Goal: Task Accomplishment & Management: Manage account settings

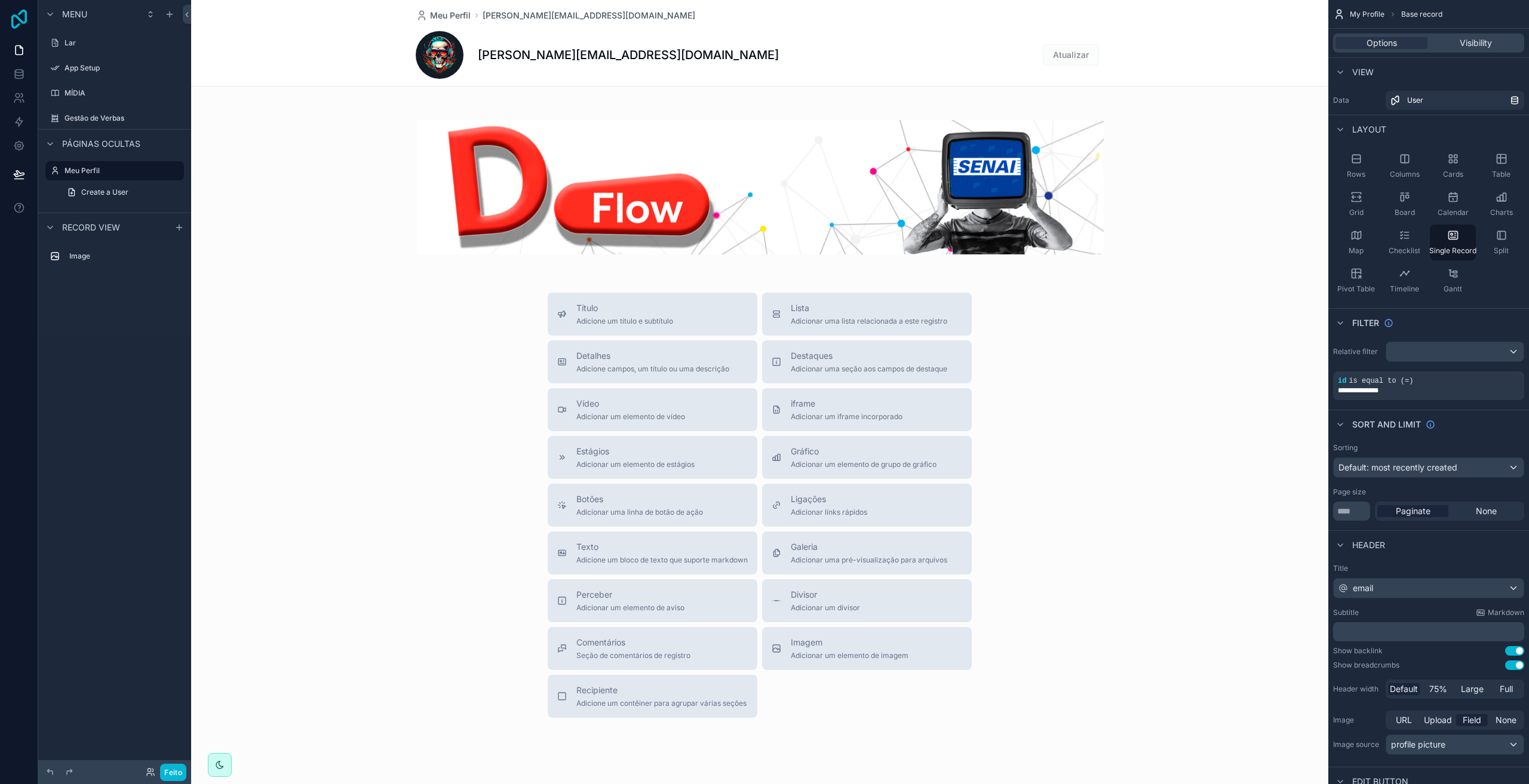
click at [18, 27] on icon at bounding box center [19, 19] width 15 height 19
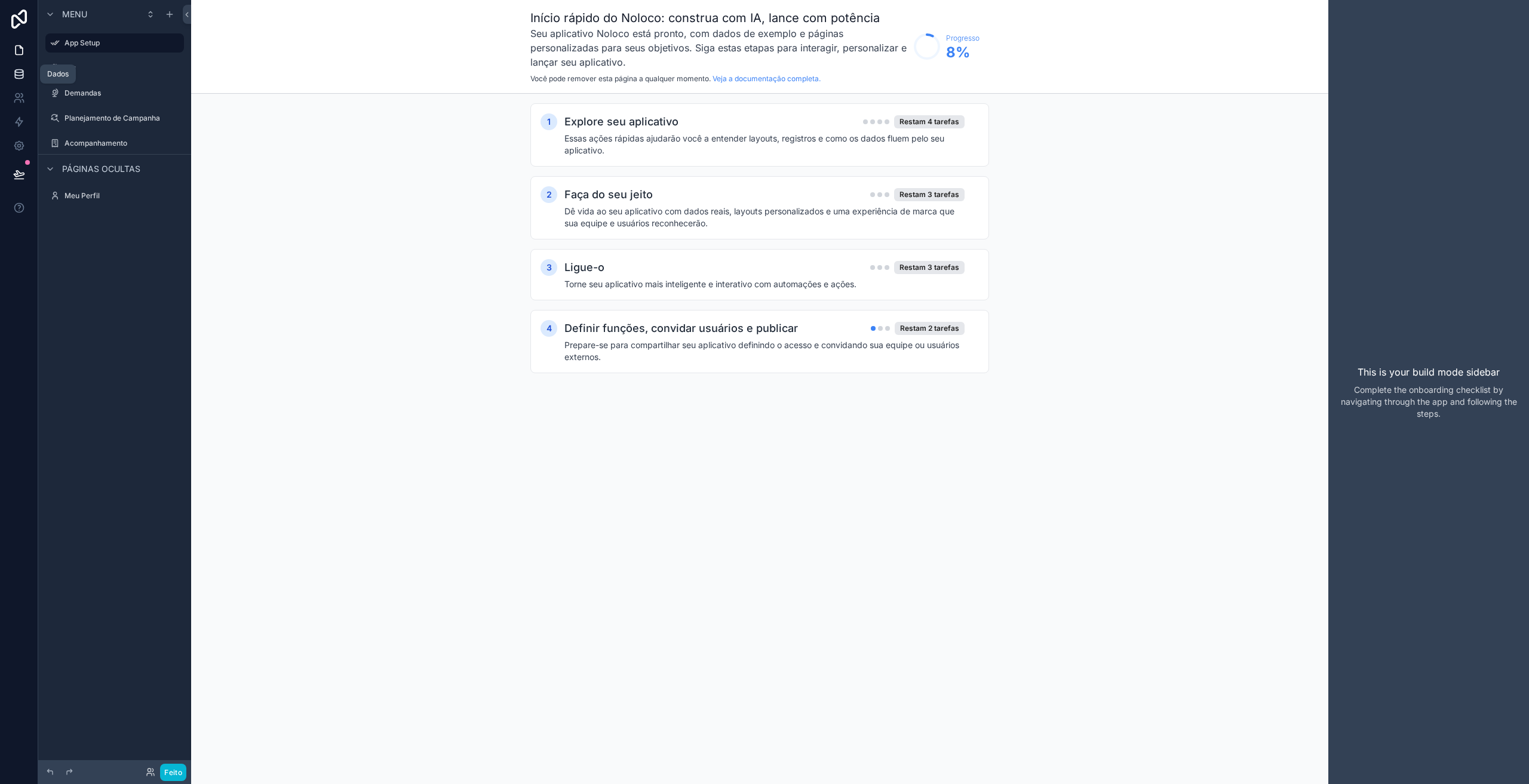
click at [18, 78] on icon at bounding box center [18, 77] width 8 height 5
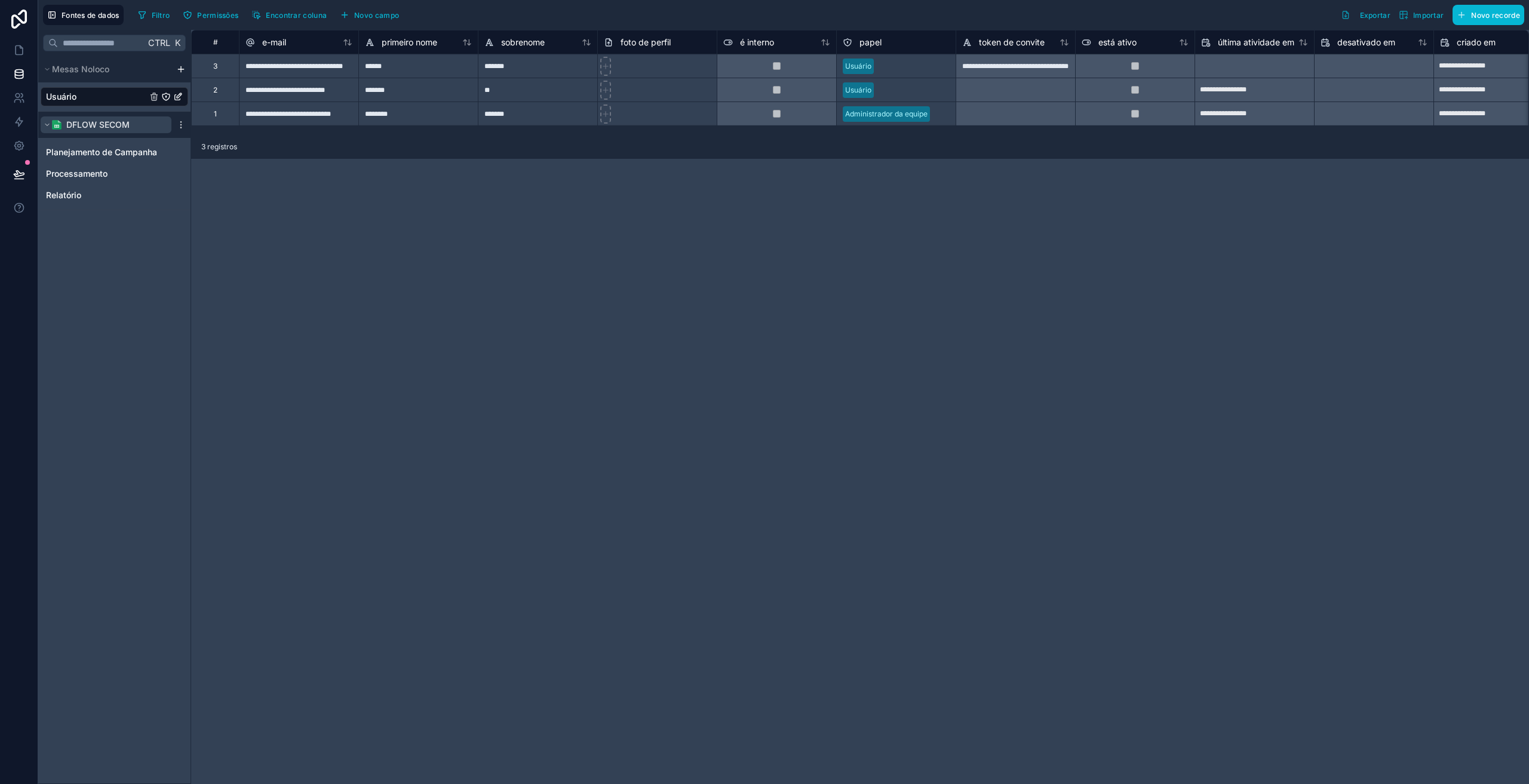
click at [94, 128] on font "DFLOW SECOM" at bounding box center [98, 125] width 63 height 10
click at [90, 173] on span "Processamento" at bounding box center [77, 174] width 61 height 12
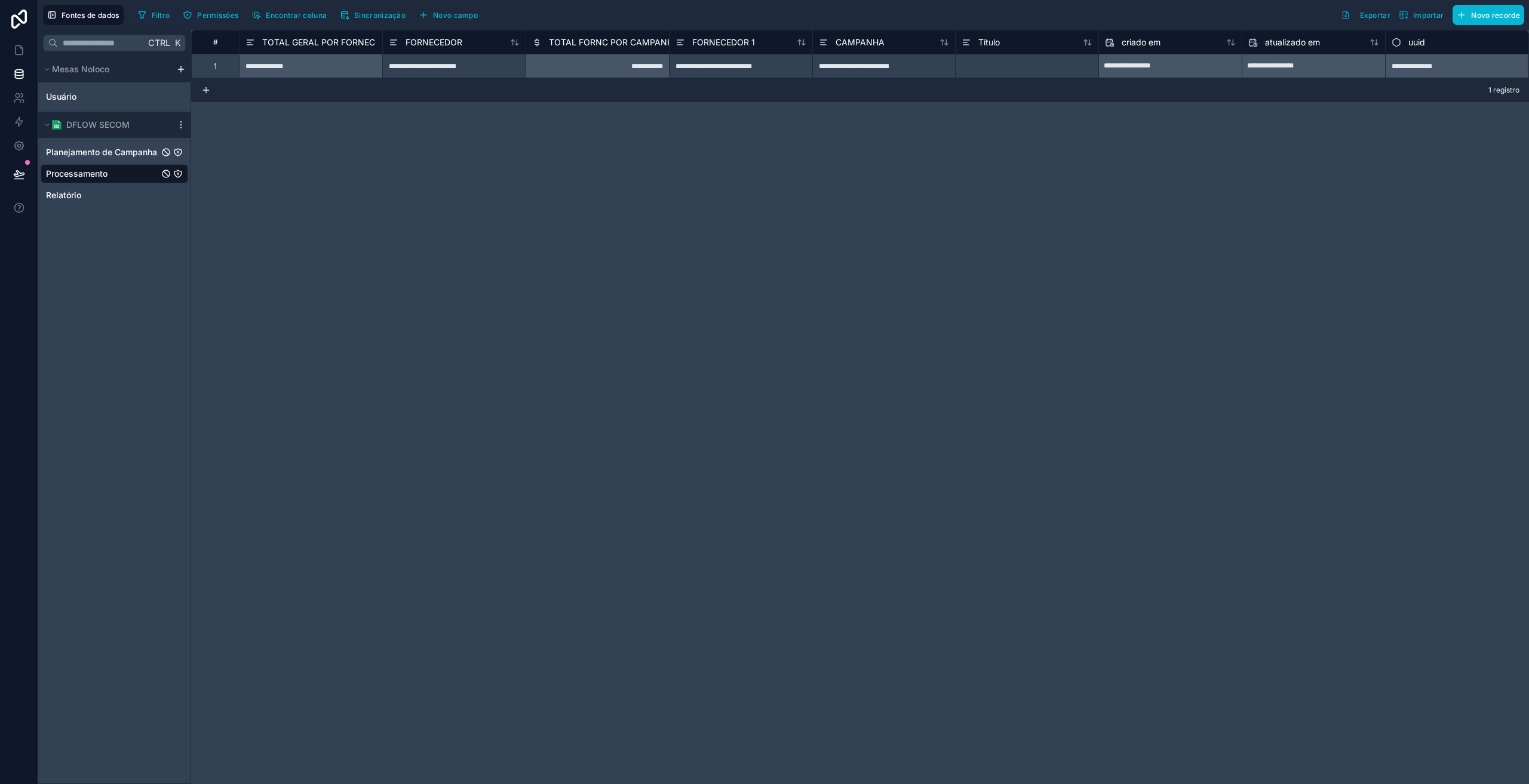
click at [90, 154] on span "Planejamento de Campanha" at bounding box center [101, 152] width 111 height 12
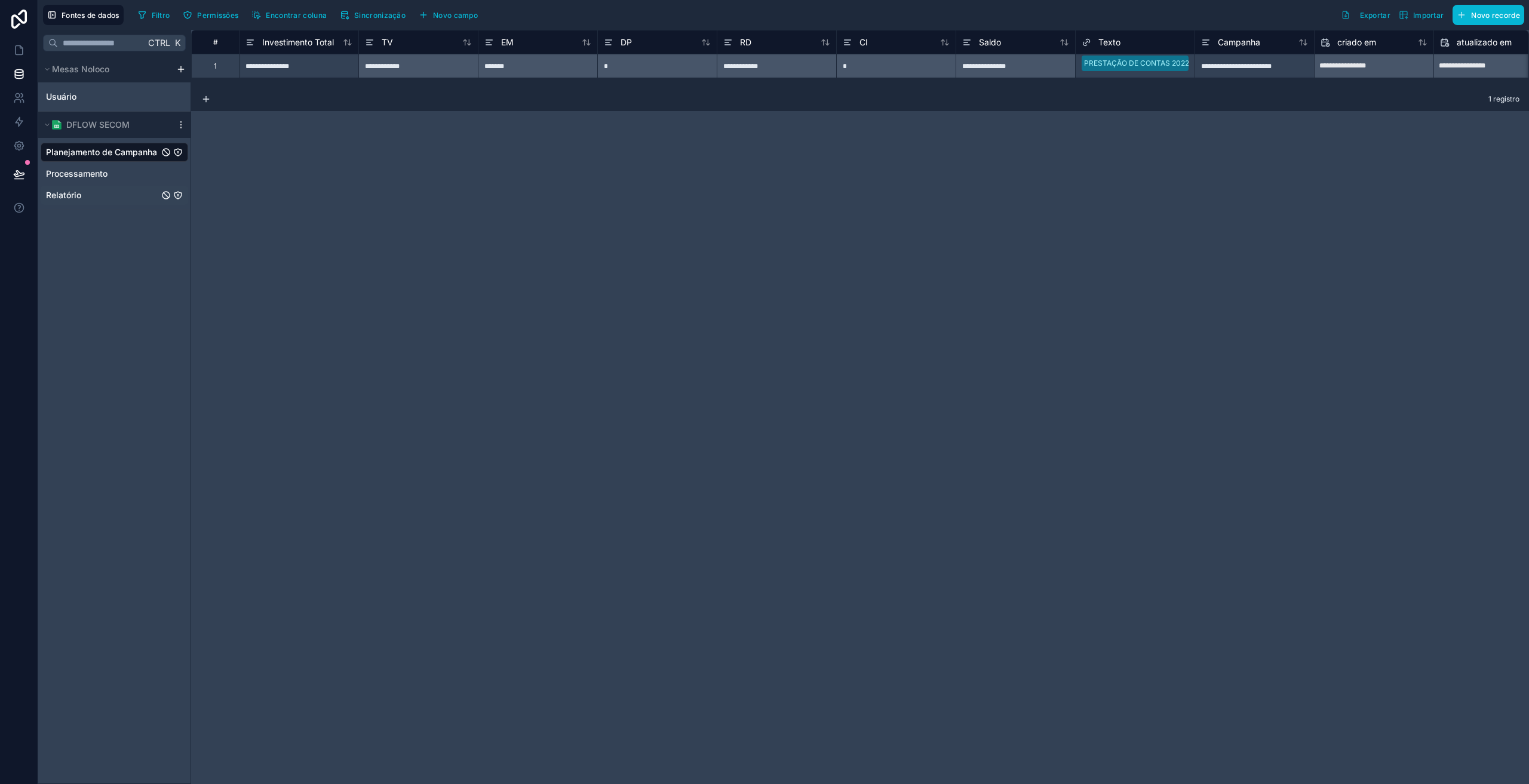
click at [81, 193] on span "Relatório" at bounding box center [63, 195] width 35 height 12
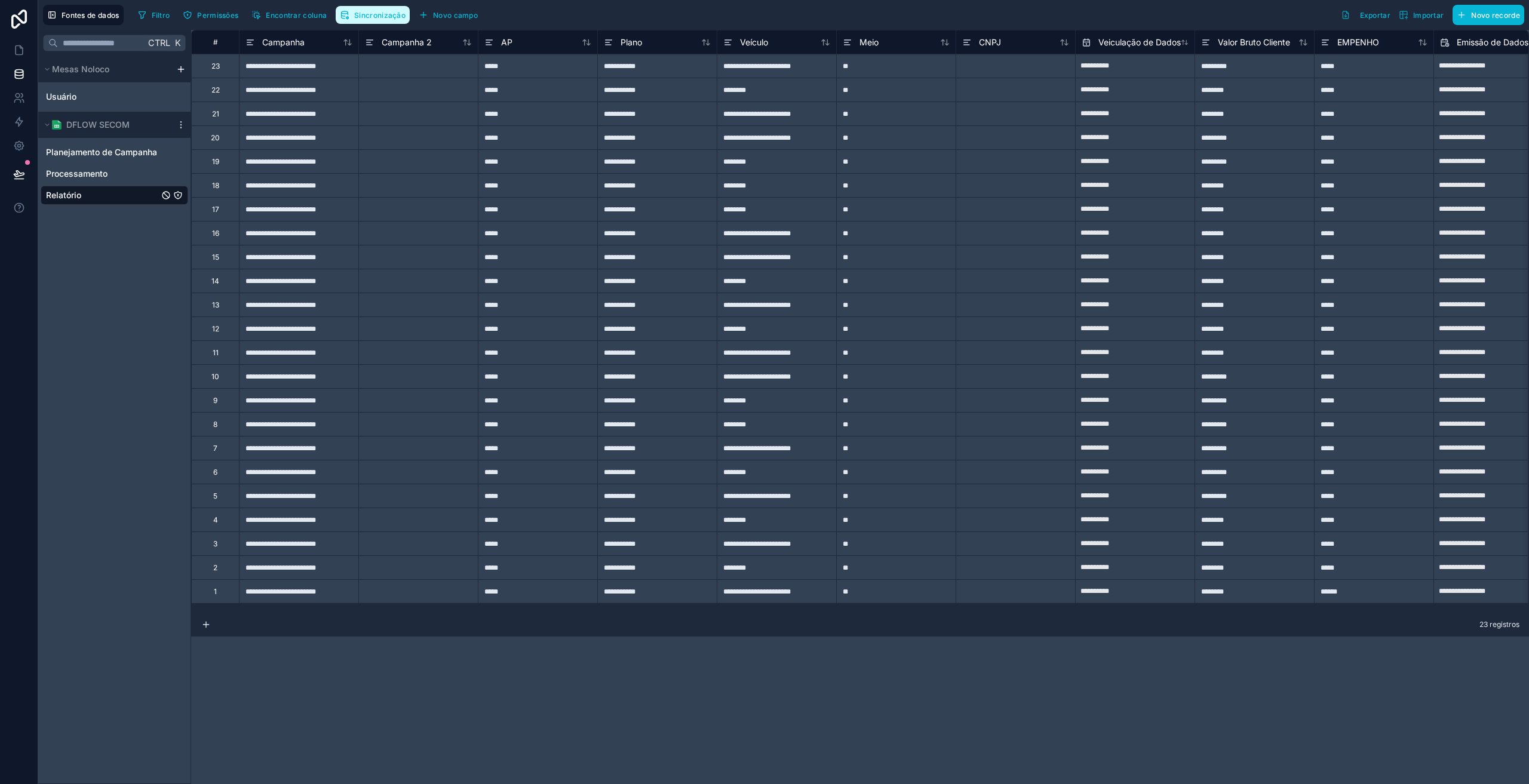
click at [372, 20] on button "Sincronização" at bounding box center [373, 15] width 74 height 18
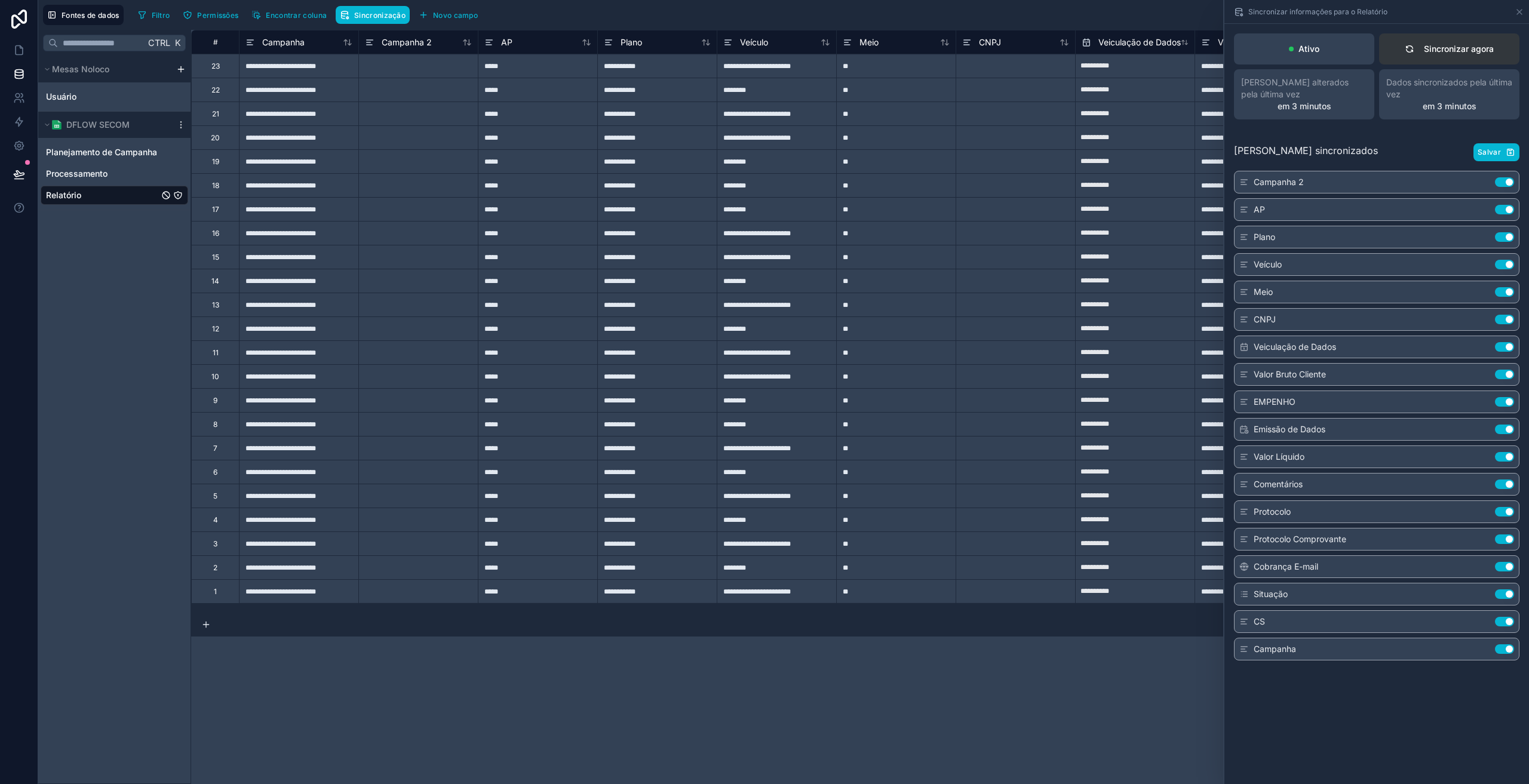
click at [1436, 48] on font "Sincronizar agora" at bounding box center [1459, 49] width 70 height 10
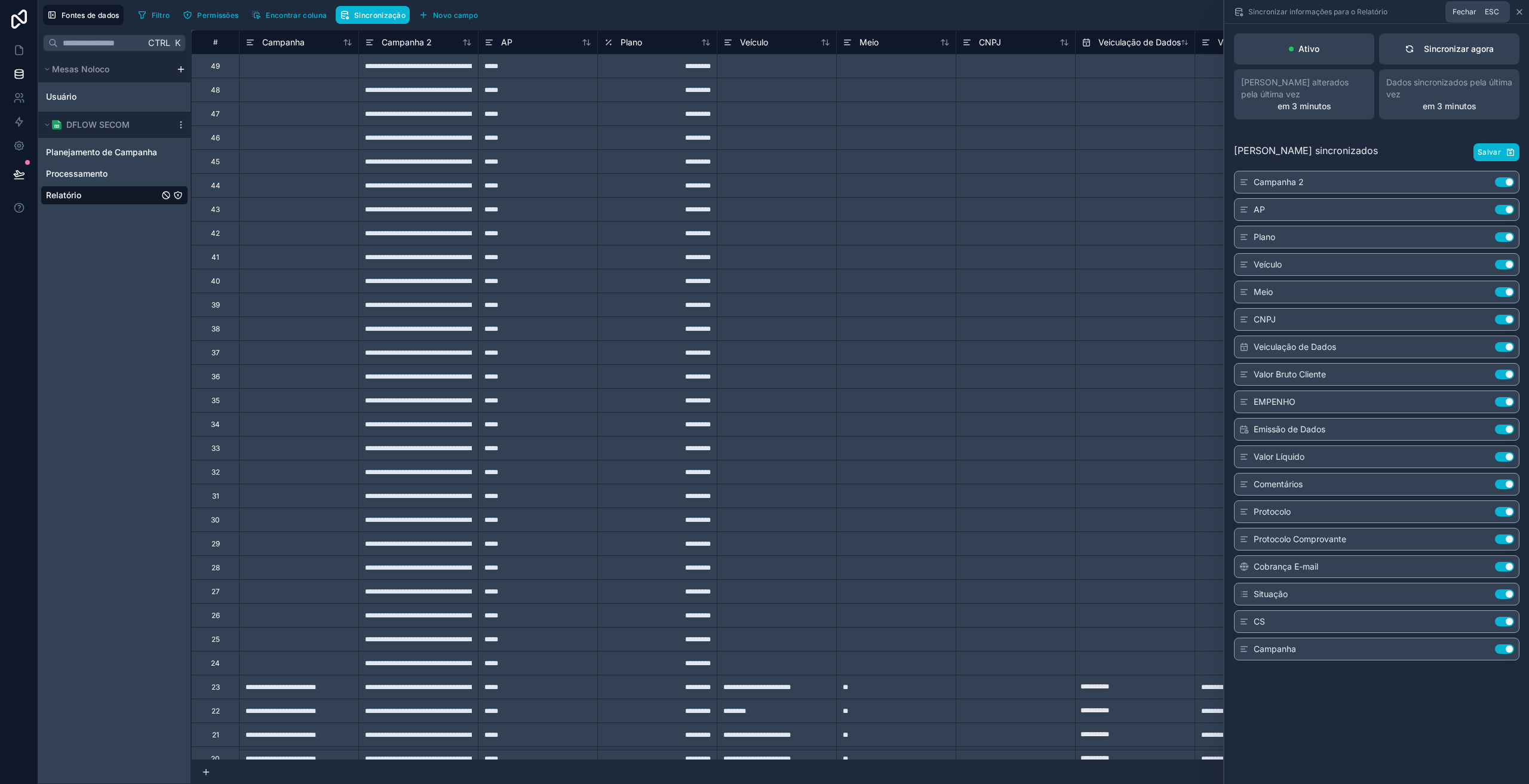
click at [1518, 12] on icon at bounding box center [1519, 12] width 9 height 9
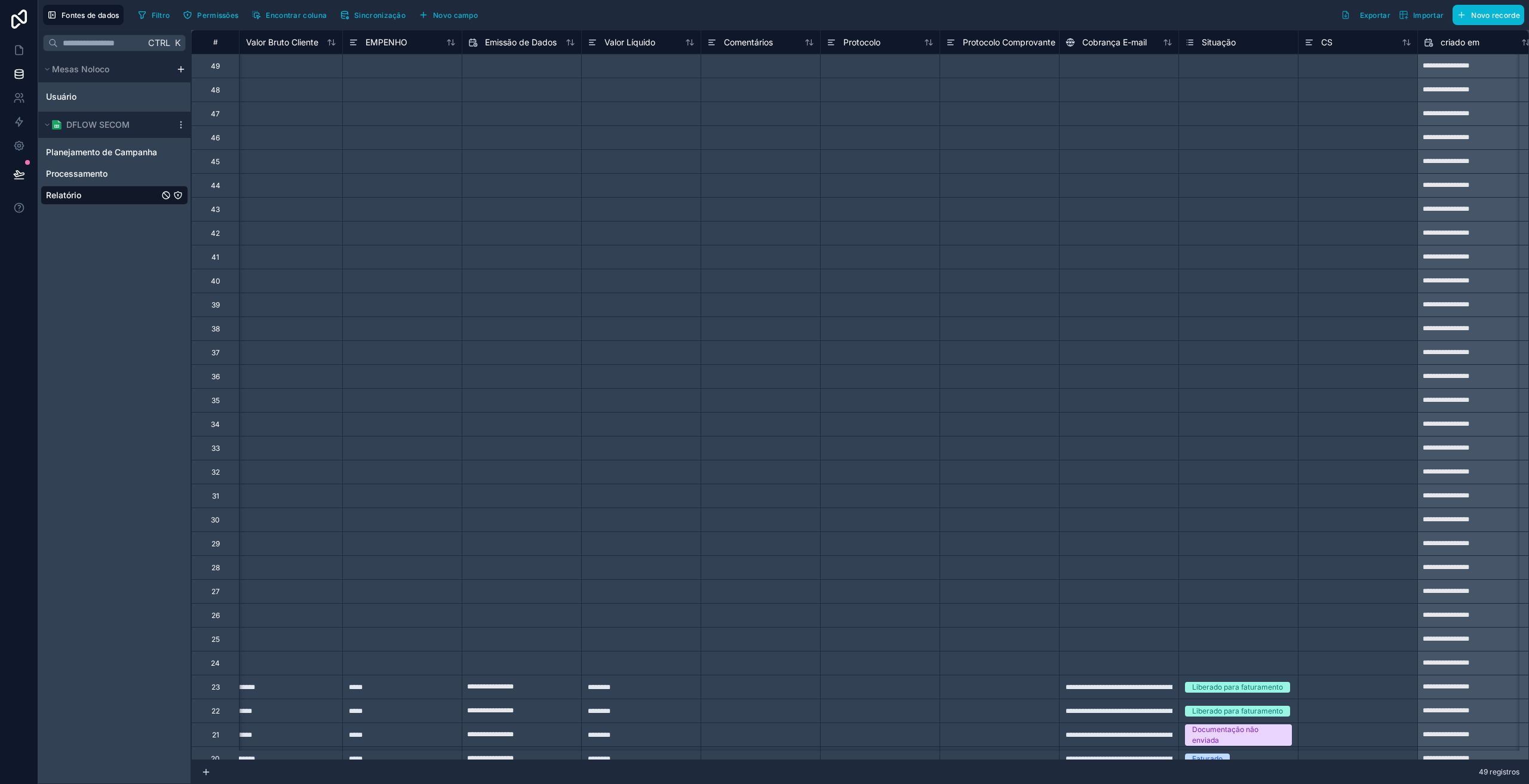
scroll to position [0, 1002]
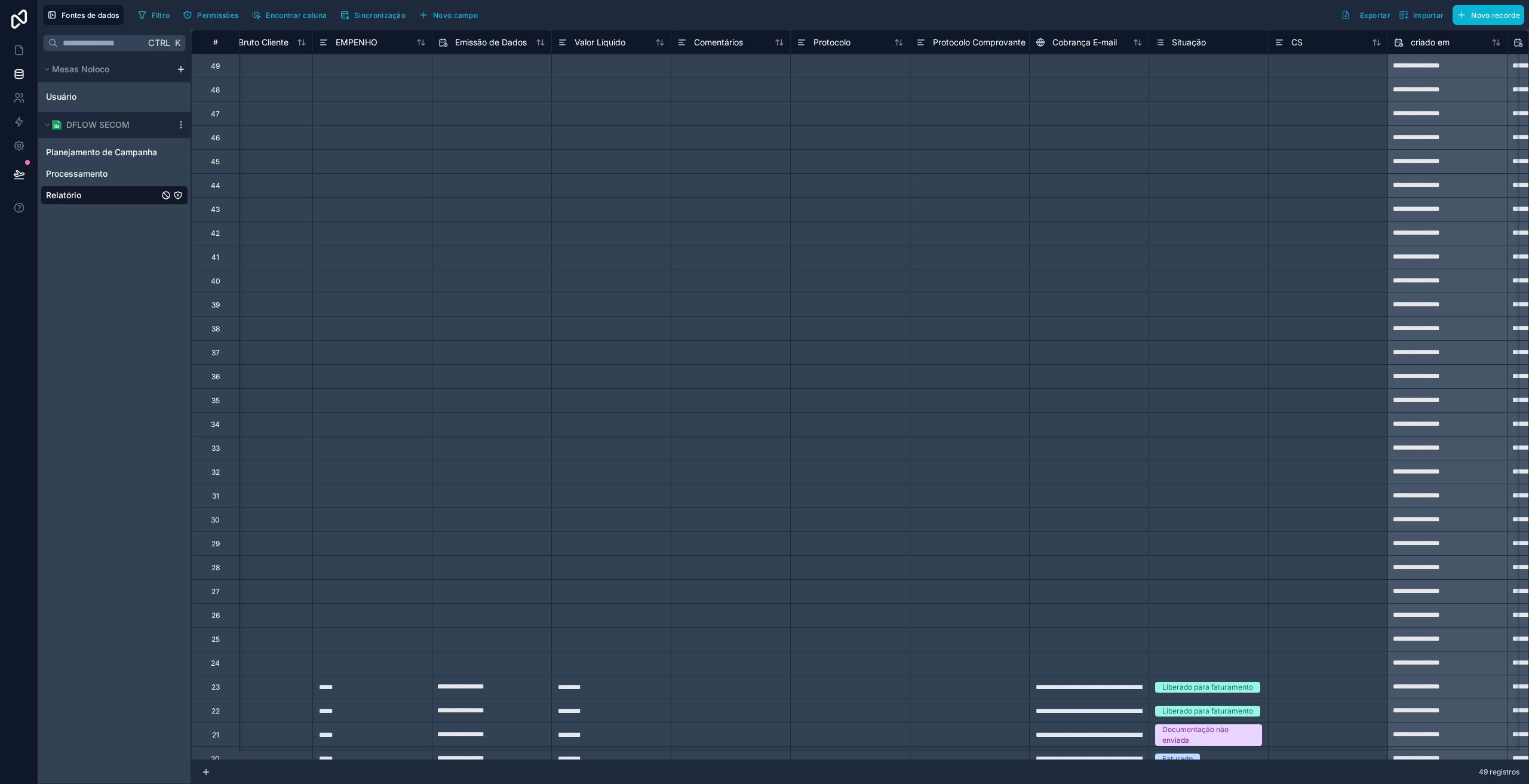
click at [1198, 680] on div "Liberado para faturamento" at bounding box center [1208, 687] width 119 height 23
click at [1199, 684] on body "**********" at bounding box center [764, 392] width 1529 height 784
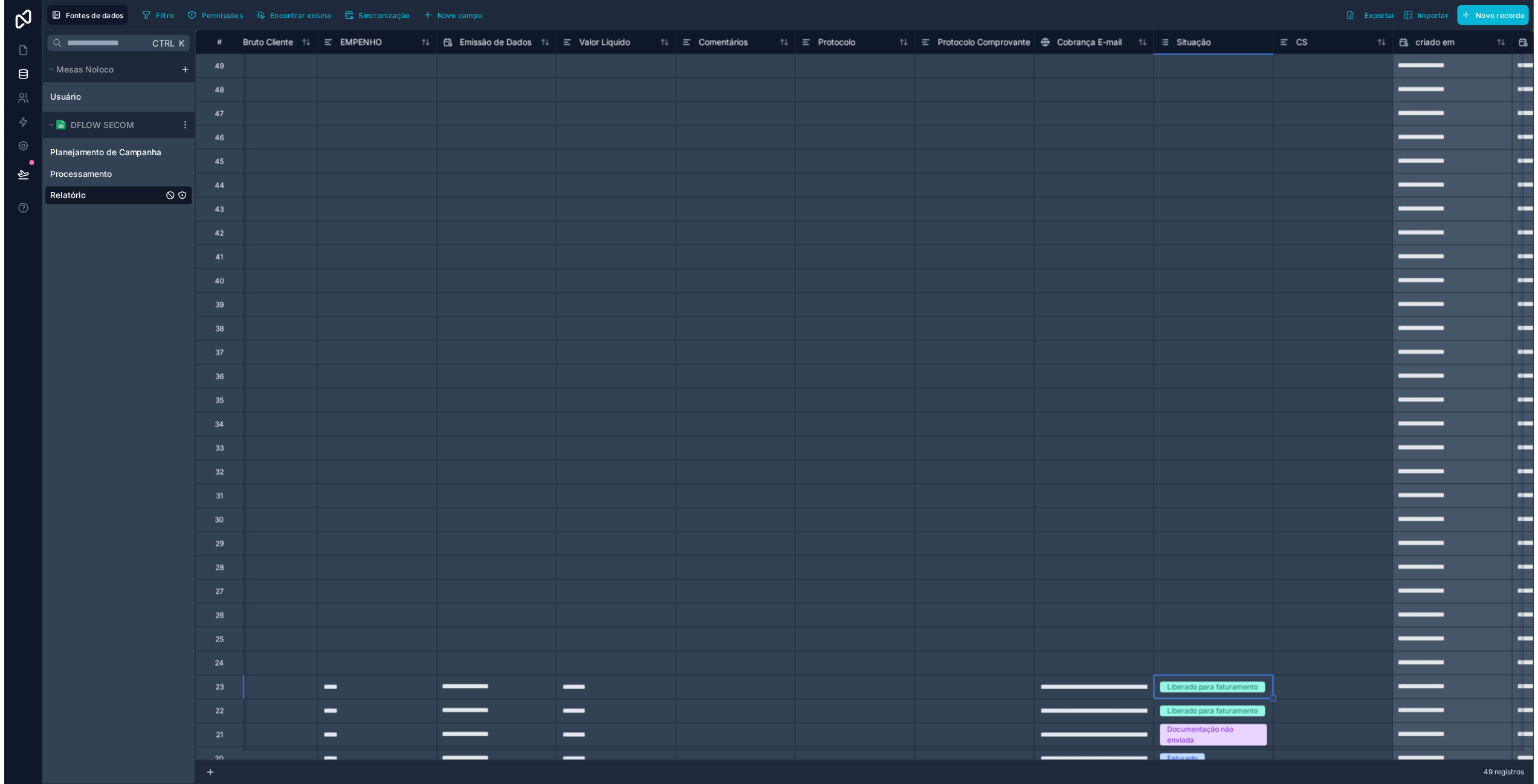
scroll to position [39, 0]
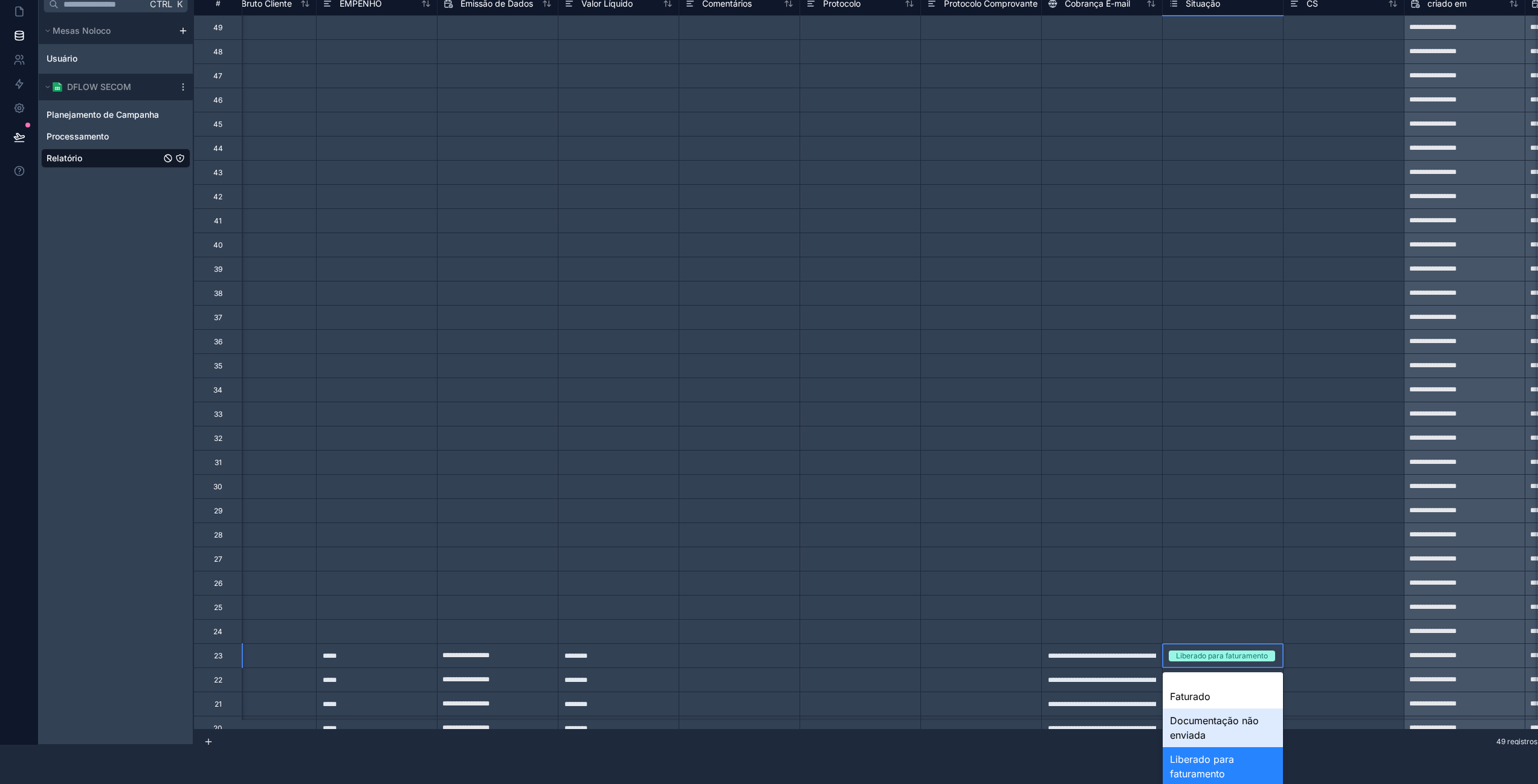
click at [1212, 722] on font "Documentação não enviada" at bounding box center [1214, 728] width 89 height 27
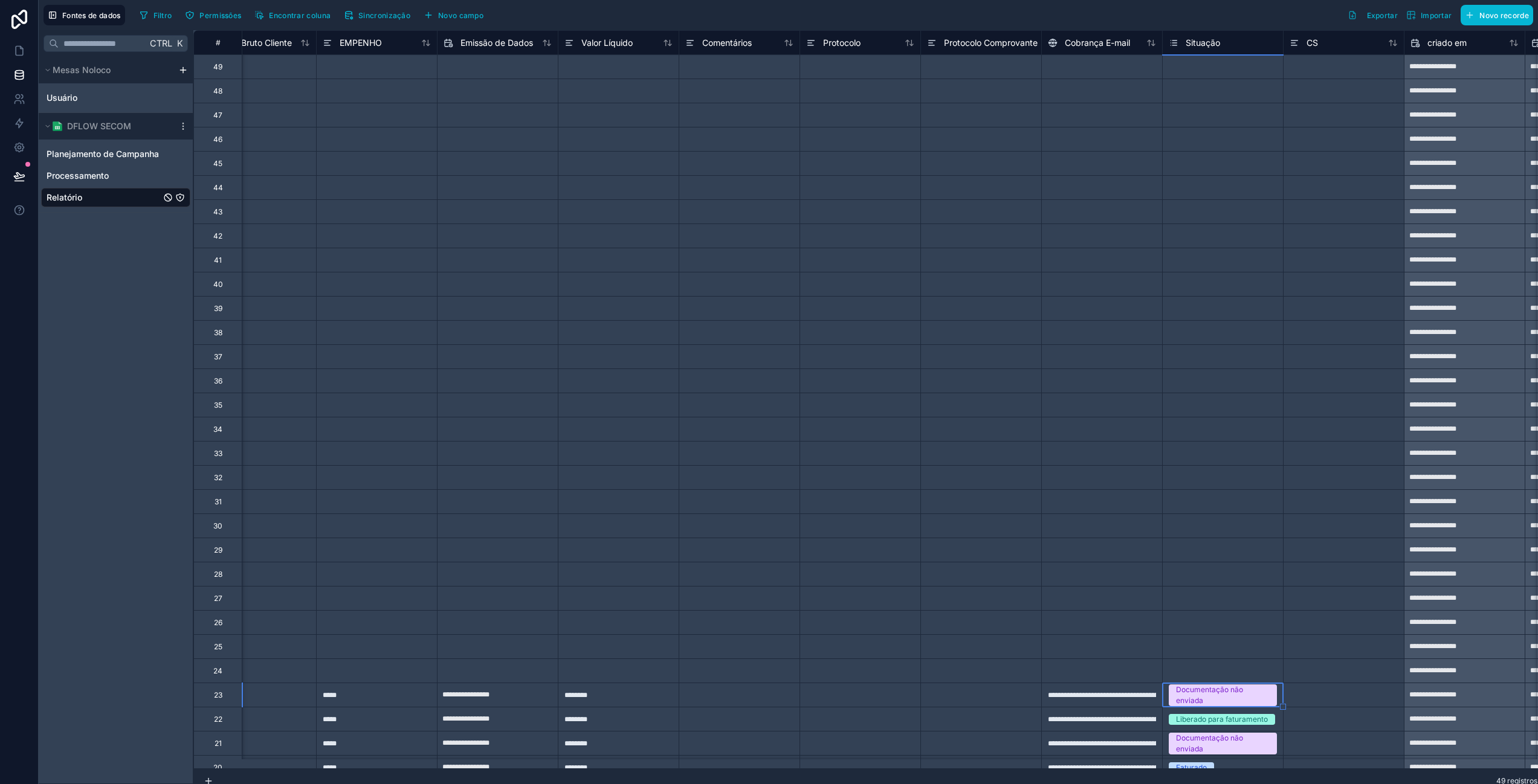
click at [1212, 698] on body "**********" at bounding box center [769, 392] width 1538 height 784
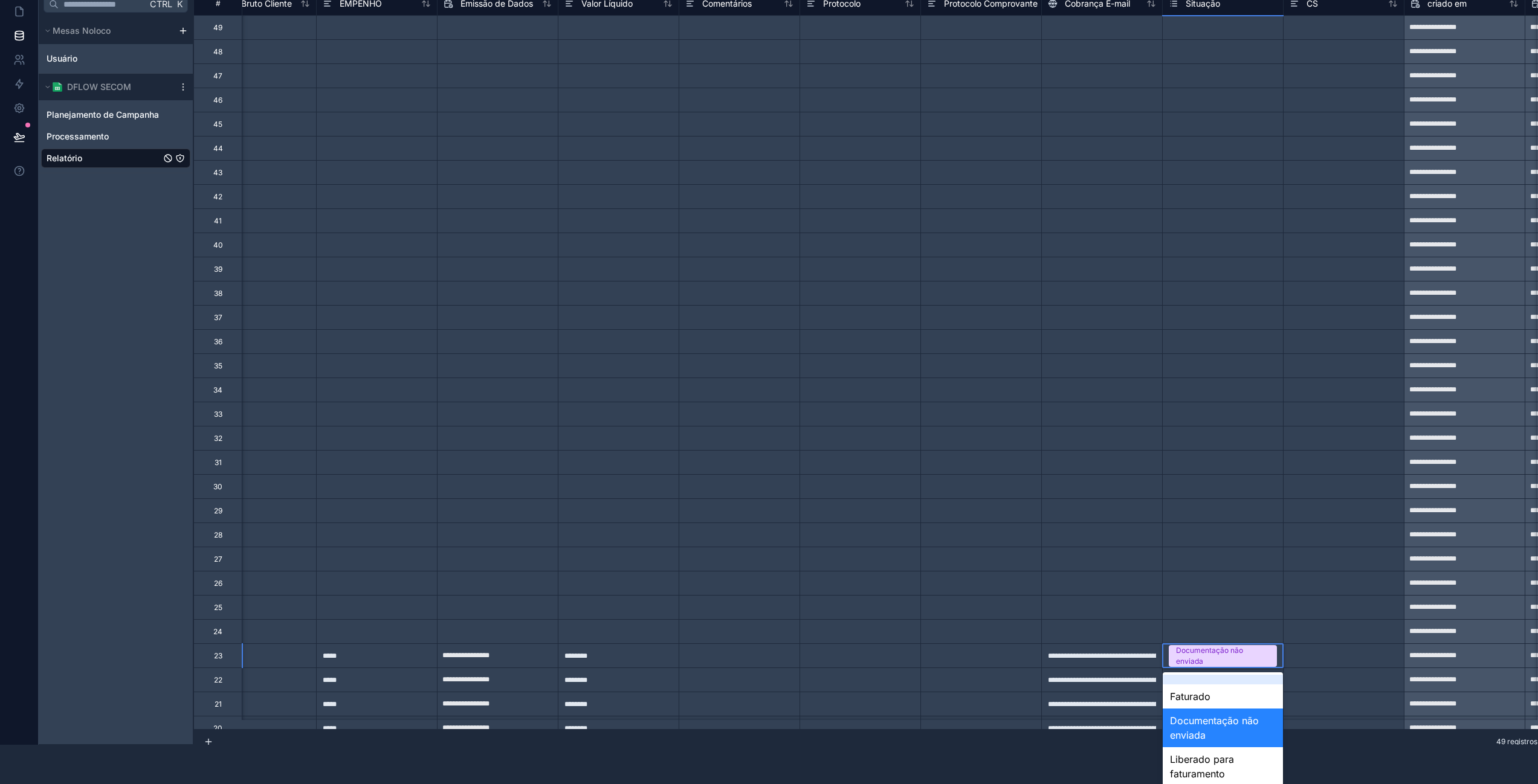
click at [1207, 659] on font "Documentação não enviada" at bounding box center [1222, 655] width 94 height 21
click at [1207, 659] on font "Documentação não enviada" at bounding box center [1222, 655] width 94 height 21
drag, startPoint x: 1205, startPoint y: 659, endPoint x: 1159, endPoint y: 659, distance: 46.0
click at [1158, 660] on div "**********" at bounding box center [534, 655] width 2707 height 24
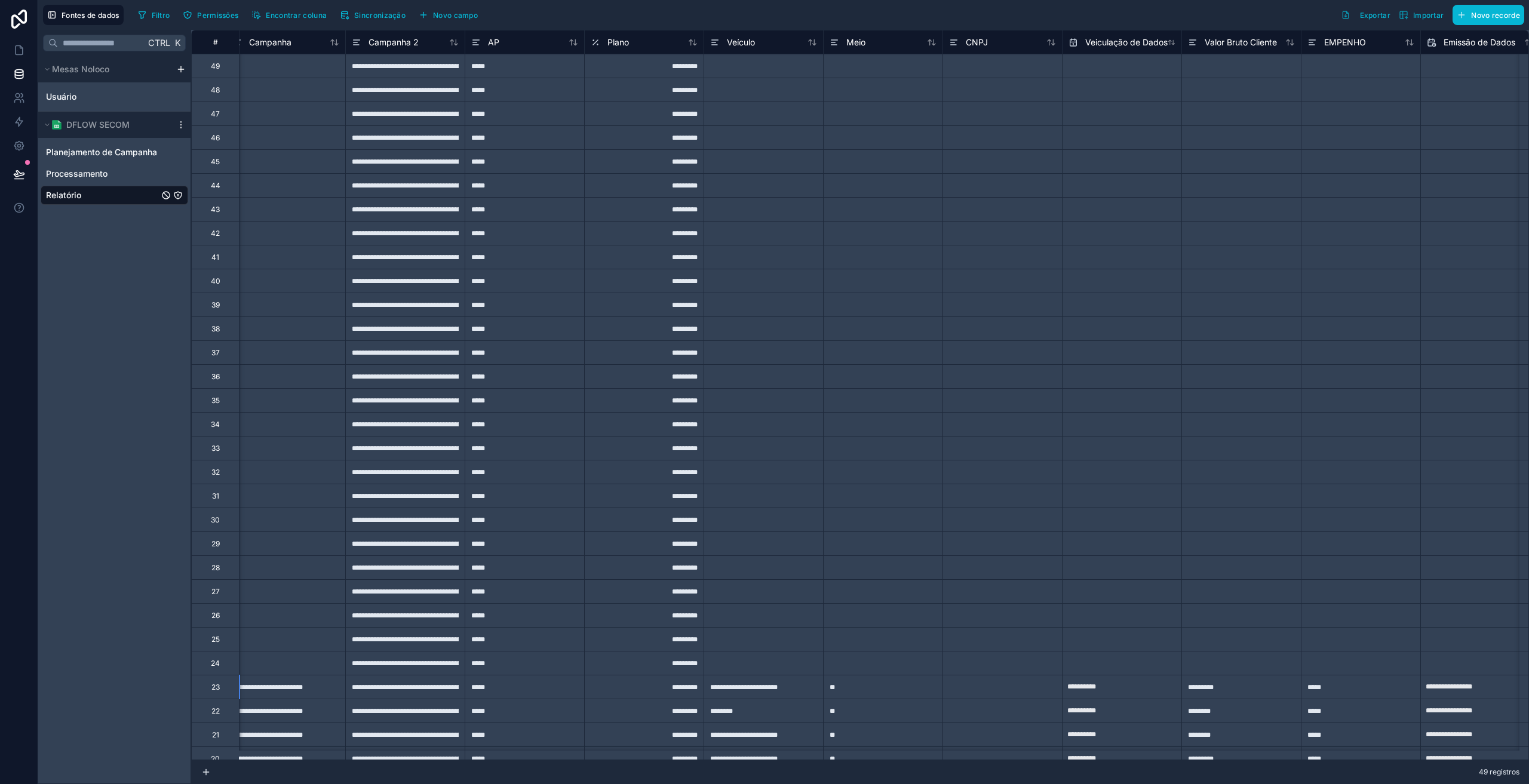
scroll to position [0, 0]
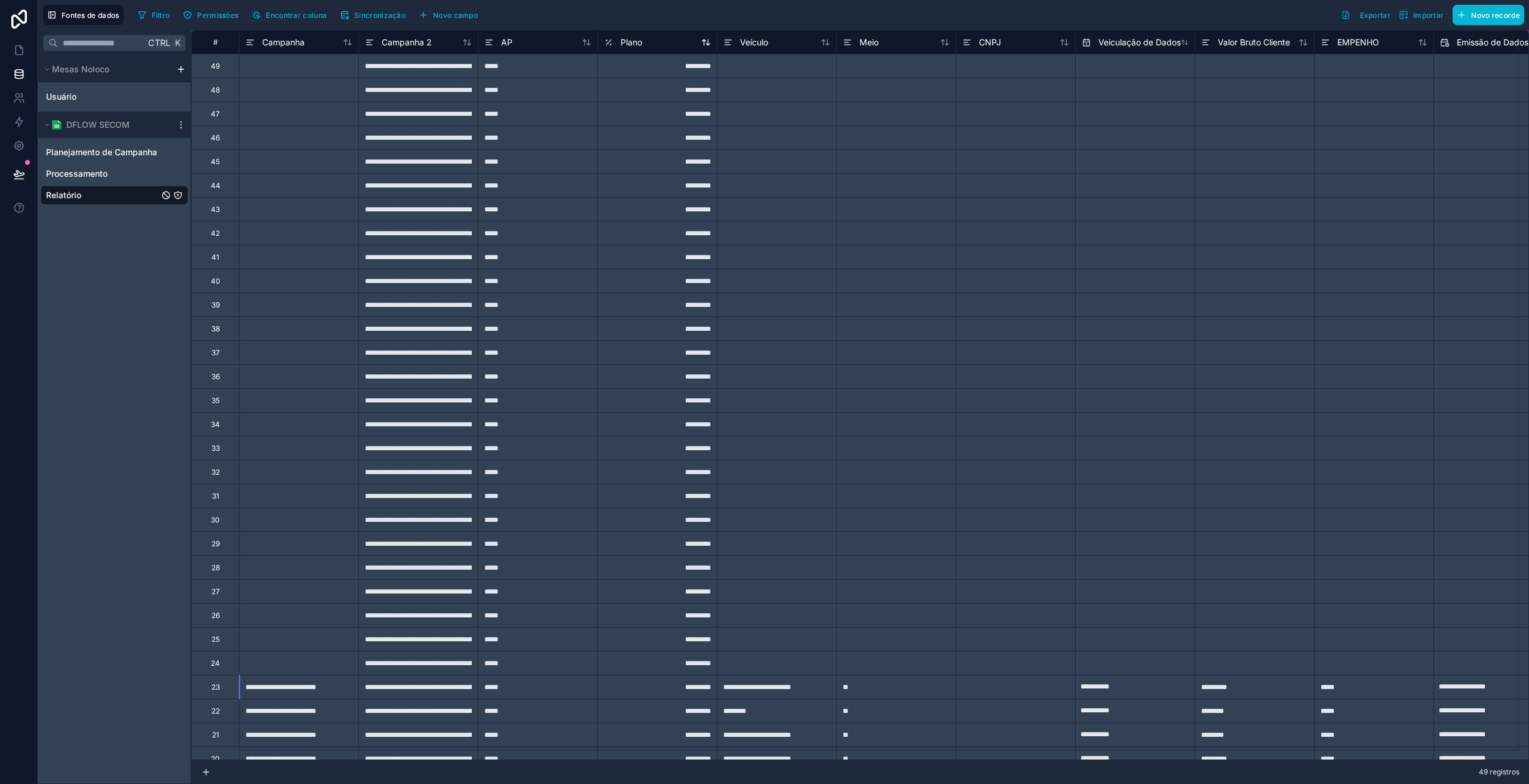
click at [611, 47] on icon at bounding box center [608, 42] width 9 height 15
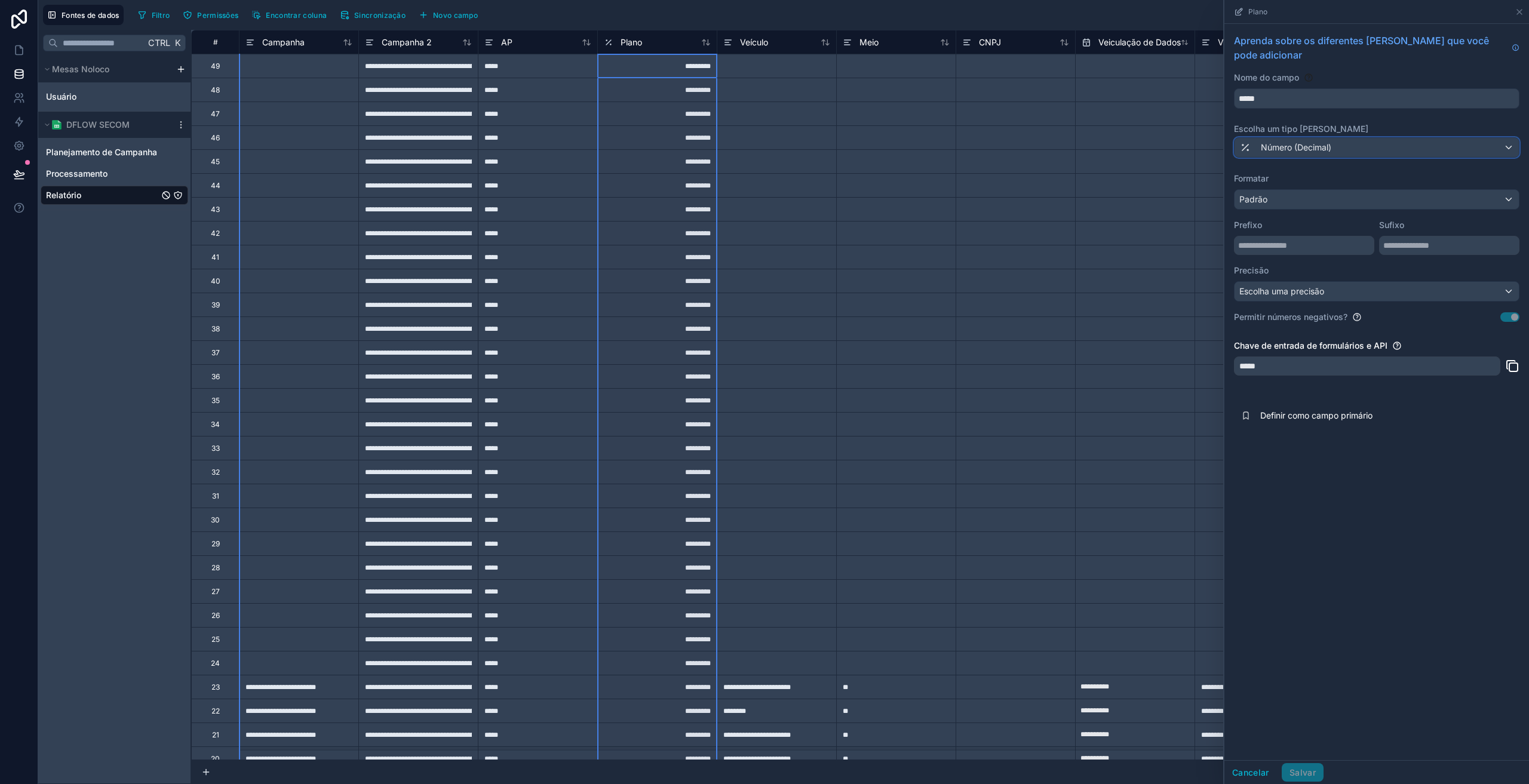
click at [1271, 140] on div "Número (Decimal)" at bounding box center [1377, 147] width 284 height 19
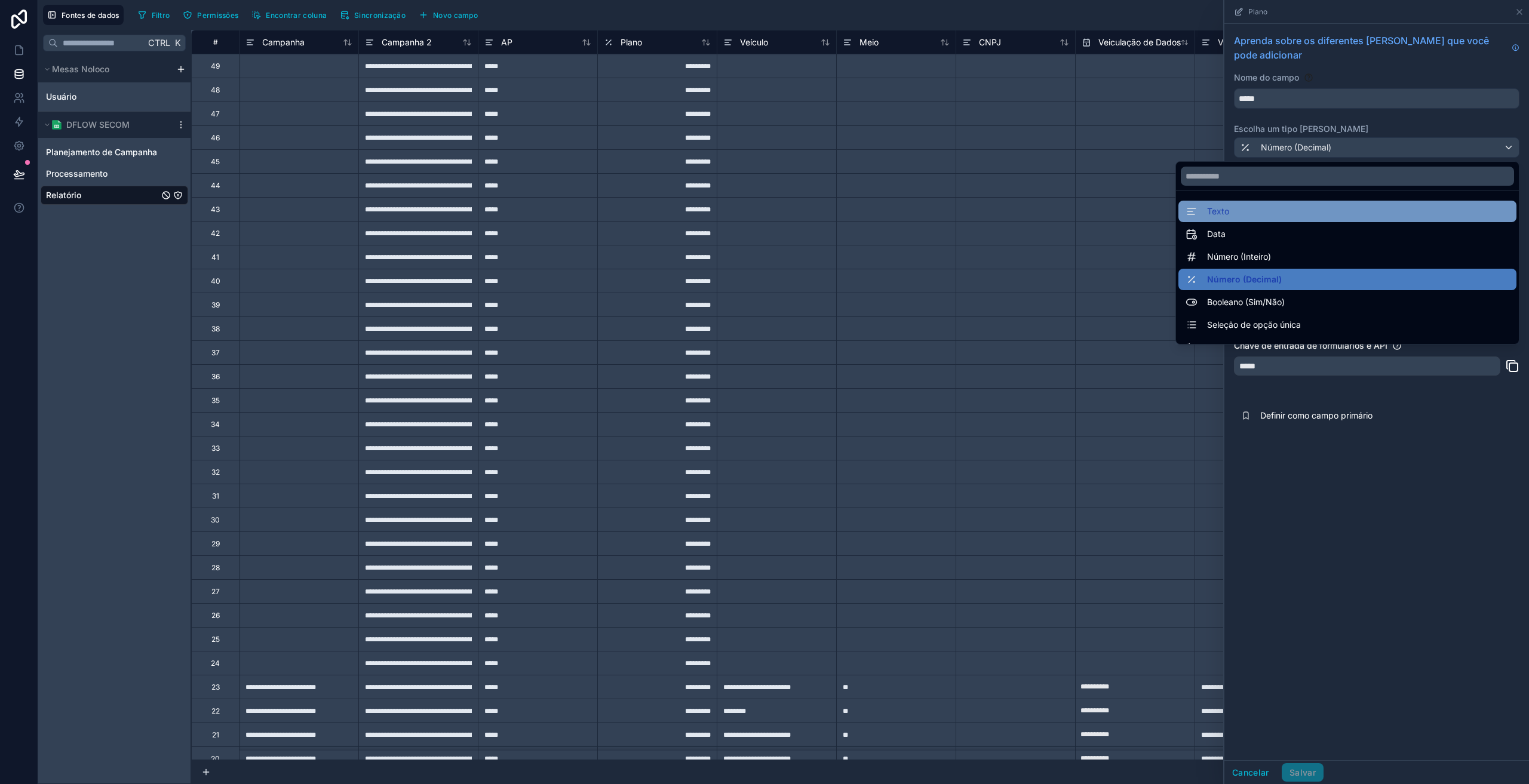
click at [1242, 214] on div "Texto" at bounding box center [1347, 211] width 324 height 15
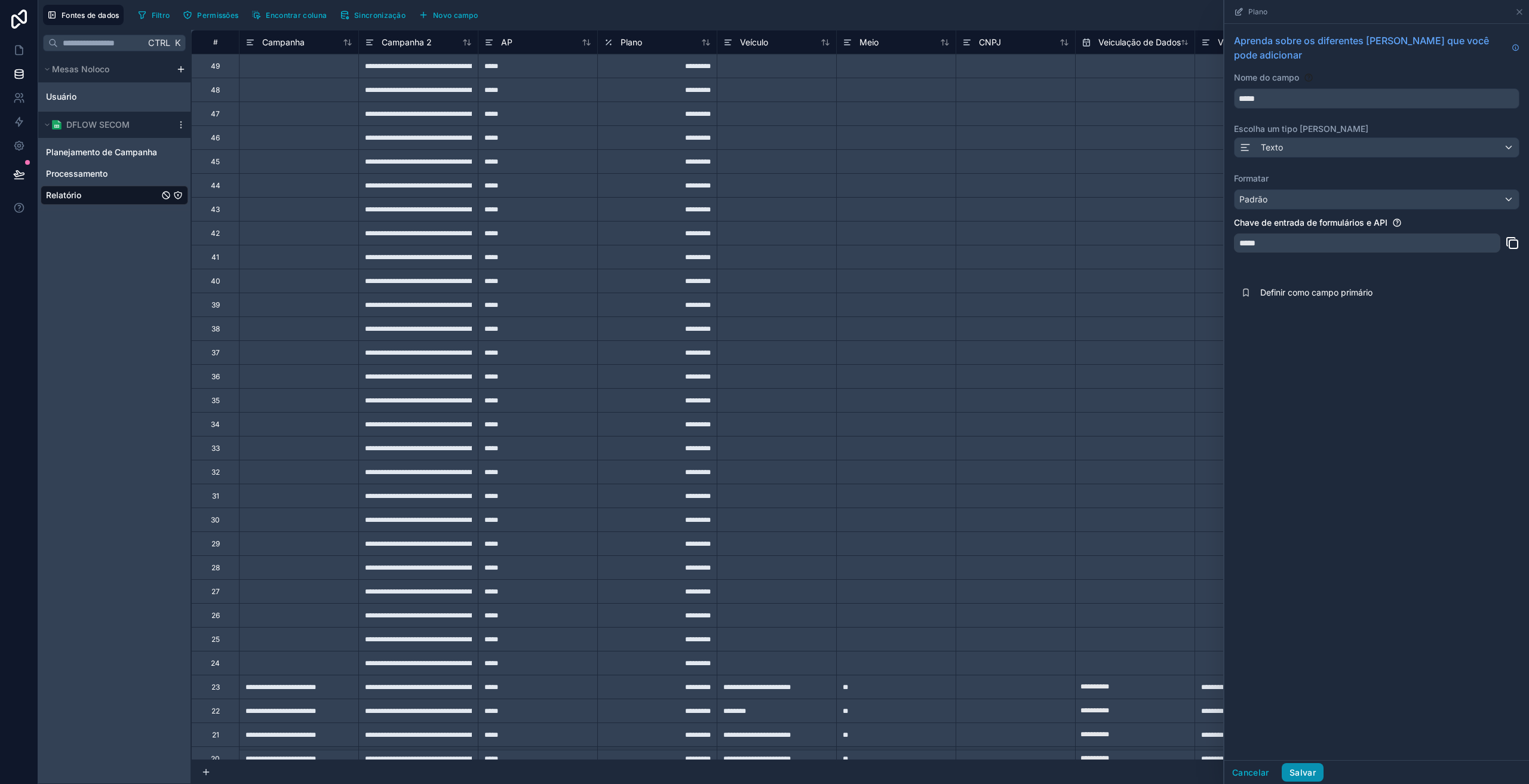
click at [1305, 771] on font "Salvar" at bounding box center [1303, 772] width 26 height 10
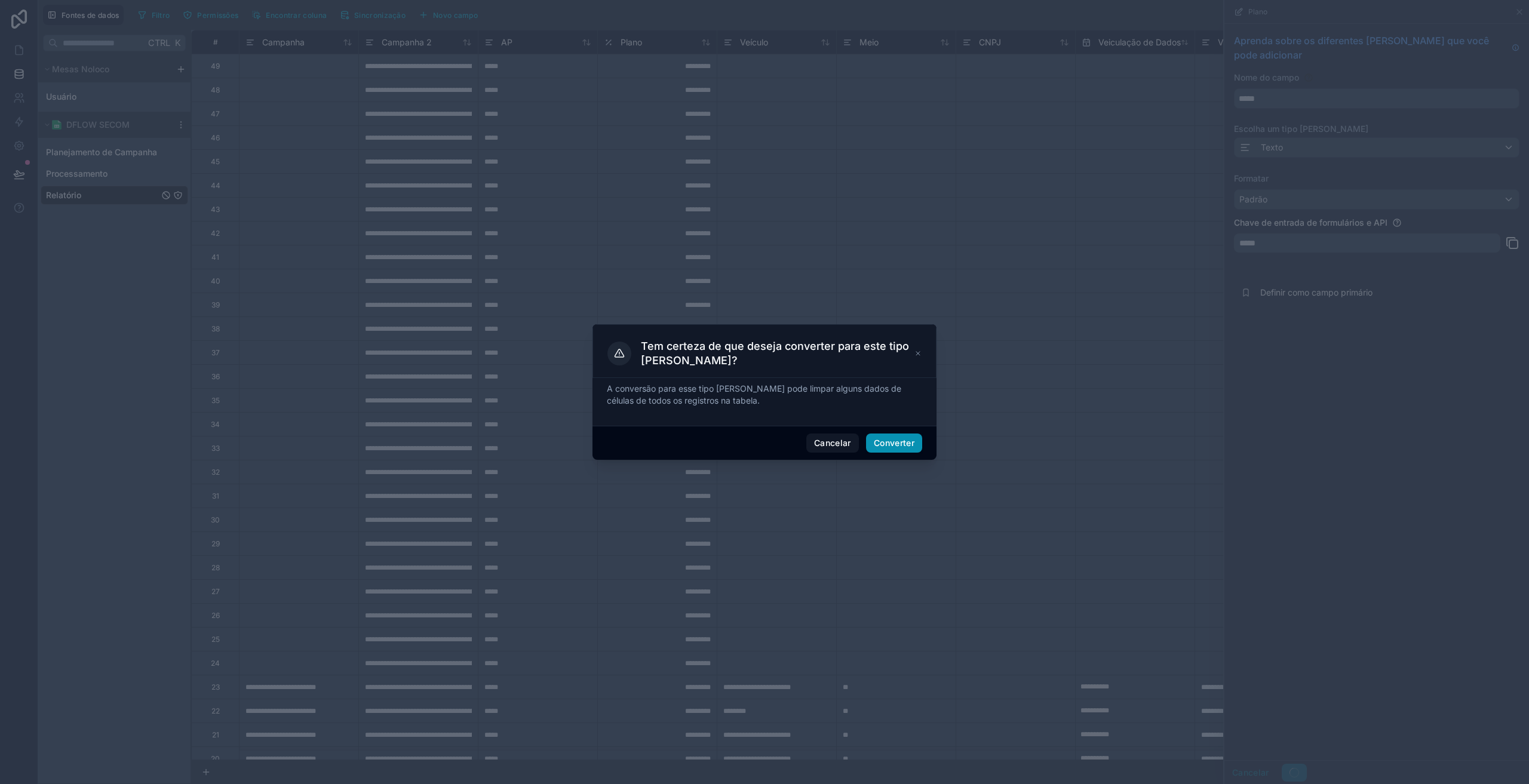
click at [880, 443] on font "Converter" at bounding box center [894, 443] width 41 height 10
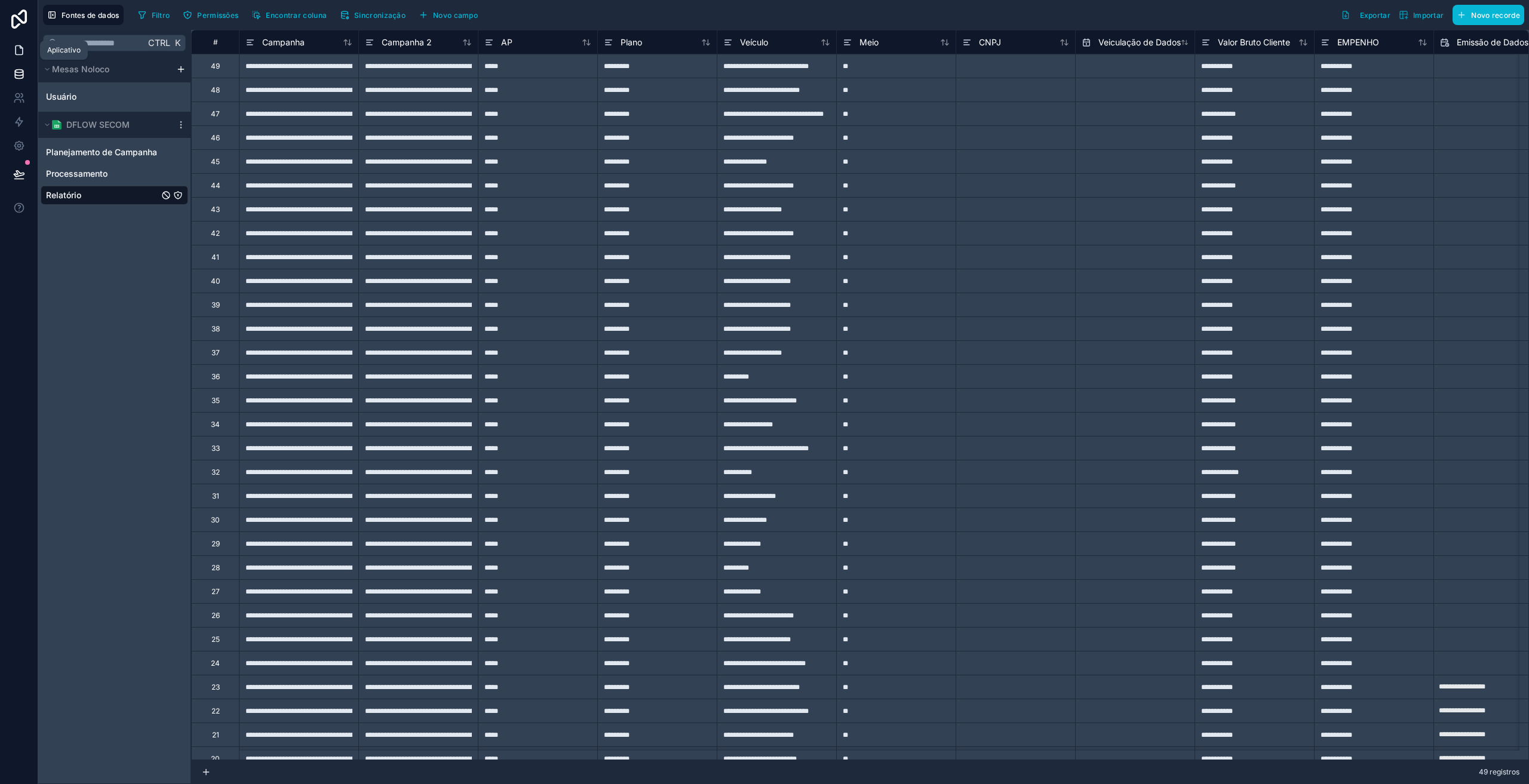
click at [20, 51] on icon at bounding box center [19, 50] width 12 height 12
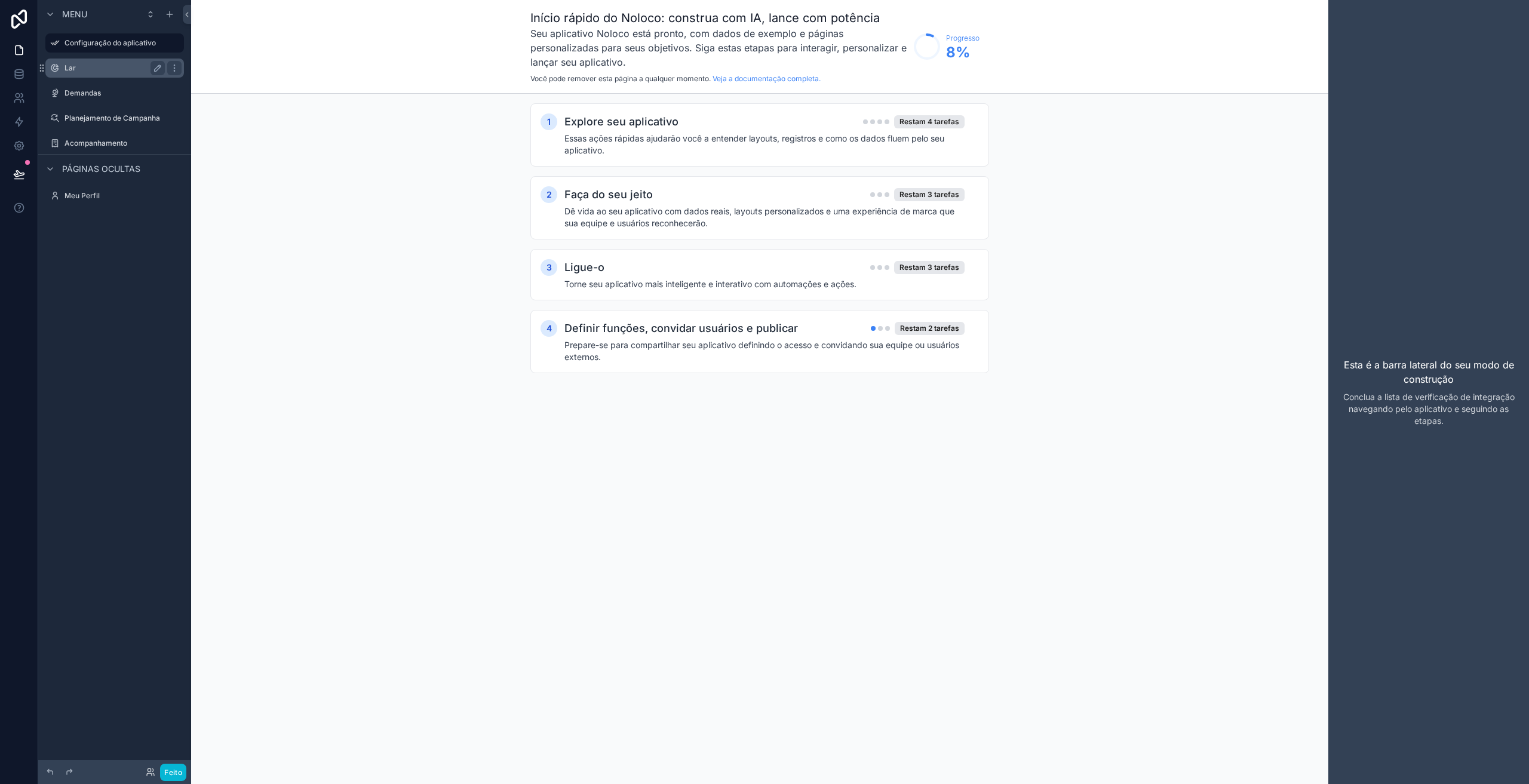
click at [83, 73] on div "Lar" at bounding box center [115, 69] width 101 height 15
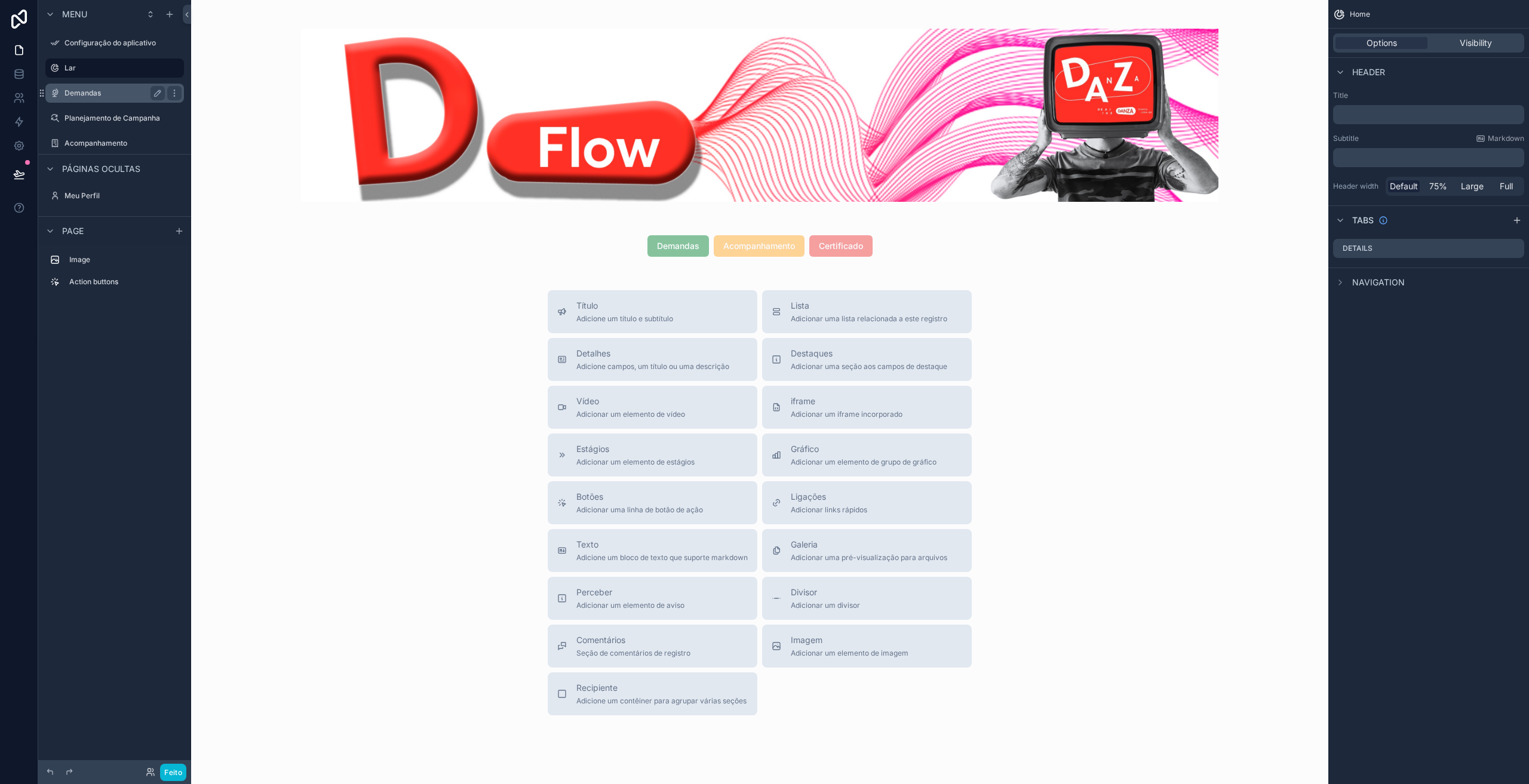
click at [86, 97] on font "Demandas" at bounding box center [82, 93] width 36 height 9
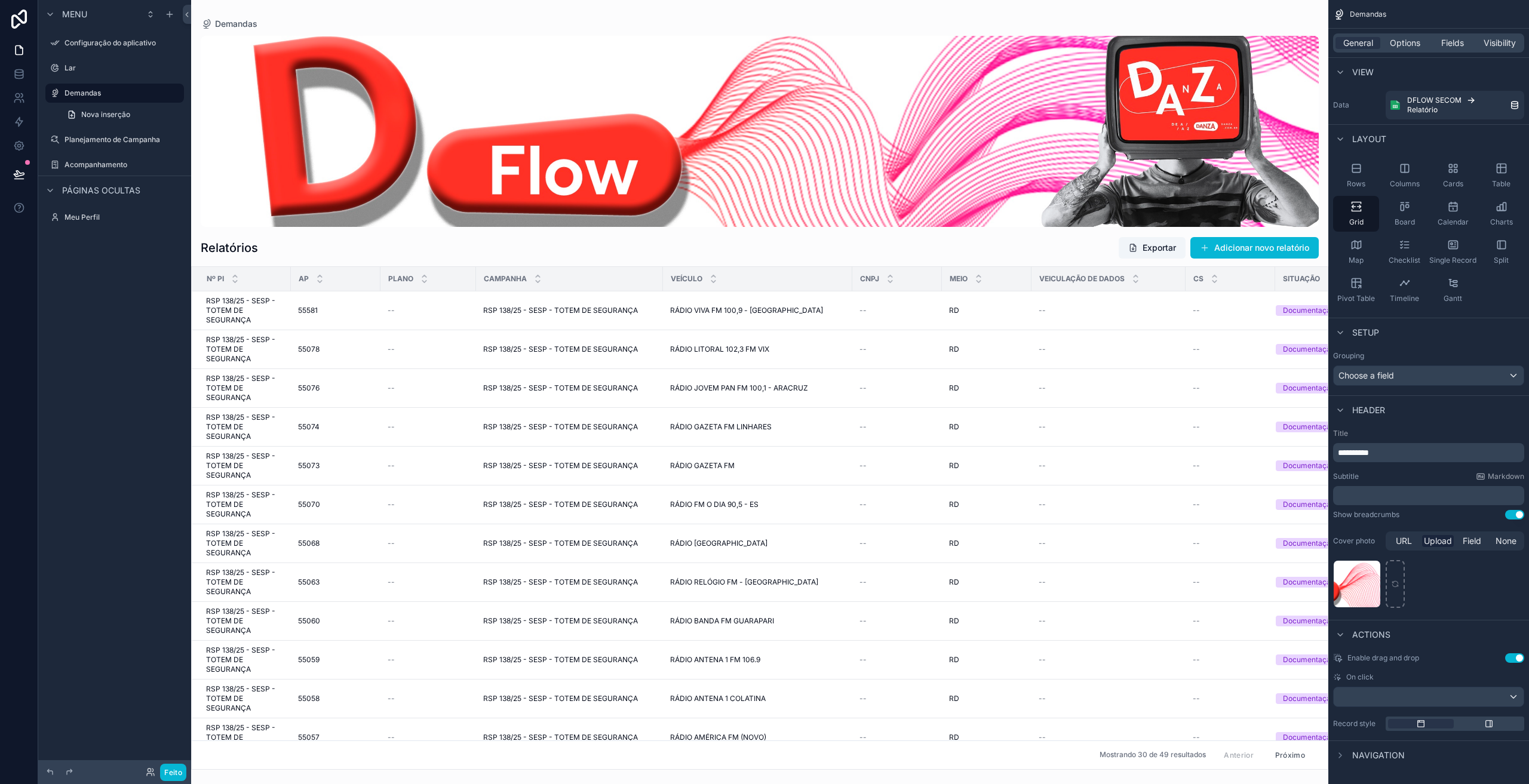
click at [1077, 282] on font "Veiculação de Dados" at bounding box center [1082, 279] width 85 height 9
click at [1076, 282] on font "Veiculação de Dados" at bounding box center [1082, 279] width 85 height 9
click at [1465, 41] on div "Fields" at bounding box center [1452, 43] width 44 height 12
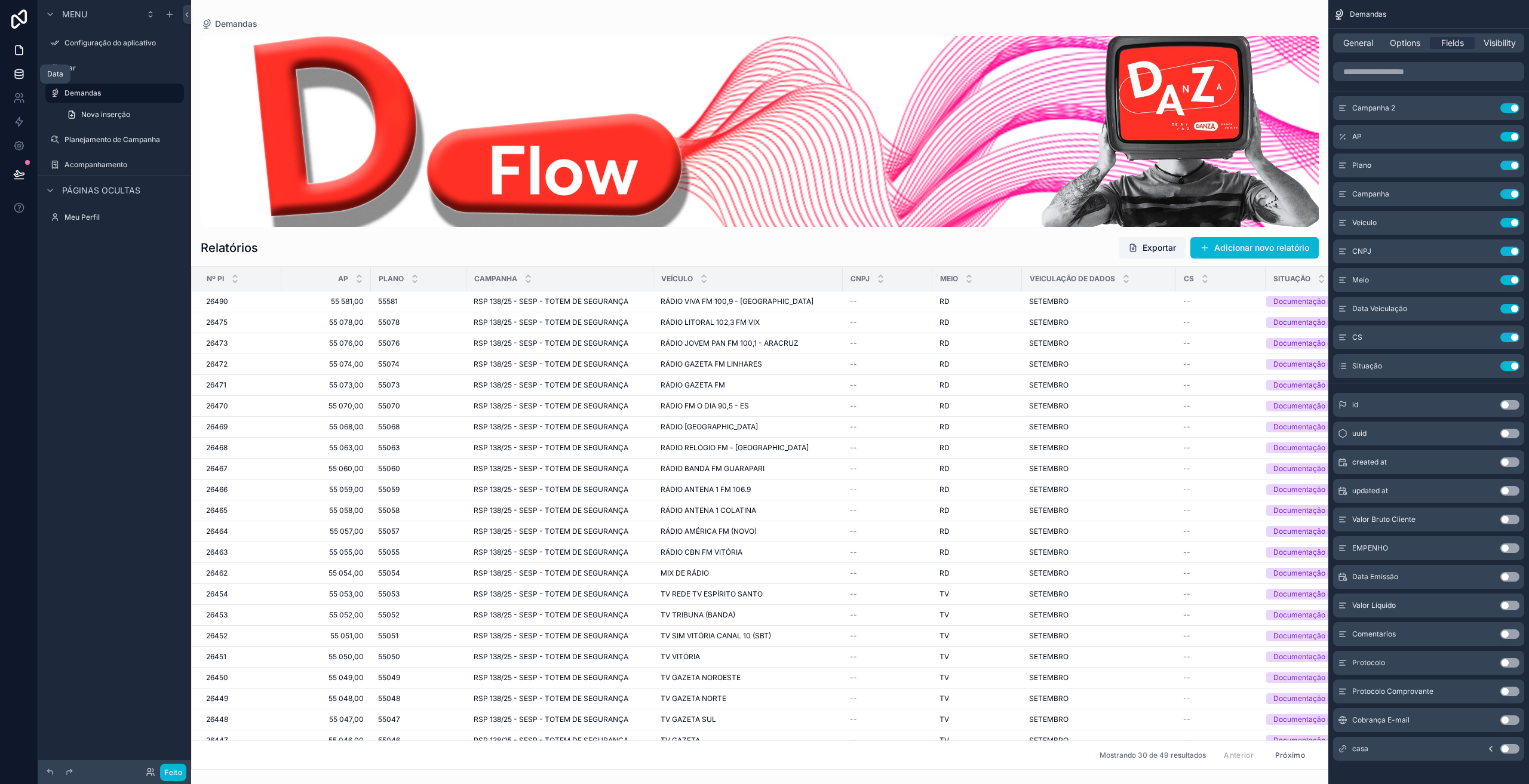
click at [18, 74] on icon at bounding box center [19, 74] width 12 height 12
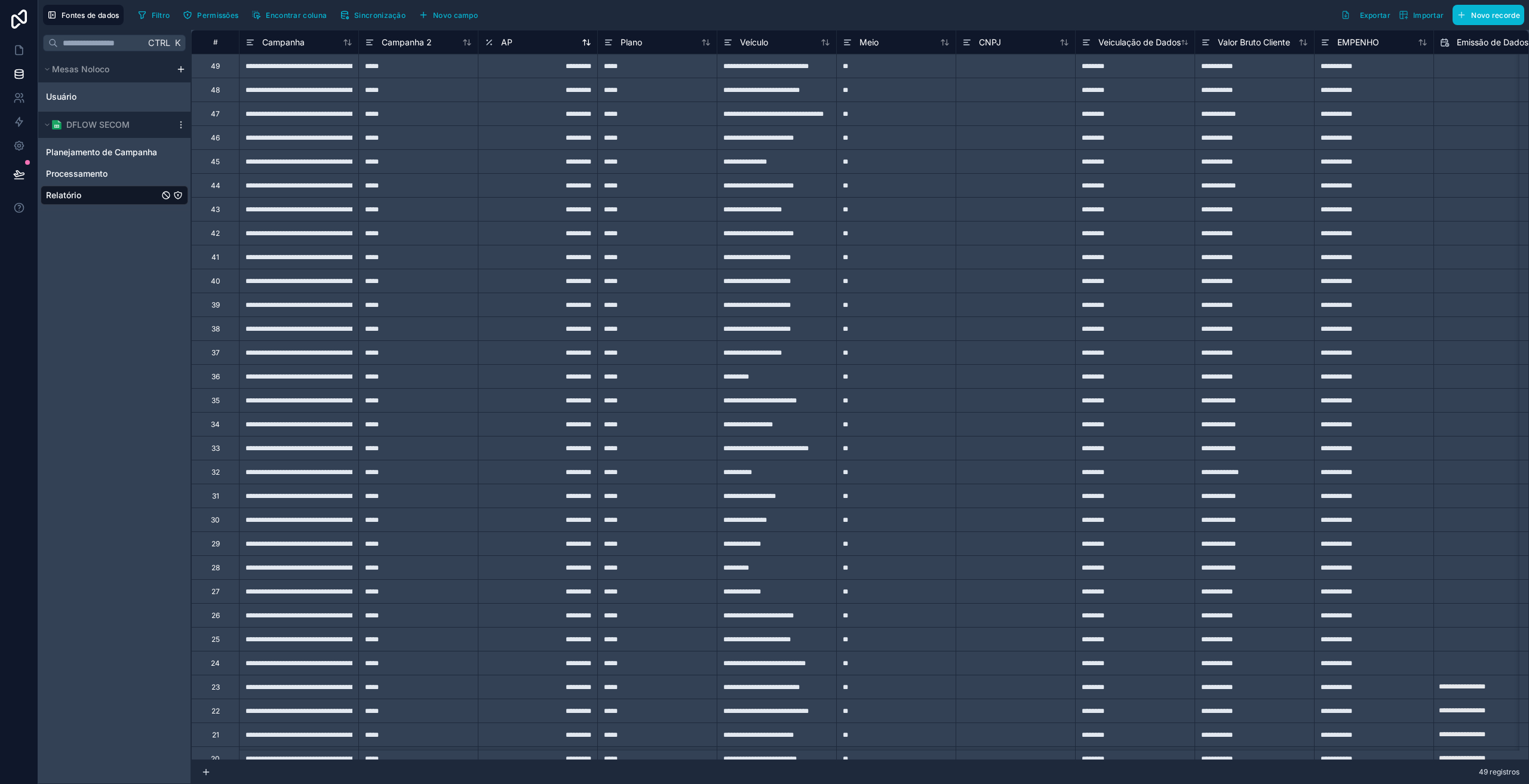
click at [500, 42] on div "AP" at bounding box center [498, 42] width 28 height 15
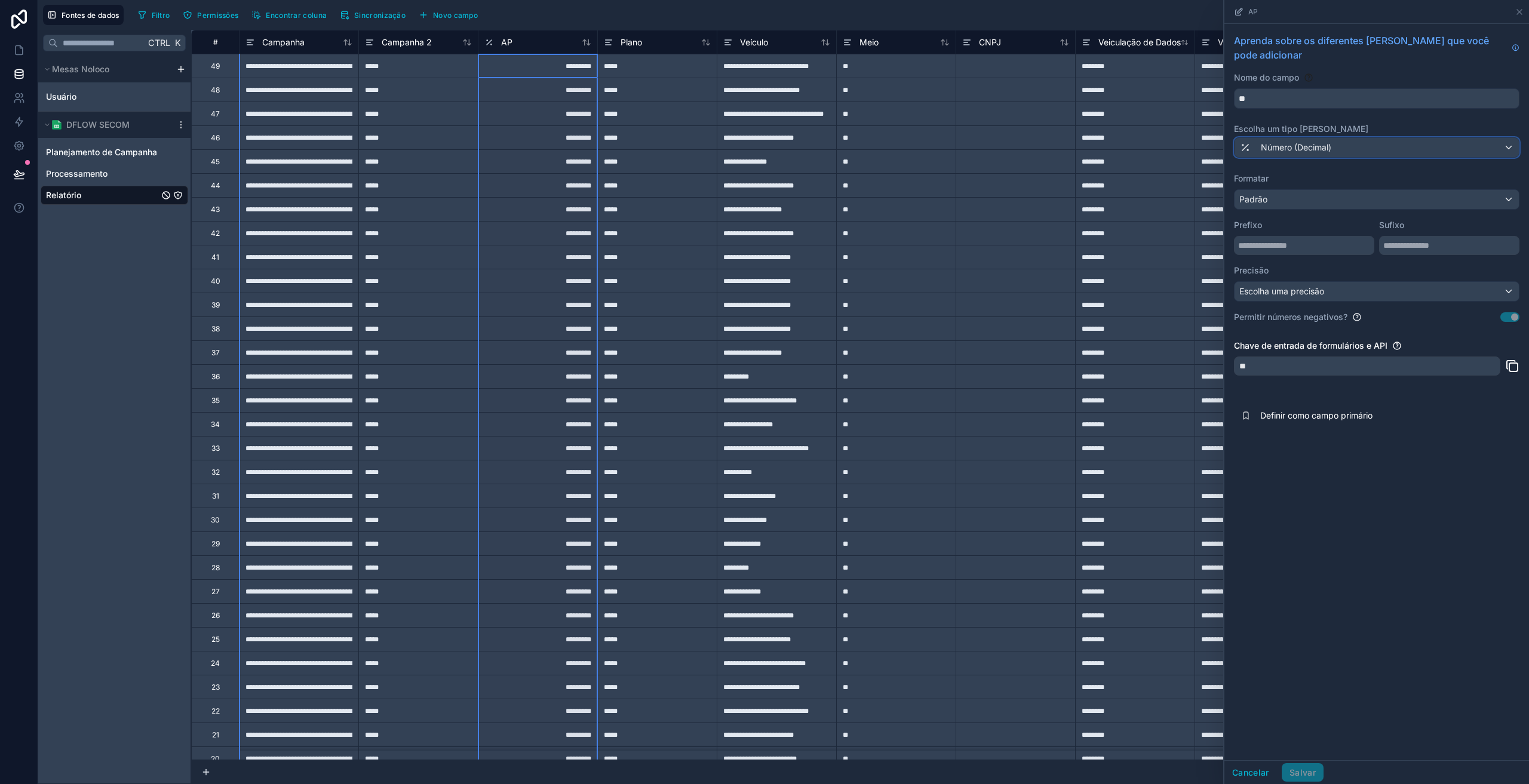
click at [1271, 139] on div "Número (Decimal)" at bounding box center [1377, 147] width 284 height 19
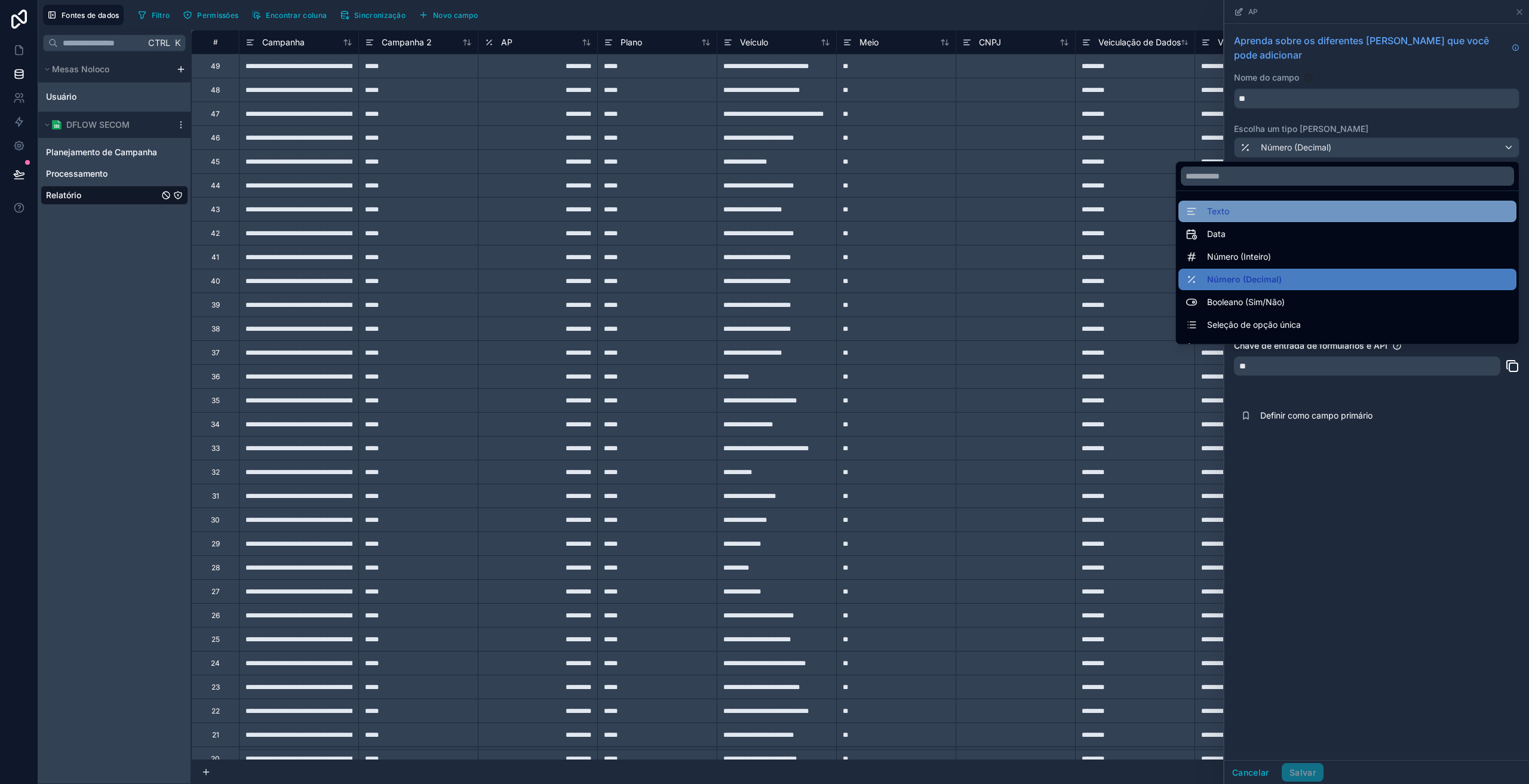
click at [1245, 202] on div "Texto" at bounding box center [1347, 211] width 338 height 21
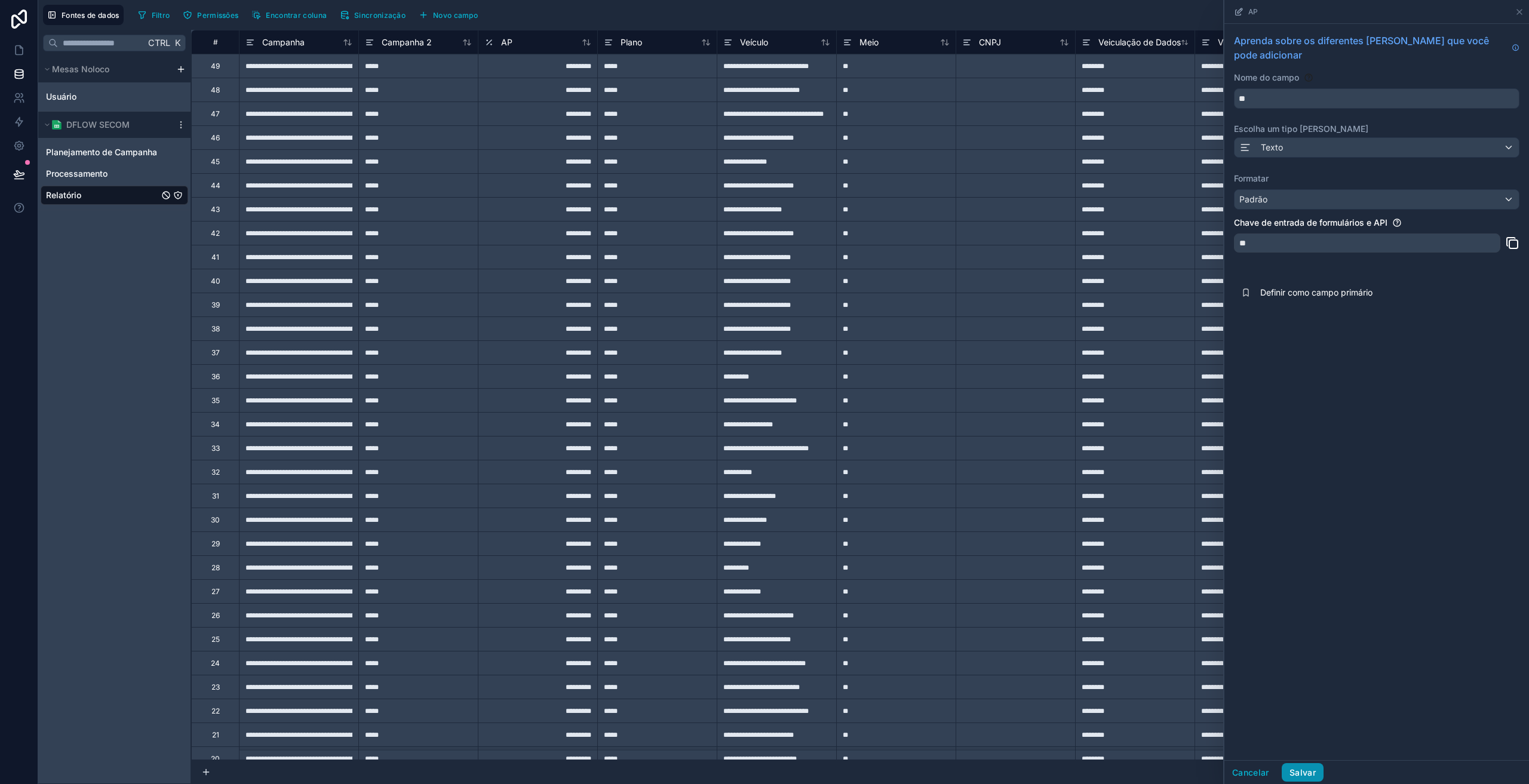
click at [1309, 773] on font "Salvar" at bounding box center [1303, 772] width 26 height 10
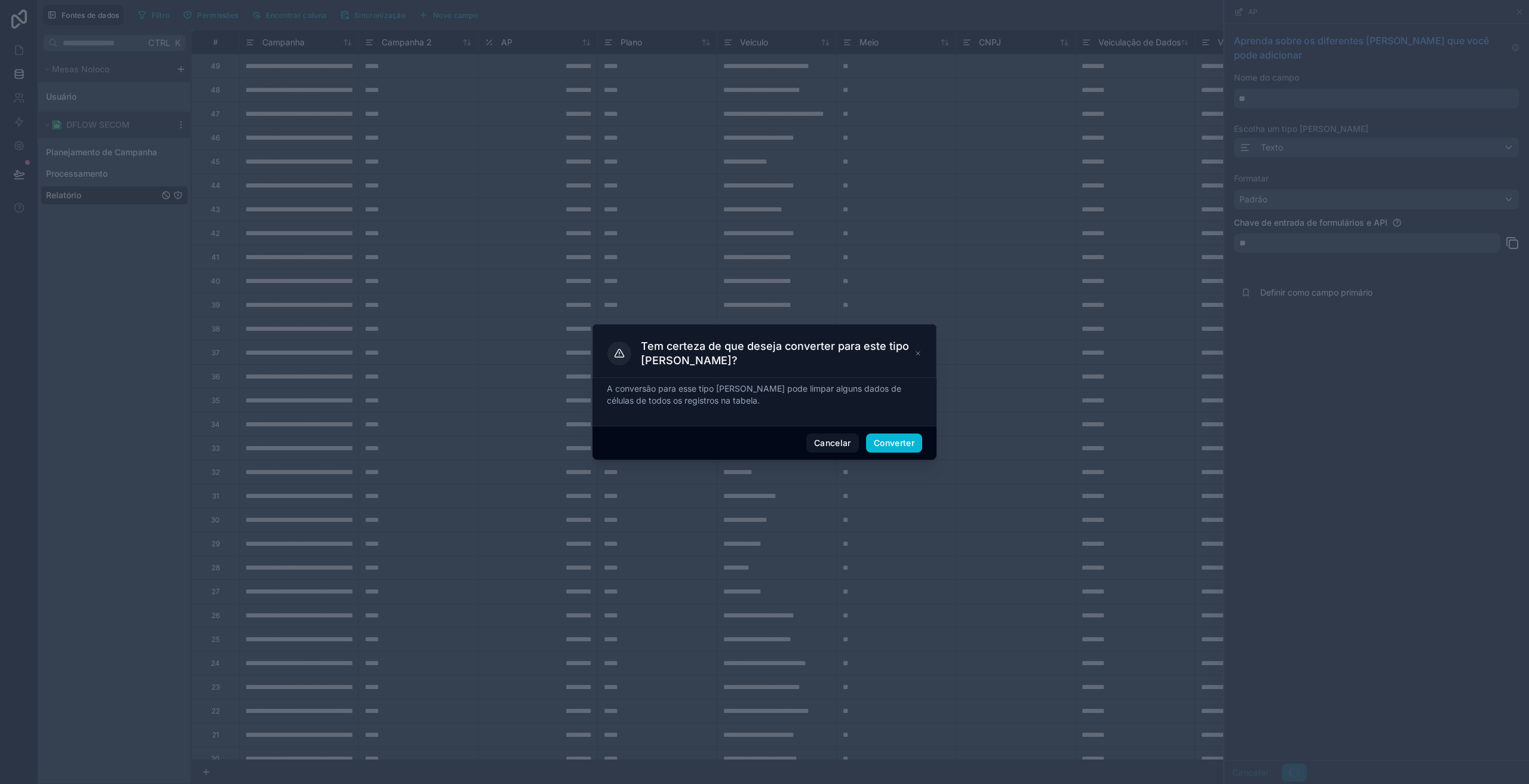
click at [885, 430] on div "Cancelar Converter" at bounding box center [764, 443] width 344 height 34
click at [880, 443] on font "Converter" at bounding box center [894, 443] width 41 height 10
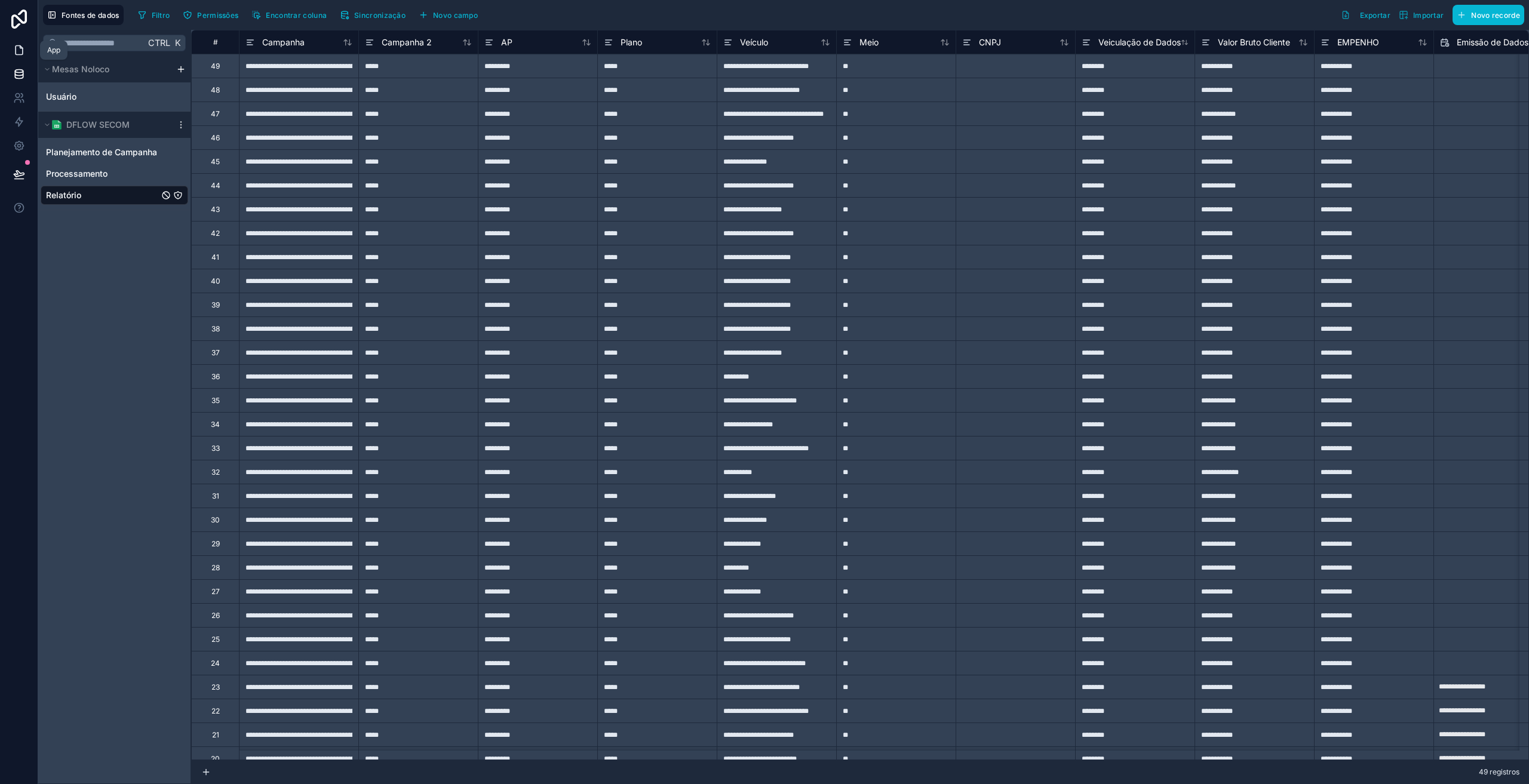
click at [23, 52] on icon at bounding box center [19, 50] width 7 height 9
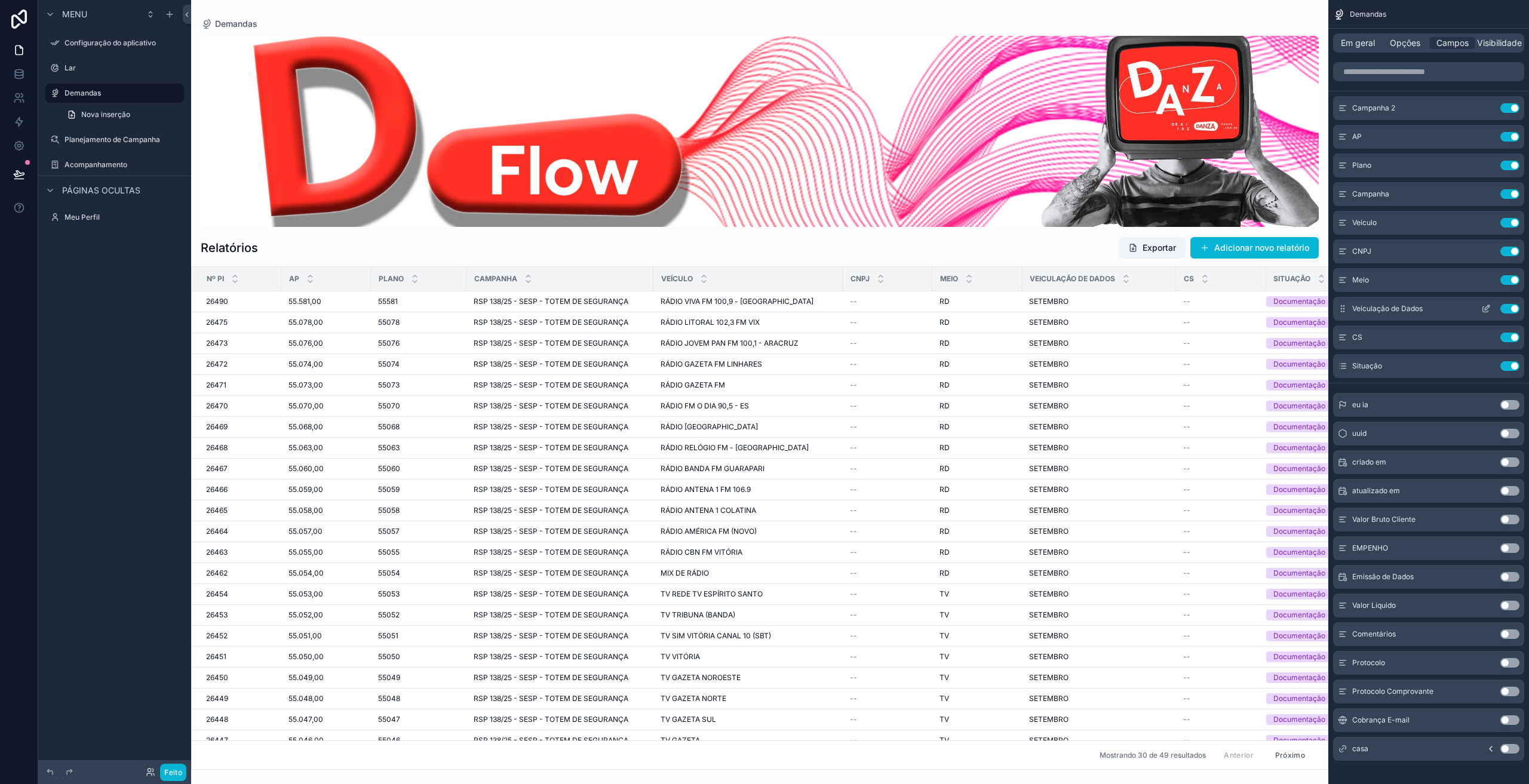
click at [1507, 308] on button "Usar configuração" at bounding box center [1510, 308] width 19 height 9
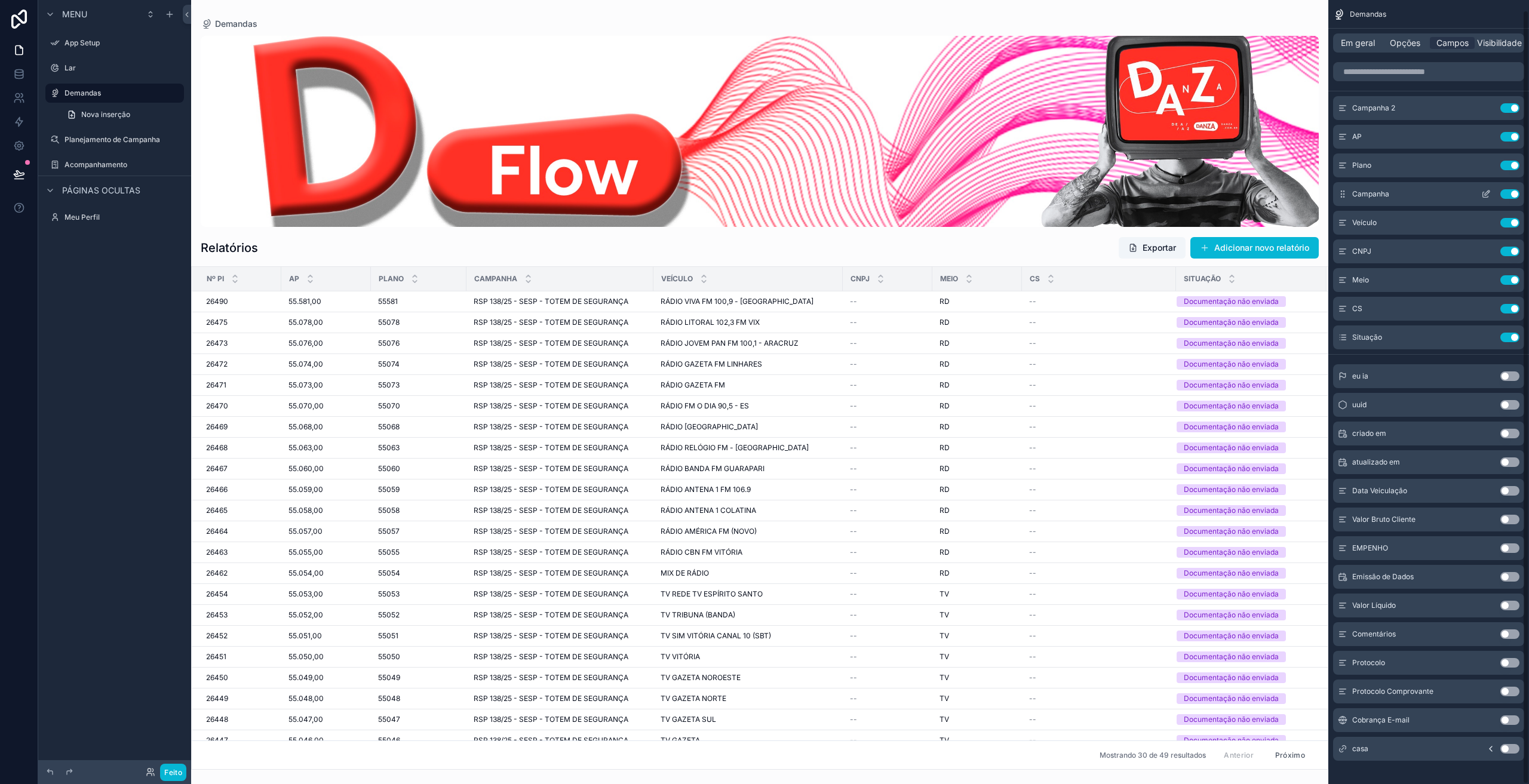
scroll to position [10, 0]
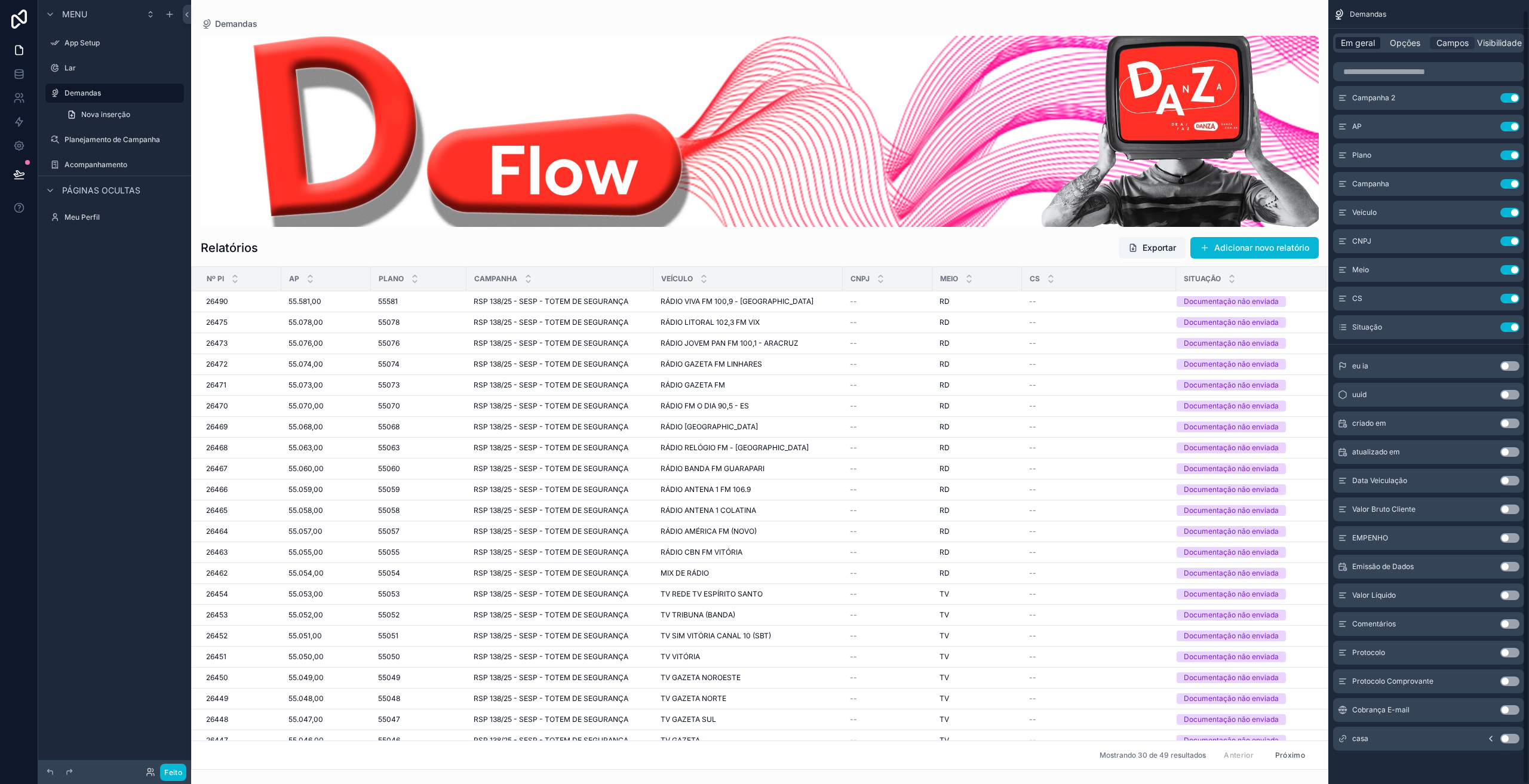
drag, startPoint x: 1358, startPoint y: 43, endPoint x: 1371, endPoint y: 46, distance: 13.3
click at [1358, 43] on font "Em geral" at bounding box center [1358, 43] width 34 height 10
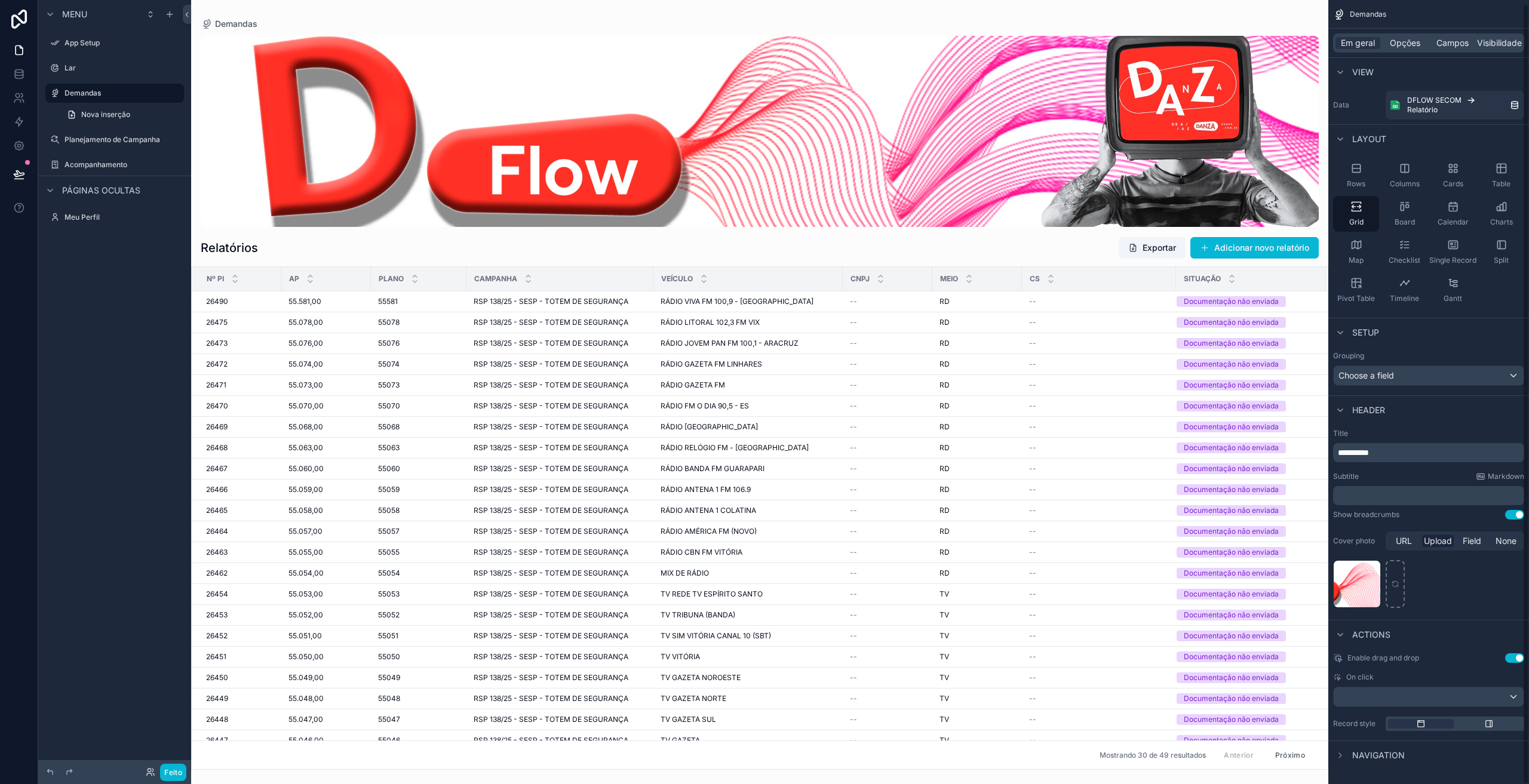
scroll to position [4, 0]
click at [1403, 40] on font "Opções" at bounding box center [1405, 43] width 31 height 10
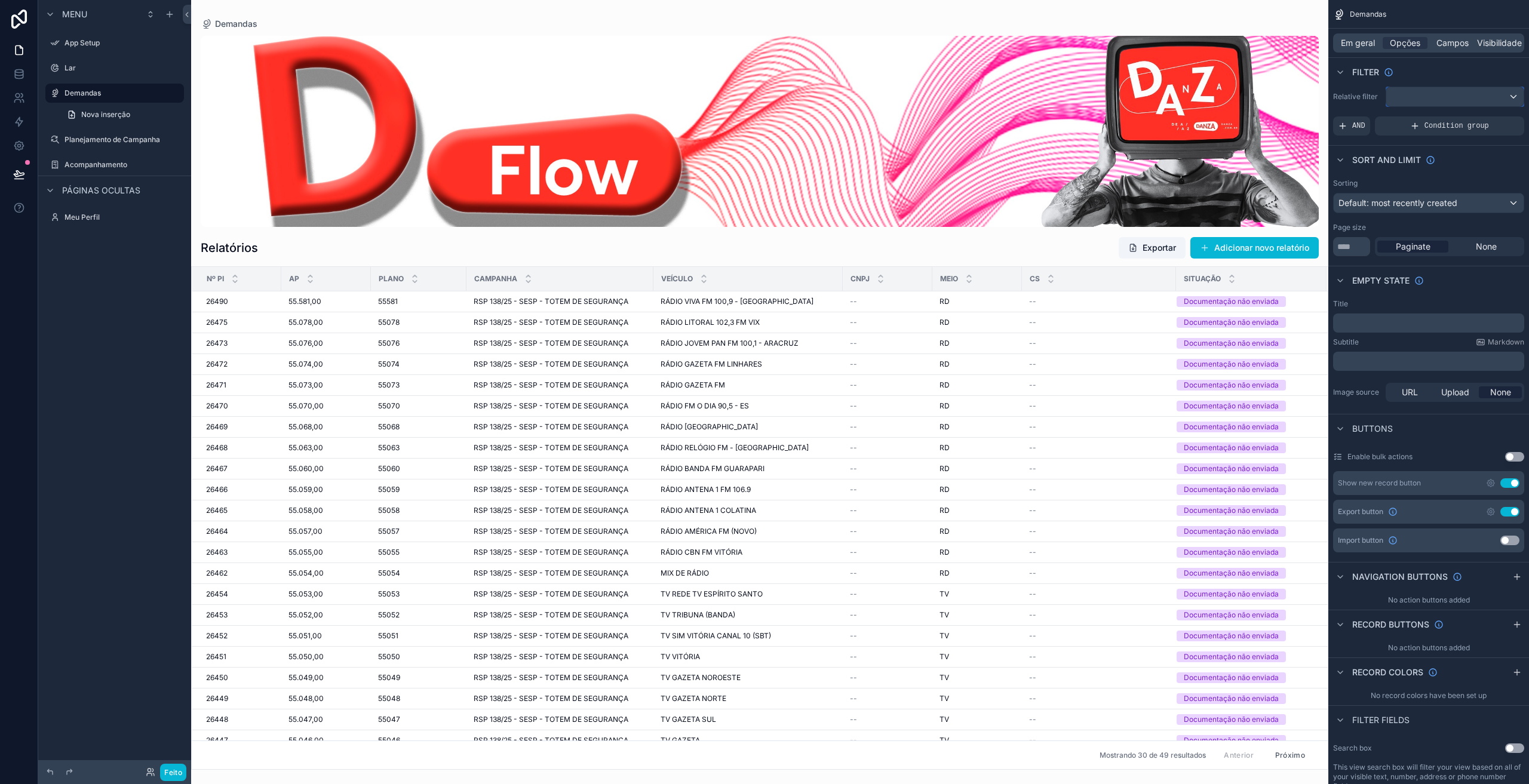
click at [1429, 103] on div "conteúdo rolável" at bounding box center [1455, 97] width 137 height 19
click at [1429, 101] on div "conteúdo rolável" at bounding box center [764, 392] width 1529 height 784
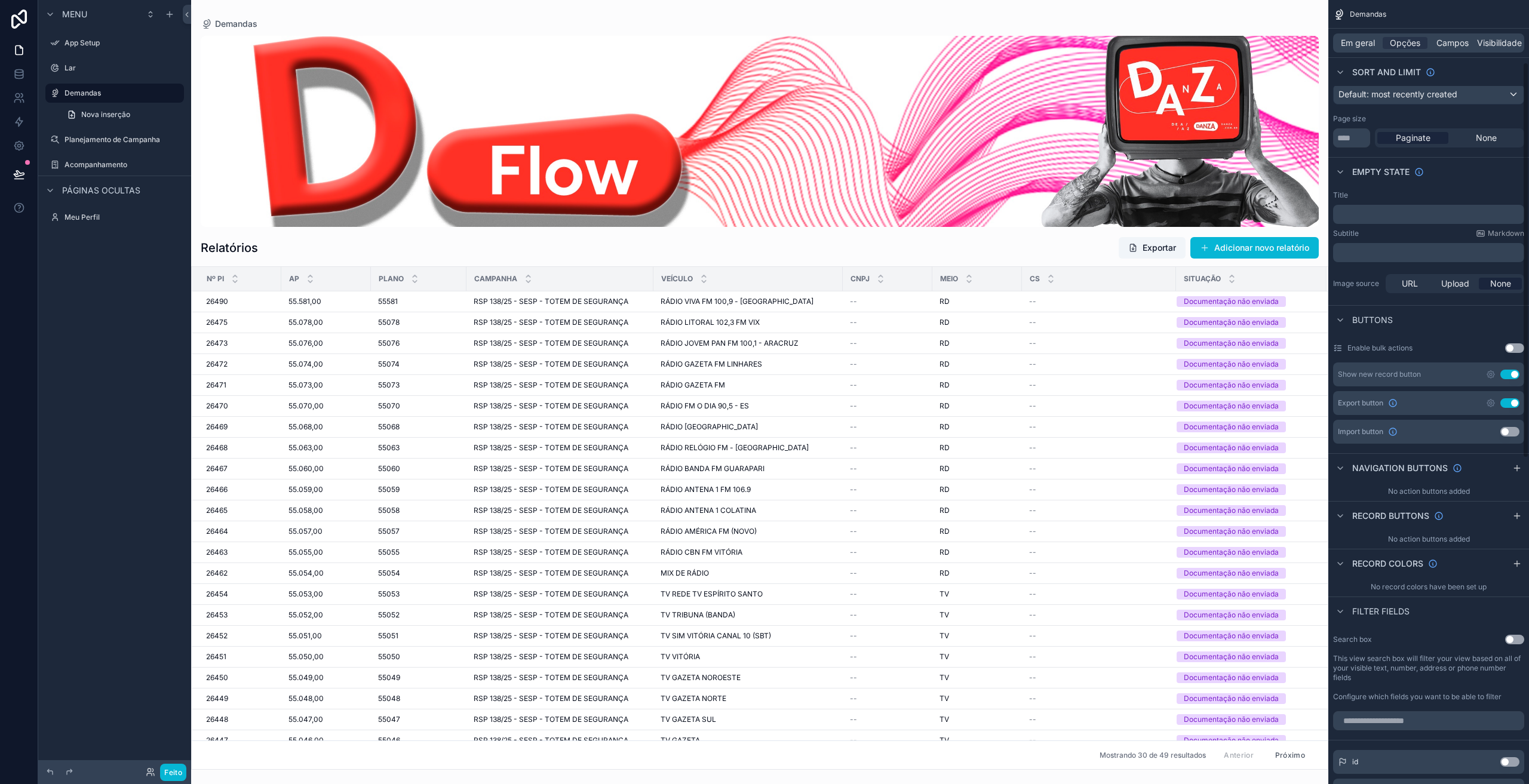
scroll to position [123, 0]
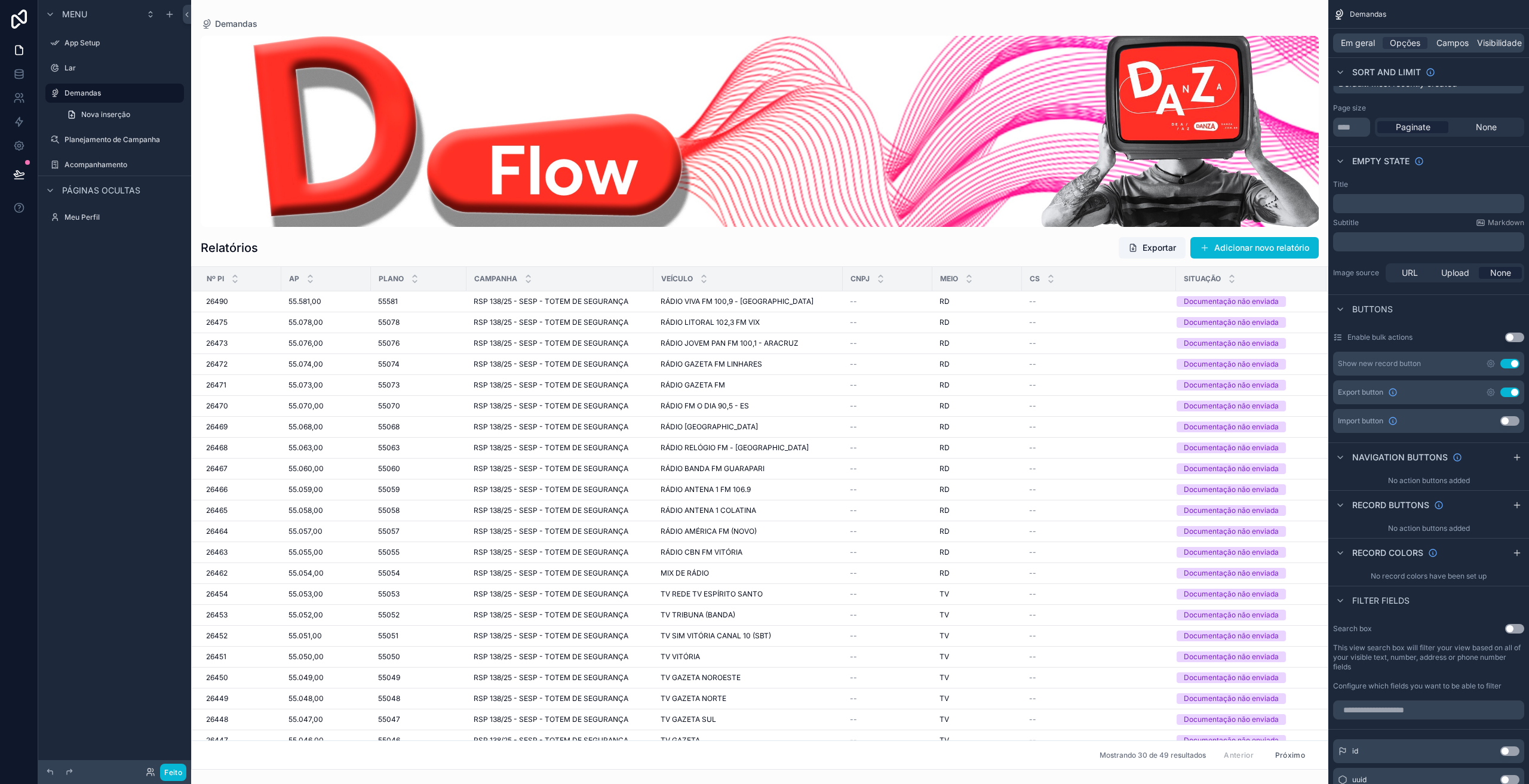
click at [1402, 602] on span "Filter fields" at bounding box center [1381, 601] width 58 height 12
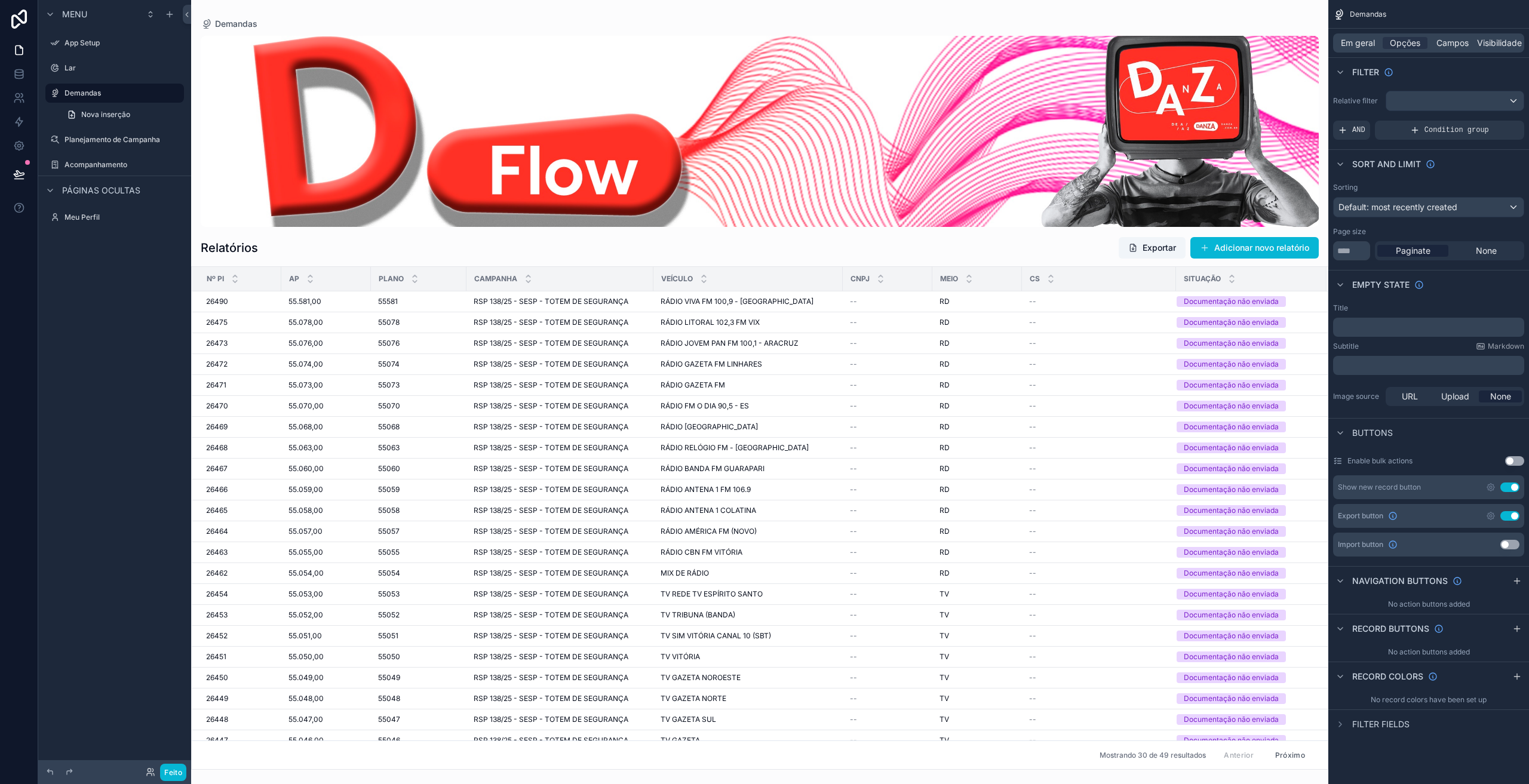
scroll to position [0, 0]
click at [1387, 721] on span "Filter fields" at bounding box center [1381, 724] width 58 height 12
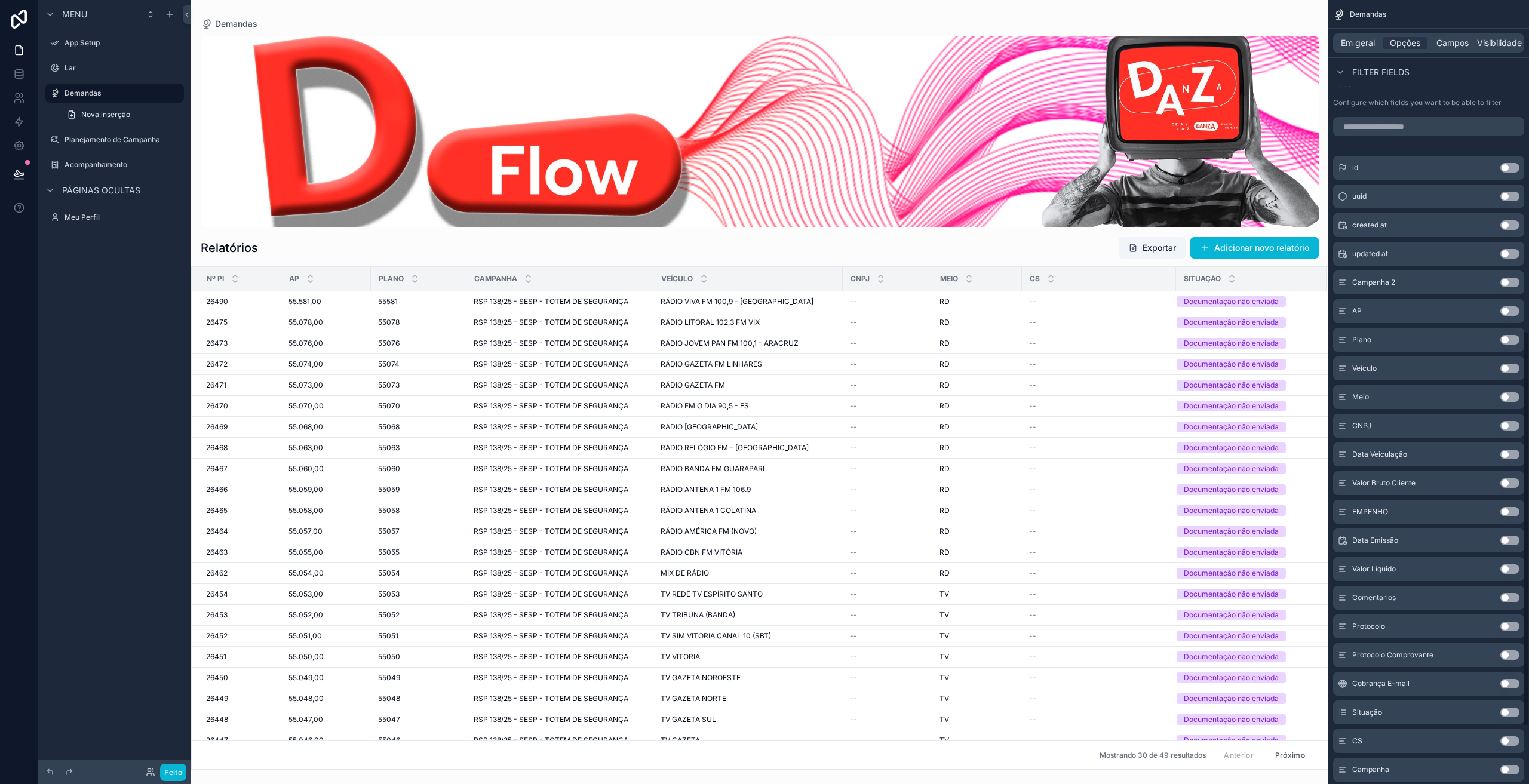
scroll to position [648, 0]
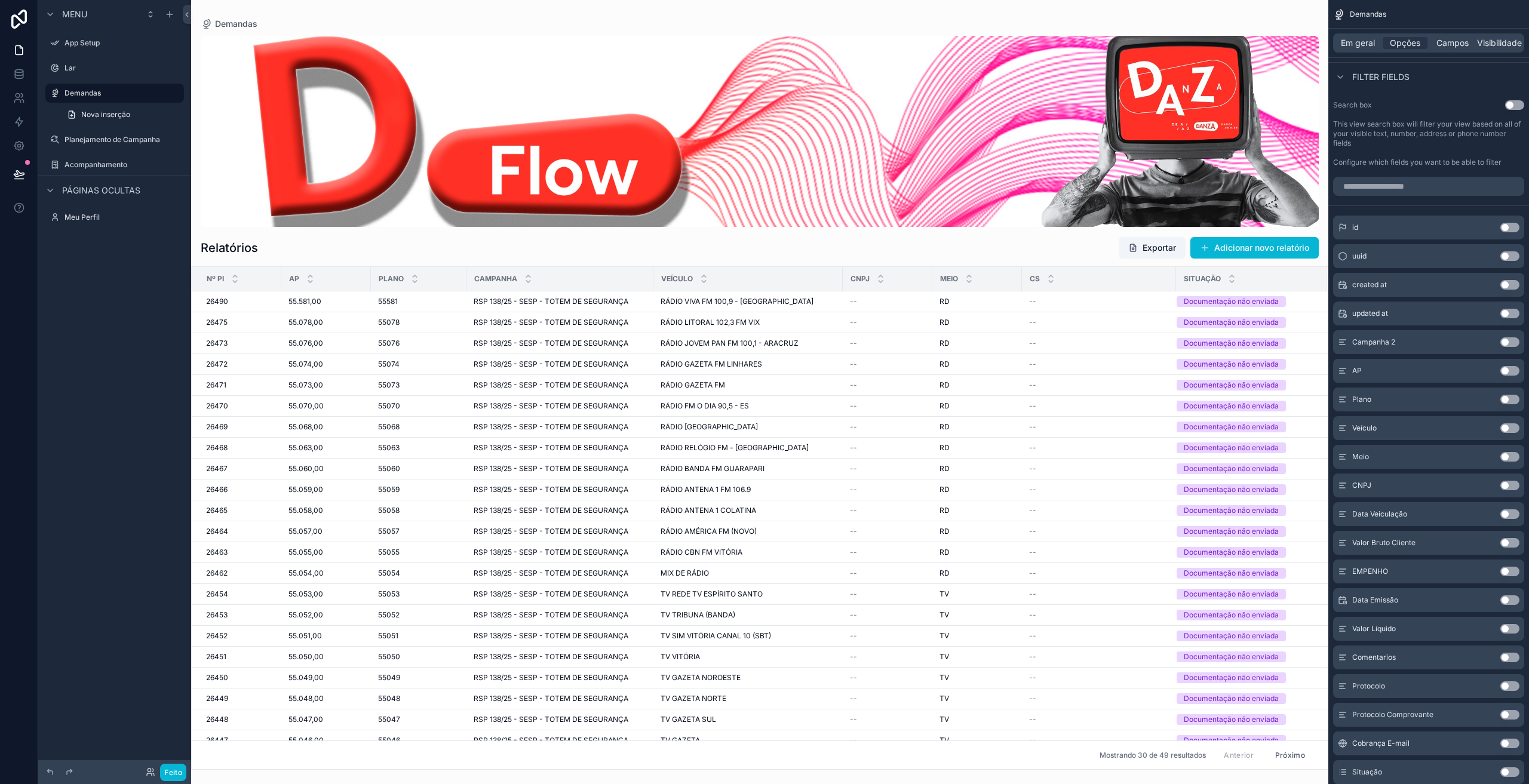
click at [1506, 340] on button "Use setting" at bounding box center [1510, 342] width 19 height 9
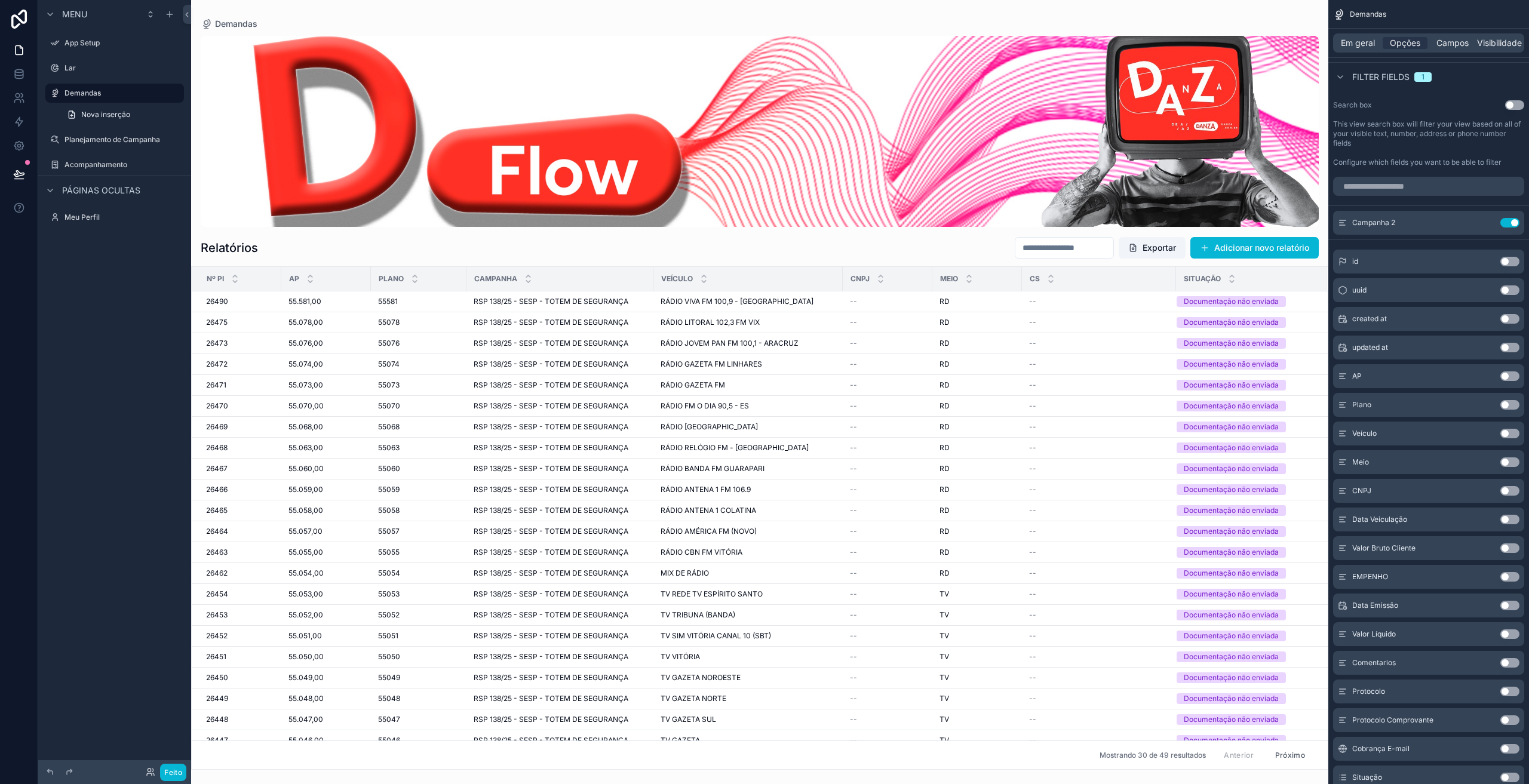
click at [1048, 248] on input "text" at bounding box center [1064, 247] width 98 height 17
click at [1485, 223] on icon "conteúdo rolável" at bounding box center [1487, 221] width 5 height 5
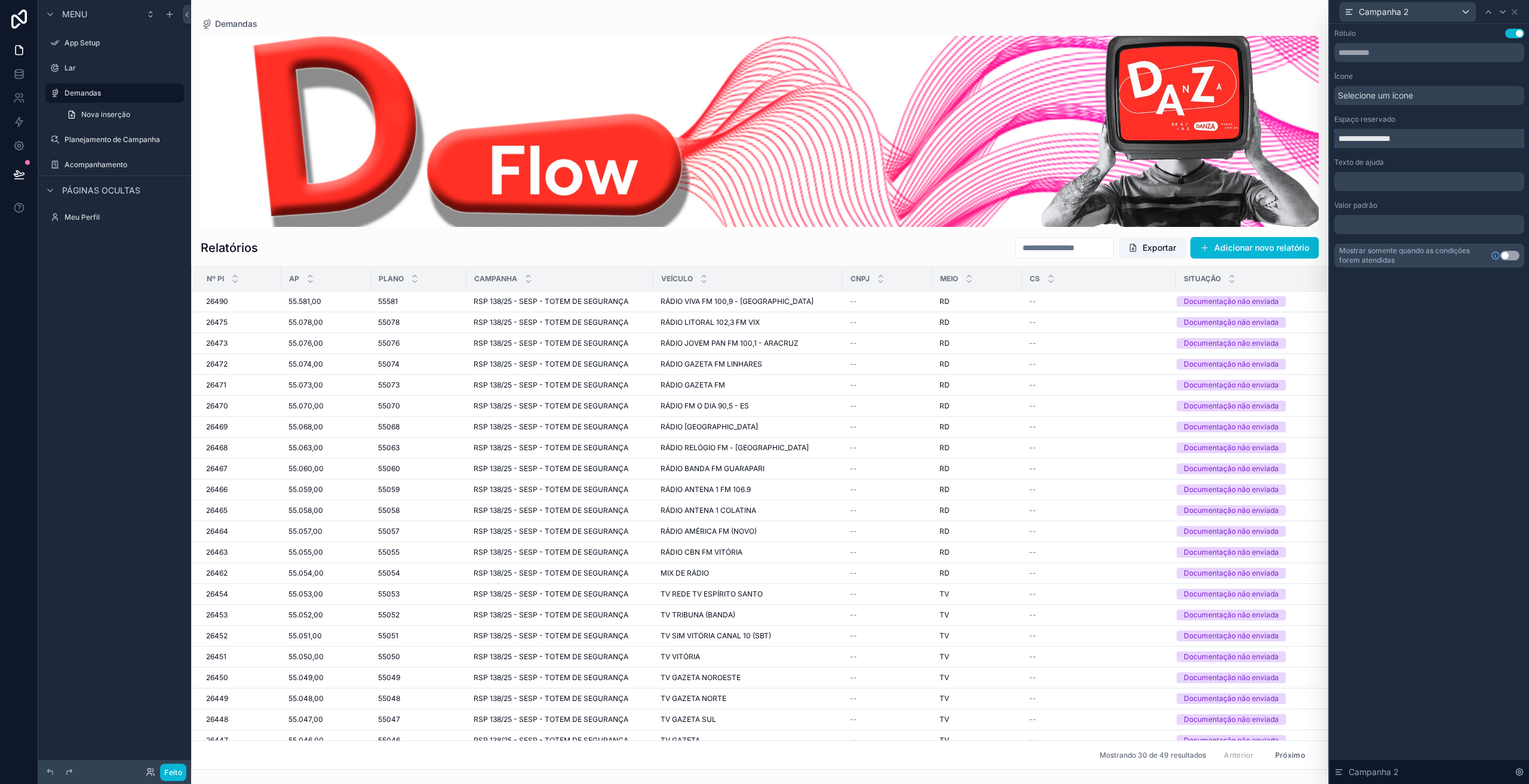
drag, startPoint x: 1412, startPoint y: 140, endPoint x: 1363, endPoint y: 136, distance: 49.2
click at [1363, 136] on input "**********" at bounding box center [1429, 139] width 190 height 19
type input "**********"
click at [1433, 370] on div "**********" at bounding box center [1429, 404] width 199 height 760
click at [1395, 96] on font "Selecione um ícone" at bounding box center [1375, 96] width 75 height 10
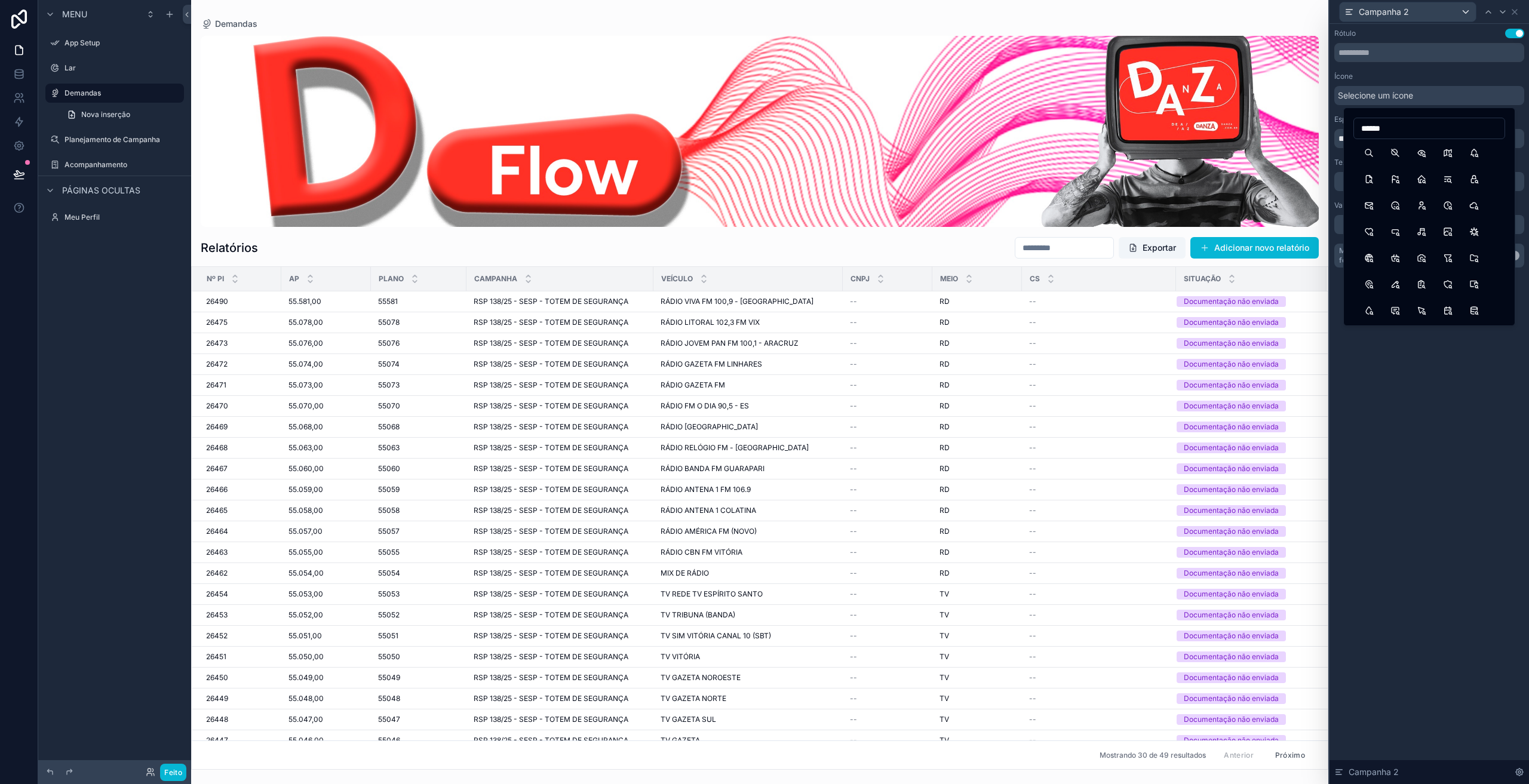
scroll to position [0, 0]
type input "******"
click at [1371, 160] on button "Search" at bounding box center [1369, 154] width 21 height 21
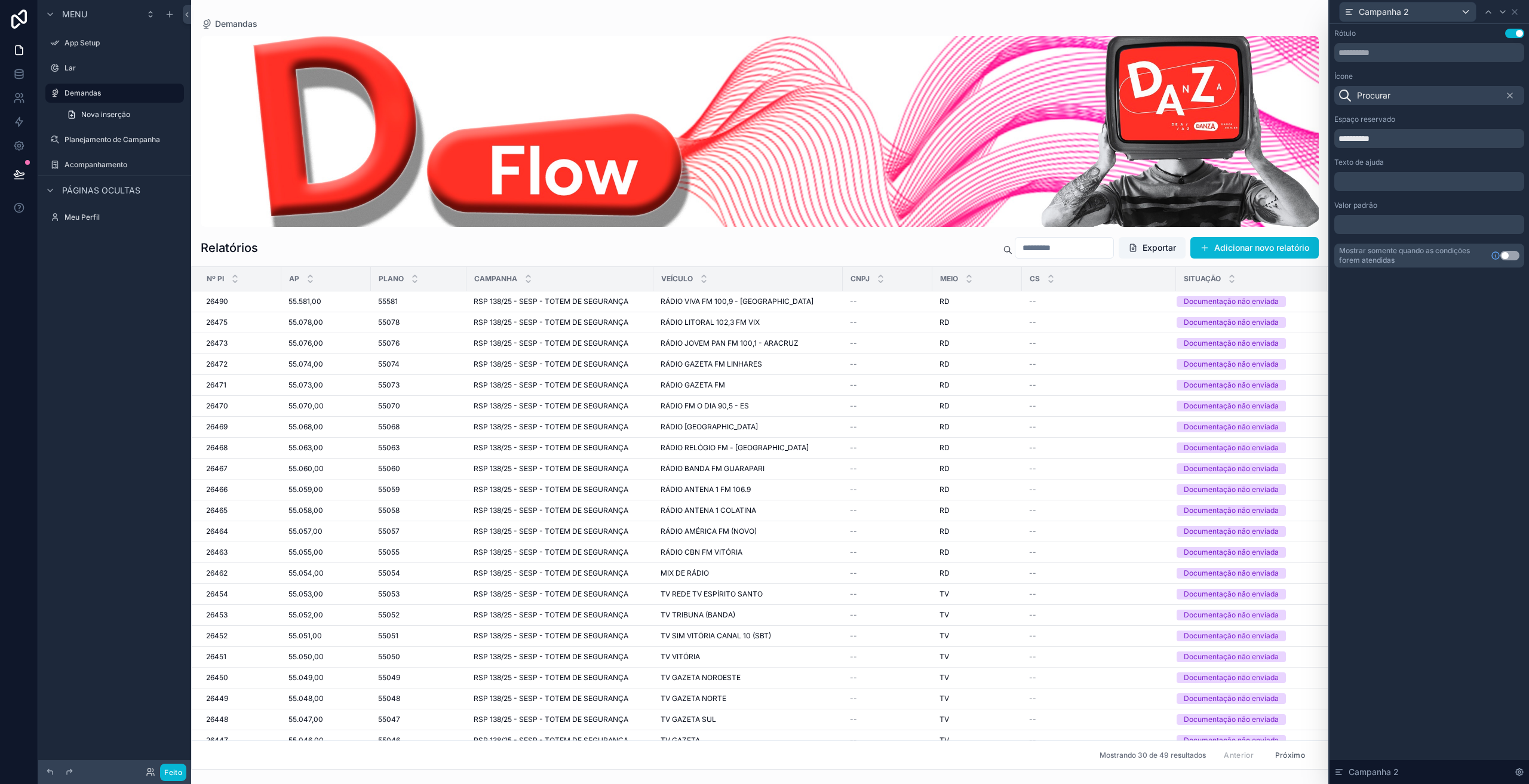
click at [1046, 246] on input "text" at bounding box center [1064, 247] width 98 height 17
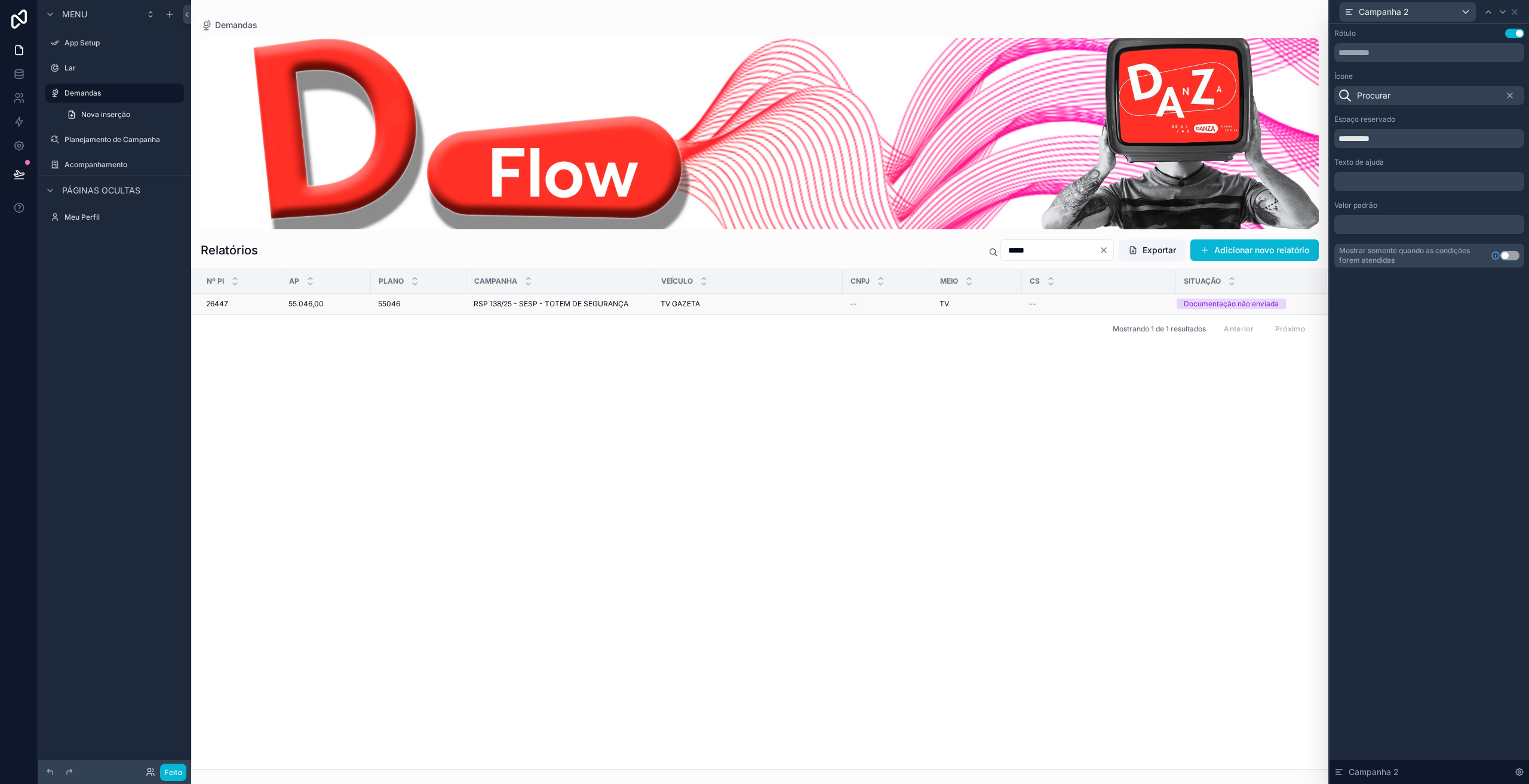
type input "*****"
click at [751, 305] on div "TV GAZETA TV GAZETA" at bounding box center [748, 303] width 175 height 9
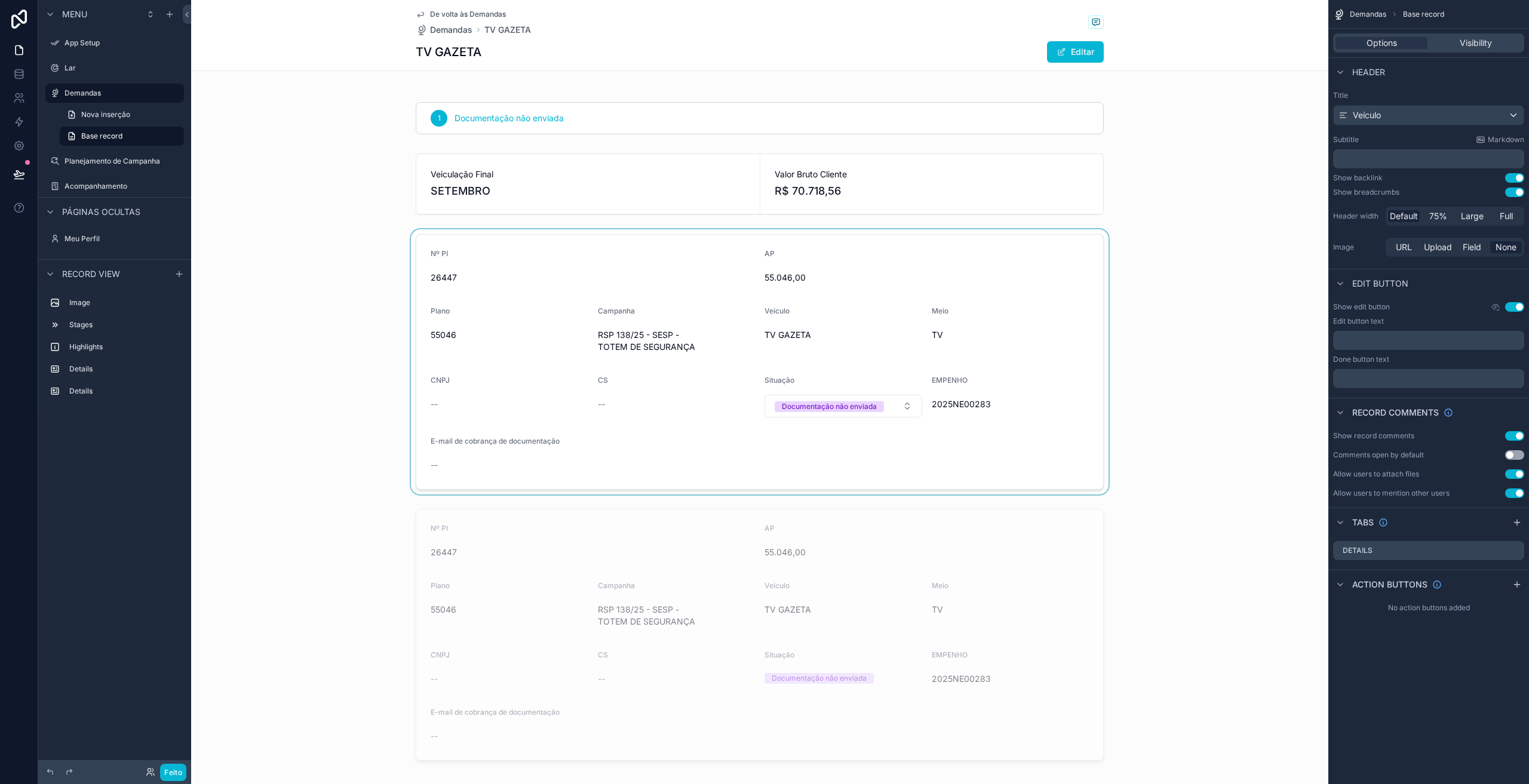
scroll to position [239, 0]
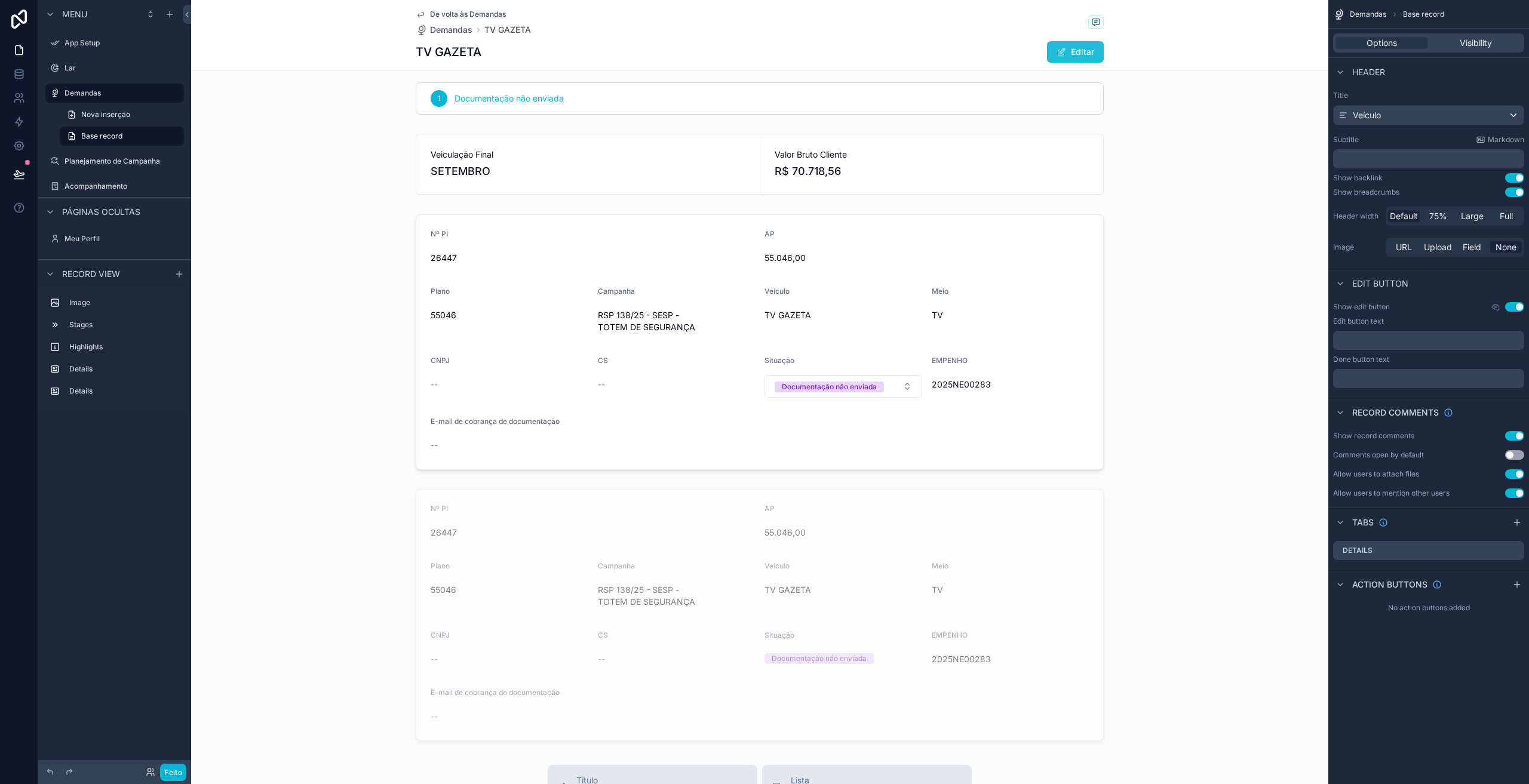
click at [1071, 54] on font "Editar" at bounding box center [1083, 52] width 23 height 10
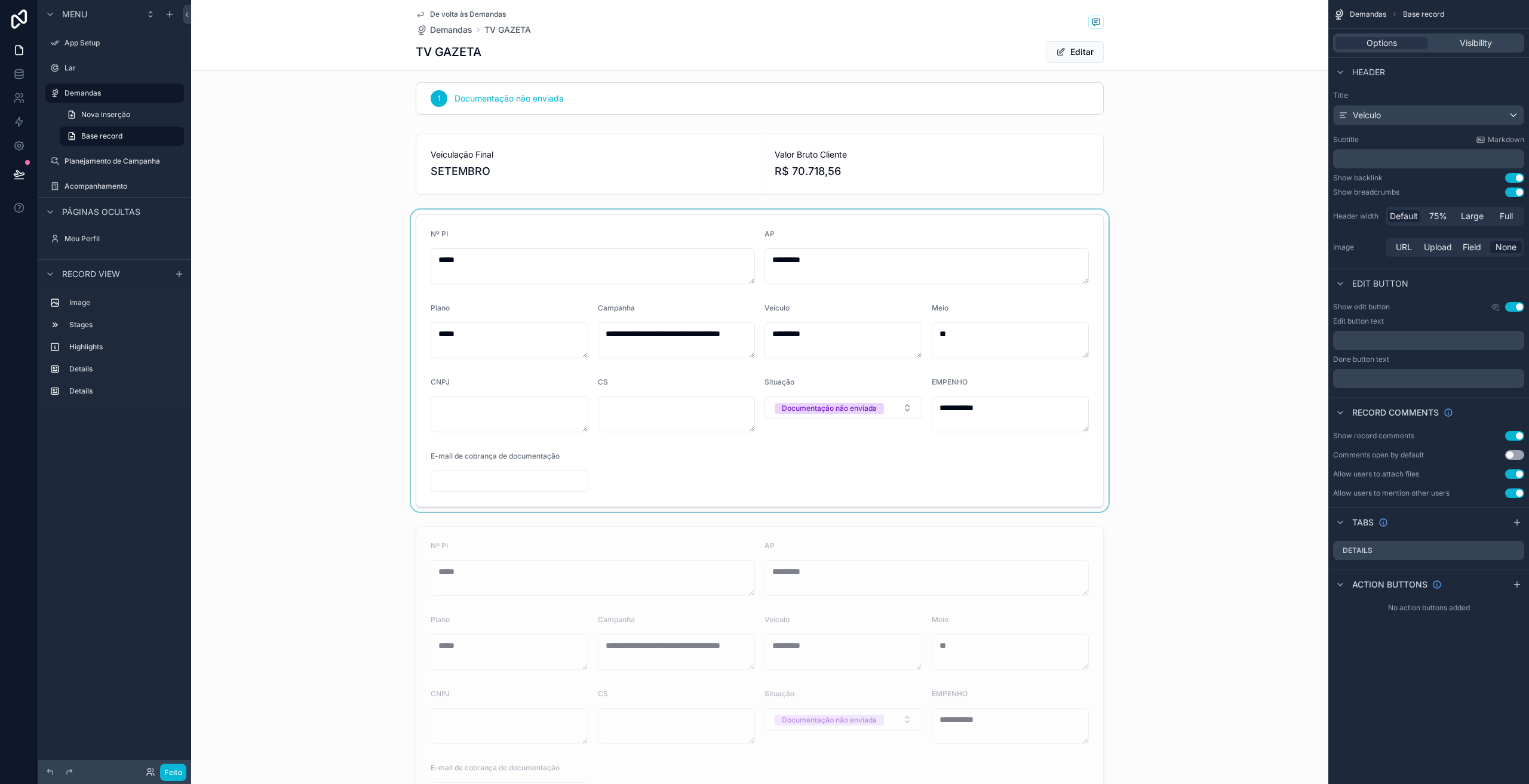
click at [633, 411] on div at bounding box center [759, 360] width 1137 height 302
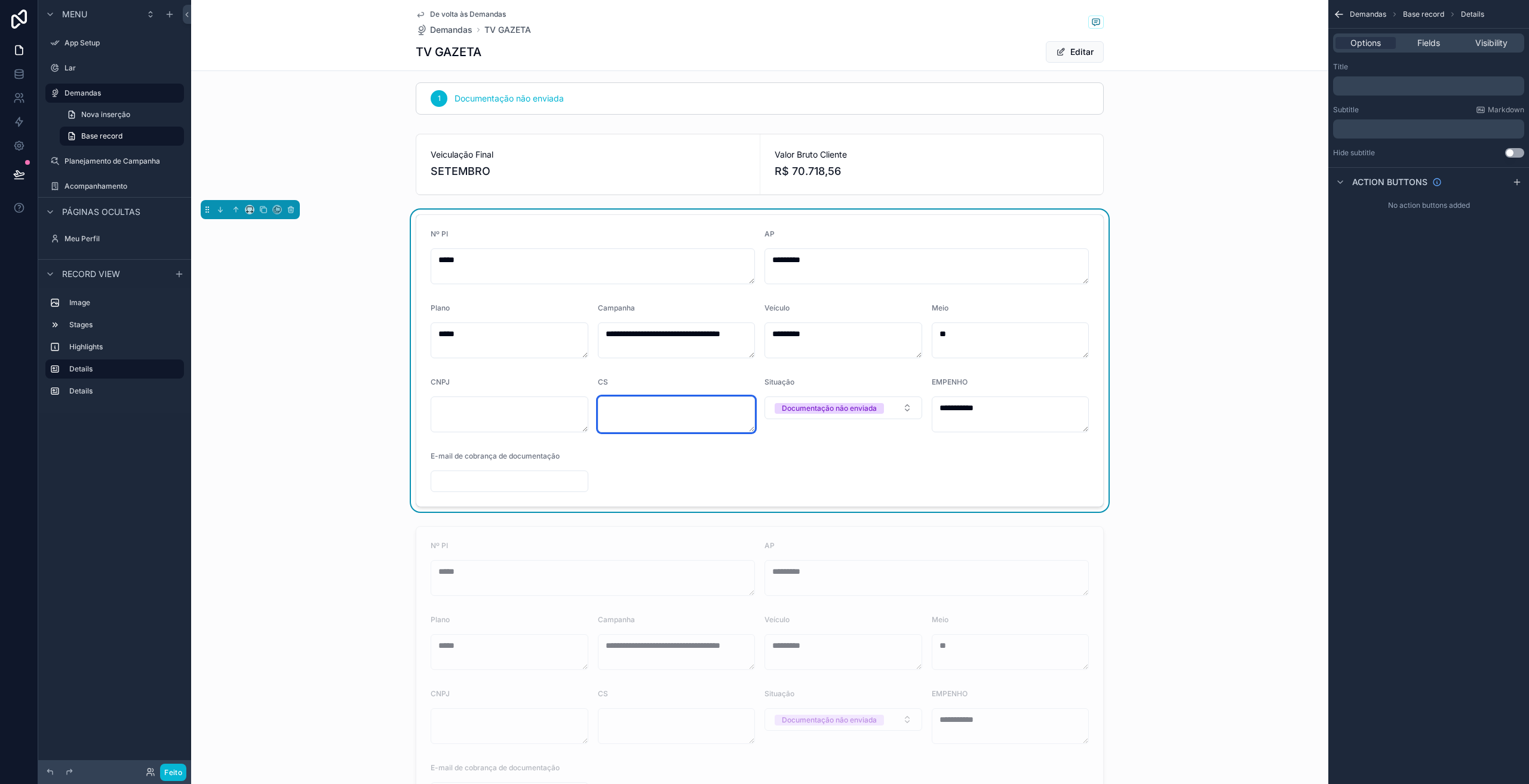
click at [636, 414] on textarea at bounding box center [677, 414] width 158 height 36
click at [13, 78] on icon at bounding box center [19, 74] width 12 height 12
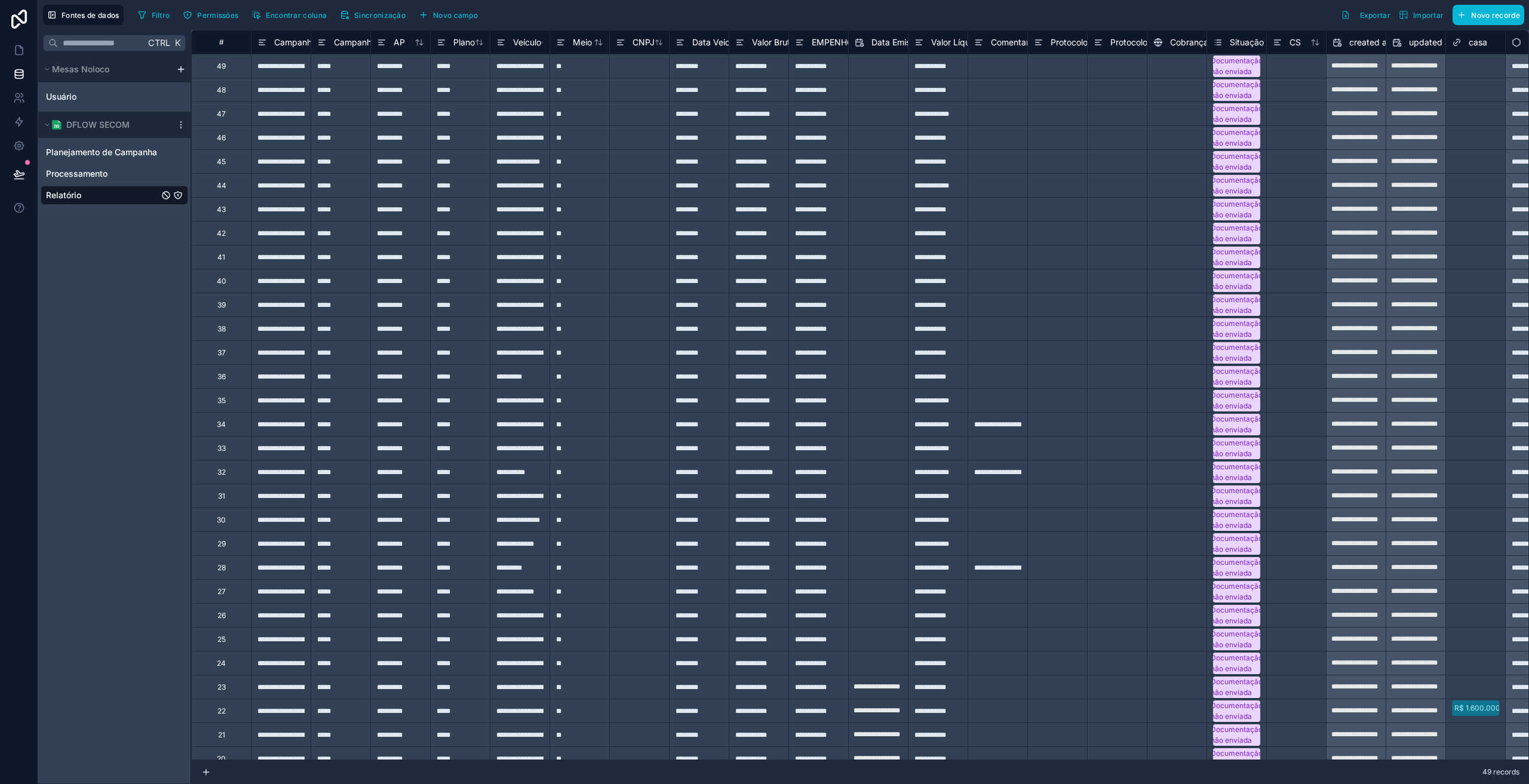
click at [60, 193] on font "Relatório" at bounding box center [63, 195] width 35 height 10
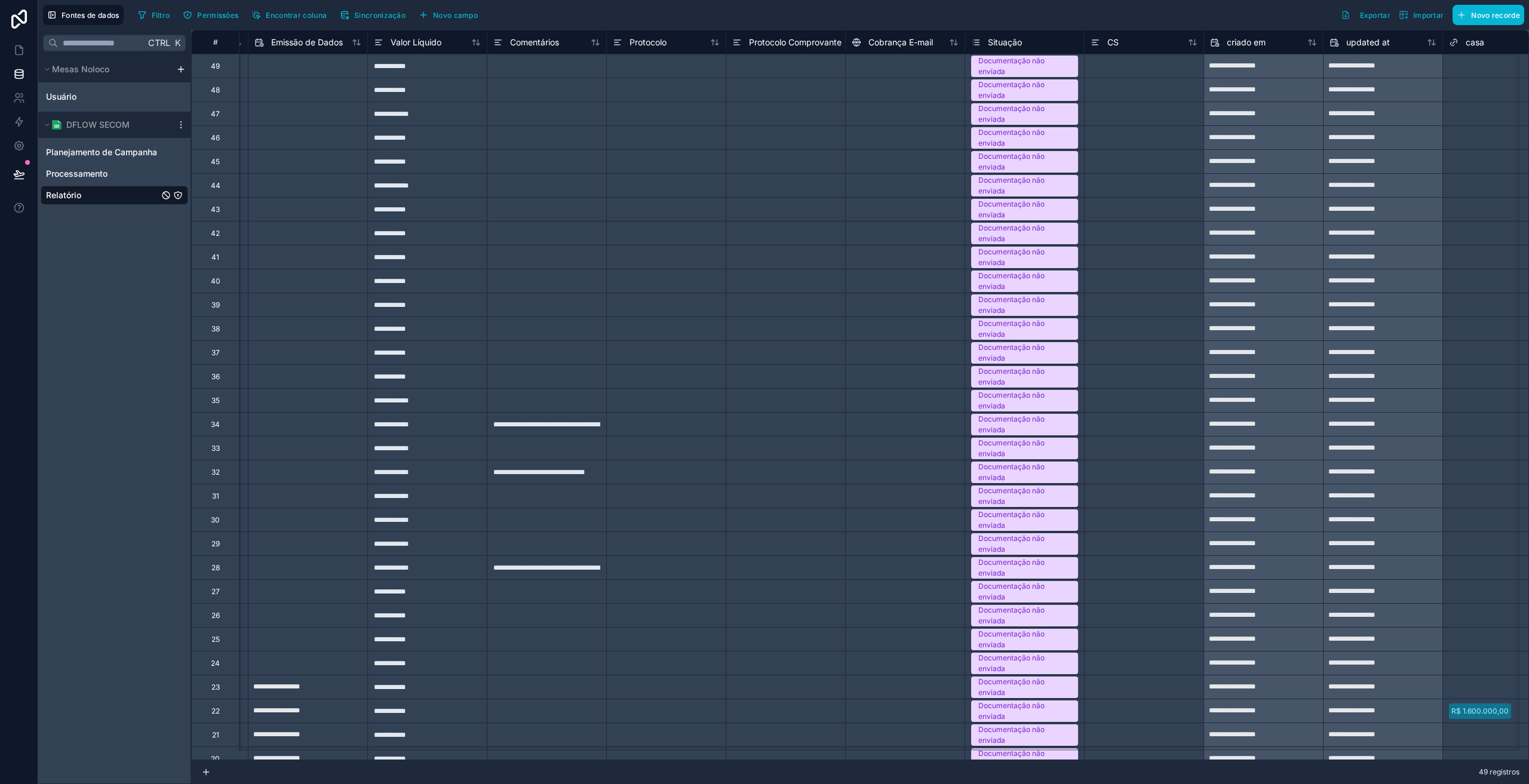
scroll to position [0, 1186]
click at [1101, 45] on div "CS" at bounding box center [1104, 42] width 28 height 15
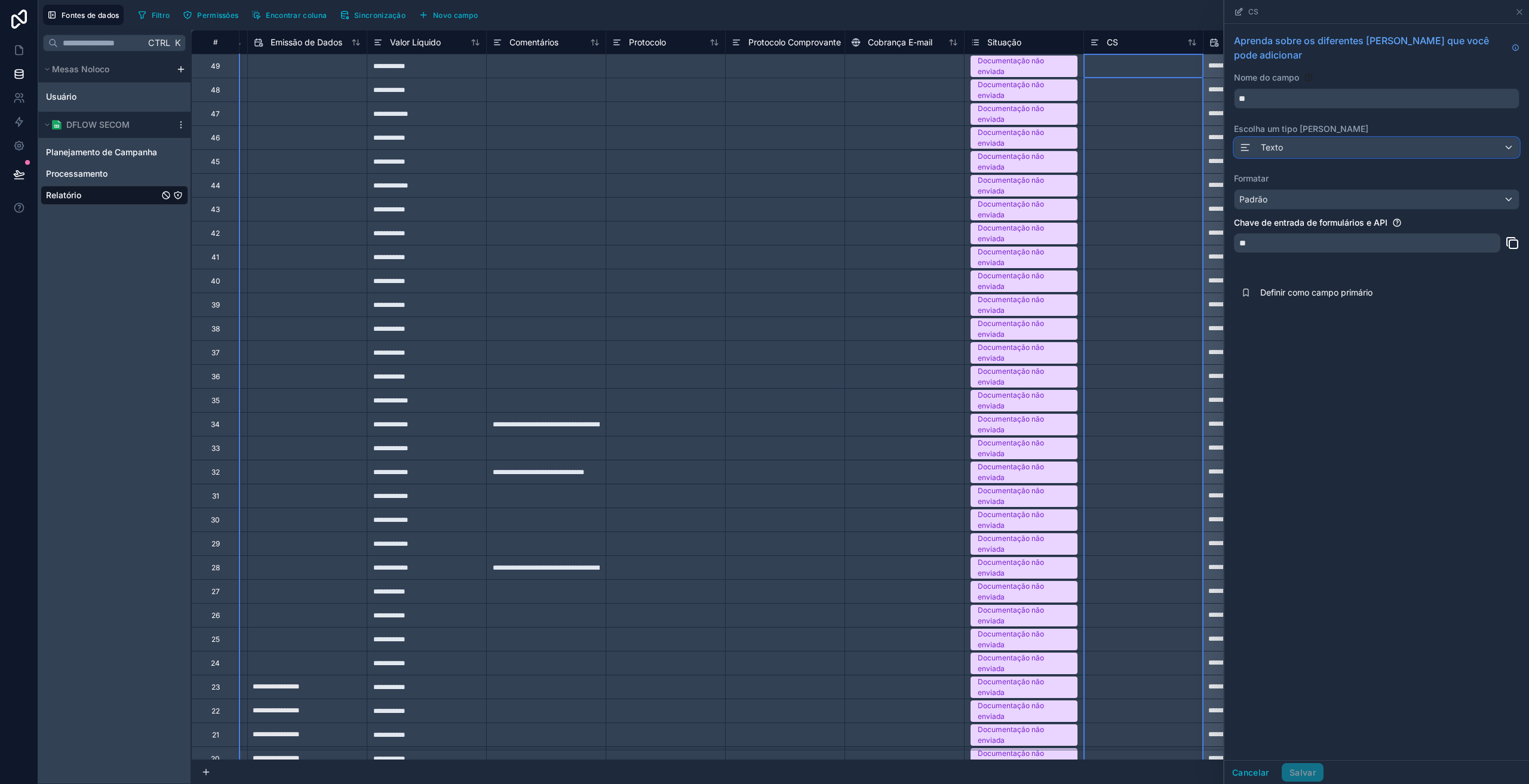
click at [1306, 152] on div "Texto" at bounding box center [1377, 147] width 284 height 19
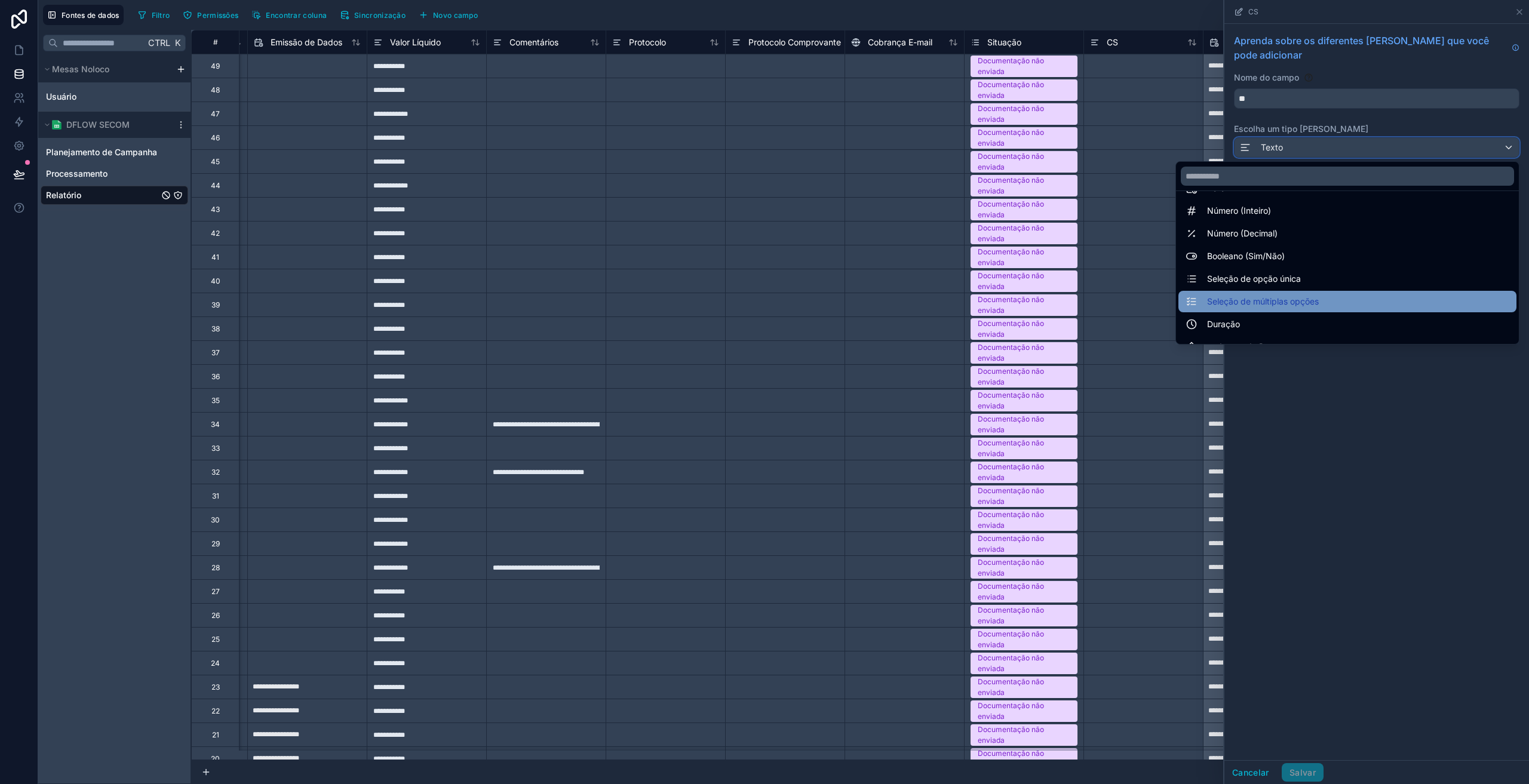
scroll to position [60, 0]
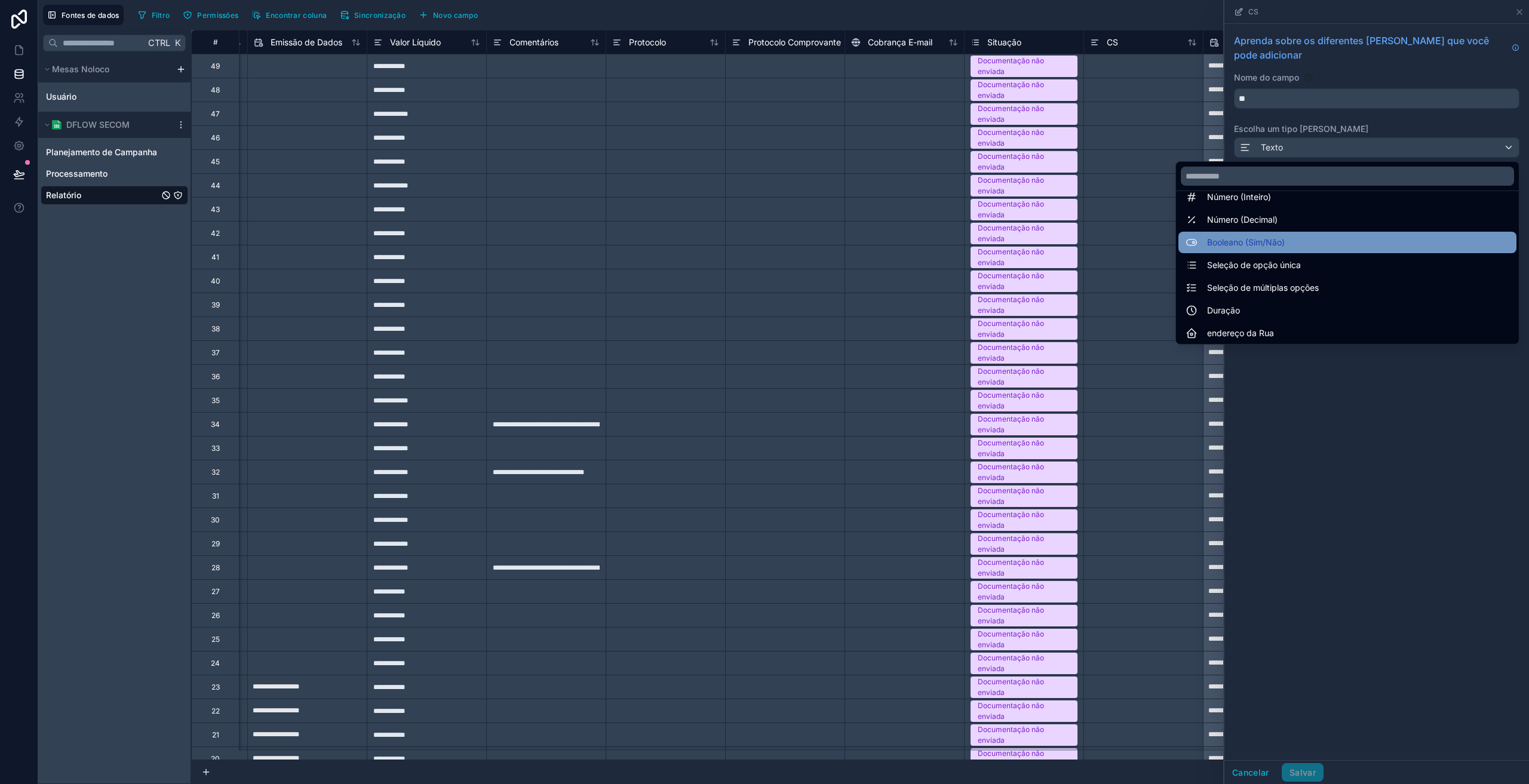
click at [1263, 236] on font "Booleano (Sim/Não)" at bounding box center [1246, 243] width 77 height 15
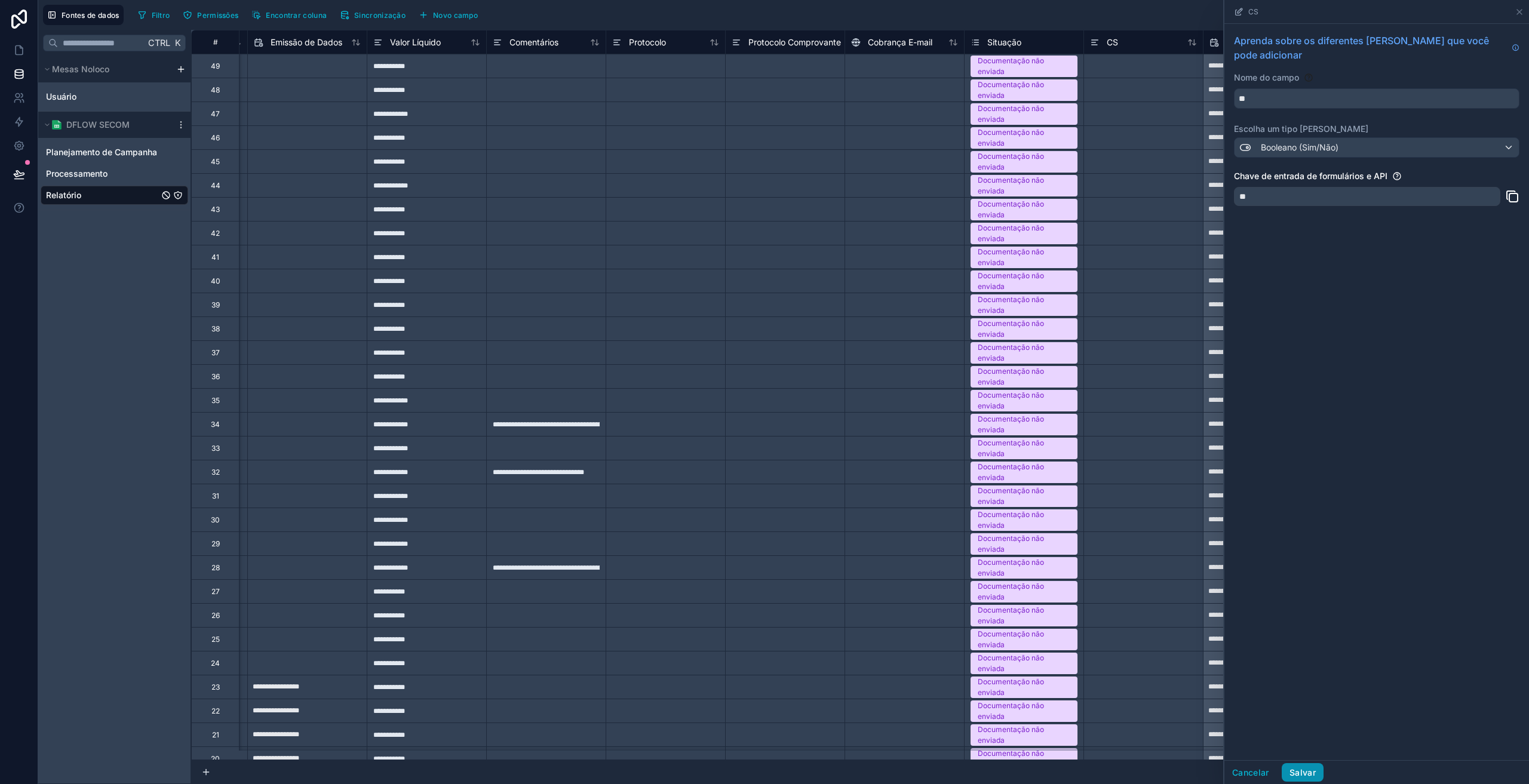
click at [1307, 769] on font "Salvar" at bounding box center [1303, 772] width 26 height 10
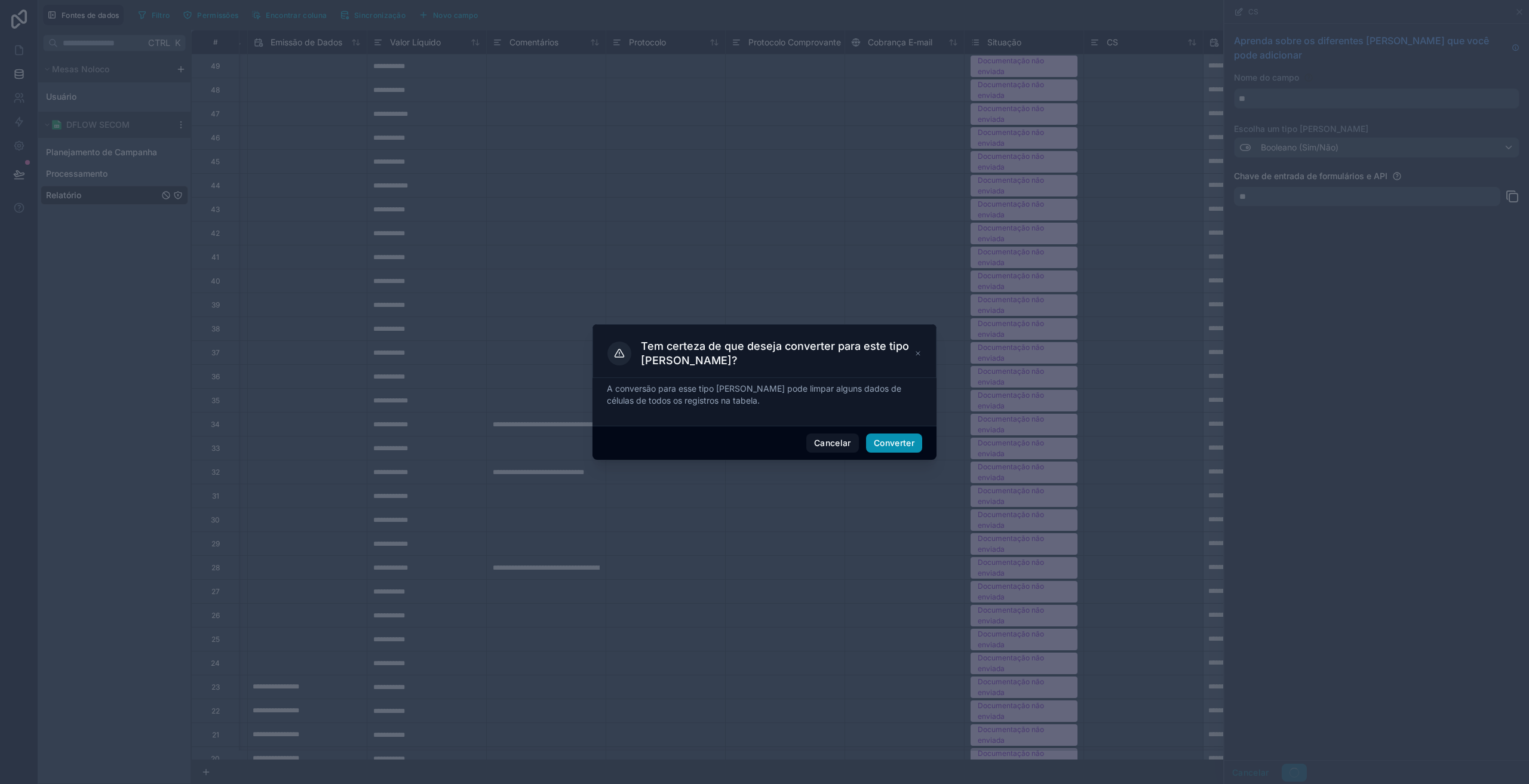
click at [895, 441] on font "Converter" at bounding box center [894, 443] width 41 height 10
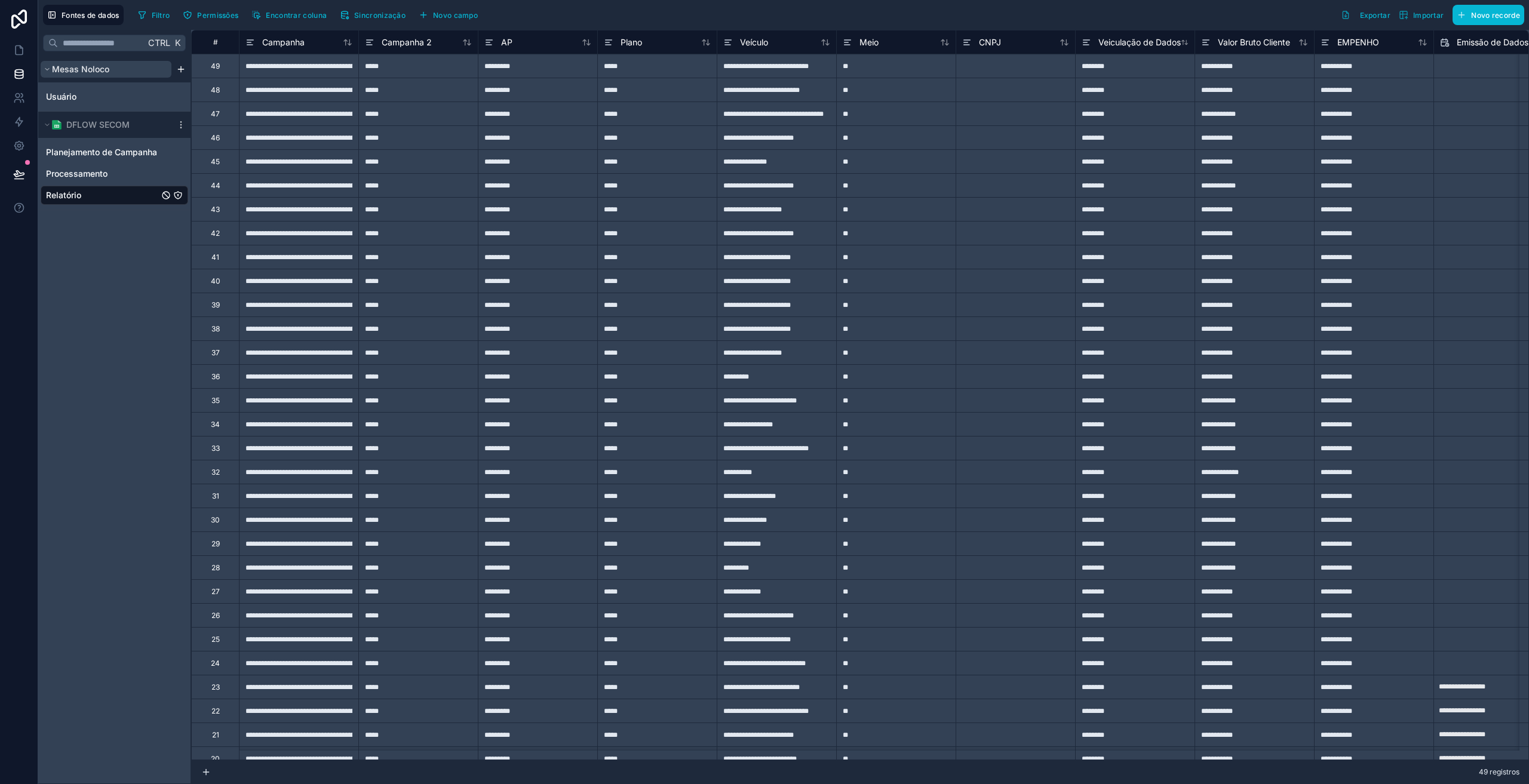
click at [73, 71] on font "Mesas Noloco" at bounding box center [80, 69] width 58 height 10
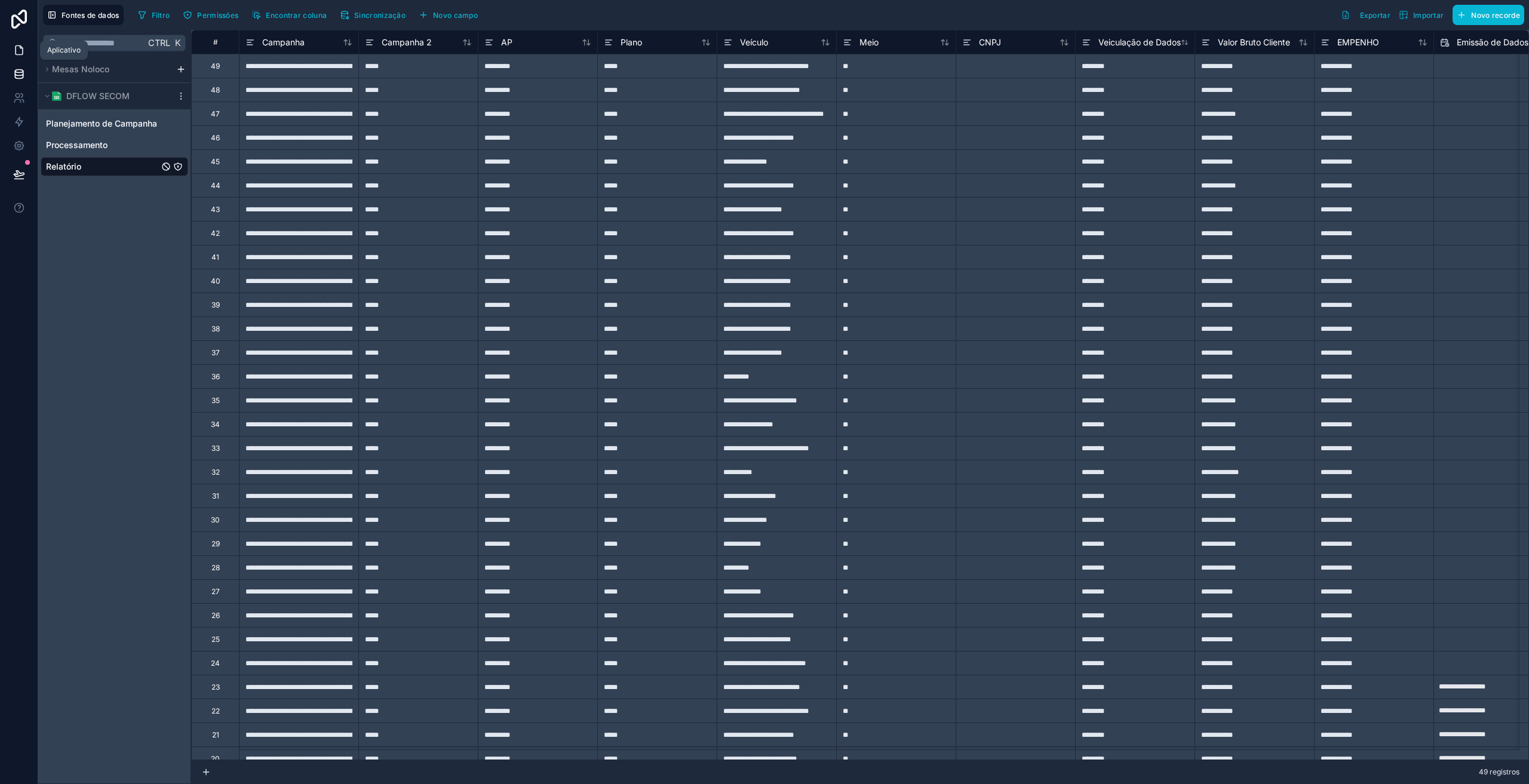
click at [17, 52] on icon at bounding box center [19, 50] width 12 height 12
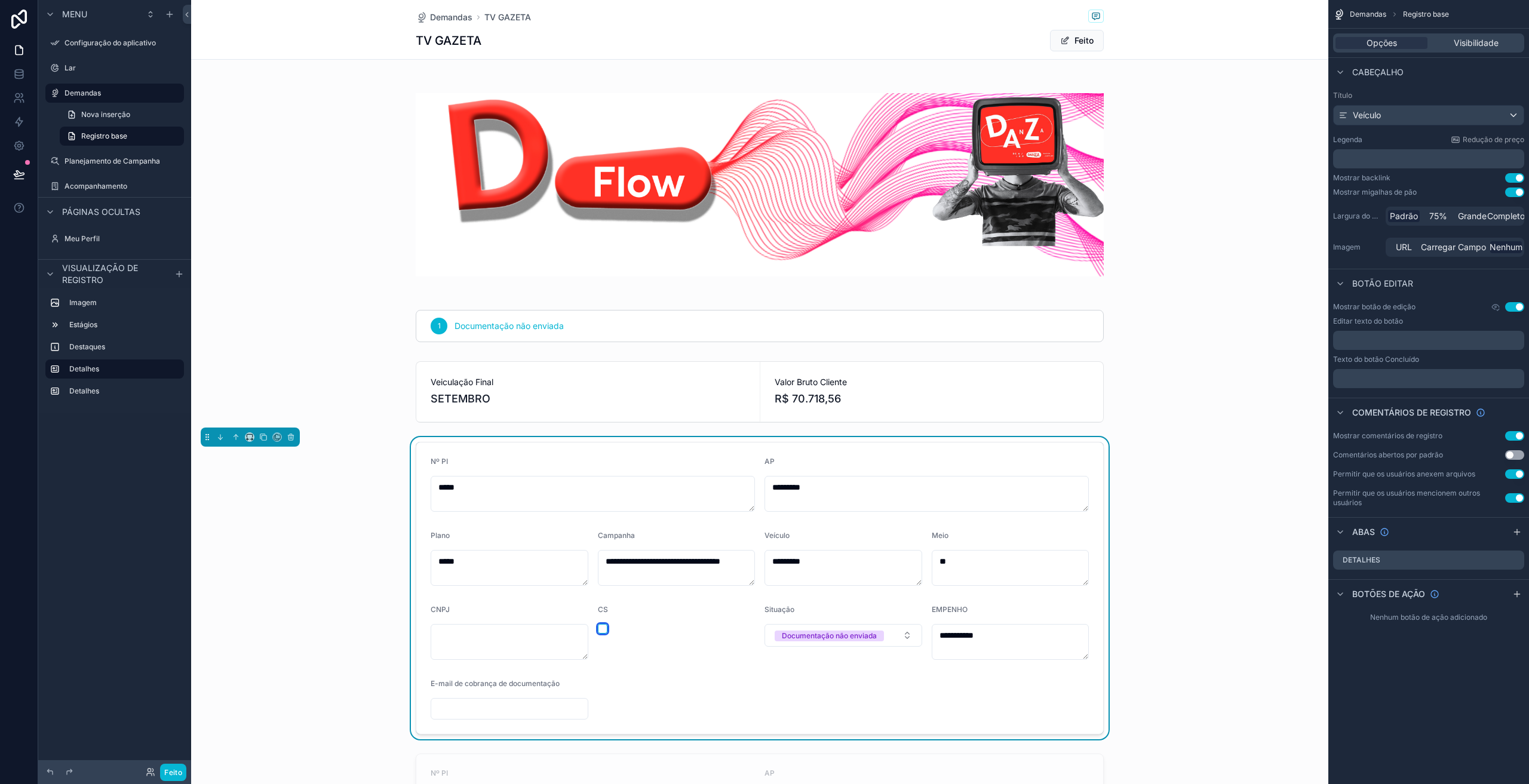
click at [598, 630] on button "button" at bounding box center [603, 629] width 9 height 9
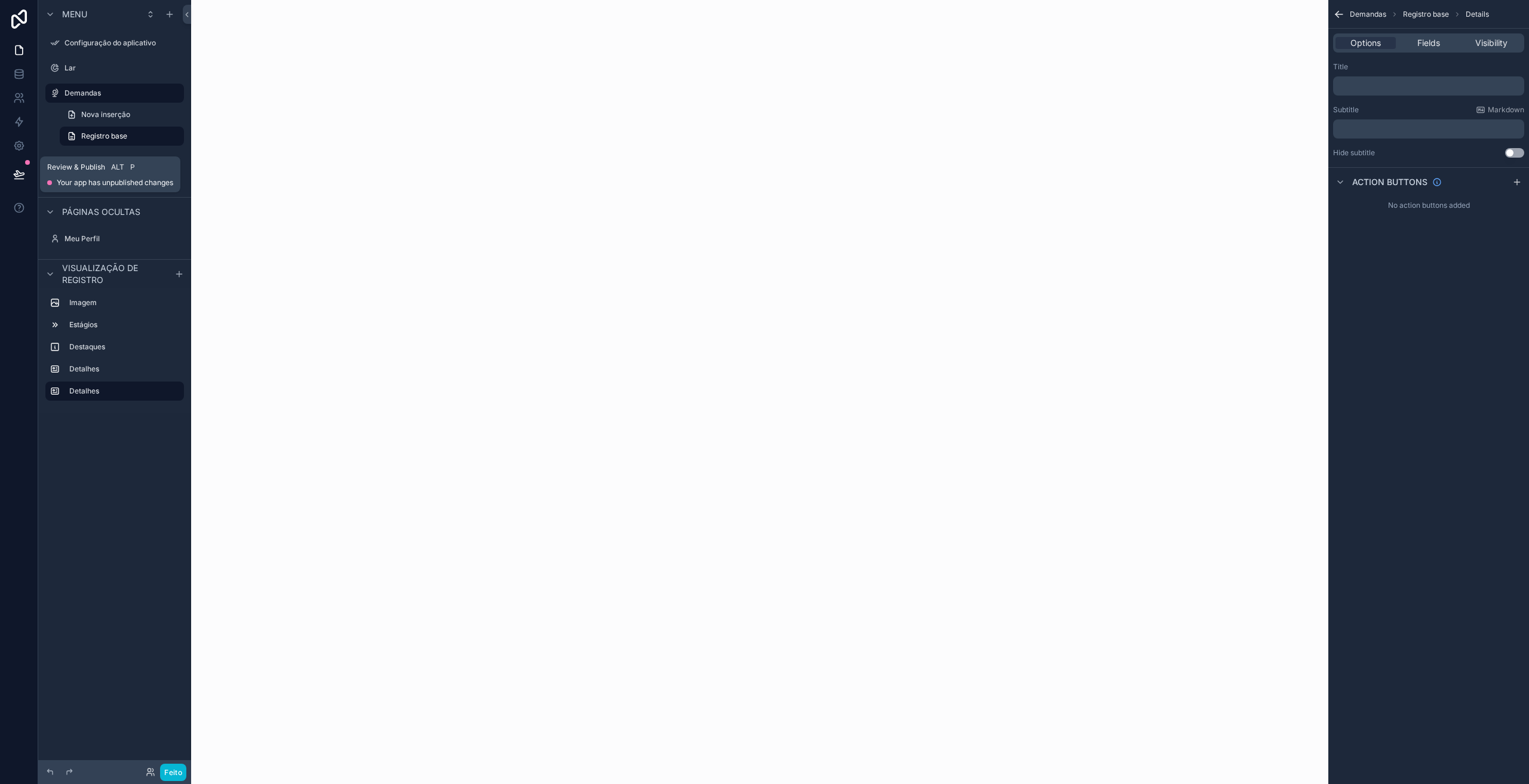
click at [20, 179] on icon at bounding box center [19, 179] width 9 height 0
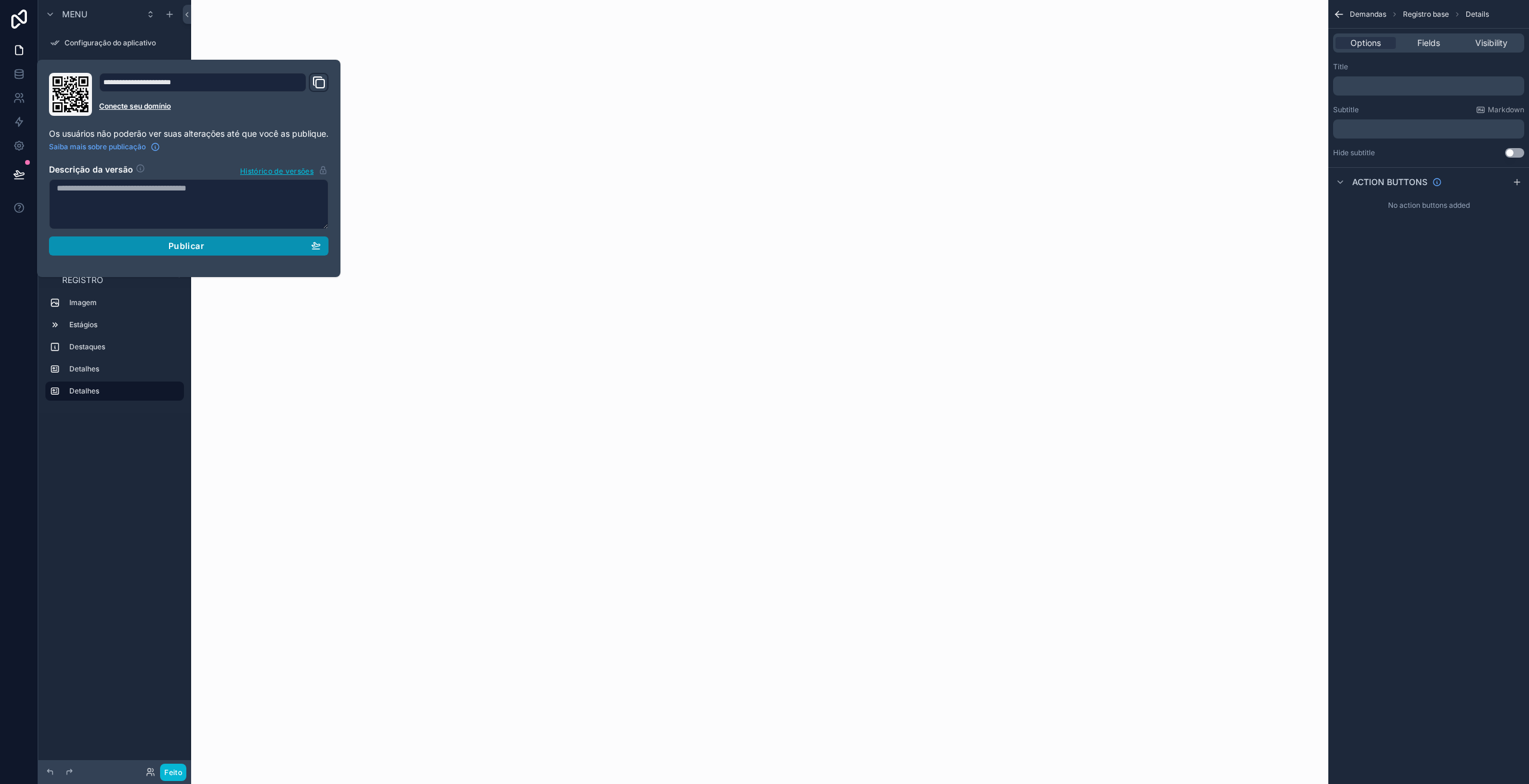
click at [157, 249] on div "Publicar" at bounding box center [189, 246] width 264 height 11
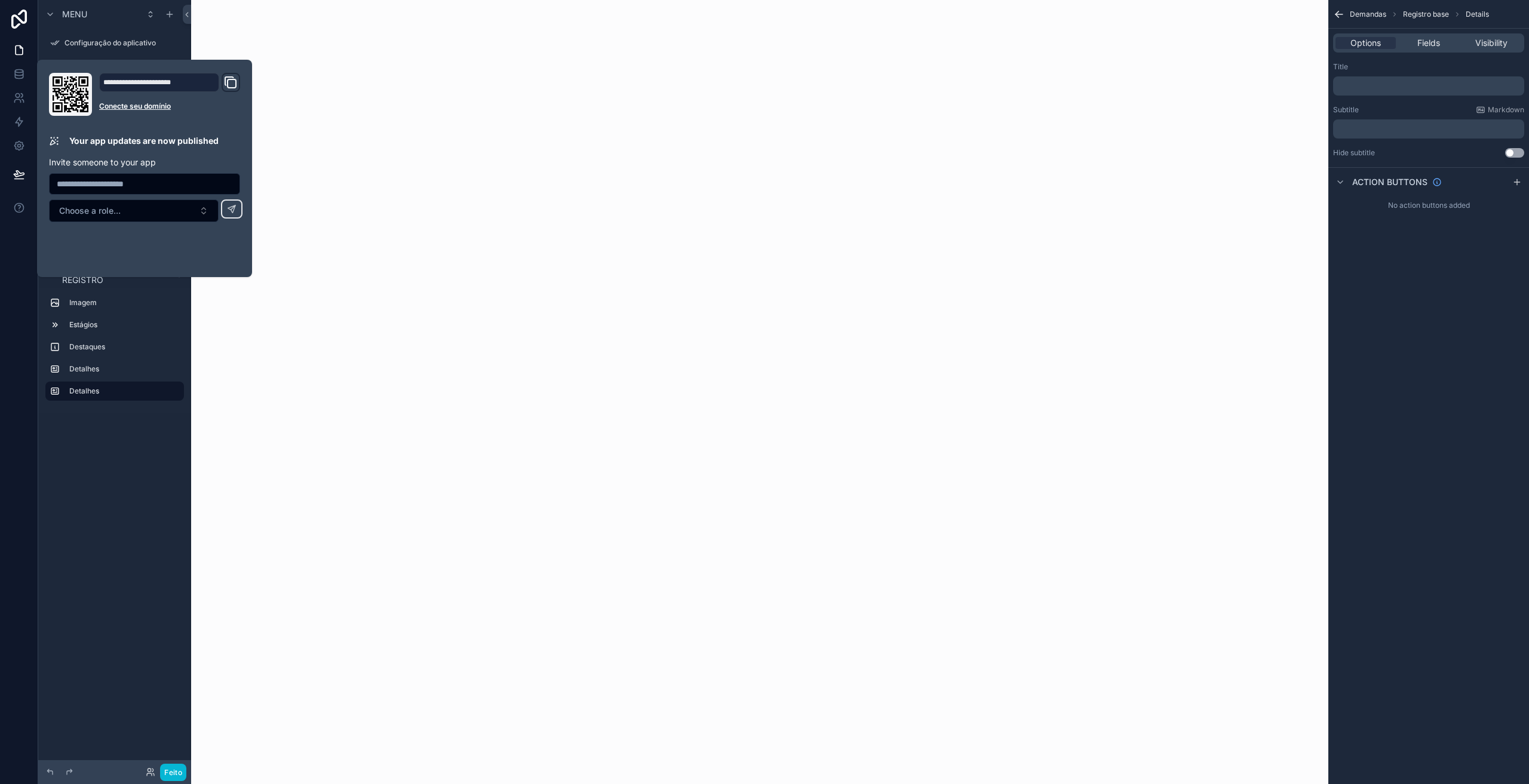
click at [509, 301] on div at bounding box center [759, 392] width 1137 height 784
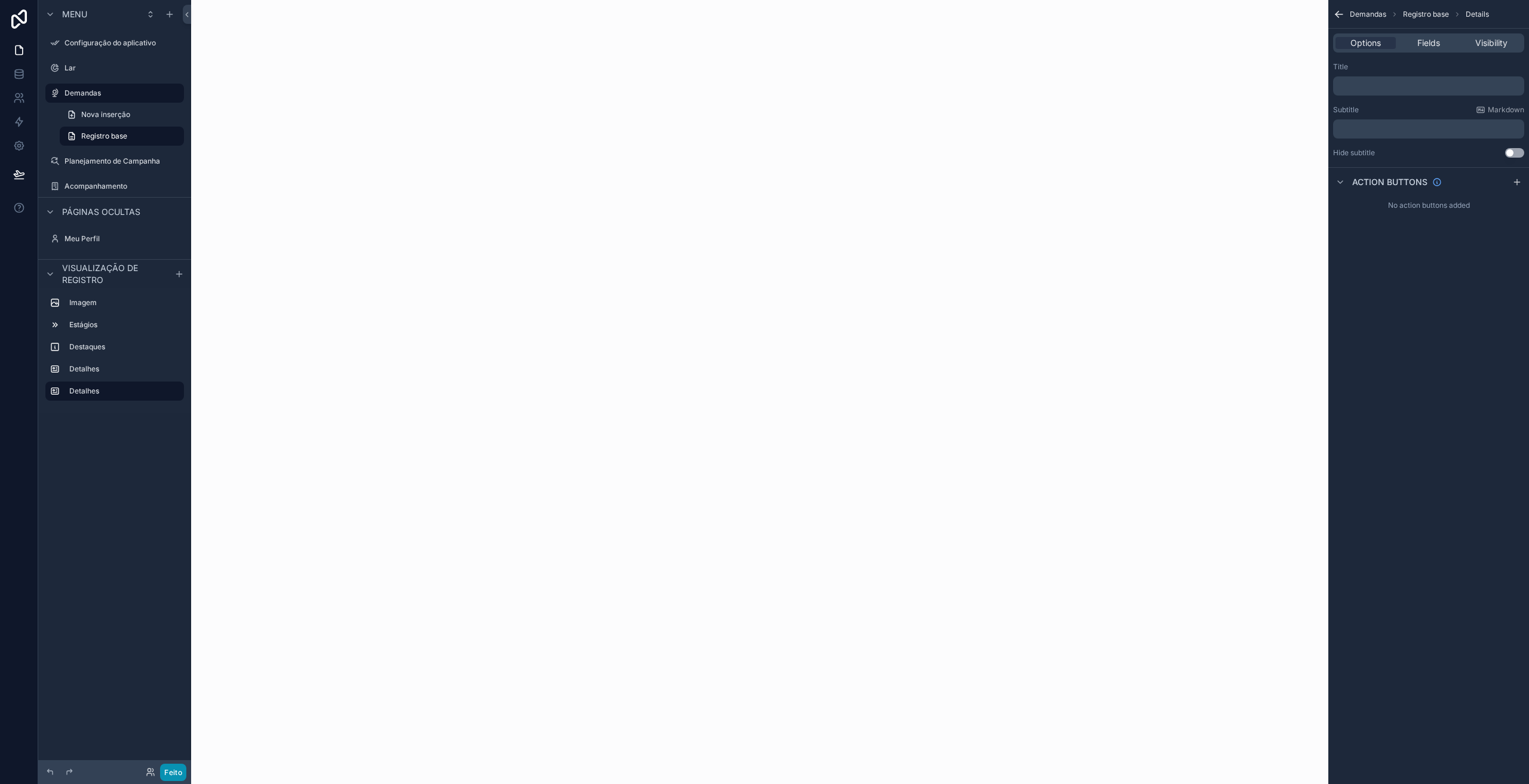
click at [166, 768] on font "Feito" at bounding box center [173, 772] width 18 height 9
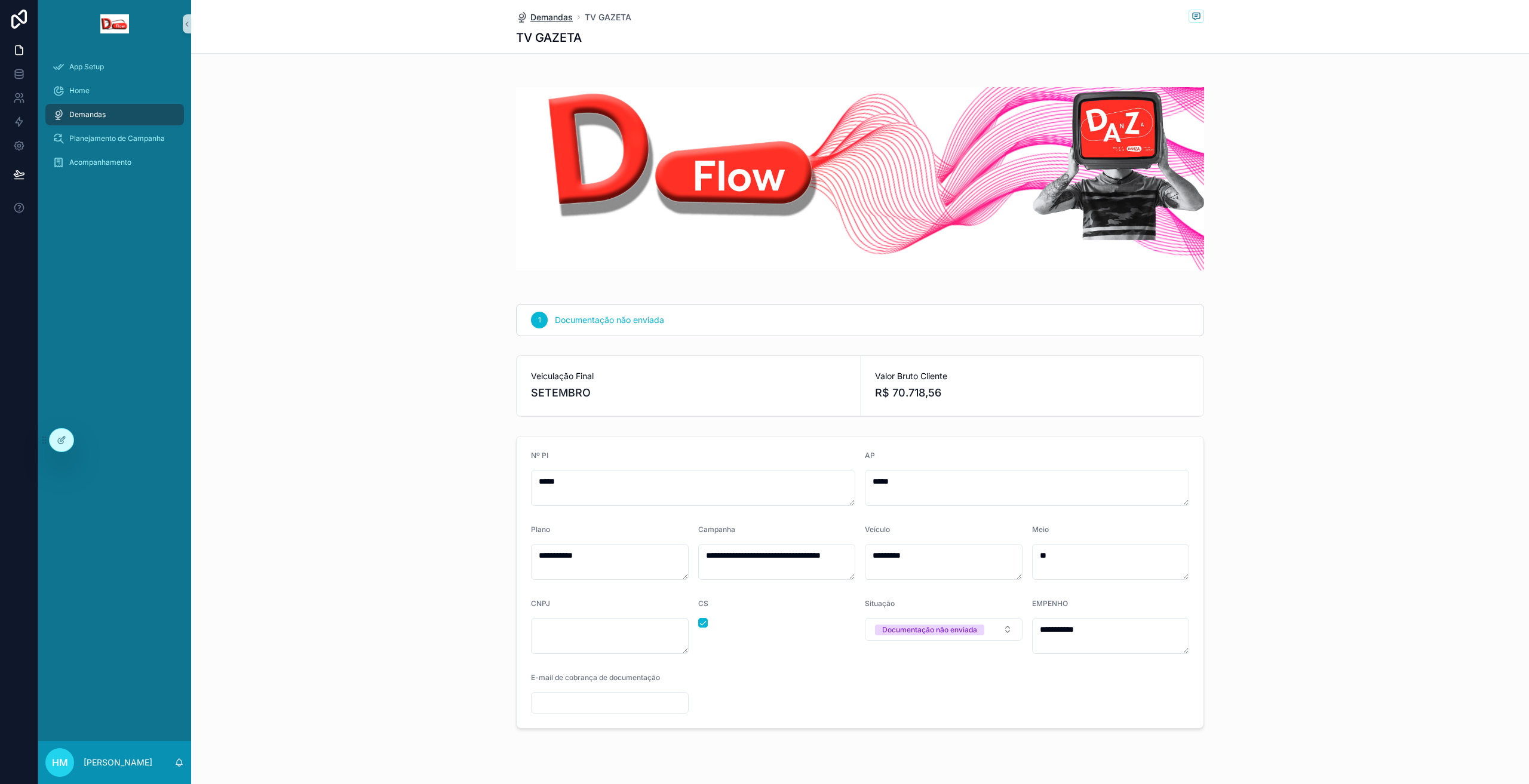
click at [533, 13] on font "Demandas" at bounding box center [551, 17] width 42 height 10
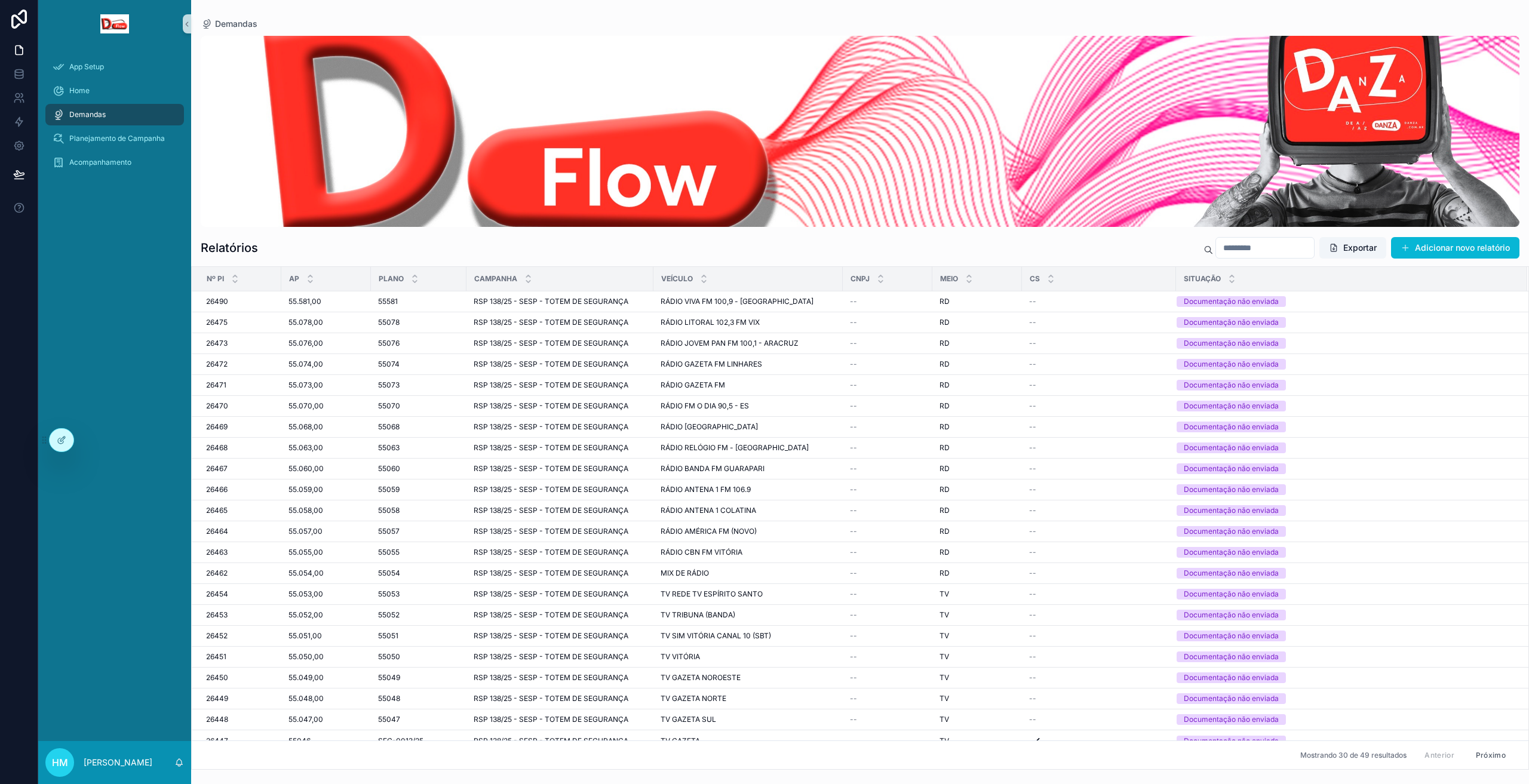
click at [1230, 239] on div at bounding box center [1265, 247] width 99 height 21
click at [1225, 249] on input "text" at bounding box center [1265, 247] width 98 height 17
type input "*****"
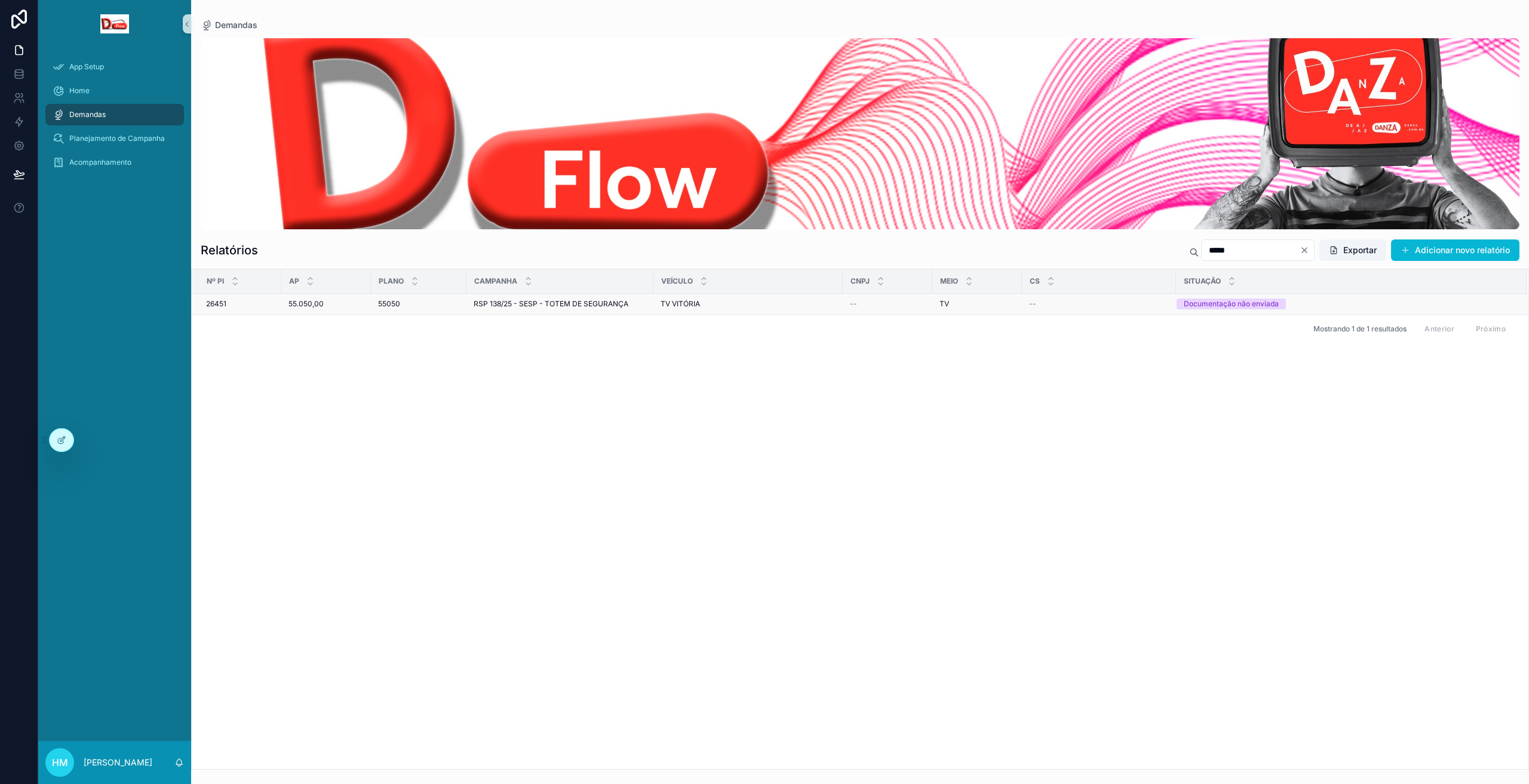
click at [515, 307] on font "RSP 138/25 - SESP - TOTEM DE SEGURANÇA" at bounding box center [551, 303] width 155 height 9
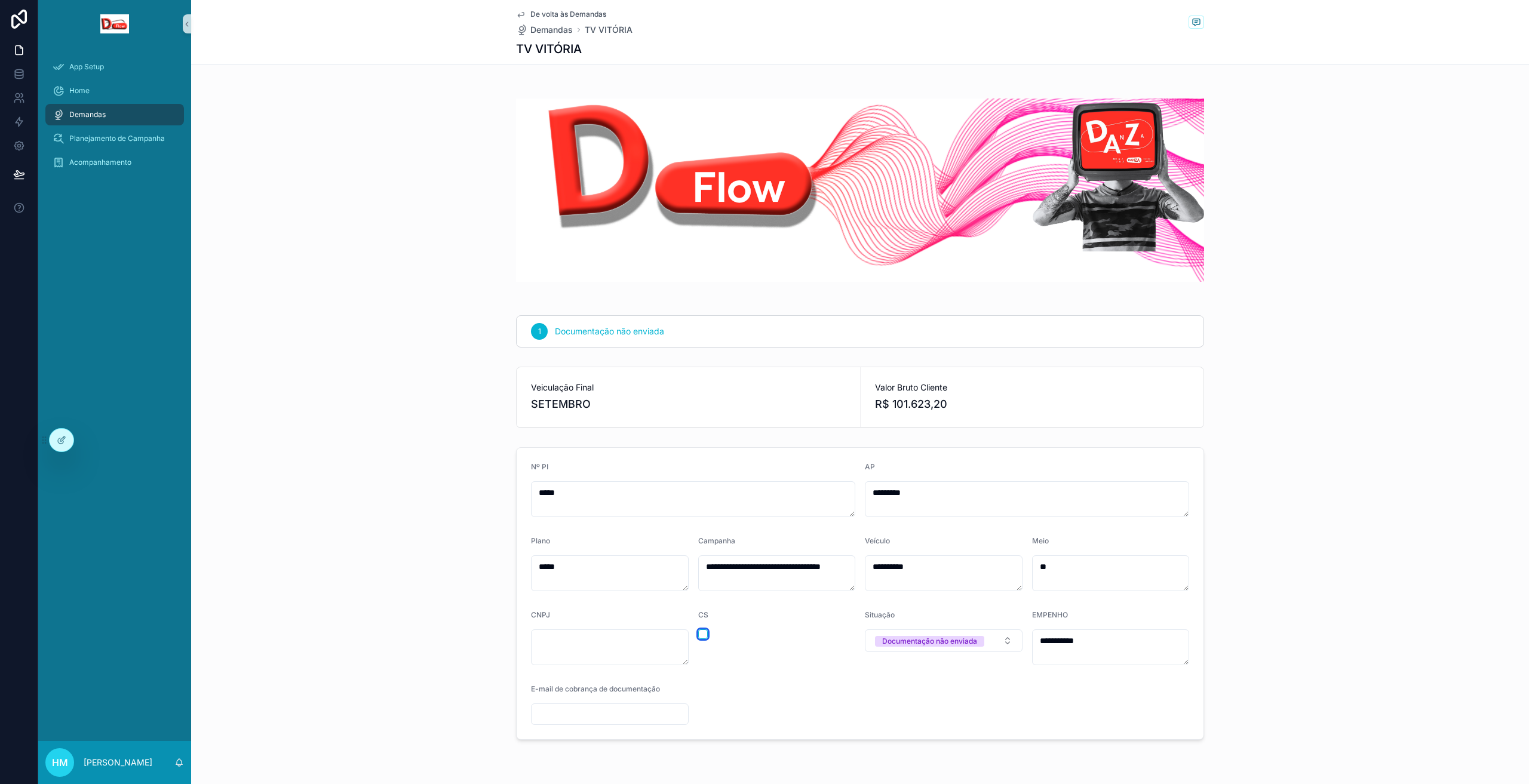
click at [698, 638] on button "button" at bounding box center [702, 634] width 9 height 9
click at [553, 32] on font "Demandas" at bounding box center [551, 30] width 42 height 10
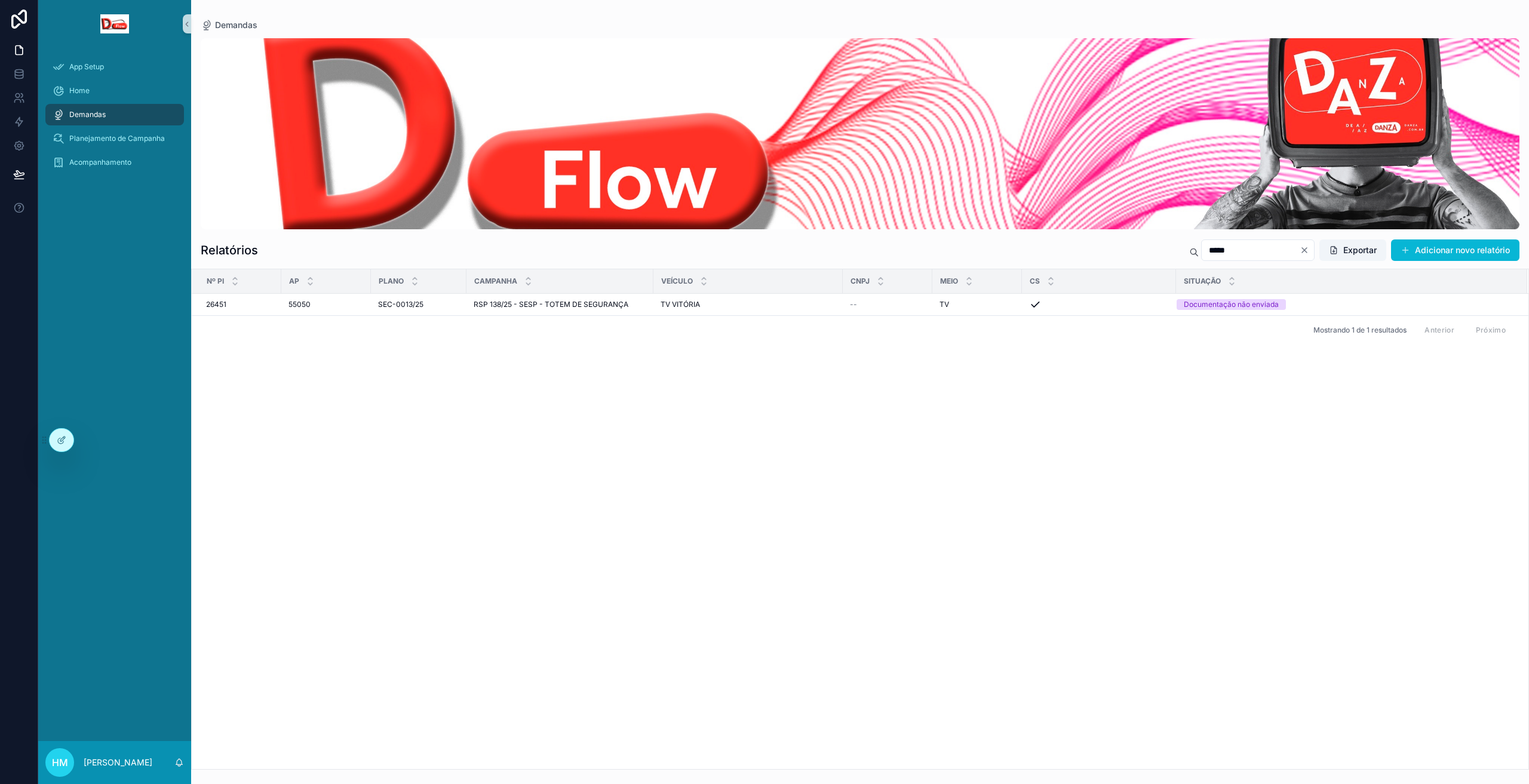
click at [1248, 249] on input "*****" at bounding box center [1250, 250] width 98 height 17
click at [1230, 252] on input "*****" at bounding box center [1250, 250] width 98 height 17
type input "*****"
click at [988, 306] on div "TV TV" at bounding box center [977, 303] width 75 height 9
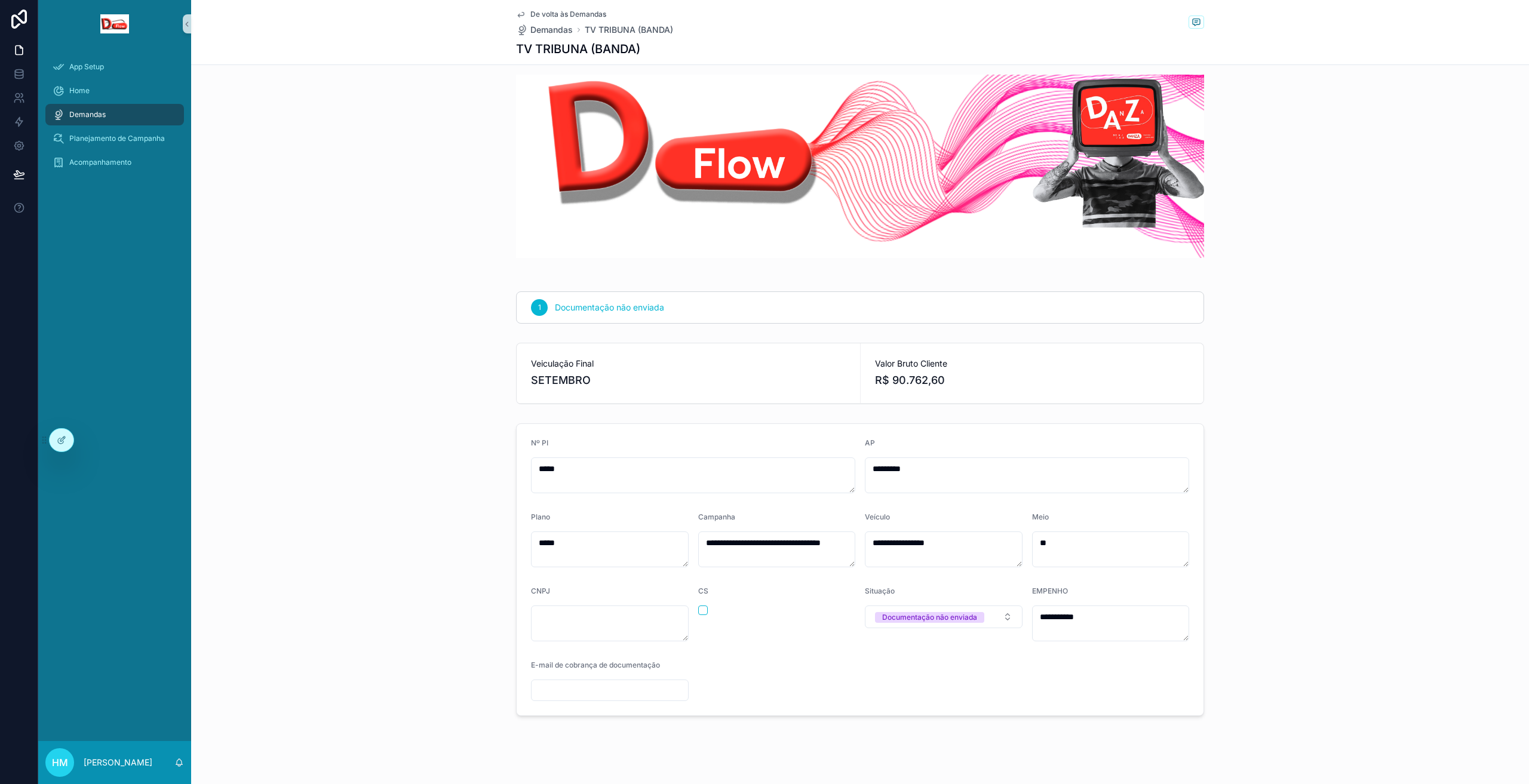
scroll to position [37, 0]
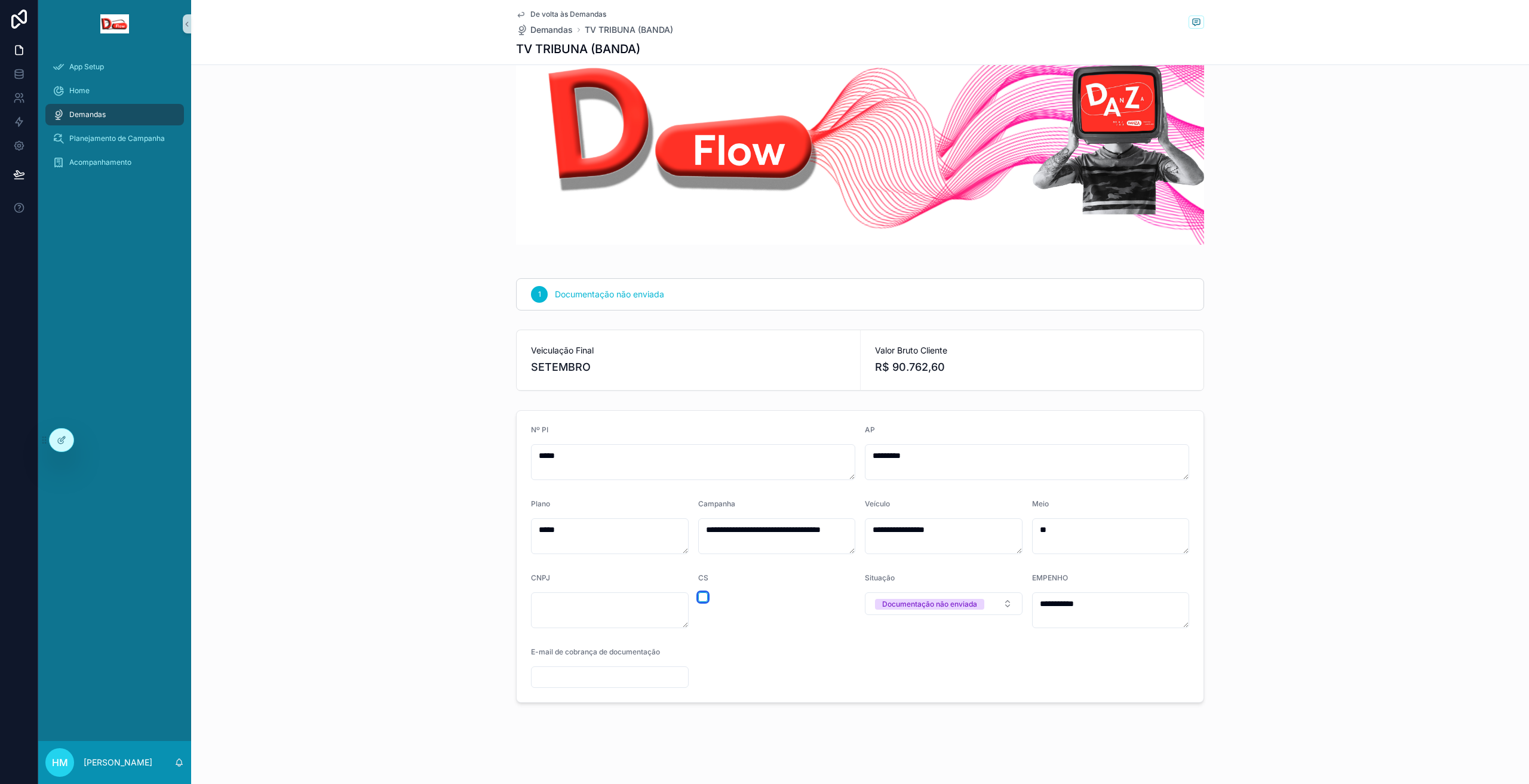
click at [700, 598] on button "button" at bounding box center [702, 597] width 9 height 9
click at [58, 438] on icon at bounding box center [61, 440] width 9 height 9
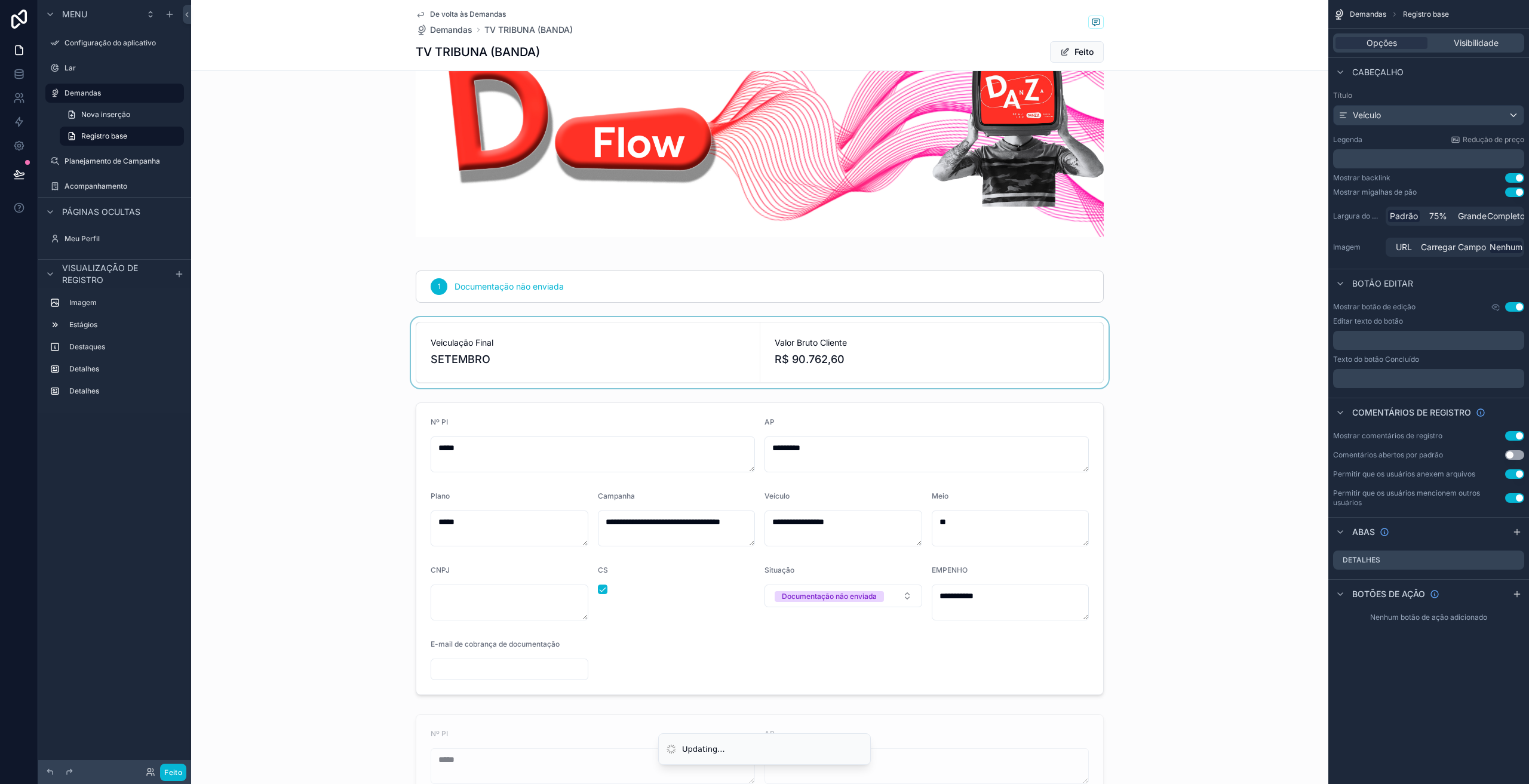
scroll to position [120, 0]
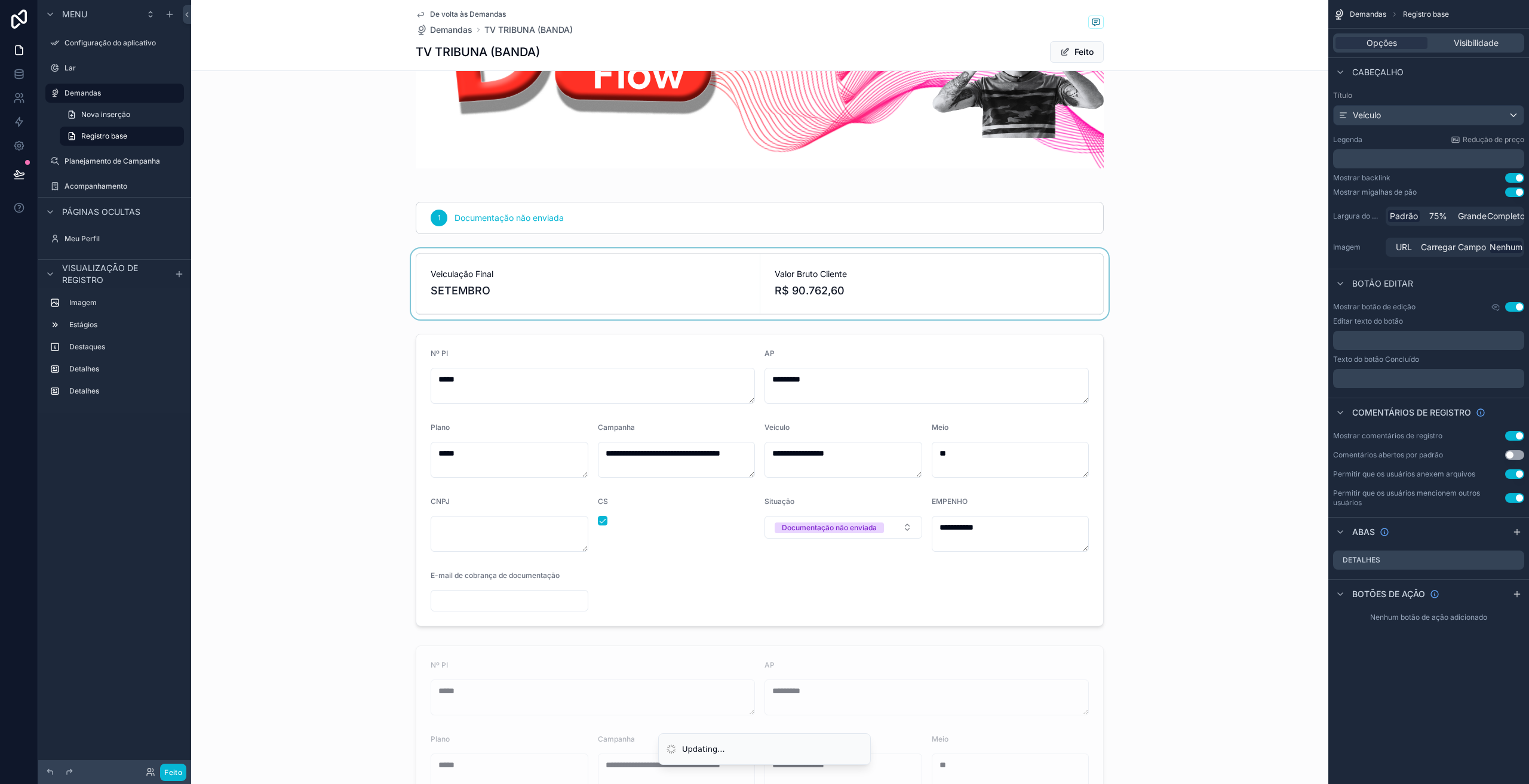
click at [1174, 305] on div at bounding box center [759, 284] width 1137 height 71
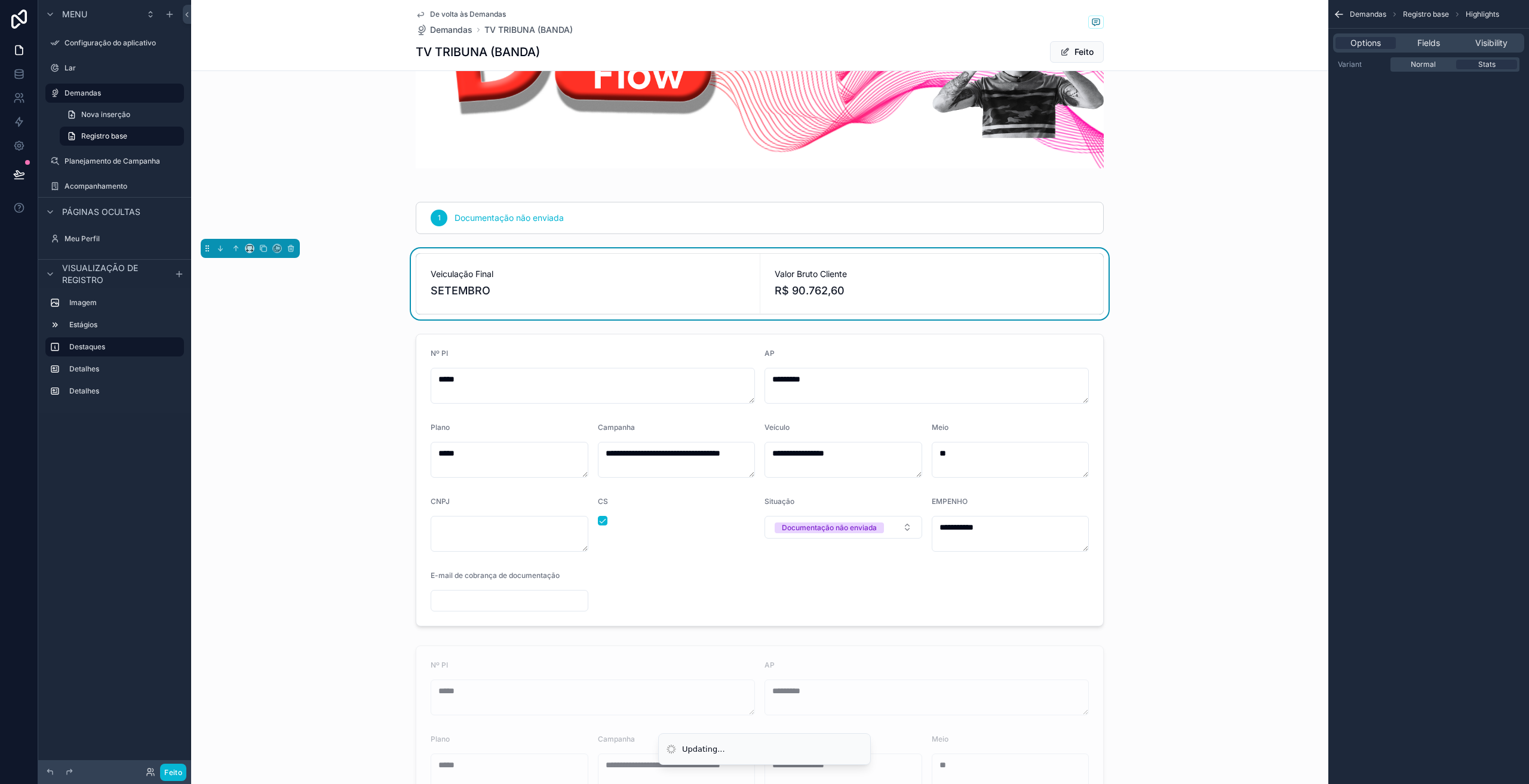
click at [947, 282] on div "Valor Bruto Cliente R$ 90.762,60" at bounding box center [932, 284] width 314 height 31
click at [1429, 46] on span "Fields" at bounding box center [1428, 43] width 23 height 12
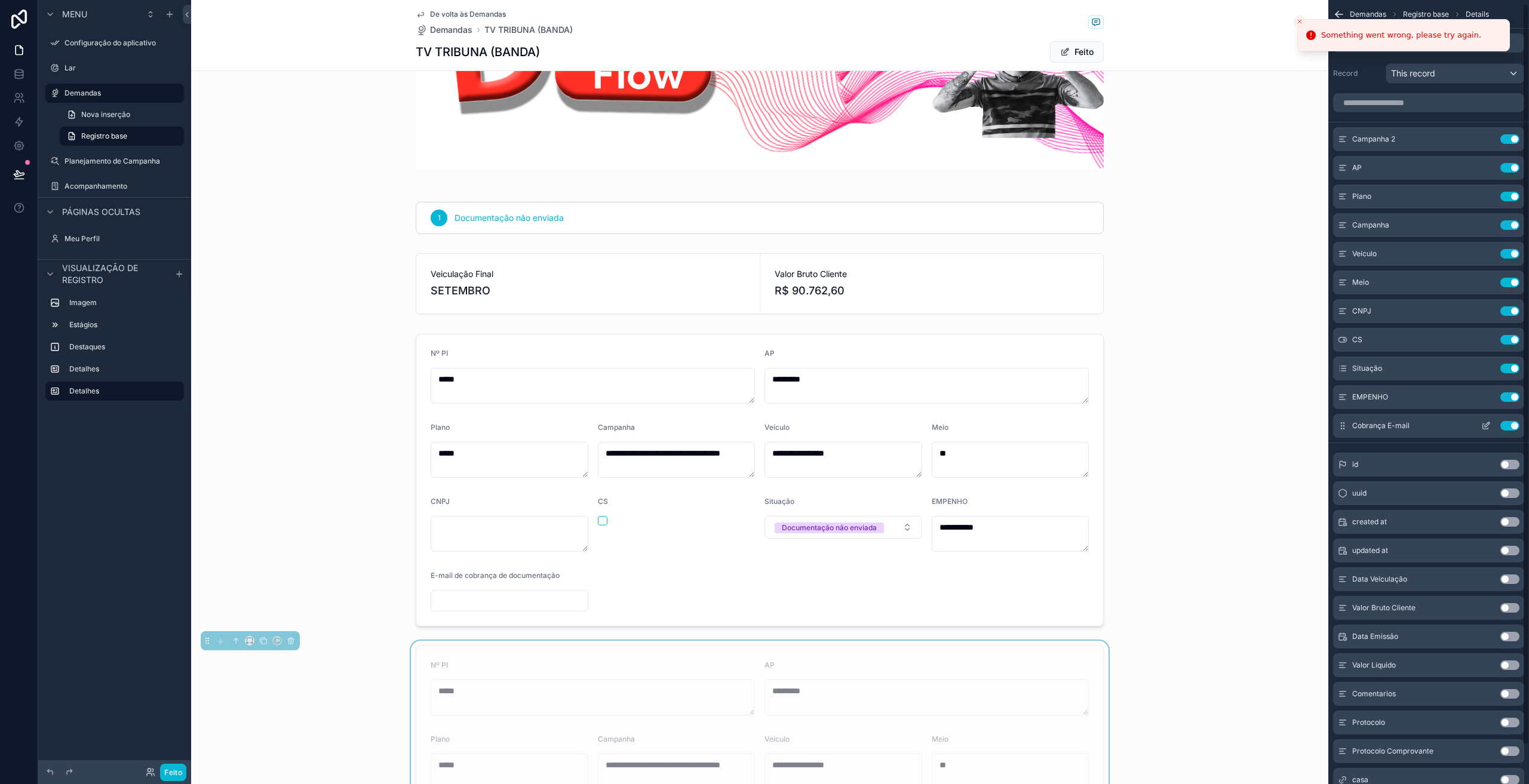
scroll to position [0, 0]
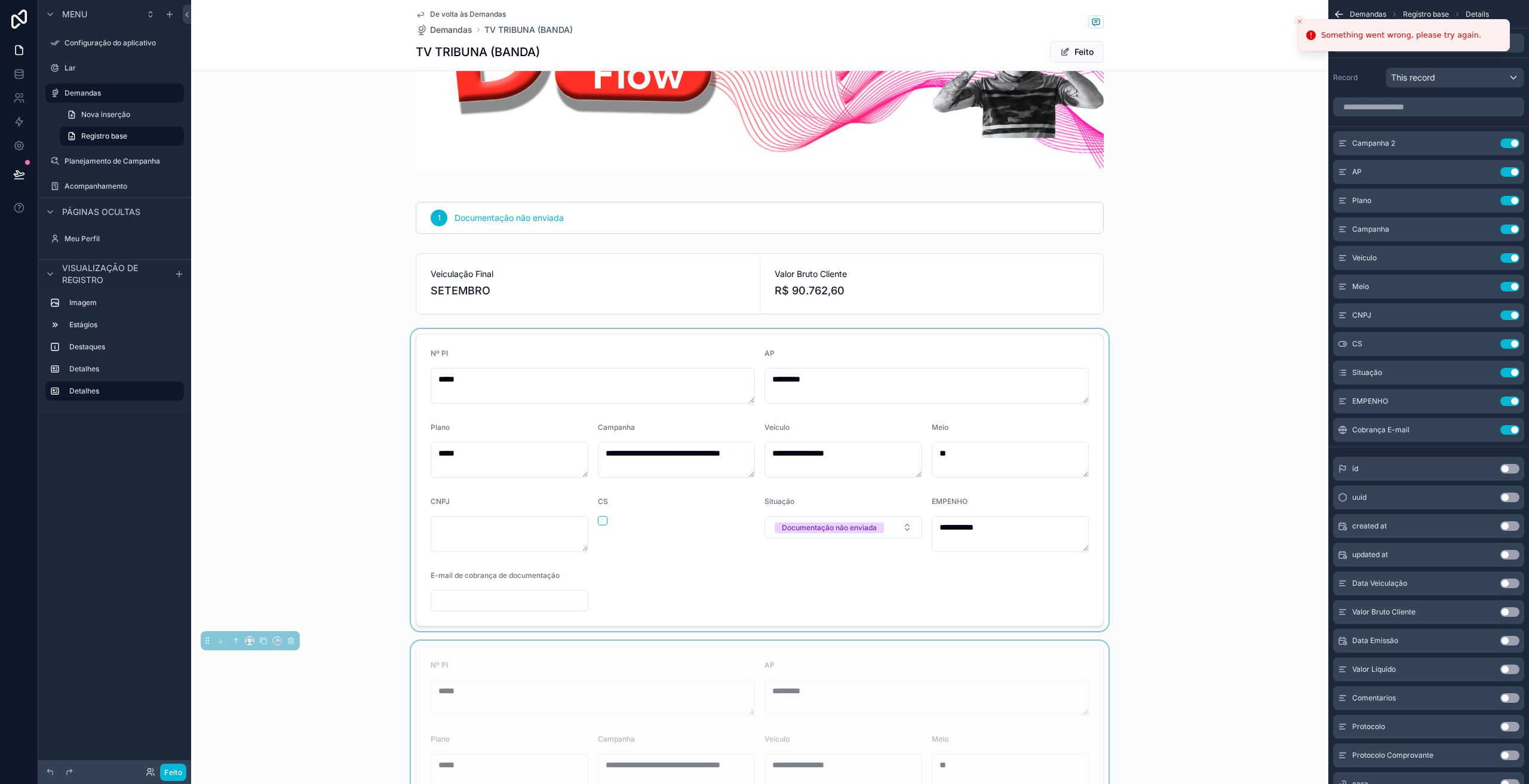
click at [597, 521] on div at bounding box center [759, 480] width 1137 height 302
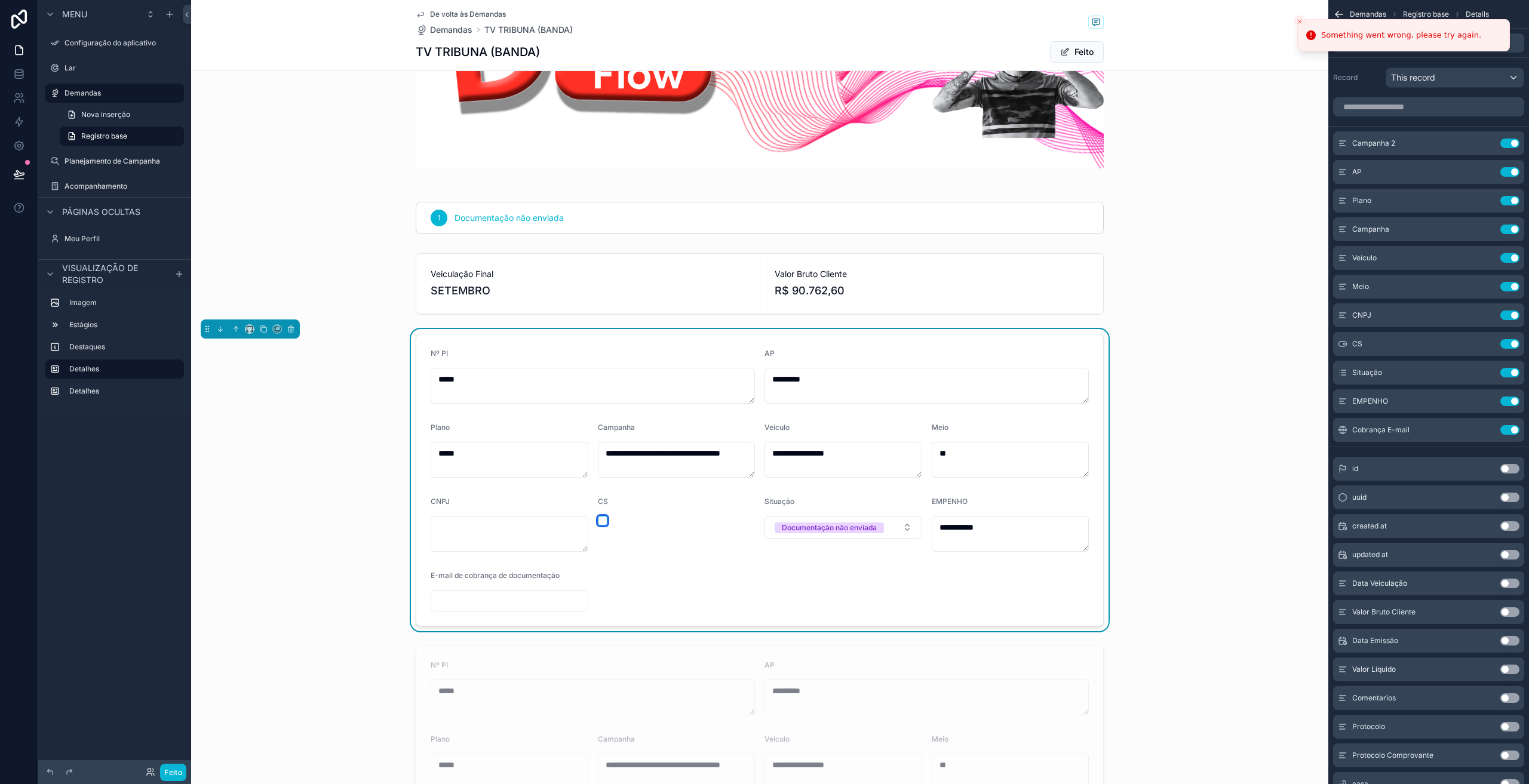
click at [599, 524] on button "button" at bounding box center [603, 520] width 9 height 9
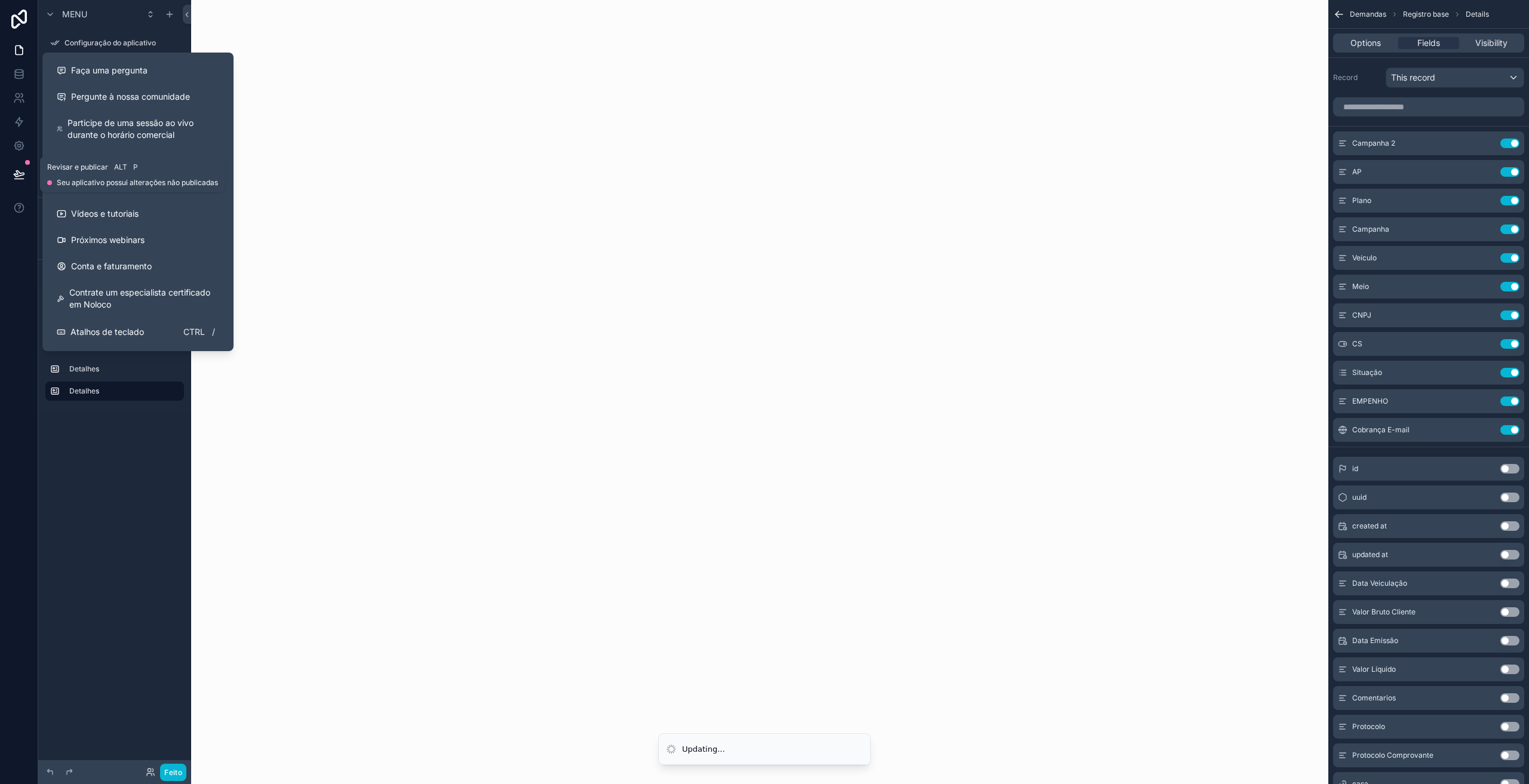
click at [6, 166] on button at bounding box center [19, 174] width 26 height 34
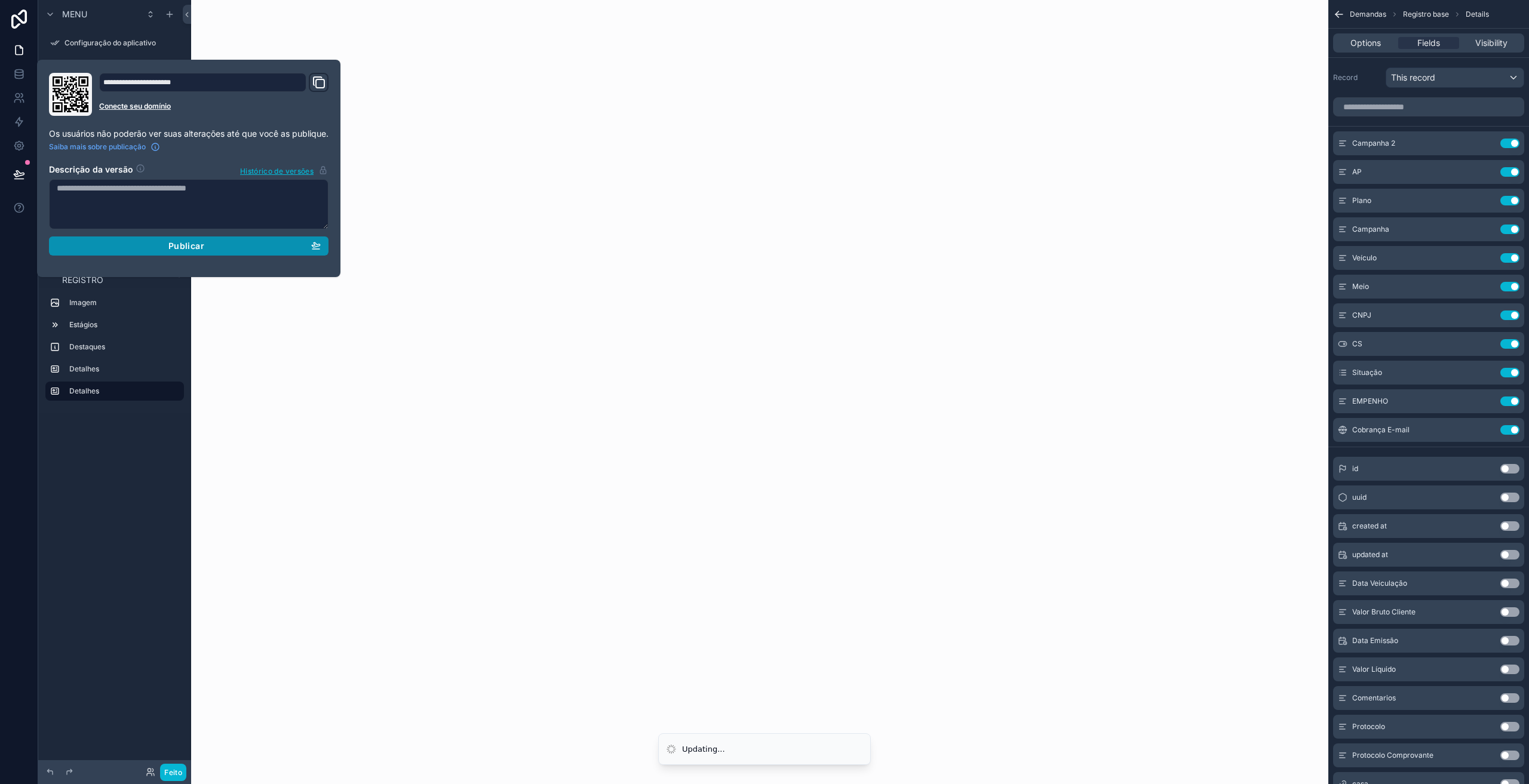
click at [174, 239] on button "Publicar" at bounding box center [188, 246] width 279 height 19
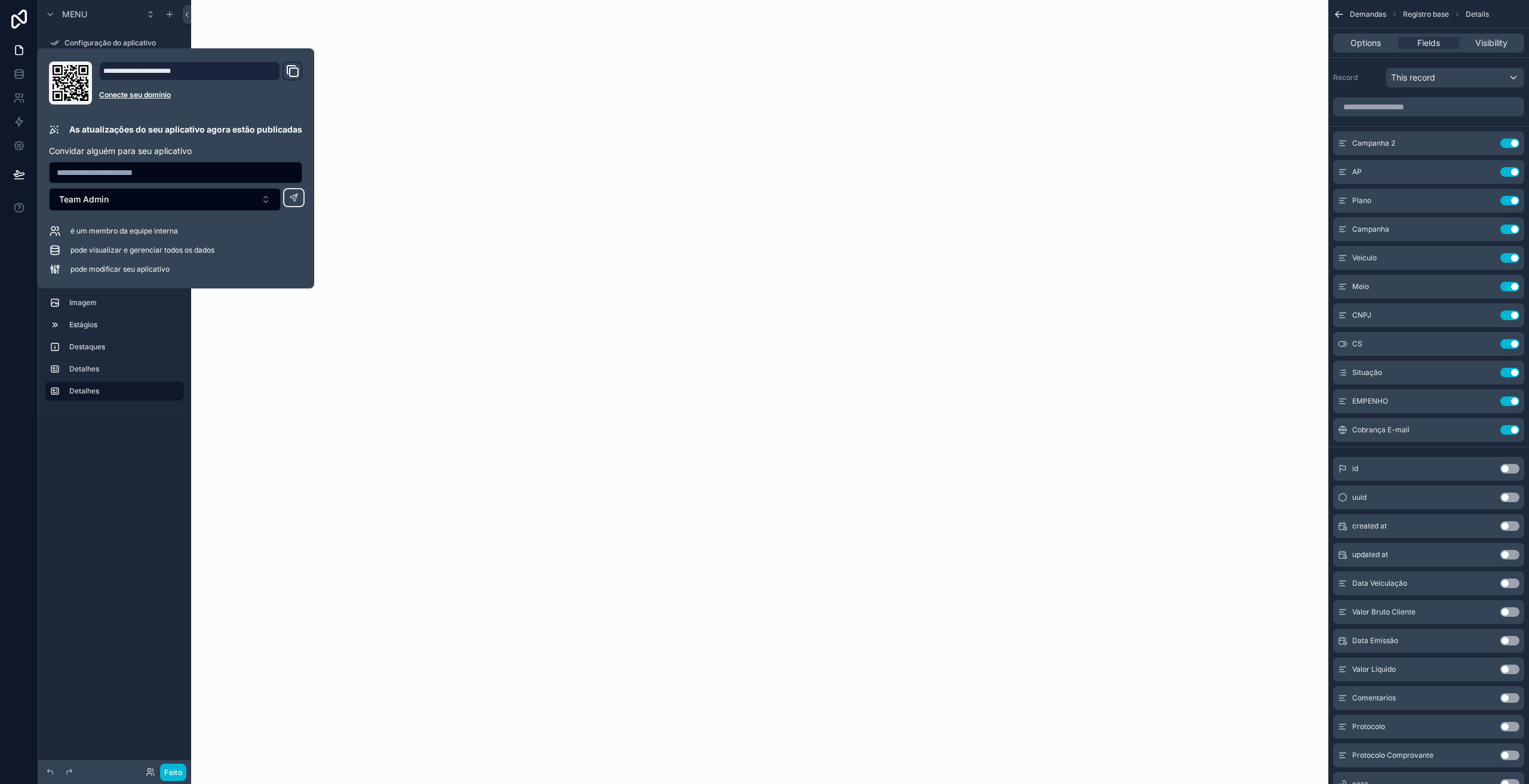
click at [398, 123] on div at bounding box center [759, 392] width 1137 height 784
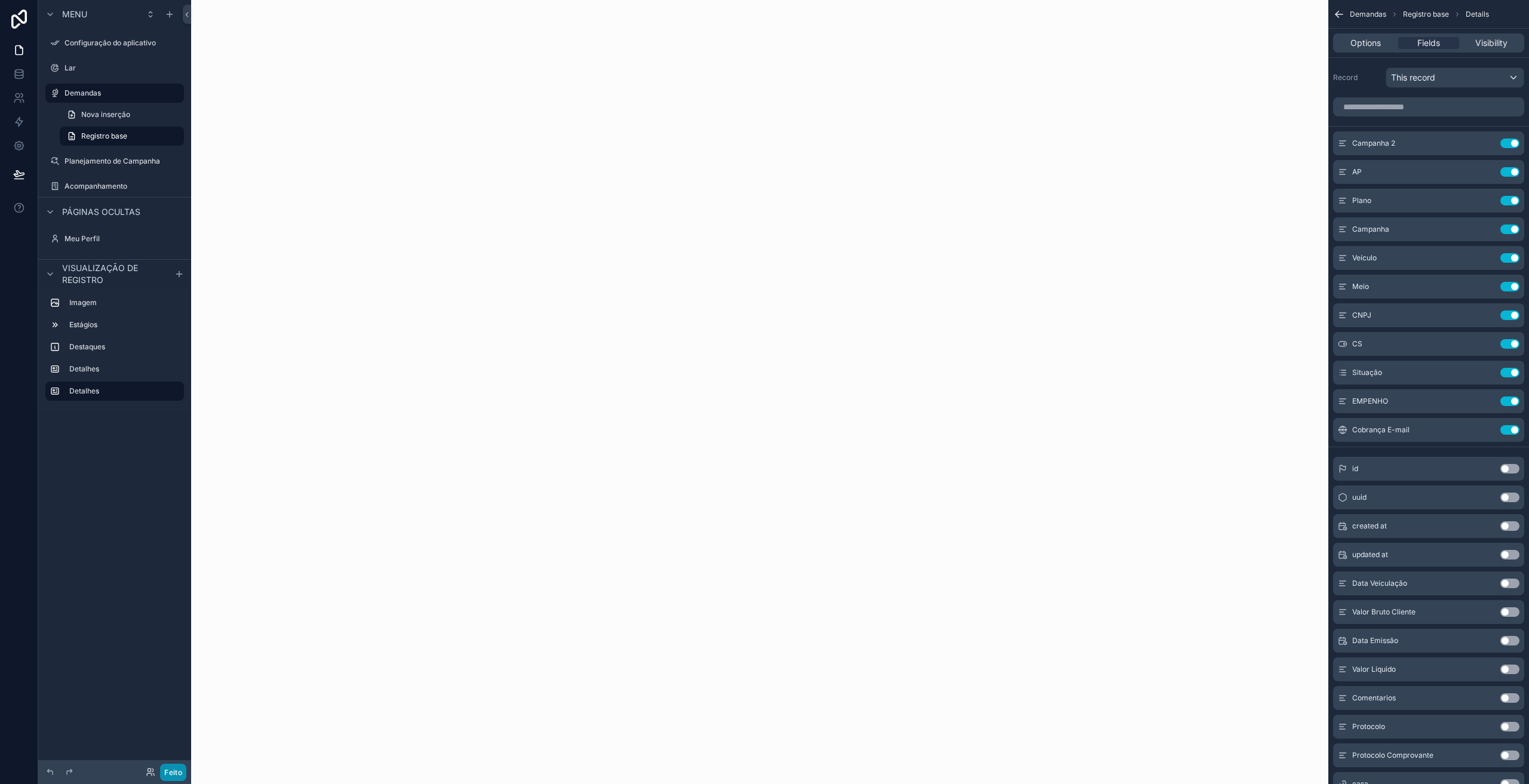
click at [178, 769] on font "Feito" at bounding box center [173, 772] width 18 height 9
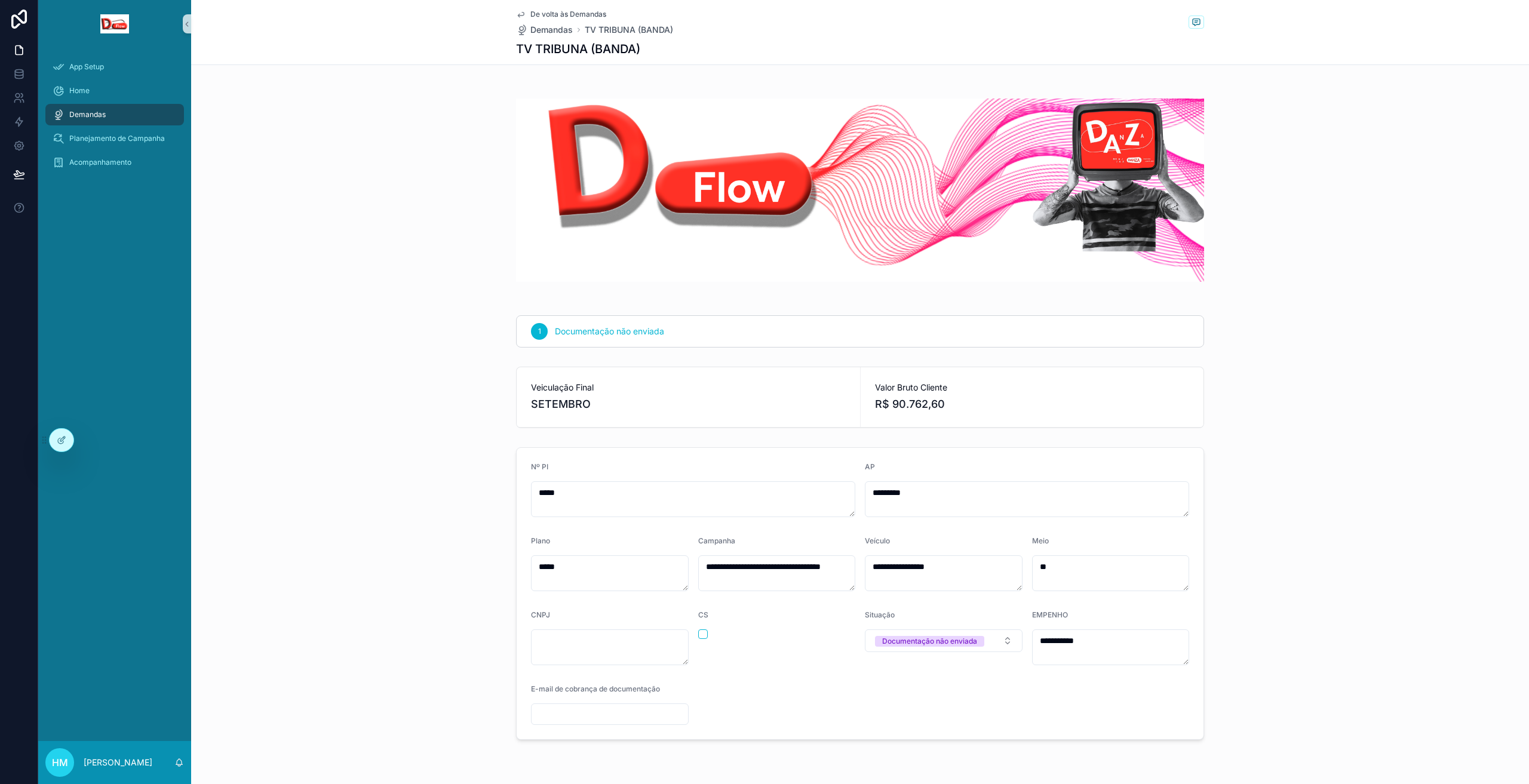
scroll to position [37, 0]
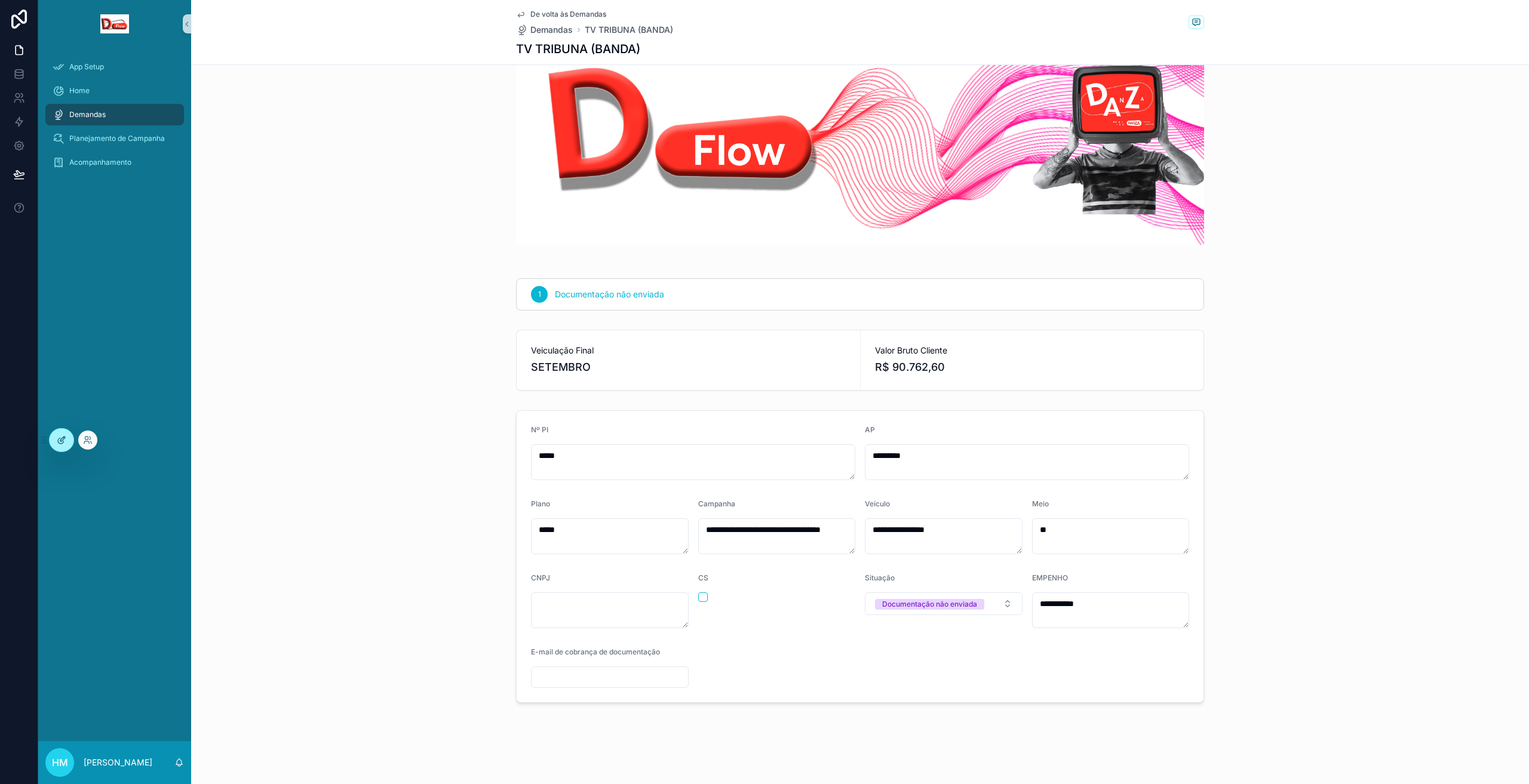
click at [68, 438] on div at bounding box center [61, 440] width 24 height 23
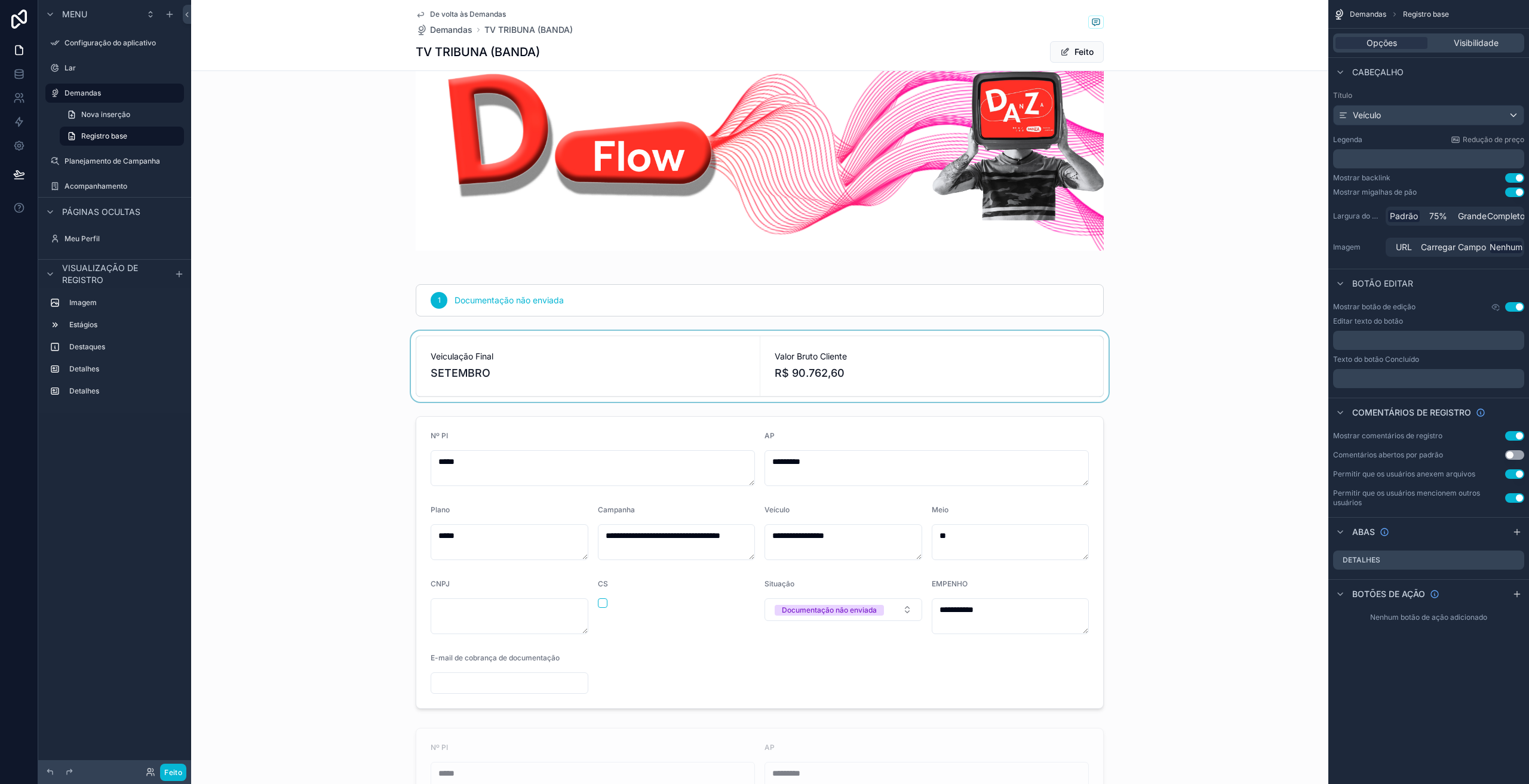
click at [595, 365] on div at bounding box center [759, 366] width 1137 height 71
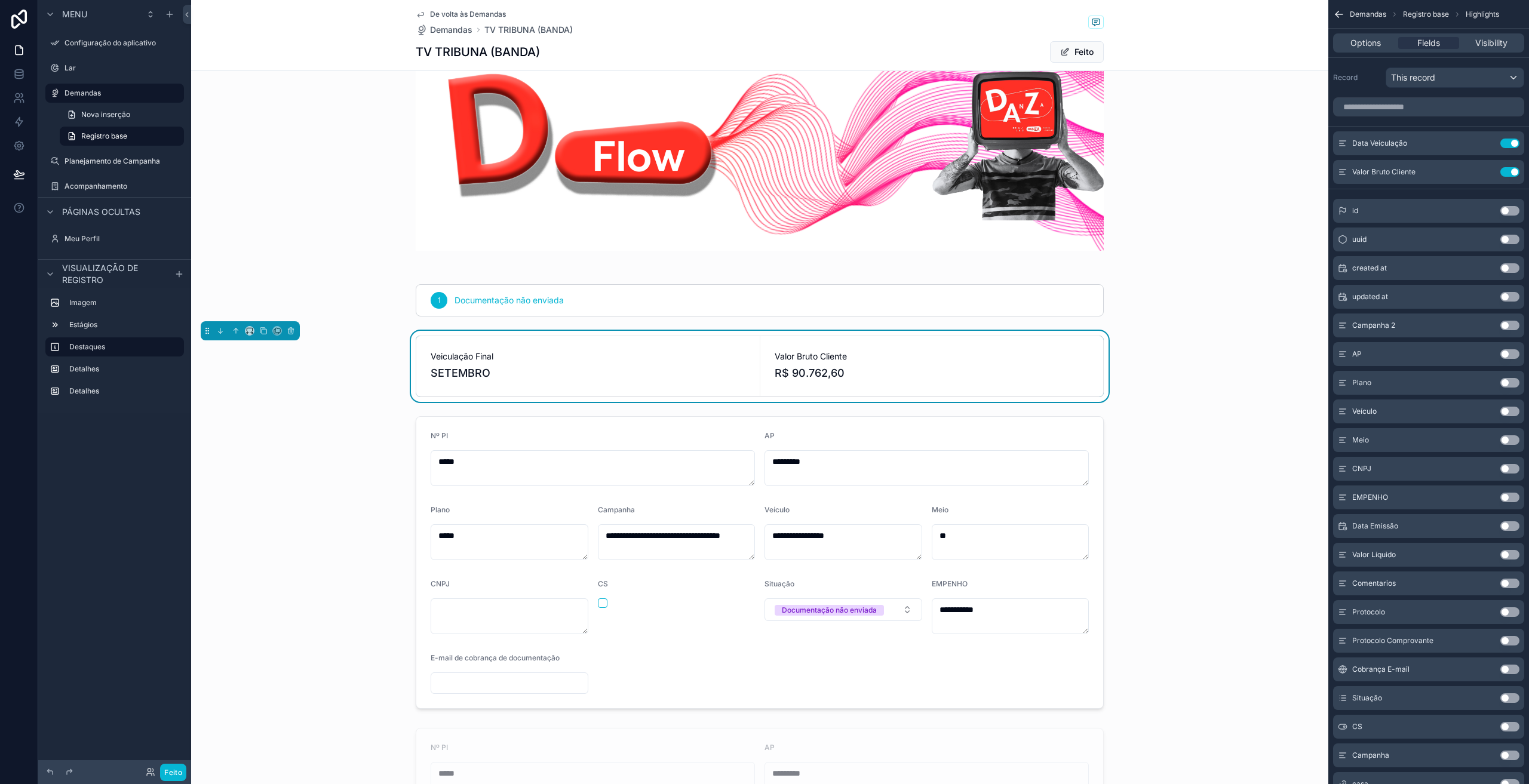
click at [1505, 327] on button "Use setting" at bounding box center [1510, 325] width 19 height 9
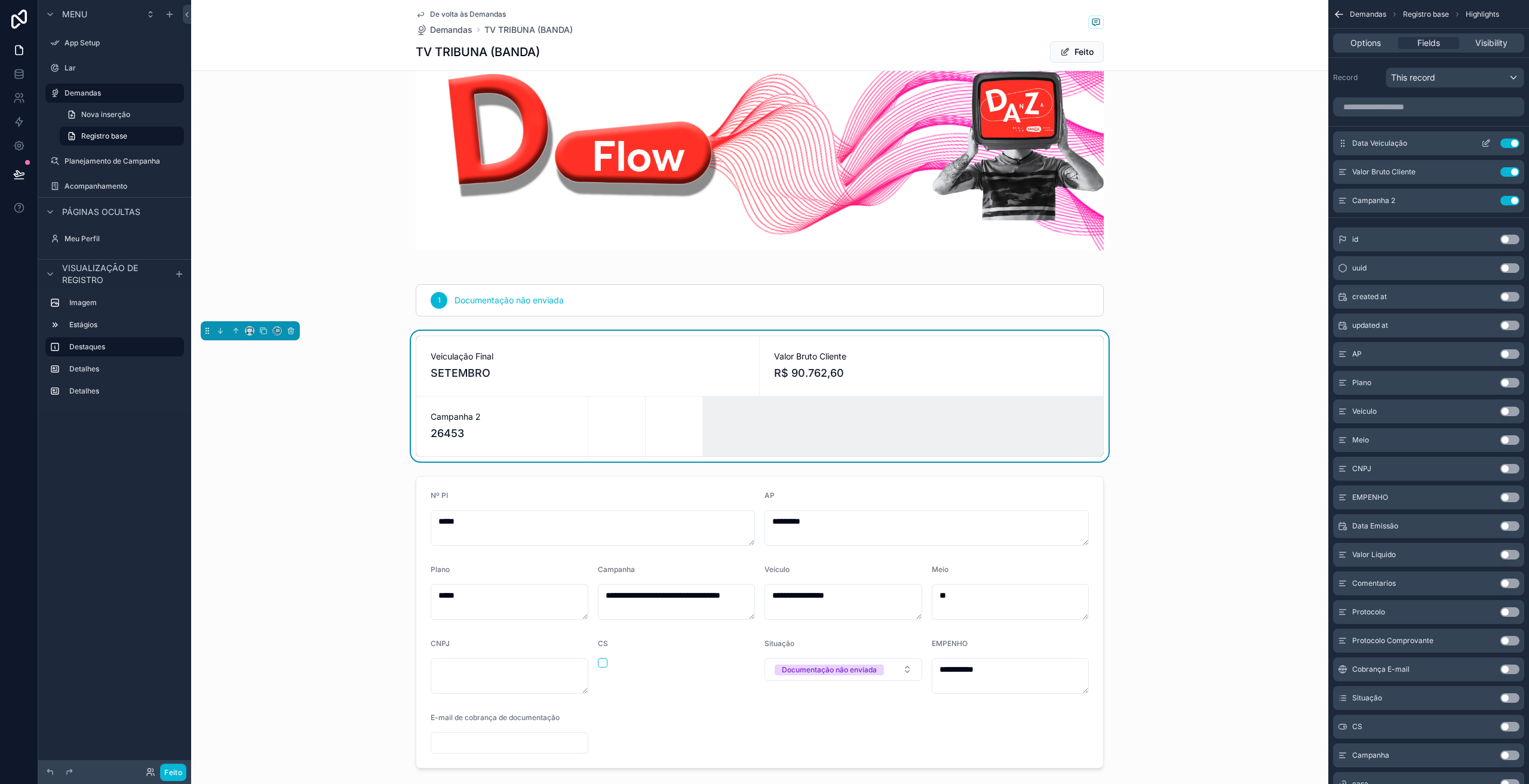
click at [1511, 144] on button "Use setting" at bounding box center [1510, 143] width 19 height 9
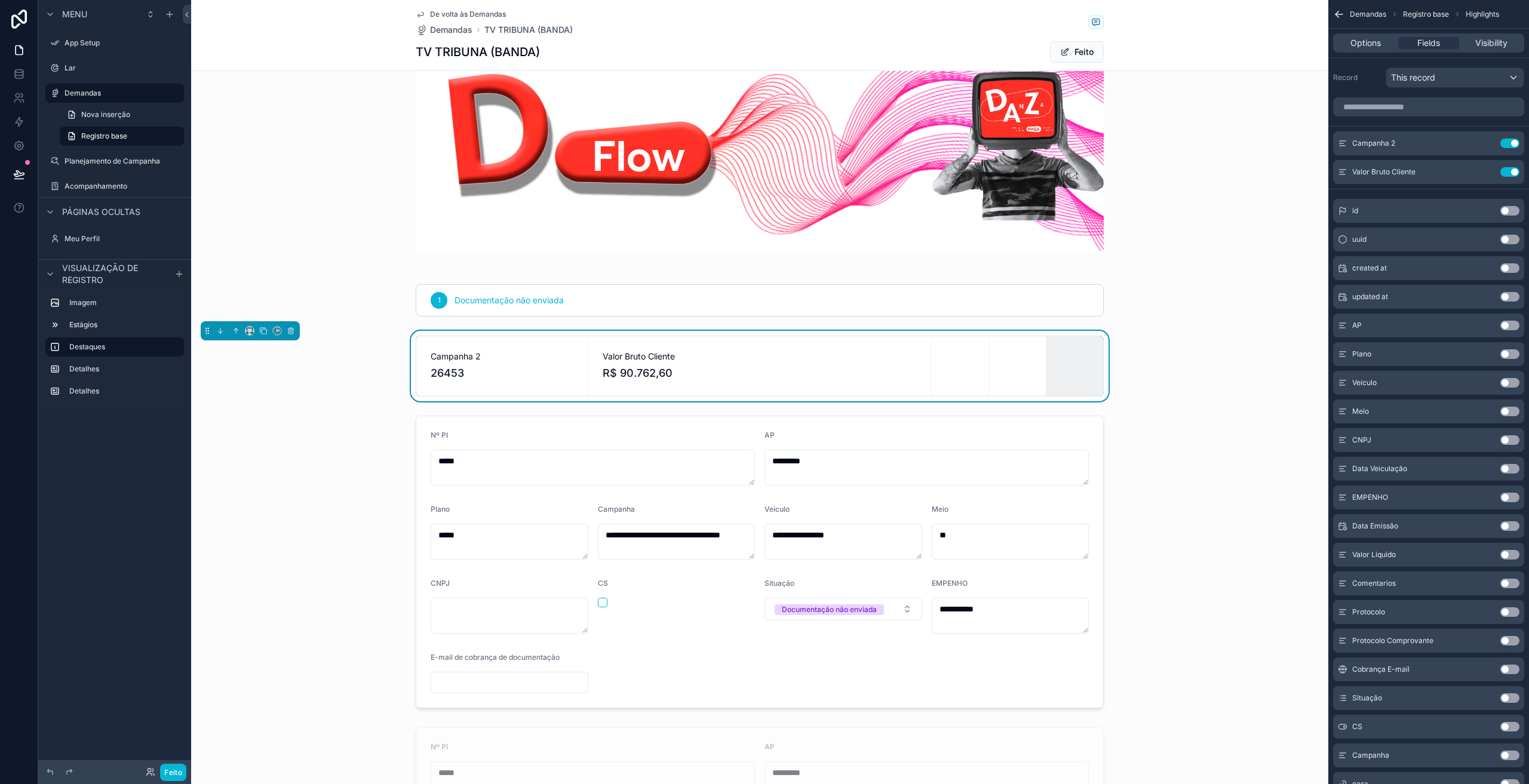
click at [857, 368] on span "R$ 90.762,60" at bounding box center [759, 373] width 314 height 17
click at [248, 332] on icon at bounding box center [247, 333] width 1 height 2
click at [263, 383] on div "25%" at bounding box center [280, 375] width 64 height 21
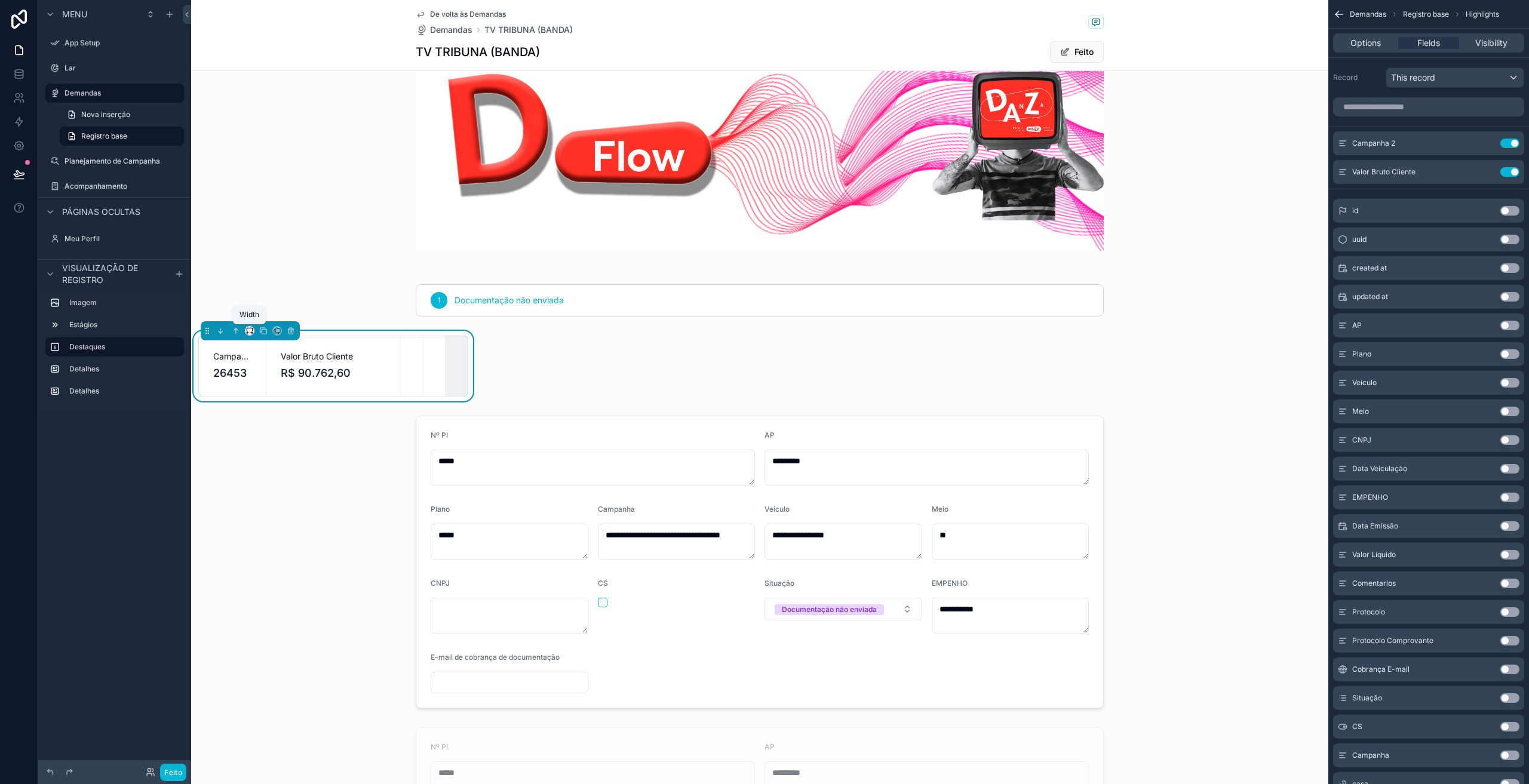
click at [250, 328] on icon at bounding box center [249, 330] width 5 height 3
click at [271, 470] on font "75%" at bounding box center [264, 466] width 18 height 10
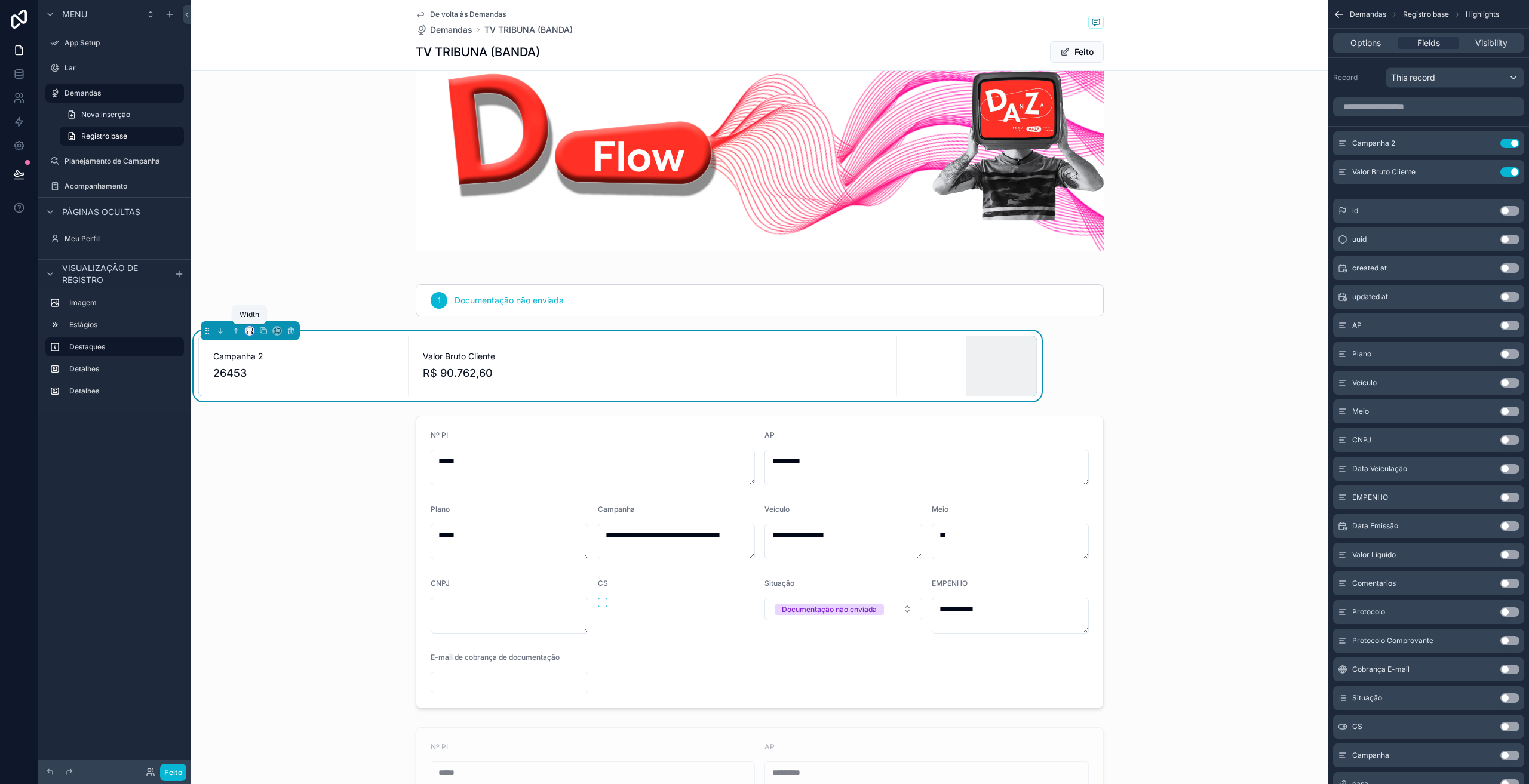
click at [252, 333] on icon at bounding box center [249, 330] width 8 height 8
click at [266, 423] on font "50%" at bounding box center [264, 421] width 18 height 10
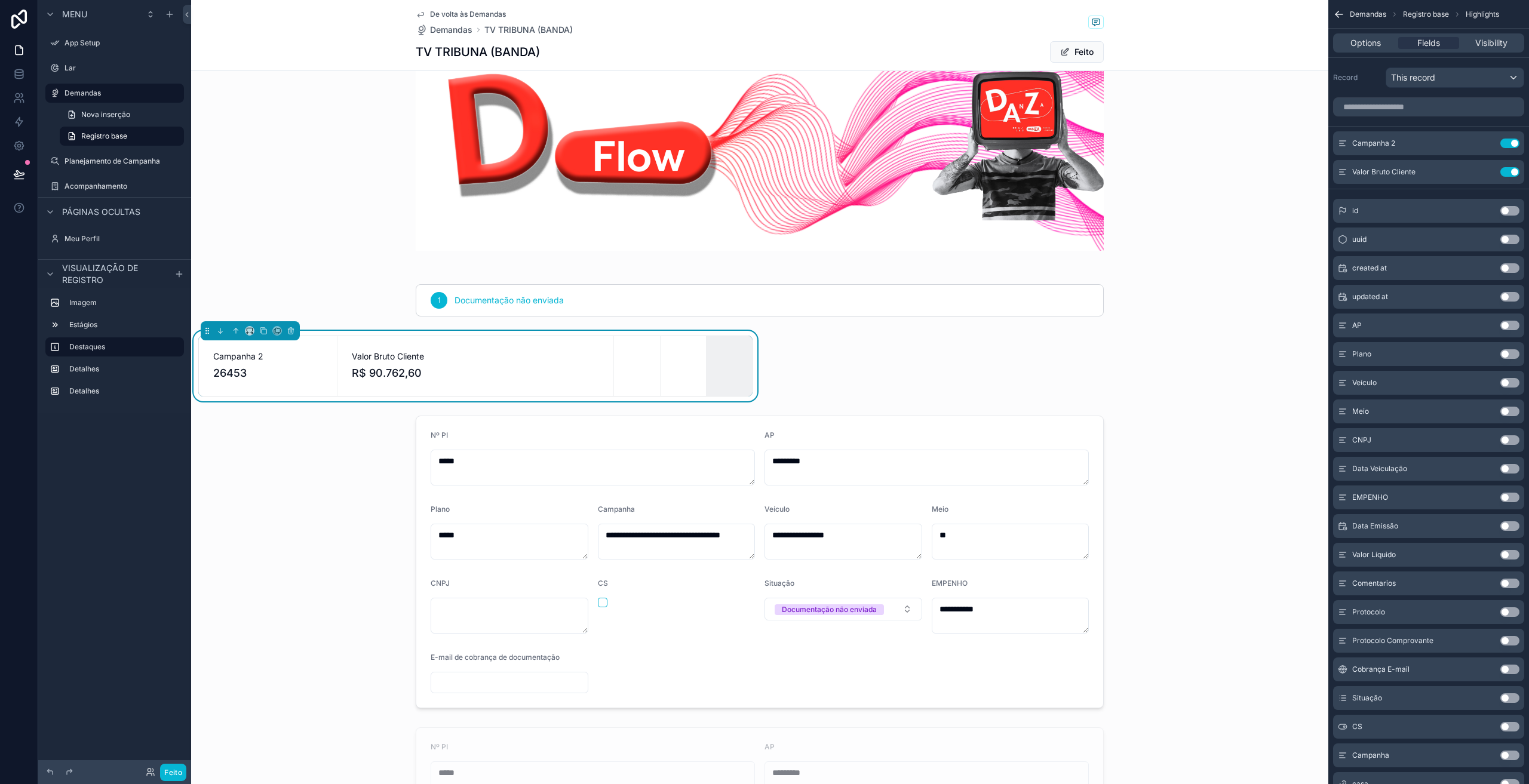
click at [251, 339] on div at bounding box center [250, 331] width 99 height 19
click at [251, 333] on icon at bounding box center [251, 333] width 2 height 0
click at [266, 490] on font "Largura total" at bounding box center [280, 489] width 50 height 10
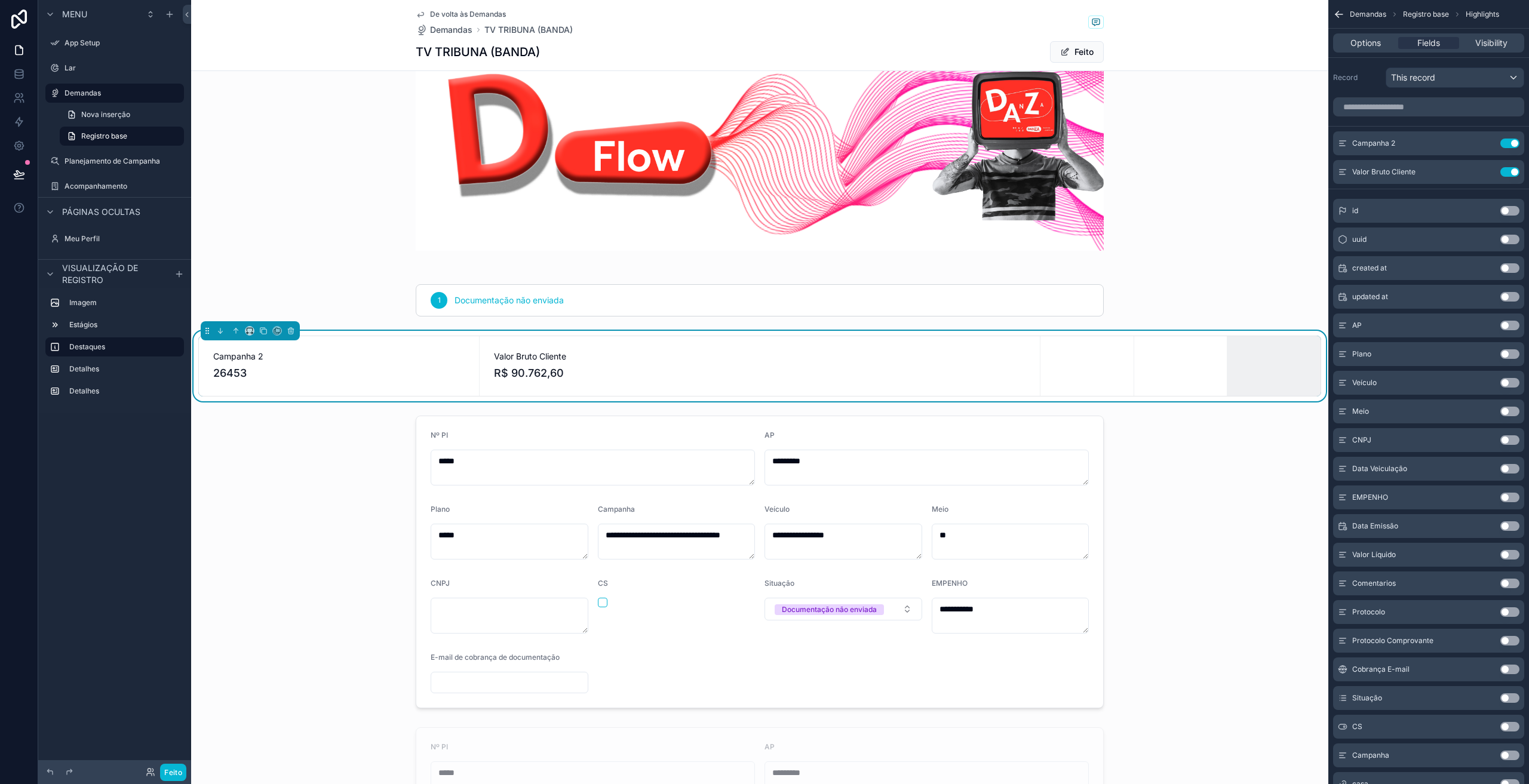
click at [244, 324] on div at bounding box center [250, 331] width 99 height 19
click at [246, 334] on button at bounding box center [249, 330] width 9 height 9
click at [279, 478] on font "Grande" at bounding box center [269, 479] width 28 height 10
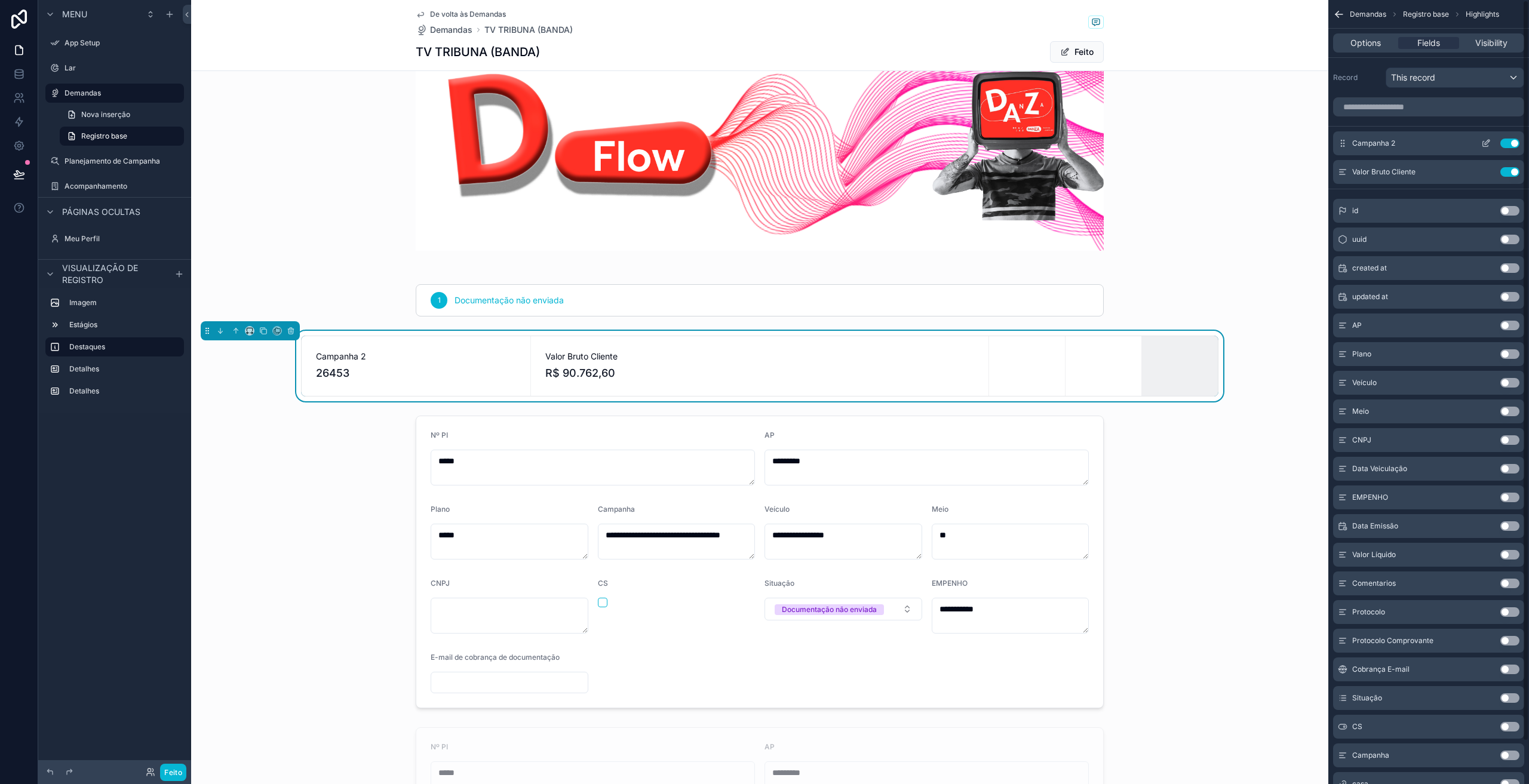
click at [1487, 144] on icon "conteúdo rolável" at bounding box center [1486, 143] width 9 height 9
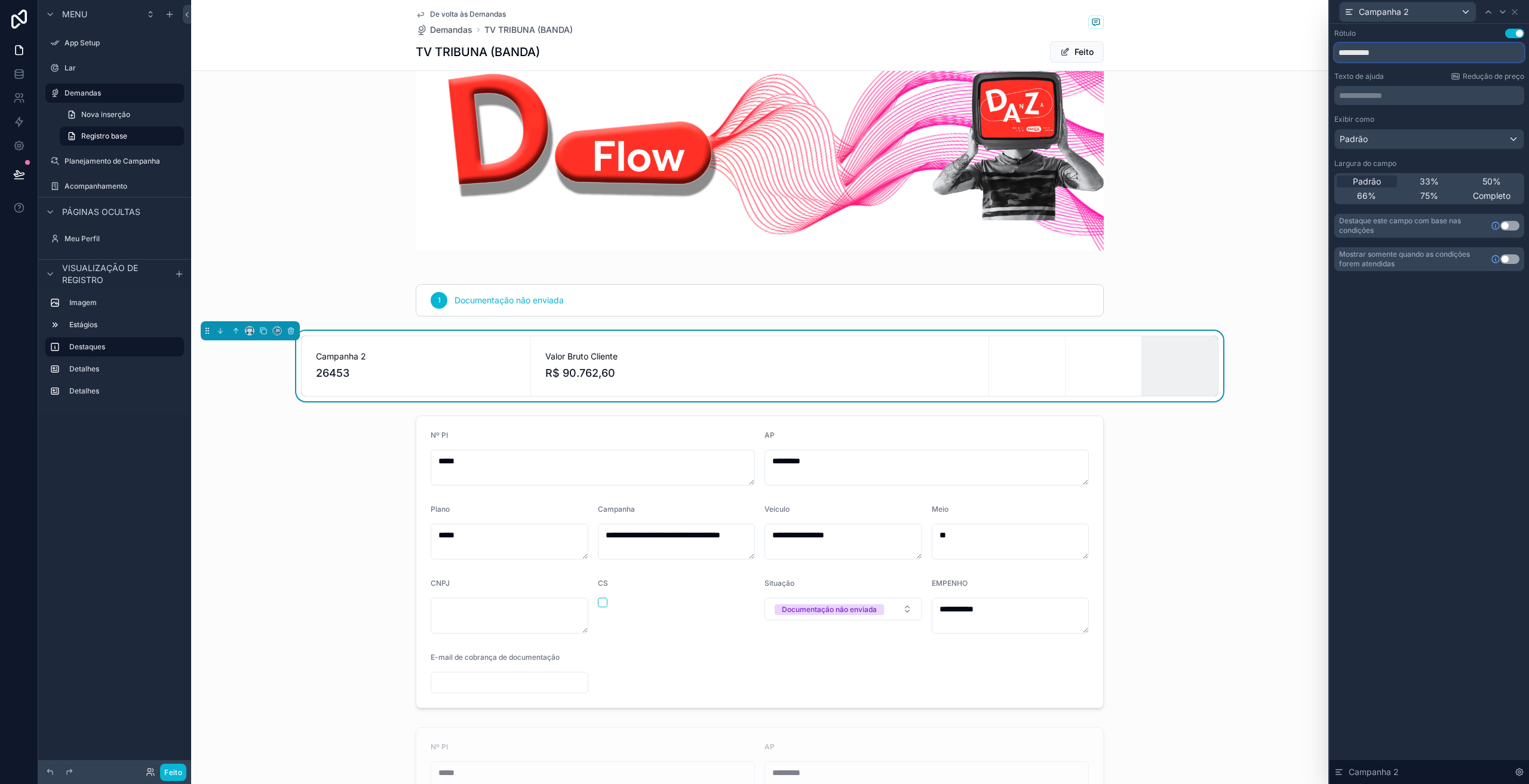
drag, startPoint x: 1396, startPoint y: 58, endPoint x: 1290, endPoint y: 57, distance: 106.0
click at [1290, 57] on div "**********" at bounding box center [764, 392] width 1529 height 784
type input "**"
click at [248, 329] on icon at bounding box center [249, 330] width 8 height 8
click at [255, 354] on font "Padrão" at bounding box center [269, 353] width 28 height 10
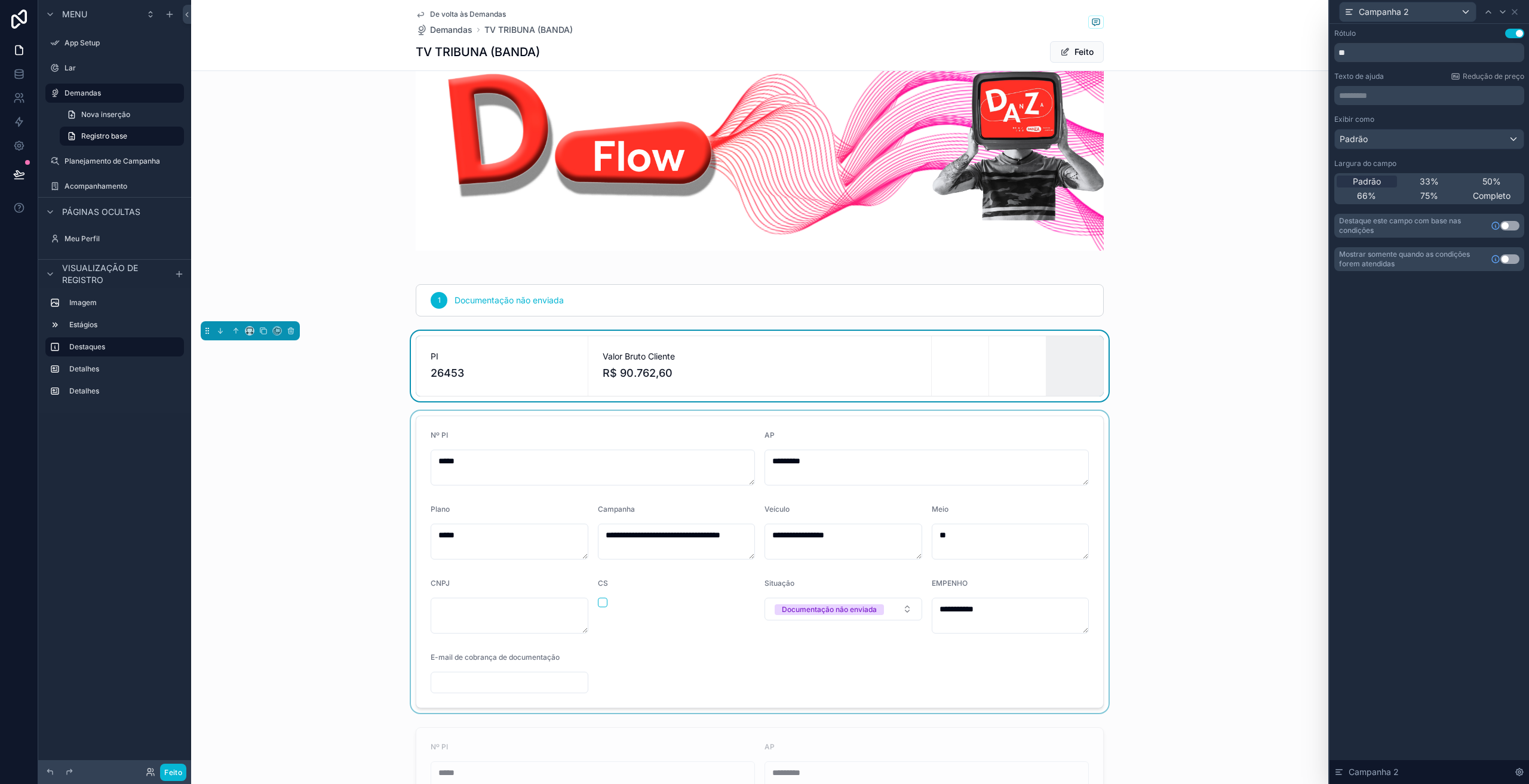
click at [284, 575] on div at bounding box center [759, 562] width 1137 height 302
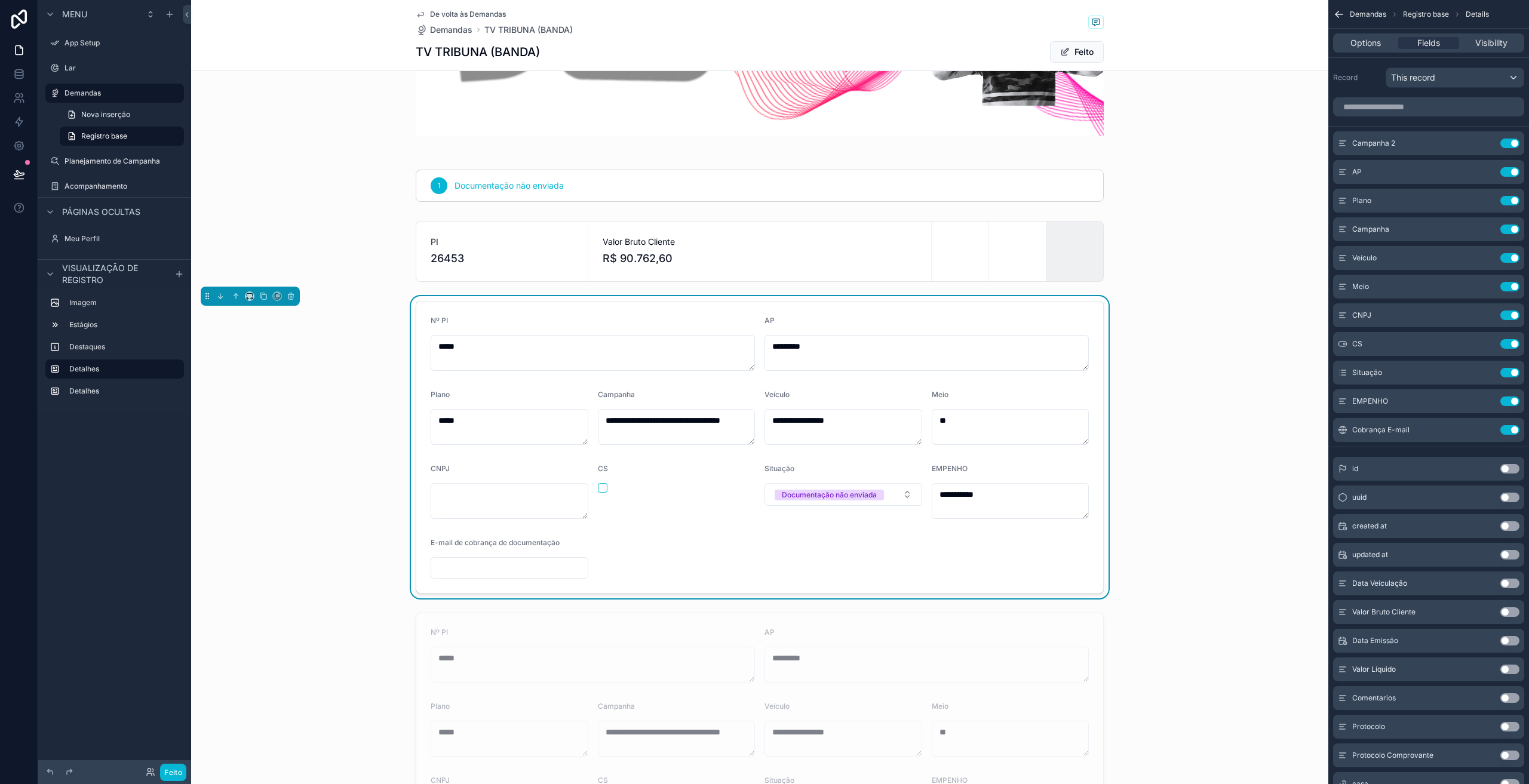
scroll to position [157, 0]
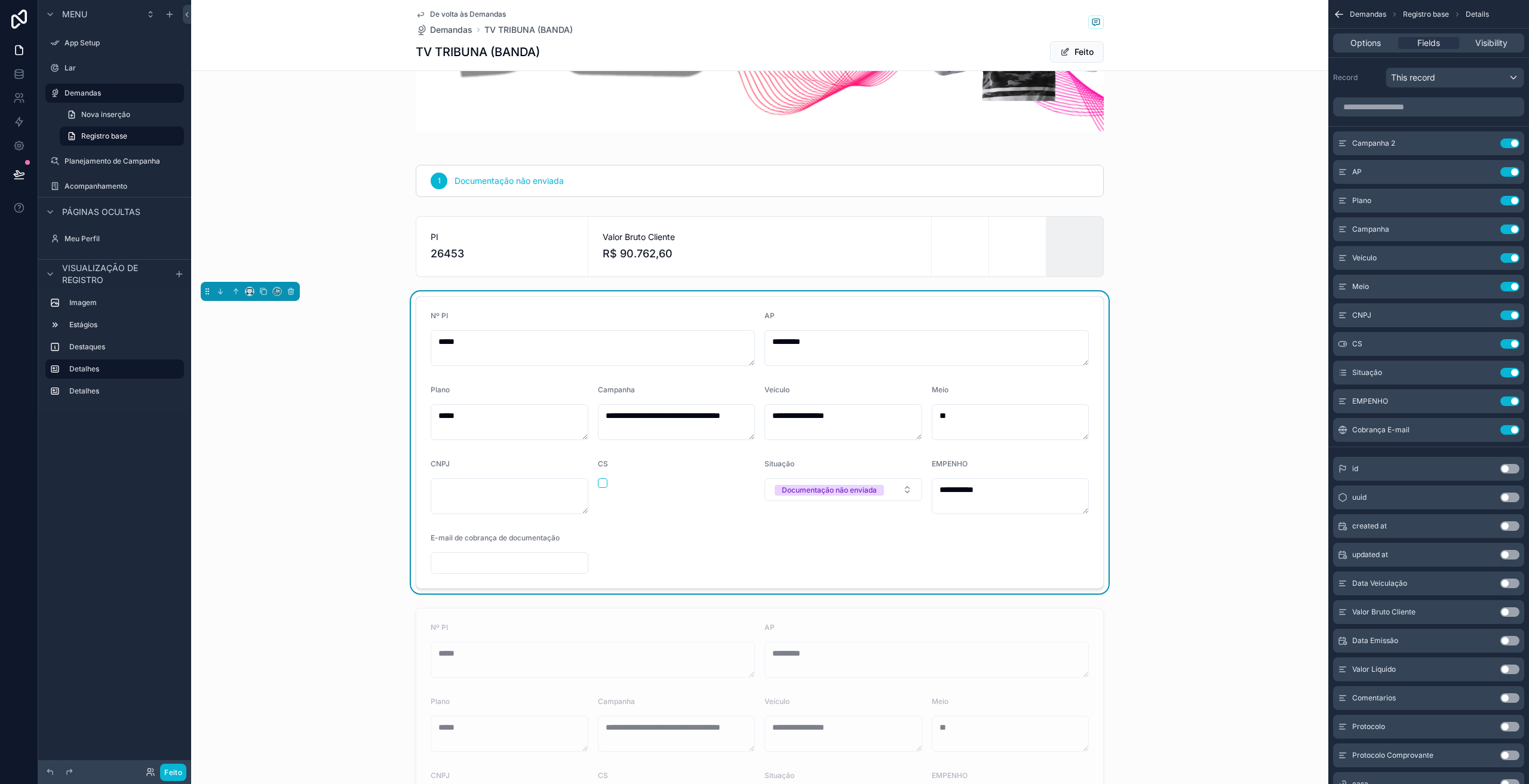
click at [593, 309] on form "**********" at bounding box center [760, 443] width 687 height 292
click at [898, 242] on div at bounding box center [759, 247] width 1137 height 71
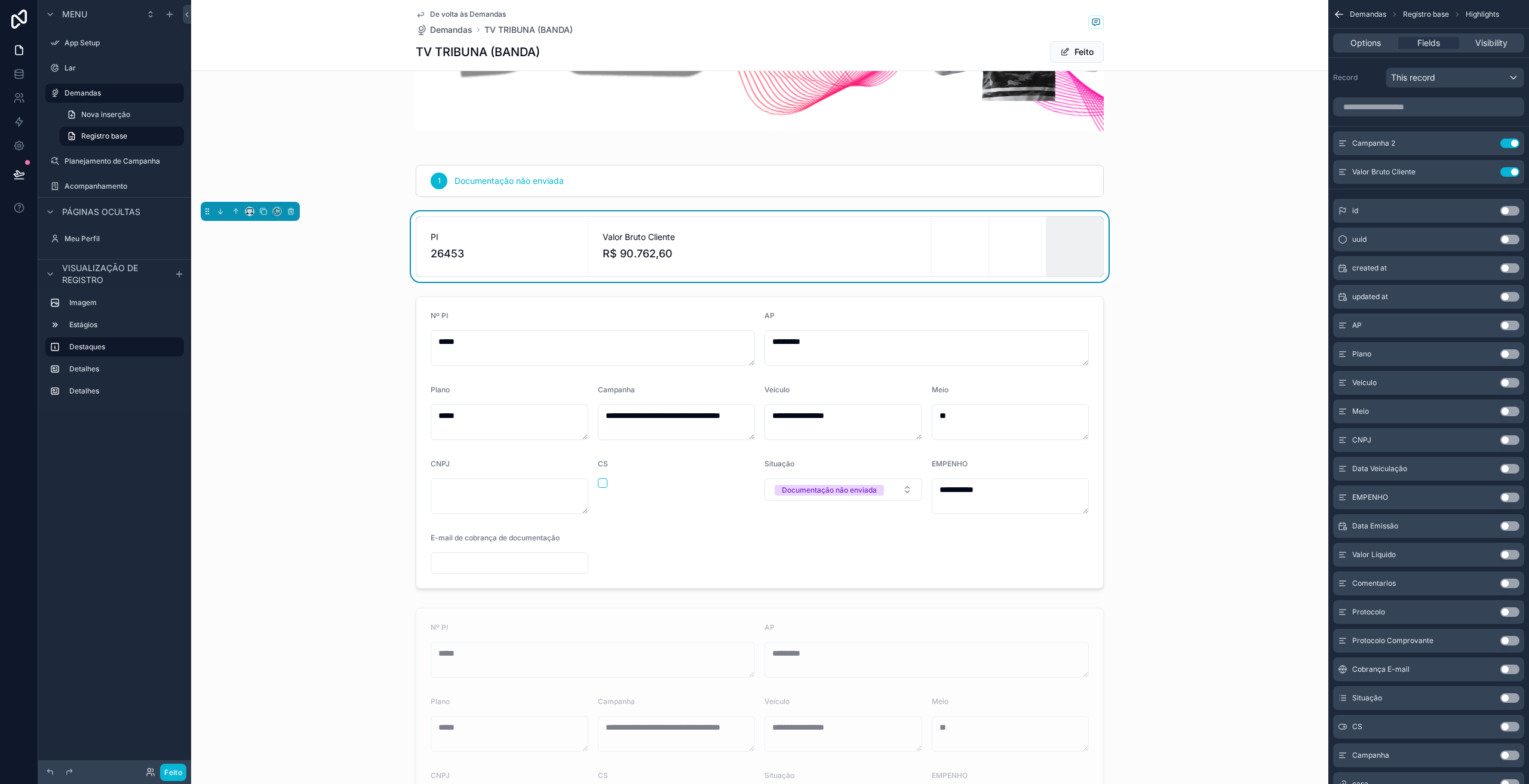
click at [1511, 326] on button "Use setting" at bounding box center [1510, 325] width 19 height 9
click at [1511, 175] on button "Use setting" at bounding box center [1510, 171] width 19 height 9
click at [501, 308] on div at bounding box center [759, 443] width 1137 height 302
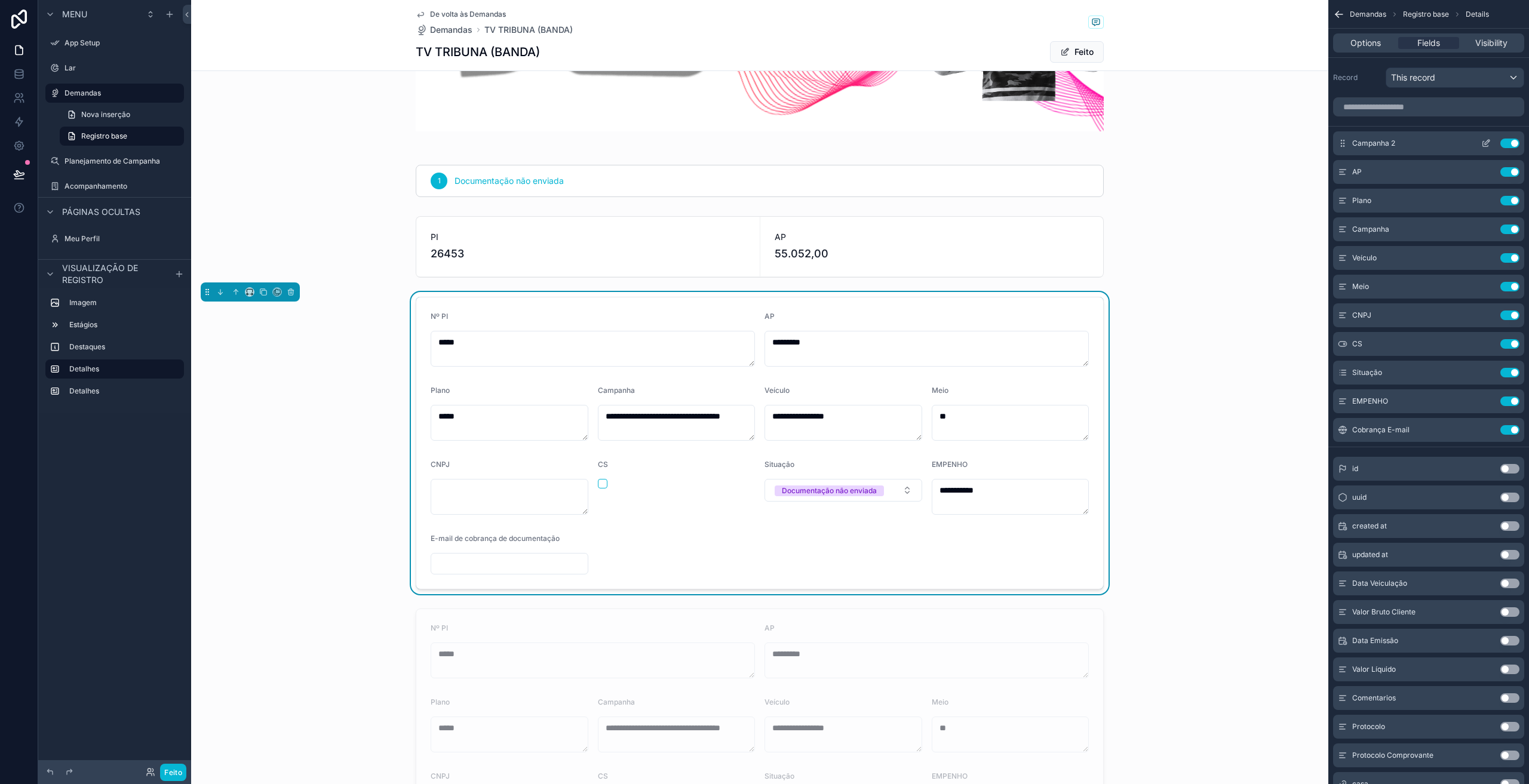
click at [1507, 144] on button "Use setting" at bounding box center [1510, 143] width 19 height 9
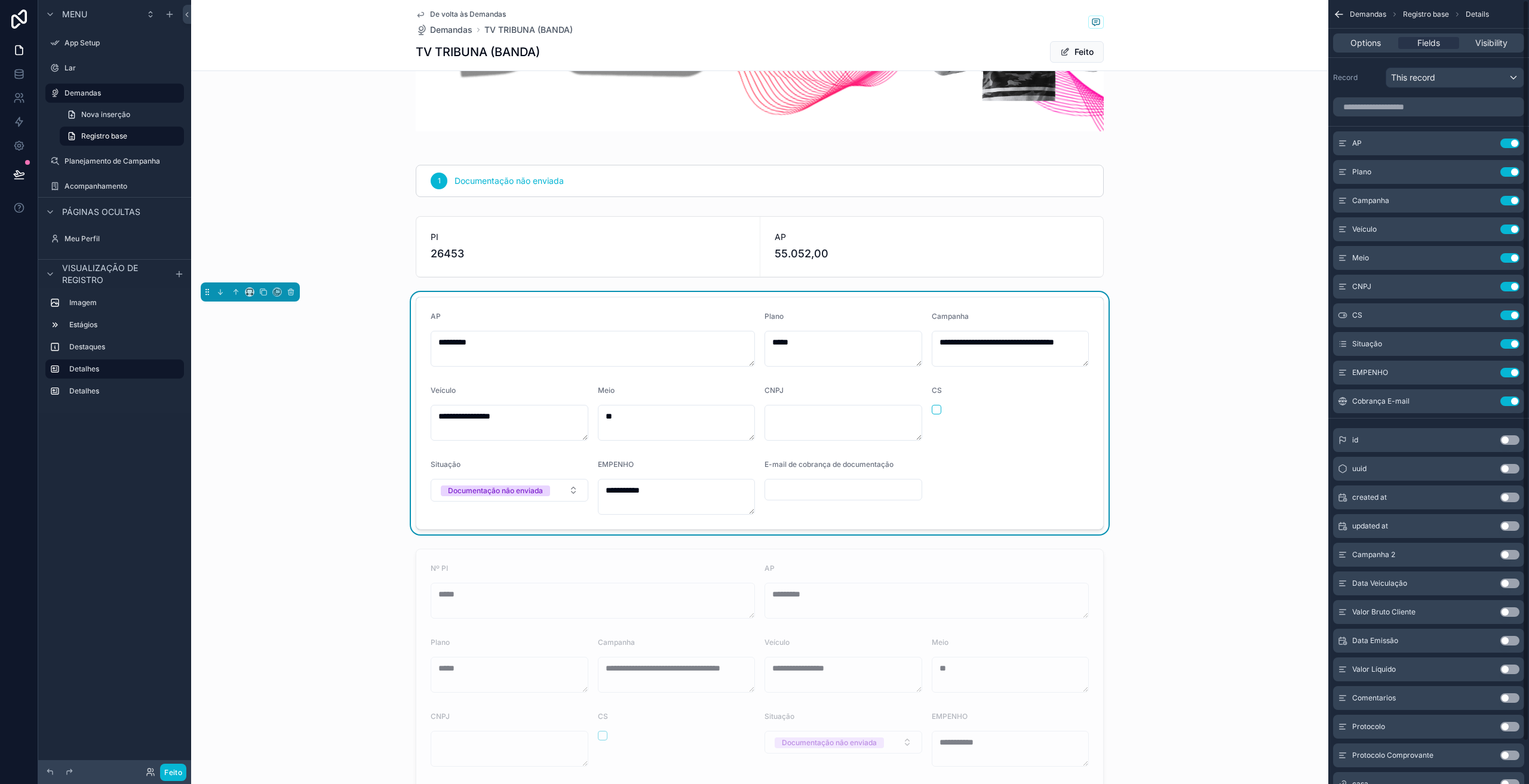
click at [1507, 144] on button "Use setting" at bounding box center [1510, 143] width 19 height 9
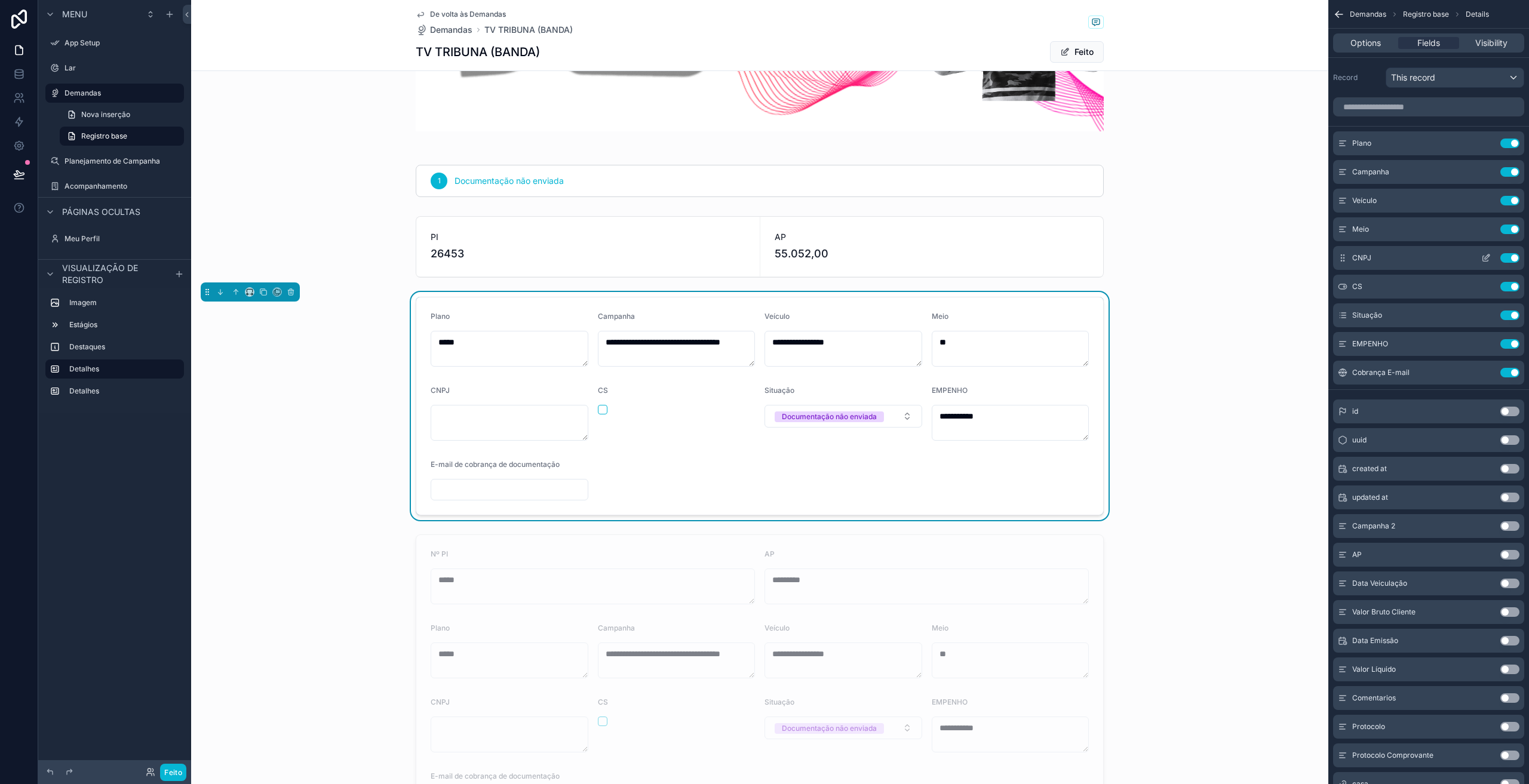
click at [1512, 260] on button "Use setting" at bounding box center [1510, 257] width 19 height 9
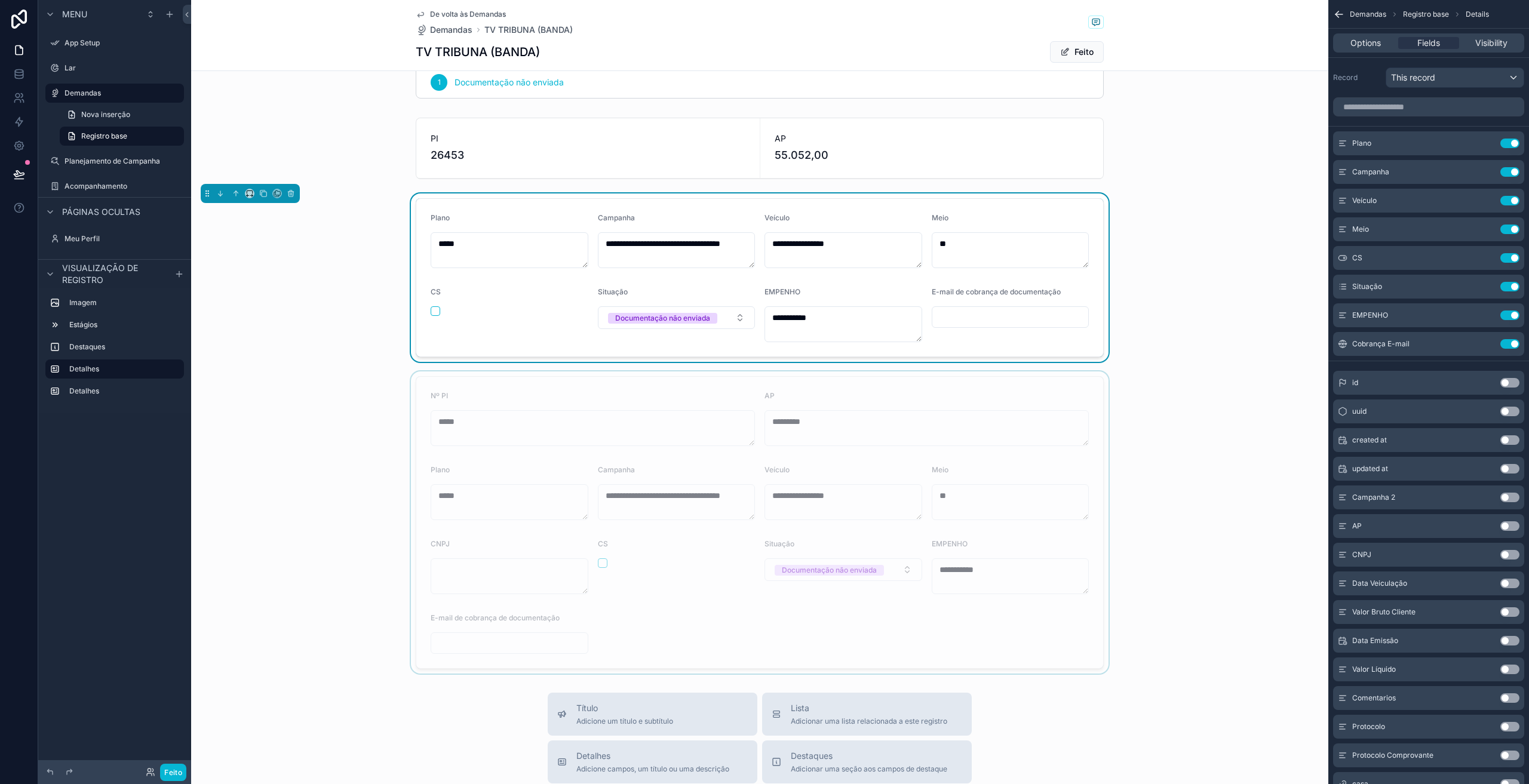
scroll to position [276, 0]
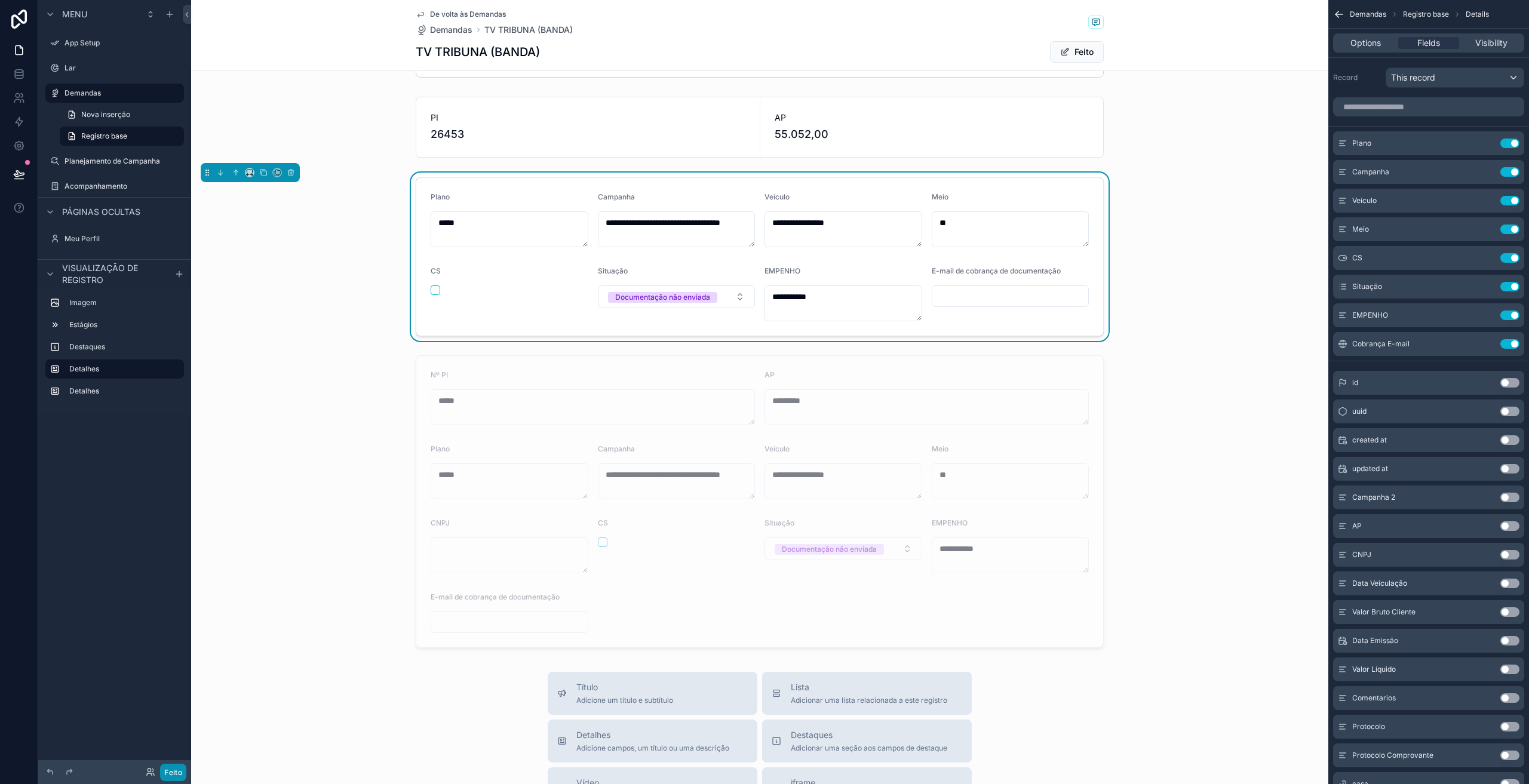
click at [177, 772] on font "Feito" at bounding box center [173, 772] width 18 height 9
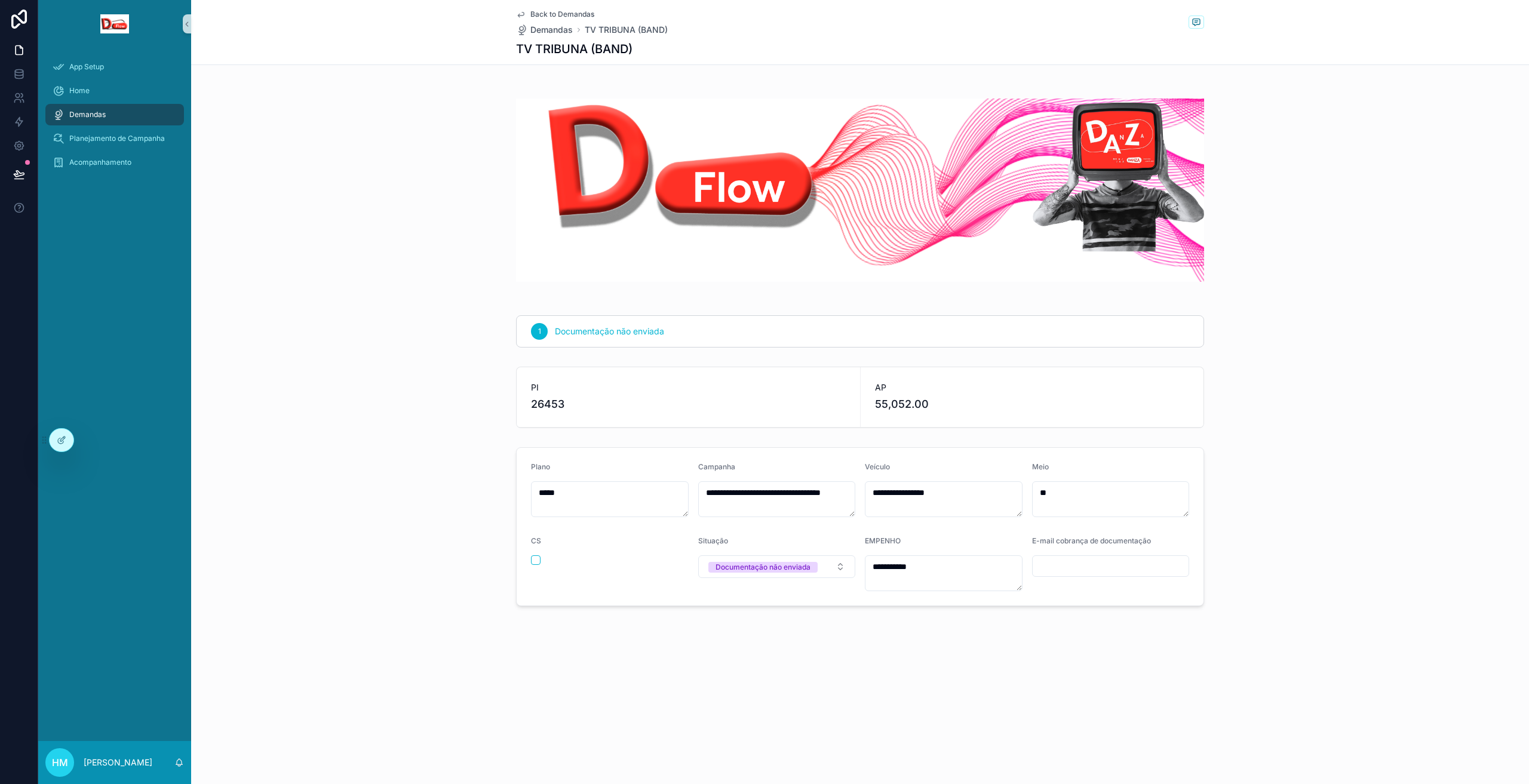
scroll to position [0, 0]
click at [61, 440] on icon at bounding box center [61, 440] width 9 height 9
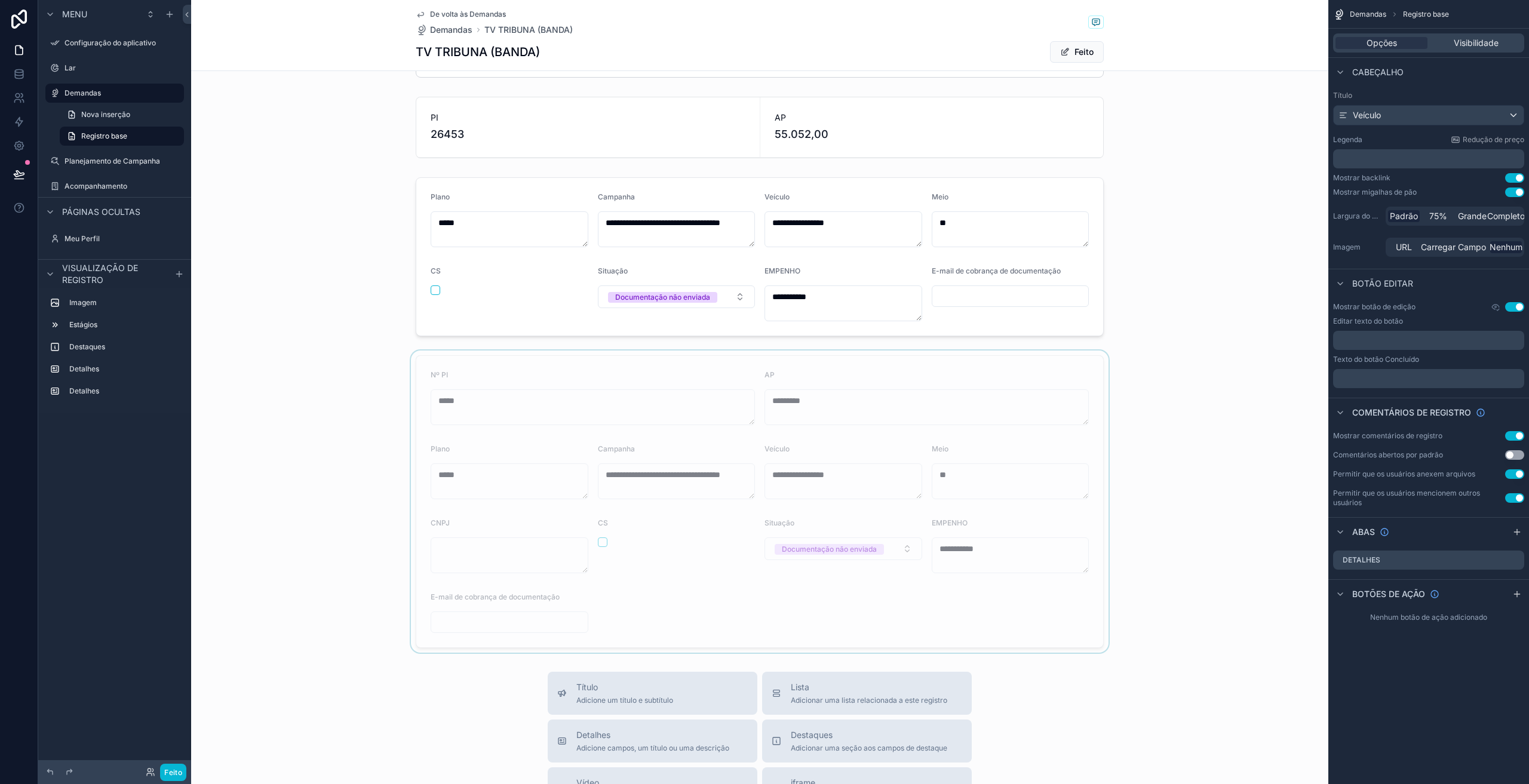
scroll to position [298, 0]
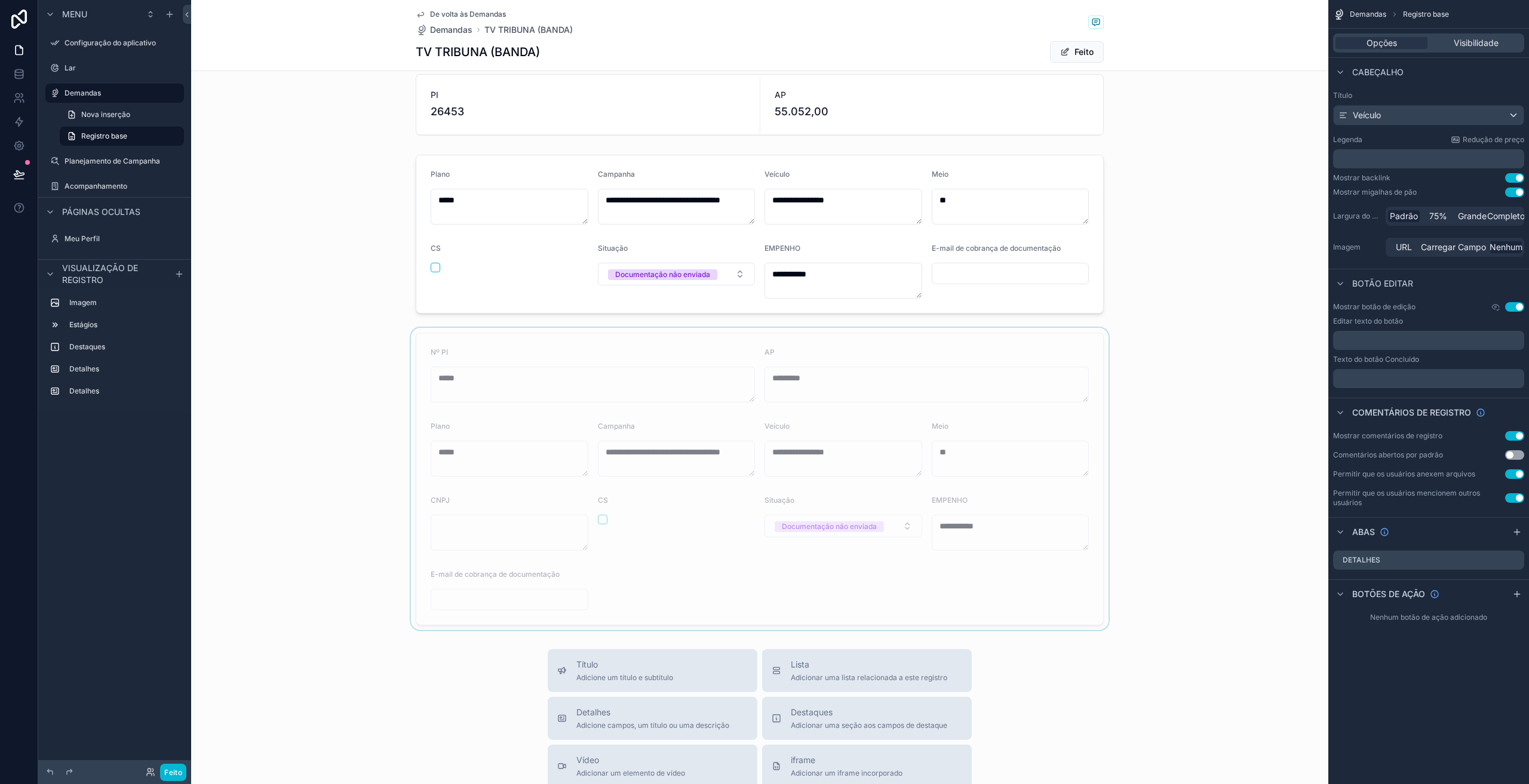
click at [532, 346] on div at bounding box center [759, 479] width 1137 height 302
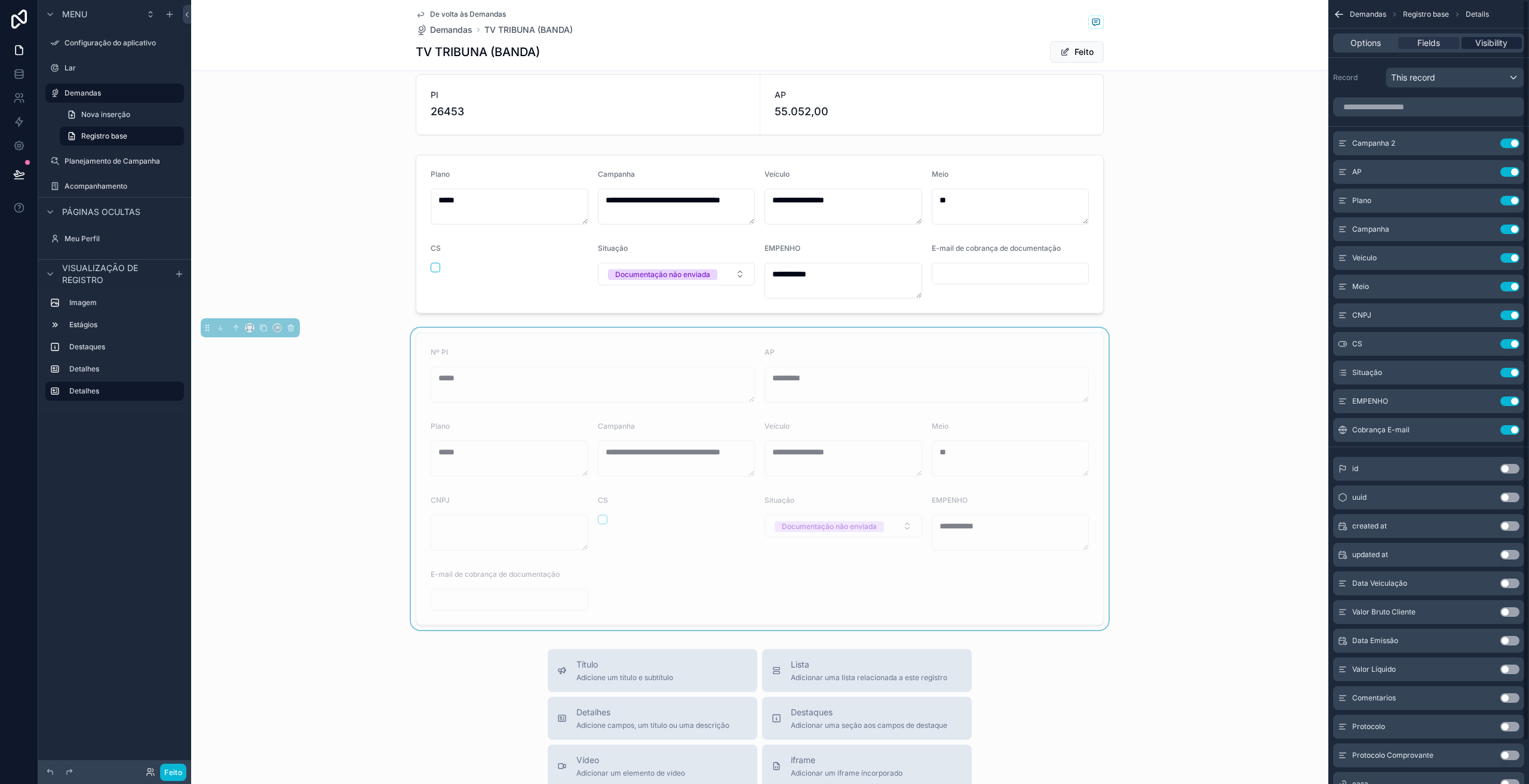
click at [1492, 44] on span "Visibility" at bounding box center [1491, 43] width 32 height 12
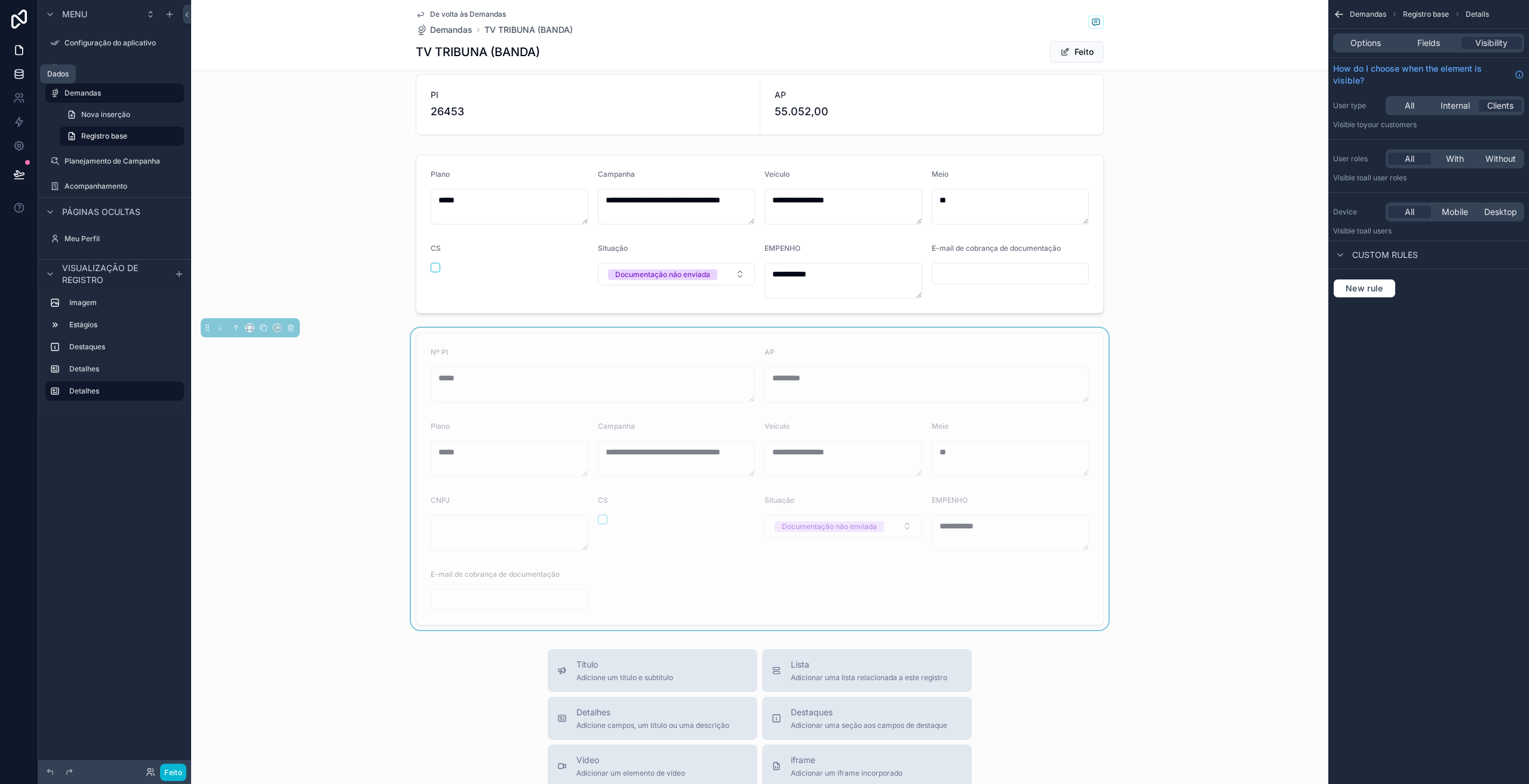
click at [23, 76] on icon at bounding box center [18, 77] width 8 height 5
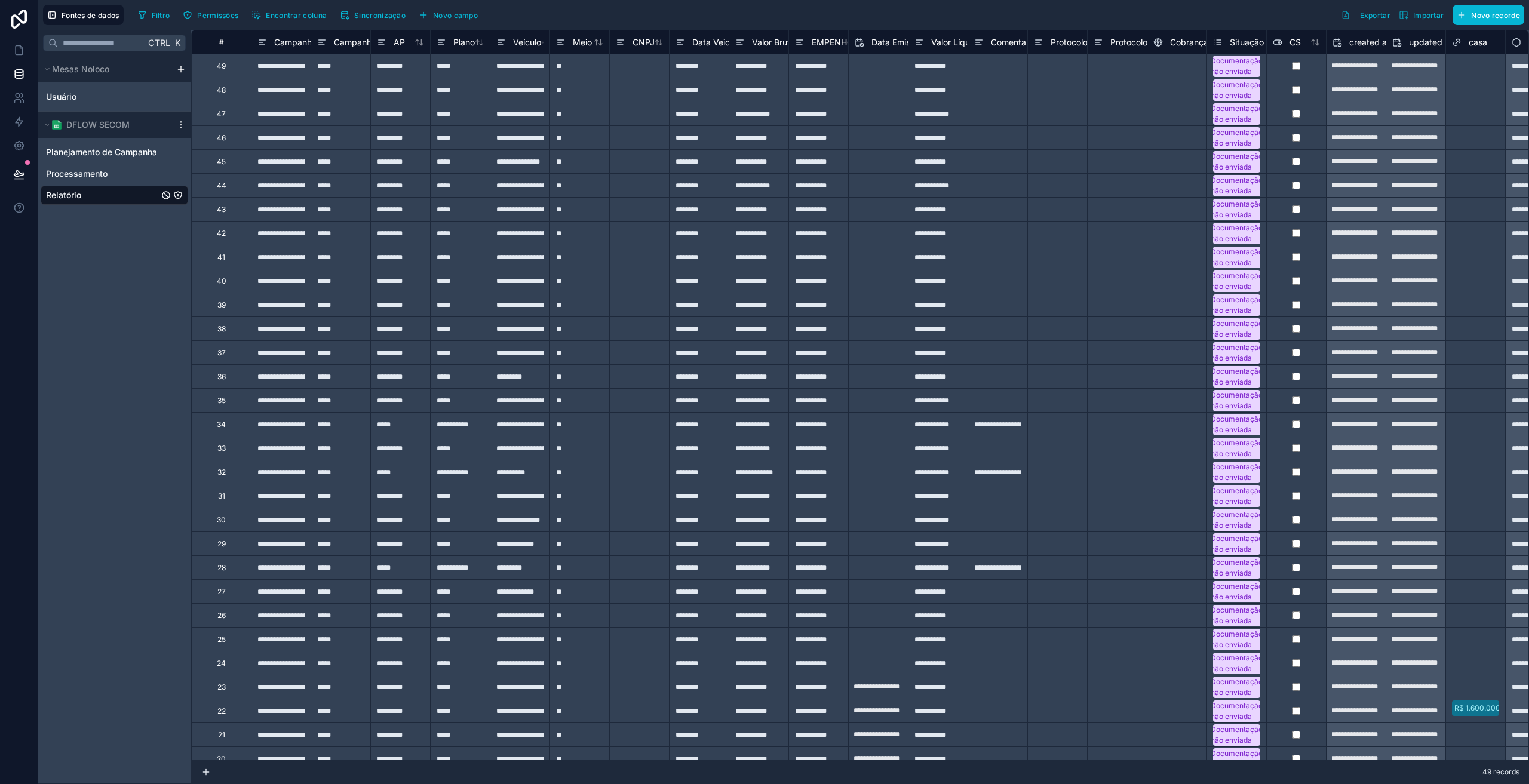
click at [88, 202] on div "Relatório" at bounding box center [115, 195] width 147 height 19
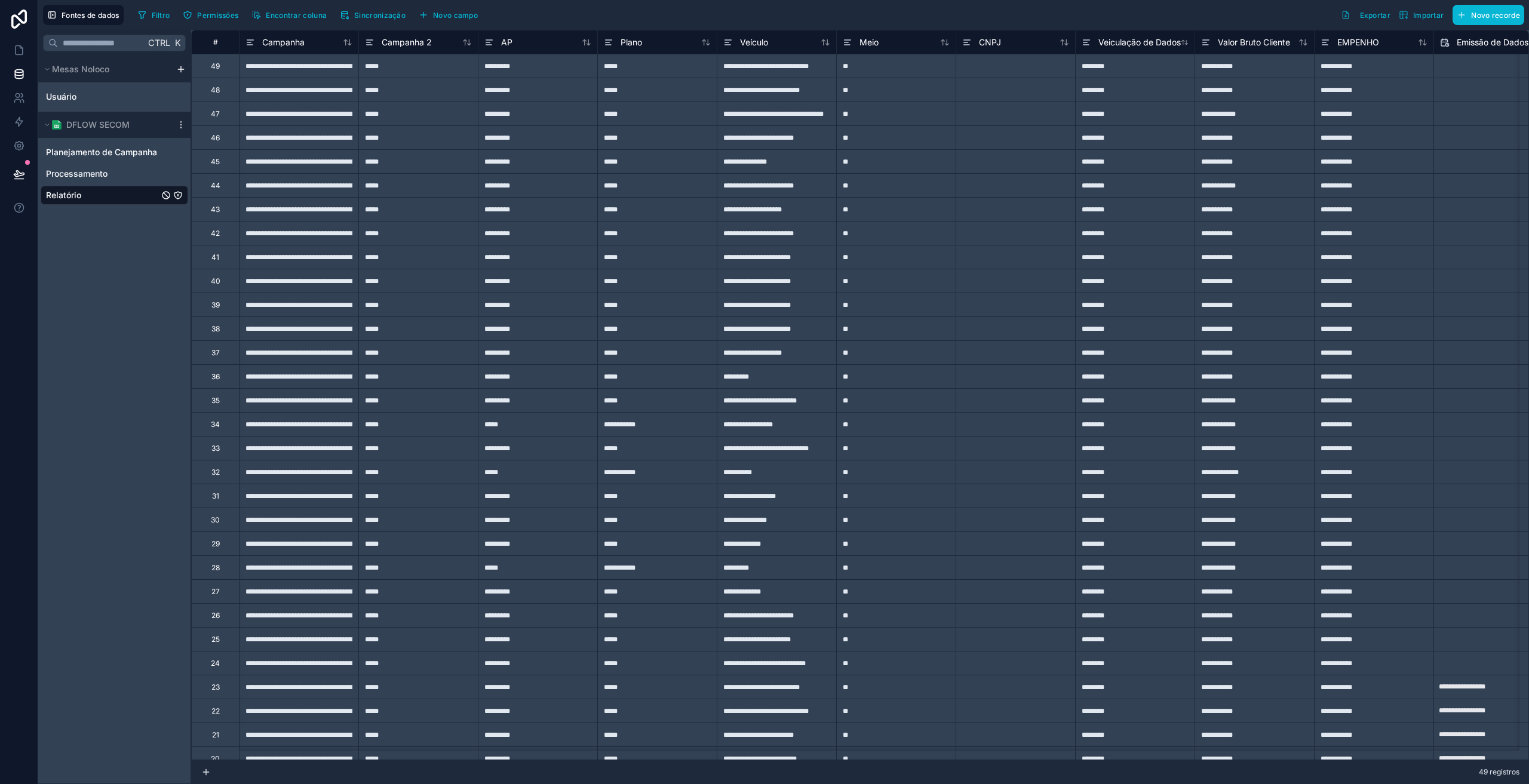
click at [622, 62] on div "*****" at bounding box center [657, 66] width 120 height 24
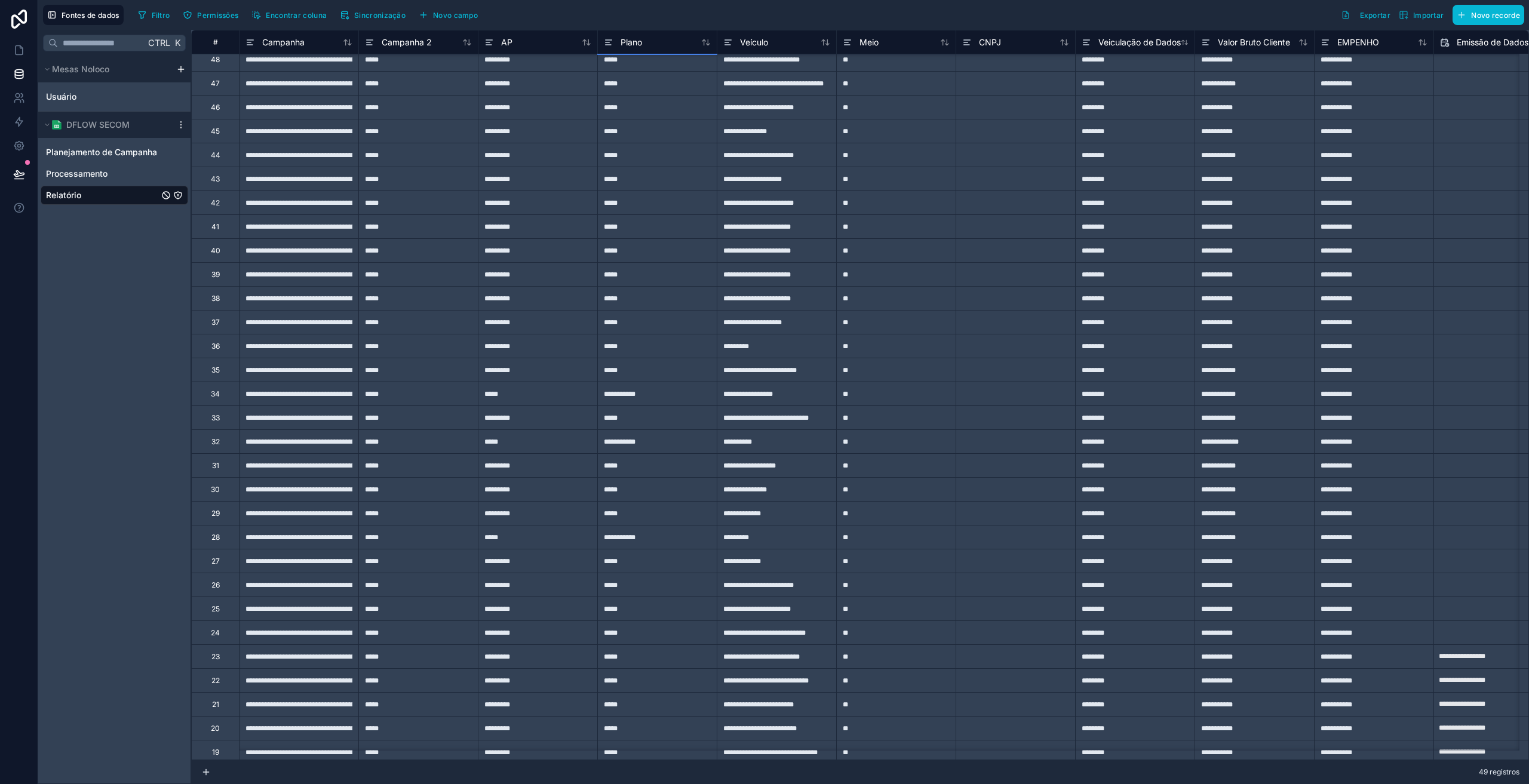
scroll to position [60, 0]
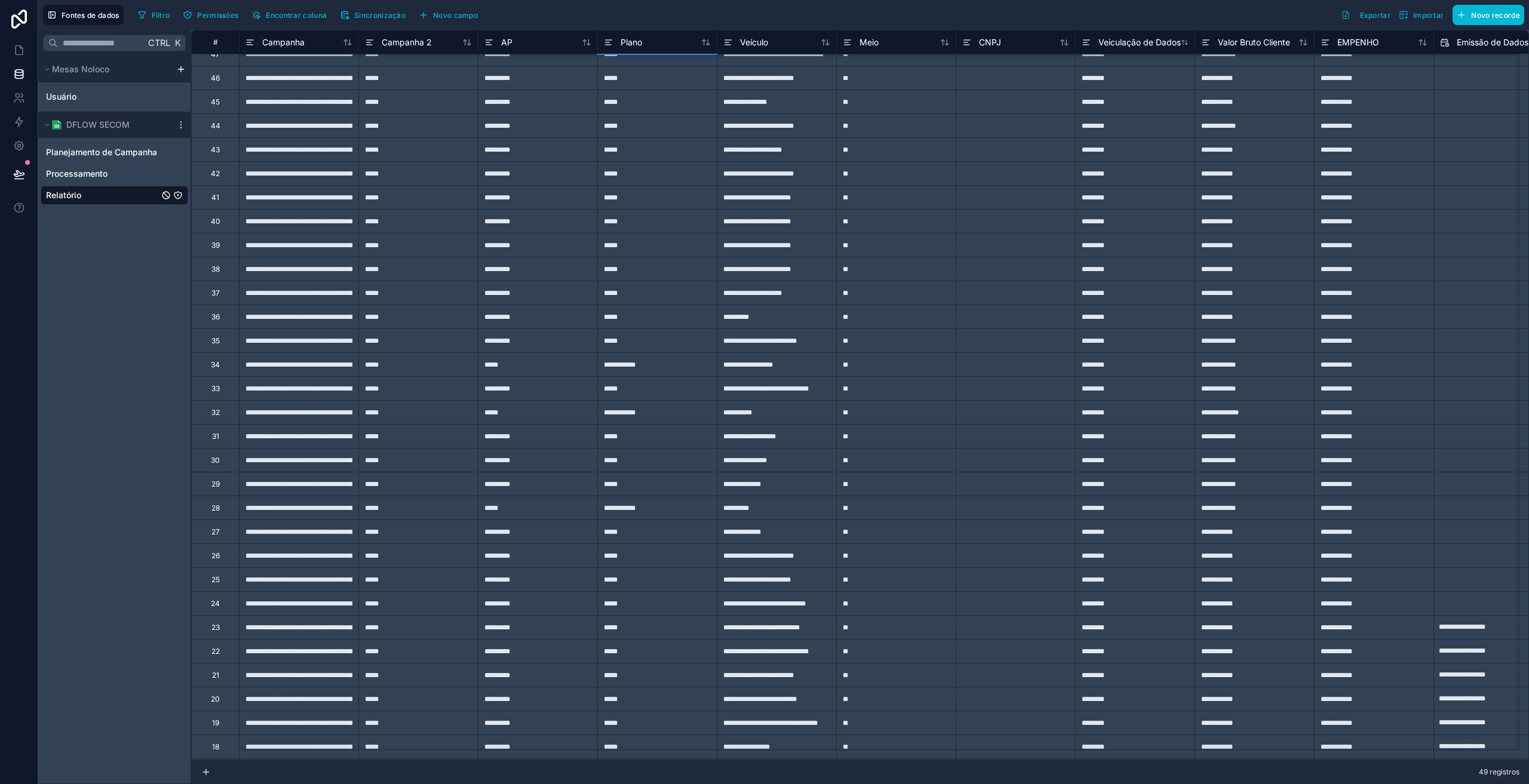
click at [644, 506] on div "**********" at bounding box center [657, 508] width 120 height 24
drag, startPoint x: 718, startPoint y: 521, endPoint x: 686, endPoint y: 46, distance: 476.1
click at [686, 46] on div "**********" at bounding box center [1529, 567] width 2676 height 1195
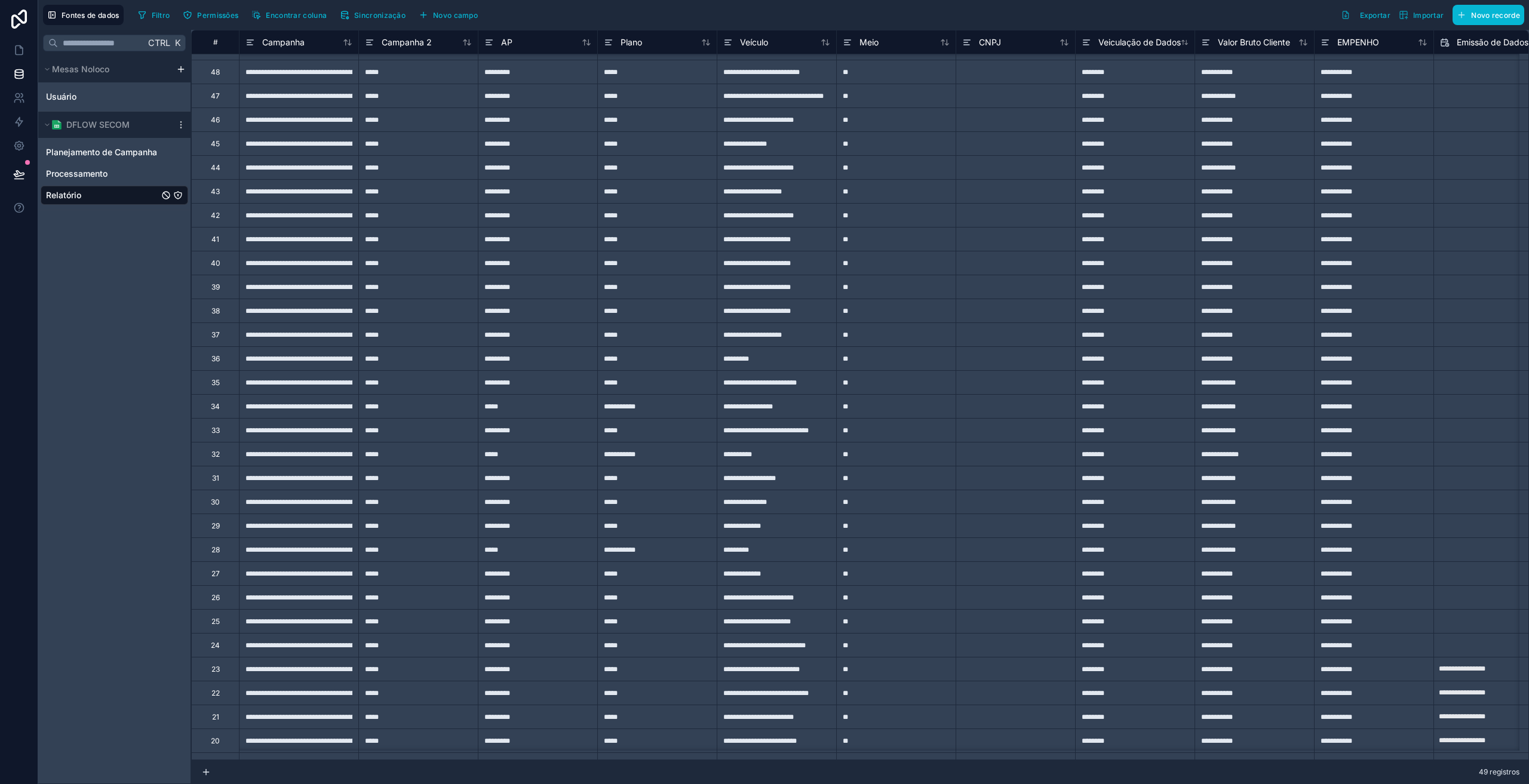
scroll to position [0, 0]
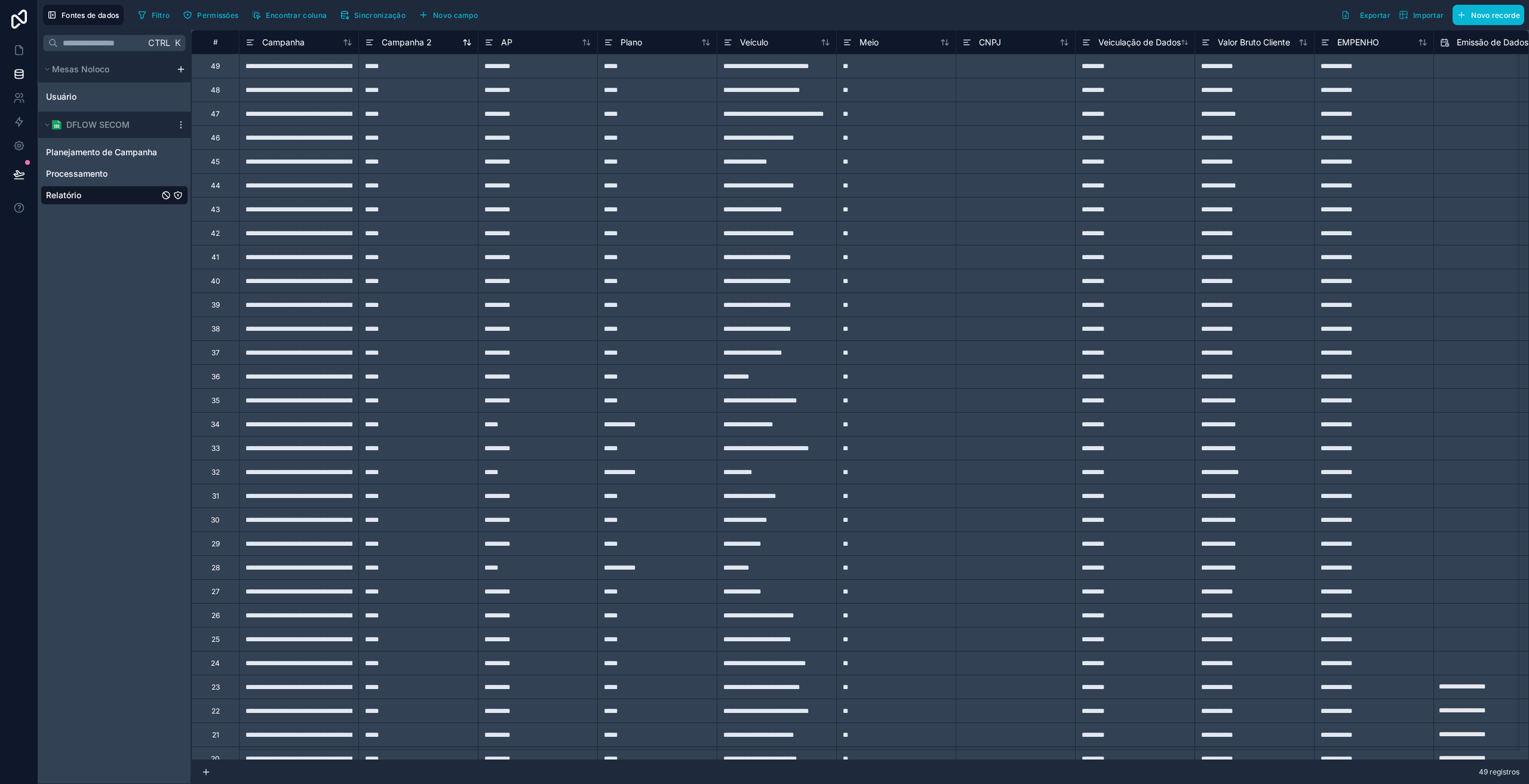
click at [423, 45] on font "Campanha 2" at bounding box center [406, 42] width 50 height 10
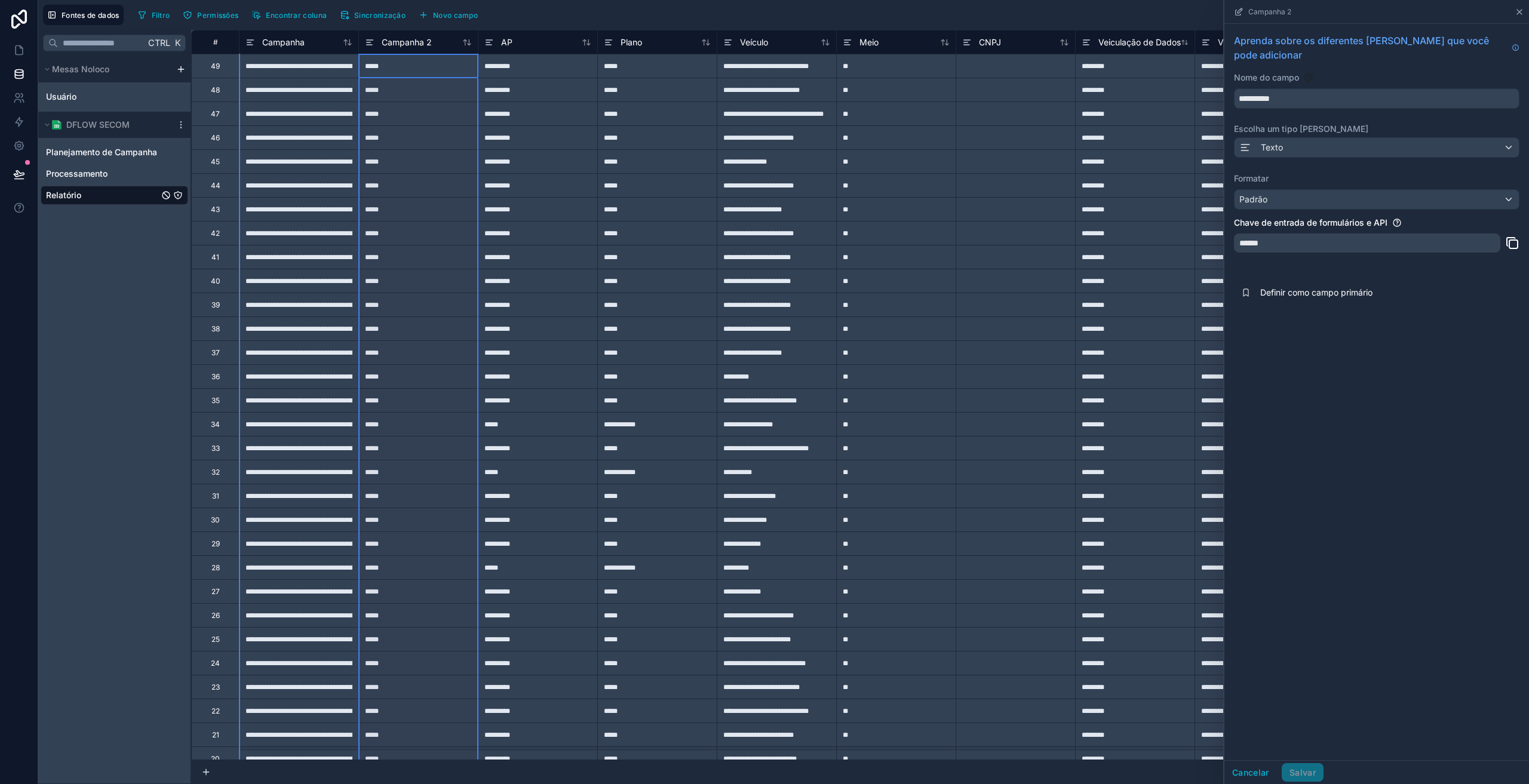
click at [1521, 15] on icon at bounding box center [1519, 12] width 9 height 9
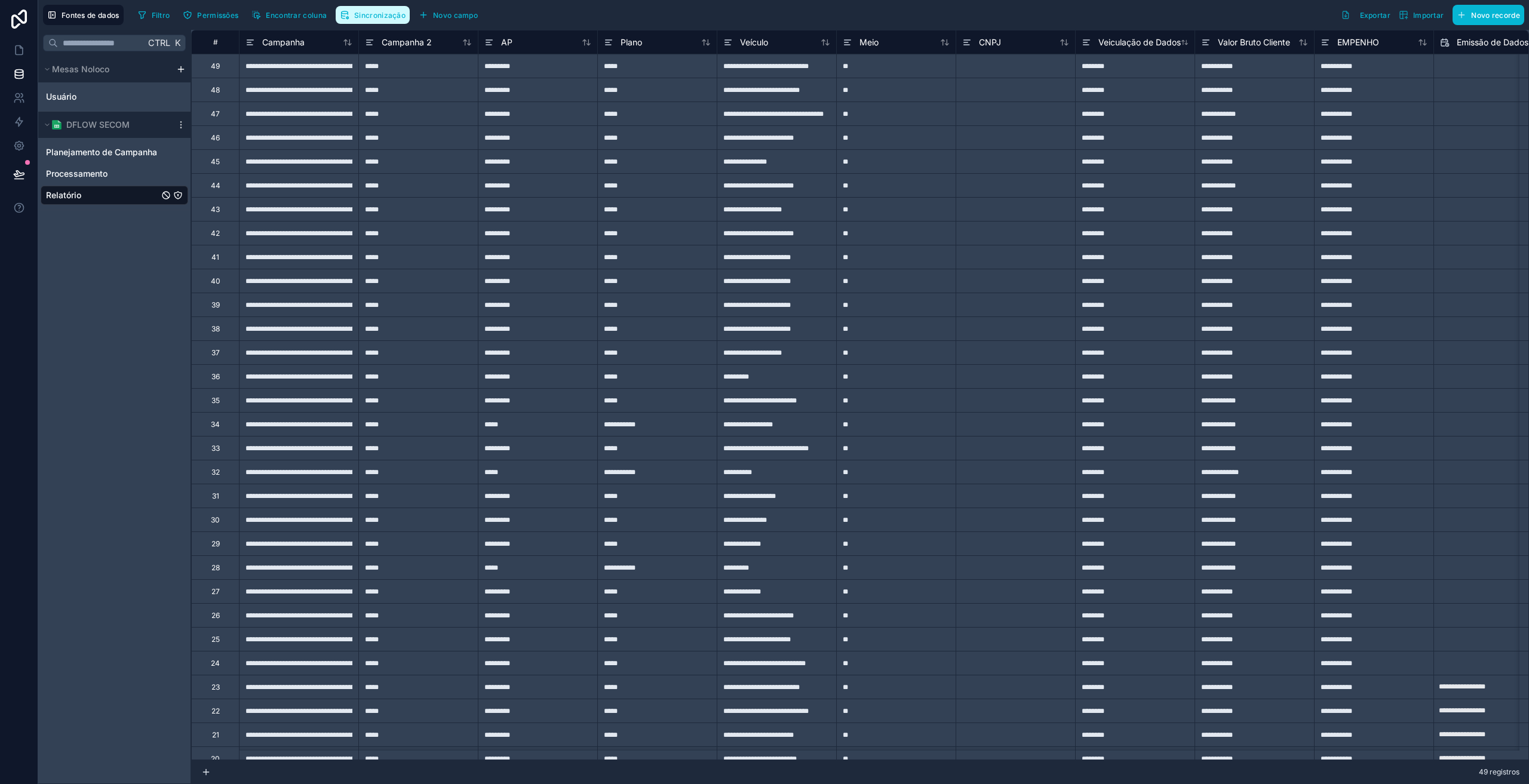
click at [395, 14] on font "Sincronização" at bounding box center [380, 15] width 51 height 9
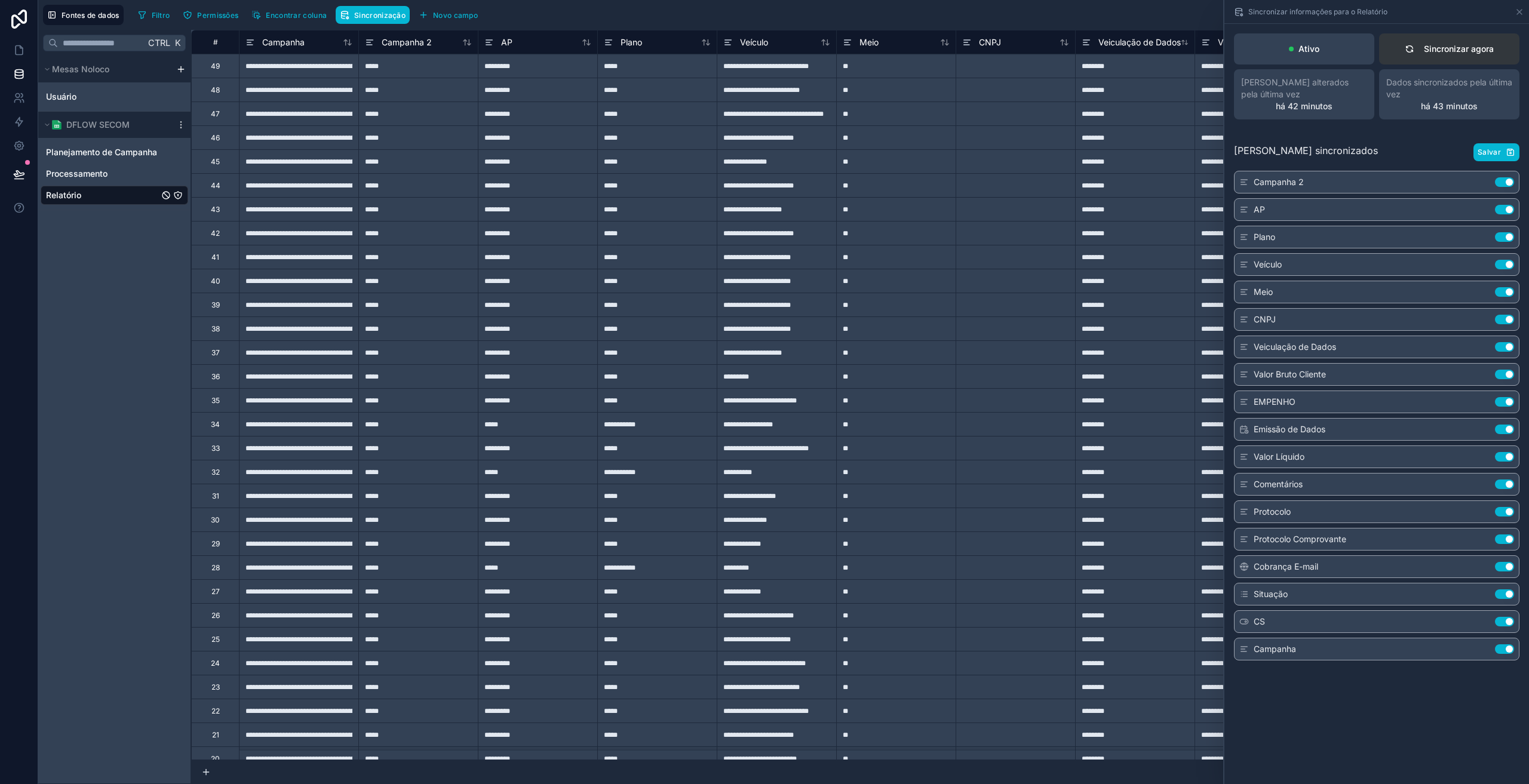
click at [1454, 61] on button "Sincronizar agora" at bounding box center [1449, 49] width 140 height 31
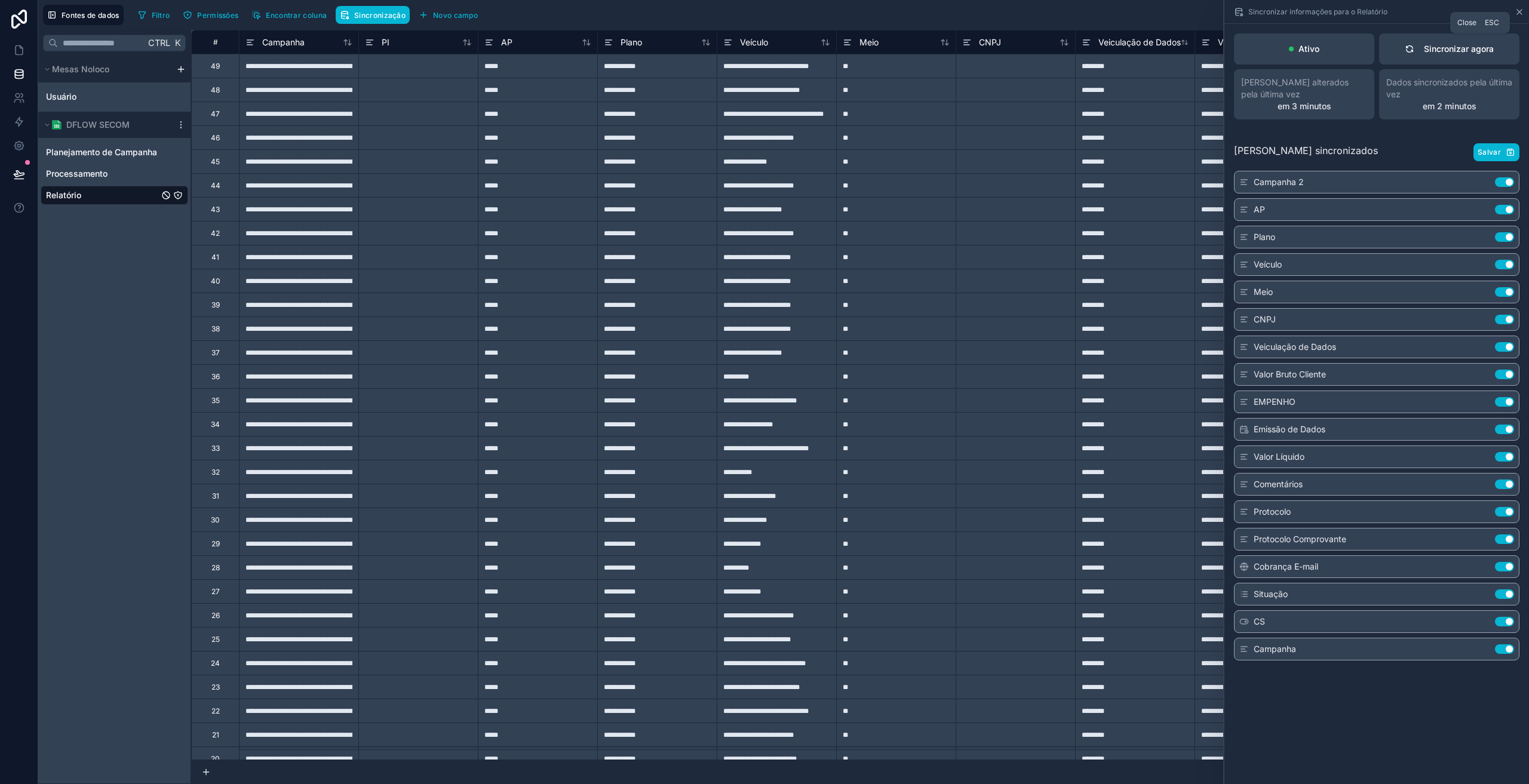
click at [1520, 15] on icon at bounding box center [1519, 12] width 9 height 9
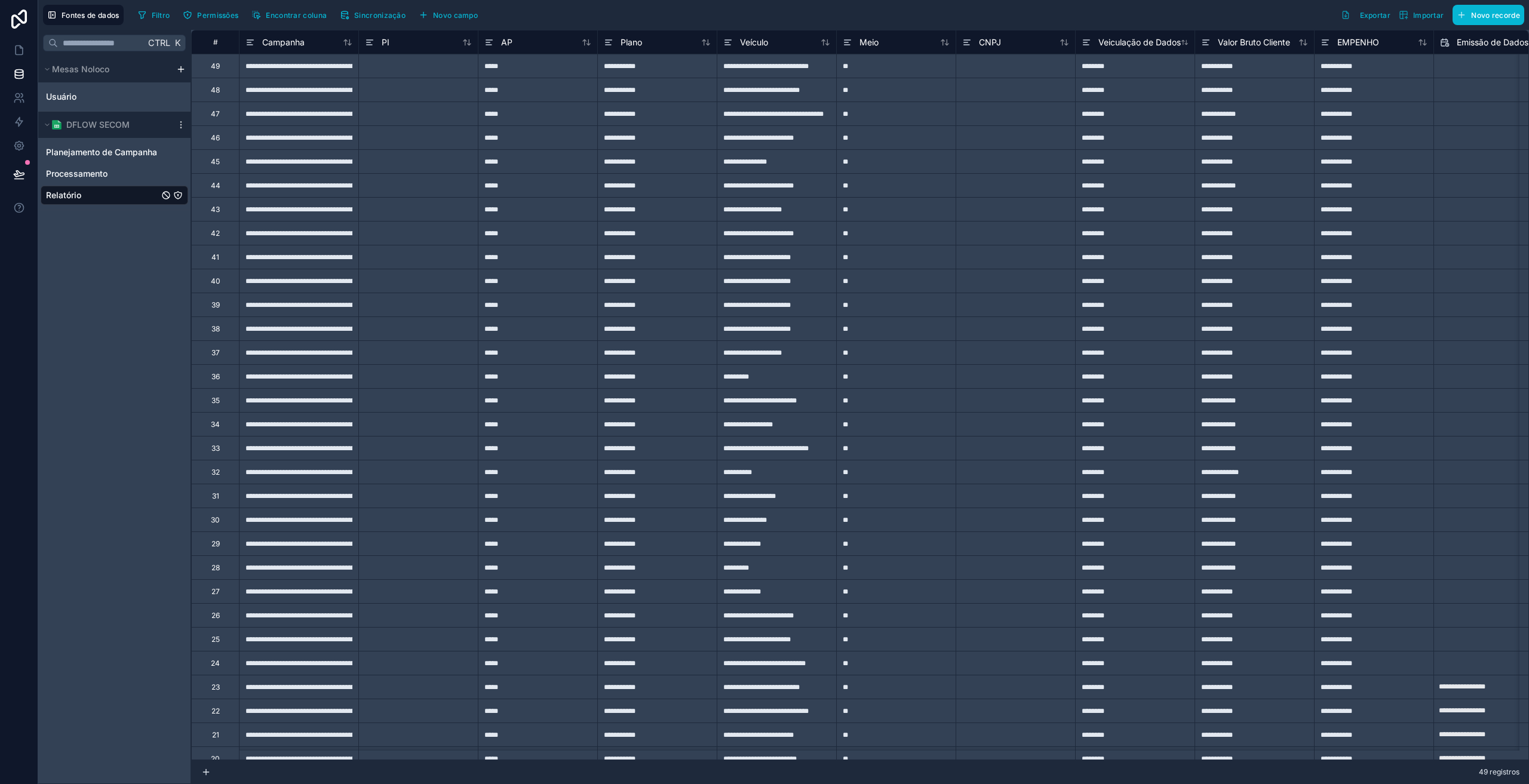
click at [414, 74] on div at bounding box center [418, 66] width 120 height 24
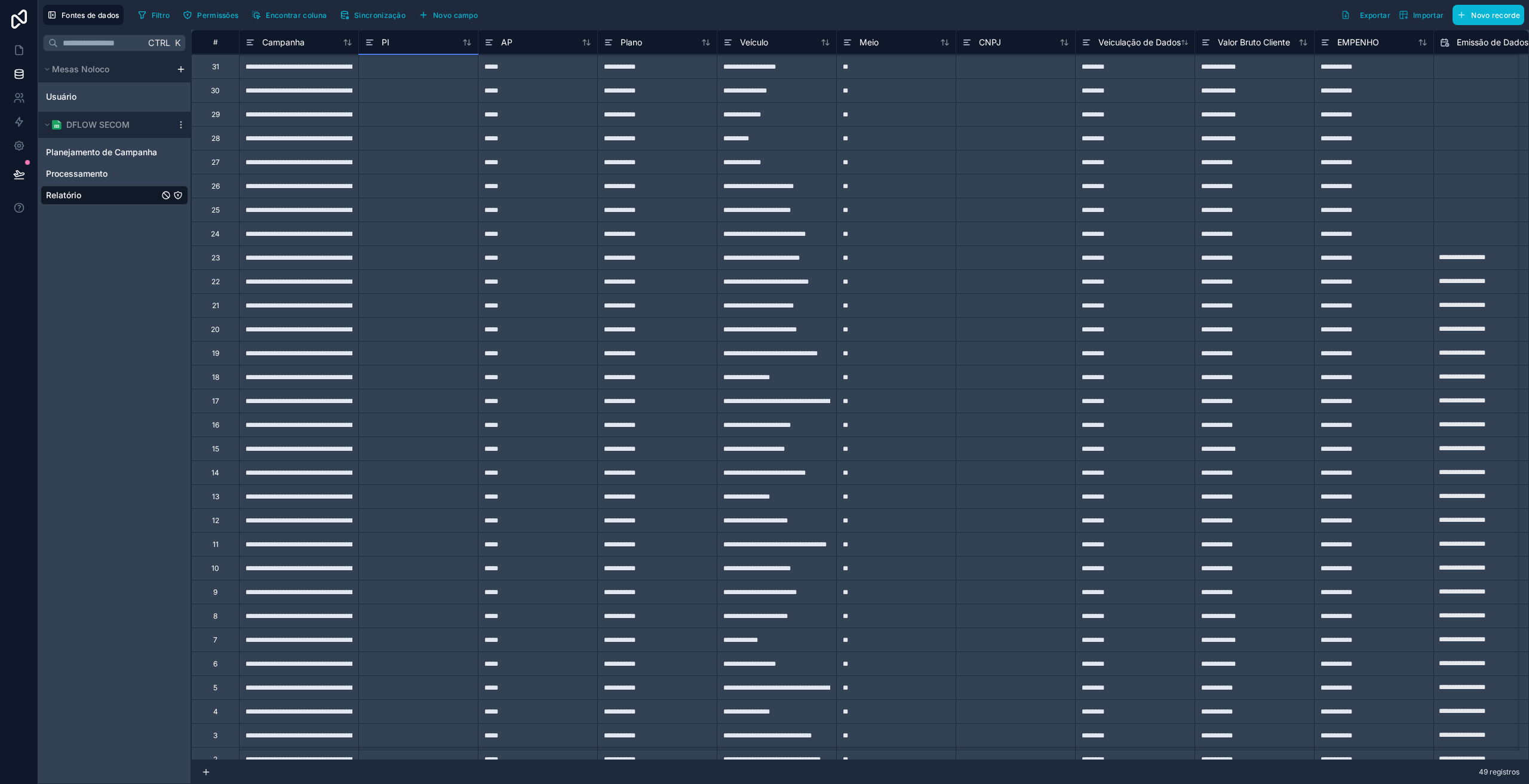
scroll to position [473, 0]
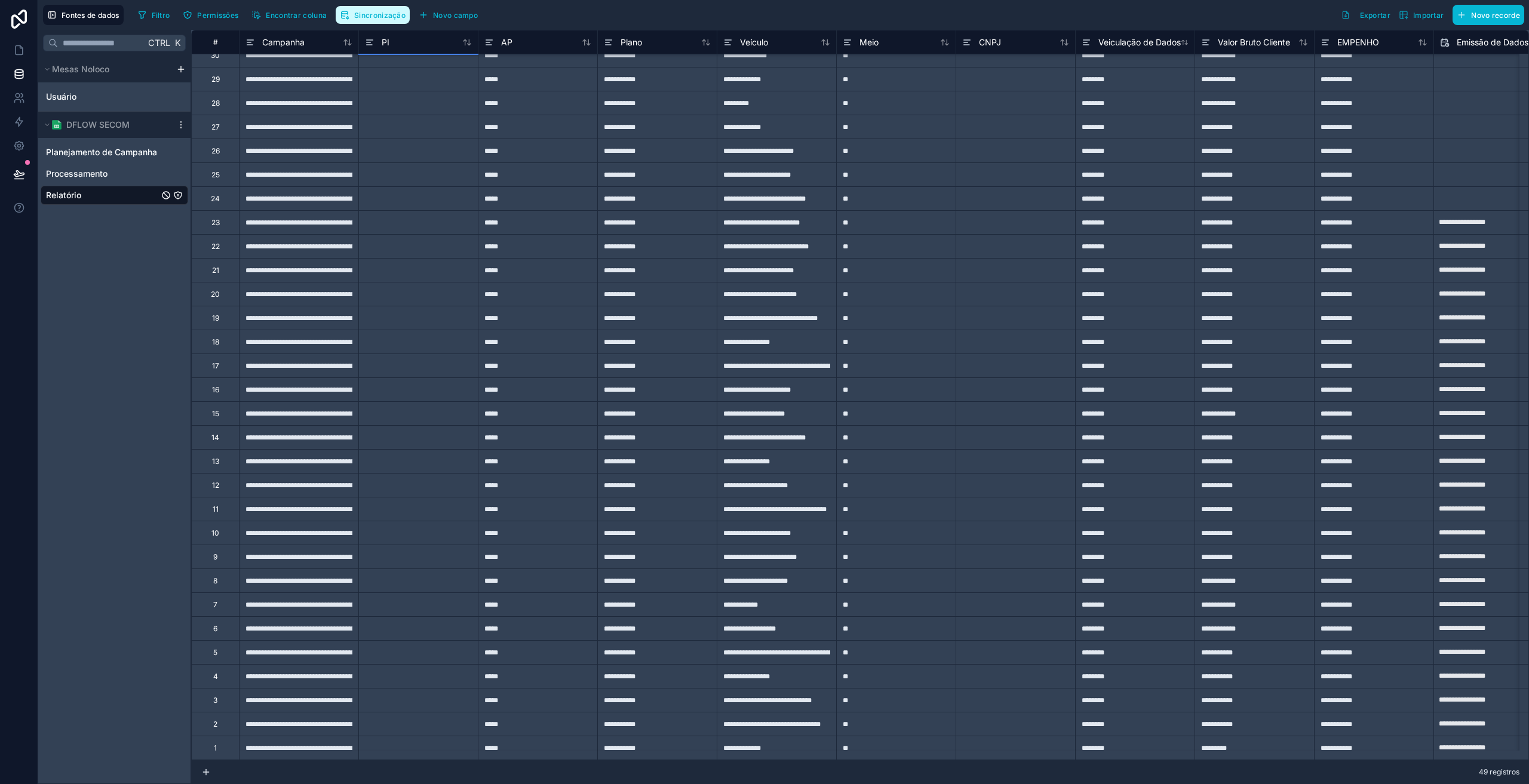
click at [373, 15] on font "Sincronização" at bounding box center [380, 15] width 51 height 9
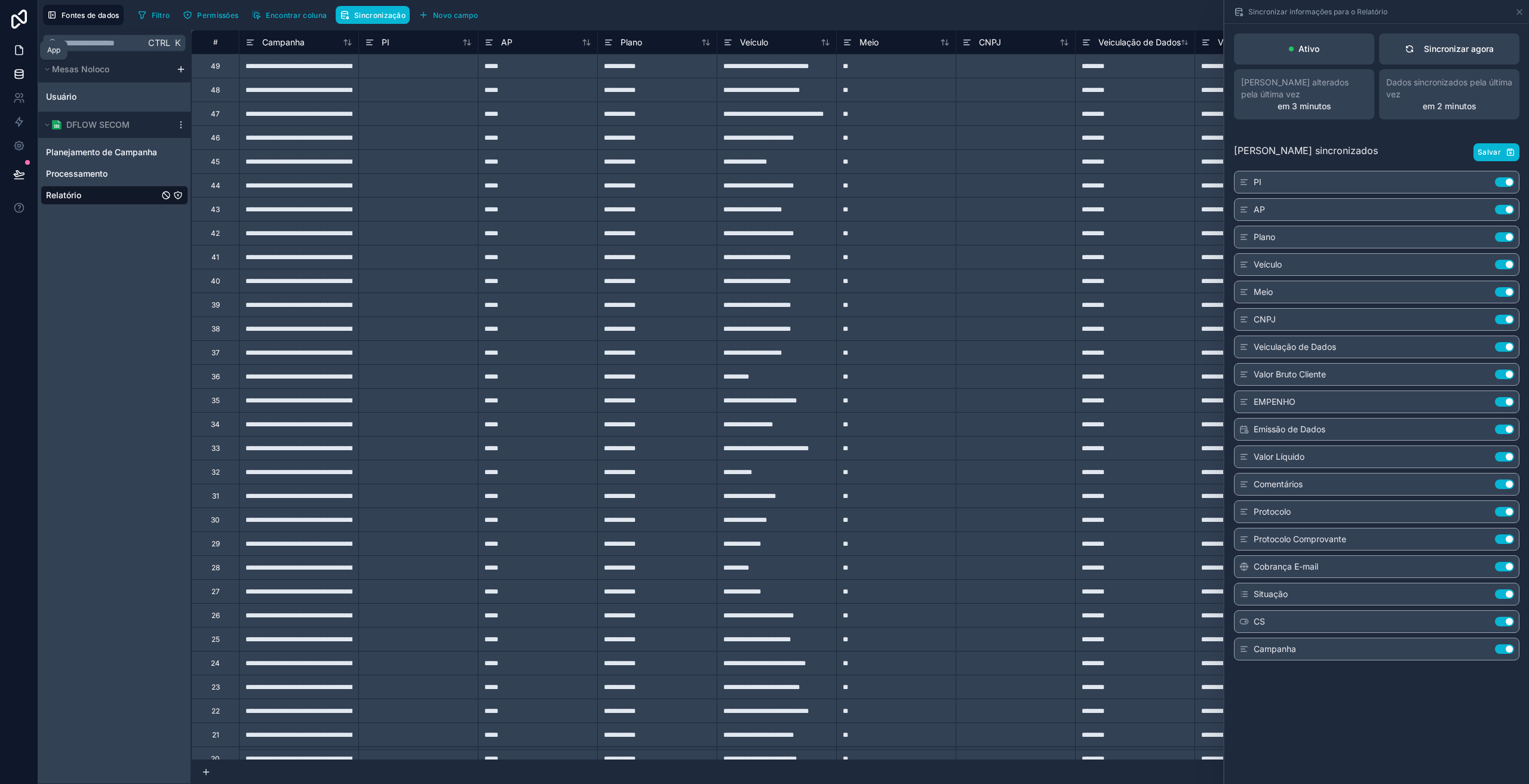
click at [17, 51] on icon at bounding box center [19, 50] width 12 height 12
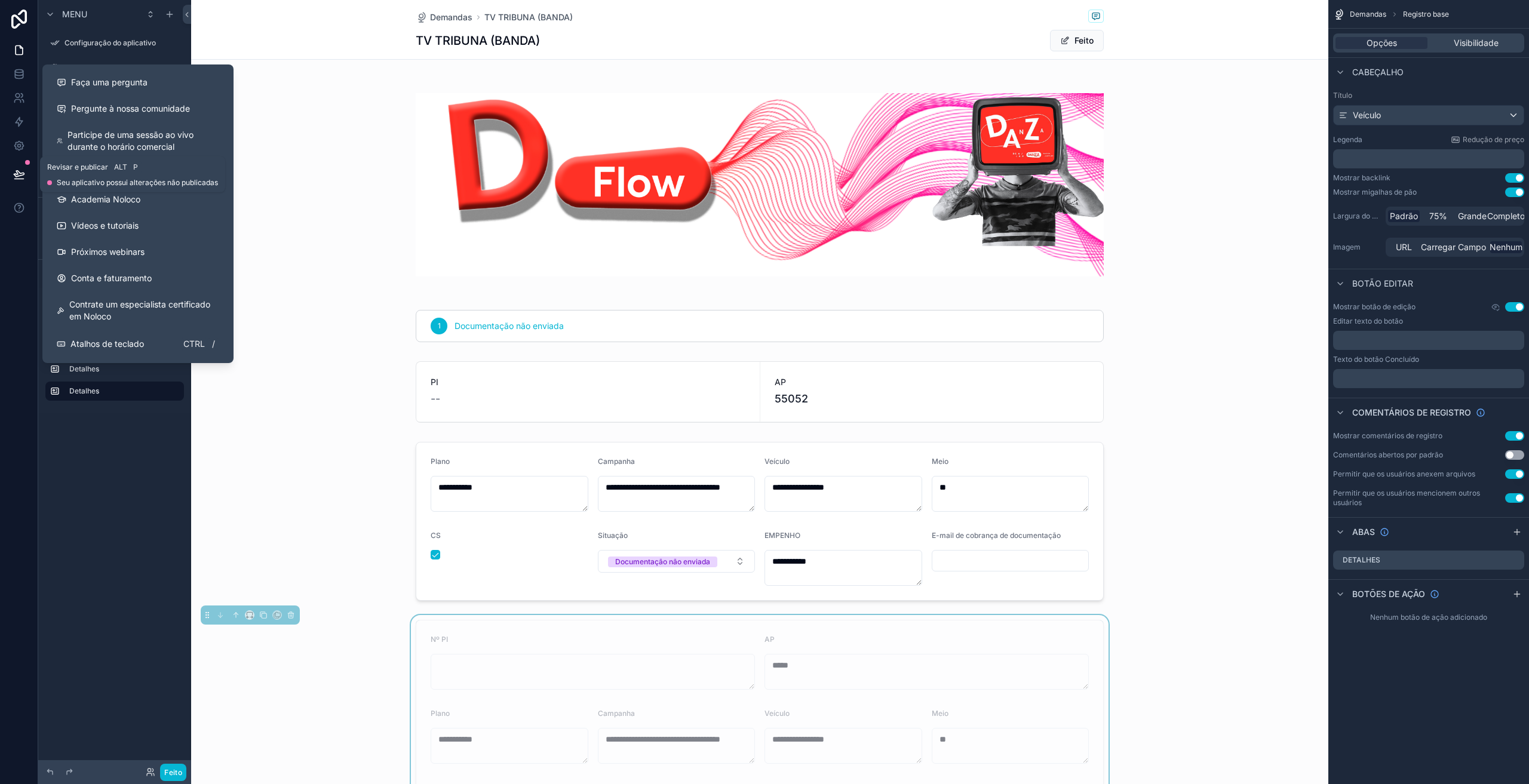
click at [18, 185] on button at bounding box center [19, 174] width 26 height 34
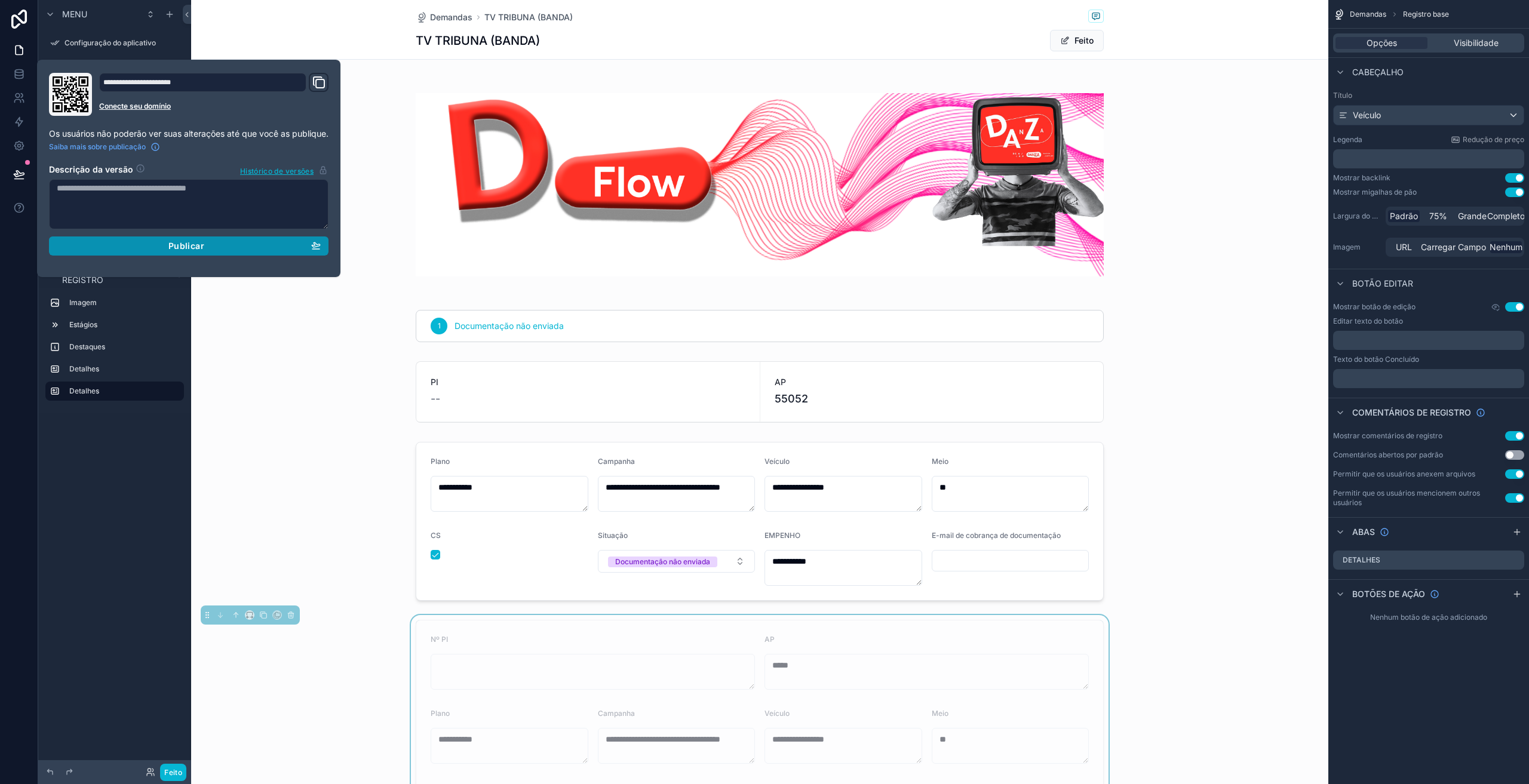
click at [272, 251] on div "Publicar" at bounding box center [189, 246] width 264 height 11
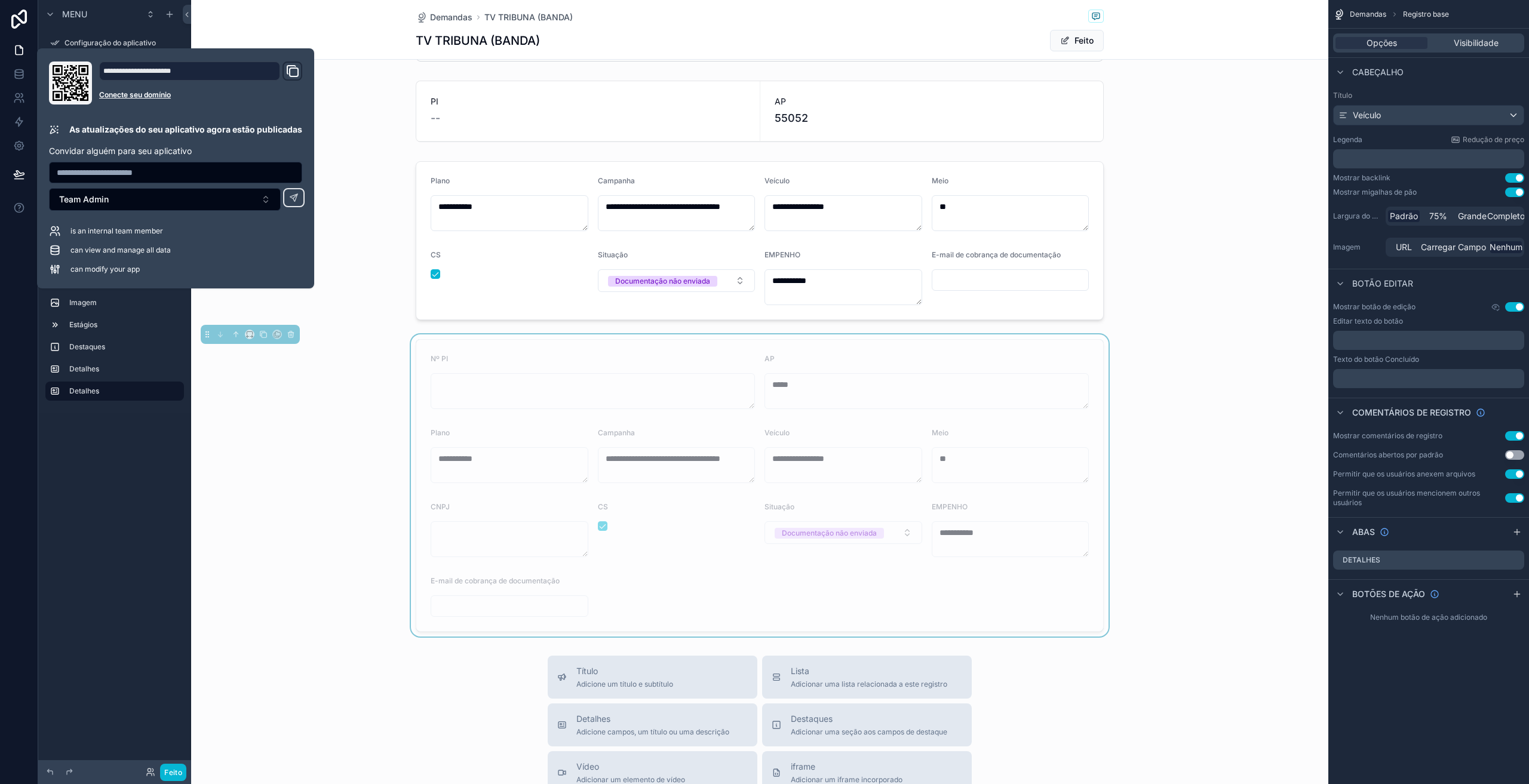
scroll to position [298, 0]
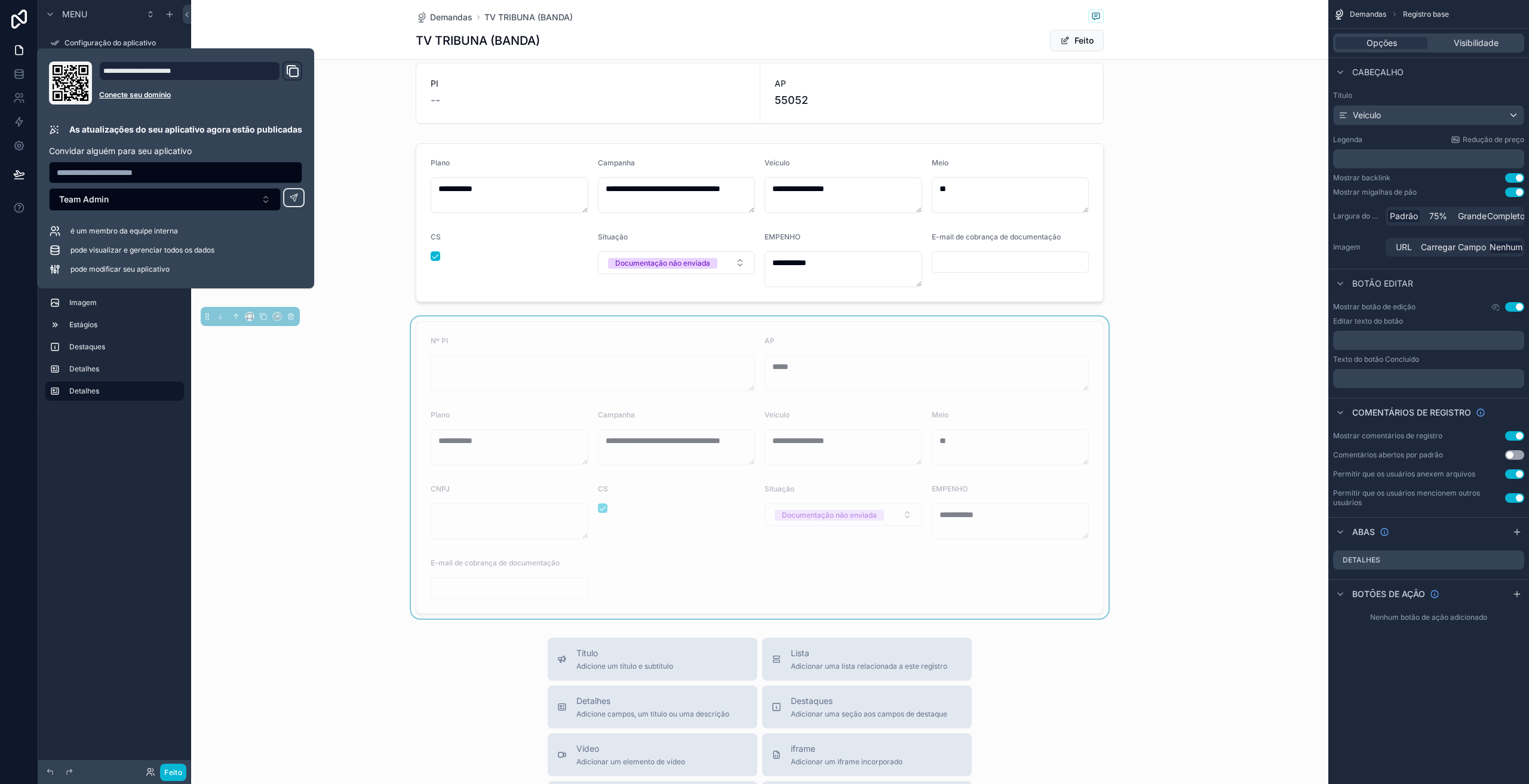
click at [550, 393] on form "**********" at bounding box center [760, 467] width 687 height 292
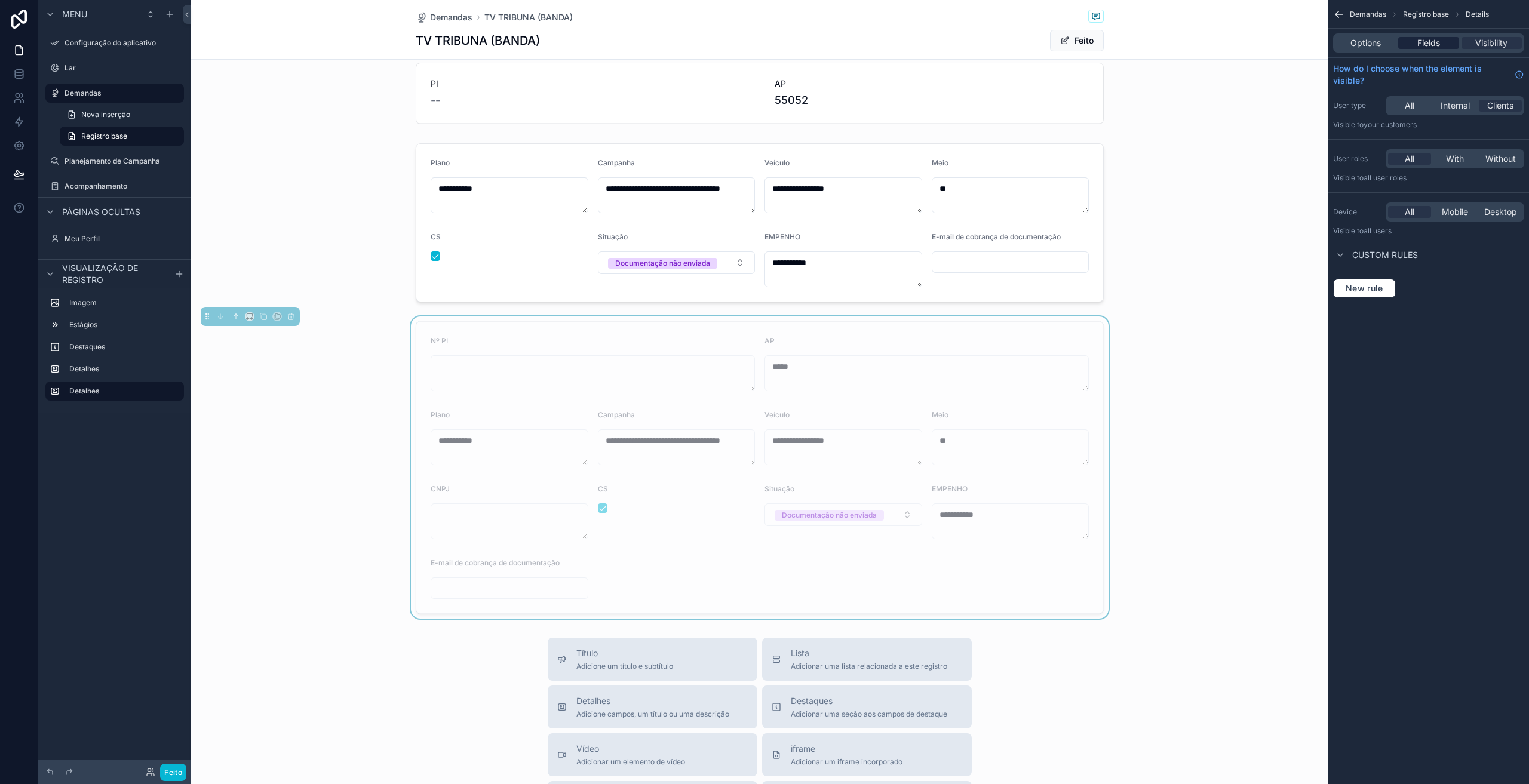
click at [1429, 48] on span "Fields" at bounding box center [1428, 43] width 23 height 12
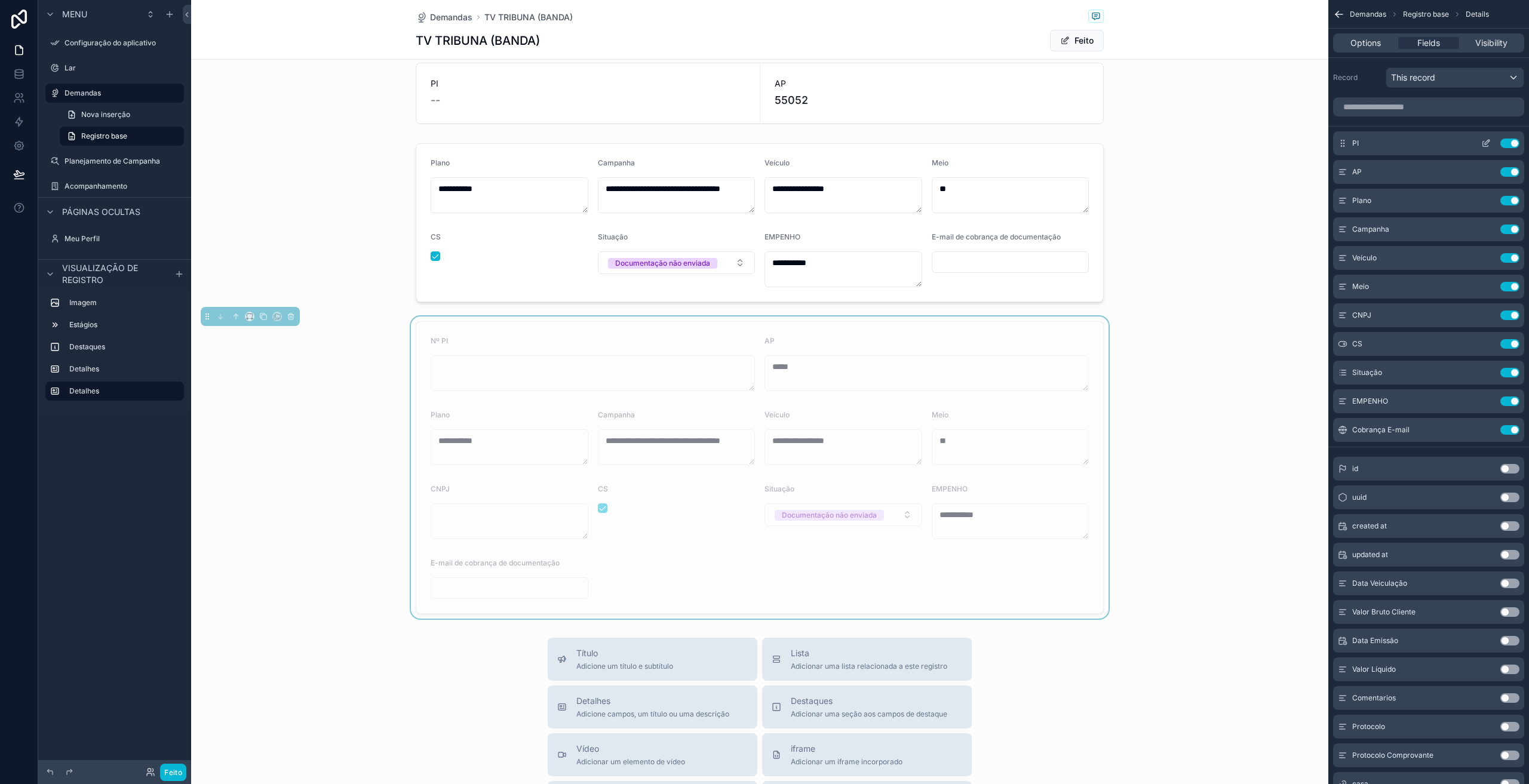
click at [1485, 144] on icon "conteúdo rolável" at bounding box center [1486, 143] width 9 height 9
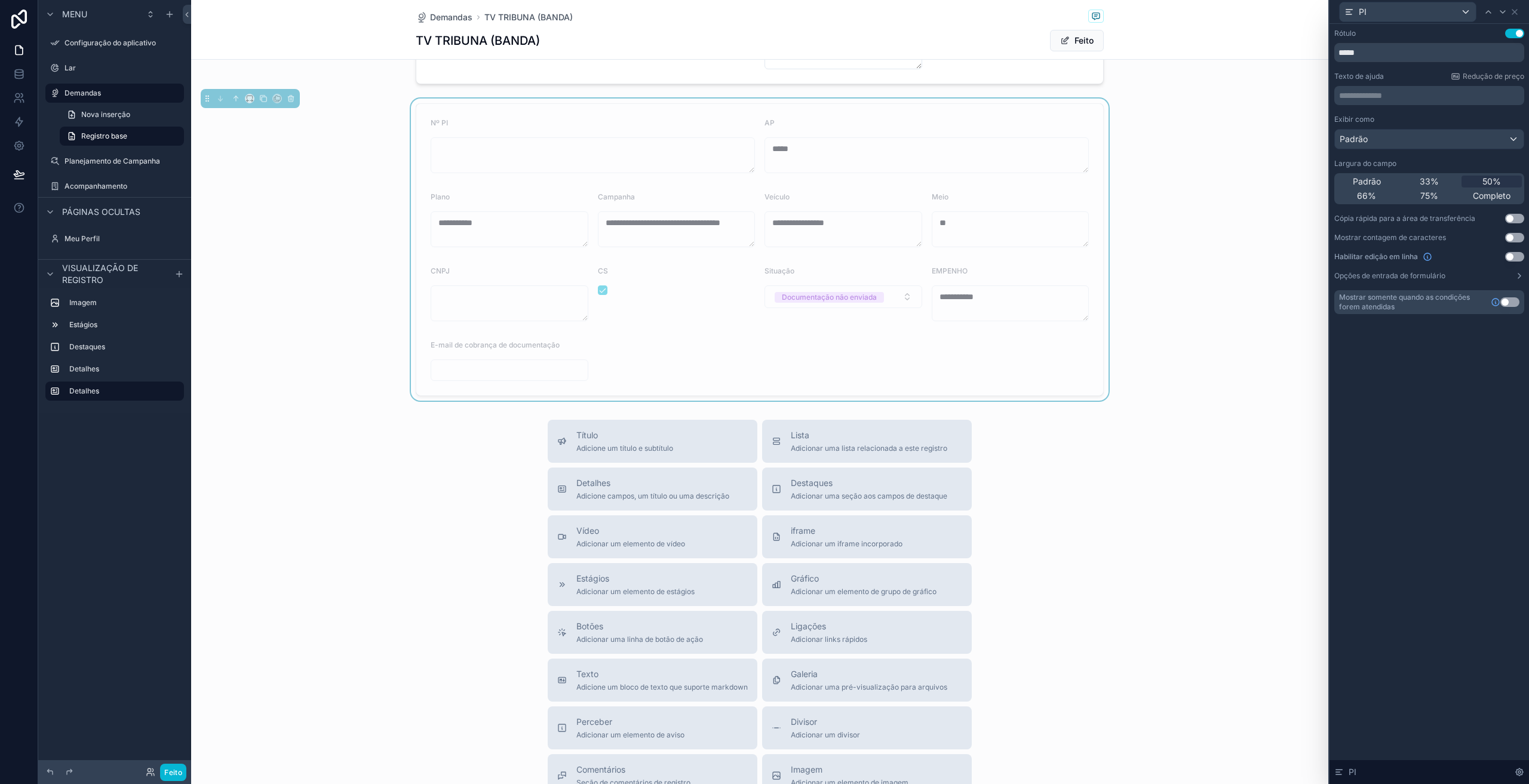
scroll to position [537, 0]
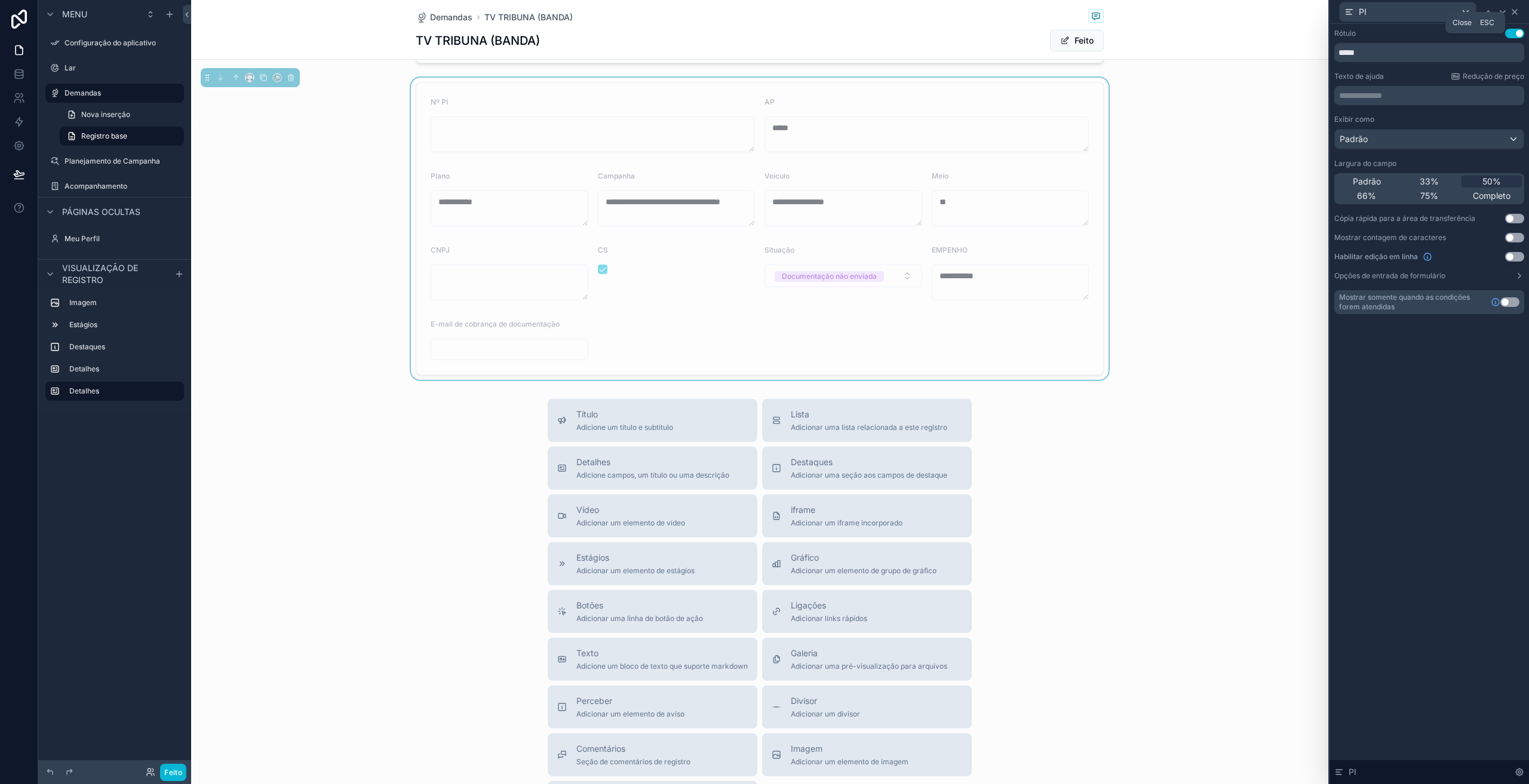
click at [1514, 9] on icon at bounding box center [1514, 12] width 9 height 9
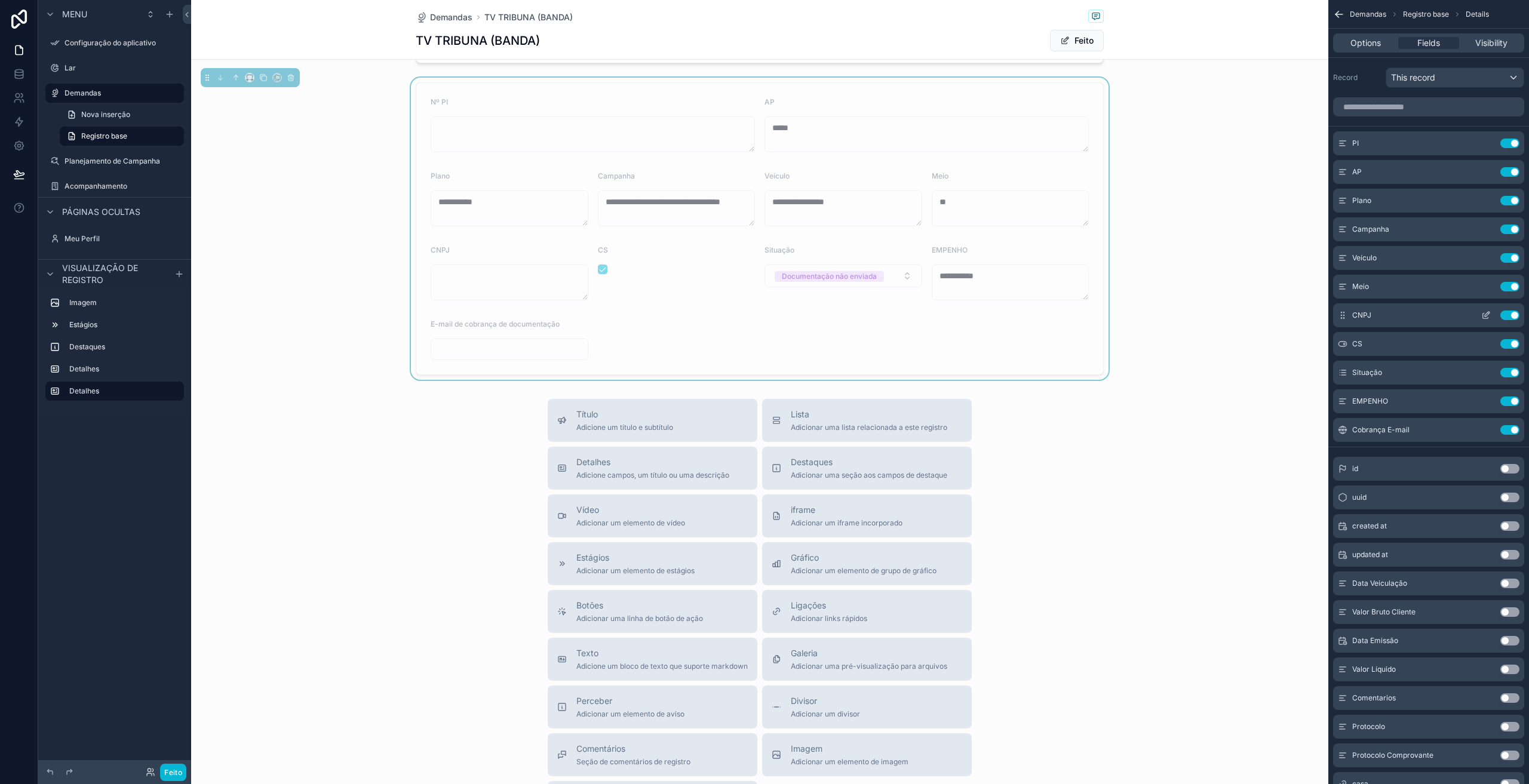
click at [1510, 311] on button "Use setting" at bounding box center [1510, 315] width 19 height 9
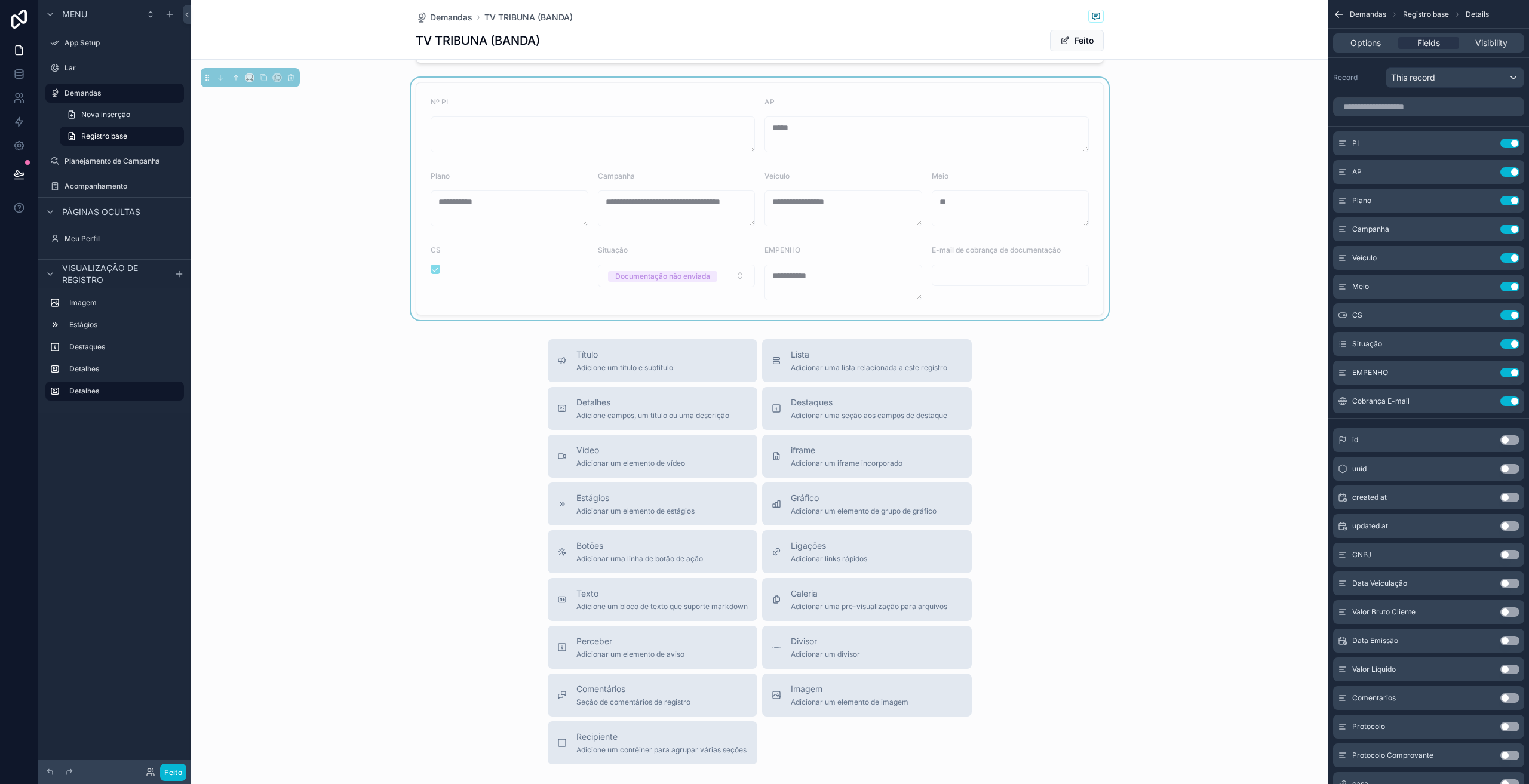
click at [991, 279] on input "text" at bounding box center [1010, 275] width 157 height 17
click at [1080, 251] on div "E-mail de cobrança de documentação" at bounding box center [1010, 253] width 158 height 15
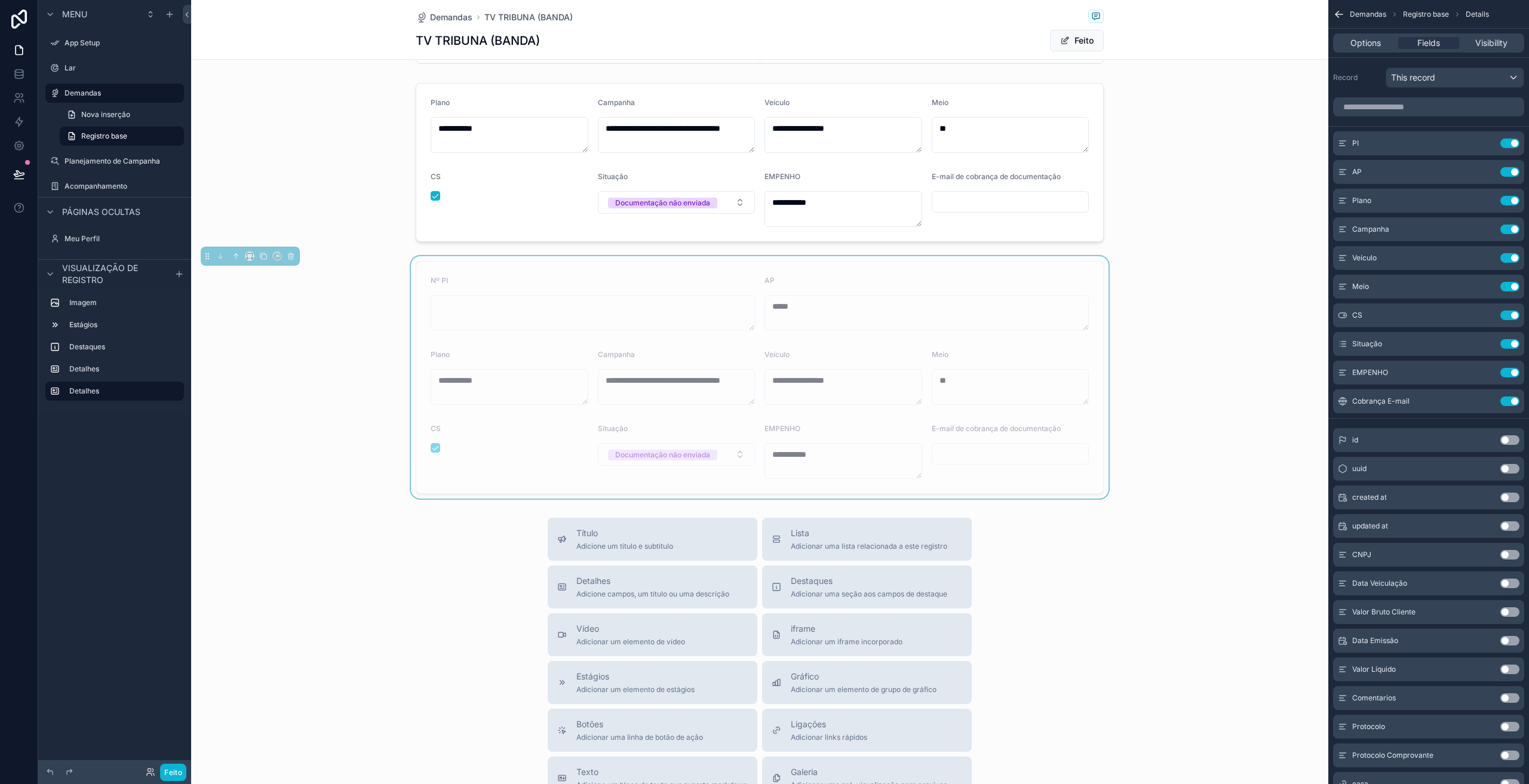
scroll to position [358, 0]
click at [150, 774] on icon at bounding box center [150, 772] width 9 height 9
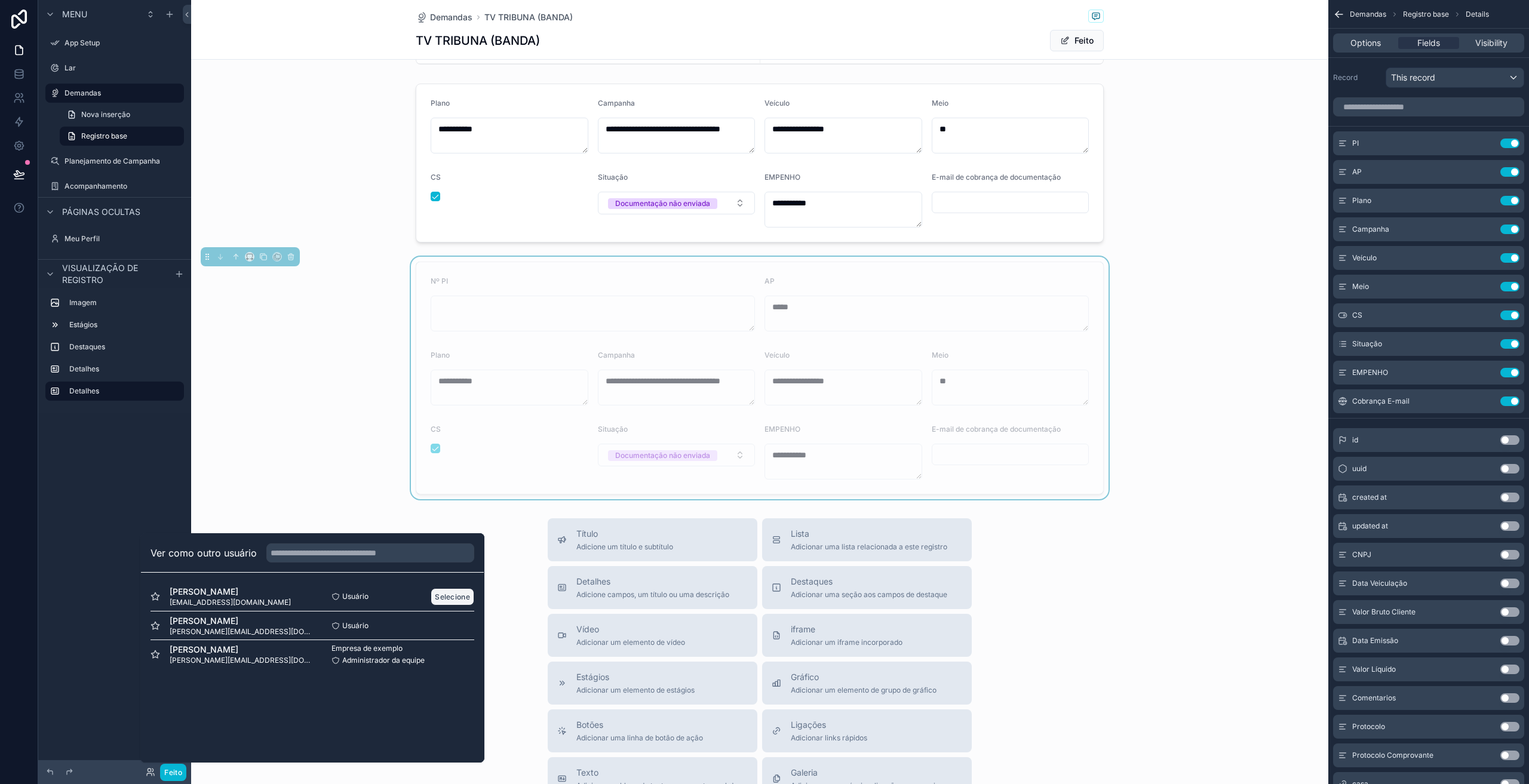
click at [459, 596] on font "Selecione" at bounding box center [452, 597] width 35 height 9
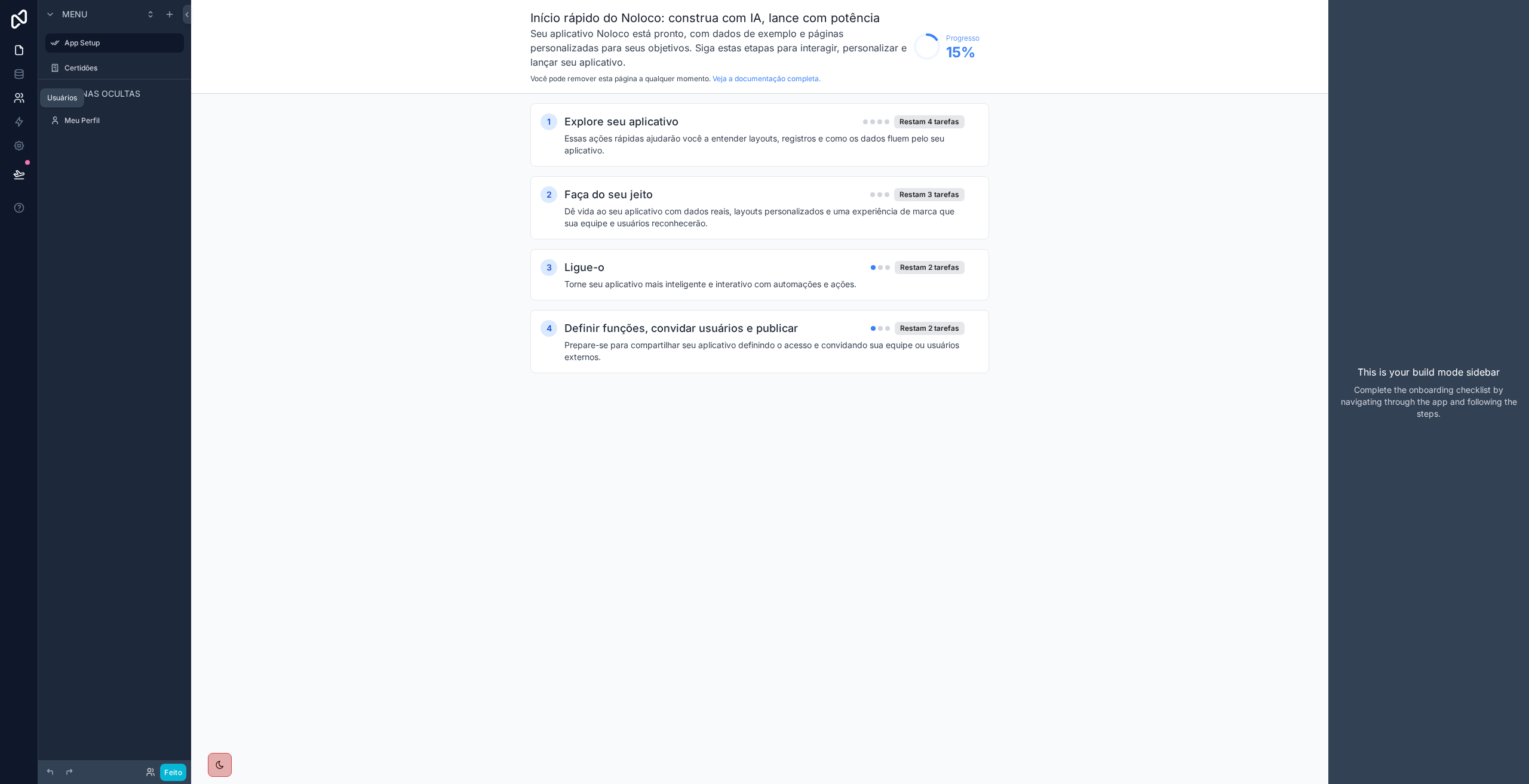
click at [18, 94] on icon at bounding box center [18, 96] width 4 height 4
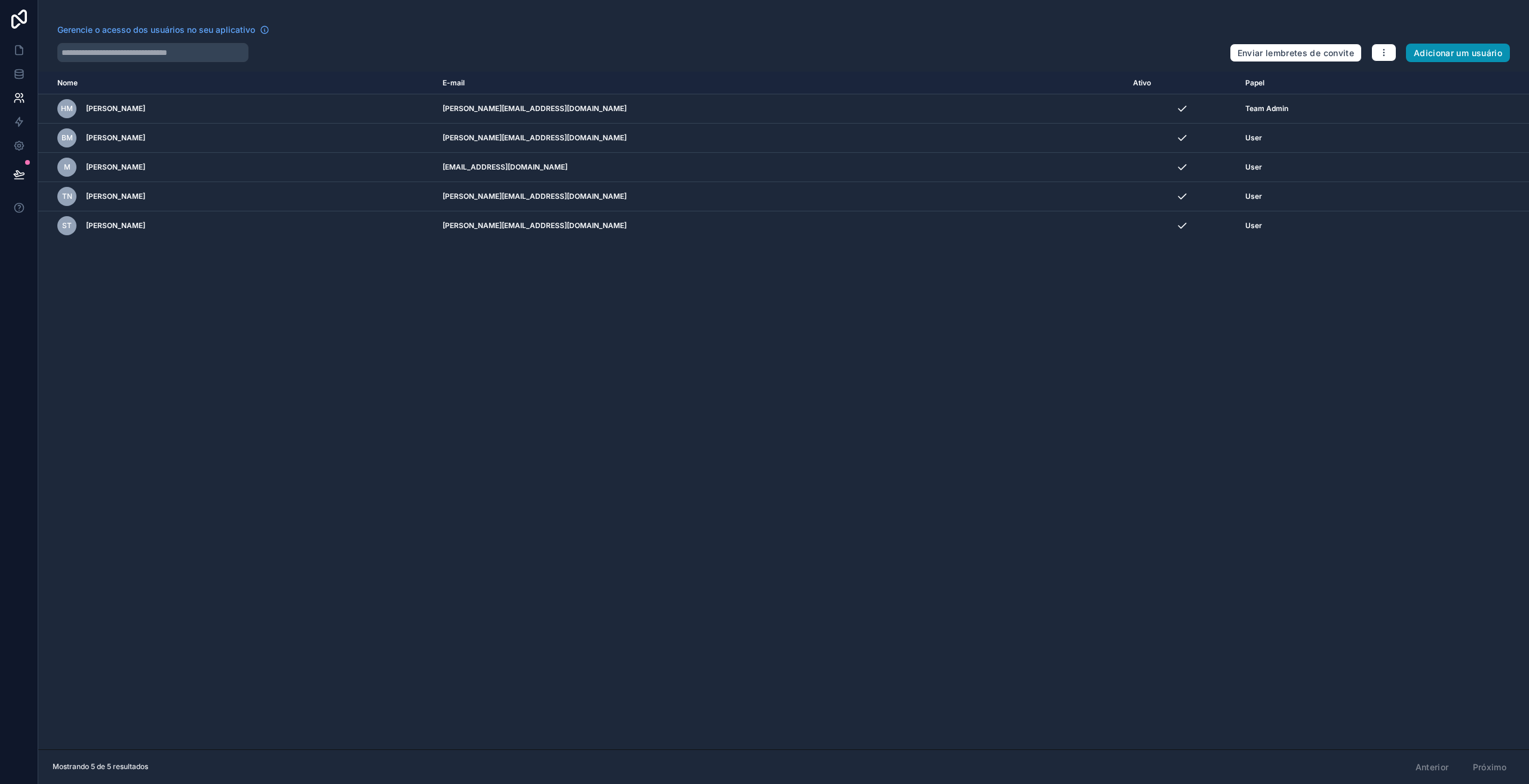
click at [1436, 53] on font "Adicionar um usuário" at bounding box center [1458, 53] width 88 height 10
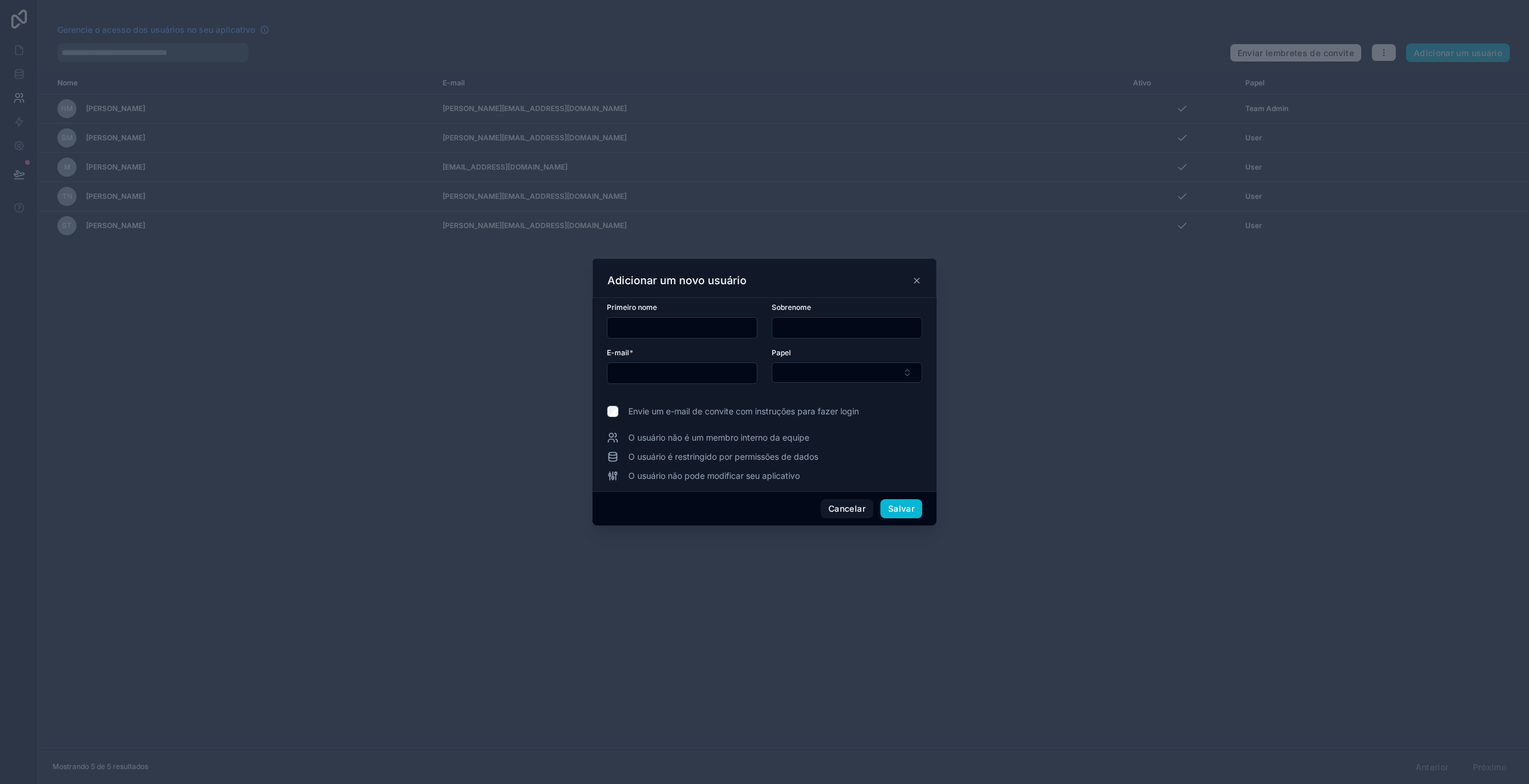
click at [634, 322] on input "text" at bounding box center [682, 327] width 150 height 17
type input "******"
click at [789, 330] on input "text" at bounding box center [847, 327] width 150 height 17
type input "*******"
click at [694, 374] on input "text" at bounding box center [682, 373] width 150 height 17
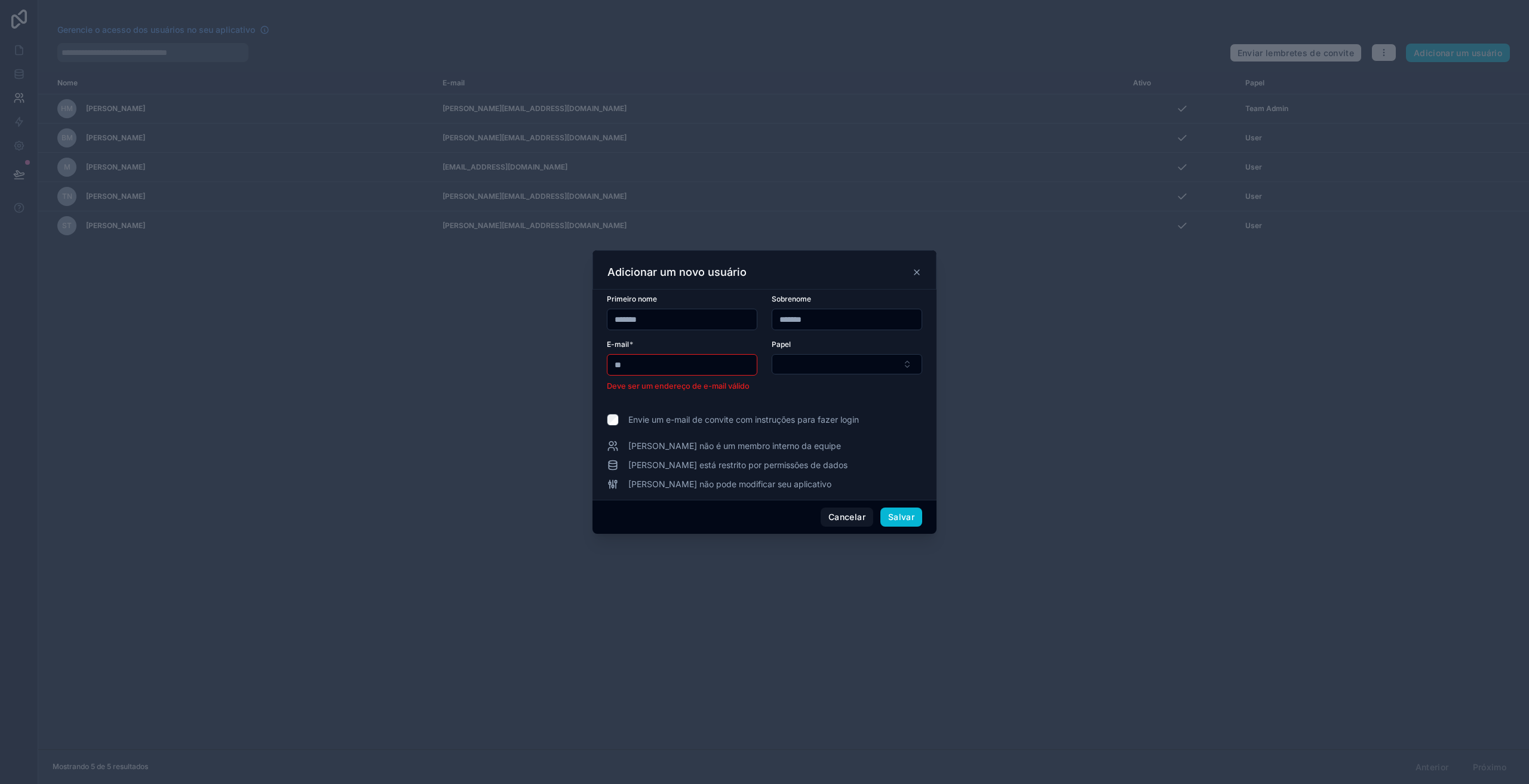
type input "**********"
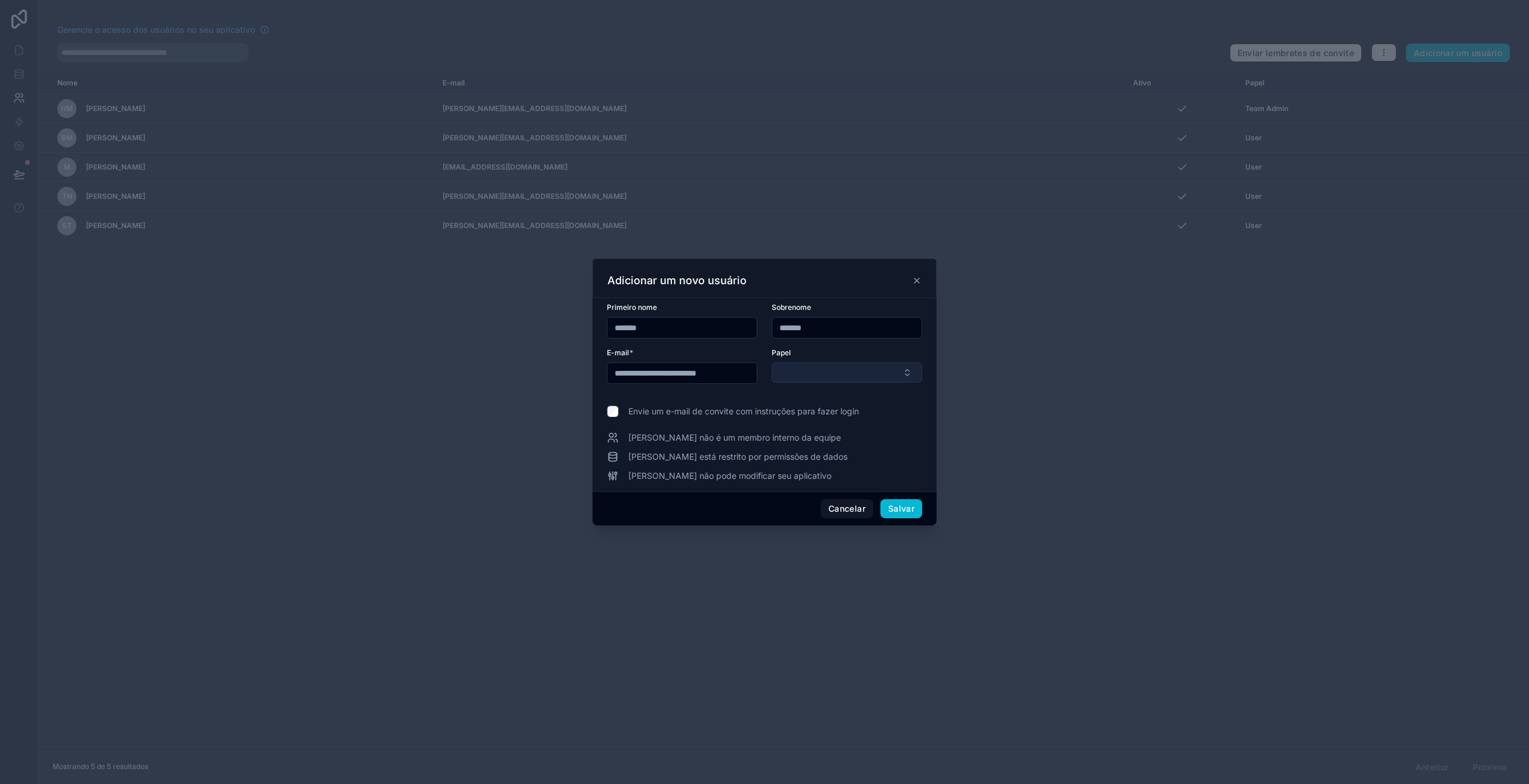
click at [787, 377] on button "Botão Selecionar" at bounding box center [847, 373] width 150 height 20
click at [829, 432] on div "Usuário" at bounding box center [847, 439] width 144 height 19
click at [654, 409] on font "Envie um e-mail de convite com instruções para fazer login" at bounding box center [743, 412] width 231 height 10
click at [895, 510] on font "Salvar" at bounding box center [902, 509] width 26 height 10
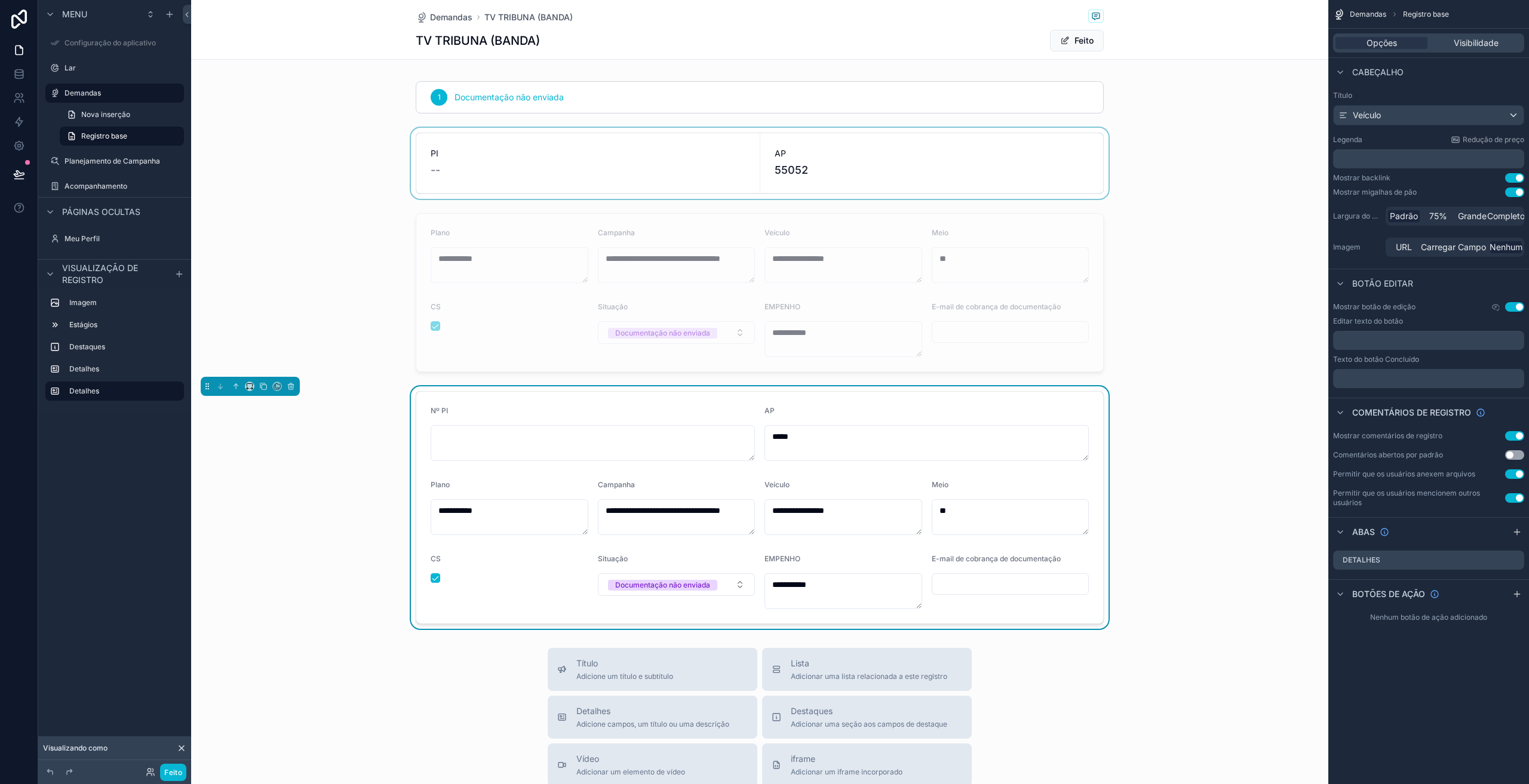
scroll to position [120, 0]
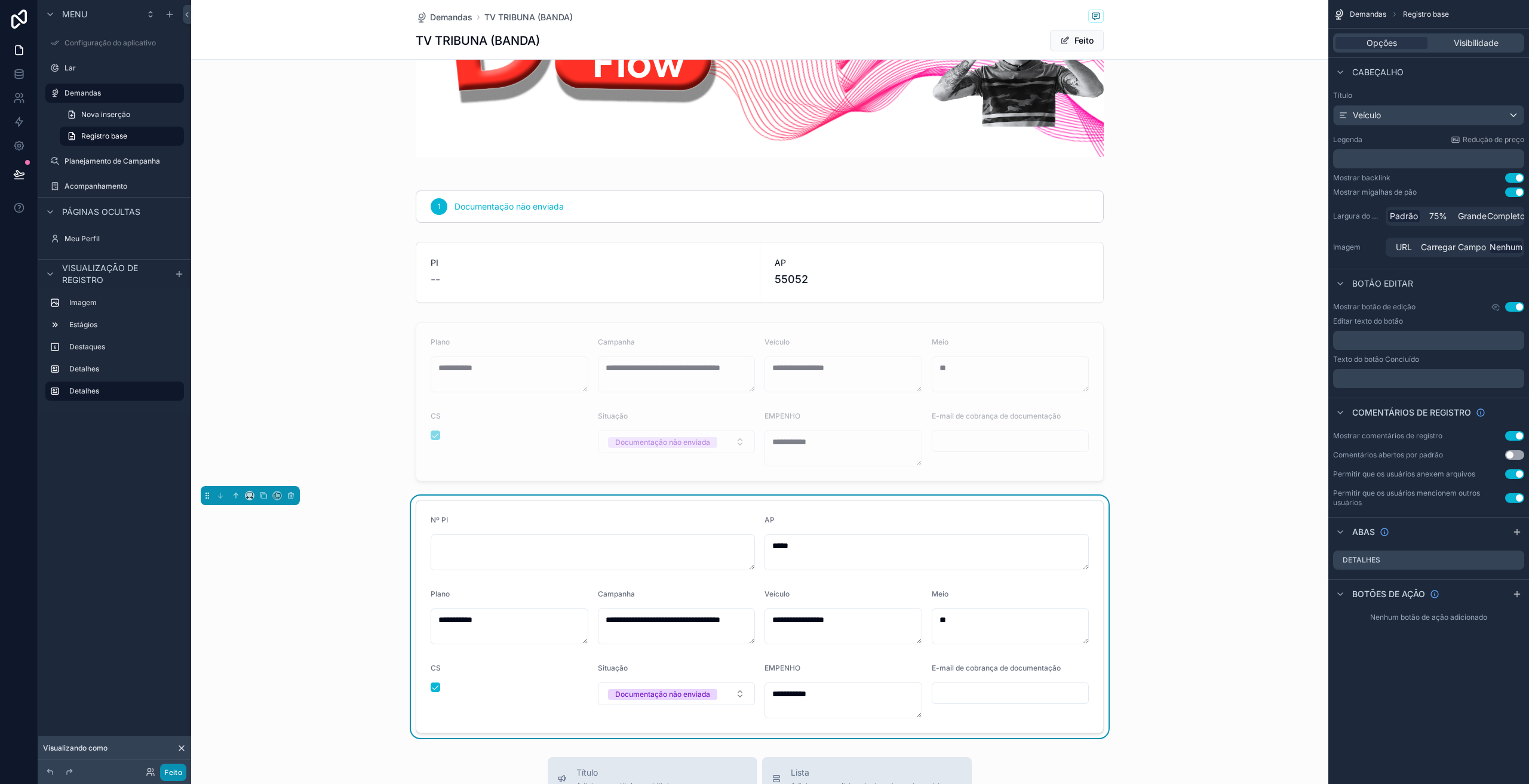
click at [173, 775] on font "Feito" at bounding box center [173, 772] width 18 height 9
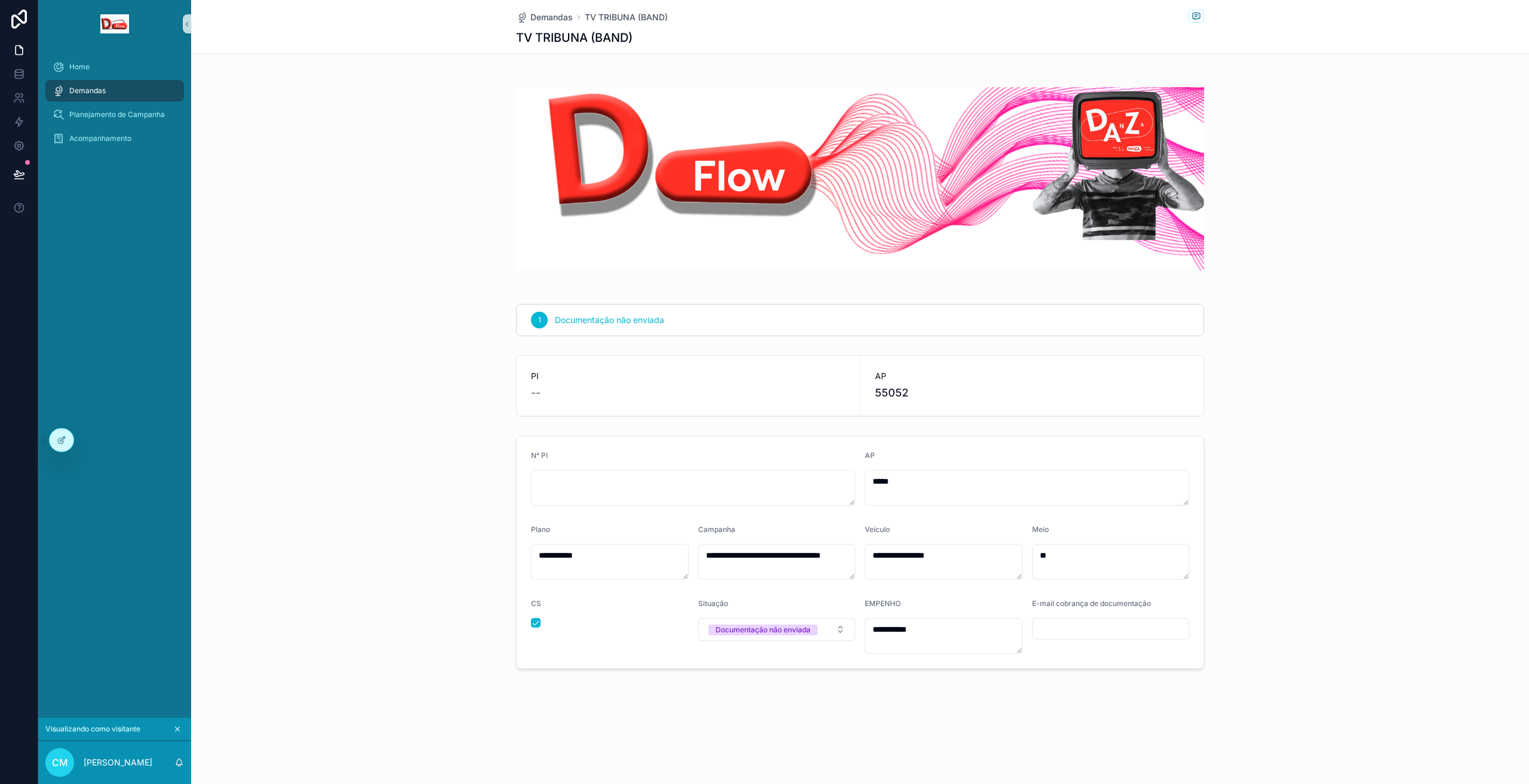
scroll to position [0, 0]
click at [139, 756] on p "[PERSON_NAME]" at bounding box center [118, 762] width 69 height 12
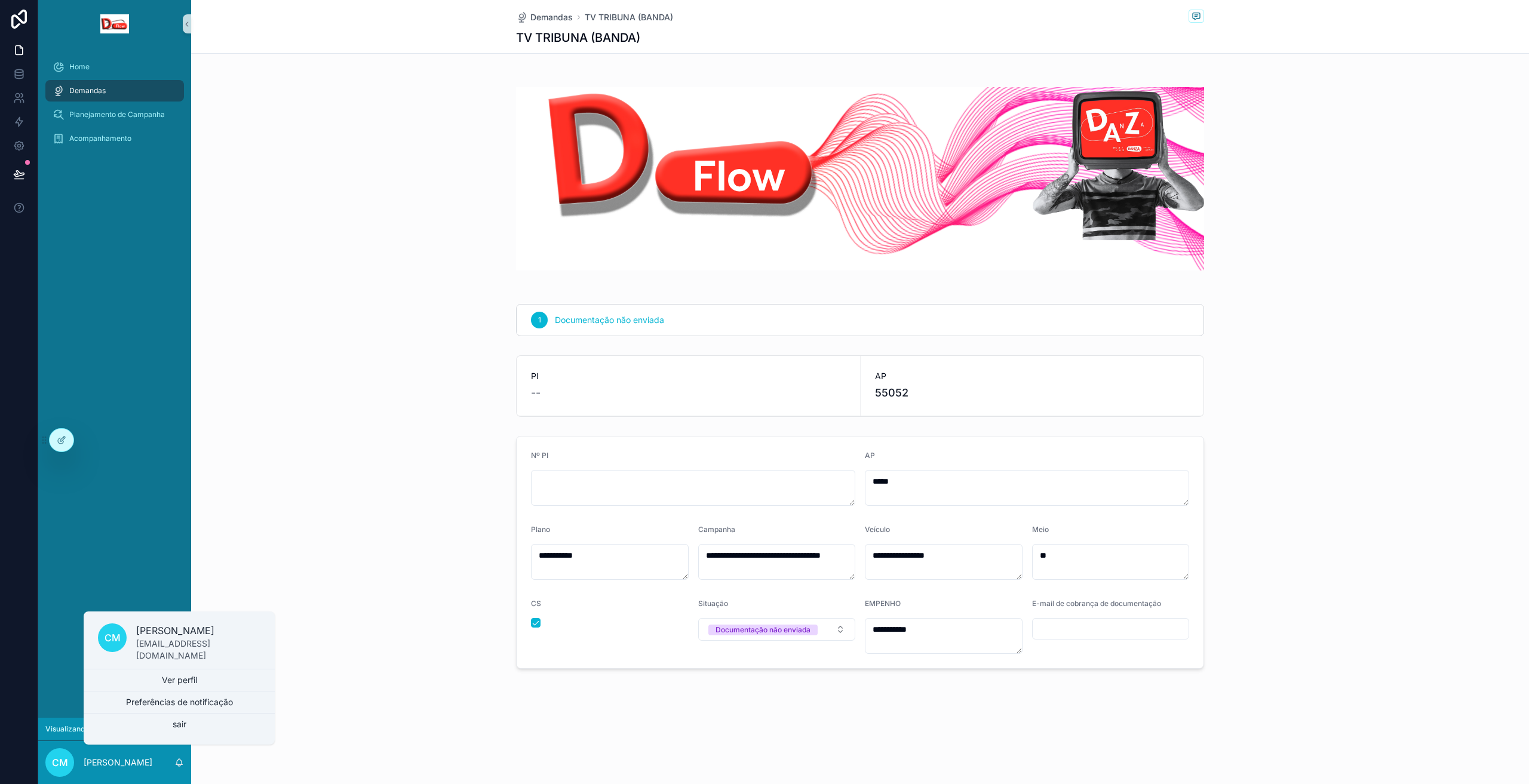
click at [247, 768] on div "**********" at bounding box center [860, 392] width 1338 height 784
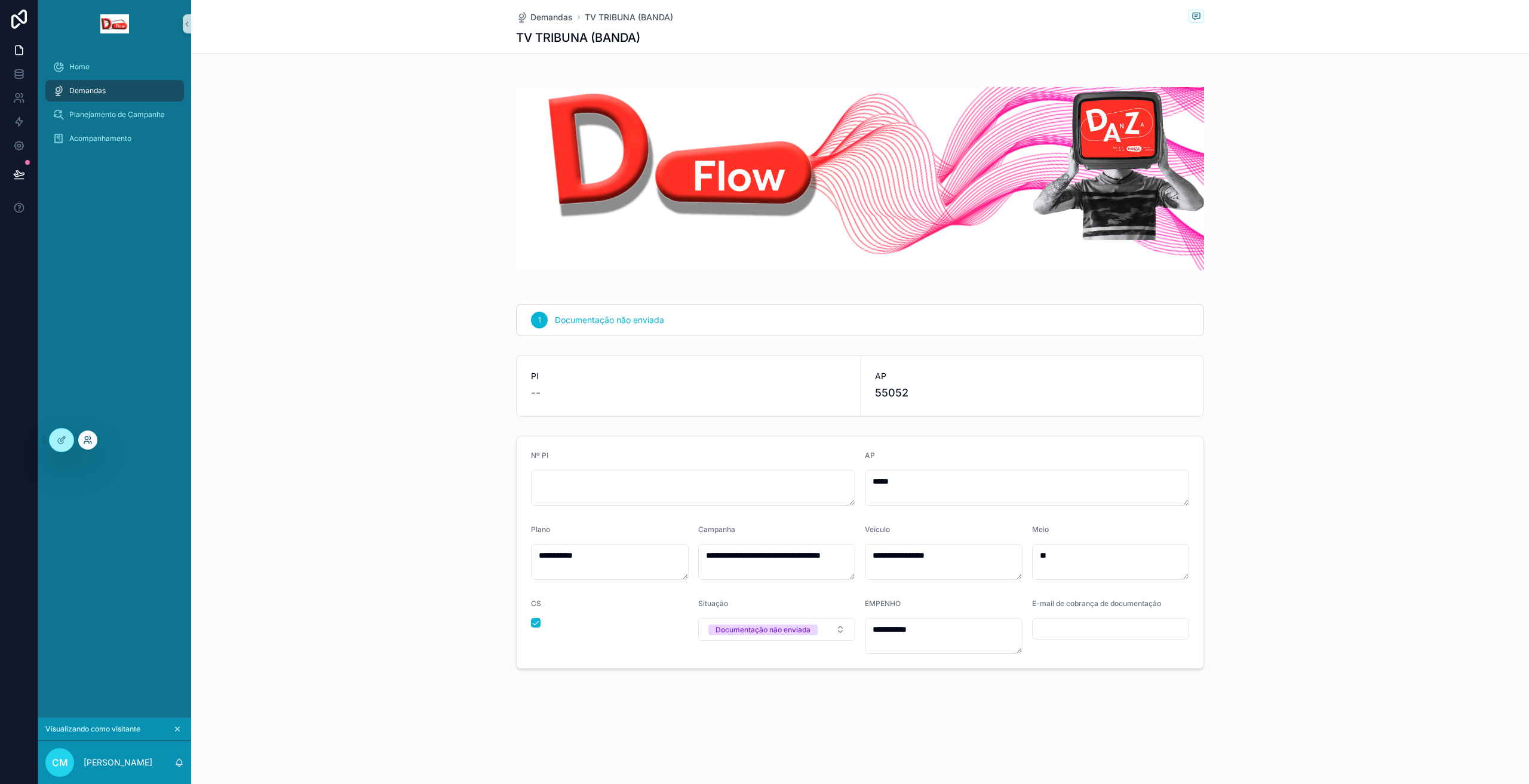
click at [90, 438] on icon at bounding box center [90, 438] width 1 height 3
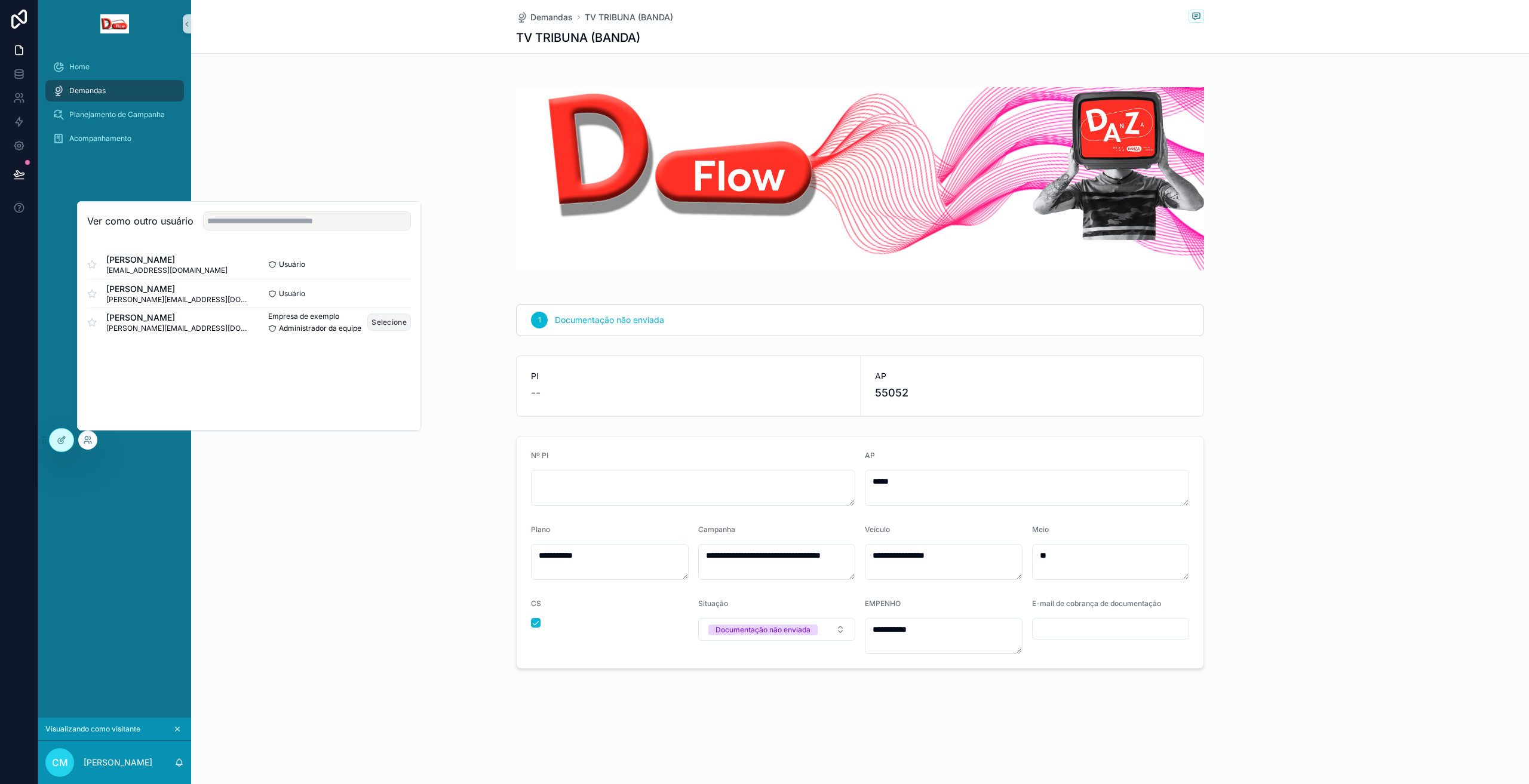
click at [387, 322] on font "Selecione" at bounding box center [389, 322] width 35 height 9
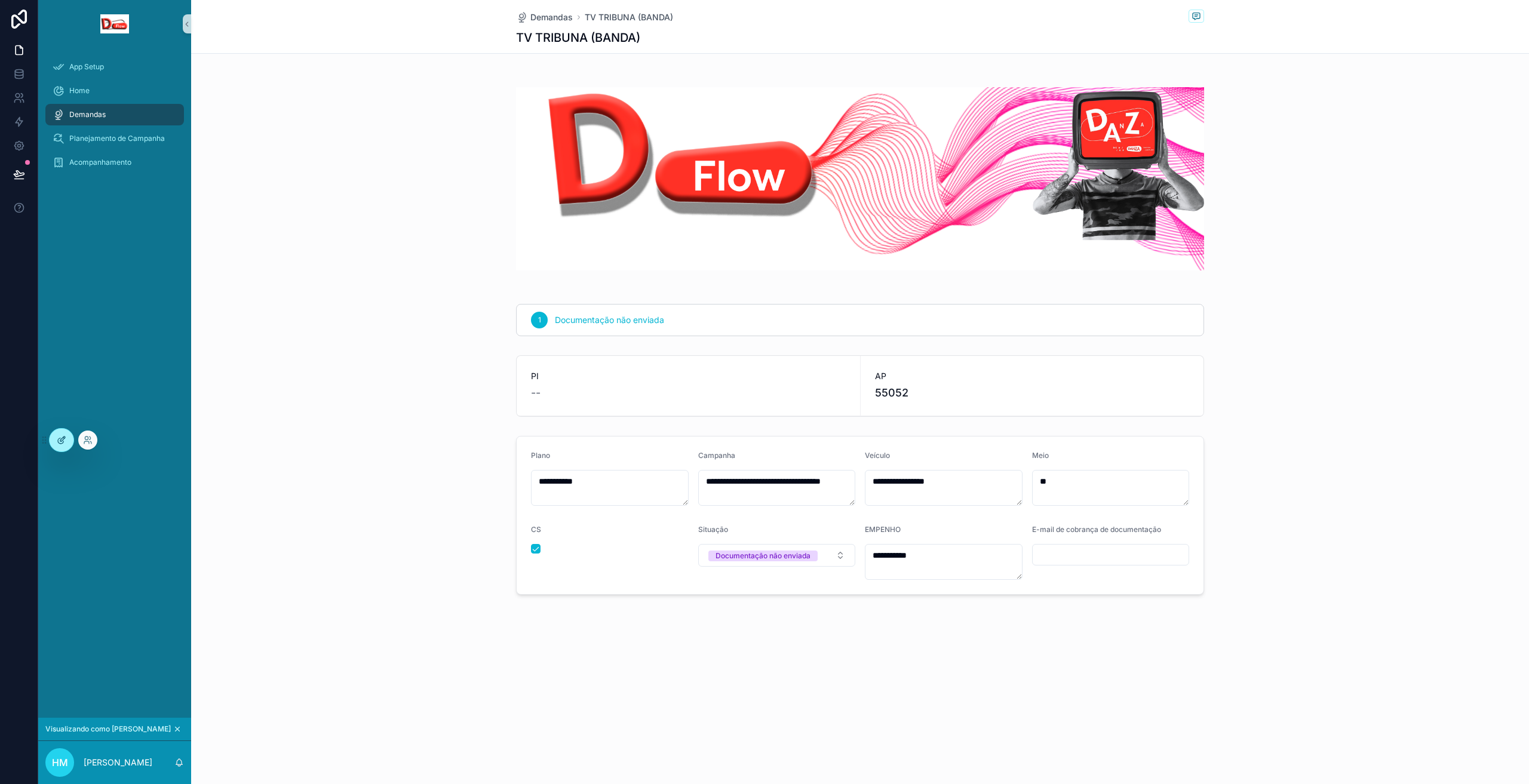
click at [61, 441] on icon at bounding box center [63, 439] width 5 height 5
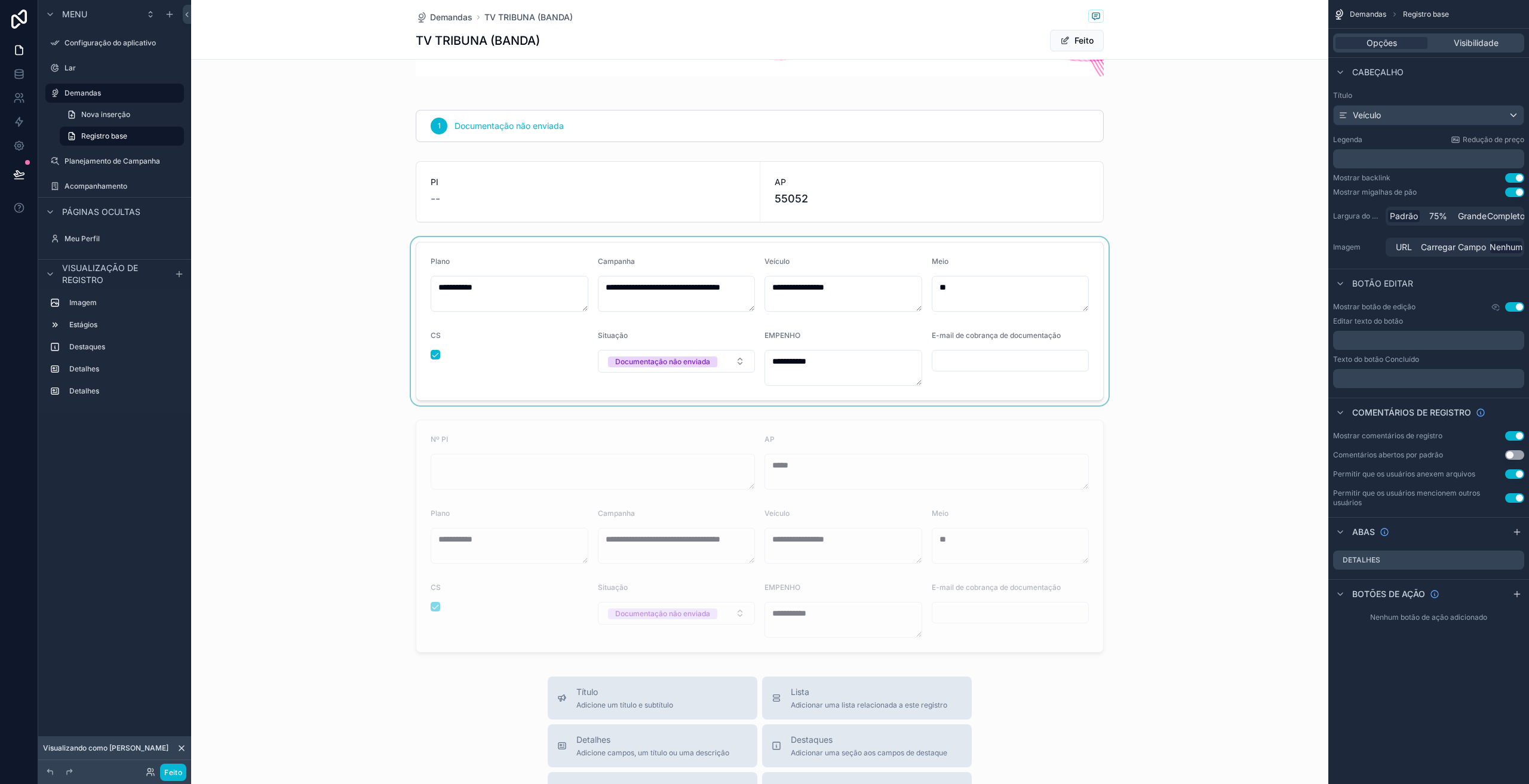
scroll to position [179, 0]
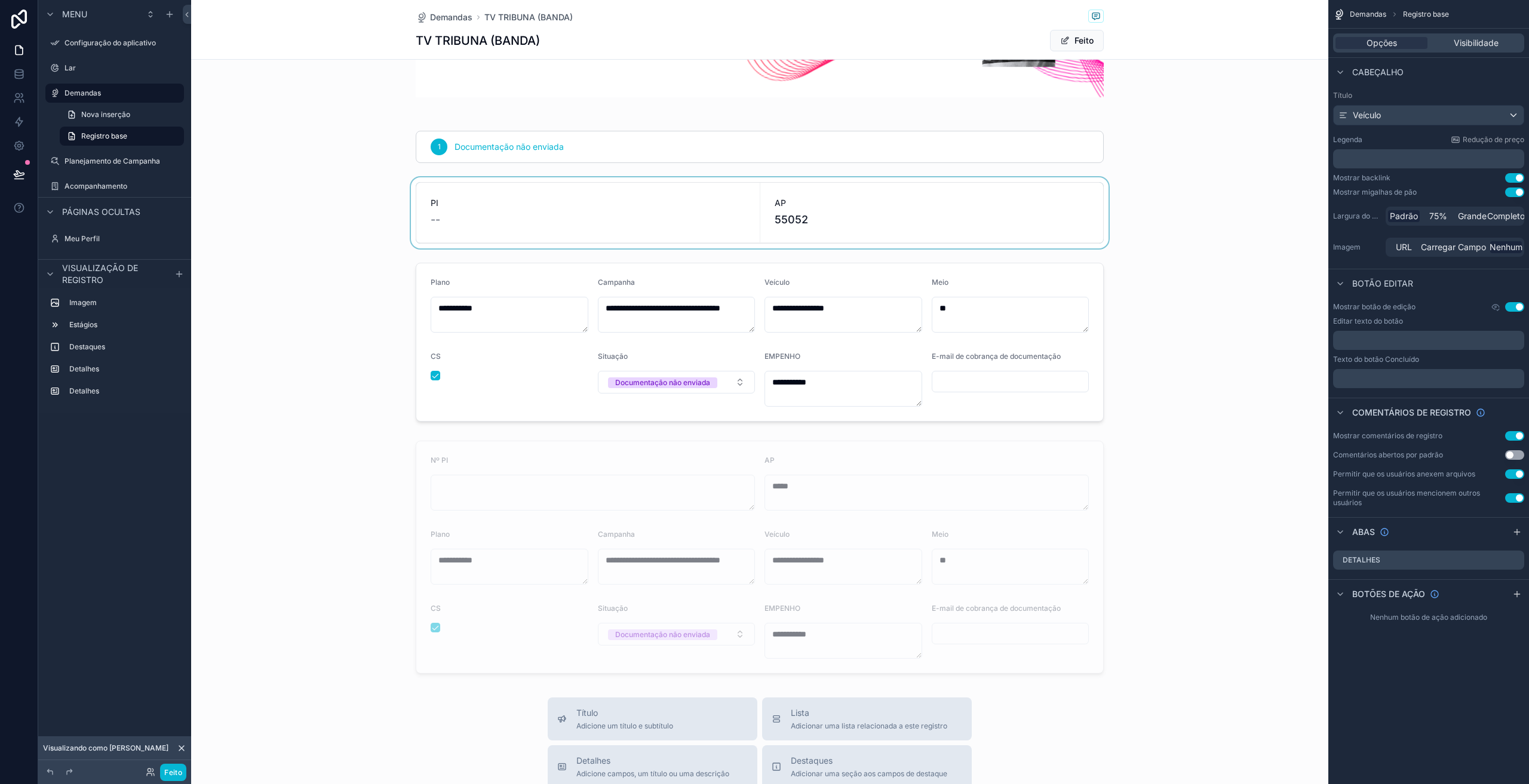
click at [703, 200] on div at bounding box center [759, 212] width 1137 height 71
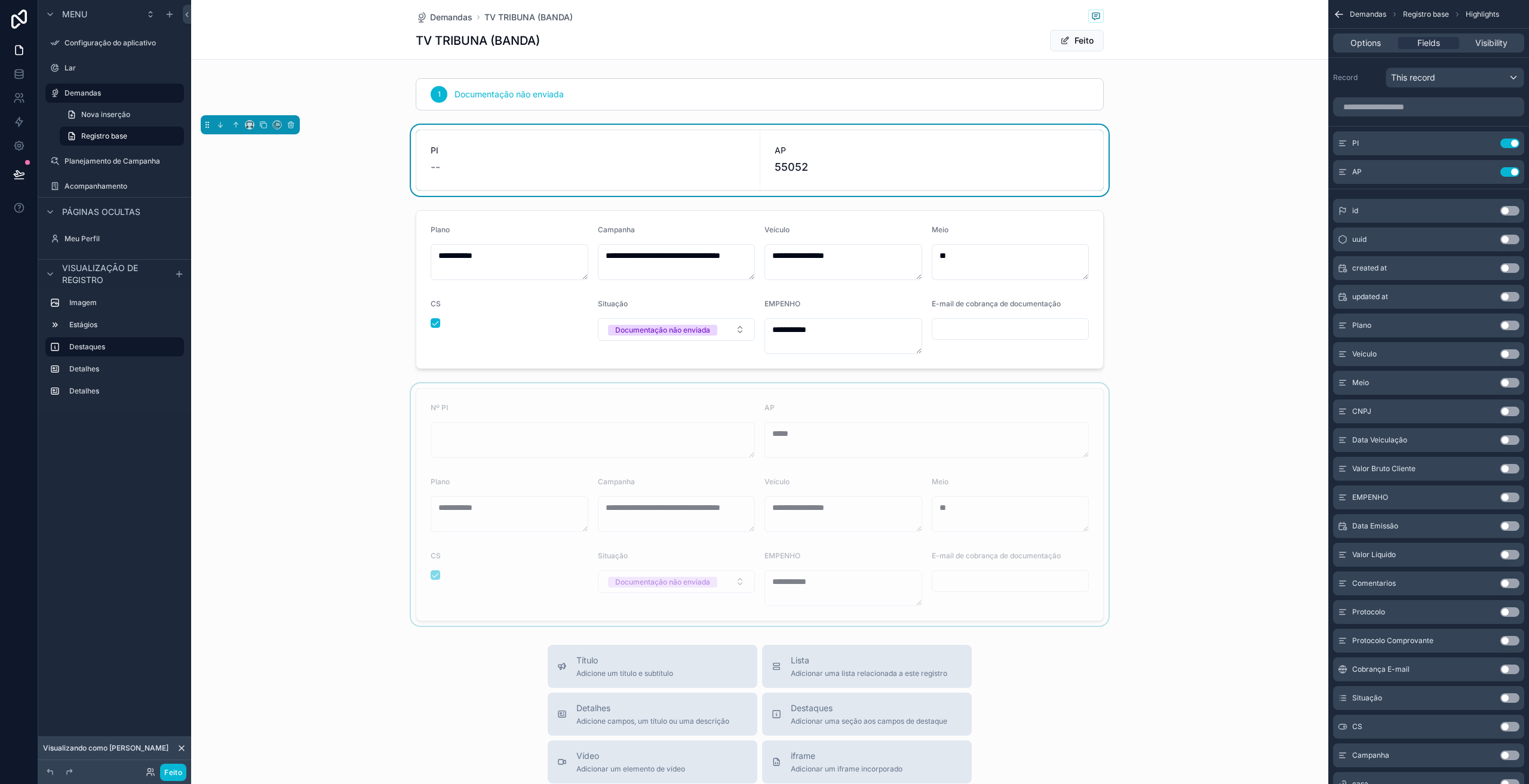
scroll to position [358, 0]
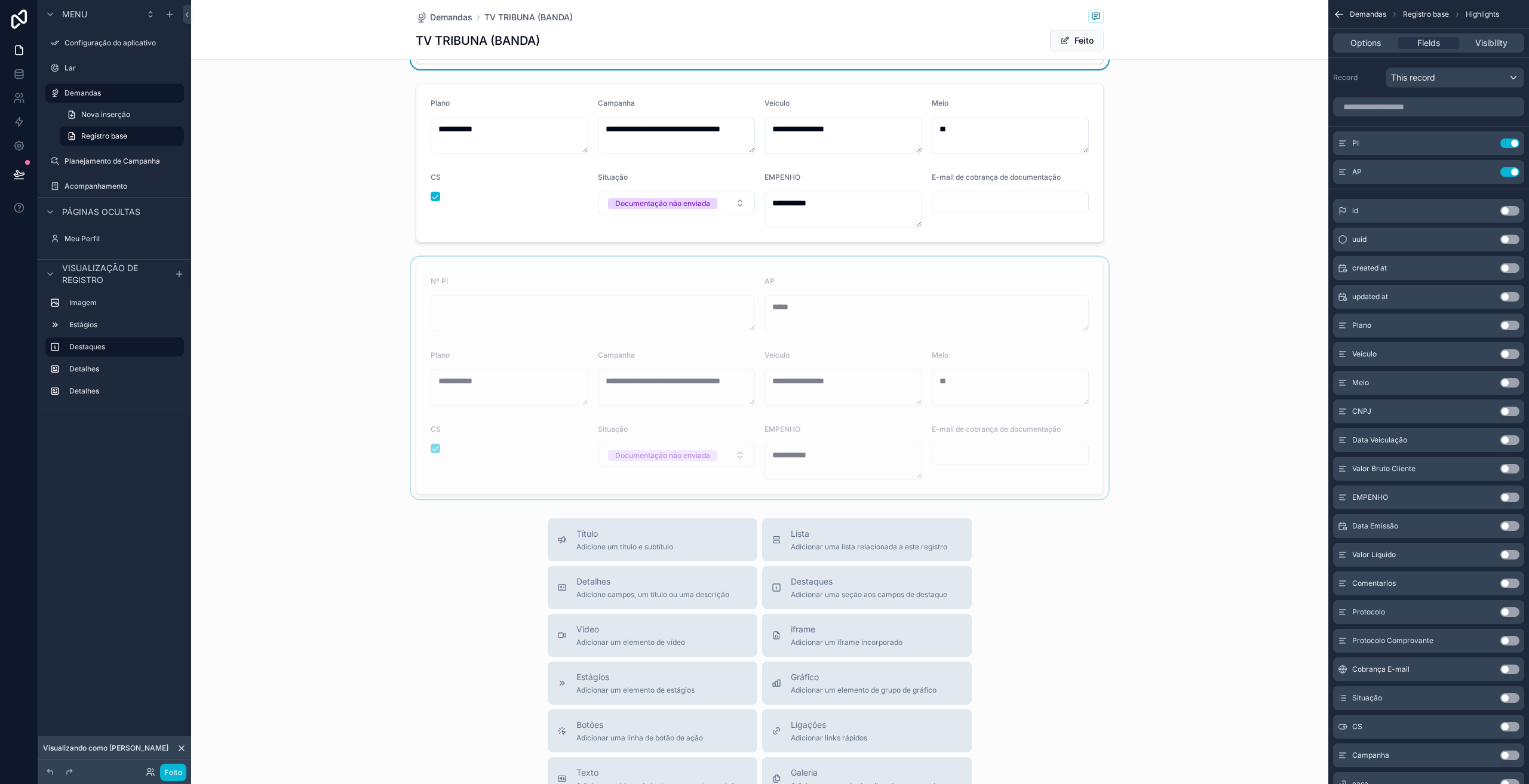
click at [818, 276] on div at bounding box center [759, 378] width 1137 height 242
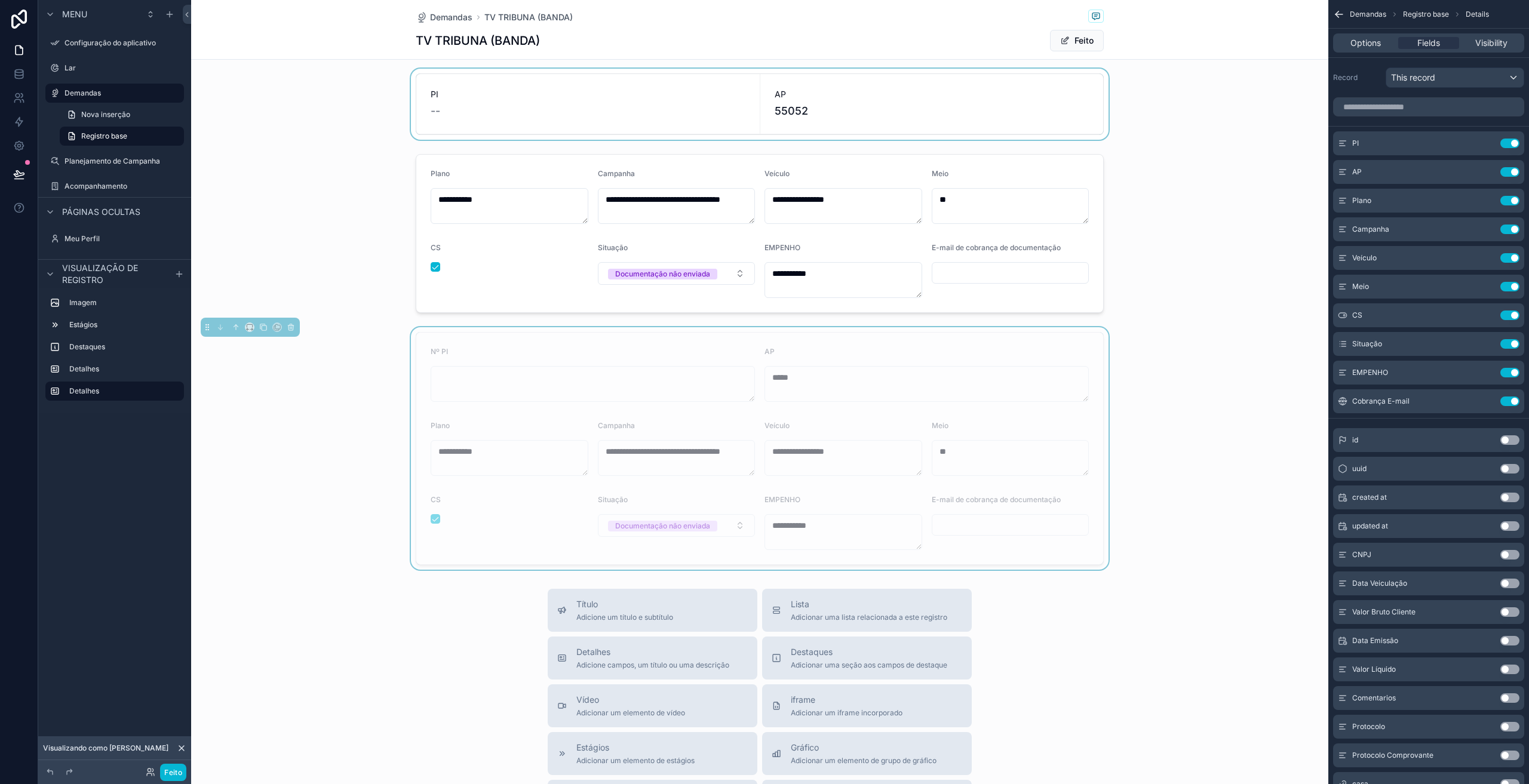
scroll to position [179, 0]
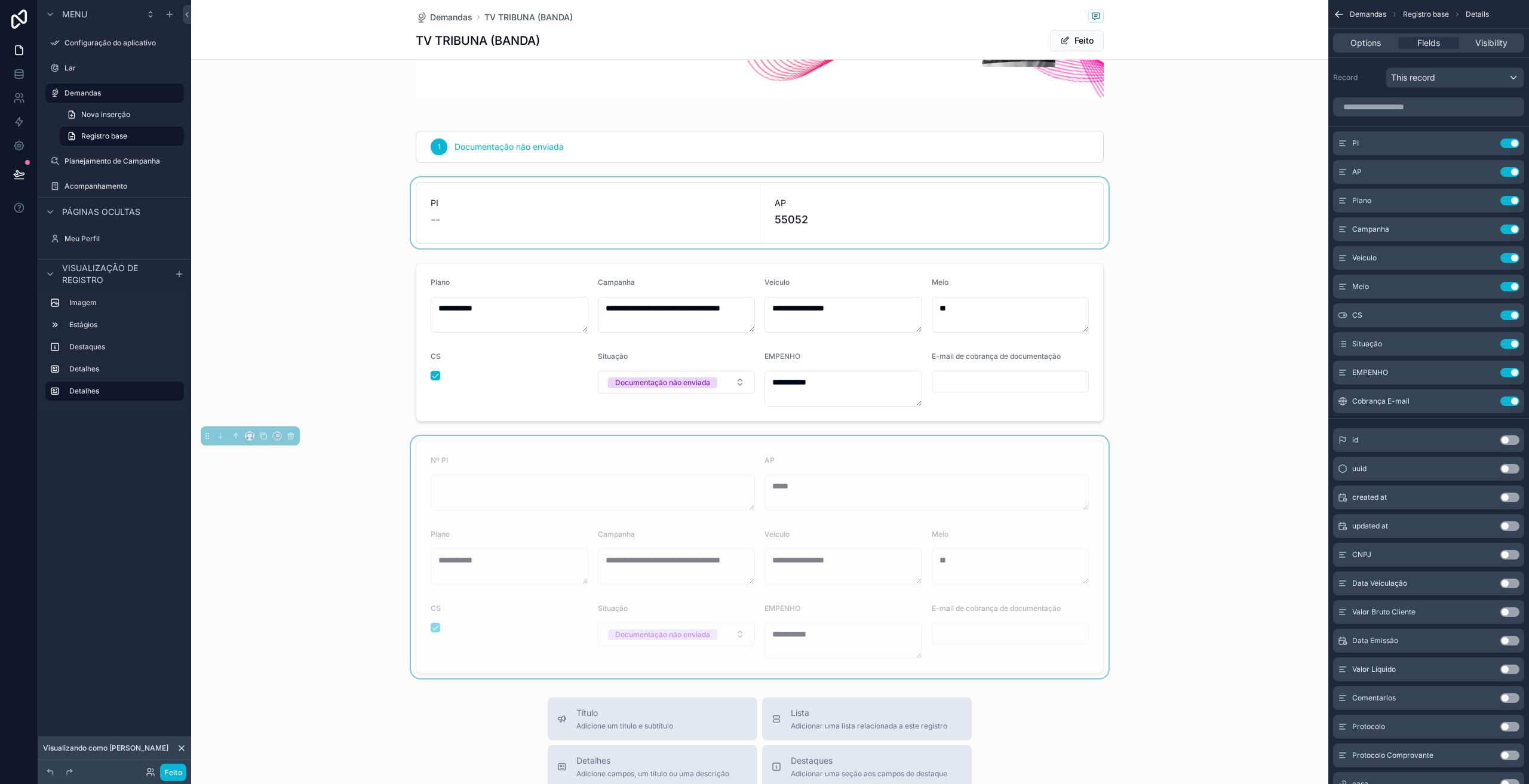
drag, startPoint x: 563, startPoint y: 203, endPoint x: 495, endPoint y: 190, distance: 69.2
click at [495, 190] on div at bounding box center [759, 212] width 1137 height 71
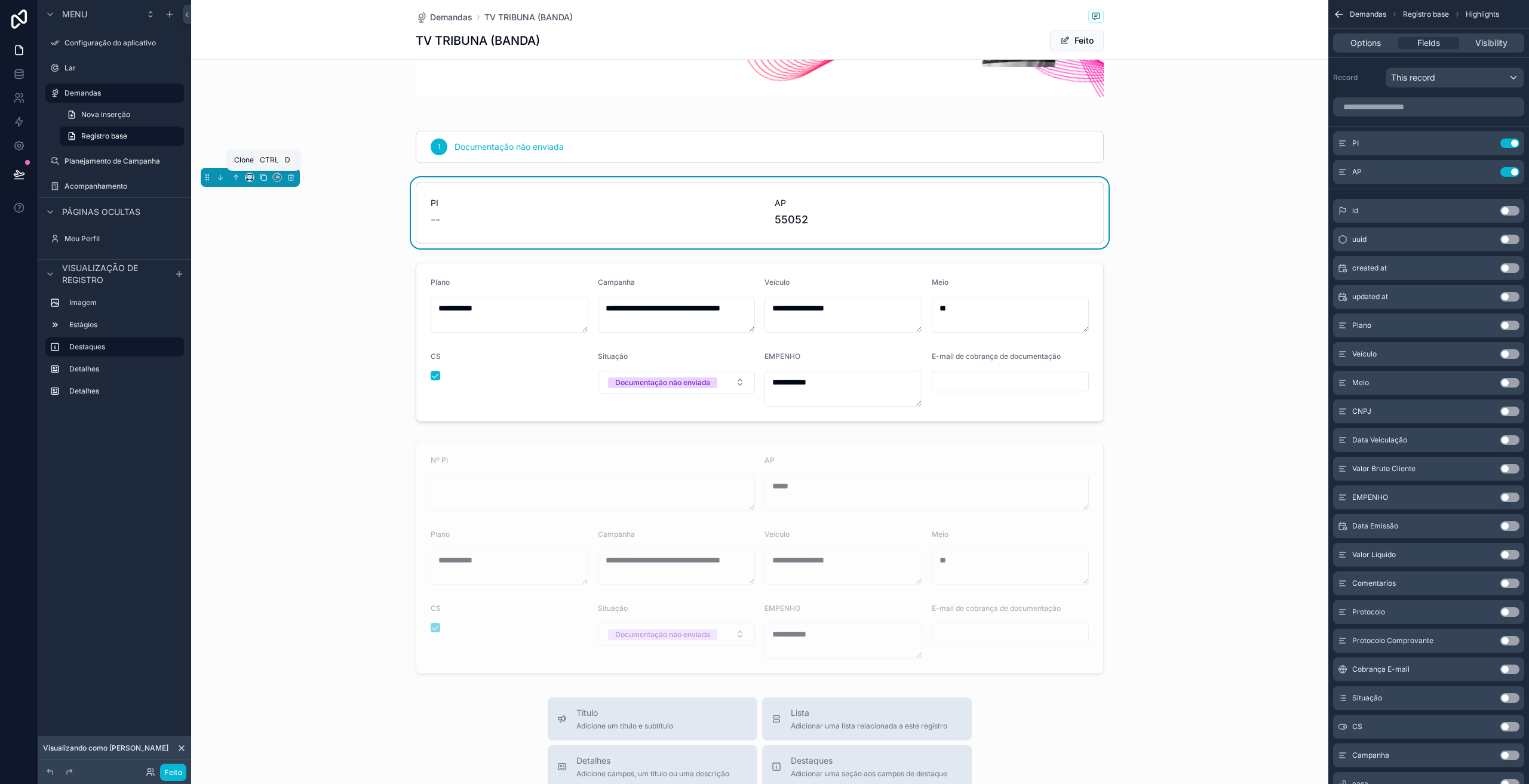
click at [262, 176] on icon at bounding box center [263, 176] width 8 height 8
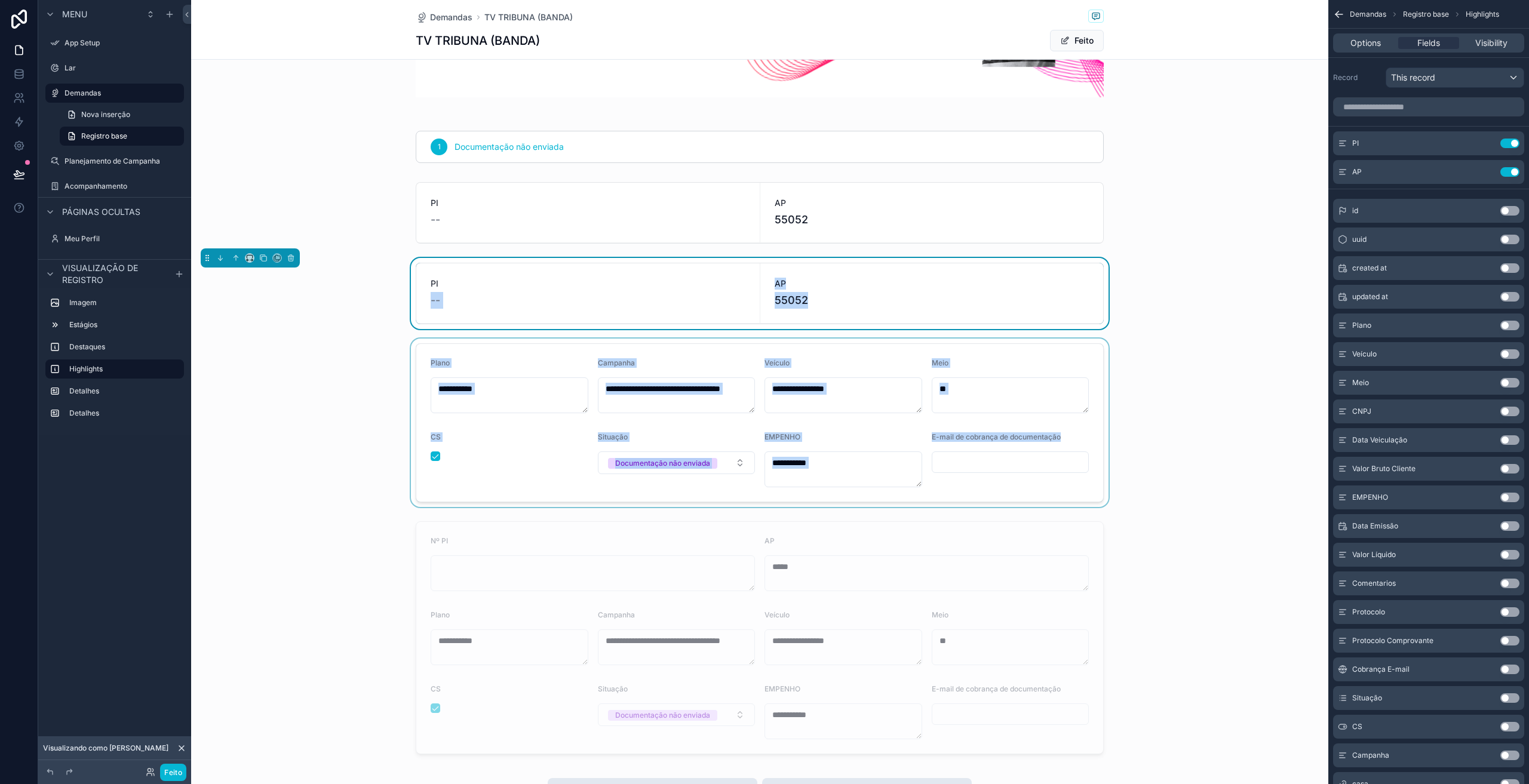
drag, startPoint x: 552, startPoint y: 287, endPoint x: 560, endPoint y: 471, distance: 184.2
click at [562, 475] on div "**********" at bounding box center [759, 327] width 1137 height 864
click at [220, 257] on icon at bounding box center [220, 257] width 0 height 5
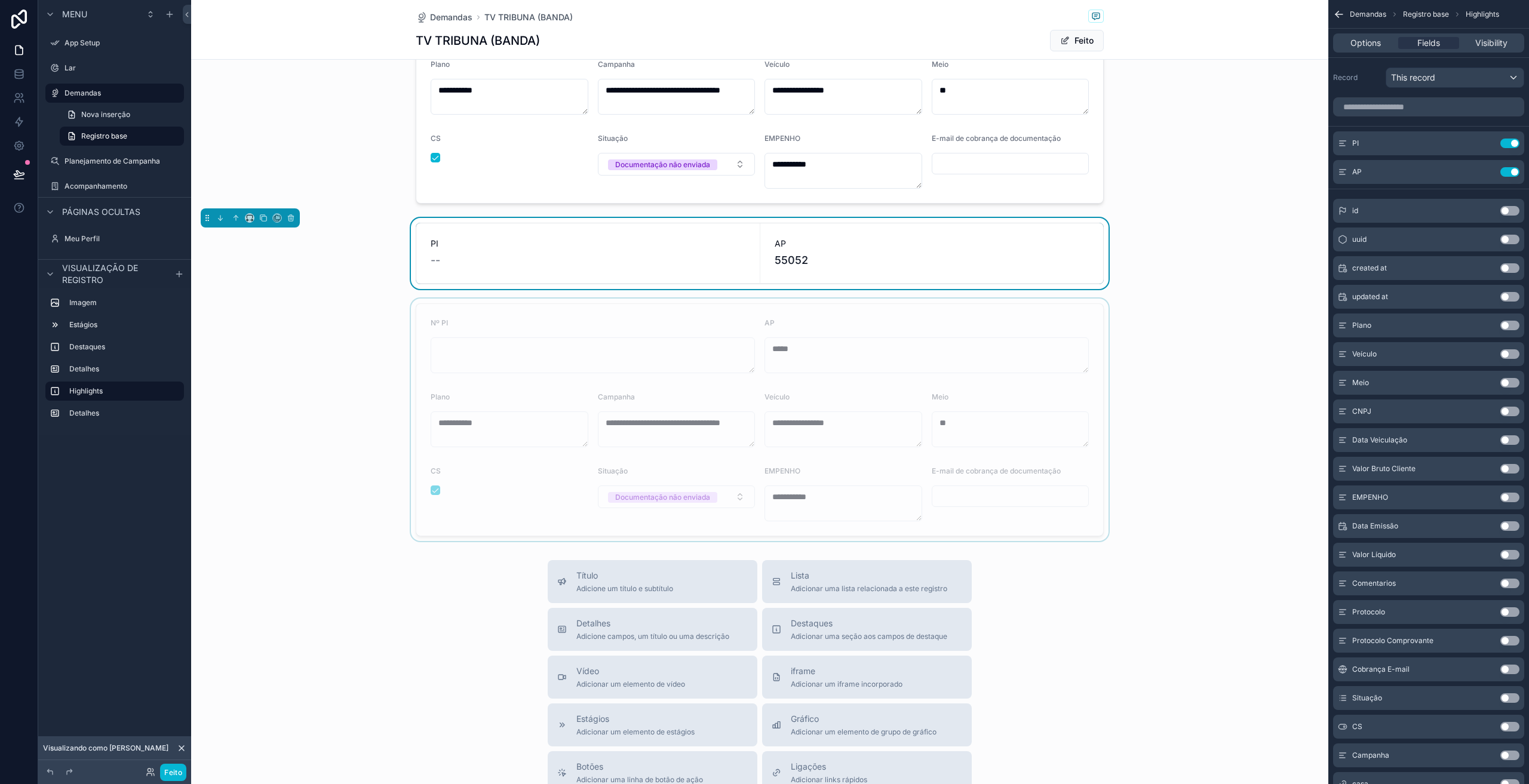
scroll to position [418, 0]
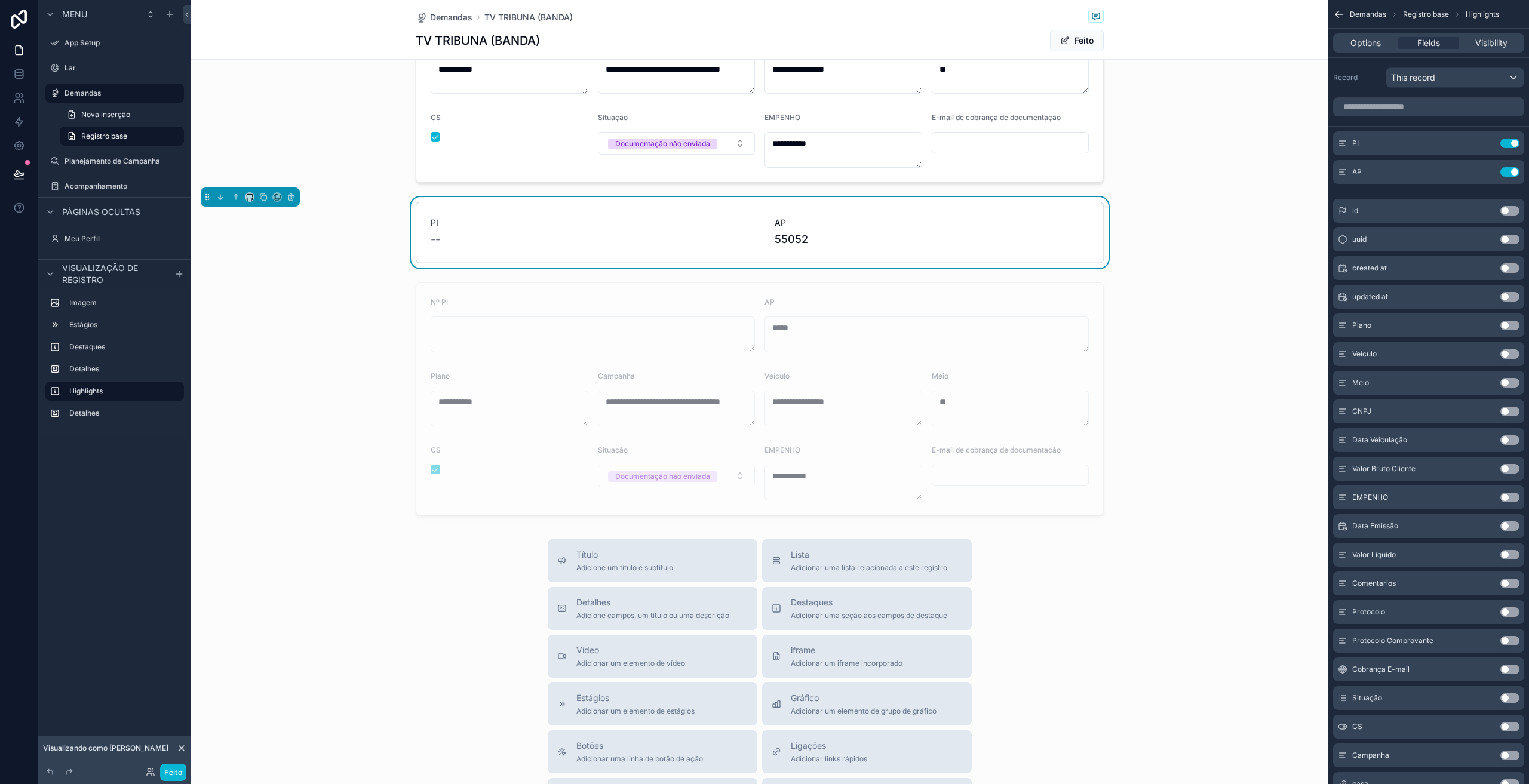
click at [616, 228] on span "PI" at bounding box center [587, 222] width 314 height 12
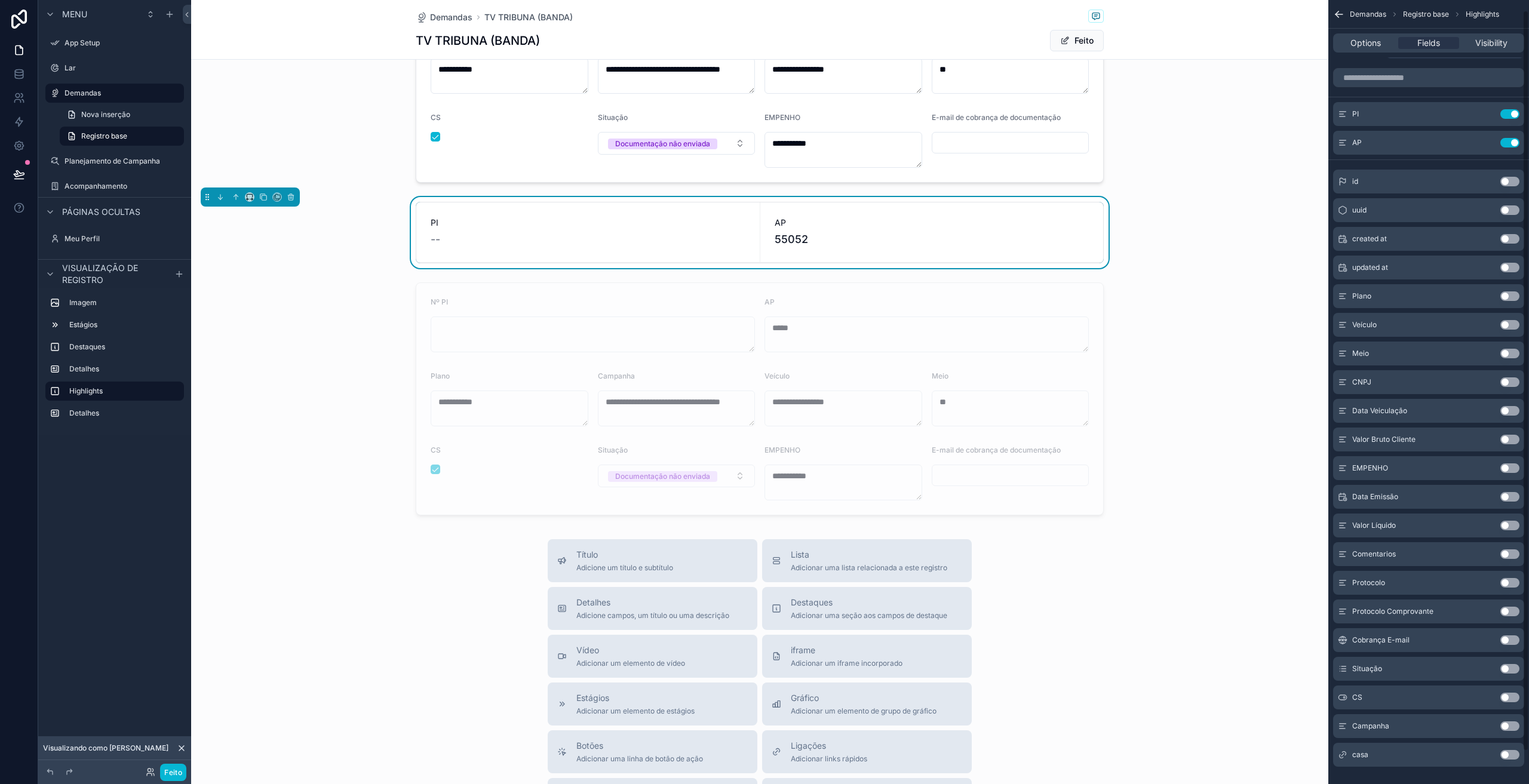
scroll to position [45, 0]
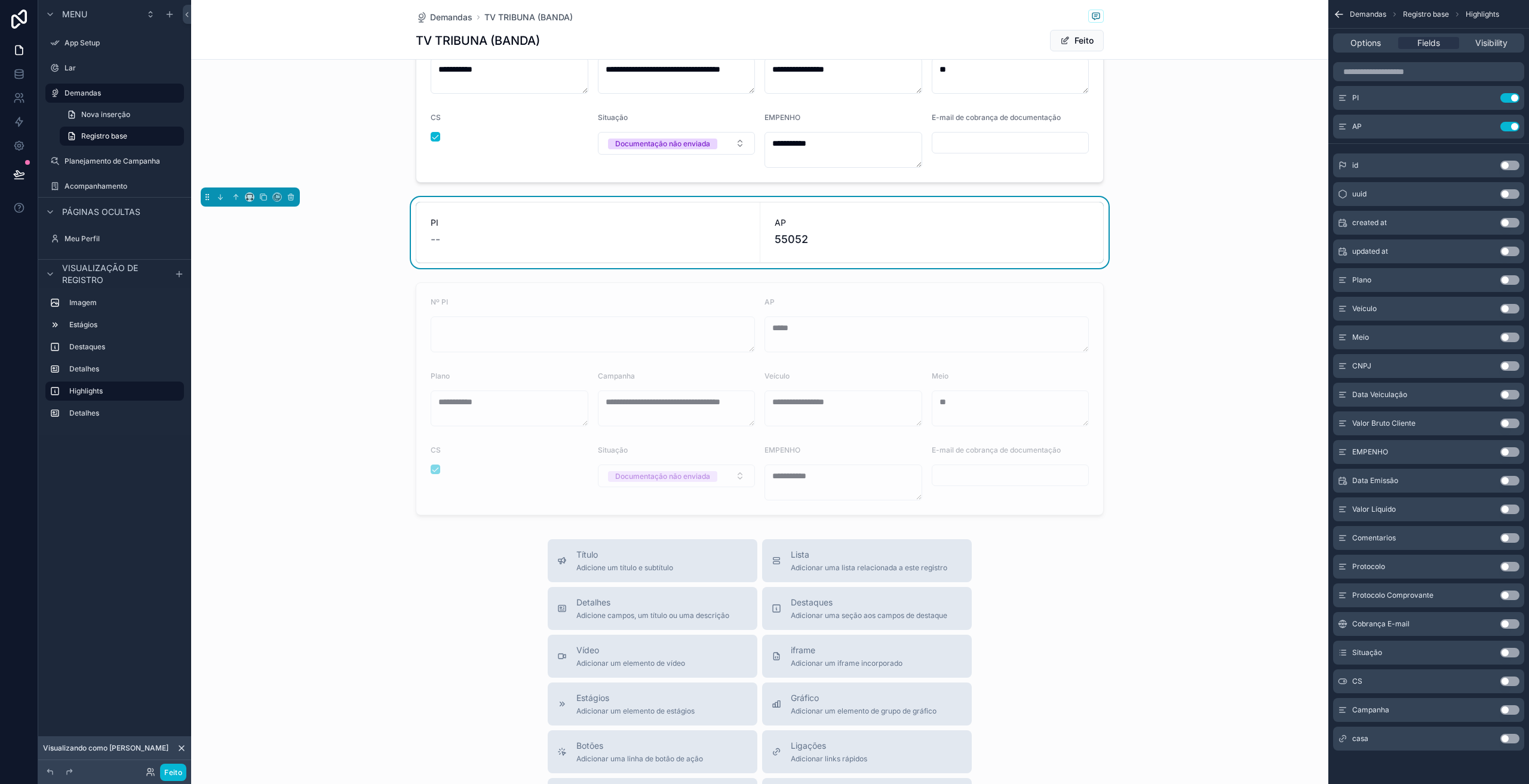
click at [1505, 307] on button "Use setting" at bounding box center [1510, 308] width 19 height 9
click at [1508, 335] on button "Use setting" at bounding box center [1510, 337] width 19 height 9
click at [1503, 622] on button "Use setting" at bounding box center [1510, 624] width 19 height 9
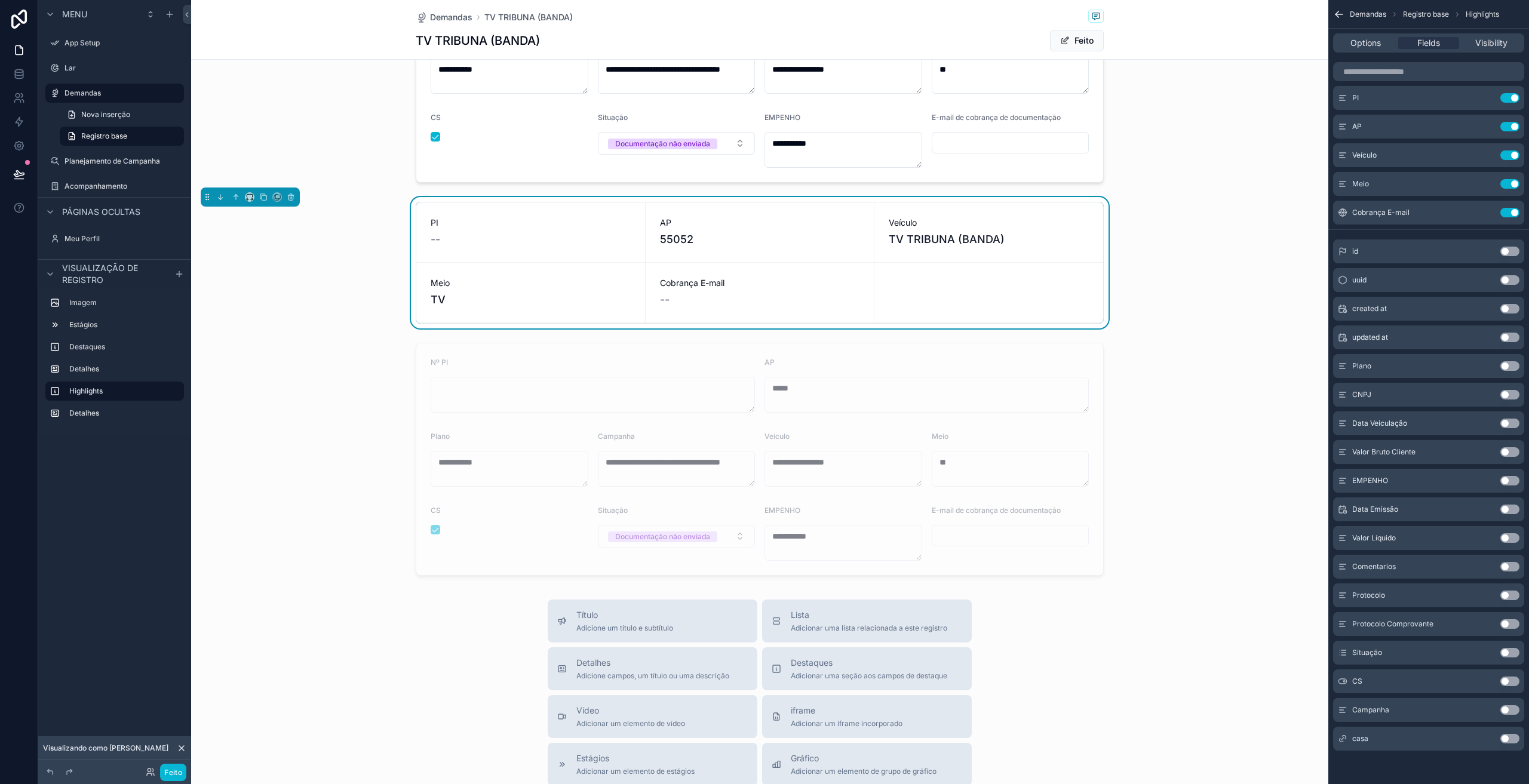
click at [1510, 449] on button "Use setting" at bounding box center [1510, 451] width 19 height 9
click at [1508, 595] on button "Use setting" at bounding box center [1510, 595] width 19 height 9
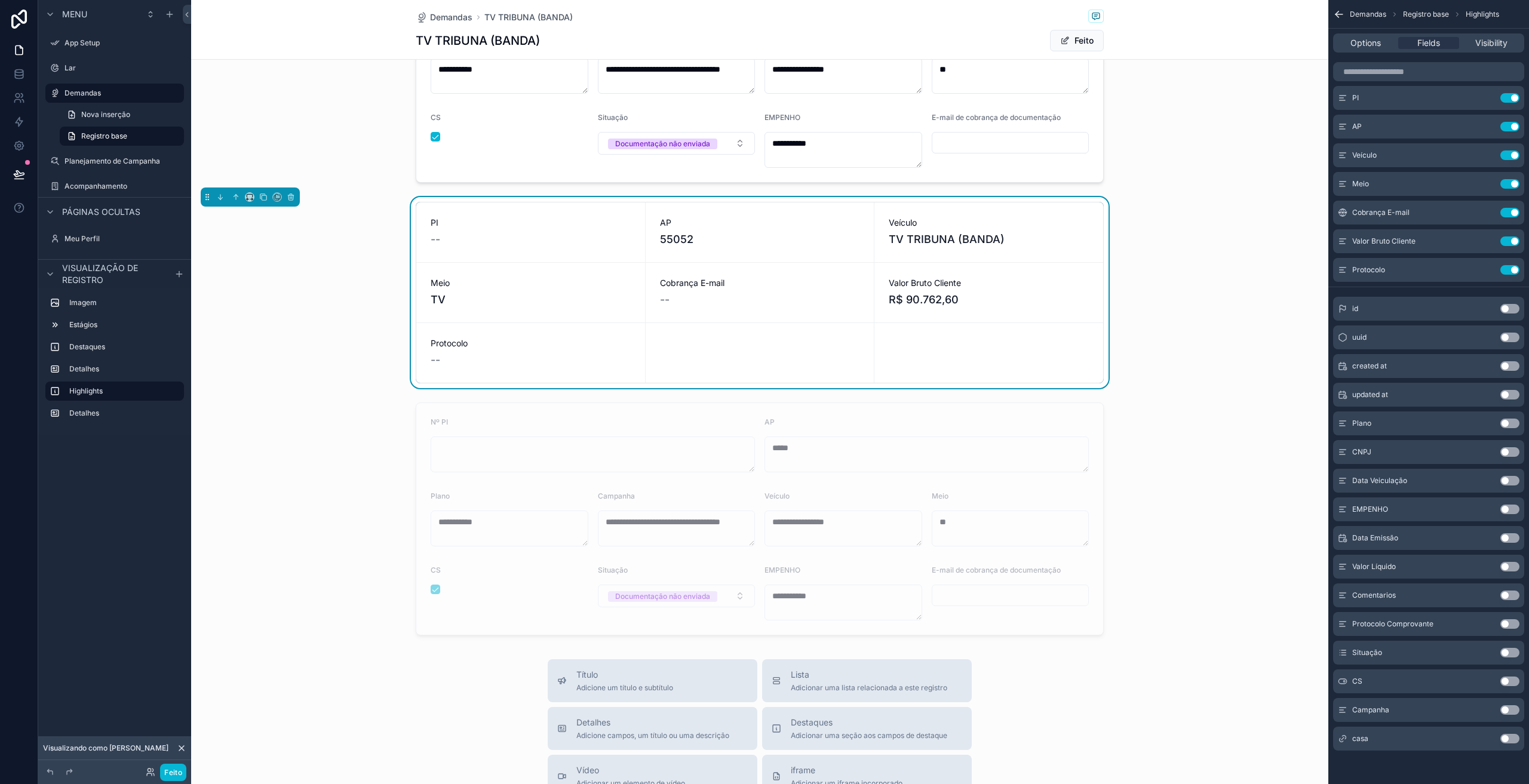
click at [1508, 653] on button "Use setting" at bounding box center [1510, 652] width 19 height 9
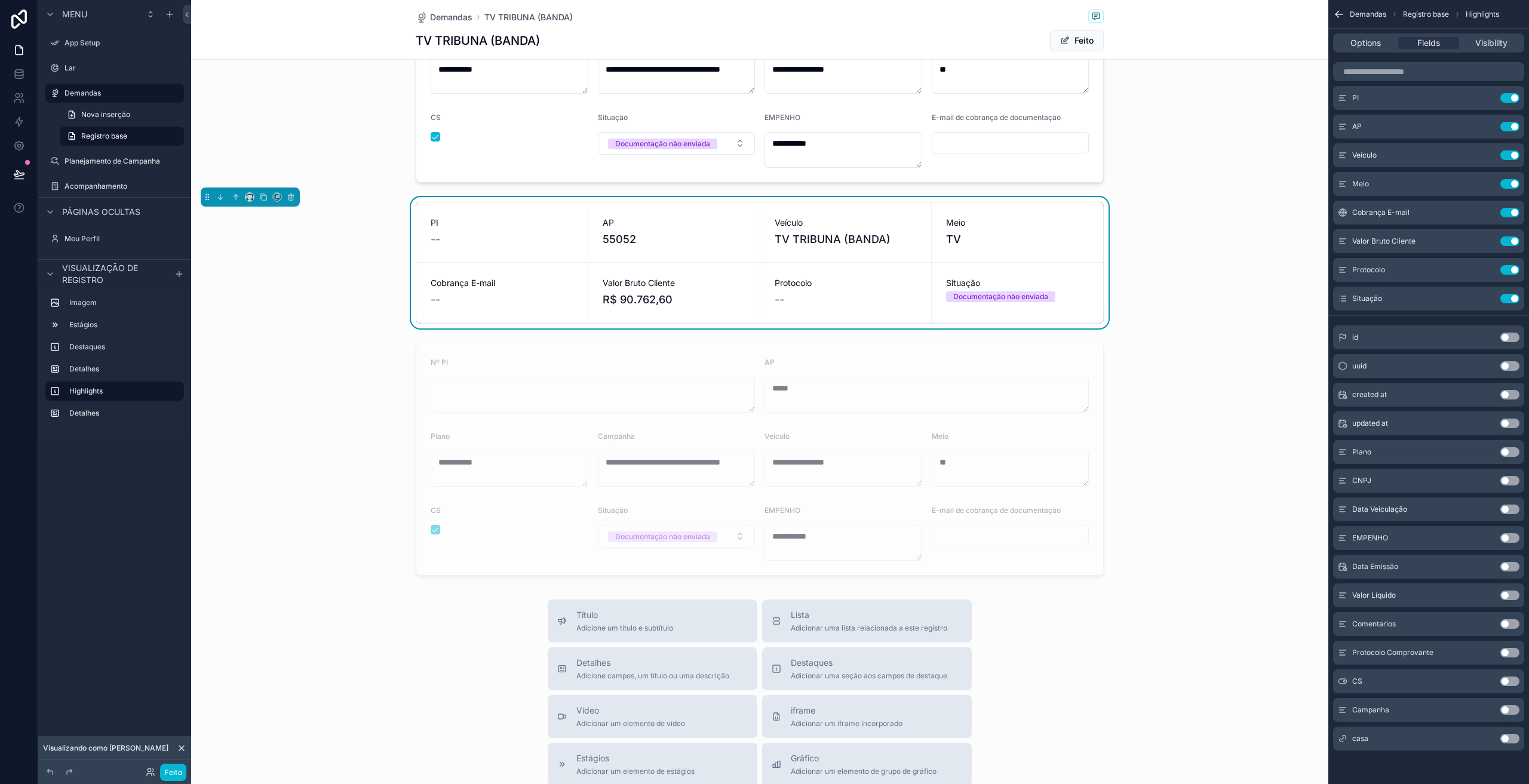
click at [1503, 626] on button "Use setting" at bounding box center [1510, 624] width 19 height 9
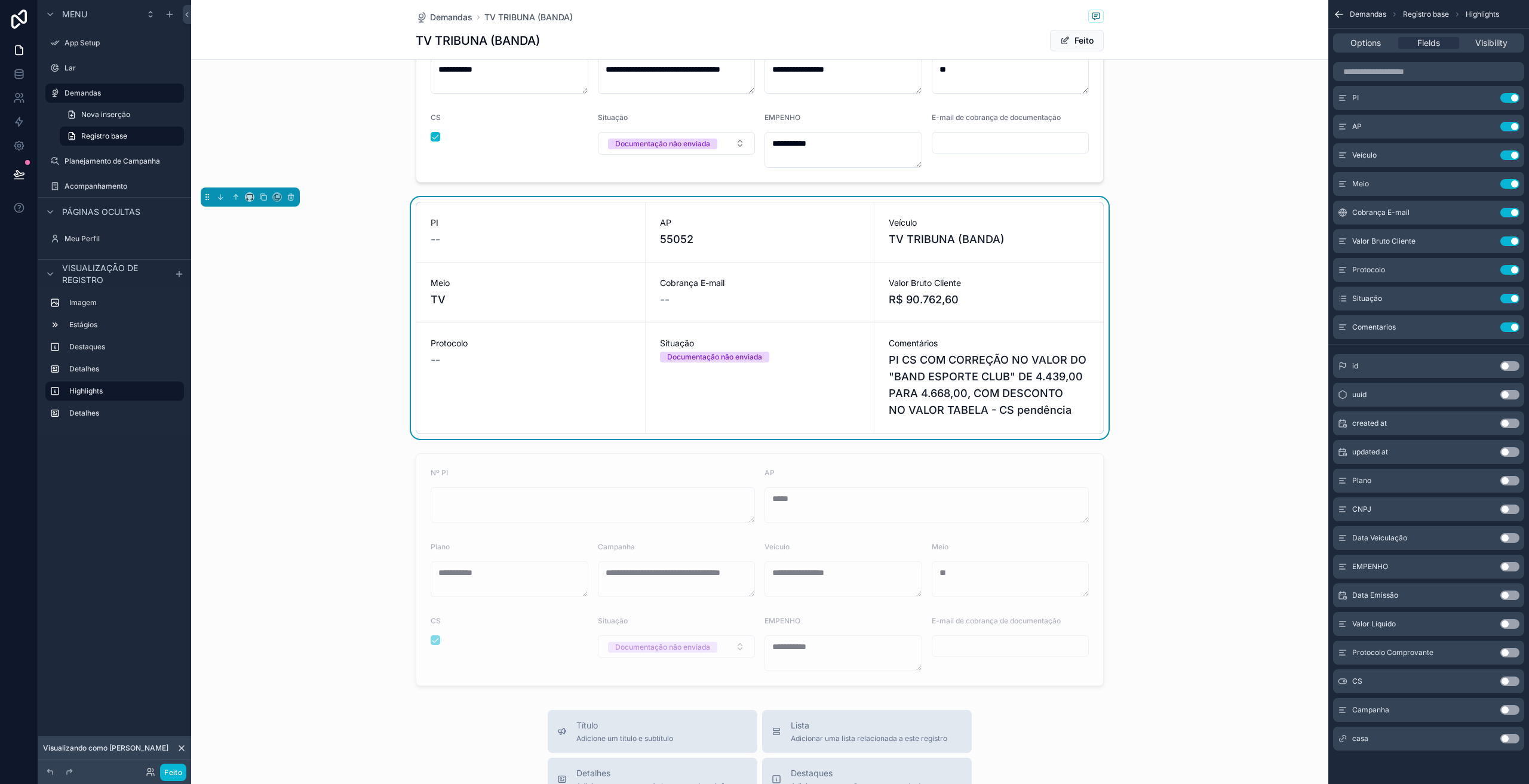
click at [1514, 678] on button "Use setting" at bounding box center [1510, 681] width 19 height 9
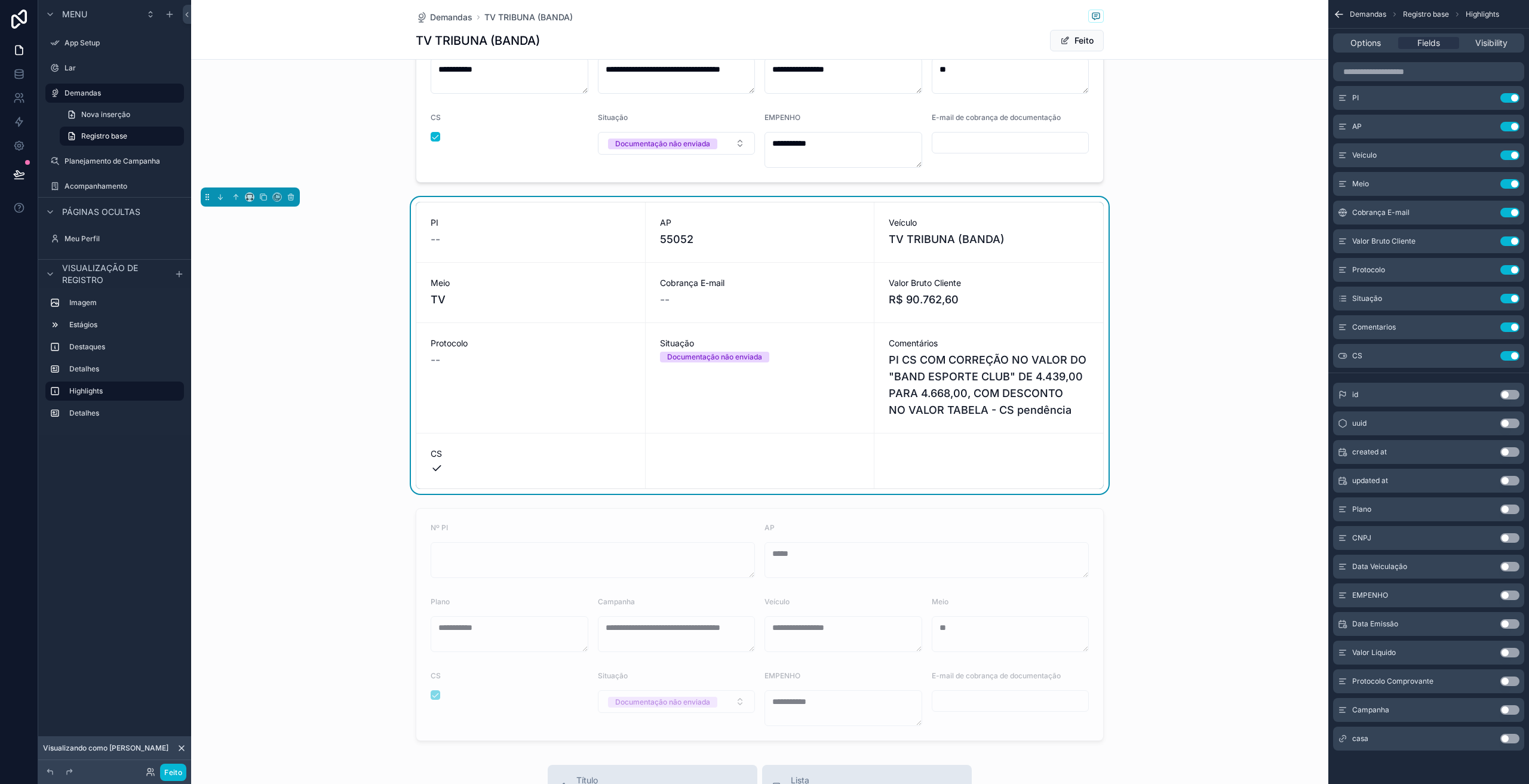
click at [1508, 597] on button "Use setting" at bounding box center [1510, 595] width 19 height 9
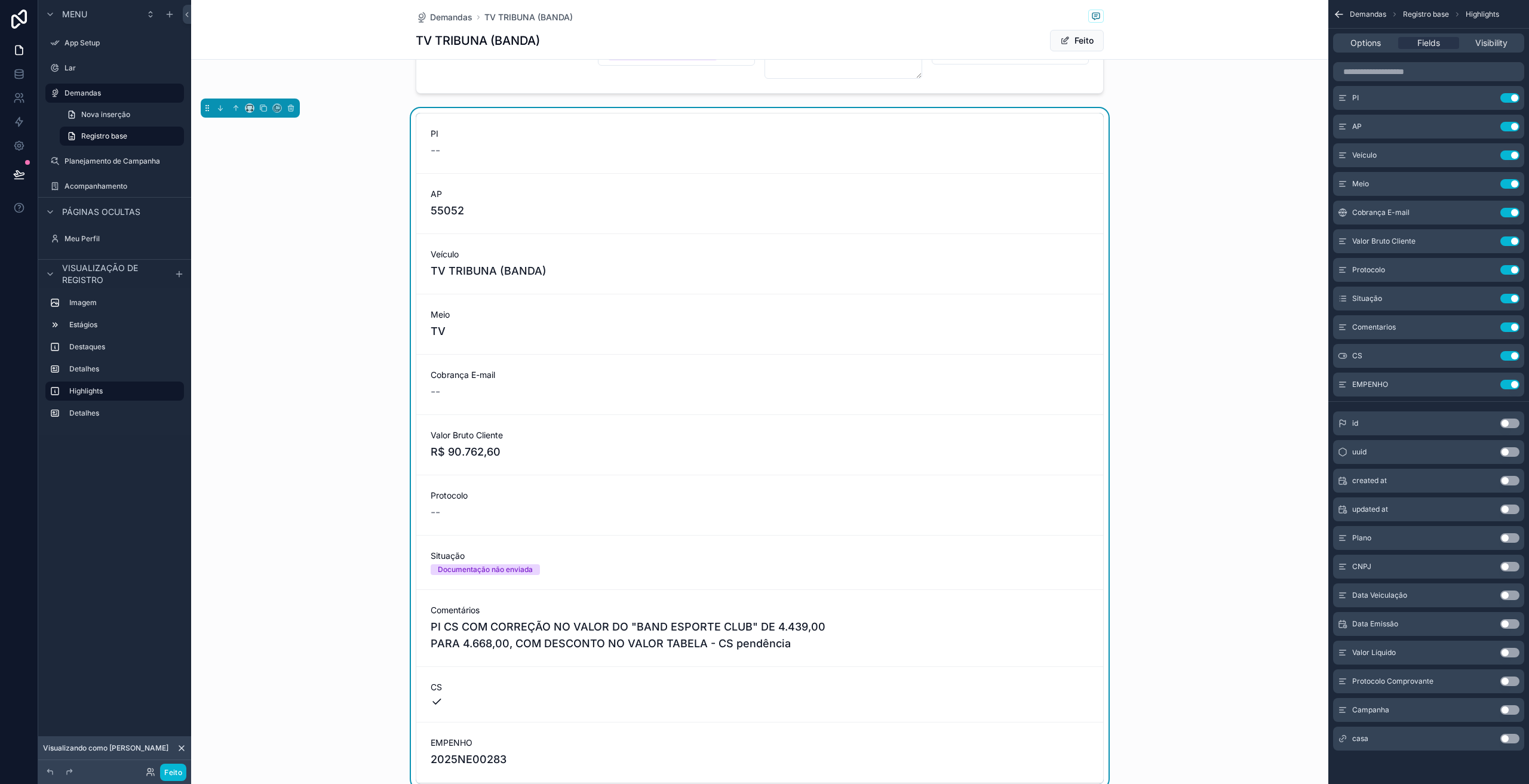
scroll to position [478, 0]
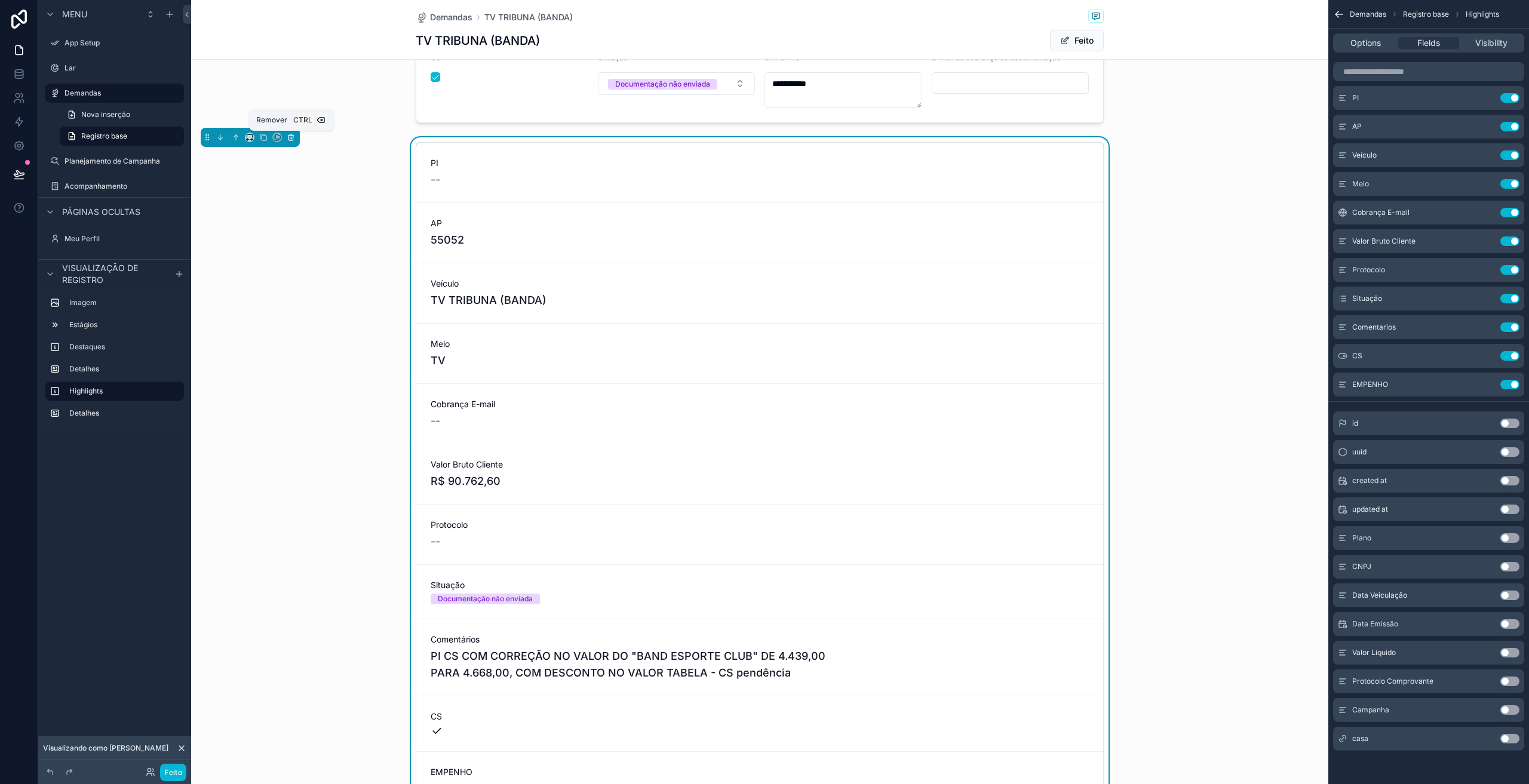
click at [291, 135] on icon at bounding box center [290, 137] width 8 height 8
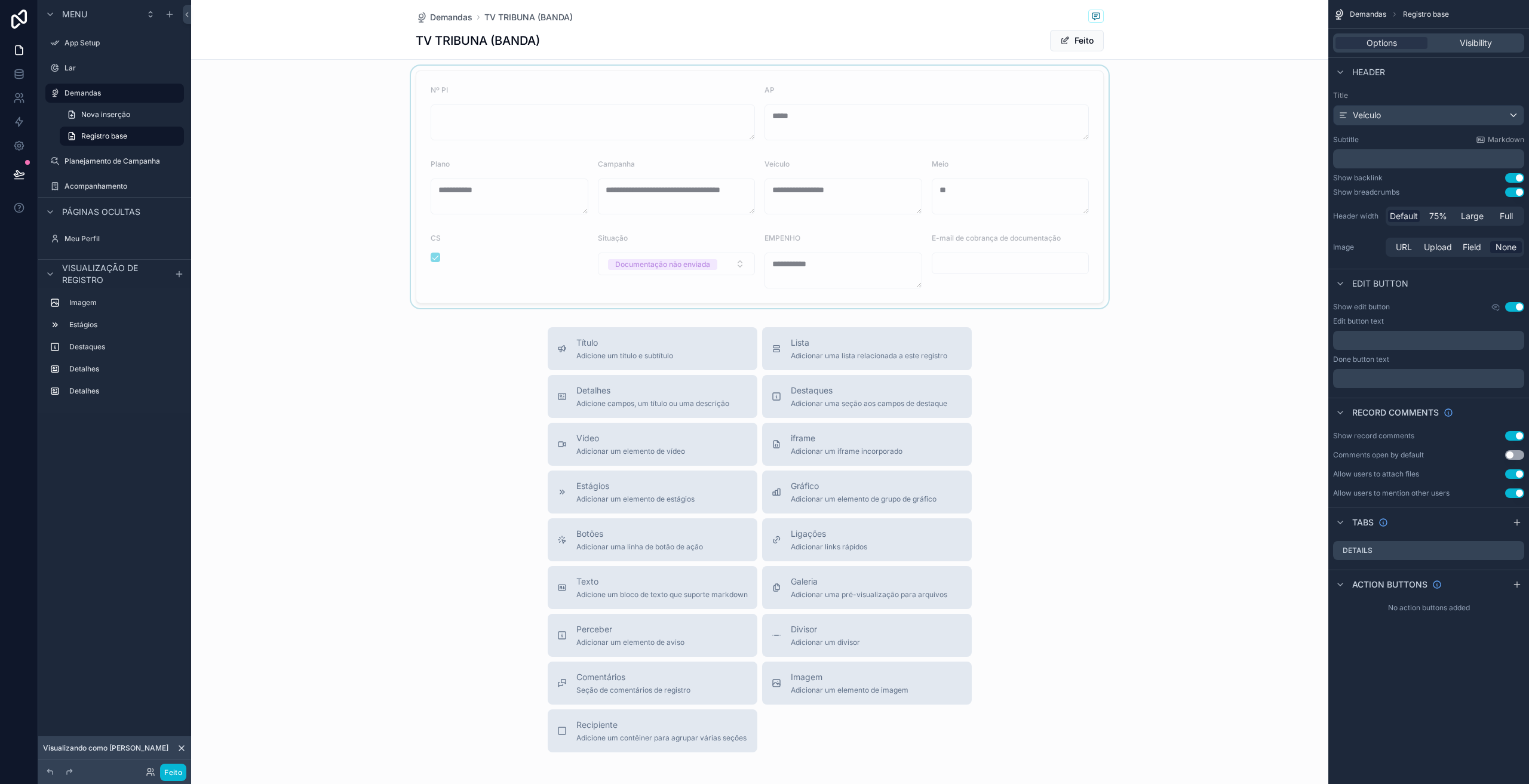
scroll to position [434, 0]
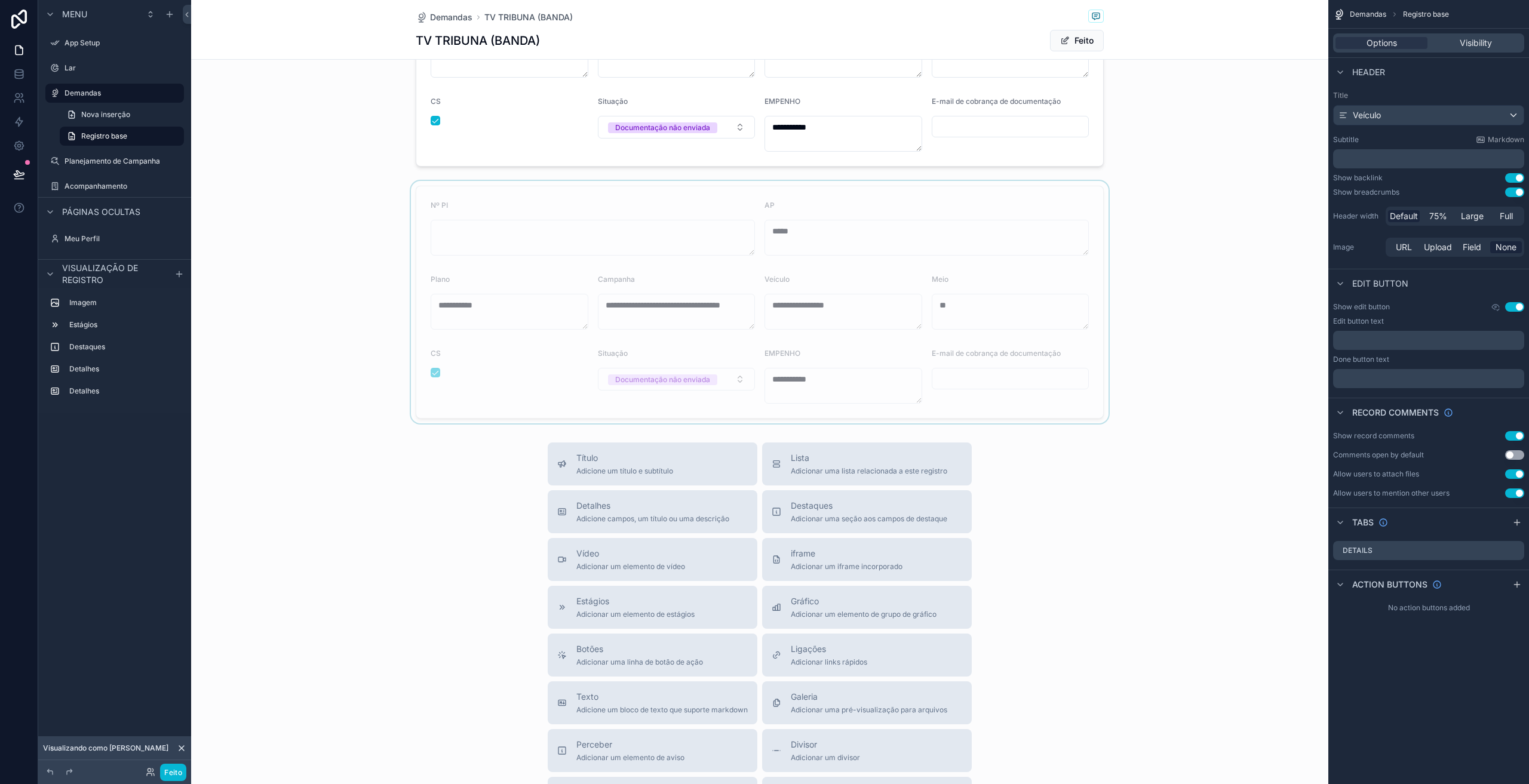
click at [543, 370] on div at bounding box center [759, 302] width 1137 height 242
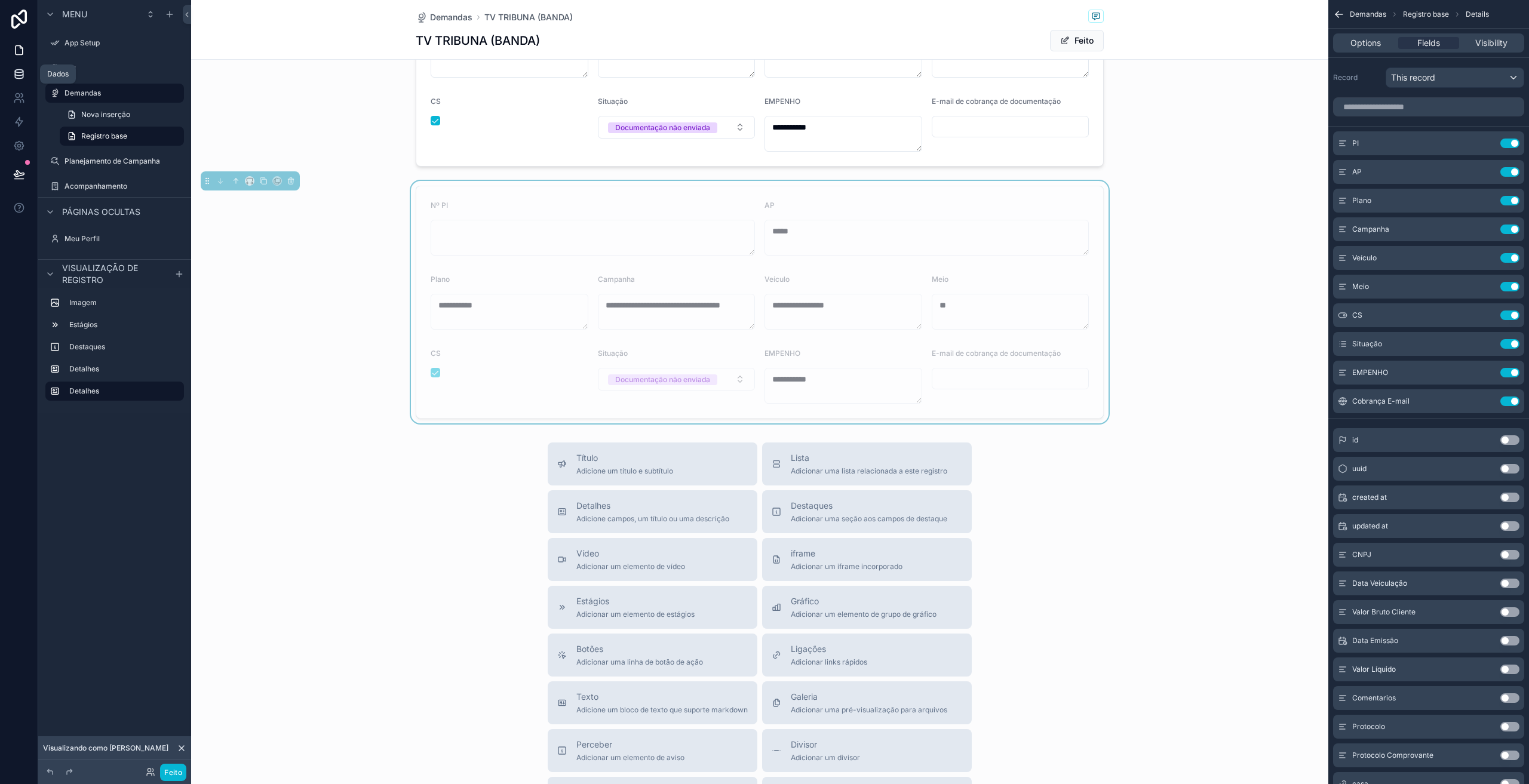
click at [17, 77] on icon at bounding box center [19, 74] width 12 height 12
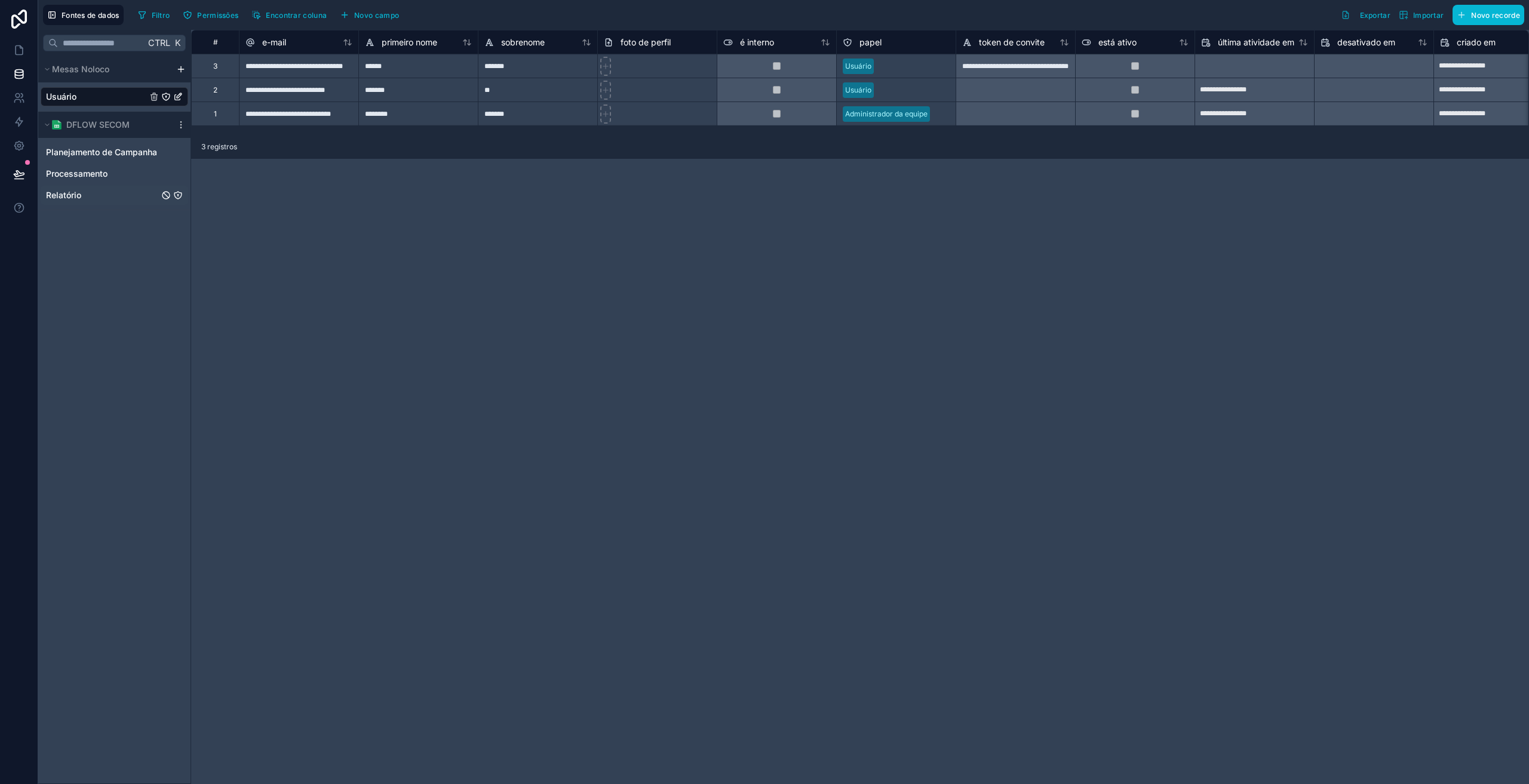
click at [87, 195] on link "Relatório" at bounding box center [102, 195] width 113 height 12
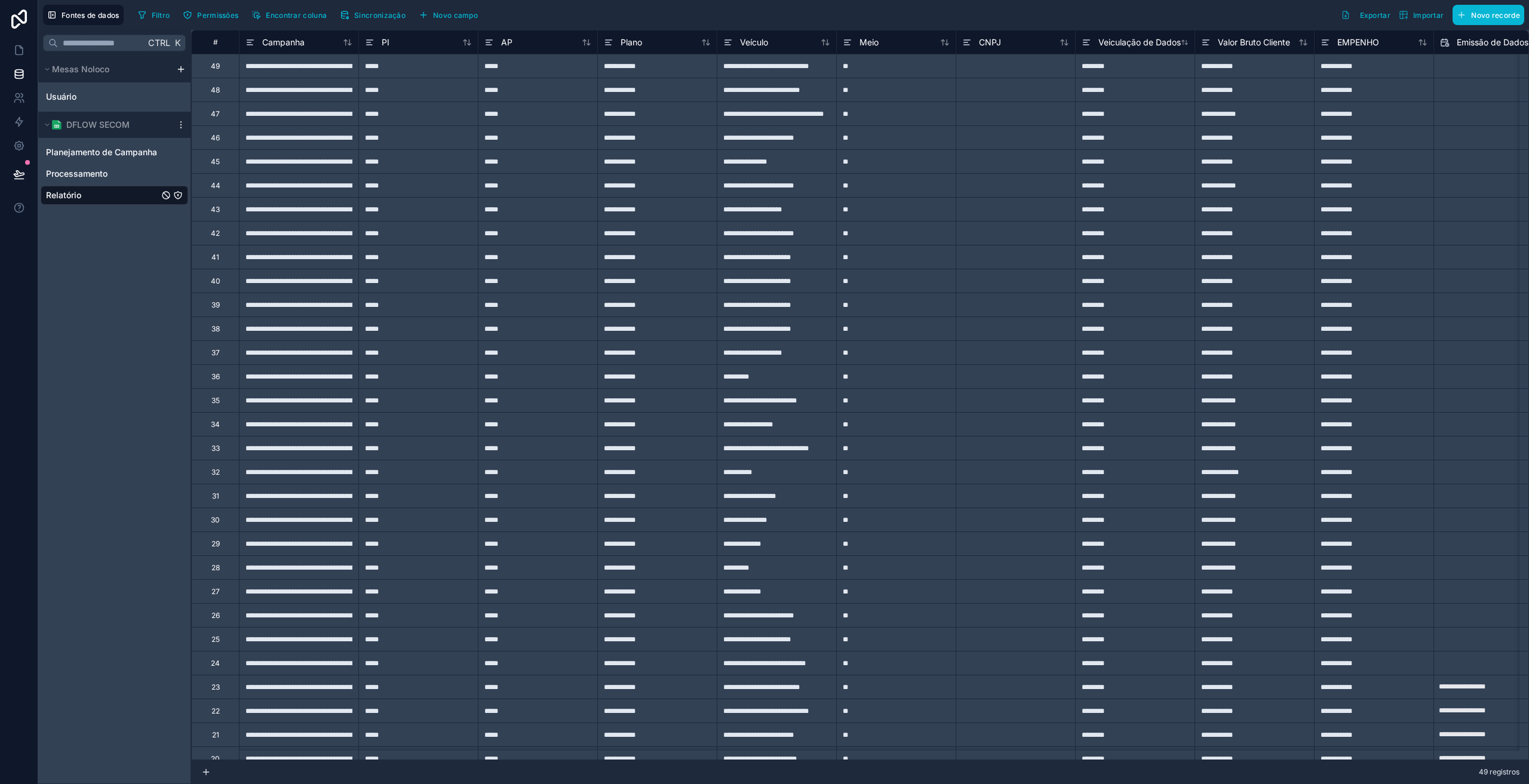
click at [176, 193] on icon "Relatório" at bounding box center [177, 195] width 9 height 9
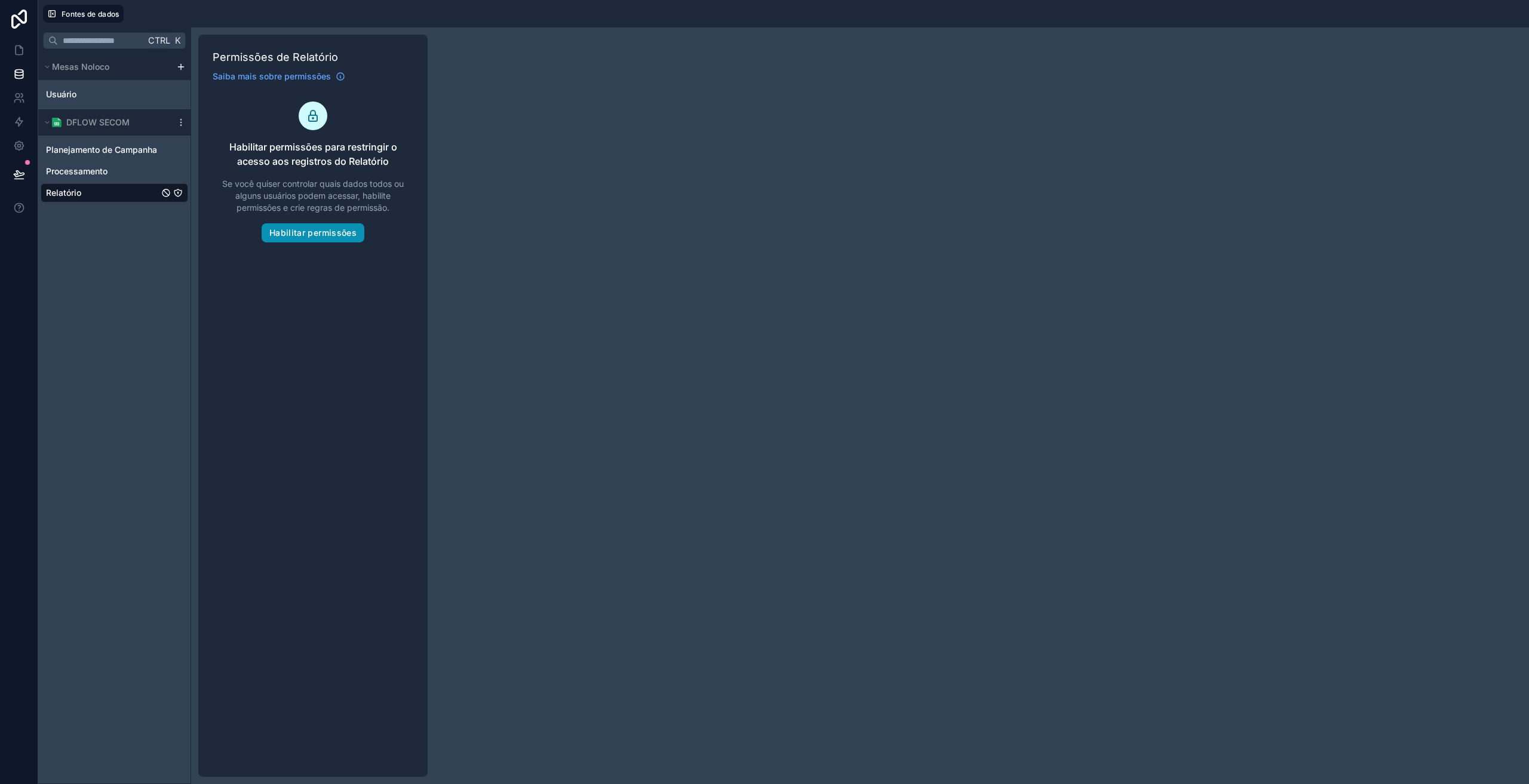
click at [283, 229] on font "Habilitar permissões" at bounding box center [313, 233] width 88 height 10
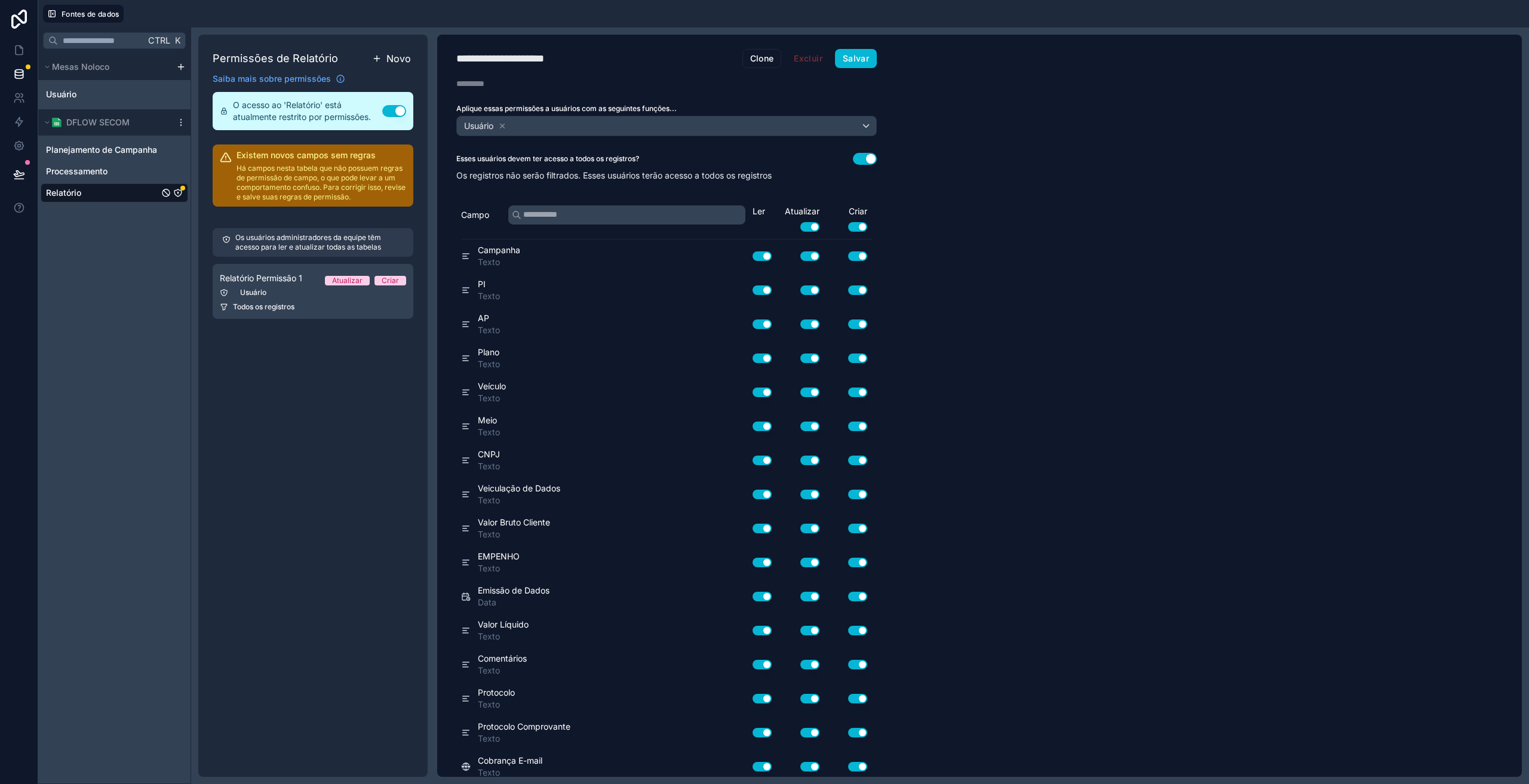
click at [384, 57] on button "Novo" at bounding box center [392, 58] width 44 height 19
click at [298, 358] on div "Usuário" at bounding box center [312, 354] width 186 height 9
click at [511, 125] on div "Usuário" at bounding box center [666, 126] width 419 height 19
click at [569, 121] on div "Usuário" at bounding box center [666, 126] width 419 height 19
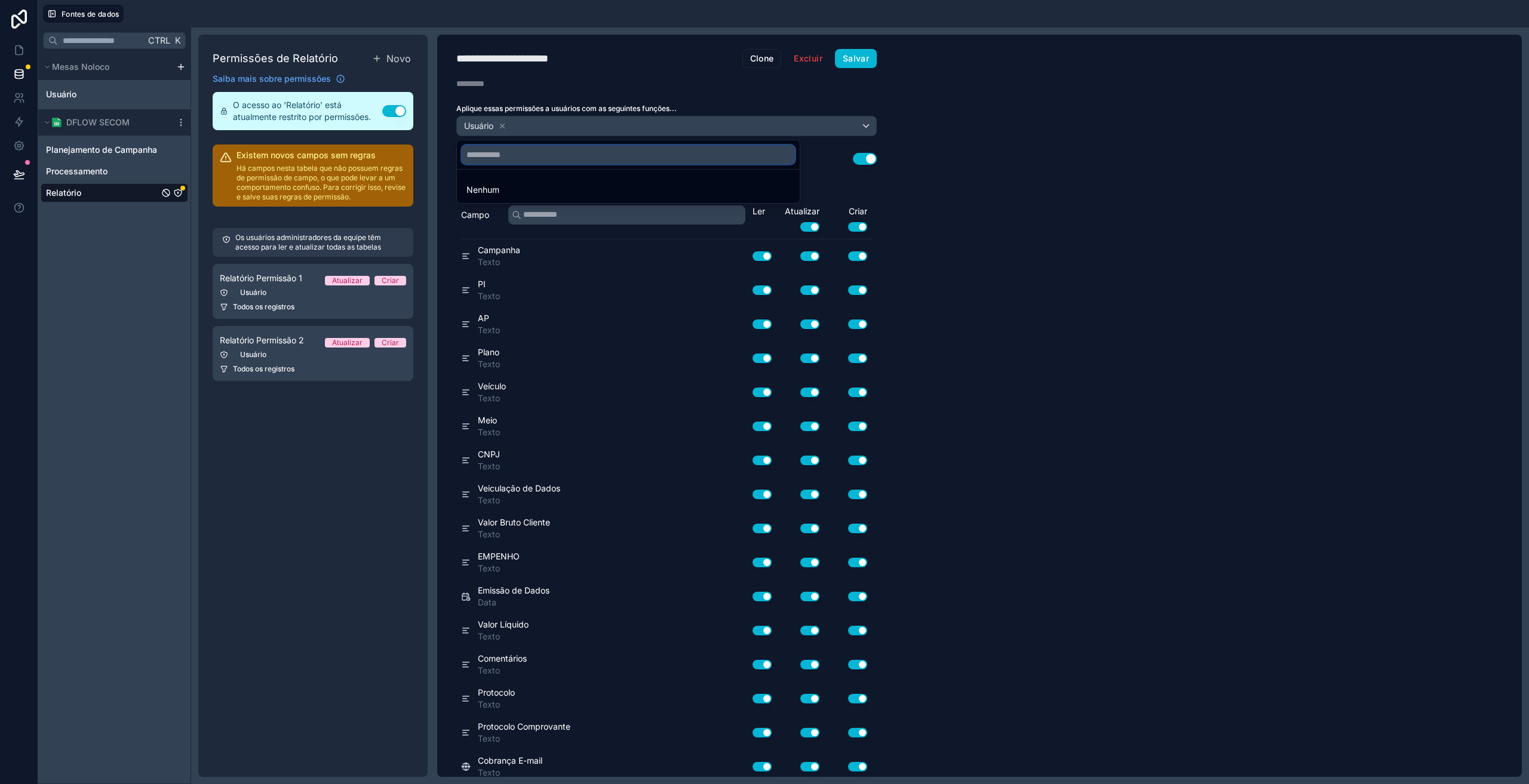
click at [496, 157] on input "text" at bounding box center [628, 155] width 333 height 19
type input "*******"
click at [789, 154] on icon "button" at bounding box center [785, 155] width 11 height 11
click at [18, 98] on div at bounding box center [764, 392] width 1529 height 784
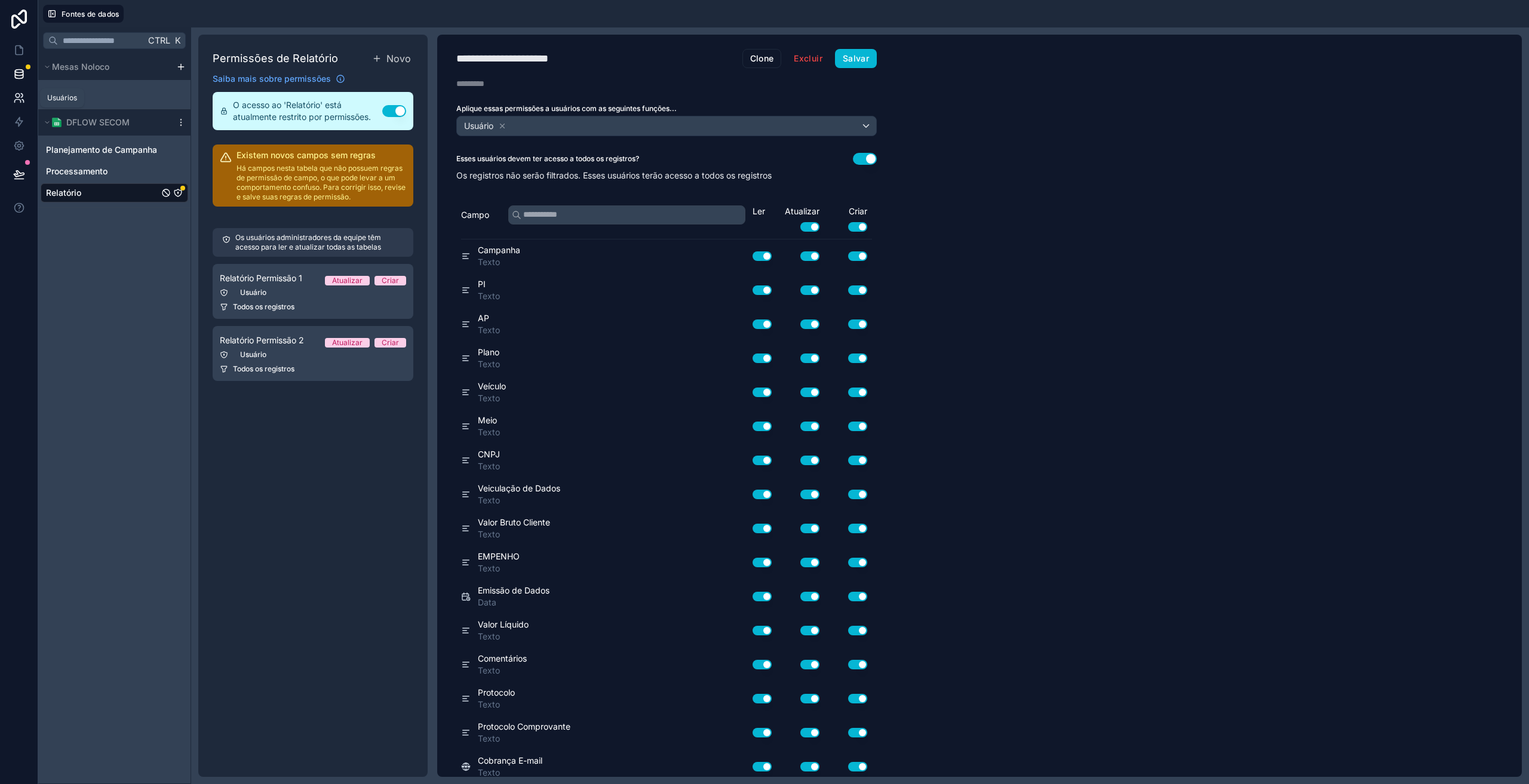
click at [18, 102] on icon at bounding box center [19, 98] width 12 height 12
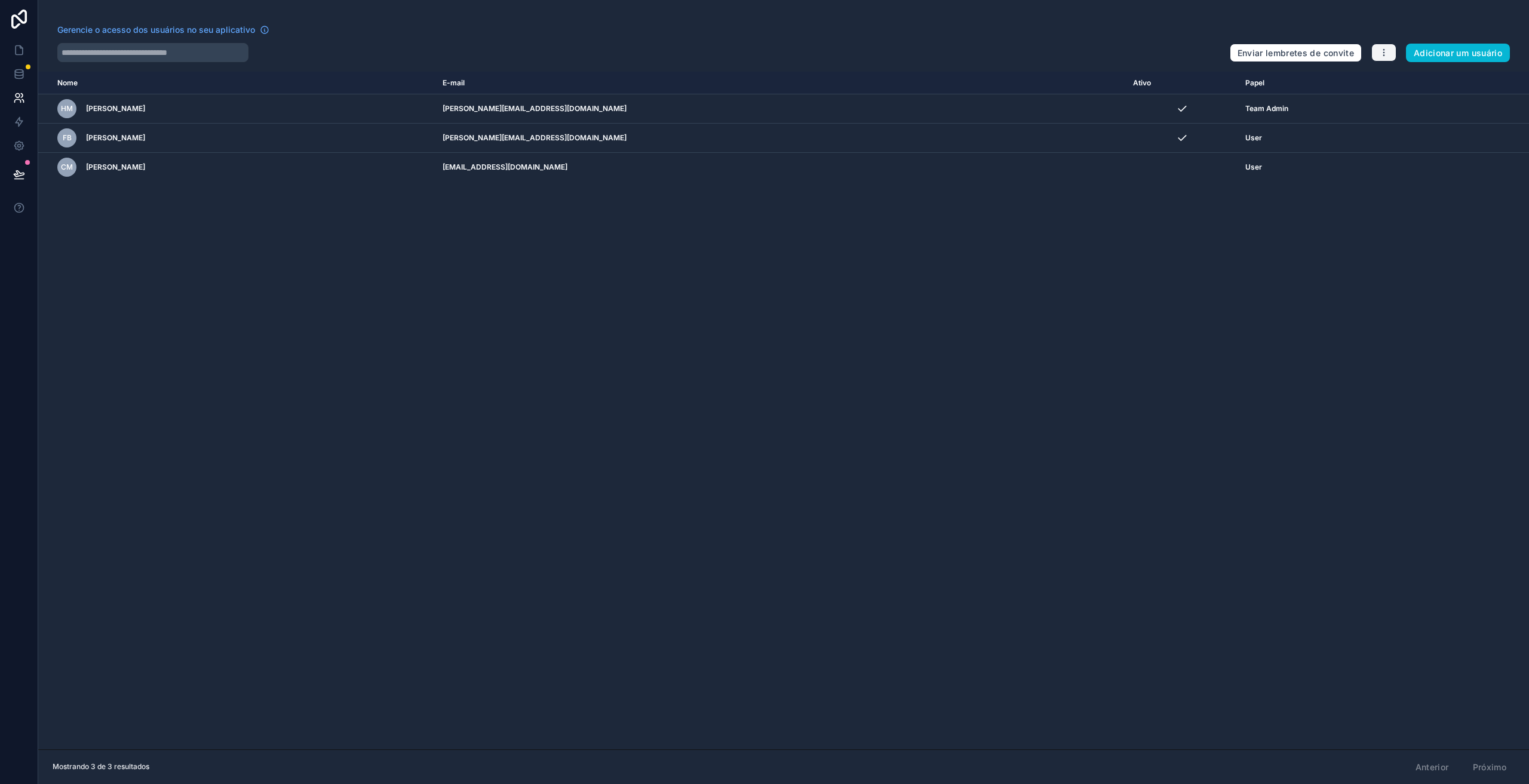
click at [1385, 55] on icon "button" at bounding box center [1384, 53] width 9 height 9
click at [1398, 81] on font "Gerenciar funções" at bounding box center [1425, 80] width 63 height 9
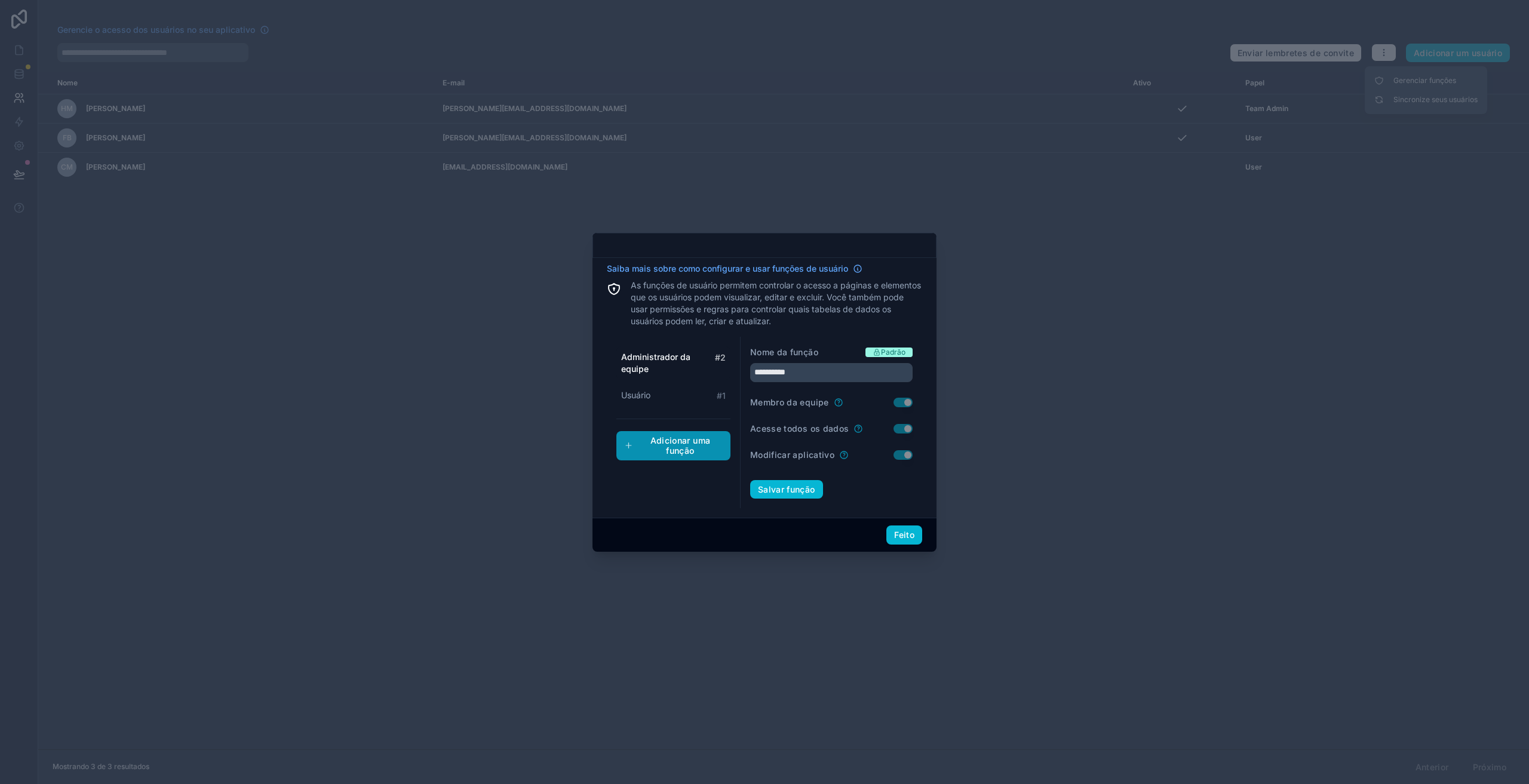
click at [666, 442] on font "Adicionar uma função" at bounding box center [681, 446] width 61 height 21
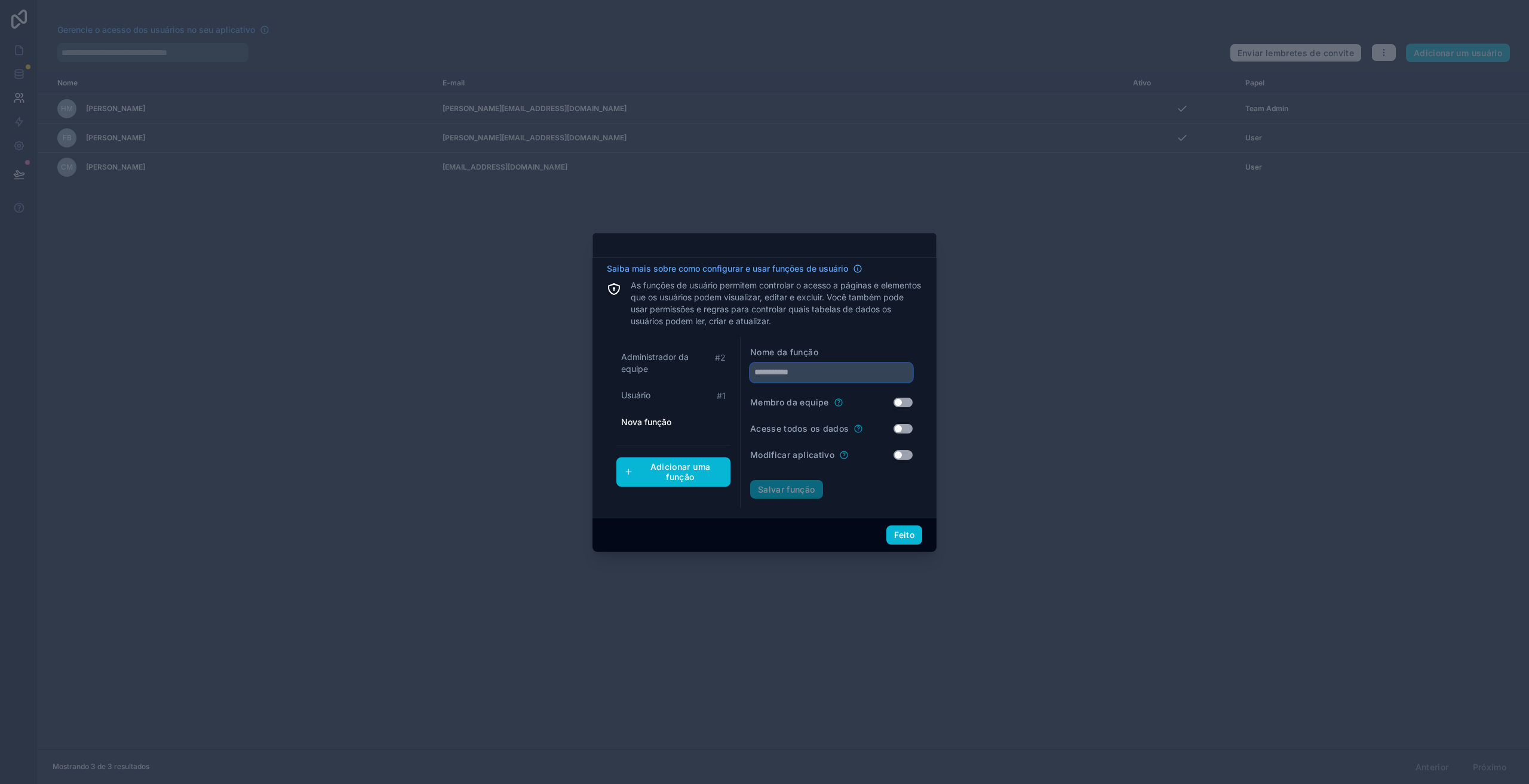
click at [811, 365] on input "text" at bounding box center [831, 373] width 163 height 19
type input "*******"
click at [842, 500] on div "Nome da função ******* Membro da equipe Usar configuração Acesse todos os dados…" at bounding box center [831, 423] width 182 height 172
click at [900, 429] on button "Usar configuração" at bounding box center [903, 428] width 19 height 9
click at [794, 489] on font "Salvar função" at bounding box center [786, 489] width 58 height 10
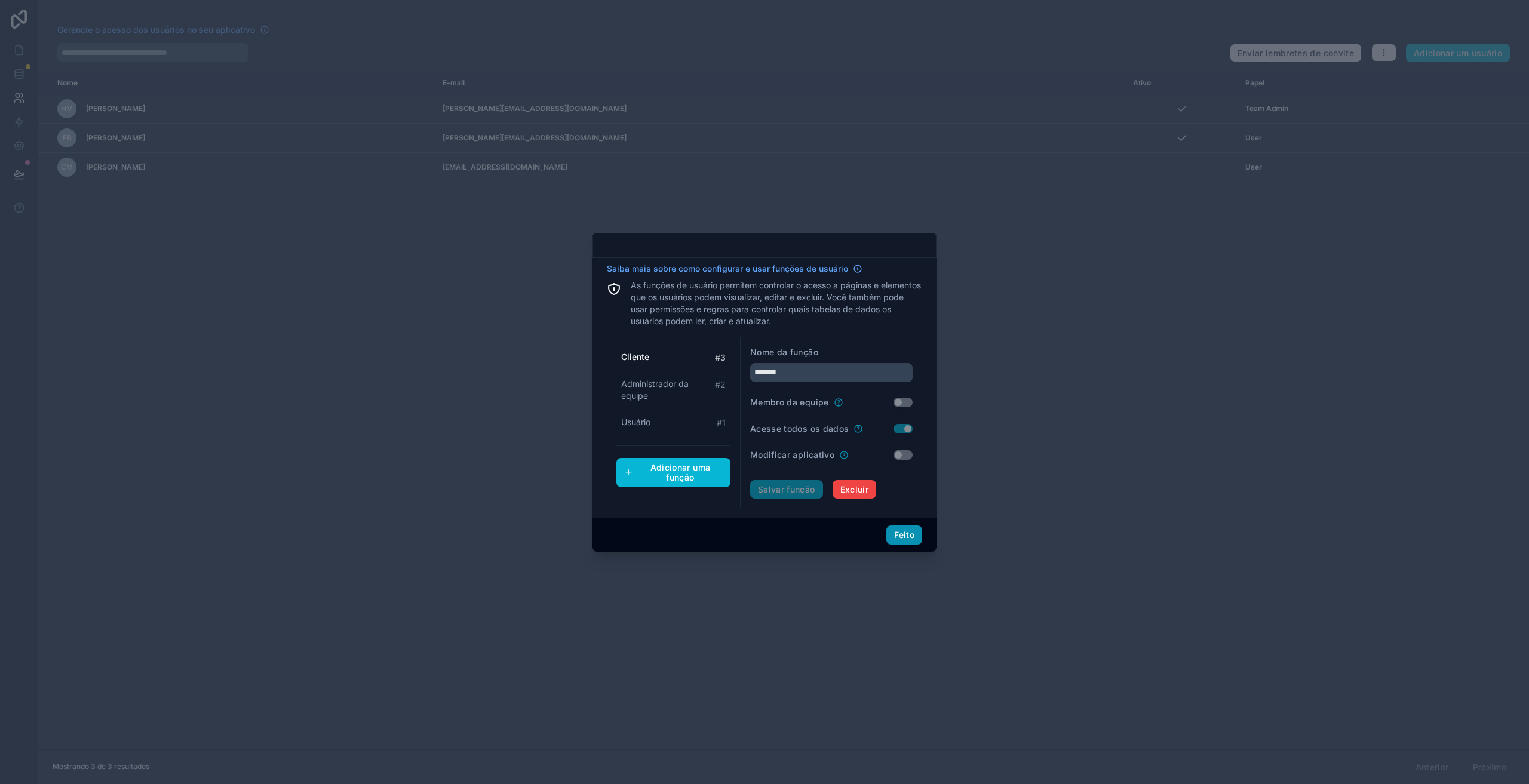
click at [897, 537] on font "Feito" at bounding box center [905, 535] width 20 height 10
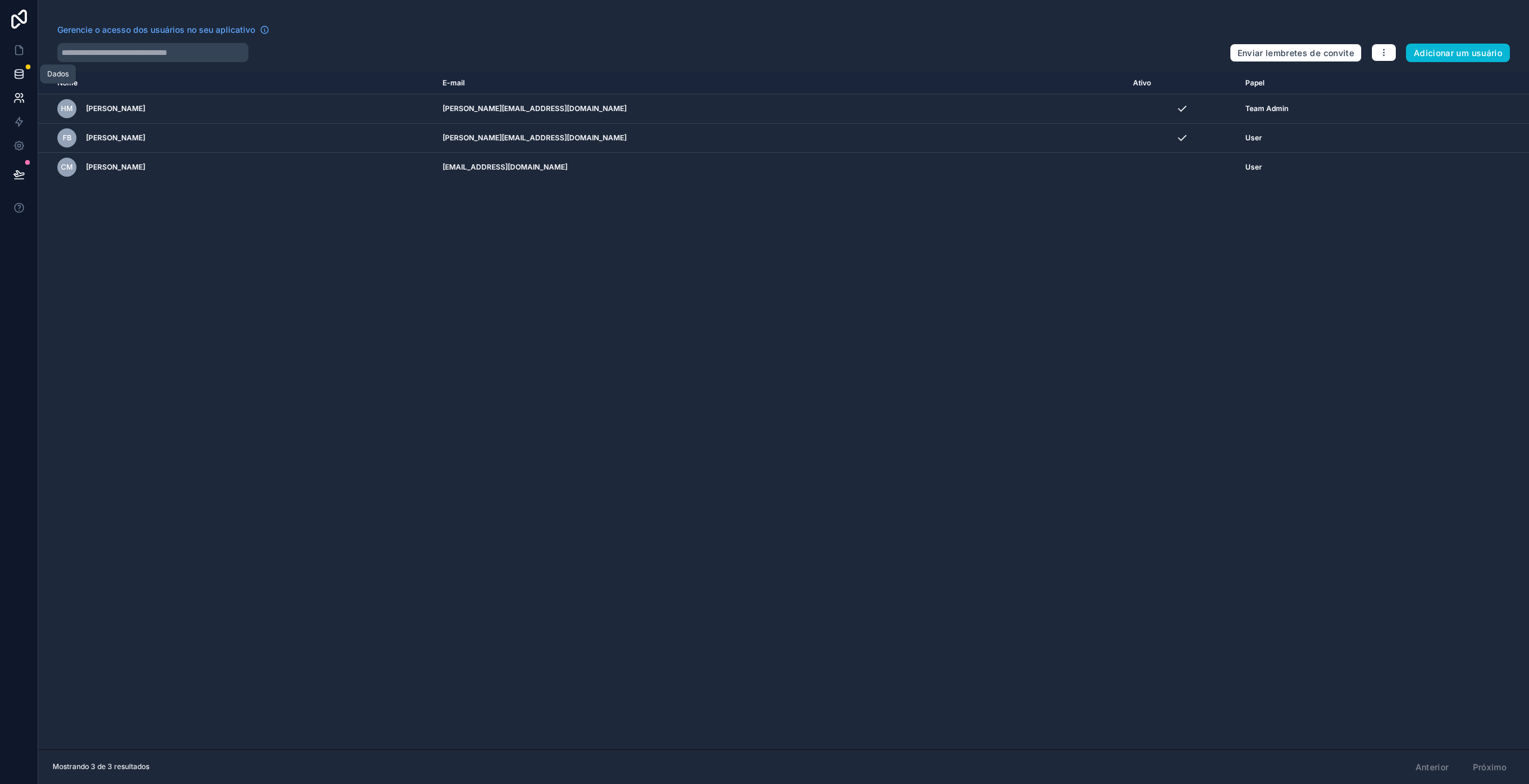
click at [17, 77] on icon at bounding box center [19, 74] width 12 height 12
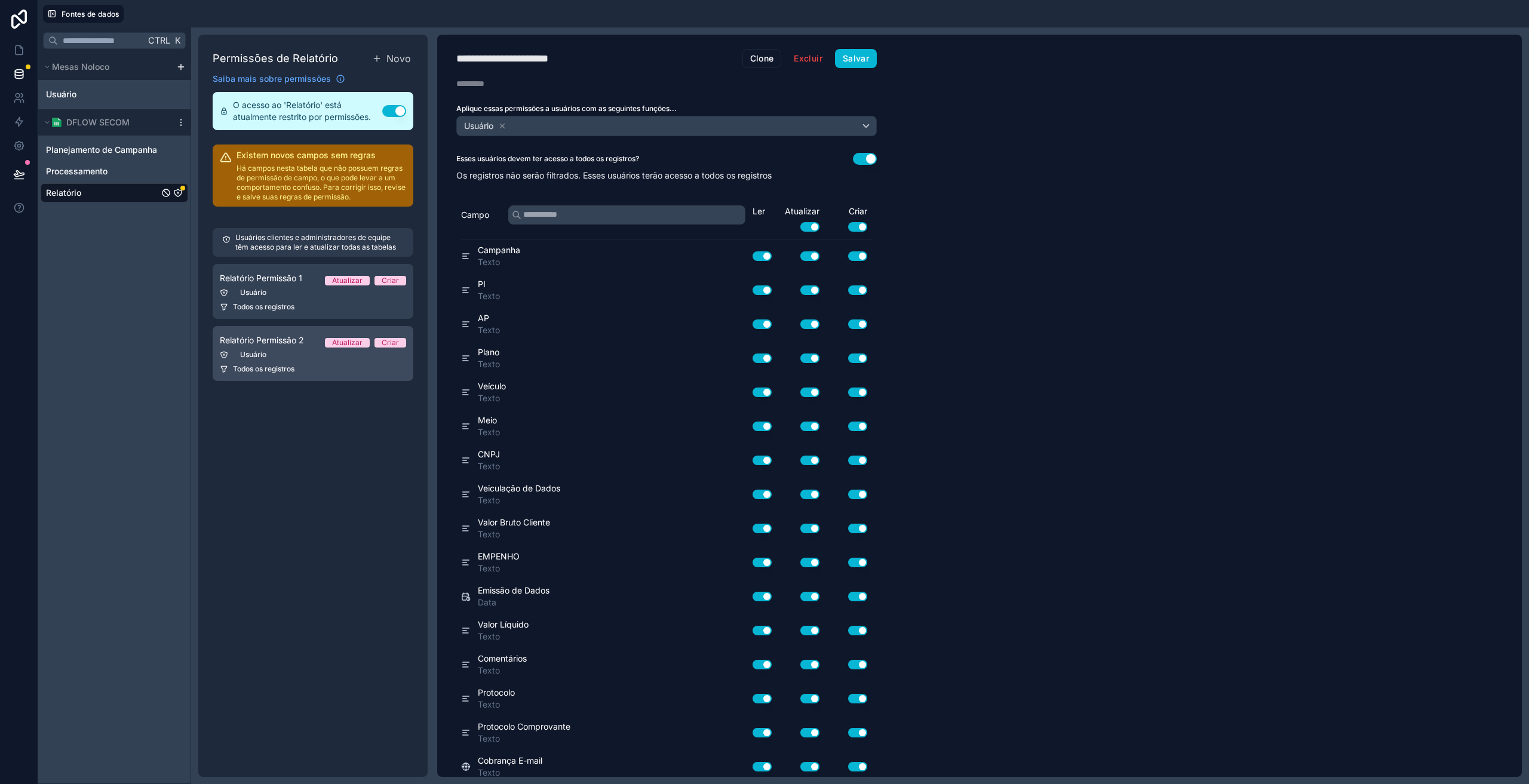
click at [279, 356] on div "Usuário" at bounding box center [312, 354] width 186 height 9
click at [506, 126] on icon at bounding box center [502, 125] width 8 height 8
click at [527, 125] on font "Escolha uma ou mais funções" at bounding box center [519, 125] width 115 height 10
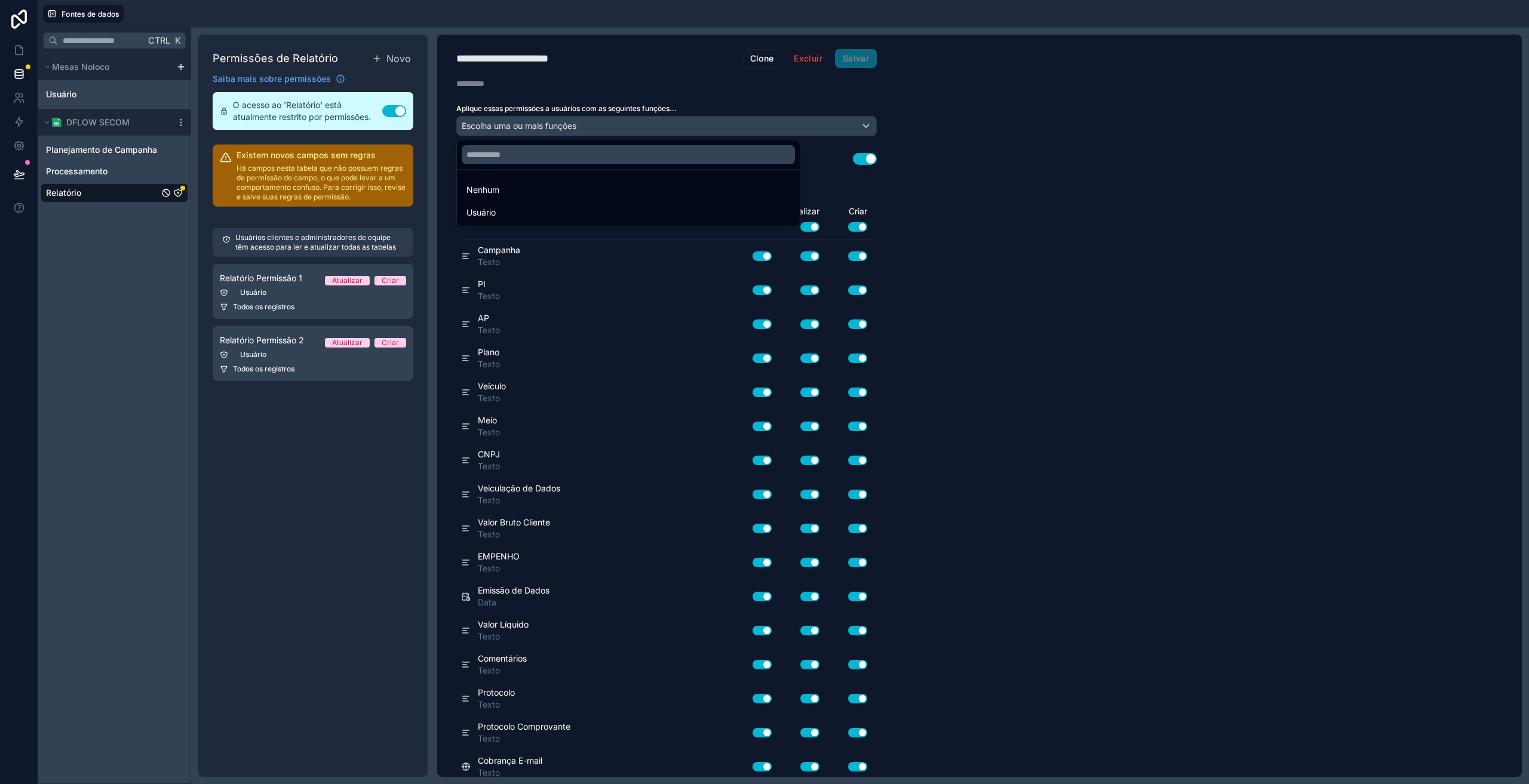
drag, startPoint x: 325, startPoint y: 462, endPoint x: 344, endPoint y: 437, distance: 31.4
click at [325, 463] on div at bounding box center [764, 392] width 1529 height 784
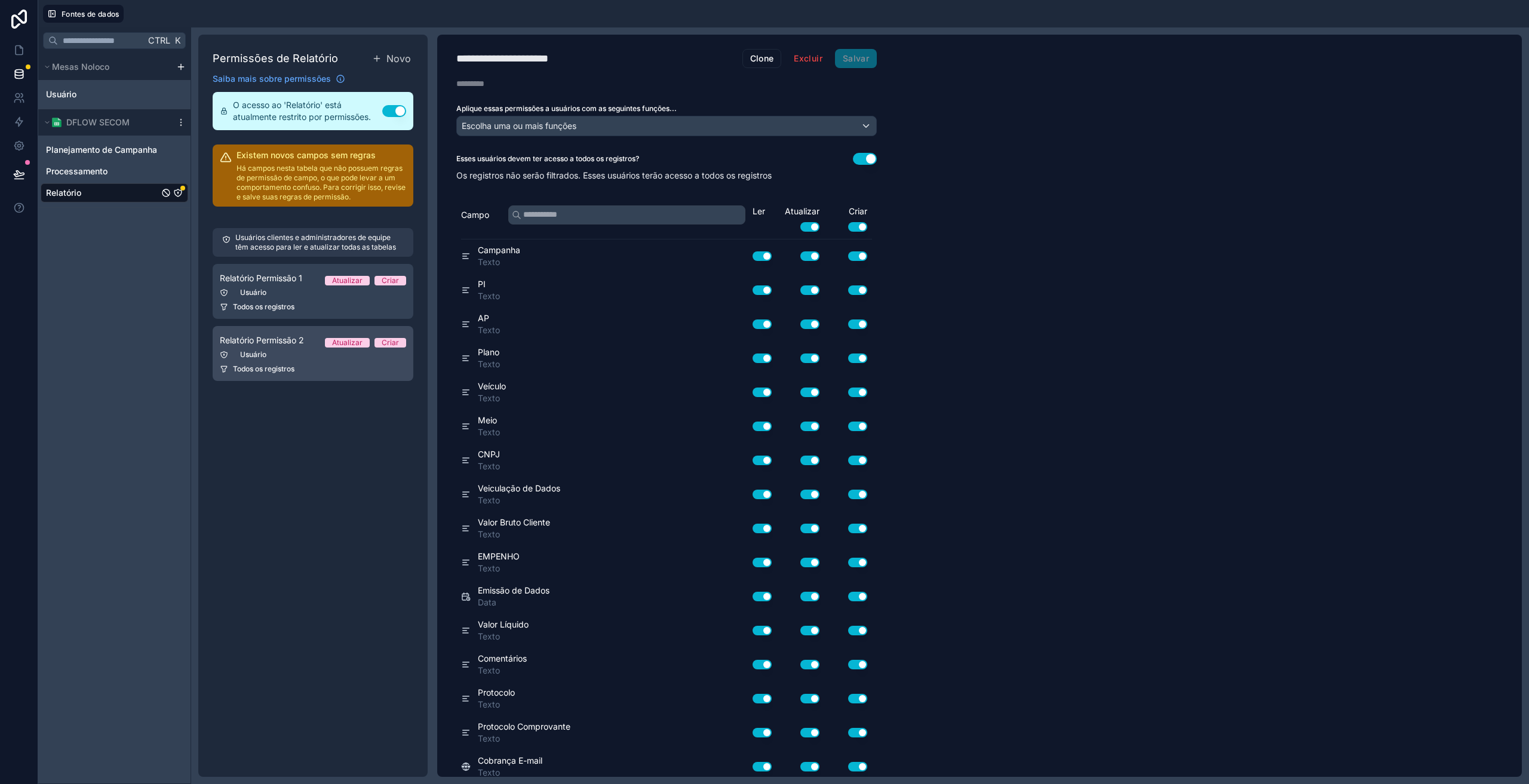
click at [320, 364] on link "Relatório Permissão 2 Atualizar Criar Usuário Todos os registros" at bounding box center [312, 353] width 201 height 55
click at [808, 58] on font "Excluir" at bounding box center [808, 58] width 28 height 10
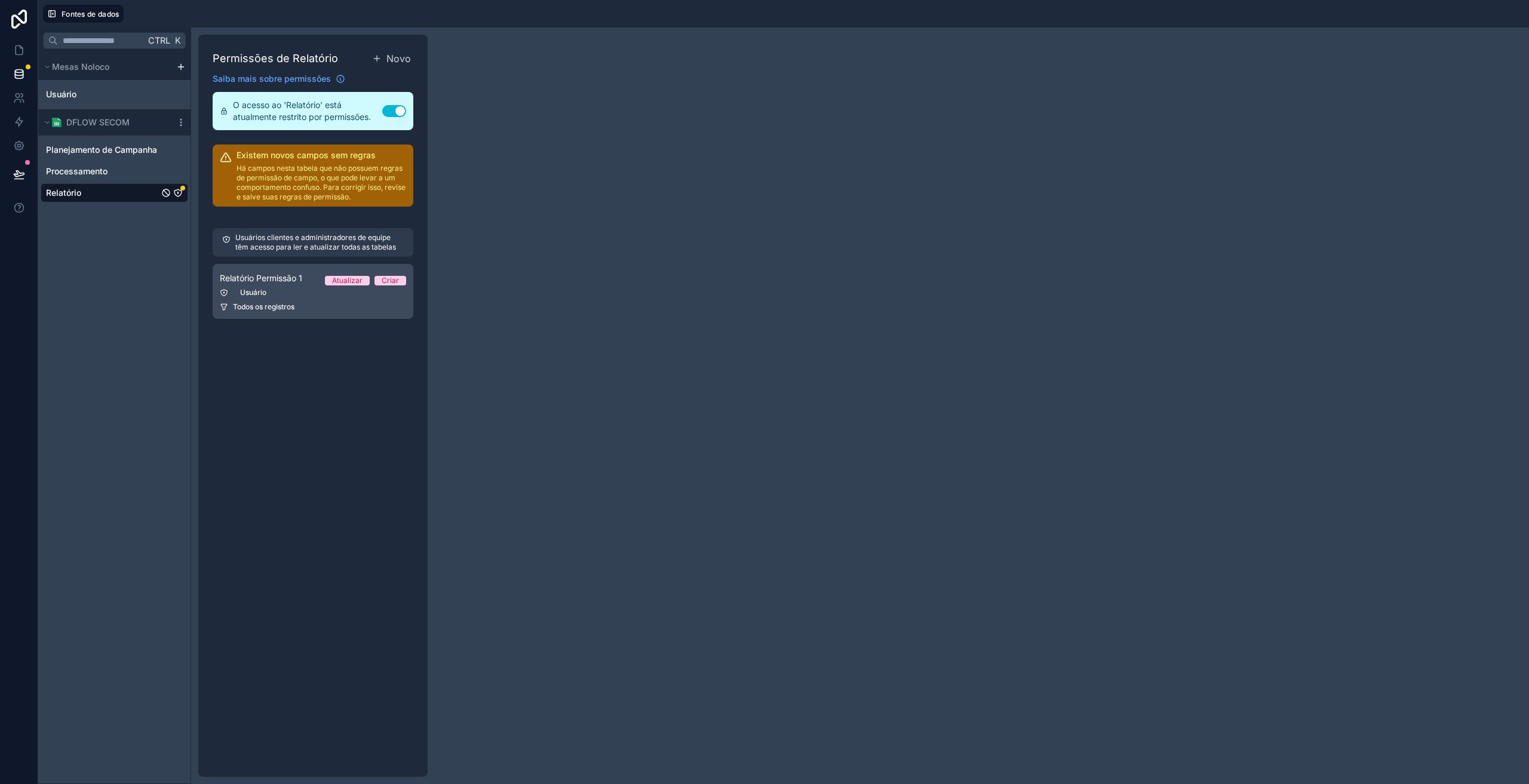
click at [309, 295] on div "Usuário" at bounding box center [312, 292] width 186 height 9
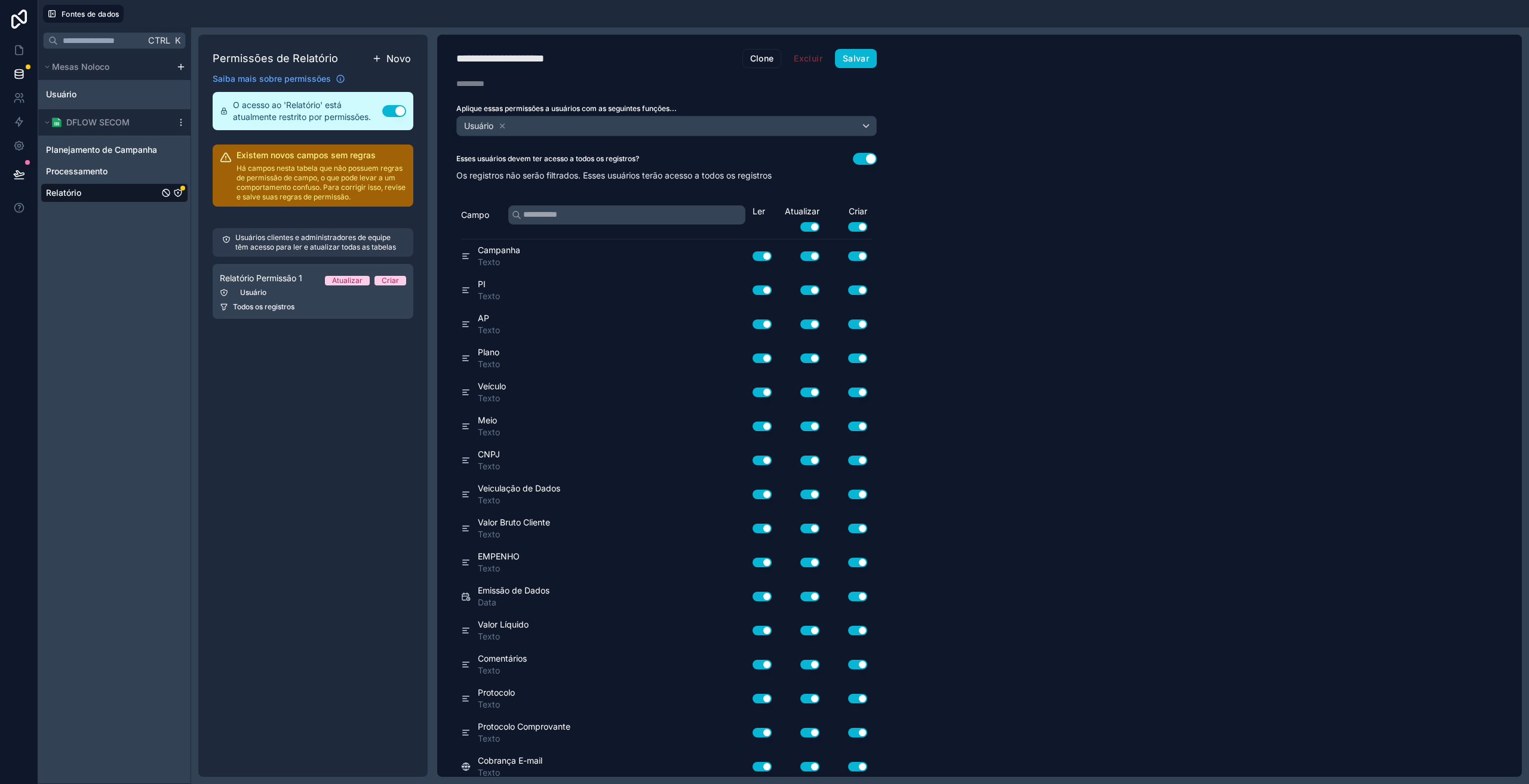
click at [390, 58] on font "Novo" at bounding box center [399, 58] width 25 height 12
click at [297, 370] on div "Todos os registros" at bounding box center [312, 368] width 186 height 9
click at [538, 128] on div "Usuário" at bounding box center [666, 126] width 419 height 19
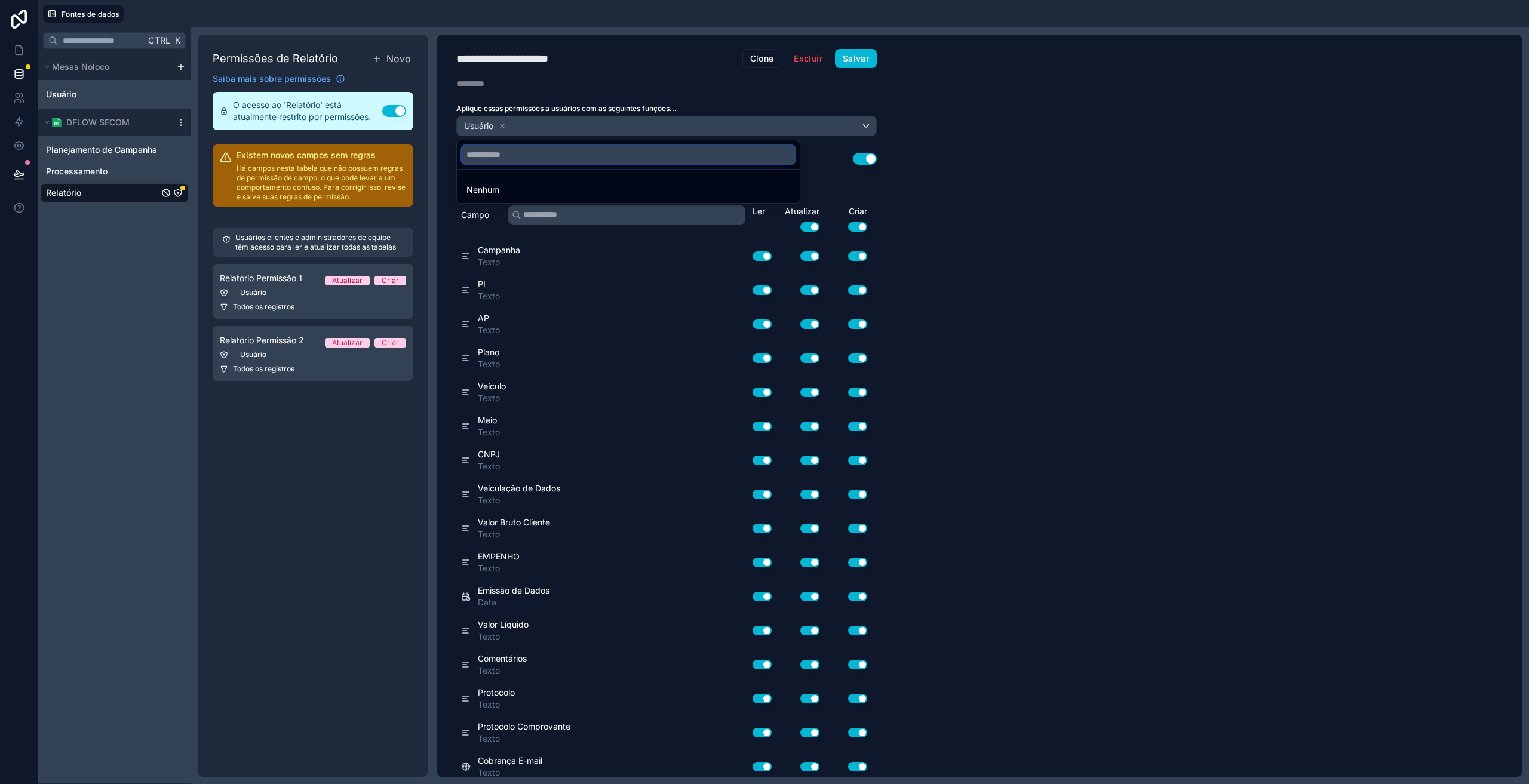
click at [516, 160] on input "text" at bounding box center [628, 155] width 333 height 19
type input "*******"
click at [505, 127] on div at bounding box center [764, 392] width 1529 height 784
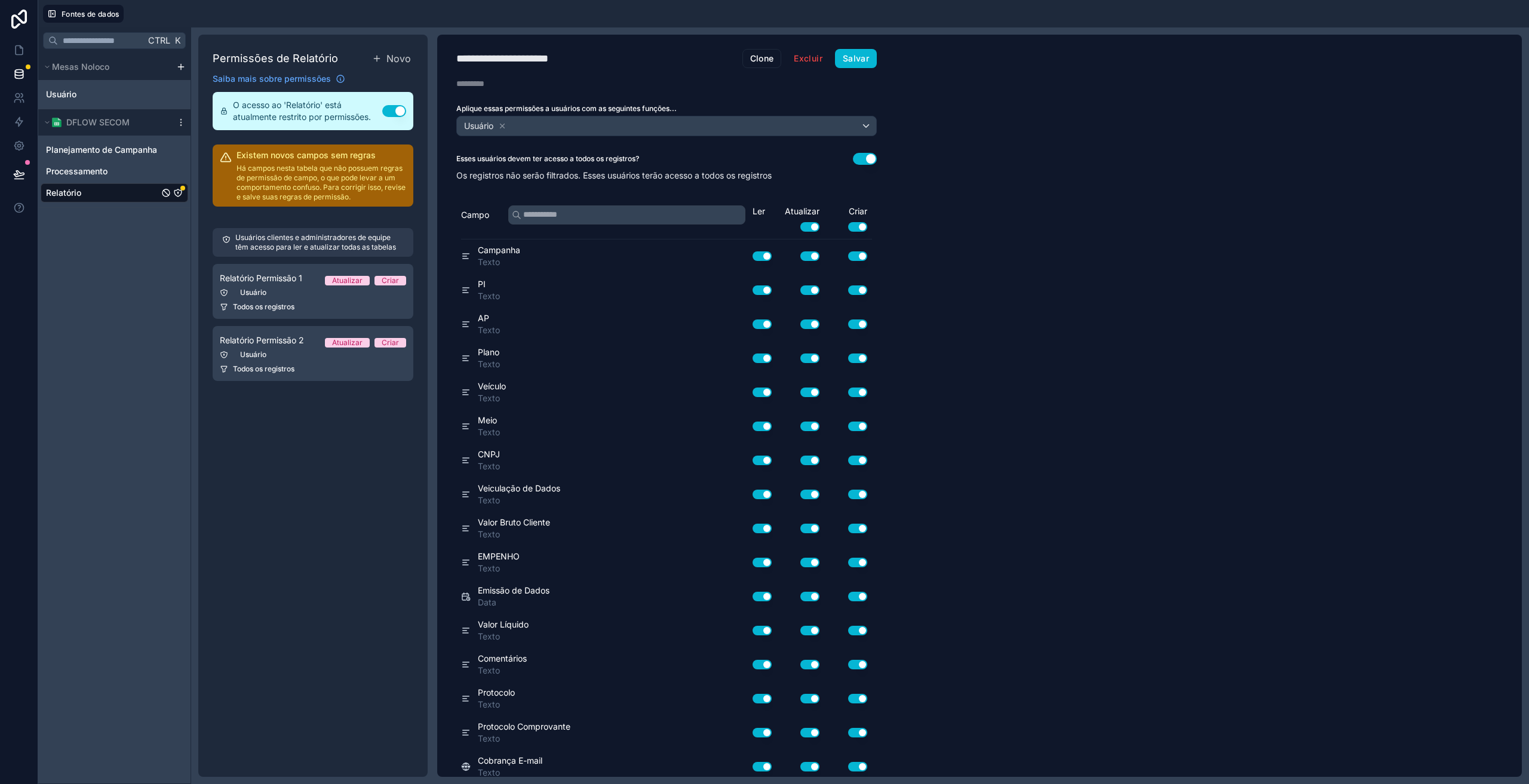
click at [505, 127] on icon at bounding box center [503, 125] width 4 height 4
click at [508, 123] on font "Escolha uma ou mais funções" at bounding box center [519, 125] width 115 height 10
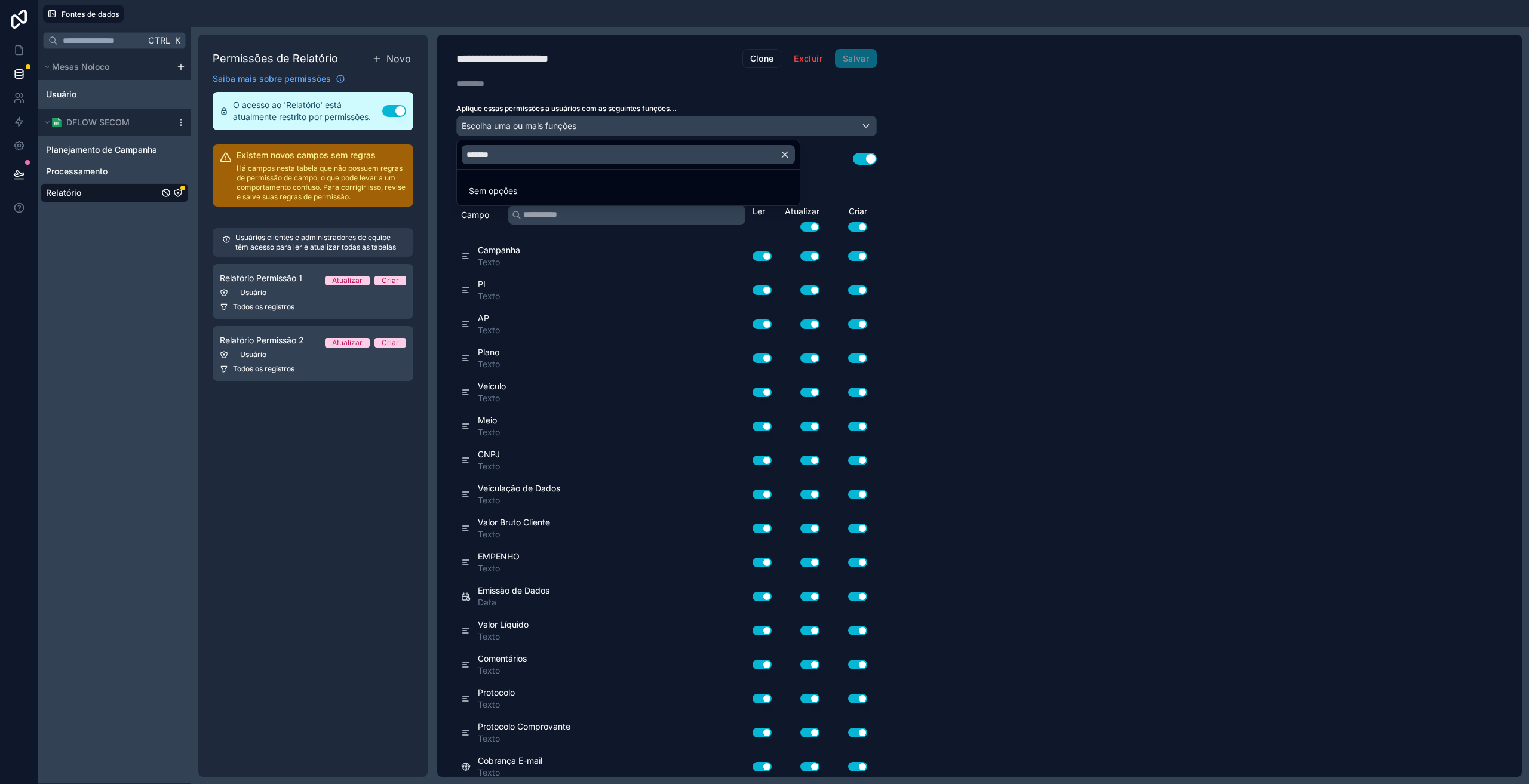
click at [508, 123] on div at bounding box center [764, 392] width 1529 height 784
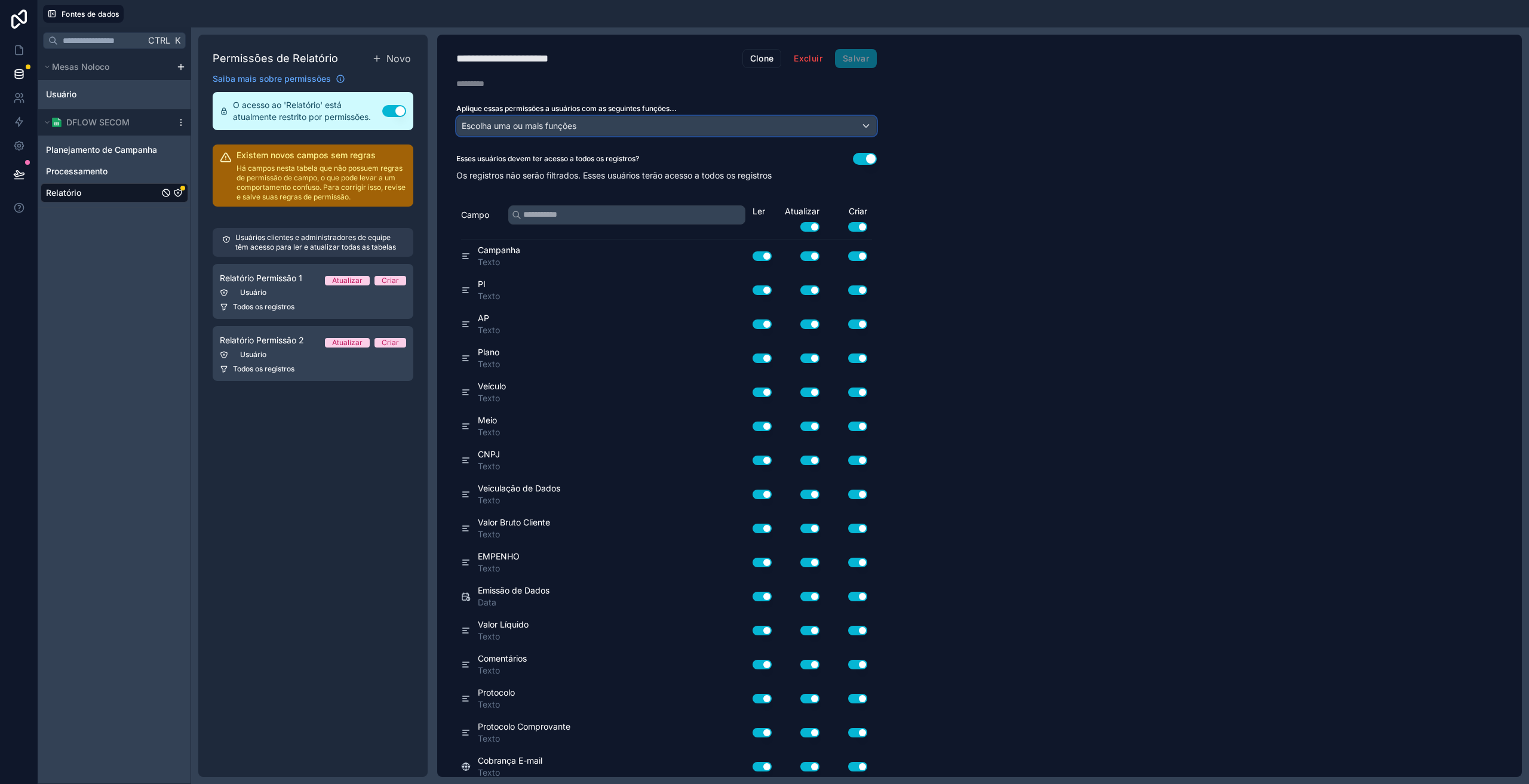
click at [508, 123] on font "Escolha uma ou mais funções" at bounding box center [519, 125] width 115 height 10
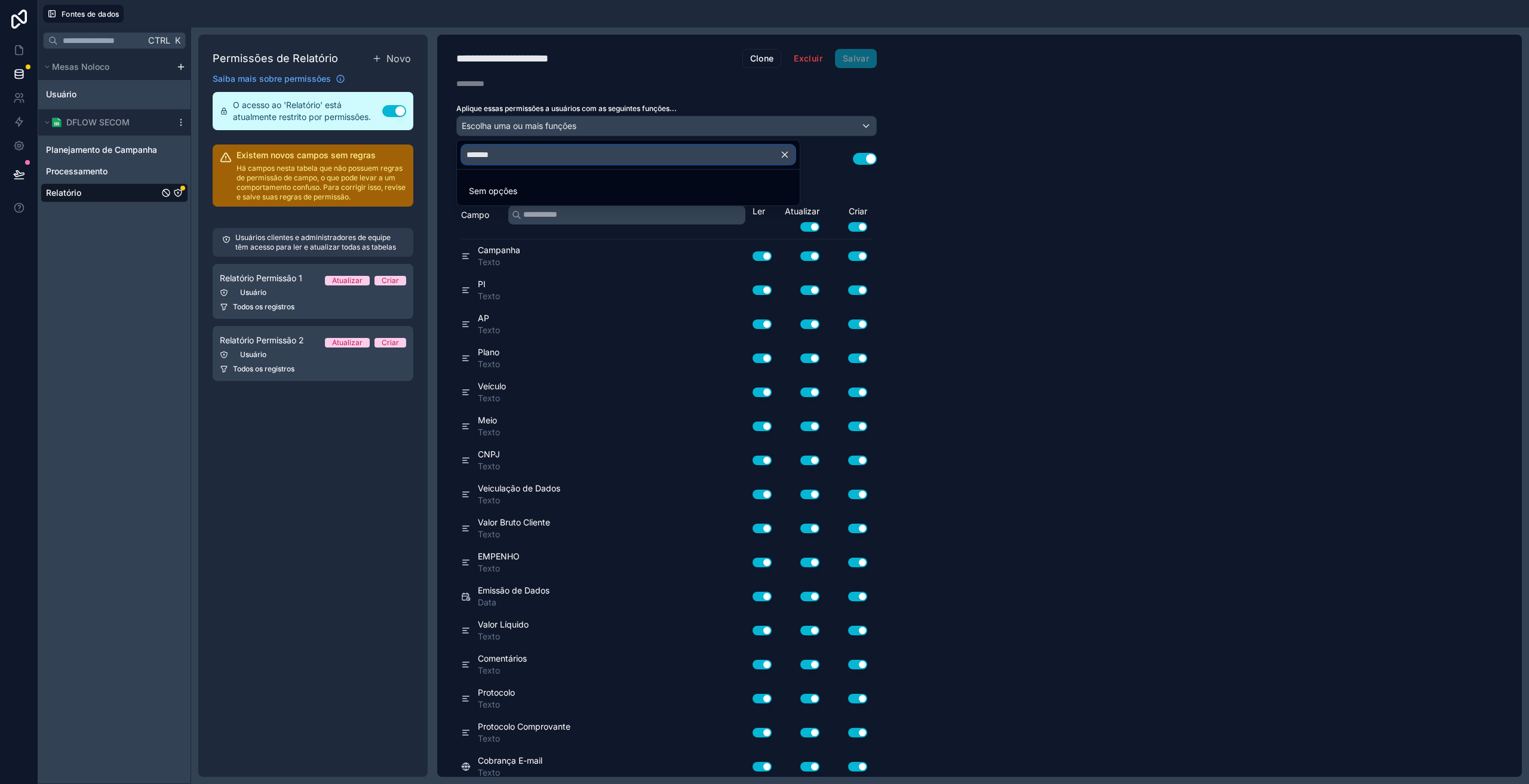
click at [521, 154] on input "*******" at bounding box center [628, 155] width 333 height 19
click at [1000, 148] on div at bounding box center [764, 392] width 1529 height 784
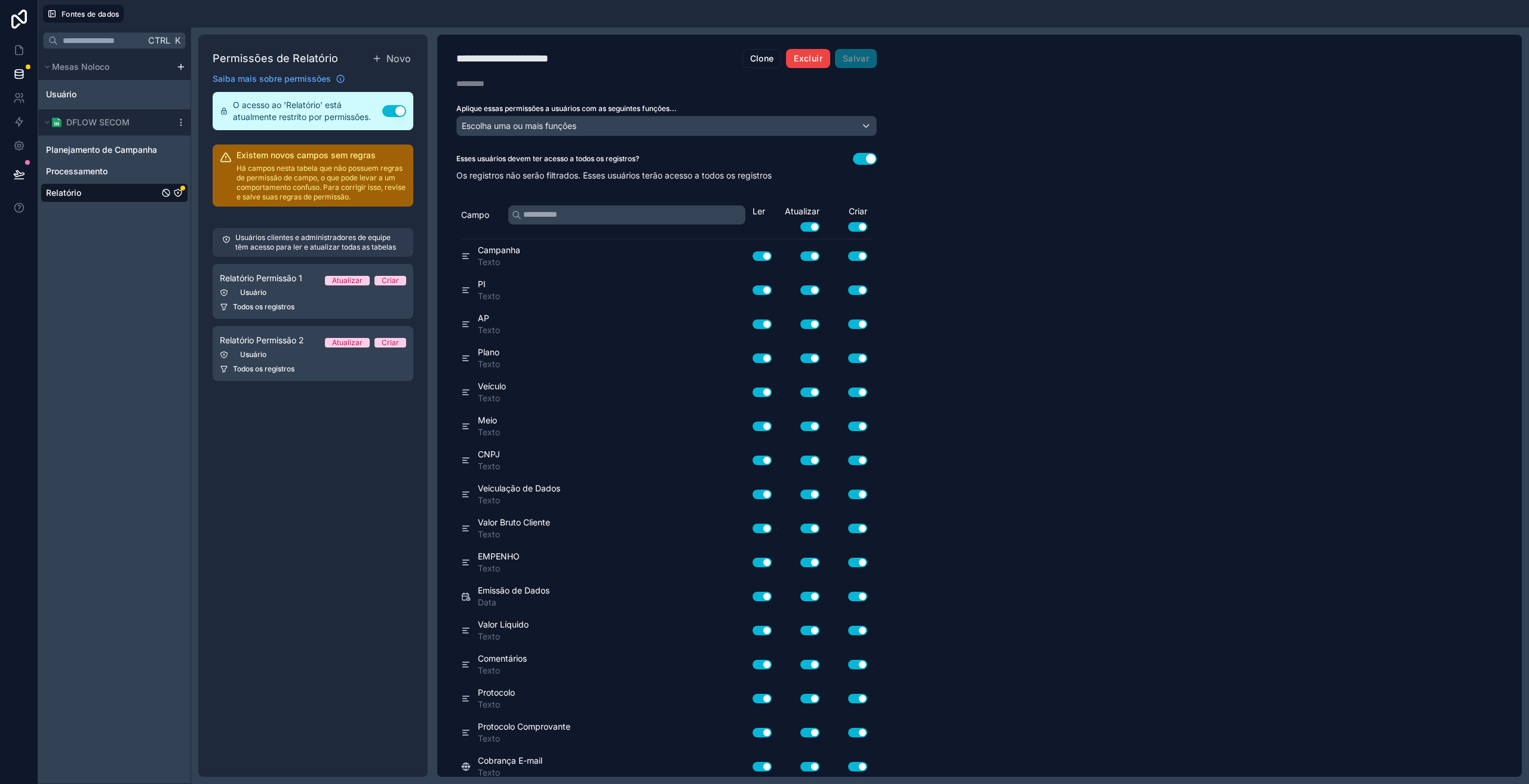
click at [808, 59] on font "Excluir" at bounding box center [808, 58] width 28 height 10
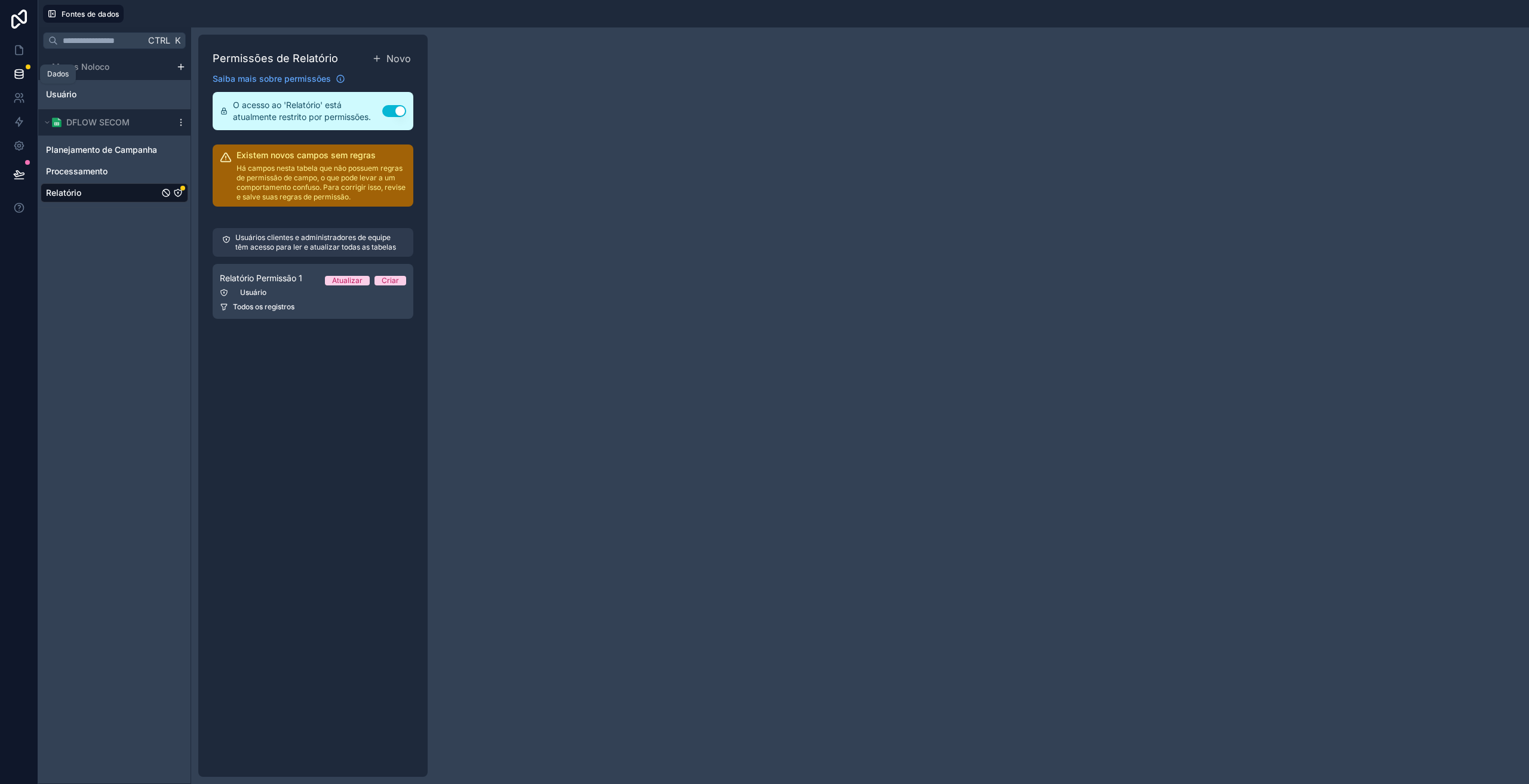
click at [26, 74] on link at bounding box center [19, 74] width 38 height 24
click at [22, 168] on button at bounding box center [19, 174] width 26 height 34
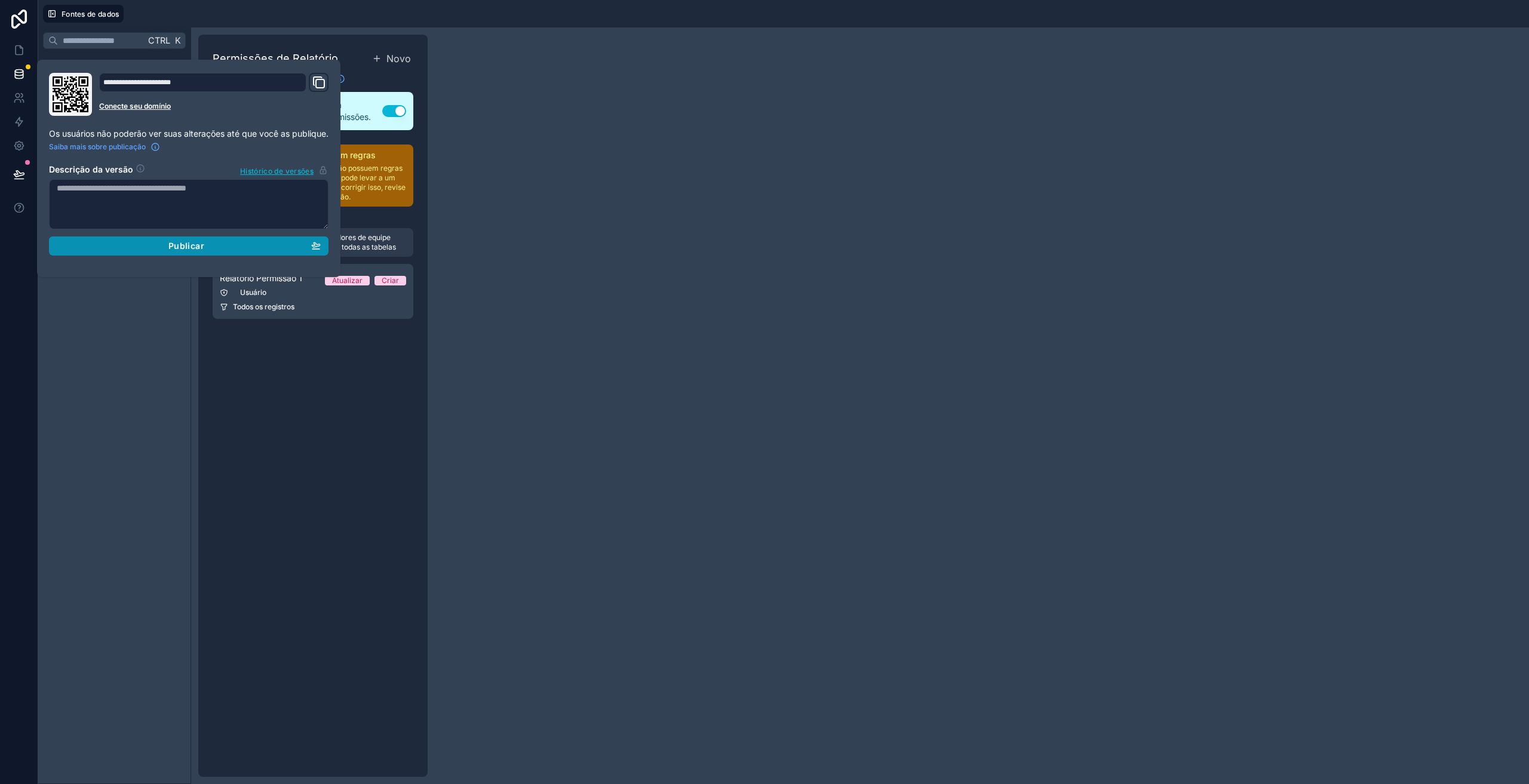
click at [112, 249] on div "Publicar" at bounding box center [189, 246] width 264 height 11
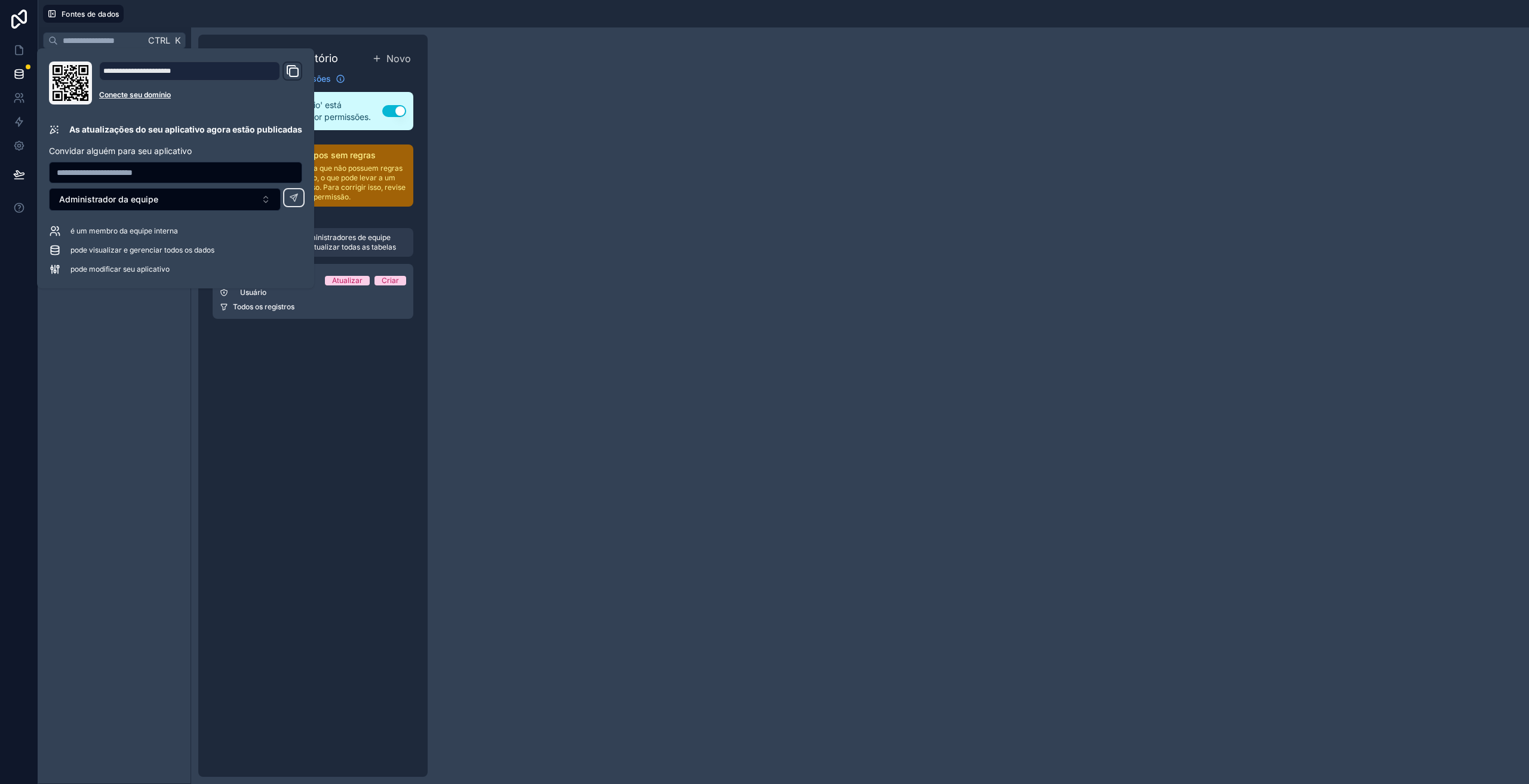
click at [662, 171] on div "Permissões de Relatório Novo Saiba mais sobre permissões O acesso ao 'Relatório…" at bounding box center [860, 405] width 1338 height 756
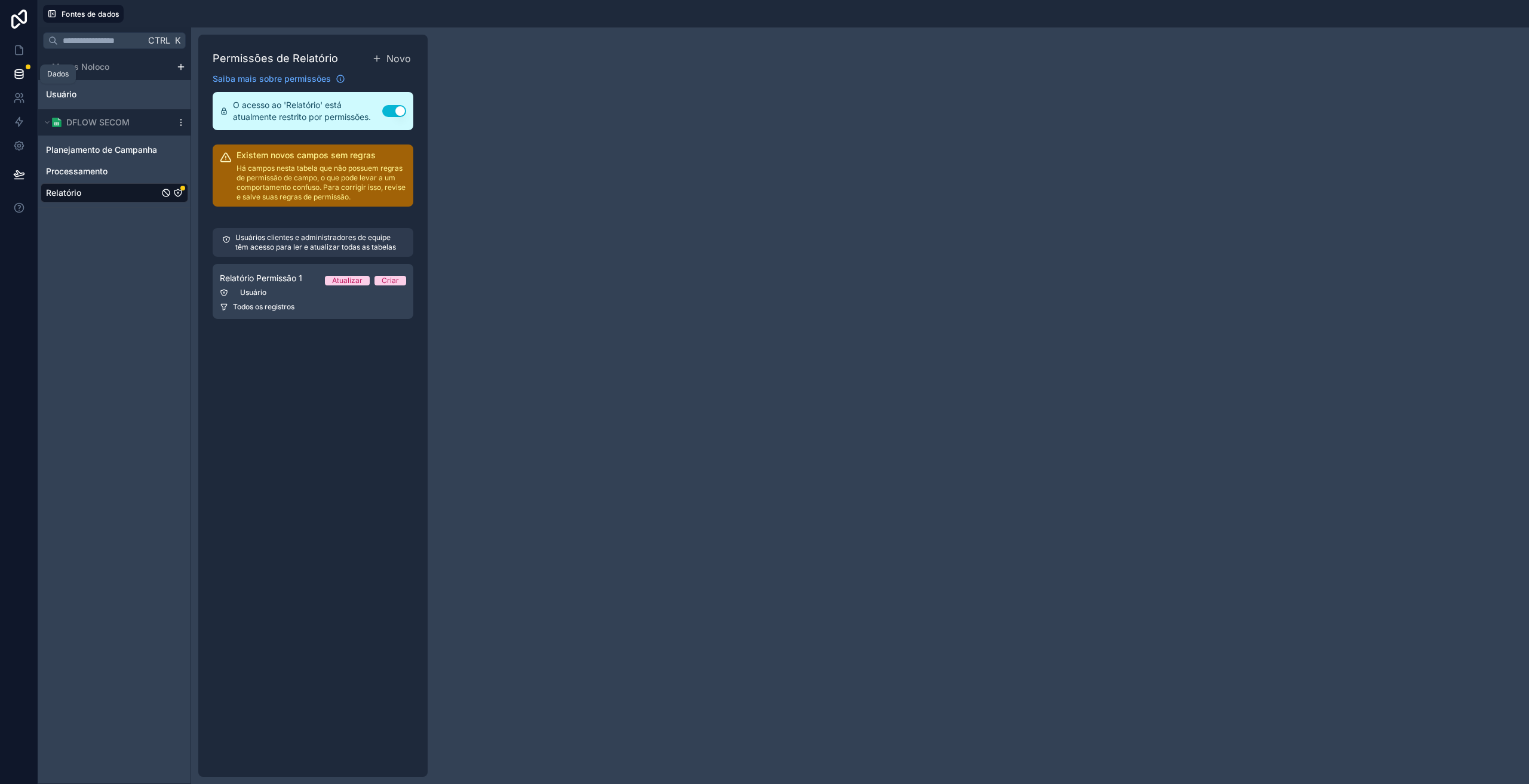
click at [15, 71] on icon at bounding box center [18, 73] width 8 height 5
click at [16, 97] on icon at bounding box center [18, 96] width 4 height 4
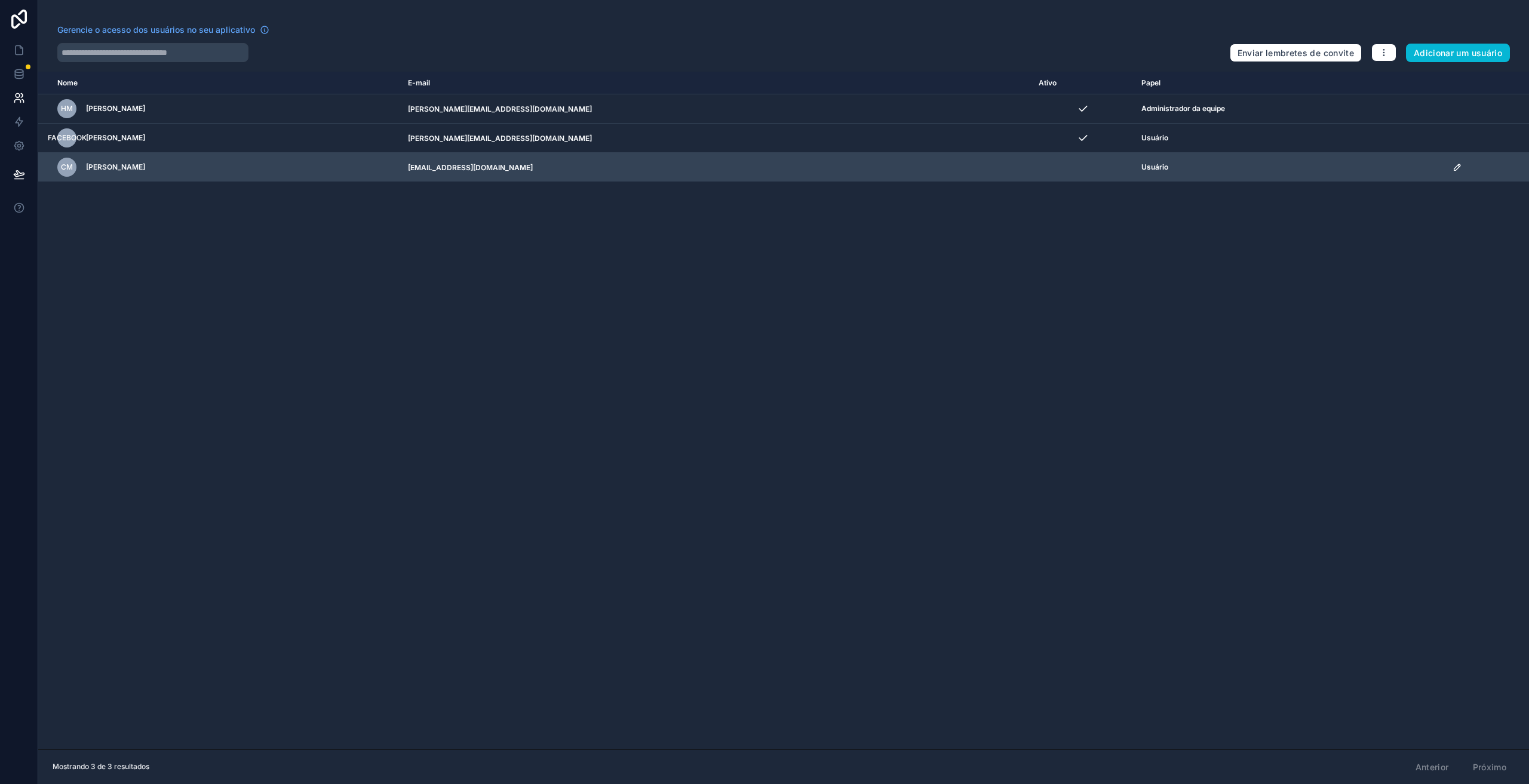
click at [1455, 166] on icon "conteúdo rolável" at bounding box center [1458, 167] width 6 height 6
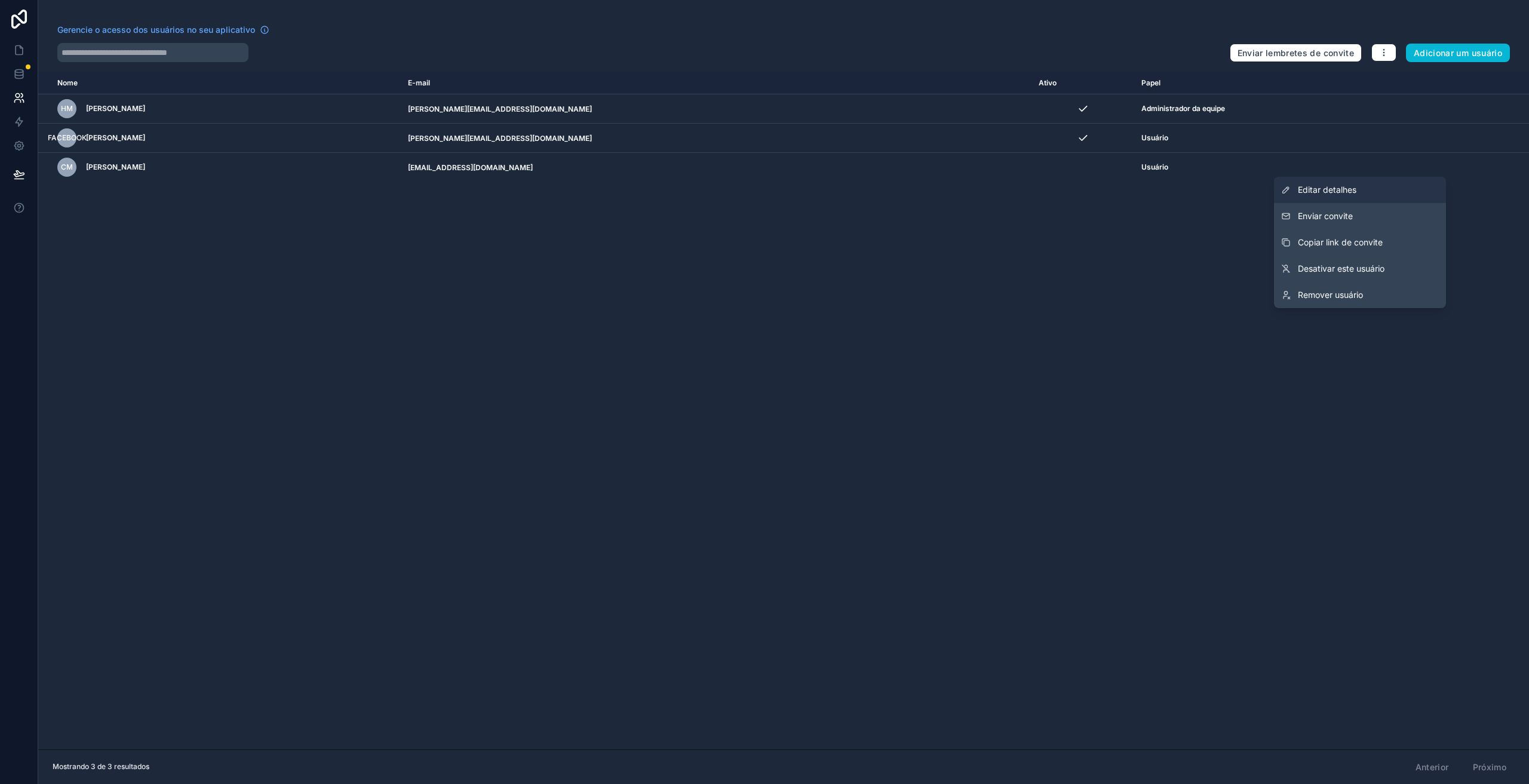
click at [1337, 190] on font "Editar detalhes" at bounding box center [1327, 190] width 58 height 10
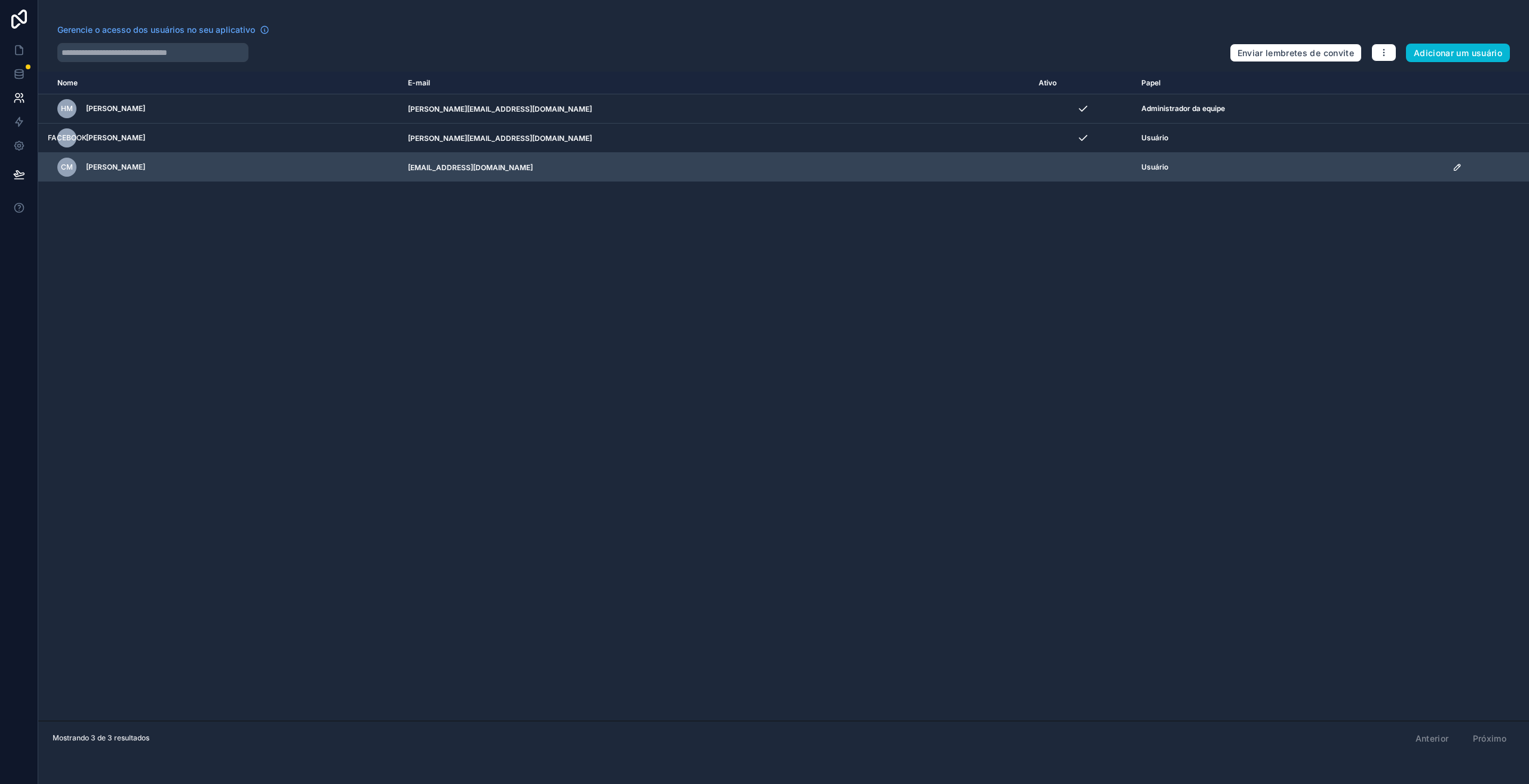
click at [1452, 170] on icon "conteúdo rolável" at bounding box center [1457, 167] width 9 height 9
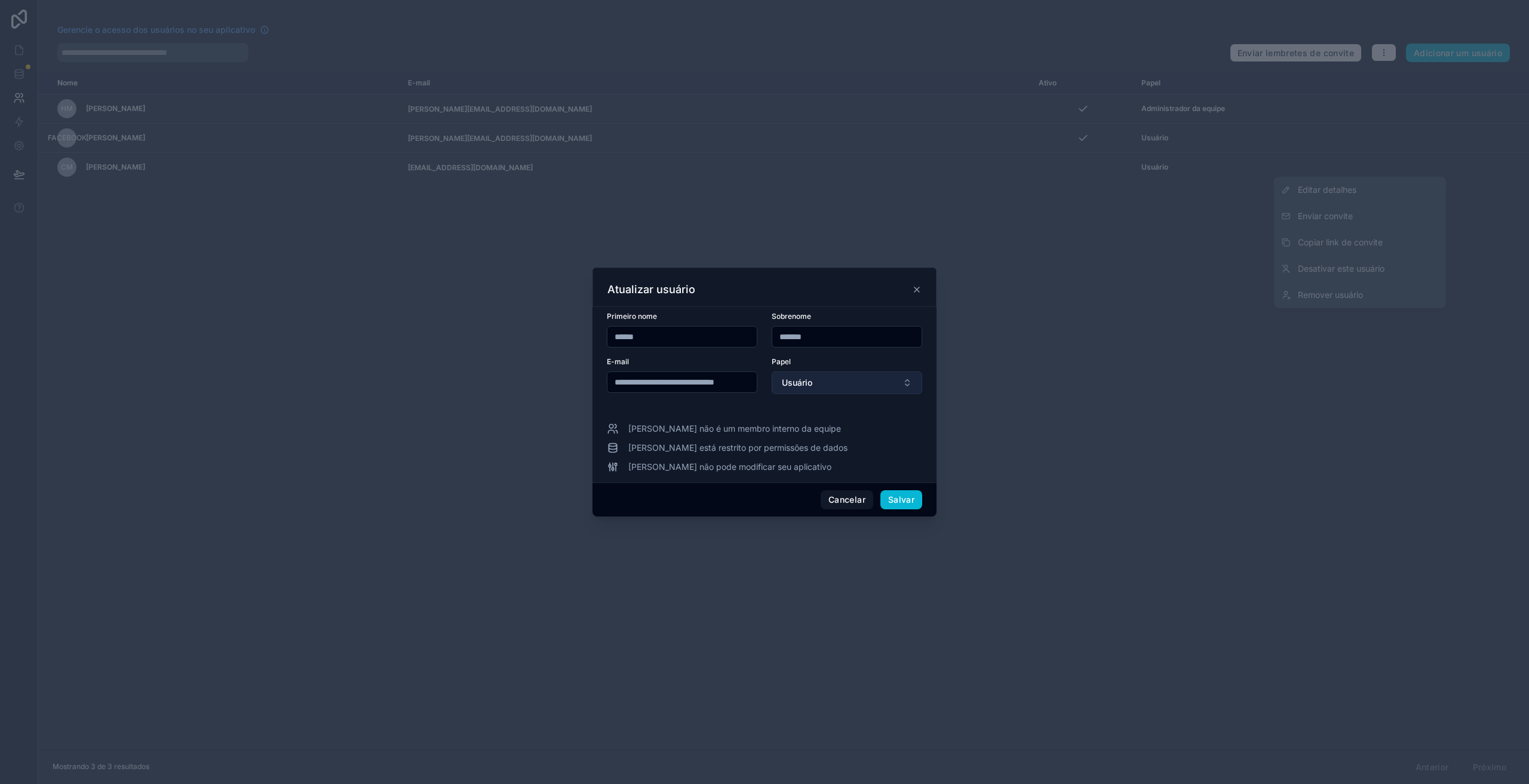
click at [829, 386] on button "Usuário" at bounding box center [847, 382] width 150 height 23
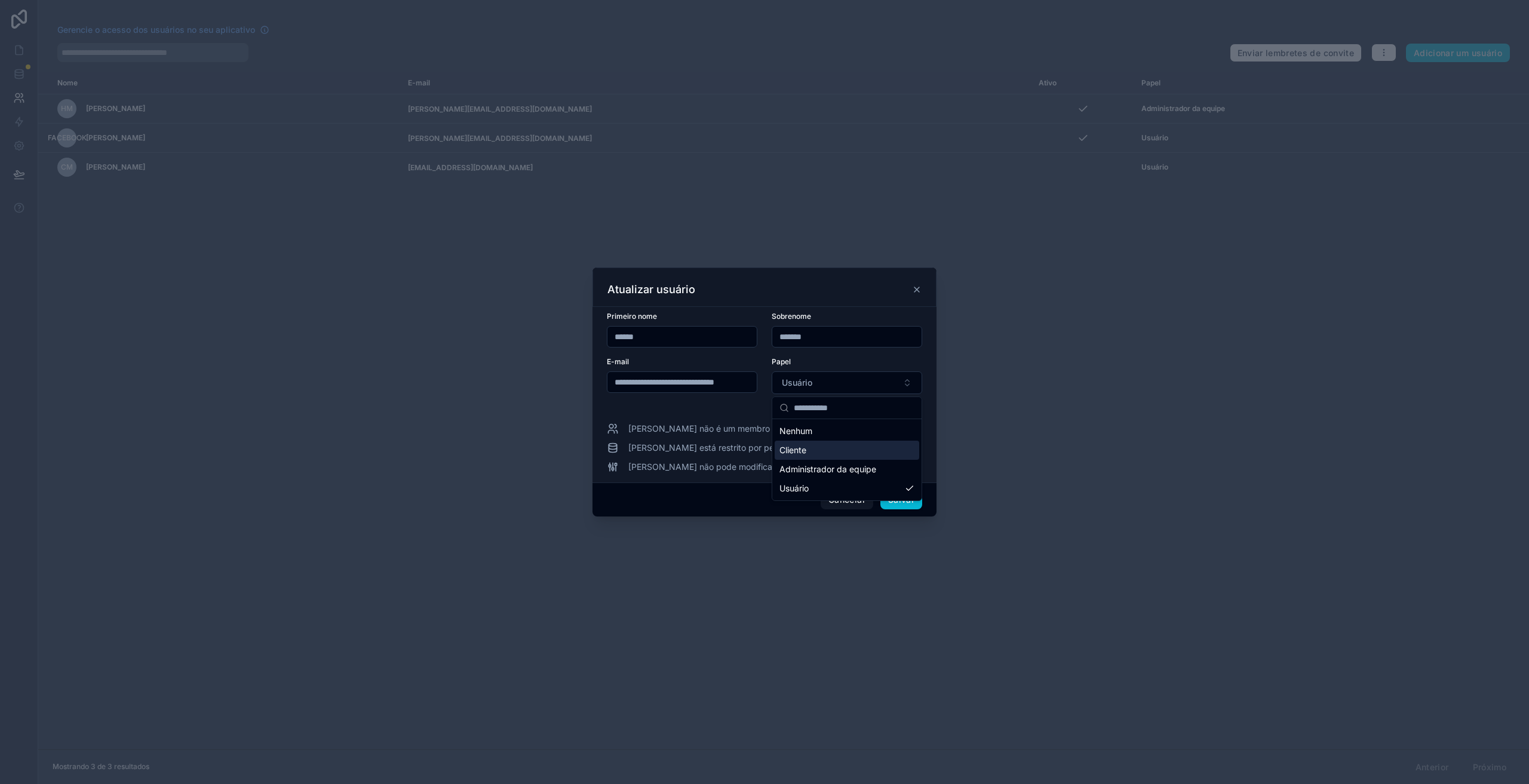
click at [816, 450] on div "Cliente" at bounding box center [847, 450] width 144 height 19
click at [907, 499] on font "Salvar" at bounding box center [902, 500] width 26 height 10
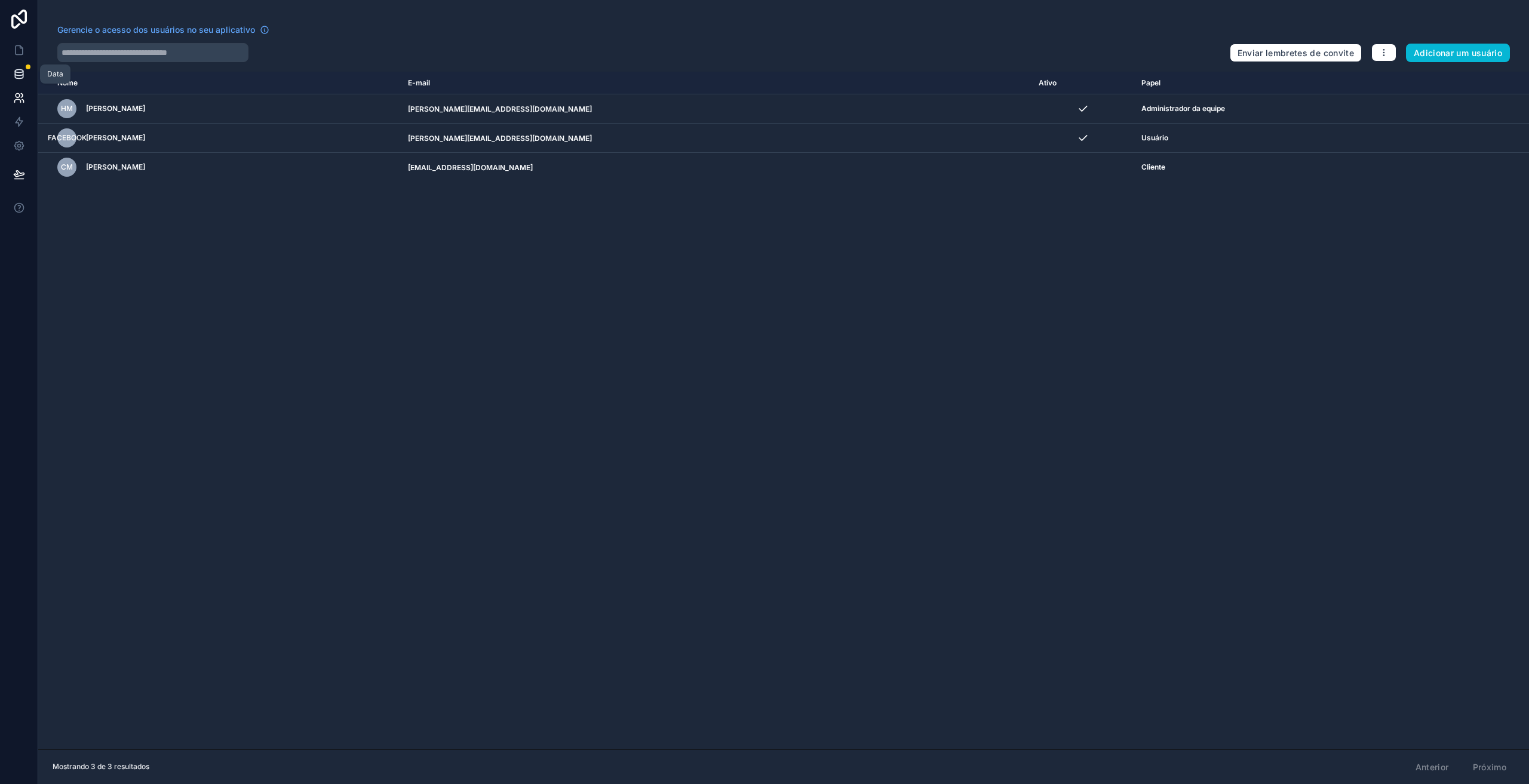
click at [16, 81] on link at bounding box center [19, 74] width 38 height 24
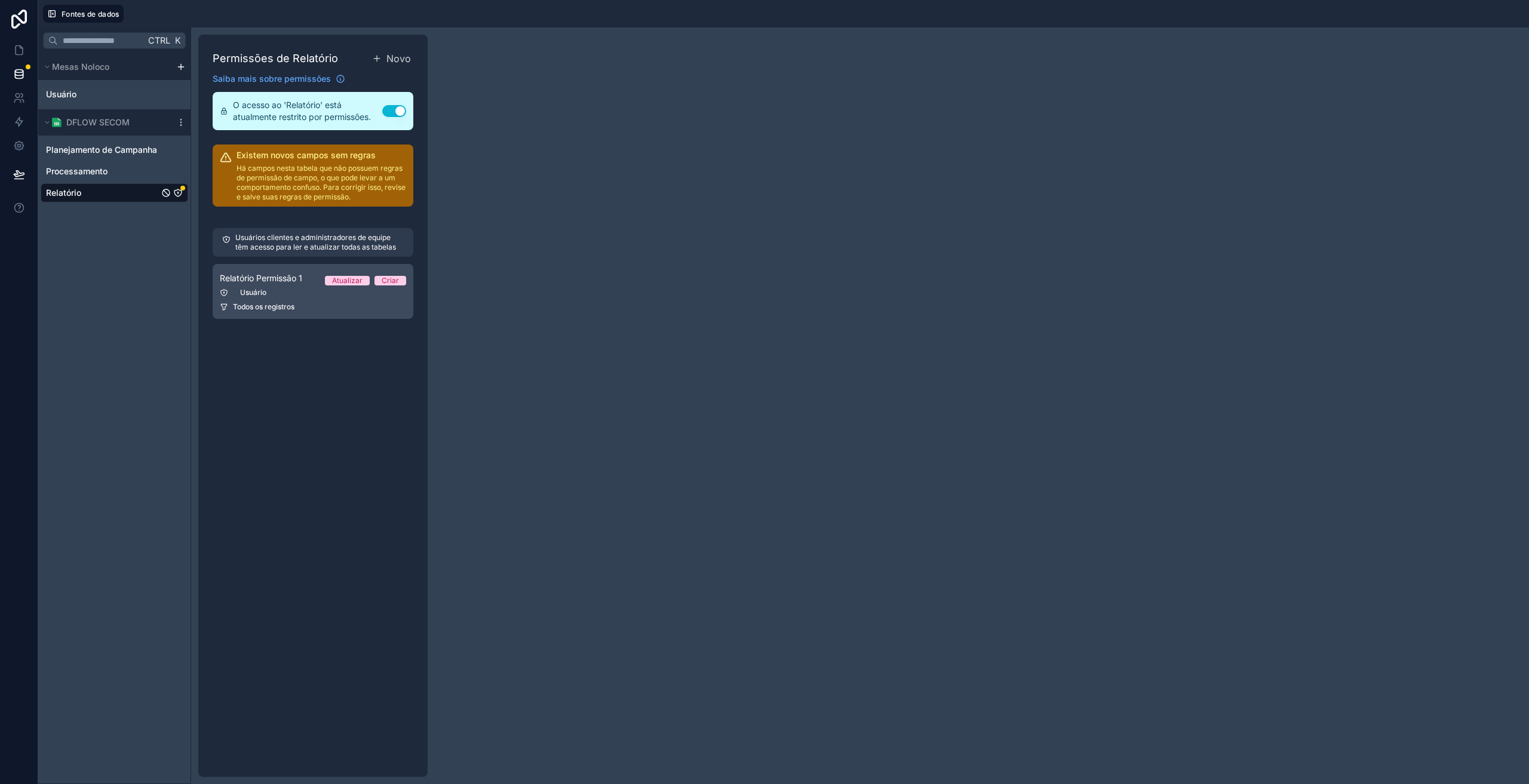
click at [298, 293] on div "Usuário" at bounding box center [312, 292] width 186 height 9
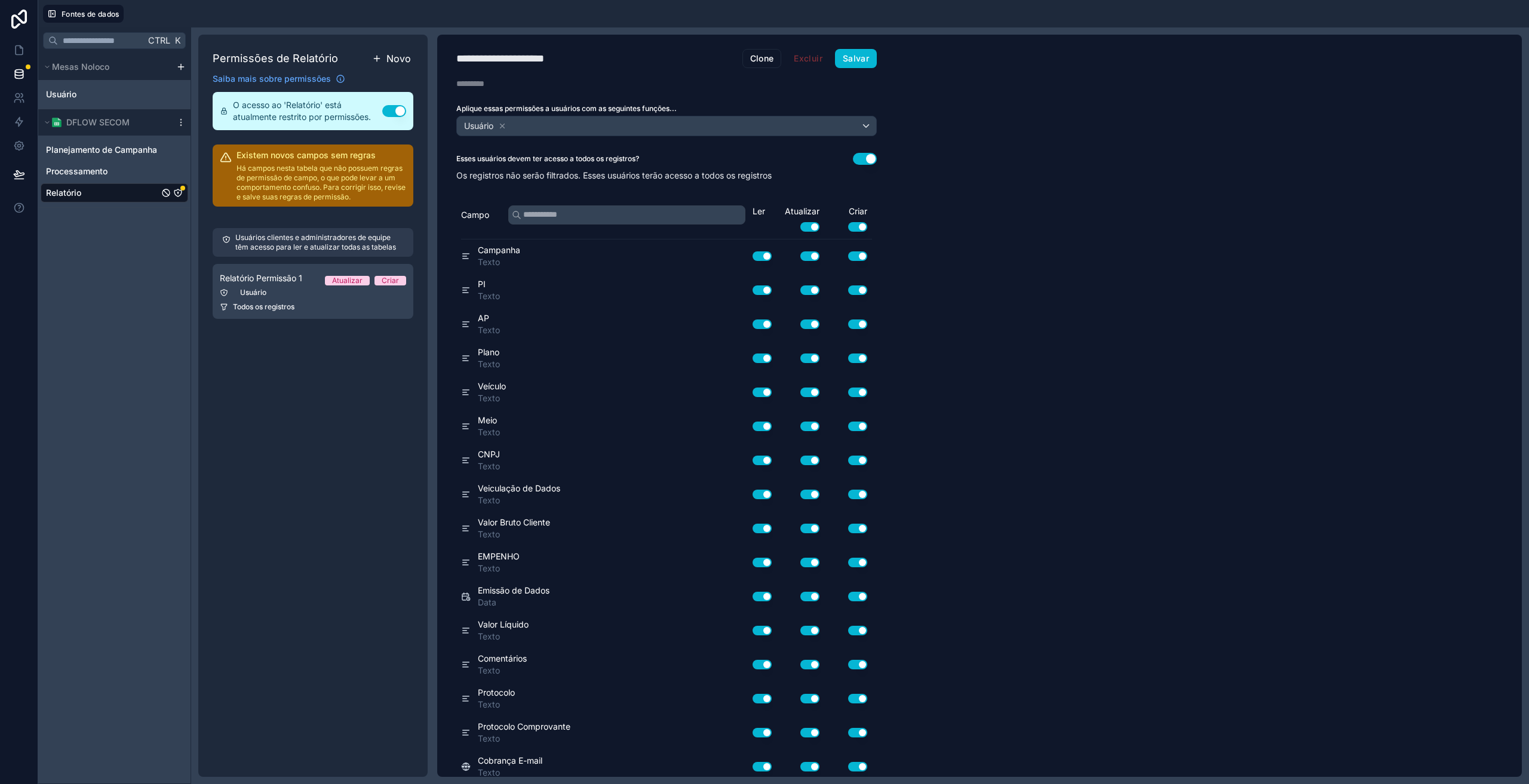
click at [390, 58] on font "Novo" at bounding box center [399, 58] width 25 height 12
click at [505, 124] on icon at bounding box center [503, 125] width 4 height 4
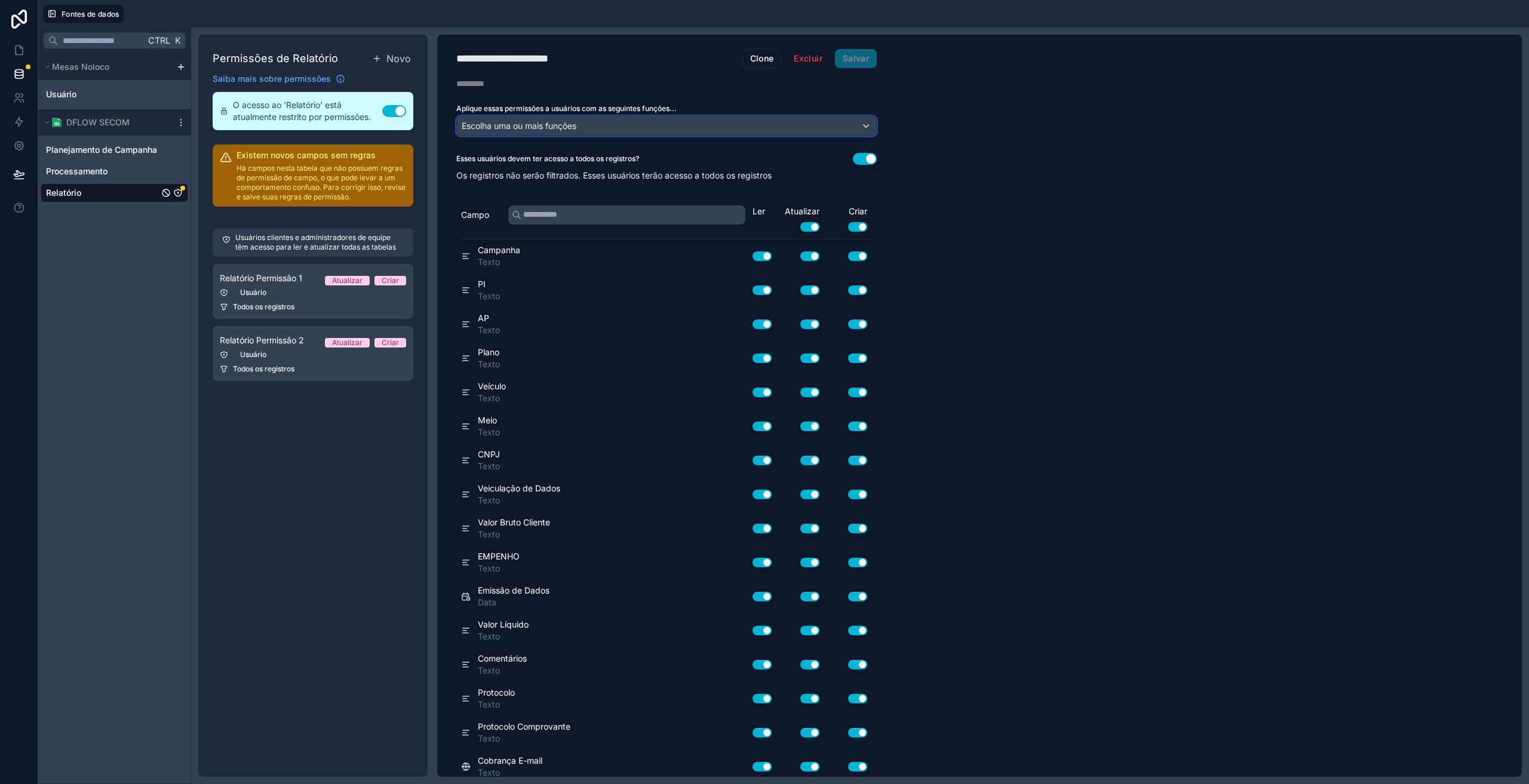
click at [506, 124] on font "Escolha uma ou mais funções" at bounding box center [519, 125] width 115 height 10
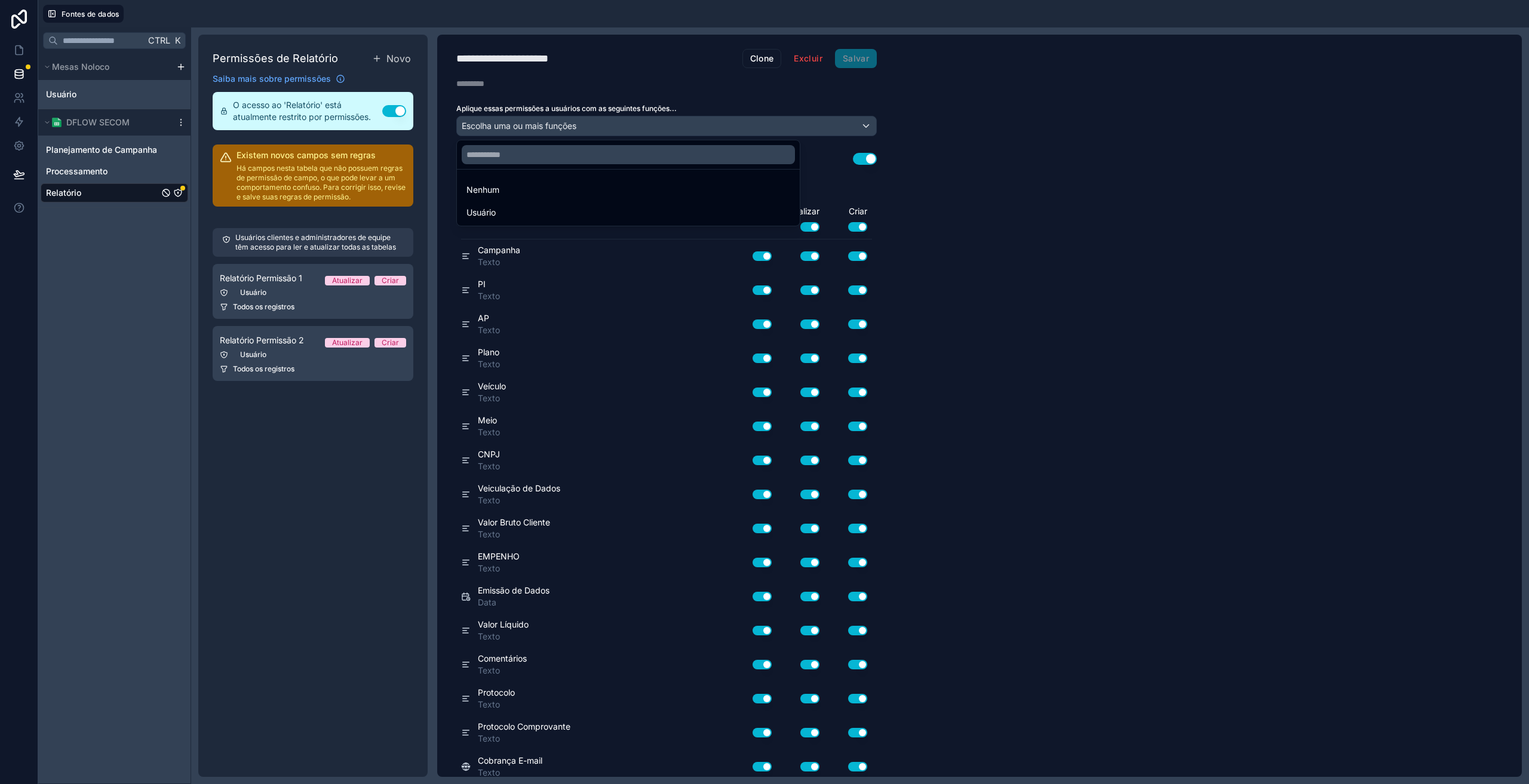
click at [176, 193] on div at bounding box center [764, 392] width 1529 height 784
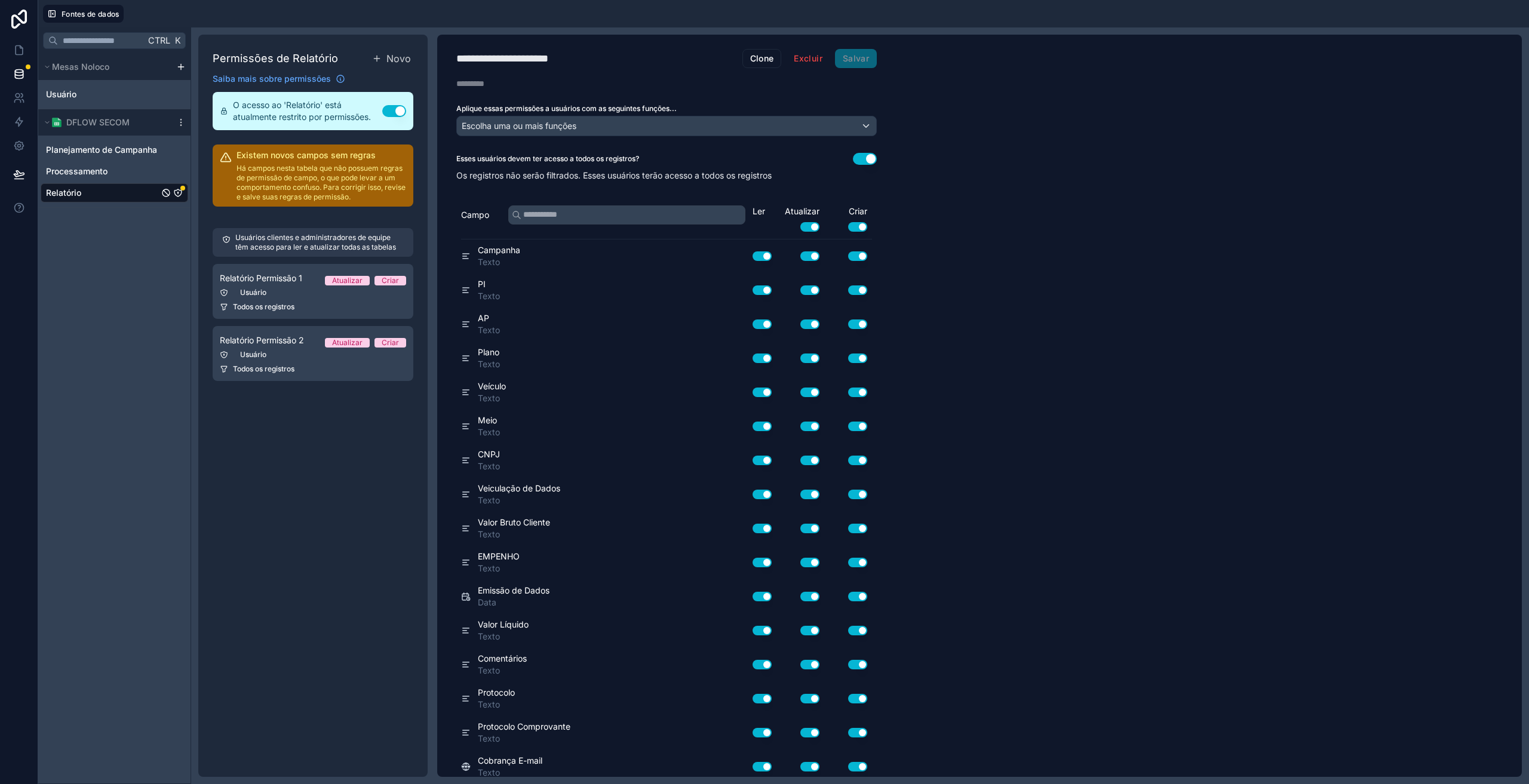
click at [177, 192] on icon "Relatório" at bounding box center [177, 193] width 9 height 9
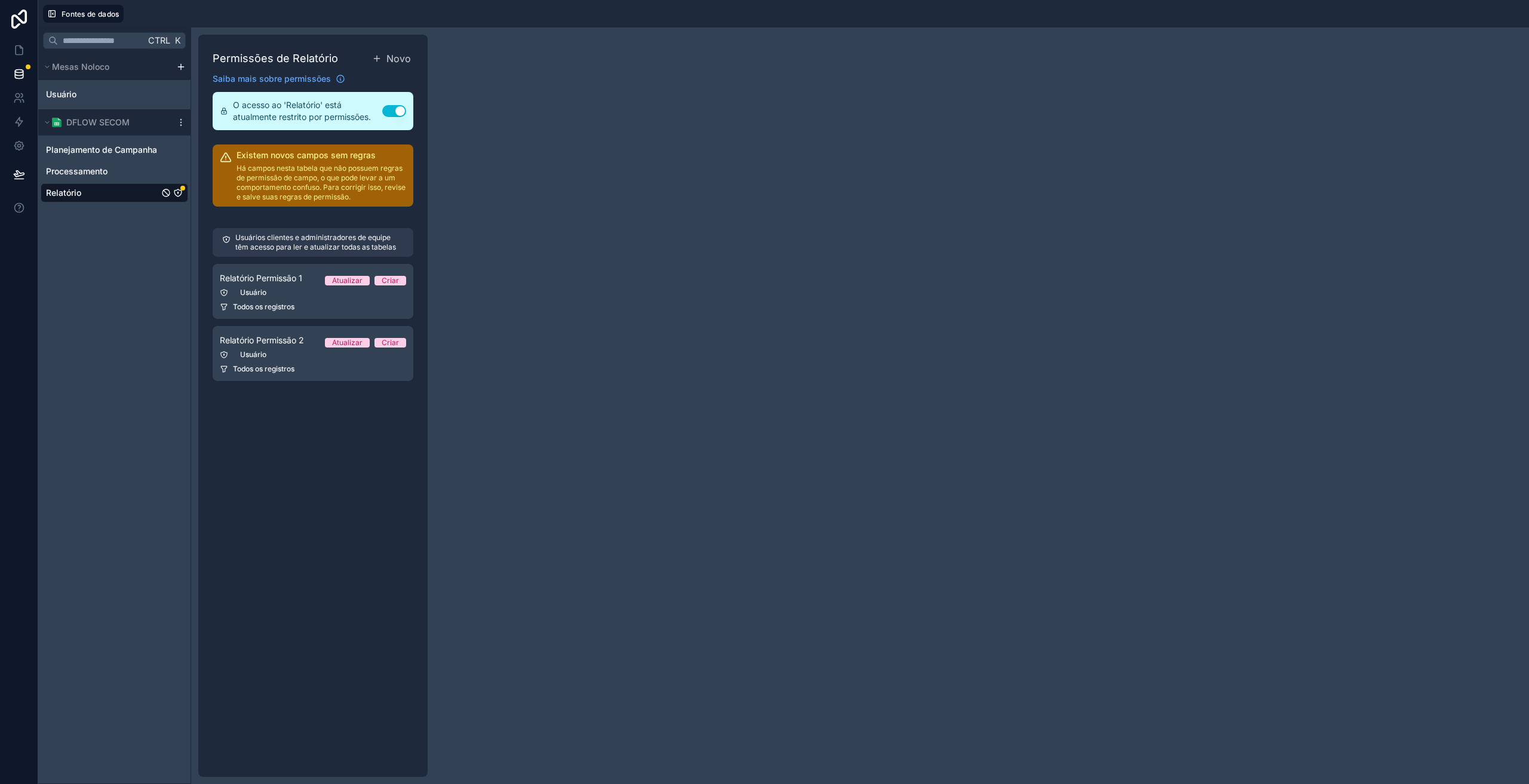
click at [390, 113] on button "Usar configuração" at bounding box center [394, 111] width 24 height 12
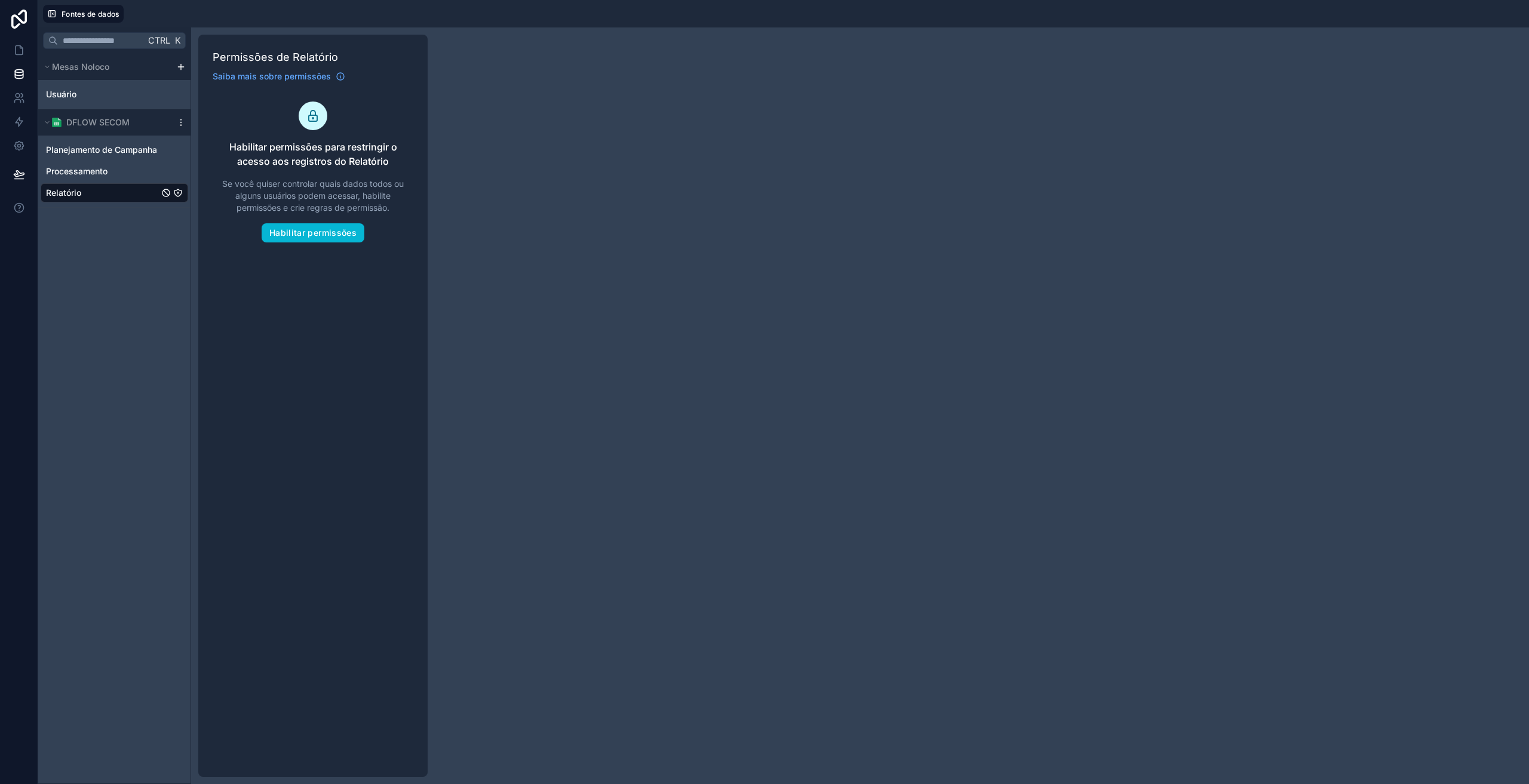
click at [153, 279] on div "Ctrl K Mesas Noloco Usuário DFLOW SECOM Planejamento de Campanha Processamento …" at bounding box center [115, 405] width 153 height 756
click at [298, 226] on button "Habilitar permissões" at bounding box center [313, 233] width 103 height 19
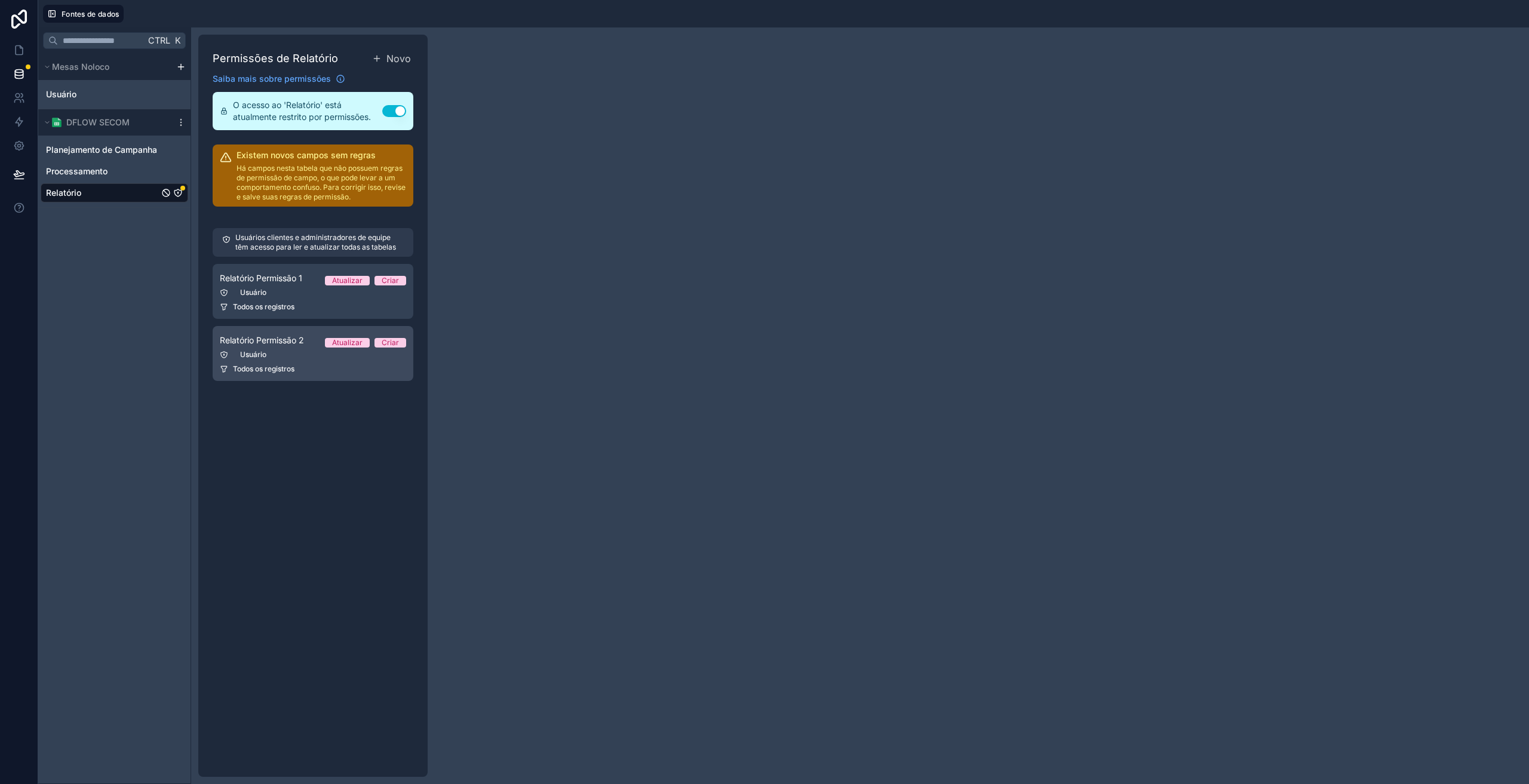
click at [271, 339] on font "Relatório Permissão 2" at bounding box center [261, 340] width 84 height 10
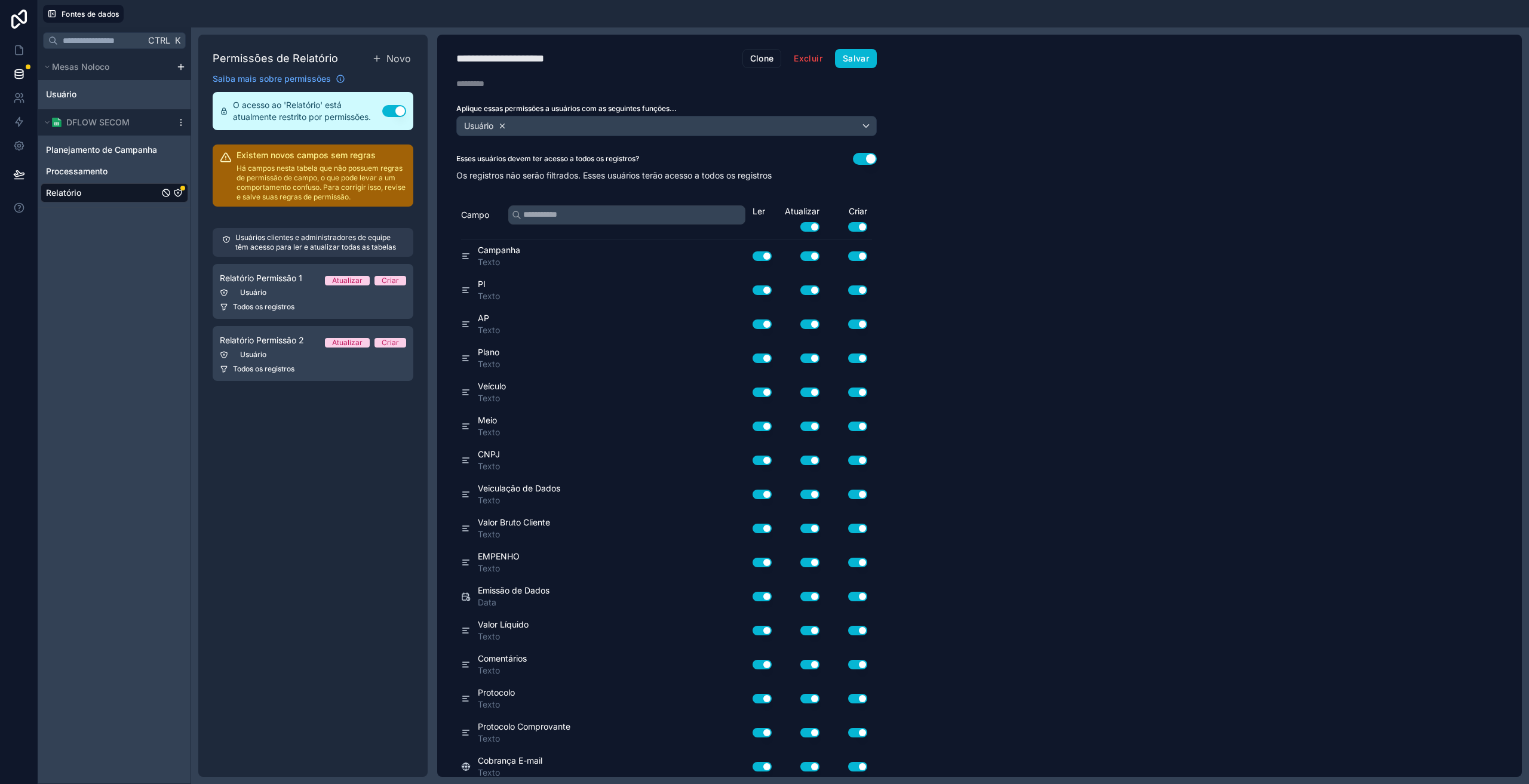
click at [506, 125] on icon at bounding box center [502, 125] width 8 height 8
click at [509, 130] on font "Escolha uma ou mais funções" at bounding box center [519, 125] width 115 height 10
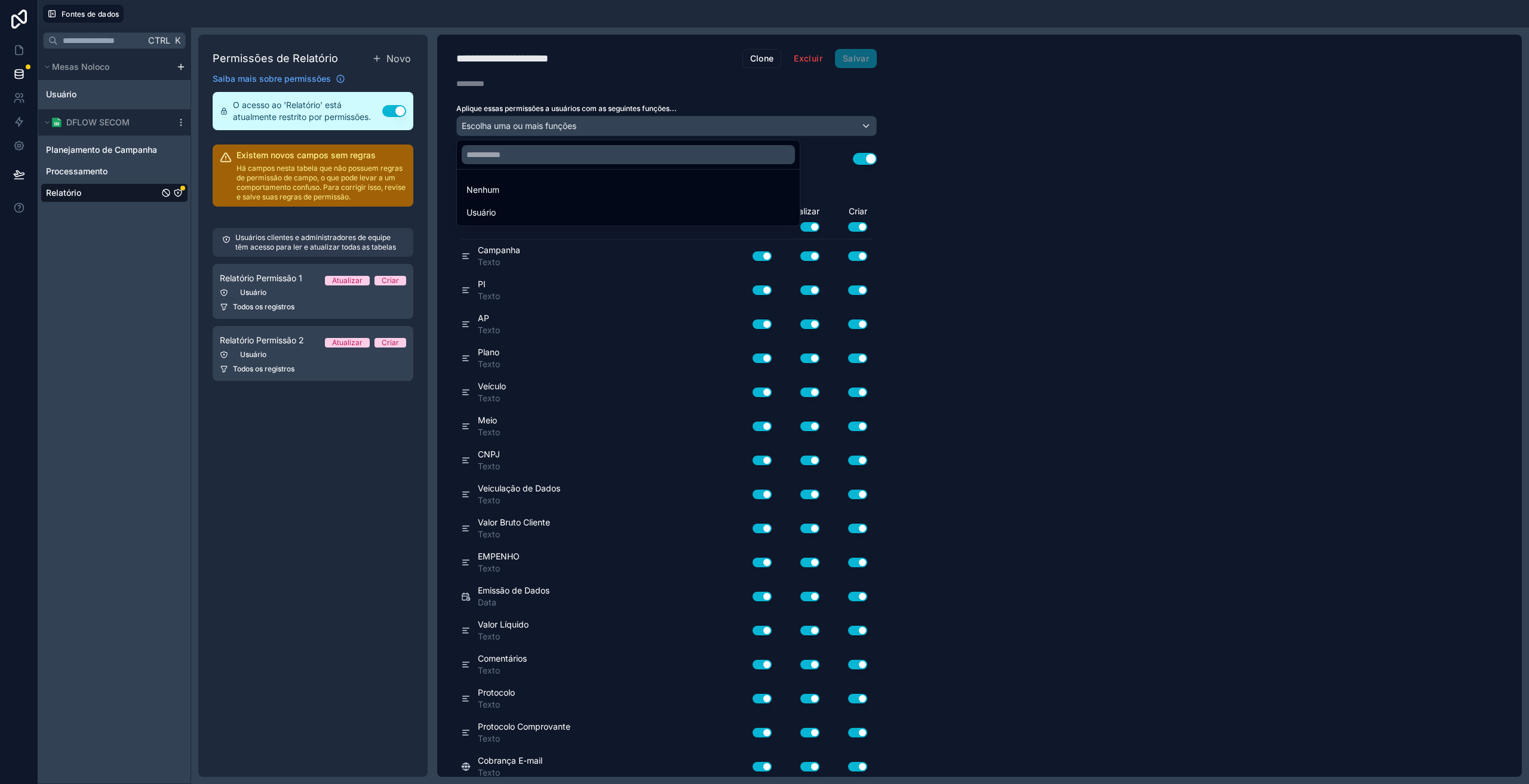
click at [1102, 187] on div at bounding box center [764, 392] width 1529 height 784
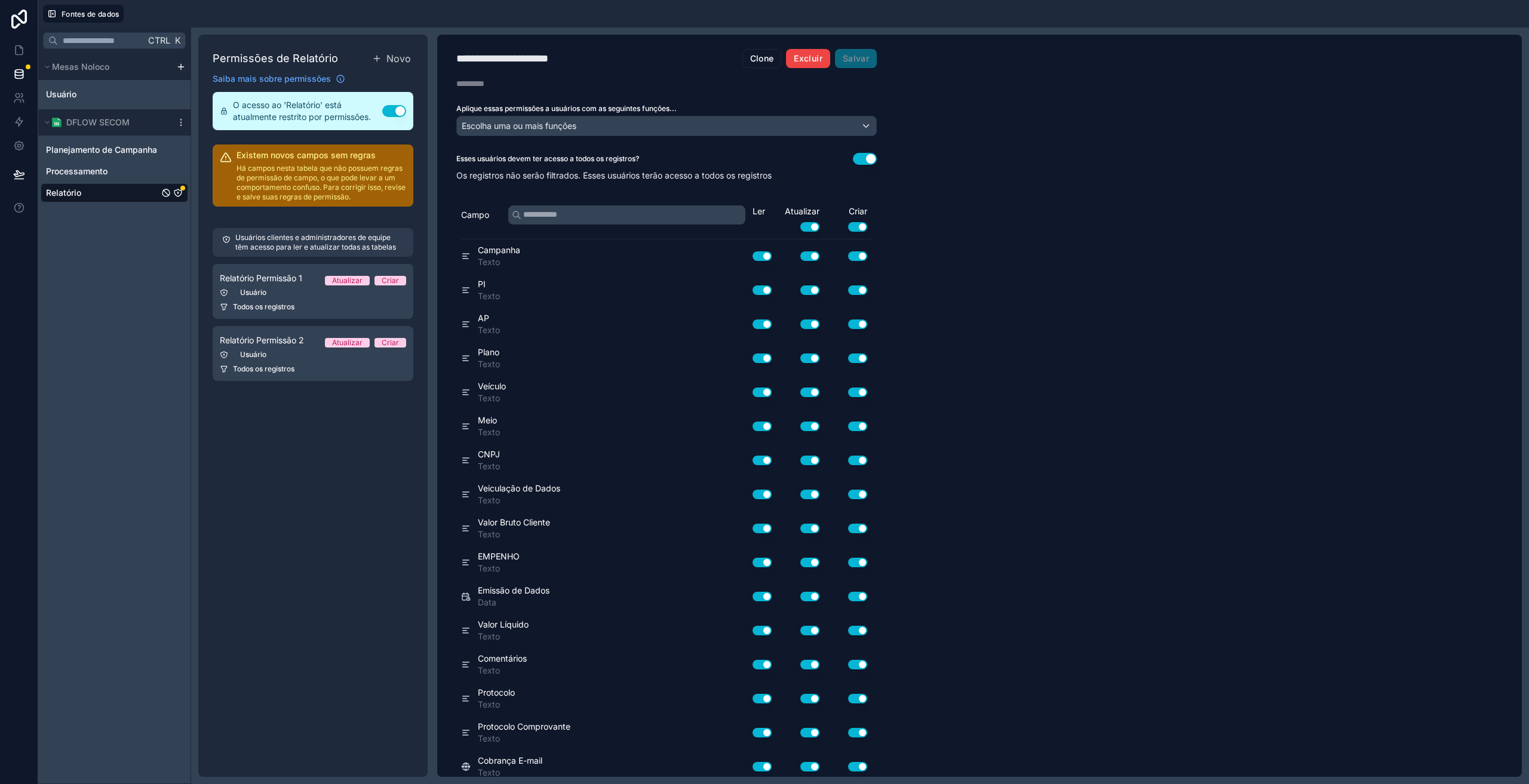
click at [805, 58] on font "Excluir" at bounding box center [808, 58] width 28 height 10
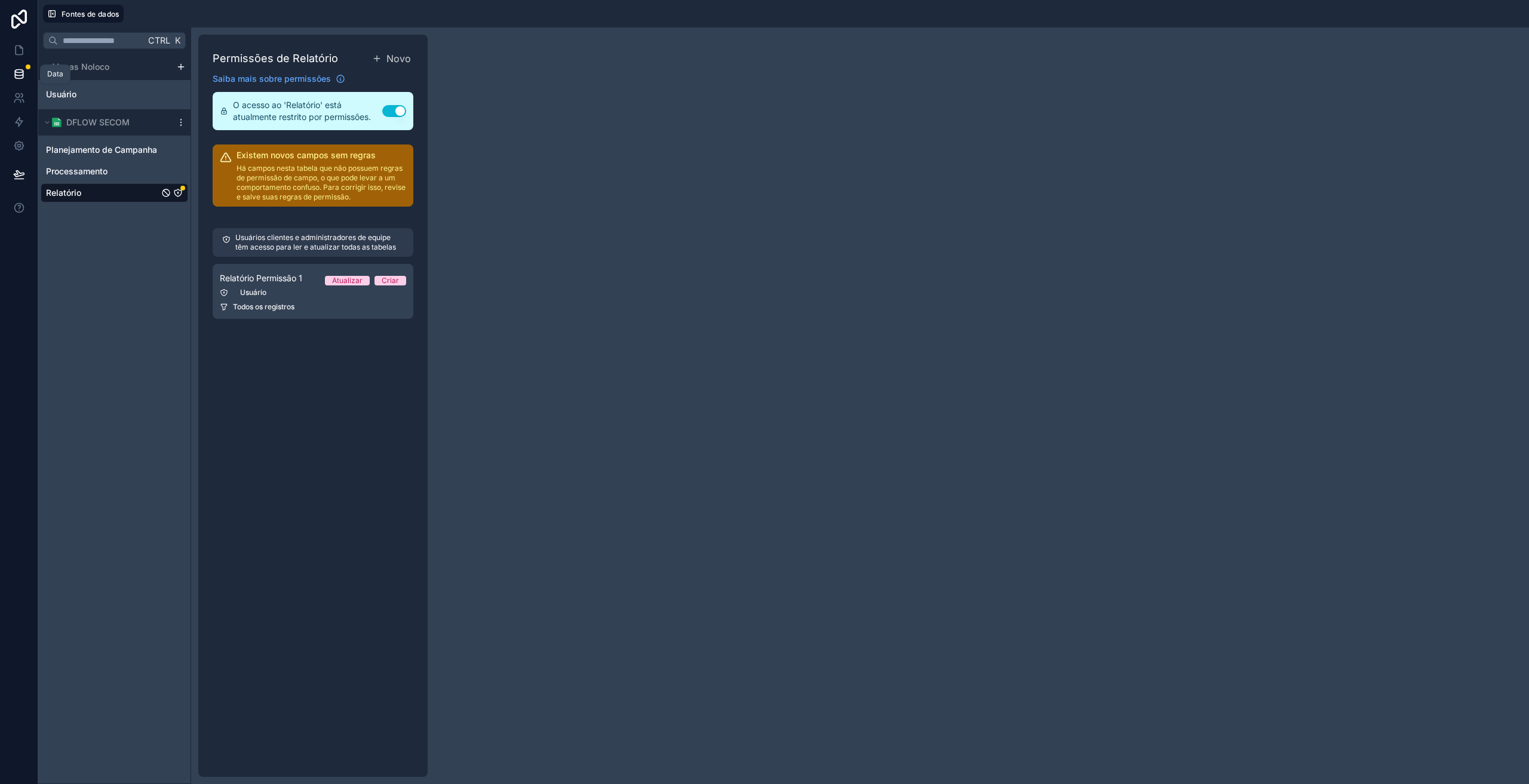
click at [18, 64] on link at bounding box center [19, 74] width 38 height 24
click at [179, 192] on icon "Relatório" at bounding box center [177, 193] width 9 height 9
click at [274, 292] on div "Usuário" at bounding box center [312, 292] width 186 height 9
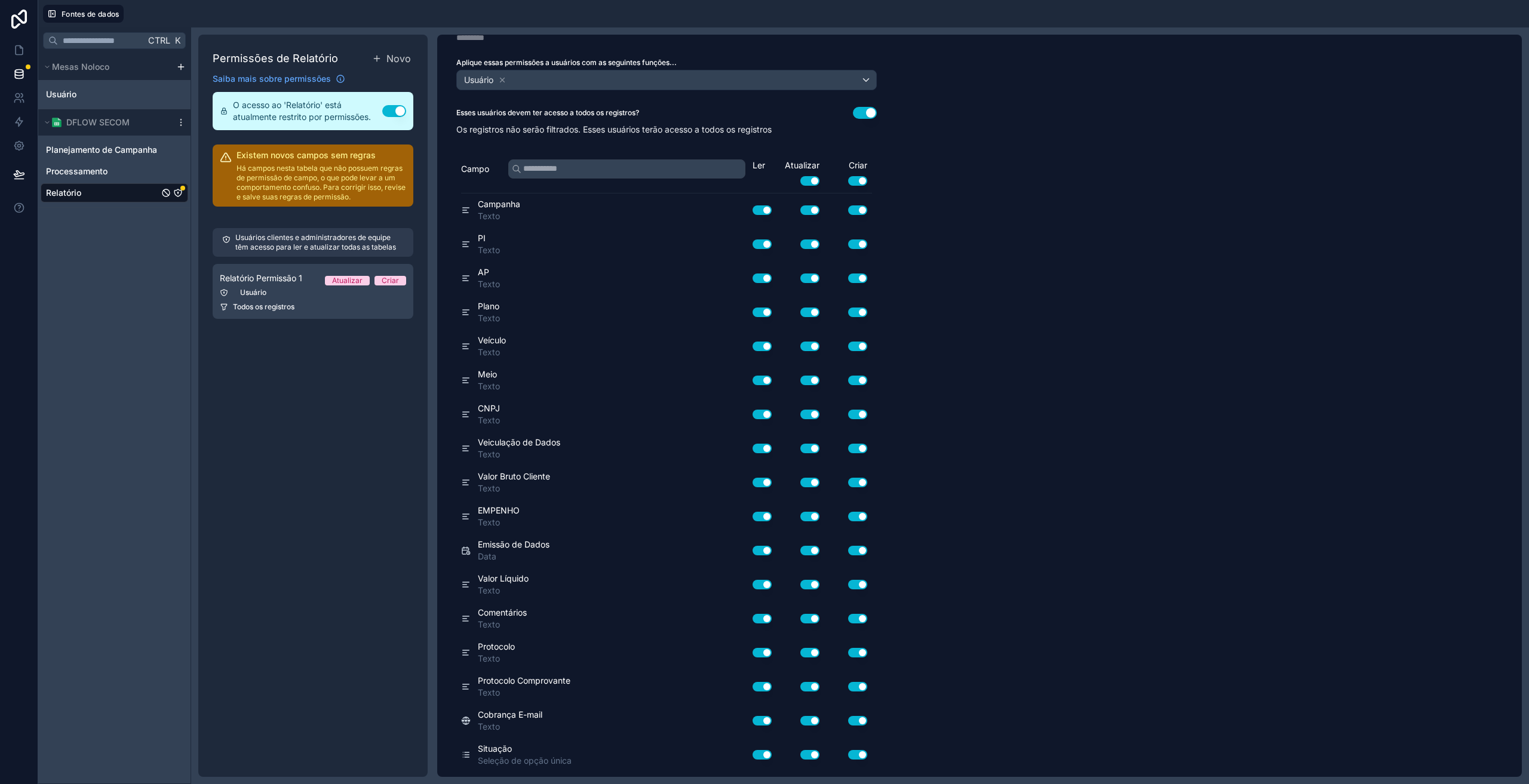
scroll to position [109, 0]
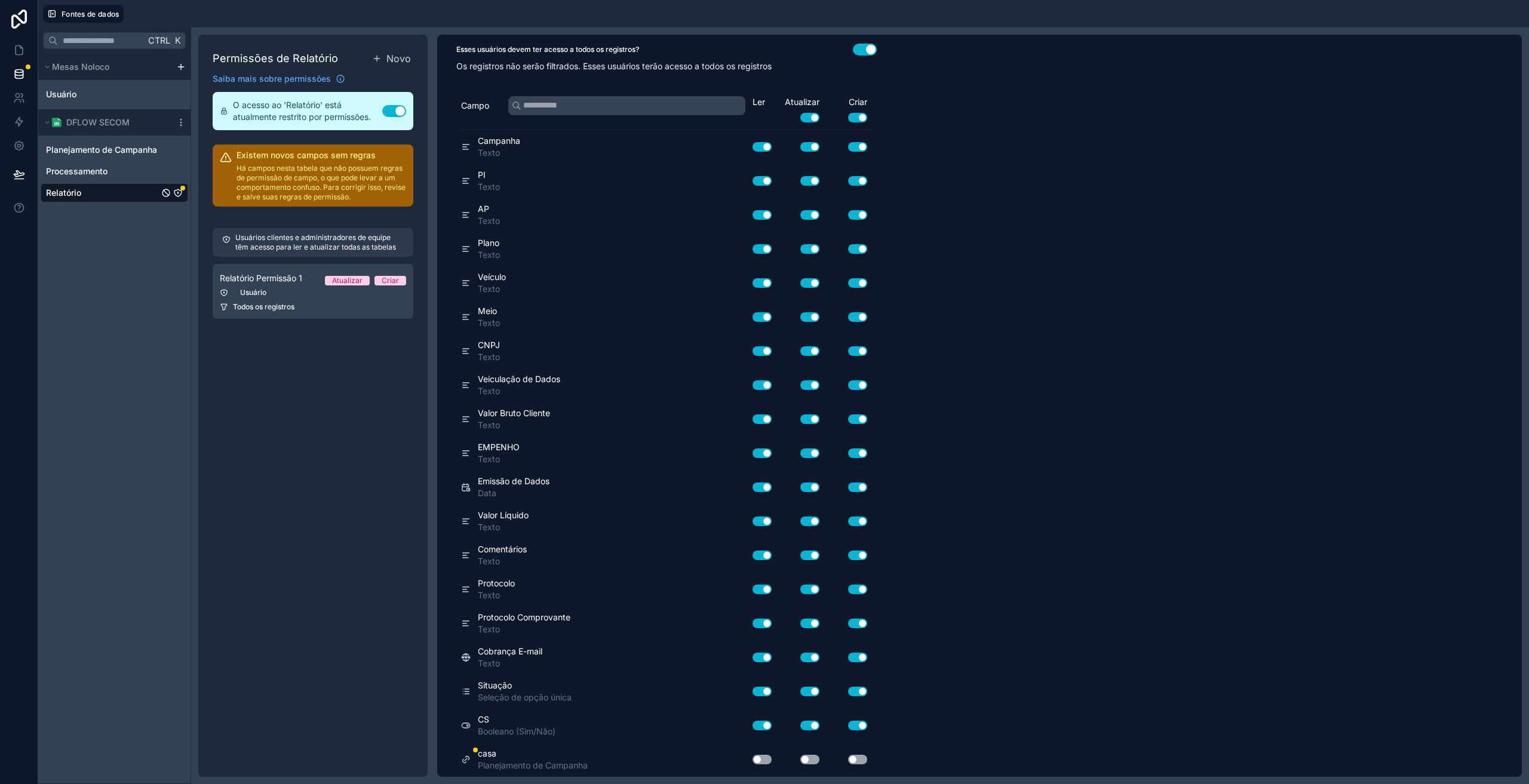
click at [761, 756] on button "Usar configuração" at bounding box center [762, 759] width 19 height 9
click at [800, 760] on div "Usar configuração" at bounding box center [800, 759] width 48 height 9
click at [813, 759] on button "Usar configuração" at bounding box center [810, 759] width 19 height 9
click at [855, 756] on button "Usar configuração" at bounding box center [858, 759] width 19 height 9
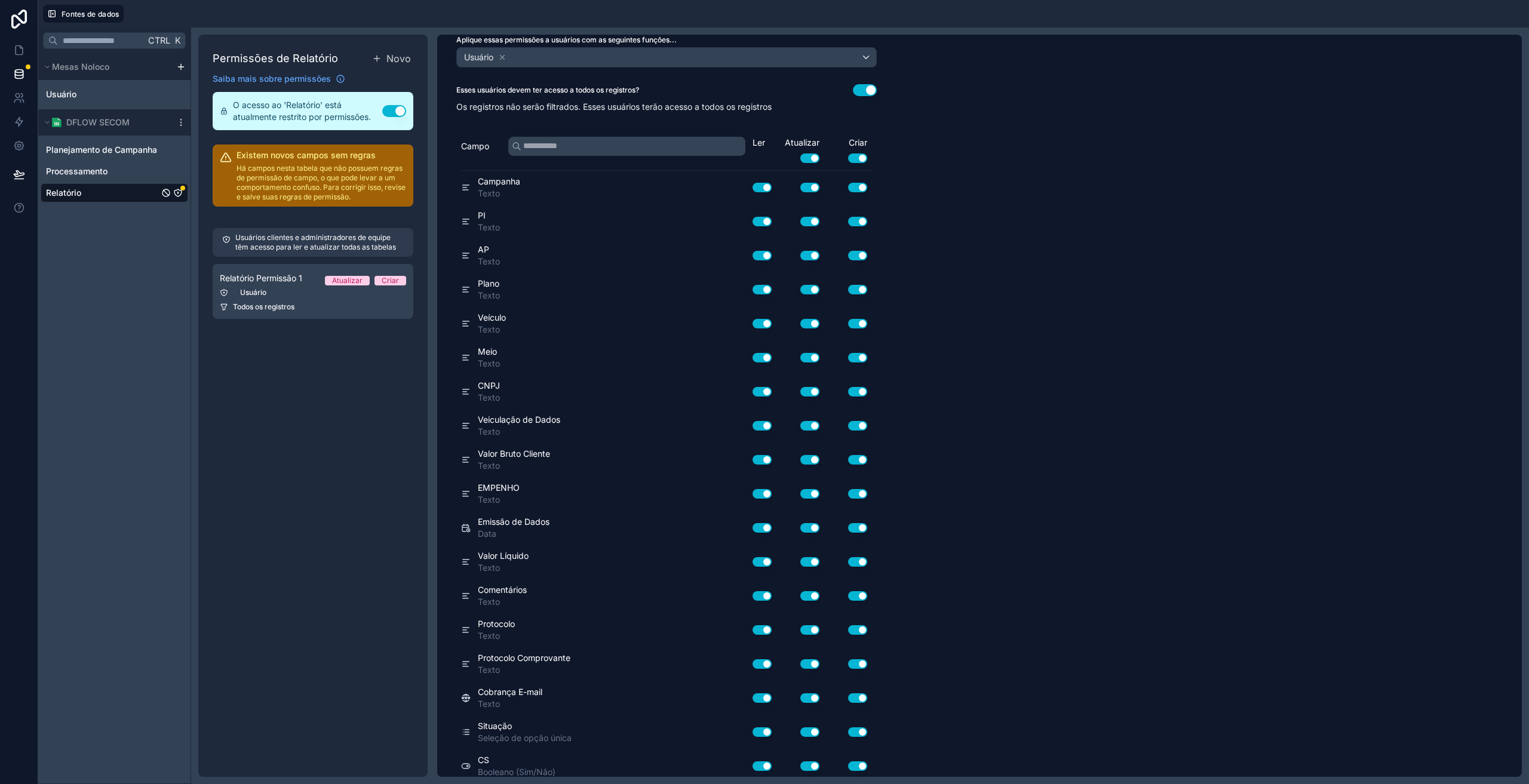
scroll to position [0, 0]
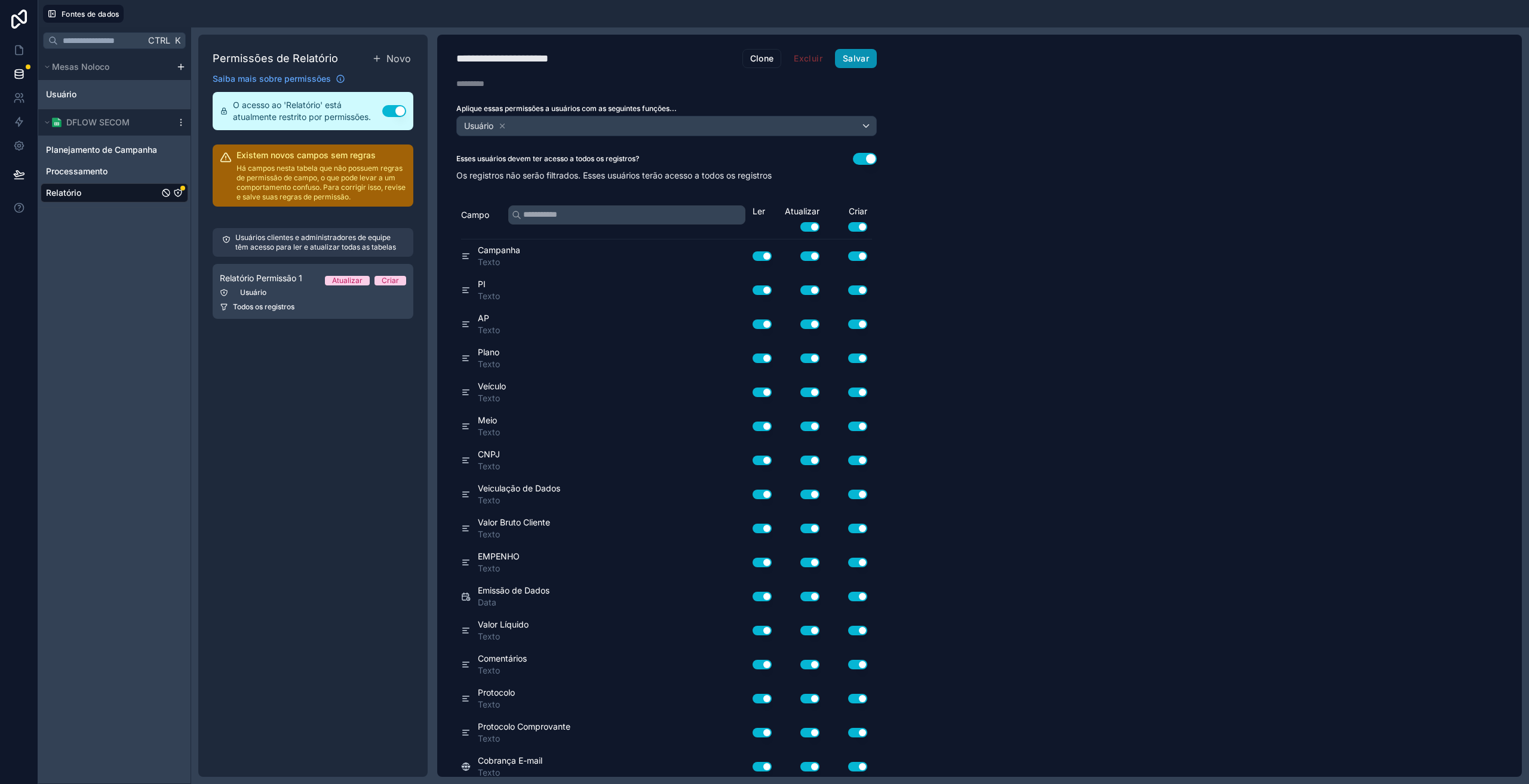
click at [867, 58] on font "Salvar" at bounding box center [856, 58] width 26 height 10
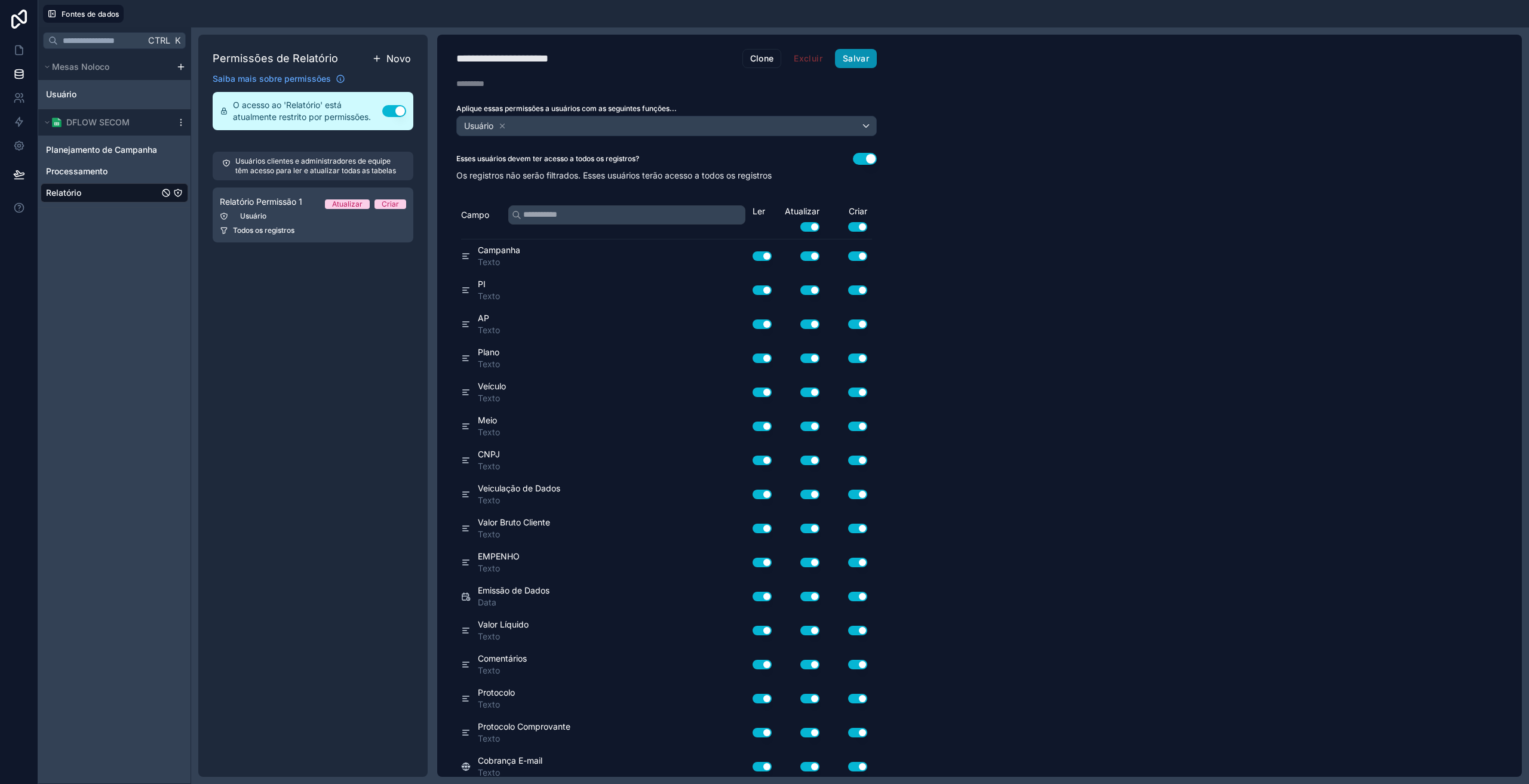
click at [400, 61] on font "Novo" at bounding box center [399, 58] width 25 height 12
click at [291, 282] on div "Usuário" at bounding box center [312, 278] width 186 height 9
click at [503, 130] on icon at bounding box center [502, 125] width 8 height 8
click at [503, 123] on font "Escolha uma ou mais funções" at bounding box center [519, 125] width 115 height 10
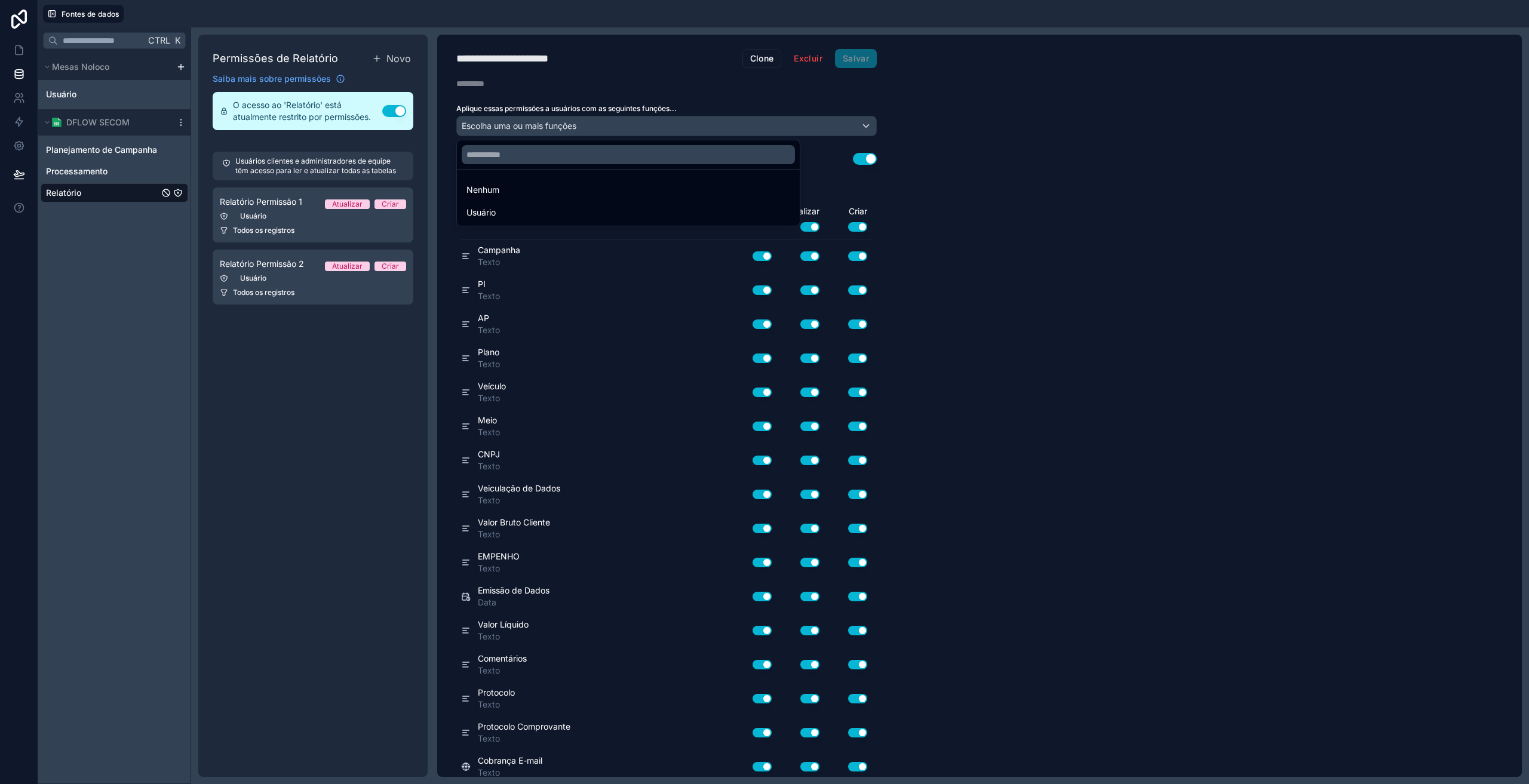
click at [805, 61] on div at bounding box center [764, 392] width 1529 height 784
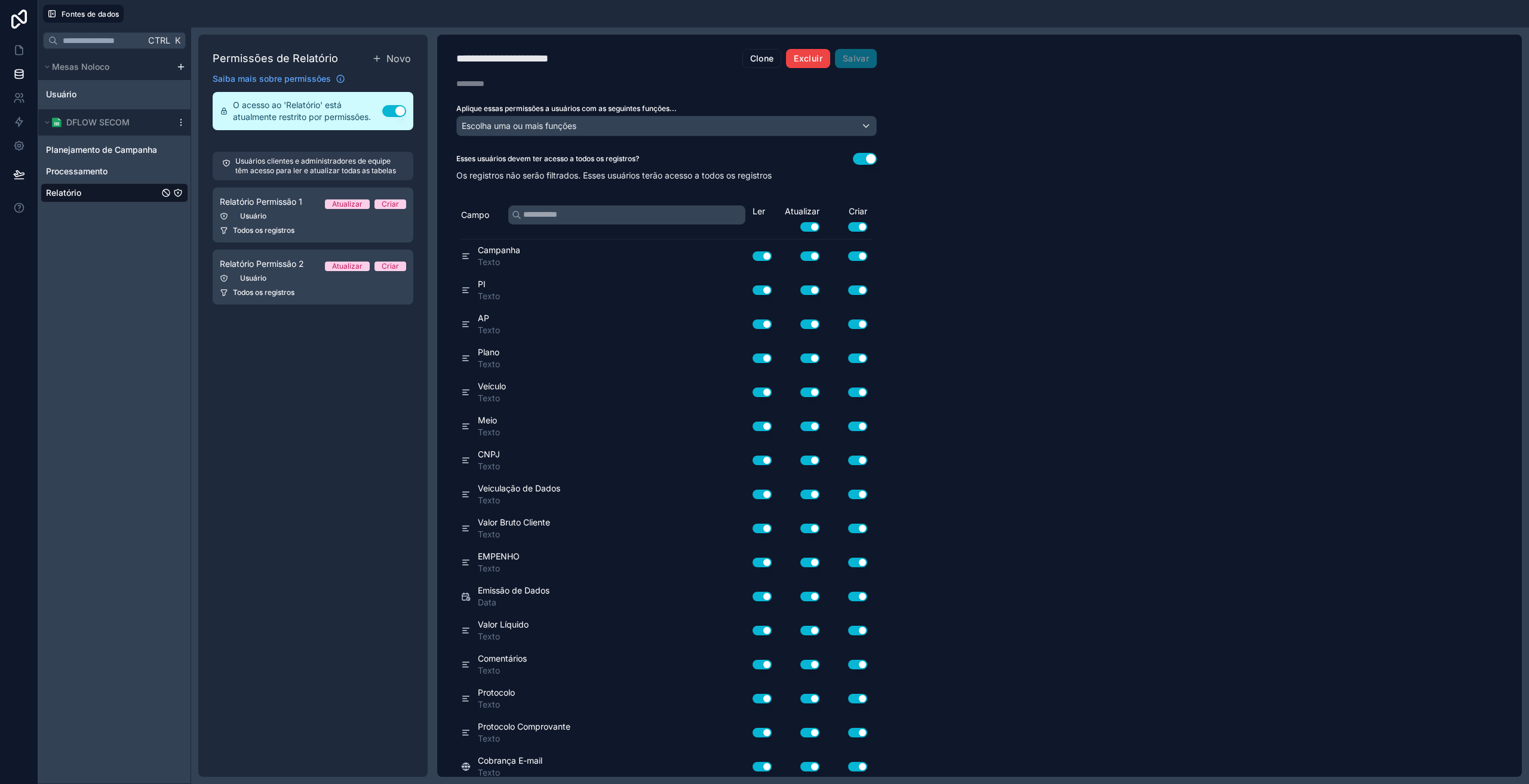
click at [805, 63] on button "Excluir" at bounding box center [808, 58] width 44 height 19
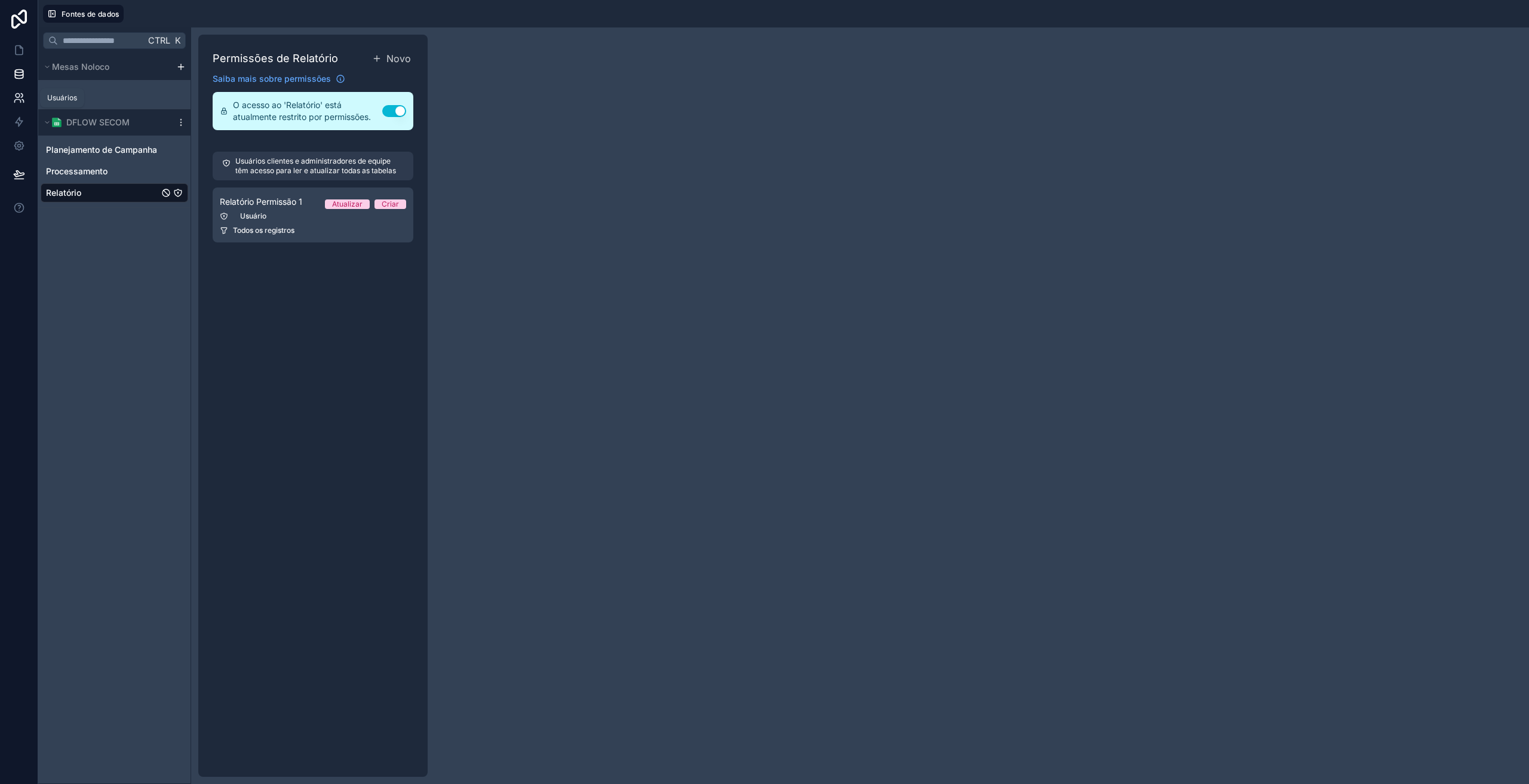
click at [20, 100] on icon at bounding box center [19, 98] width 12 height 12
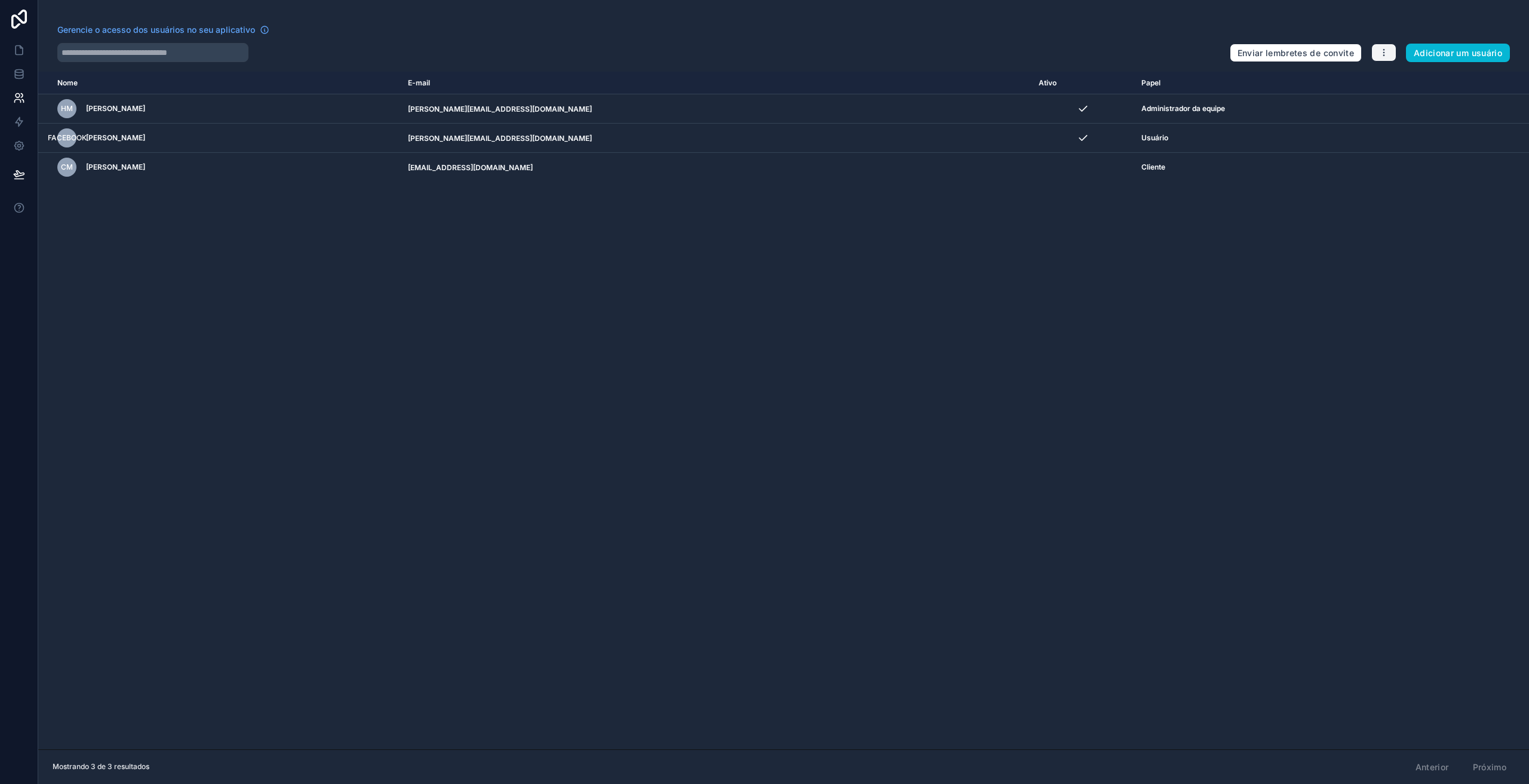
click at [1377, 57] on button "button" at bounding box center [1384, 53] width 25 height 18
click at [1392, 81] on link "Gerenciar funções" at bounding box center [1425, 80] width 113 height 19
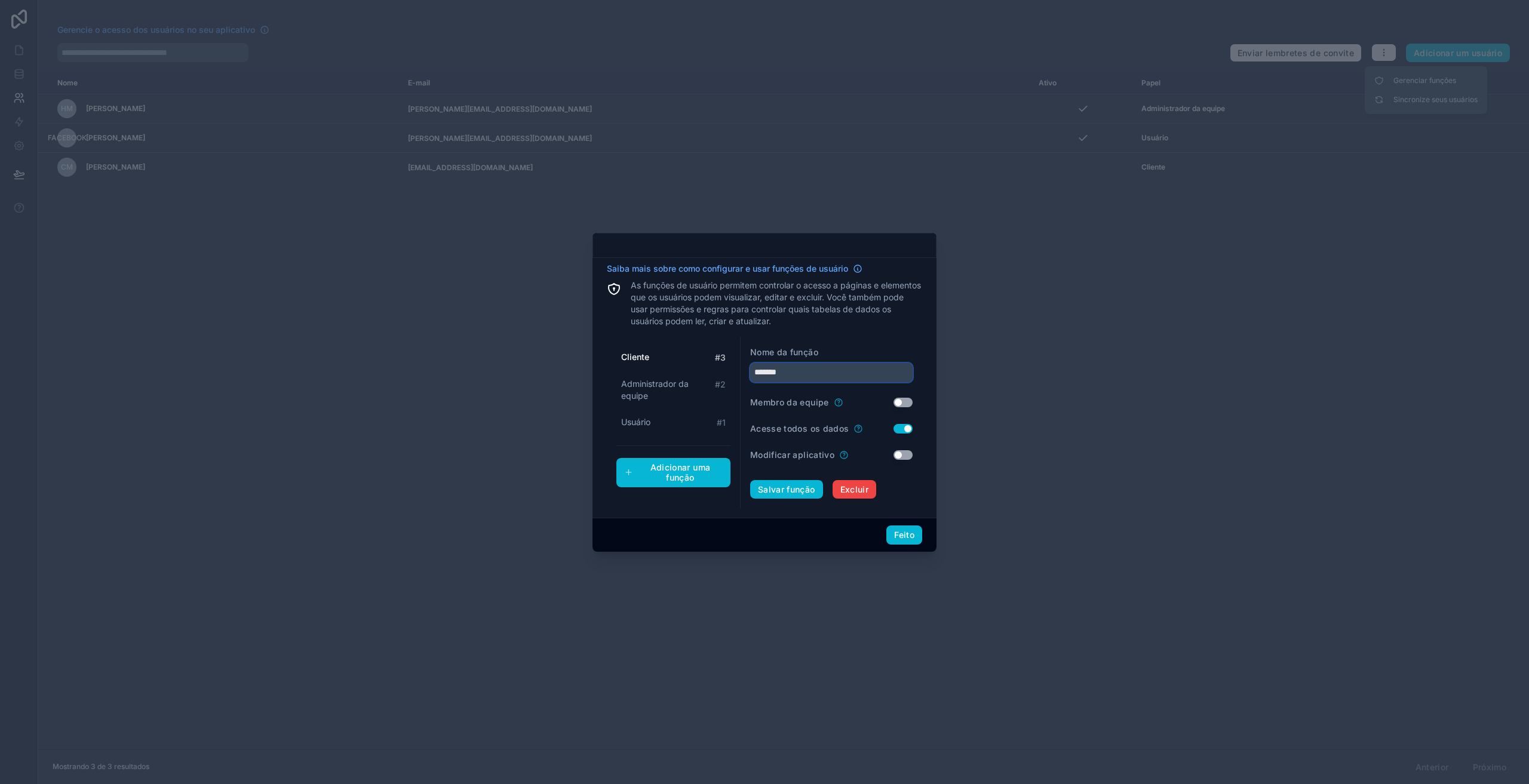
click at [820, 370] on input "*******" at bounding box center [831, 373] width 163 height 19
click at [900, 404] on button "Usar configuração" at bounding box center [903, 402] width 19 height 9
click at [902, 451] on button "Usar configuração" at bounding box center [903, 454] width 19 height 9
click at [802, 496] on button "Salvar função" at bounding box center [786, 489] width 73 height 19
click at [902, 535] on font "Feito" at bounding box center [905, 535] width 20 height 10
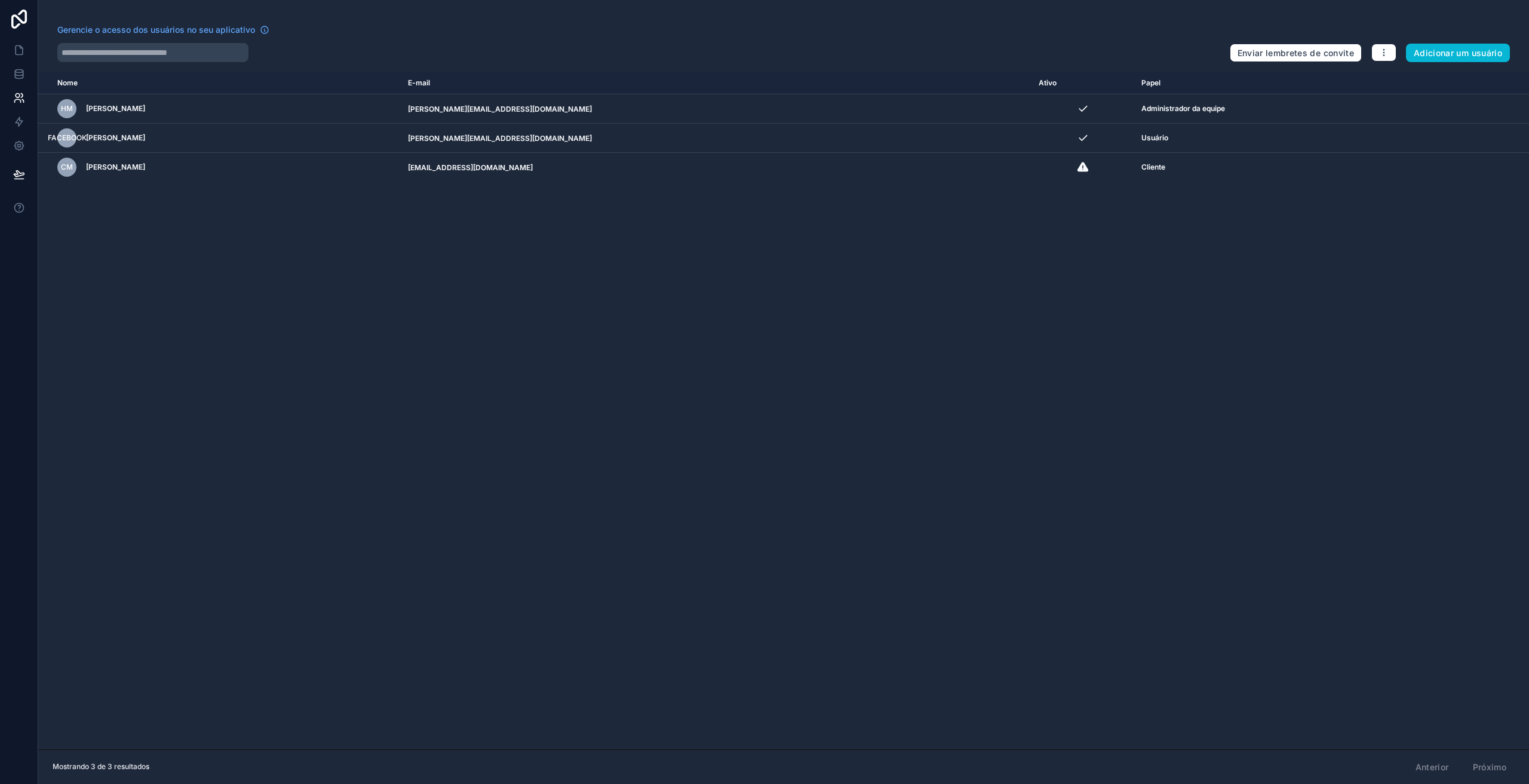
click at [406, 325] on div "Nome E-mail Ativo Papel [DOMAIN_NAME] HM [PERSON_NAME] [PERSON_NAME][EMAIL_ADDR…" at bounding box center [783, 410] width 1491 height 678
click at [12, 74] on link at bounding box center [19, 74] width 38 height 24
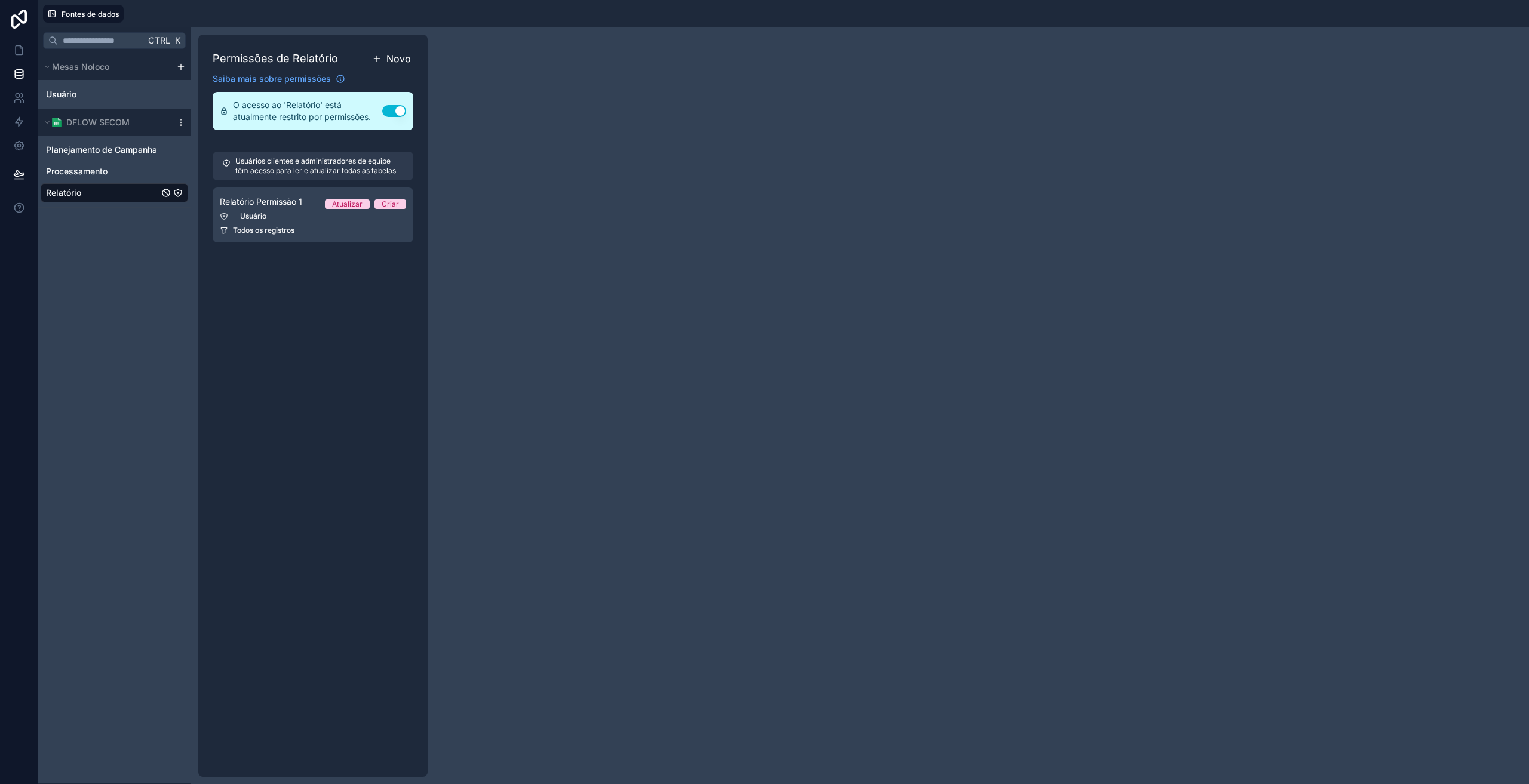
click at [400, 60] on font "Novo" at bounding box center [399, 58] width 25 height 12
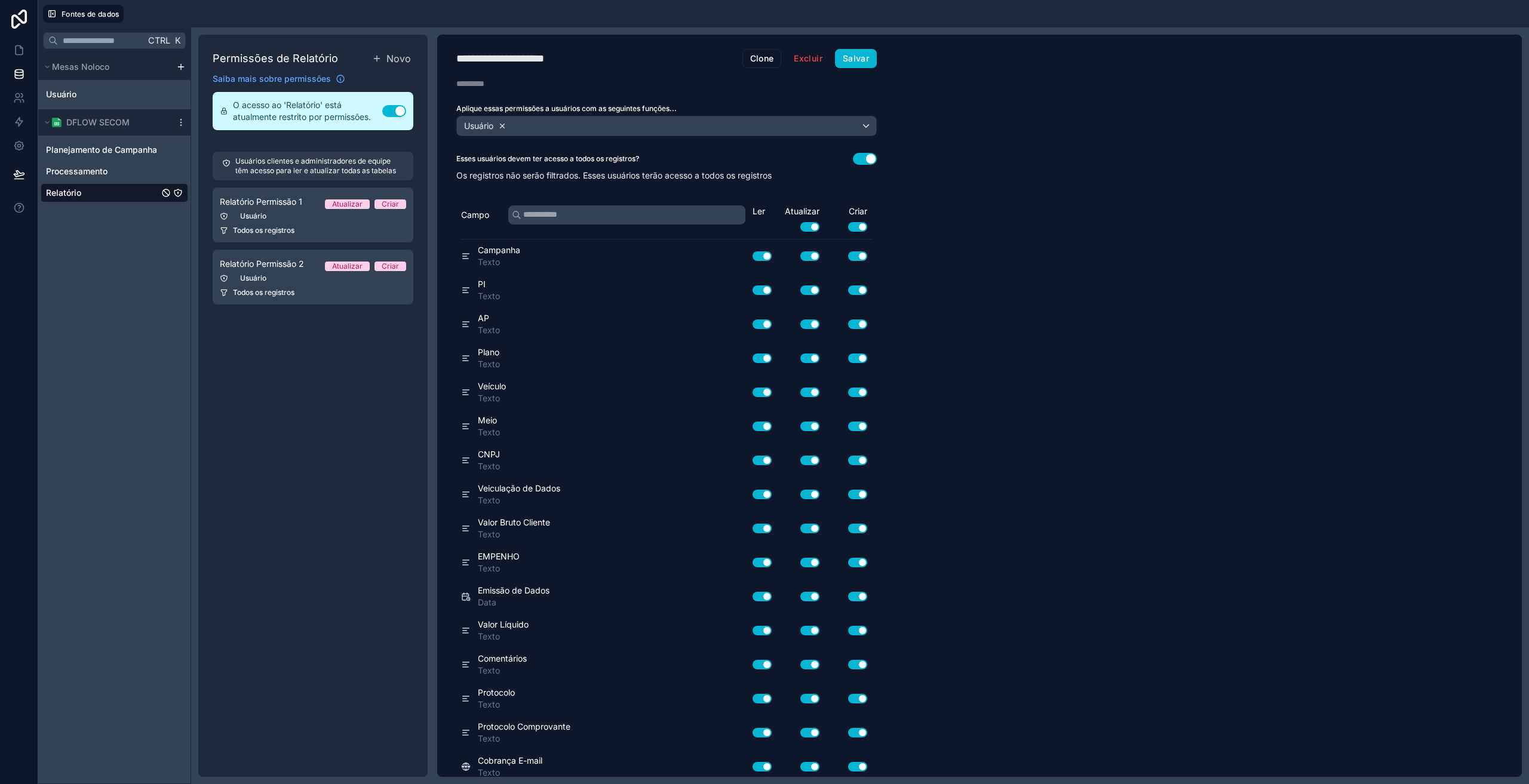
click at [505, 128] on icon at bounding box center [502, 125] width 8 height 8
click at [509, 128] on font "Escolha uma ou mais funções" at bounding box center [519, 125] width 115 height 10
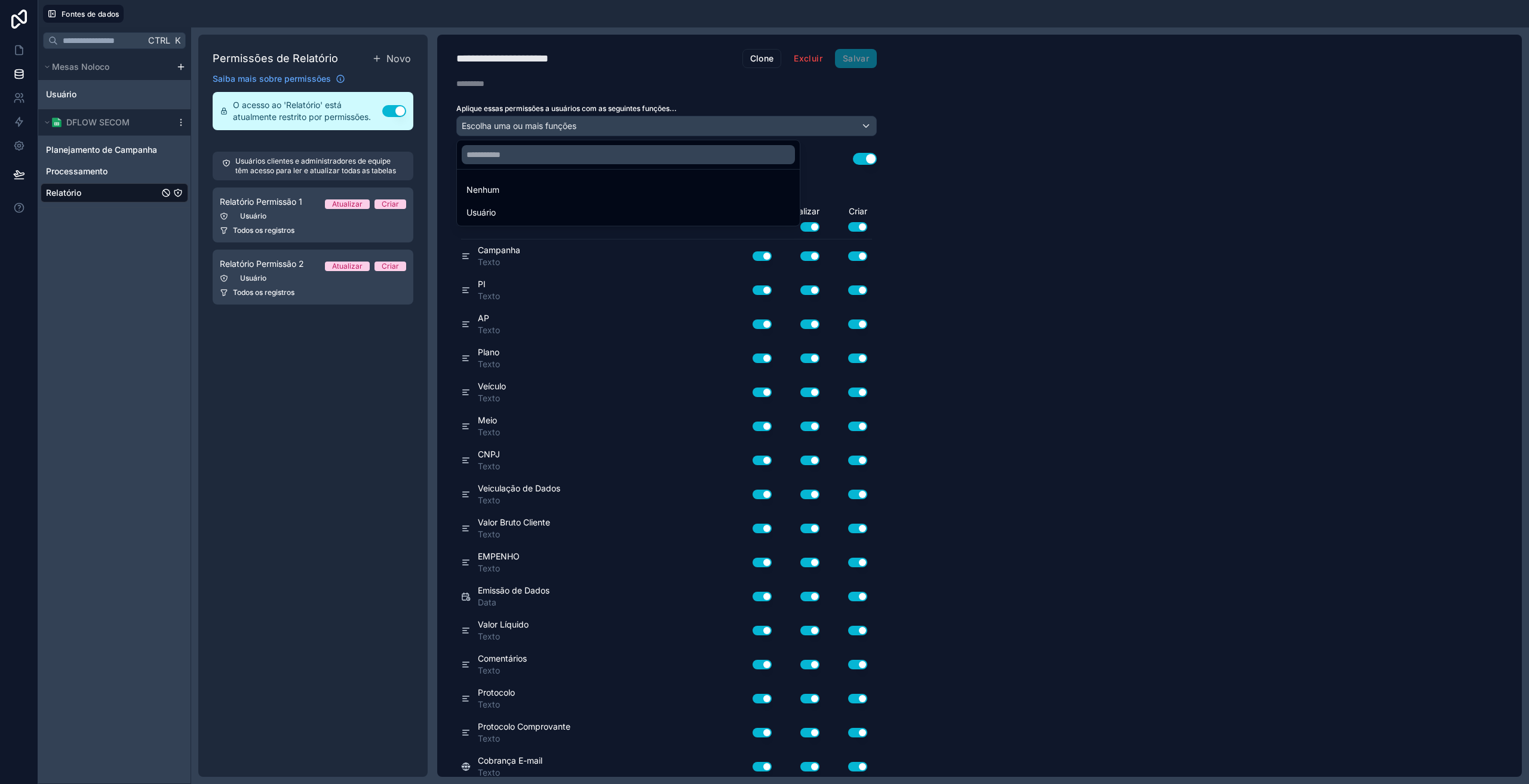
click at [815, 55] on div at bounding box center [764, 392] width 1529 height 784
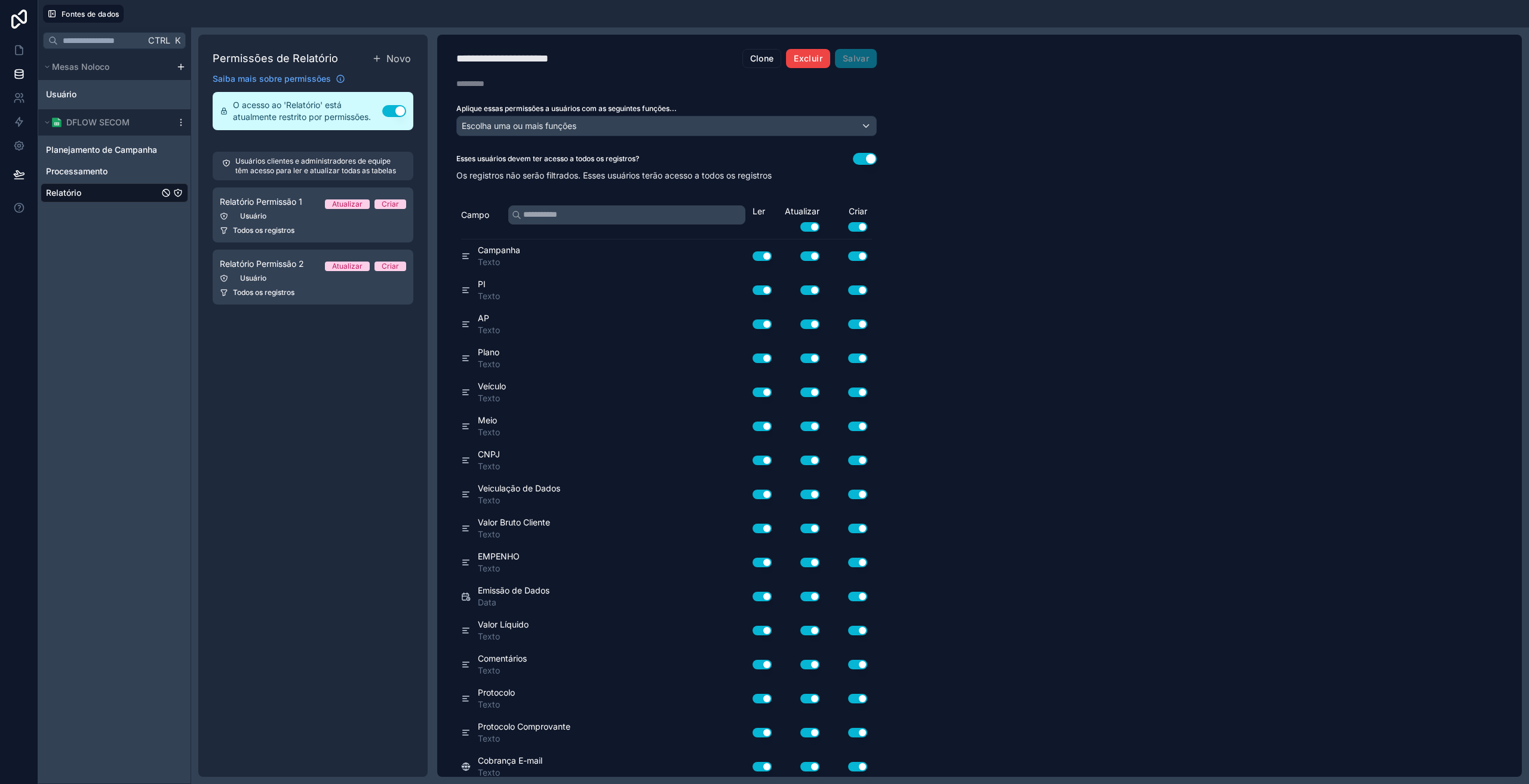
click at [814, 59] on font "Excluir" at bounding box center [808, 58] width 28 height 10
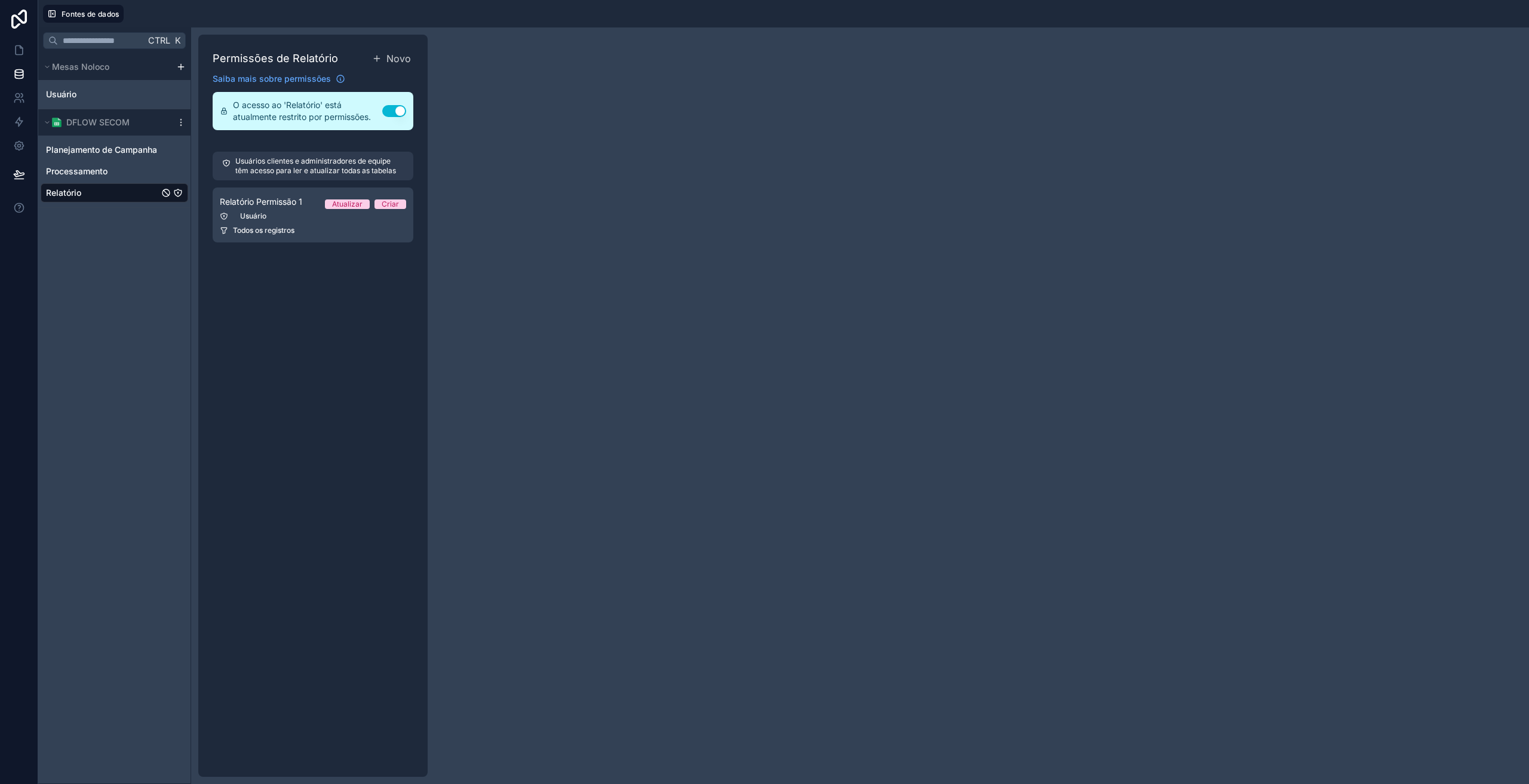
click at [400, 115] on button "Usar configuração" at bounding box center [394, 111] width 24 height 12
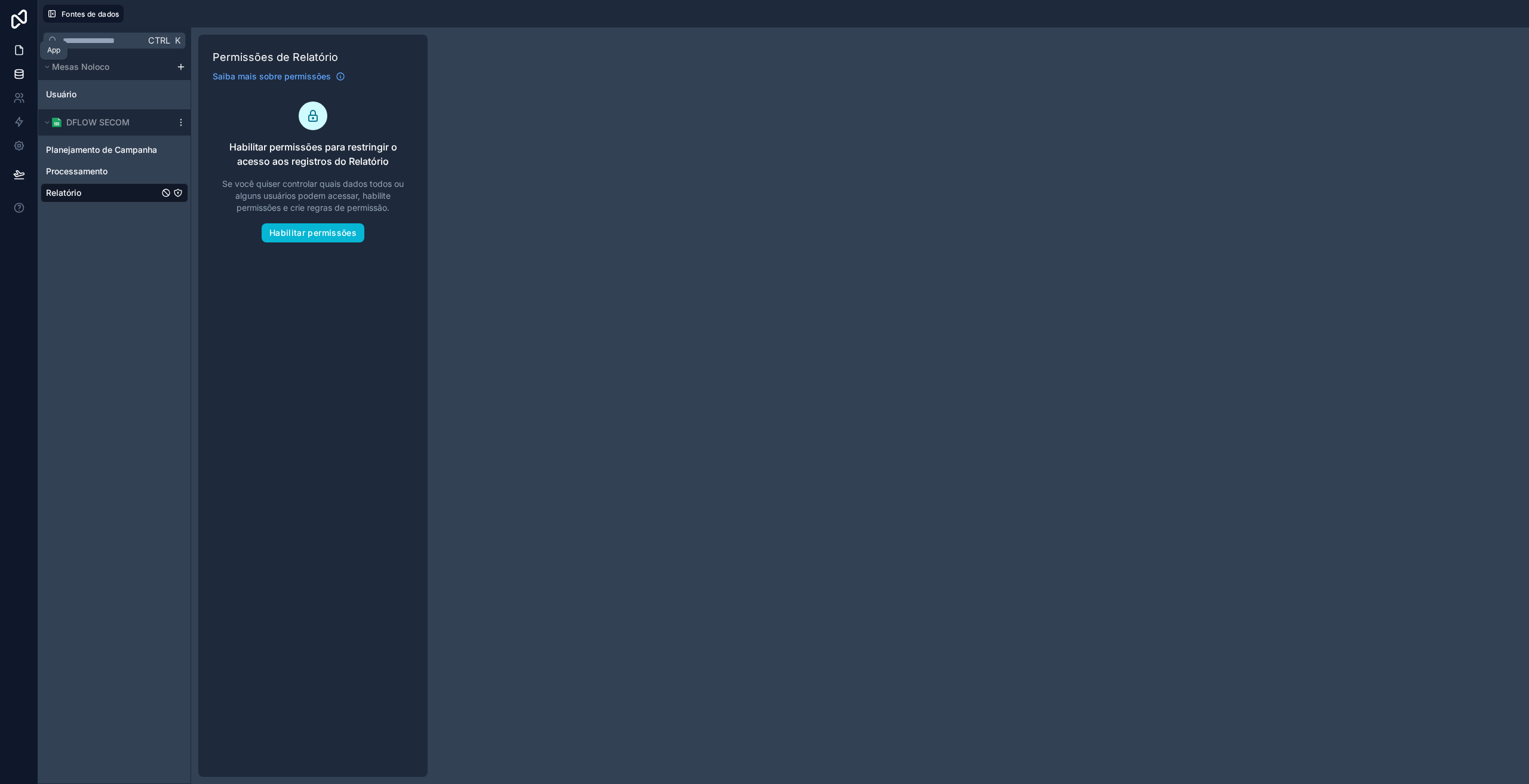
click at [21, 58] on link at bounding box center [19, 50] width 38 height 24
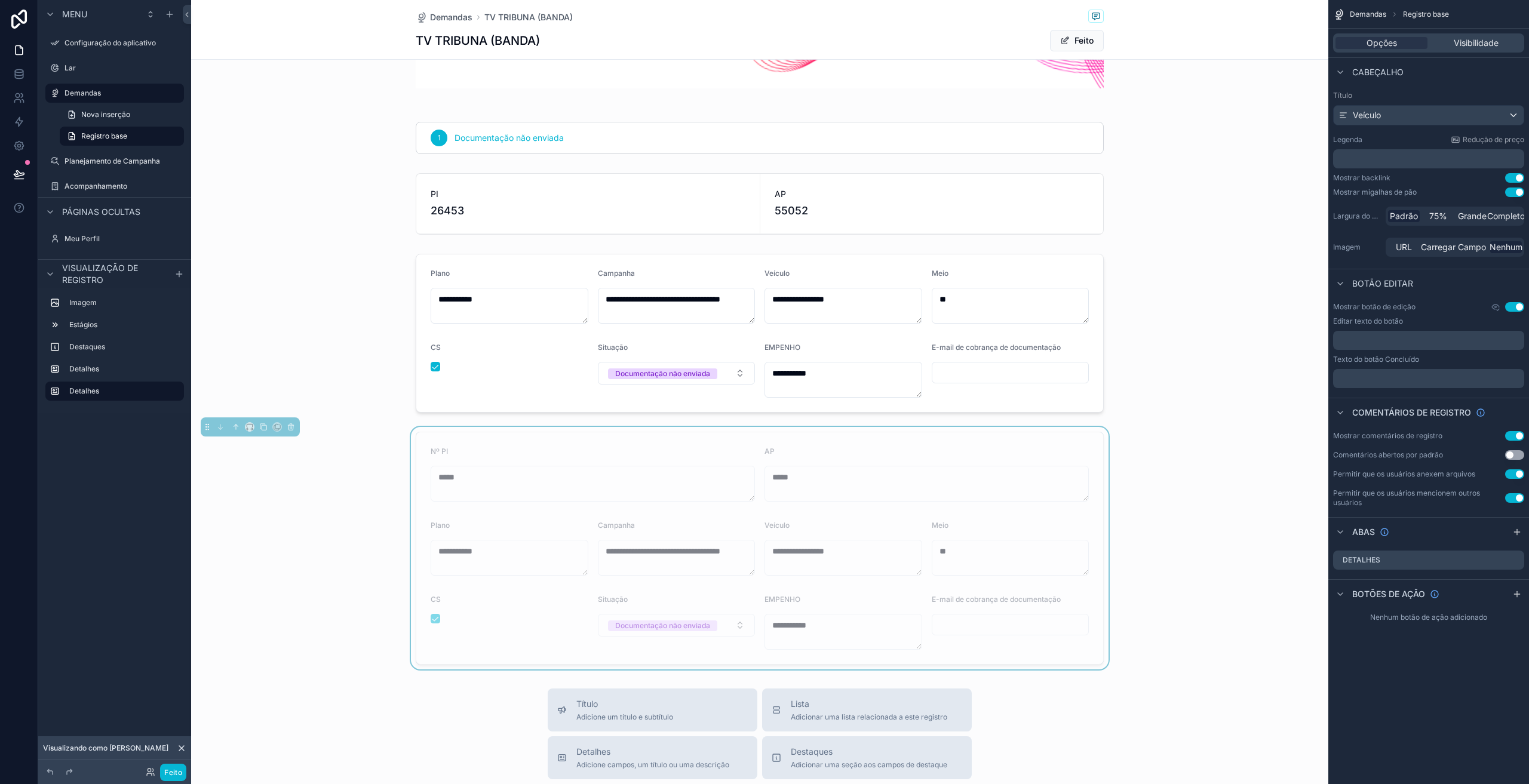
scroll to position [239, 0]
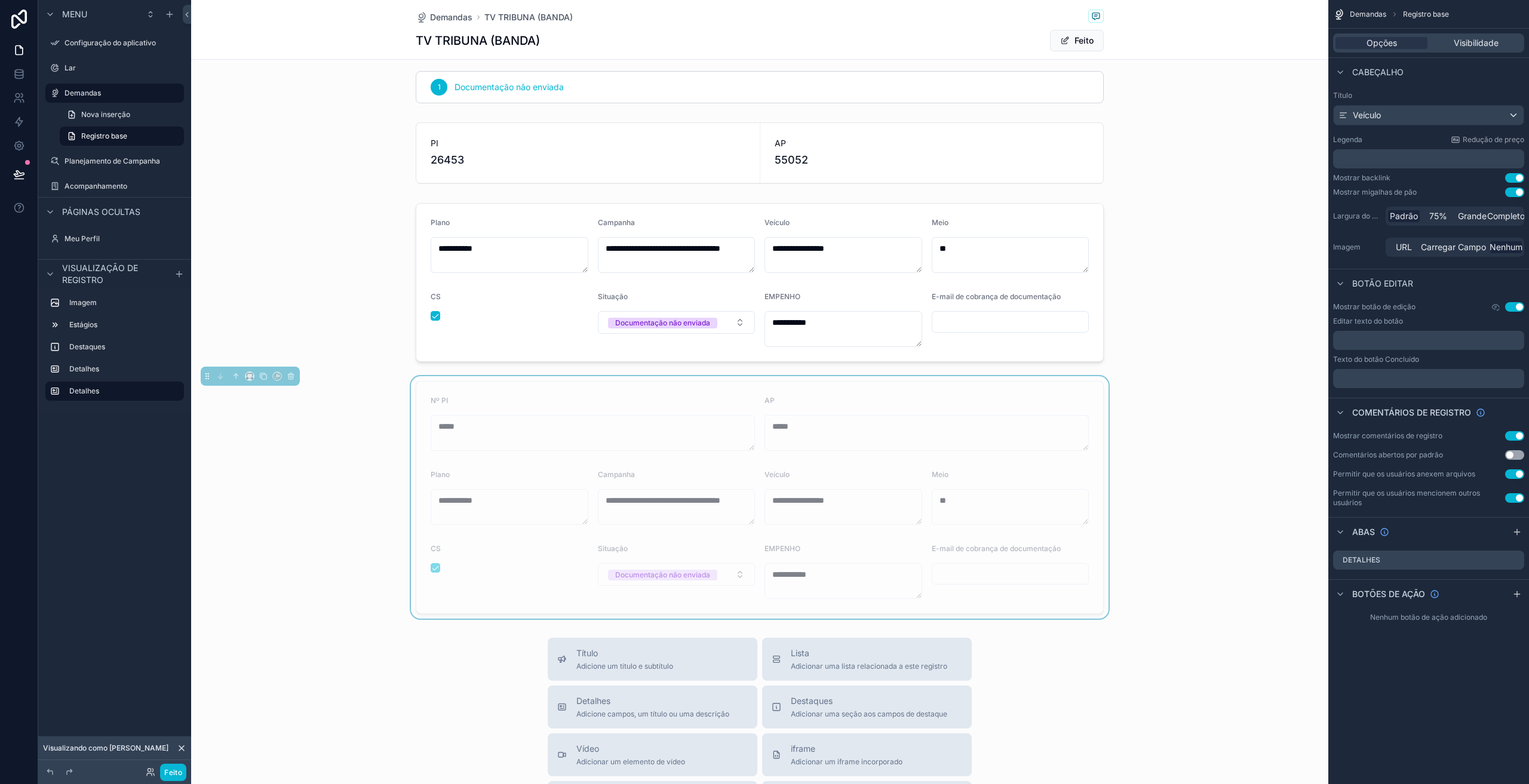
click at [600, 395] on form "**********" at bounding box center [760, 497] width 687 height 232
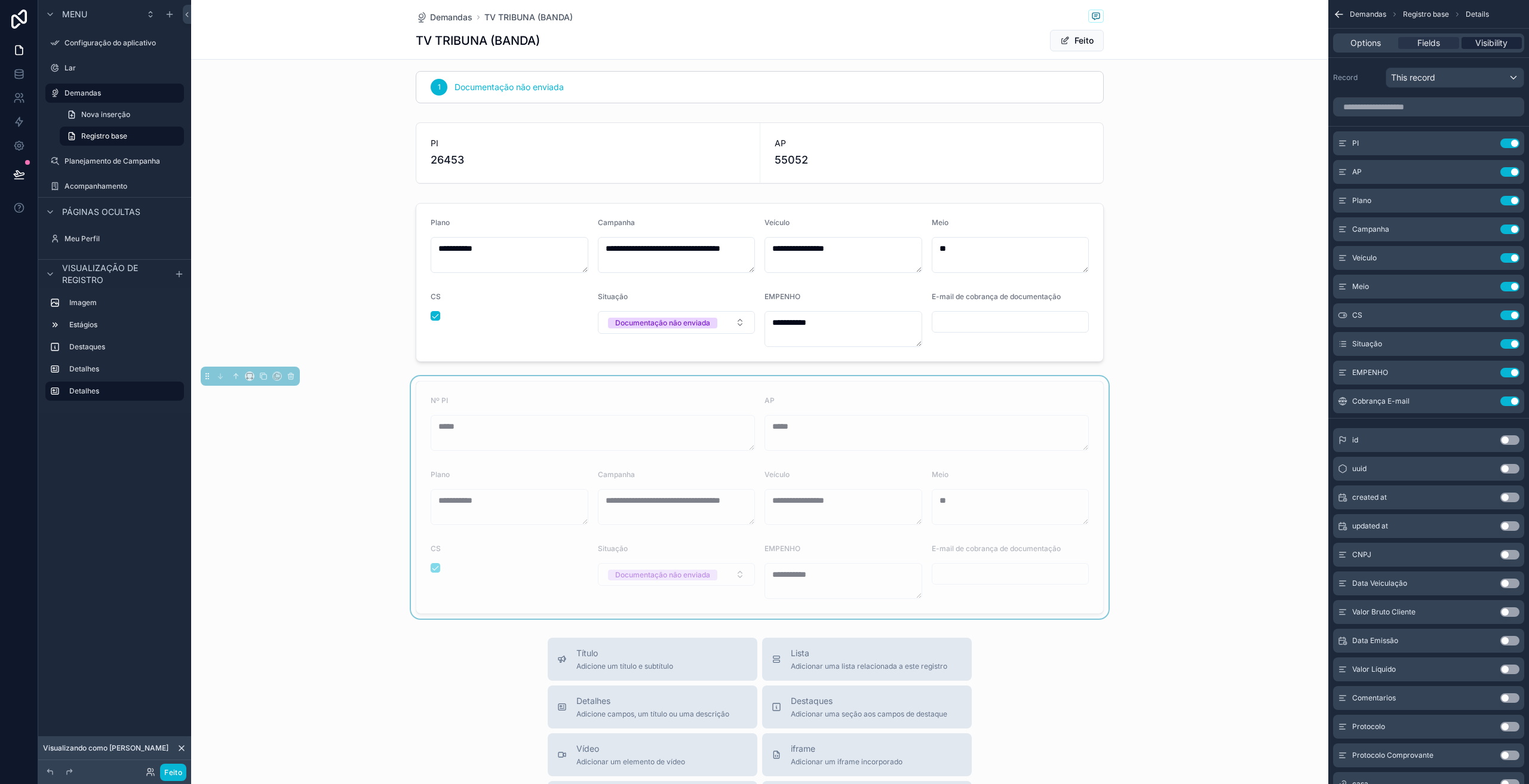
click at [1498, 44] on span "Visibility" at bounding box center [1491, 43] width 32 height 12
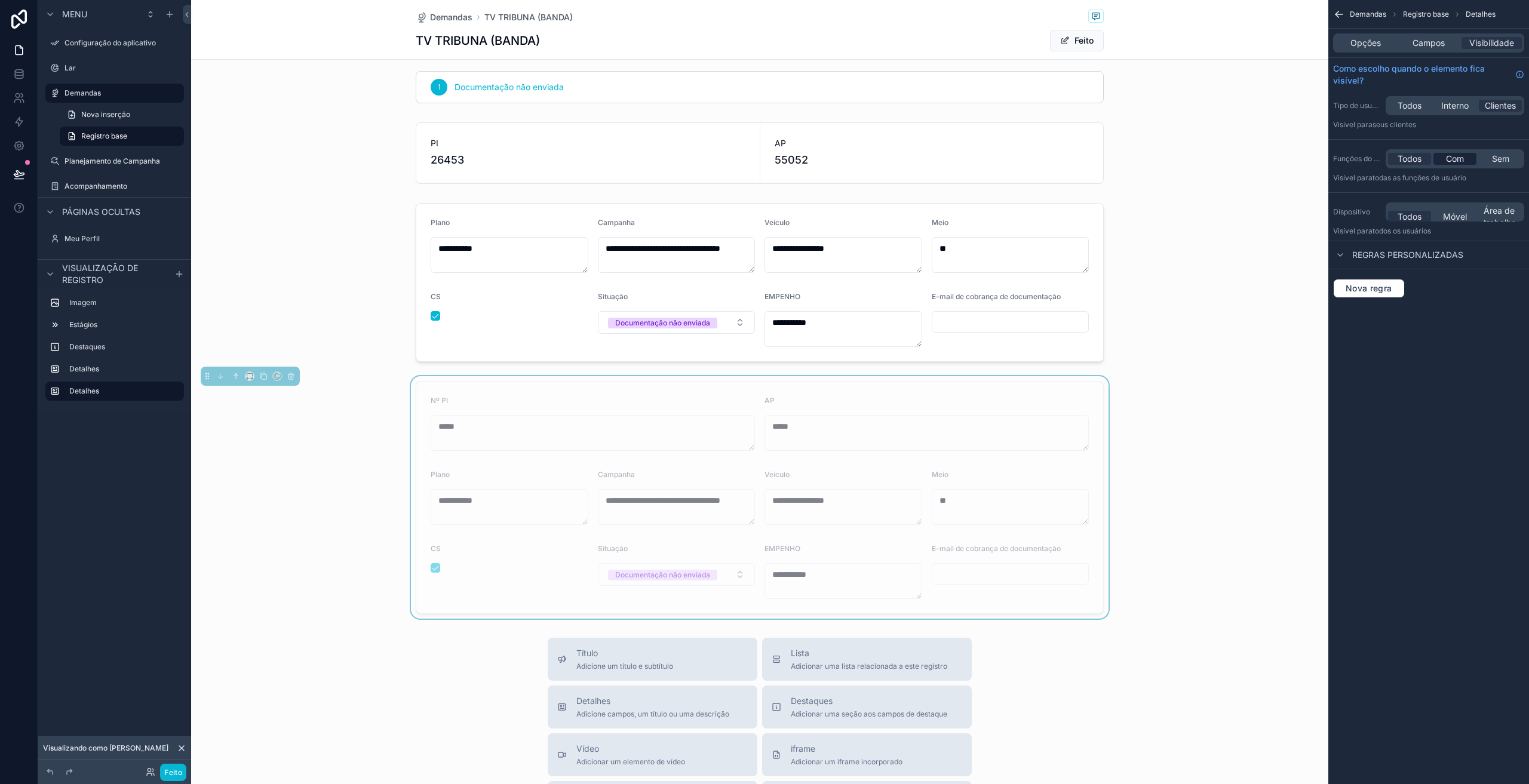
click at [1455, 157] on font "Com" at bounding box center [1455, 158] width 18 height 10
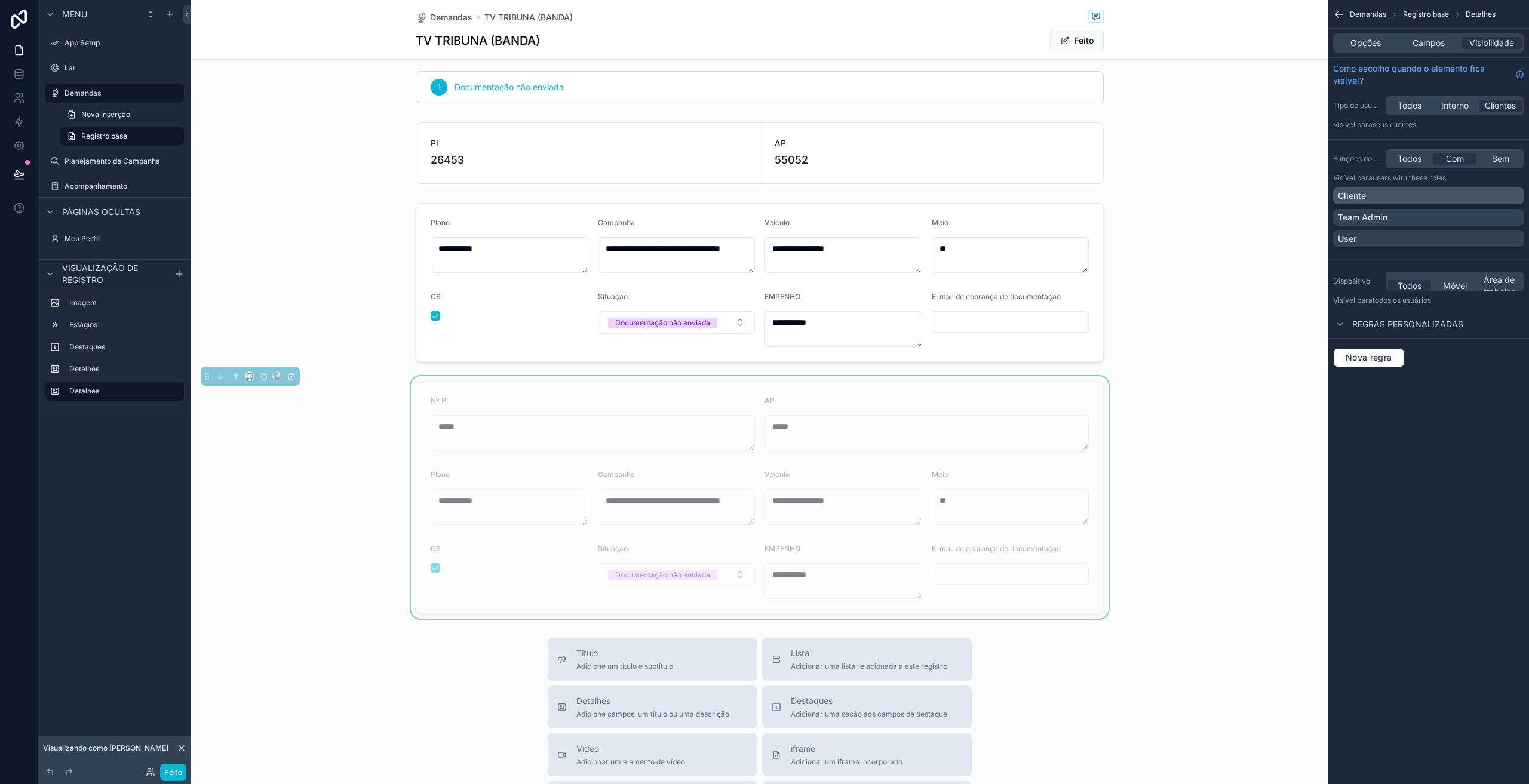
click at [1382, 197] on div "Cliente" at bounding box center [1428, 195] width 182 height 12
click at [1449, 422] on div "Demandas Registro base Detalhes Opções Campos Visibilidade Como escolho quando …" at bounding box center [1428, 392] width 201 height 784
click at [294, 578] on div "**********" at bounding box center [759, 497] width 1137 height 242
click at [524, 403] on div "Nº PI" at bounding box center [592, 403] width 325 height 15
click at [1444, 44] on font "Campos" at bounding box center [1428, 43] width 32 height 10
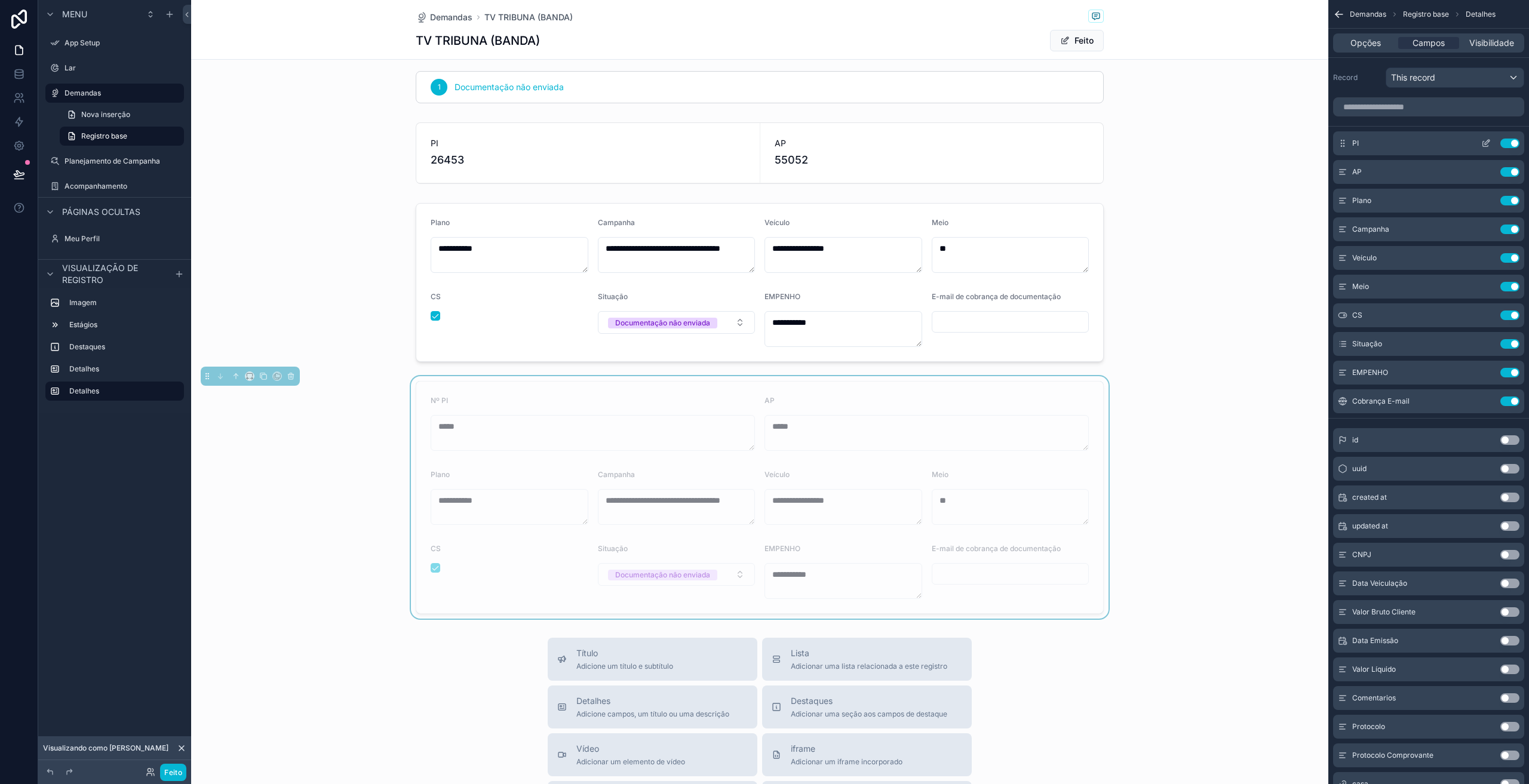
click at [1485, 144] on icon "conteúdo rolável" at bounding box center [1486, 143] width 9 height 9
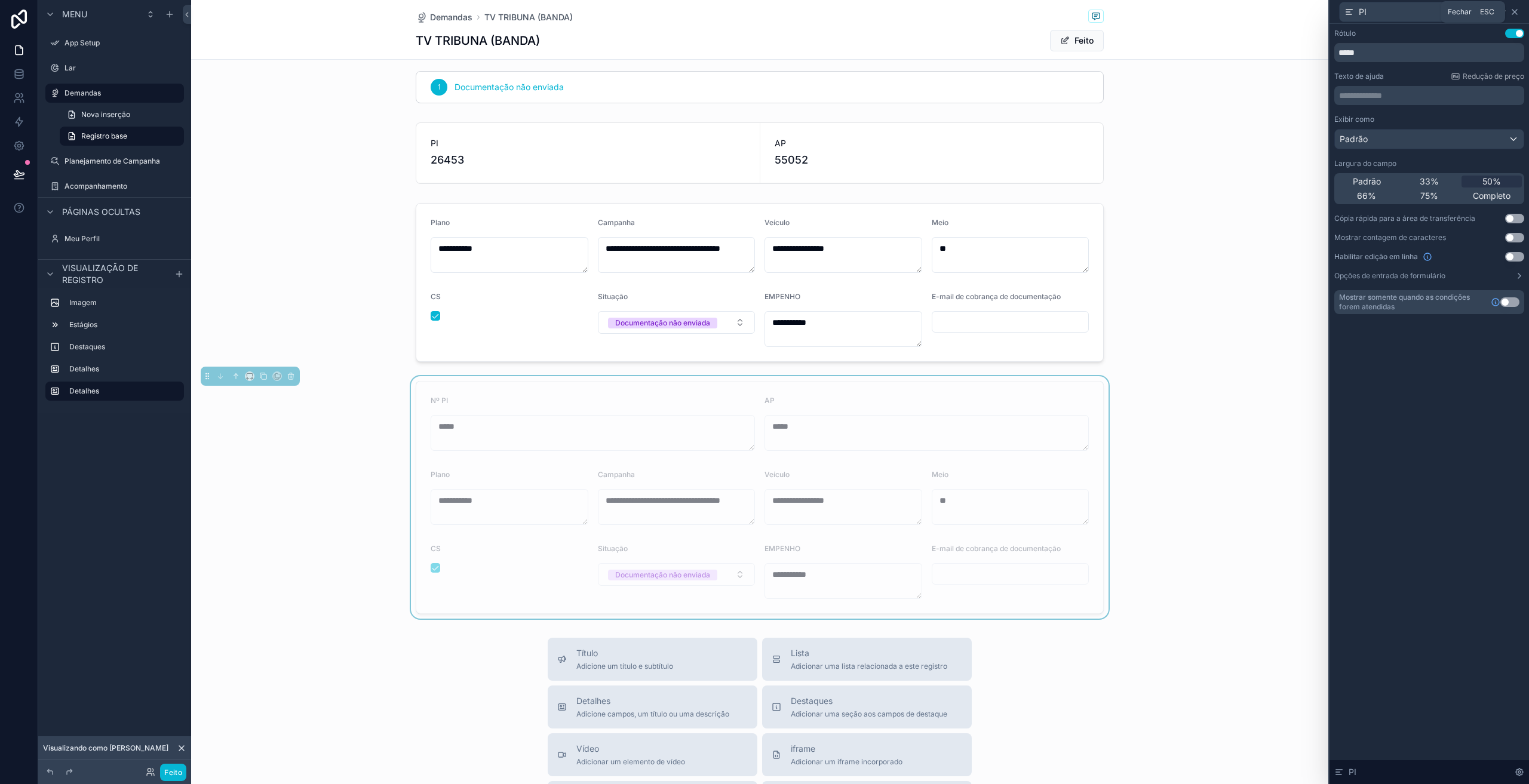
click at [1516, 10] on icon at bounding box center [1514, 12] width 5 height 5
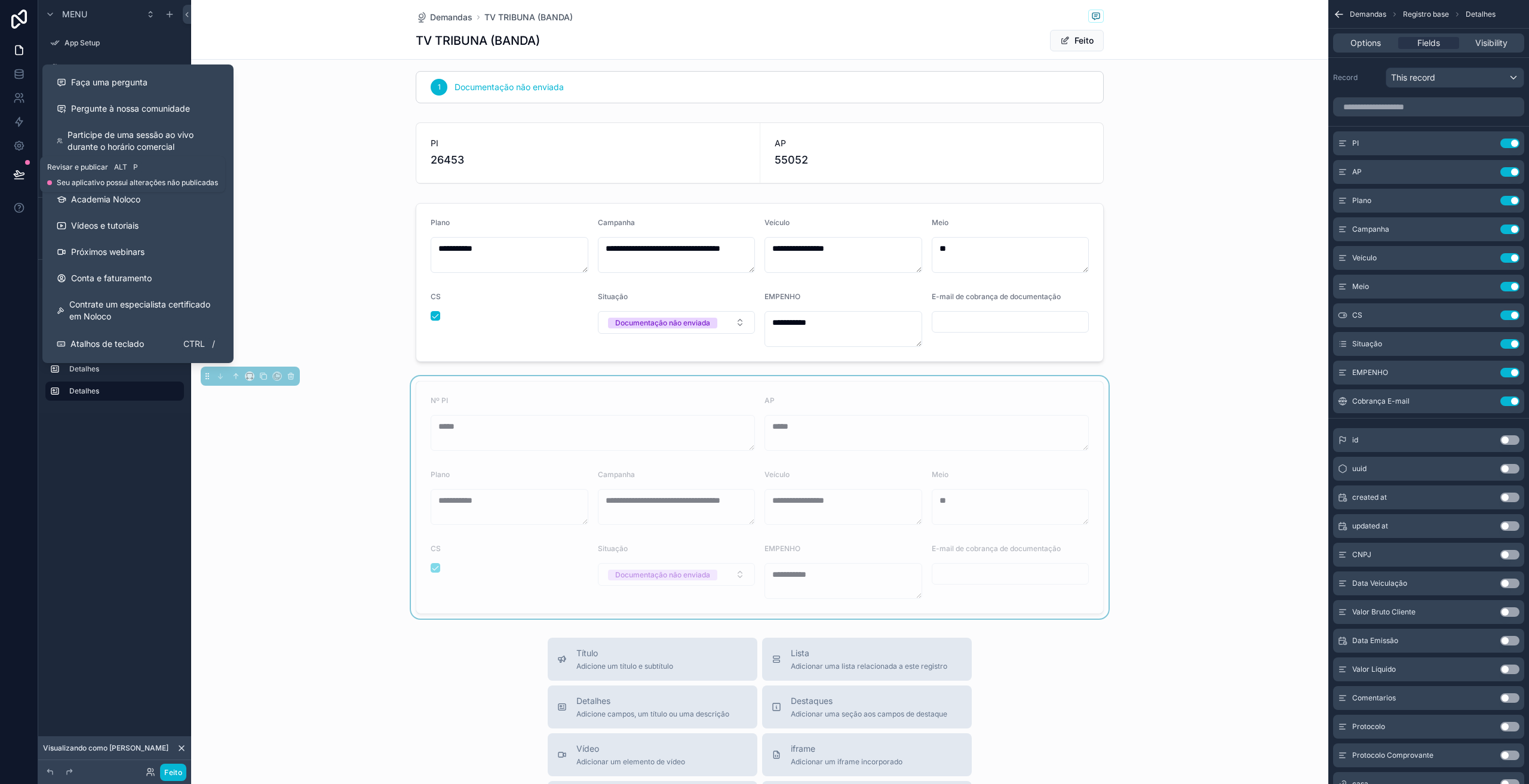
click at [18, 175] on icon at bounding box center [19, 174] width 12 height 12
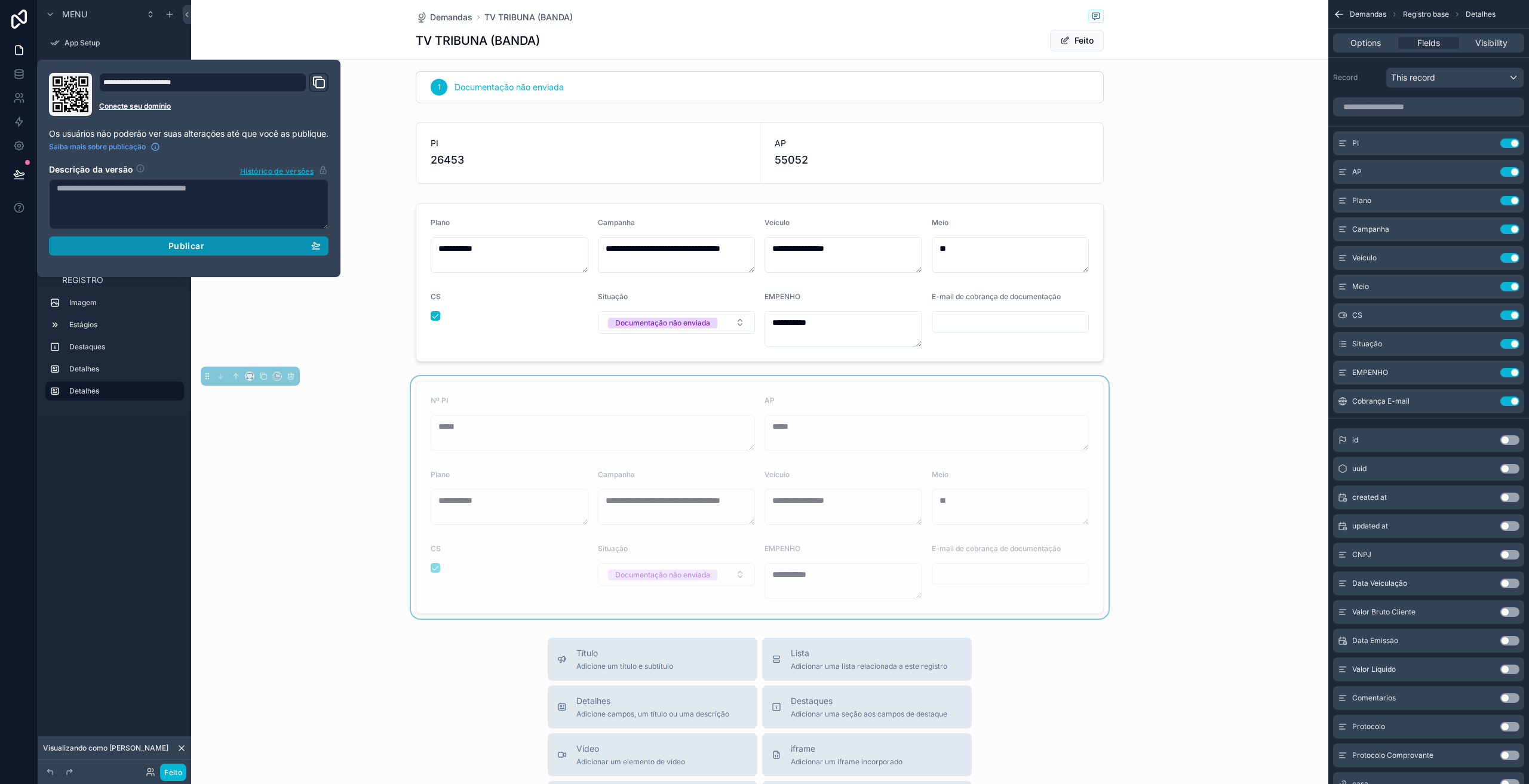
click at [150, 246] on div "Publicar" at bounding box center [189, 246] width 264 height 11
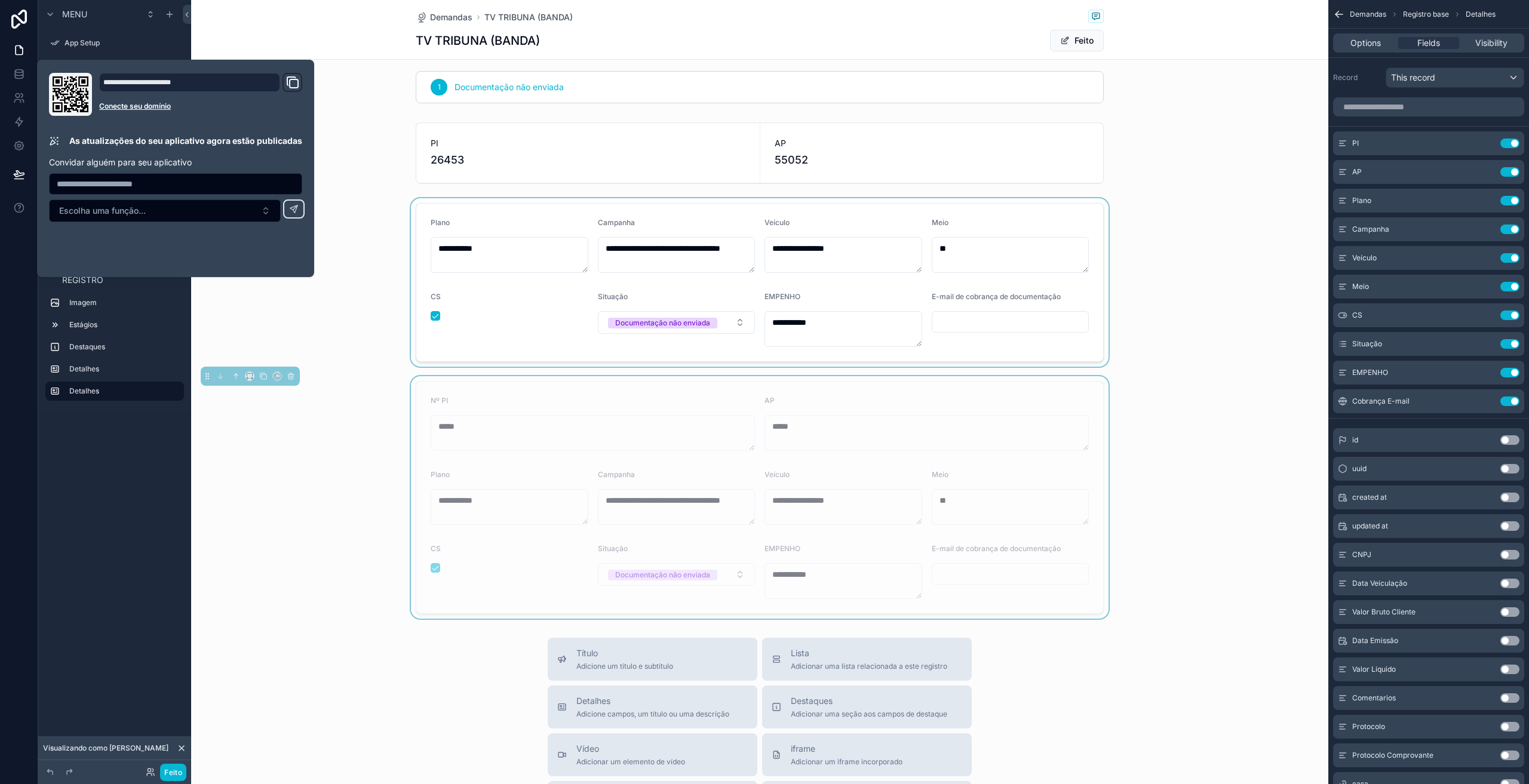
click at [298, 327] on div at bounding box center [759, 282] width 1137 height 168
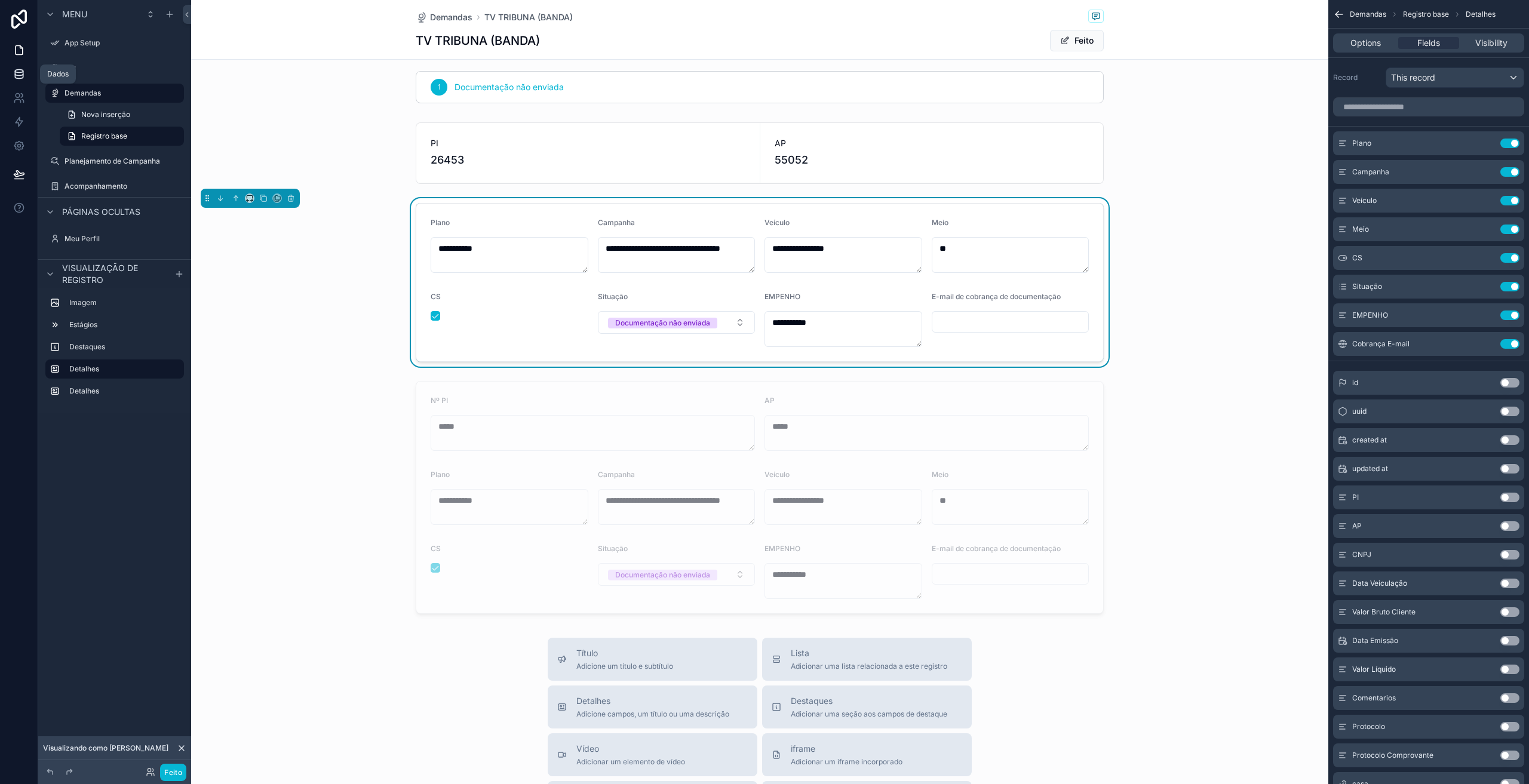
click at [17, 74] on icon at bounding box center [19, 74] width 12 height 12
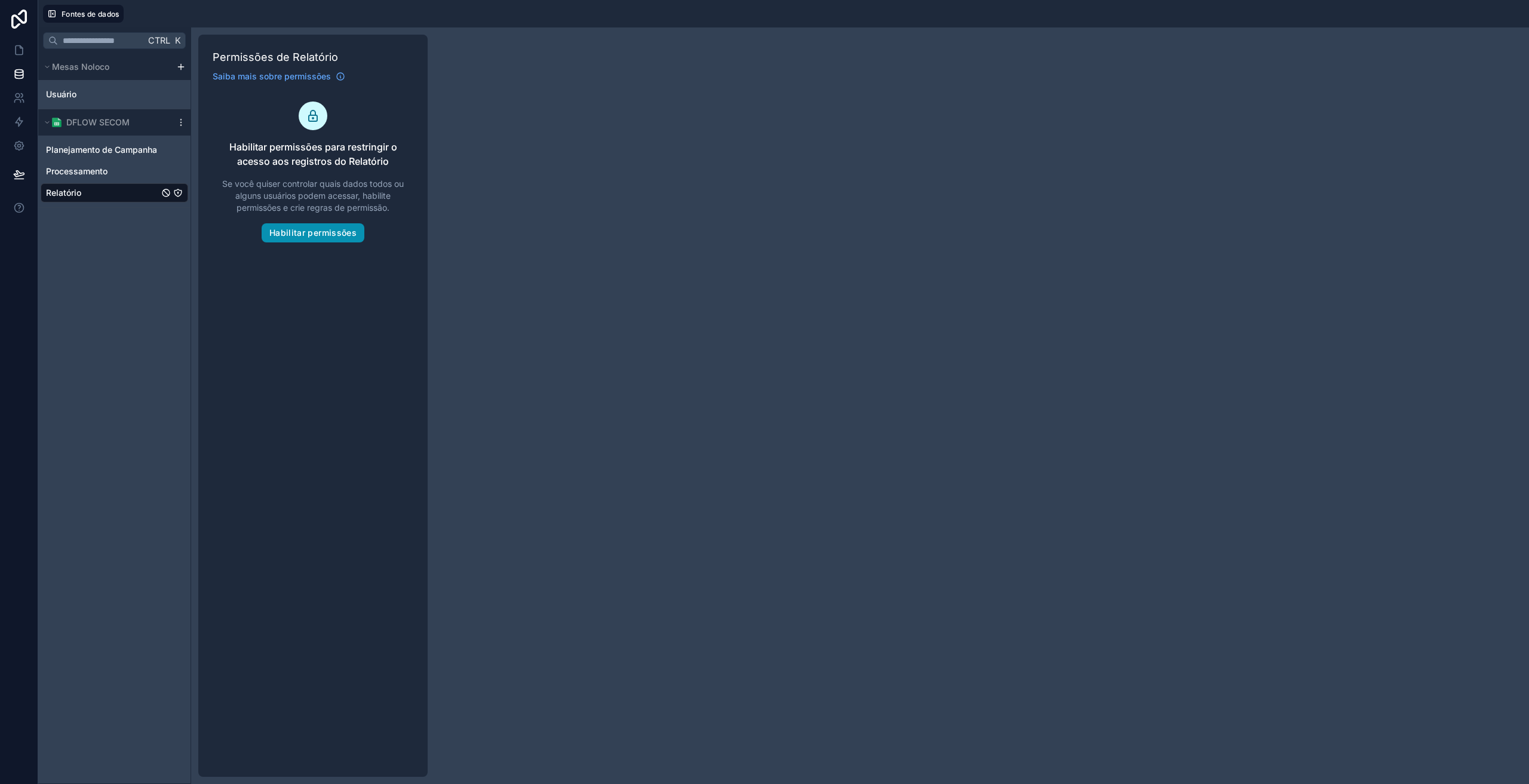
click at [309, 233] on font "Habilitar permissões" at bounding box center [313, 233] width 88 height 10
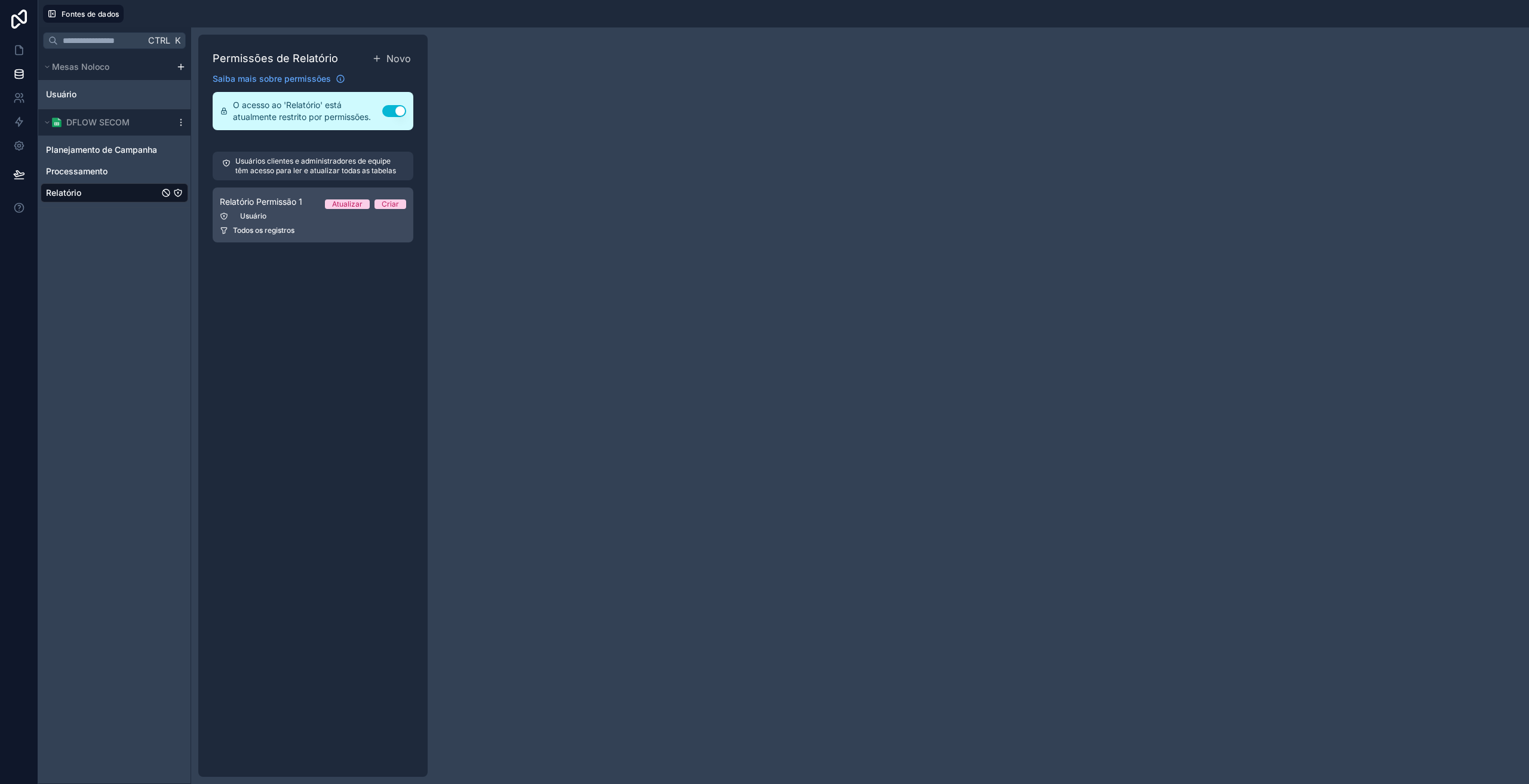
click at [298, 222] on link "Relatório Permissão 1 Atualizar Criar Usuário Todos os registros" at bounding box center [312, 214] width 201 height 55
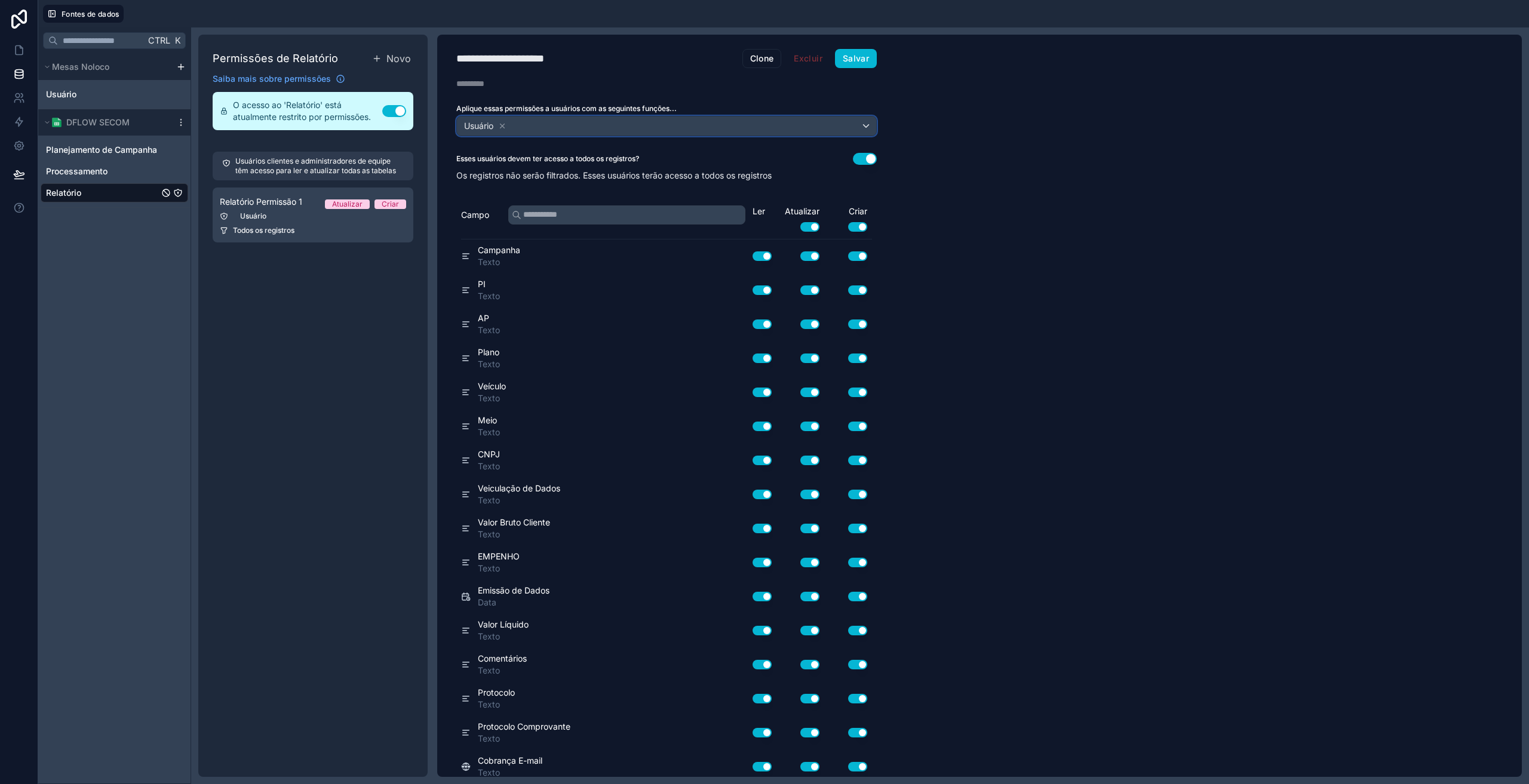
click at [589, 126] on div "Usuário" at bounding box center [666, 126] width 419 height 19
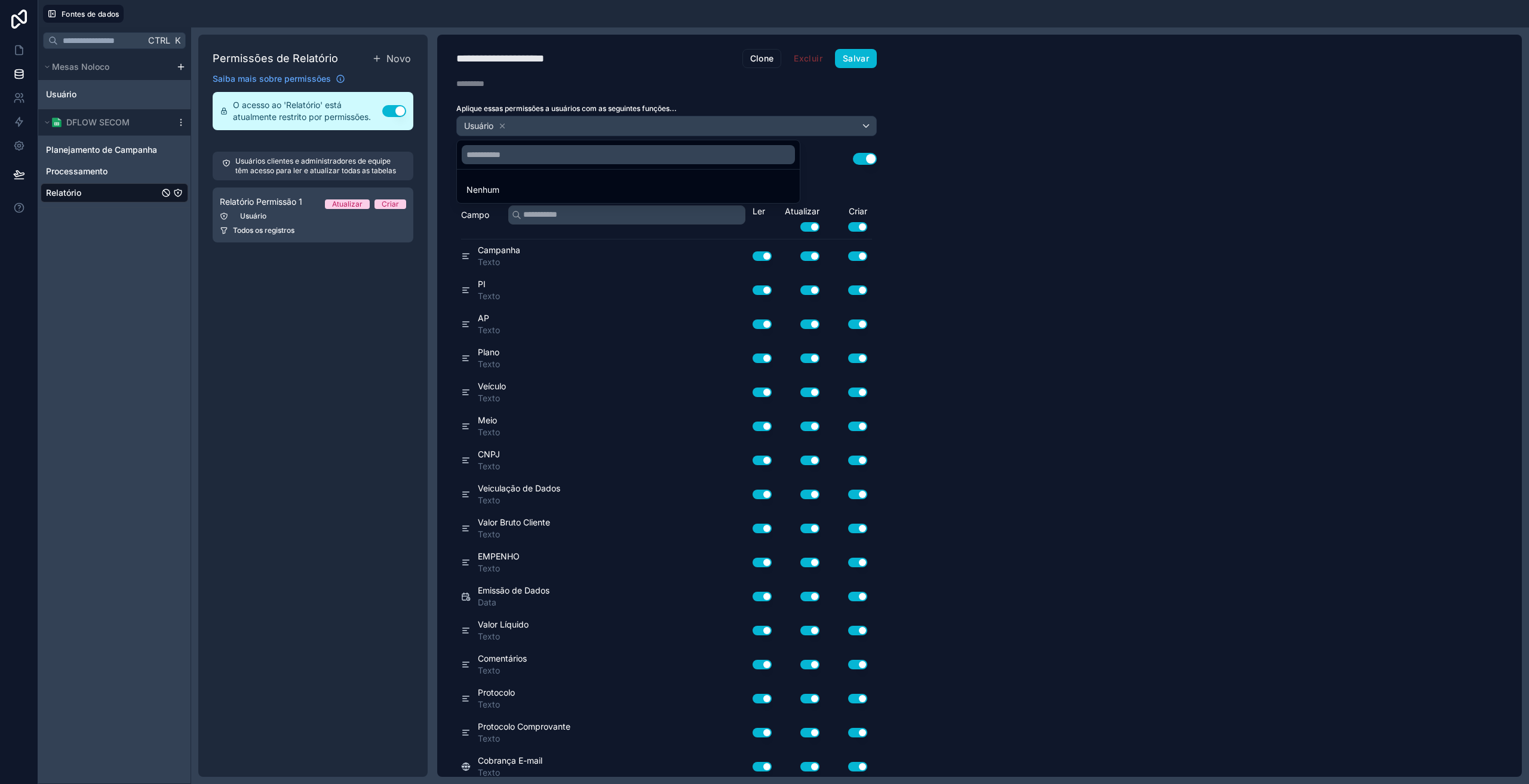
click at [588, 126] on div at bounding box center [764, 392] width 1529 height 784
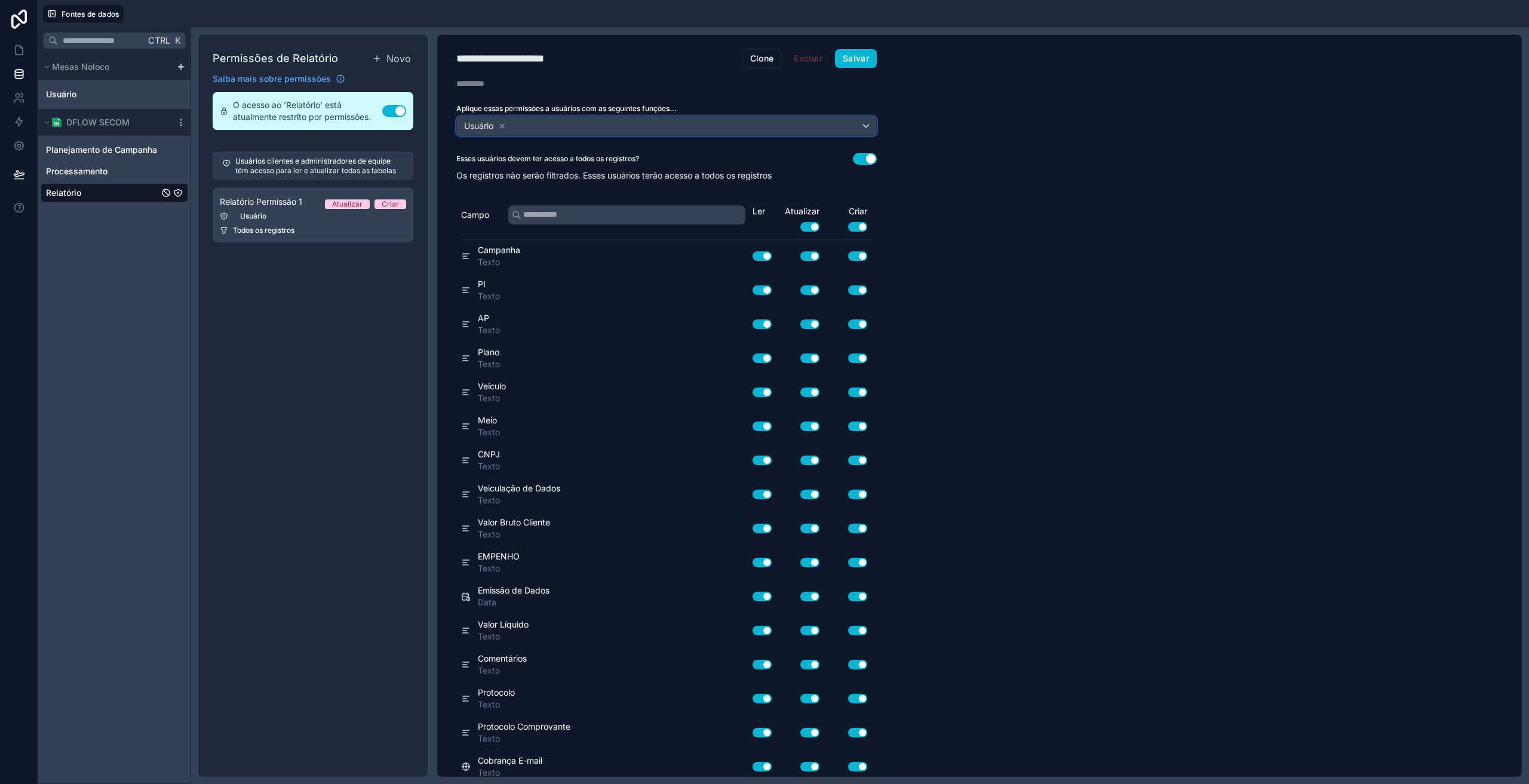
click at [588, 126] on div "Usuário" at bounding box center [666, 126] width 419 height 19
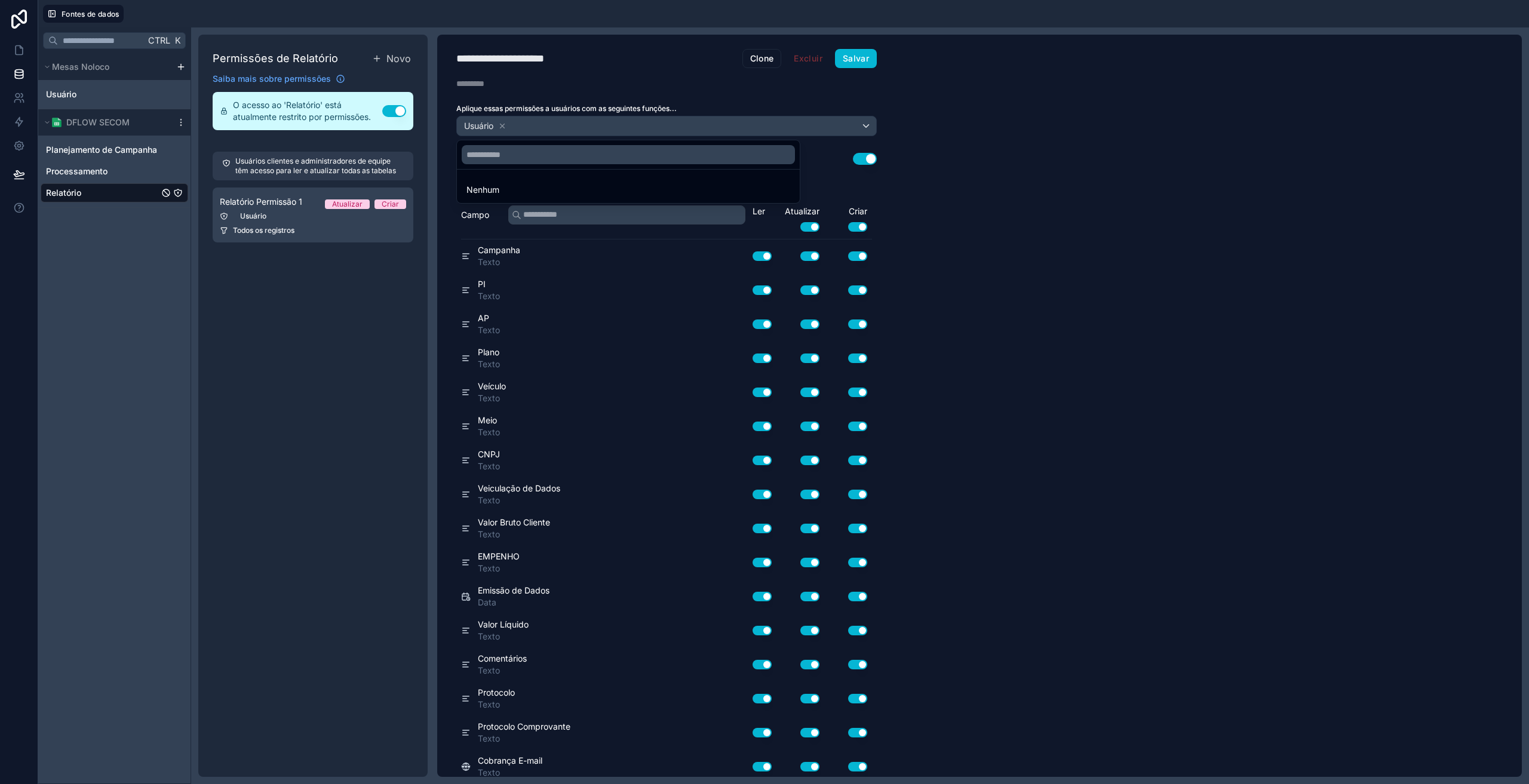
click at [588, 126] on div at bounding box center [764, 392] width 1529 height 784
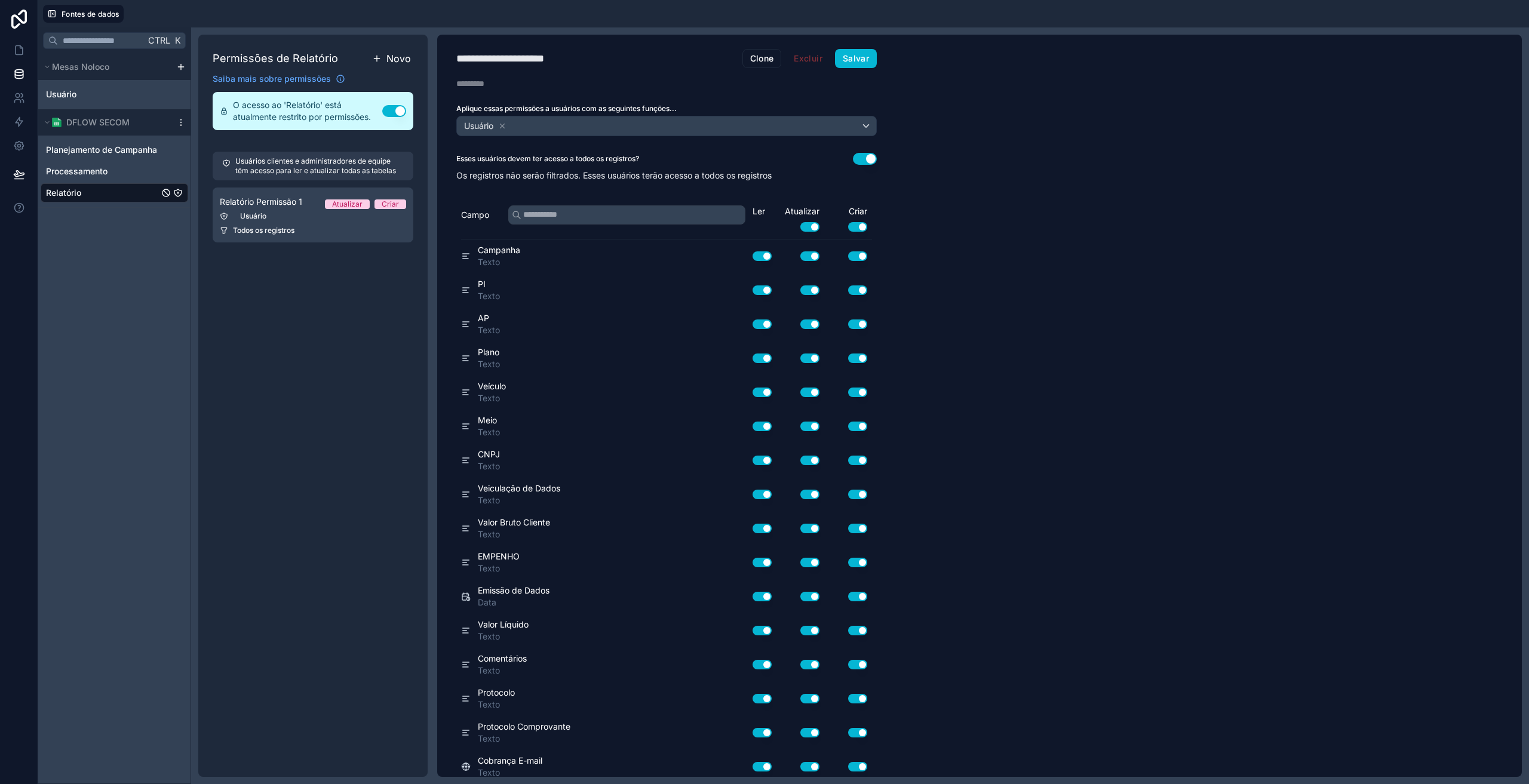
click at [403, 60] on font "Novo" at bounding box center [399, 58] width 25 height 12
click at [295, 292] on font "Todos os registros" at bounding box center [263, 292] width 61 height 9
click at [542, 128] on div "Usuário" at bounding box center [666, 126] width 419 height 19
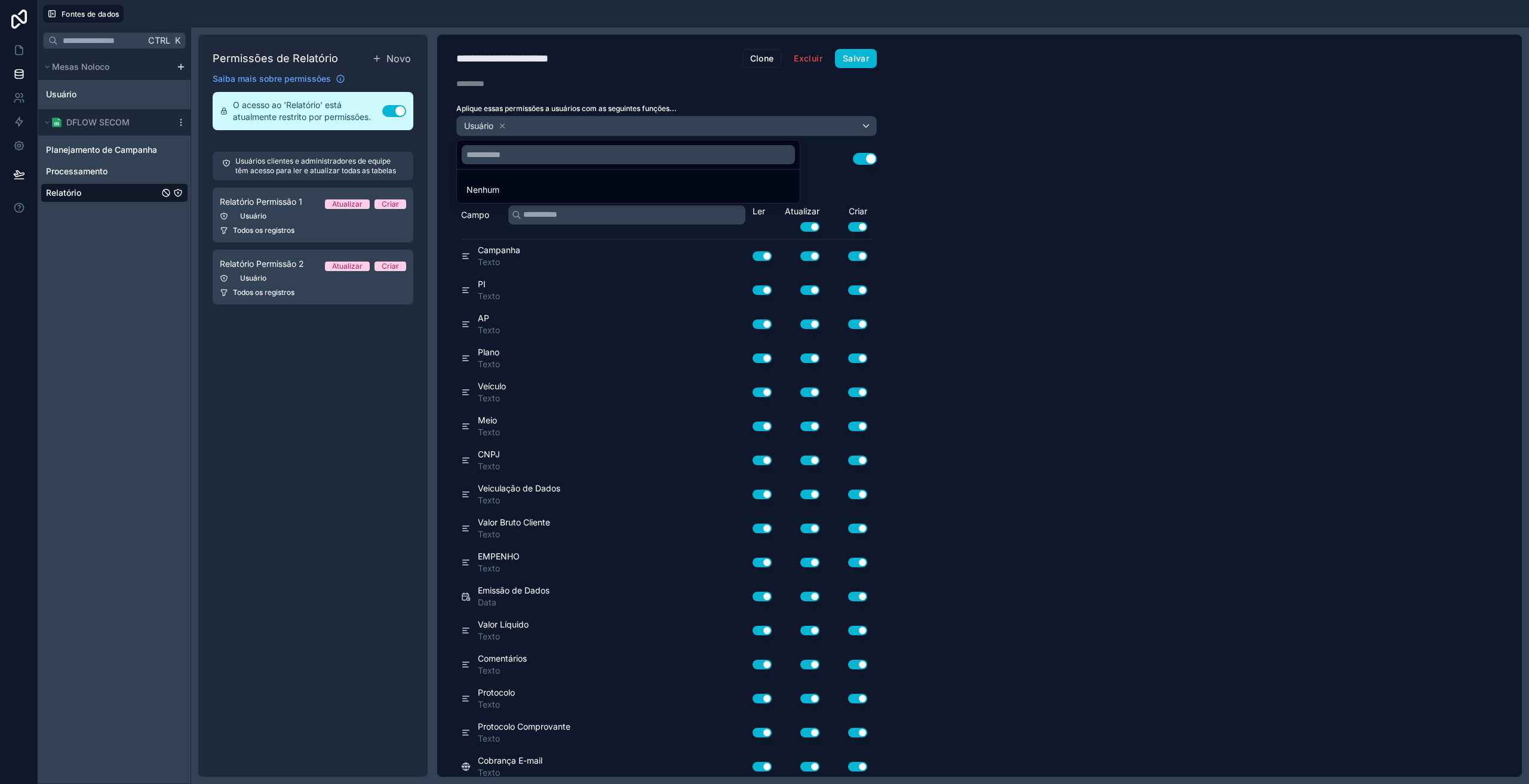
click at [503, 125] on div at bounding box center [764, 392] width 1529 height 784
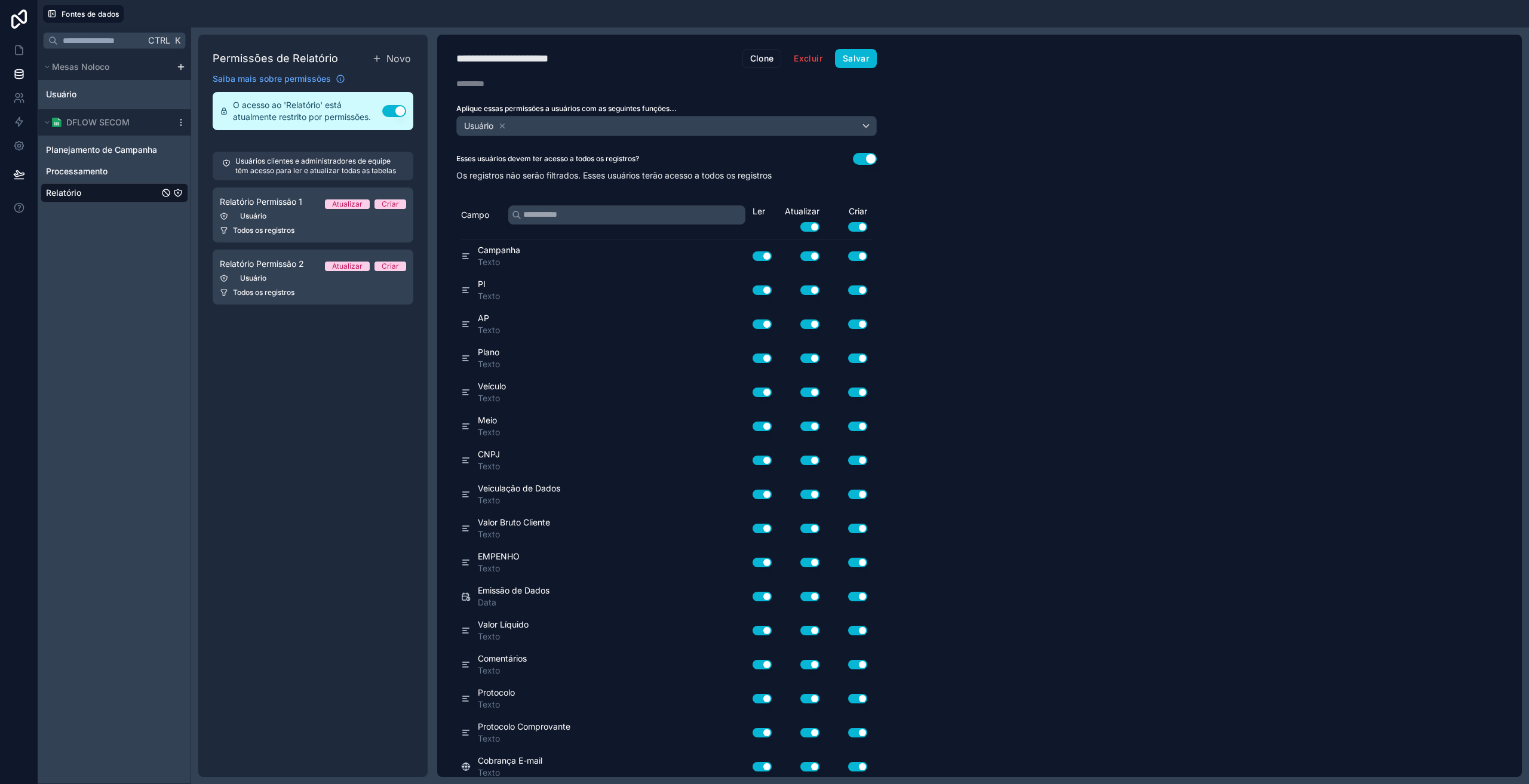
click at [503, 125] on icon at bounding box center [502, 125] width 8 height 8
click at [549, 130] on font "Escolha uma ou mais funções" at bounding box center [519, 125] width 115 height 10
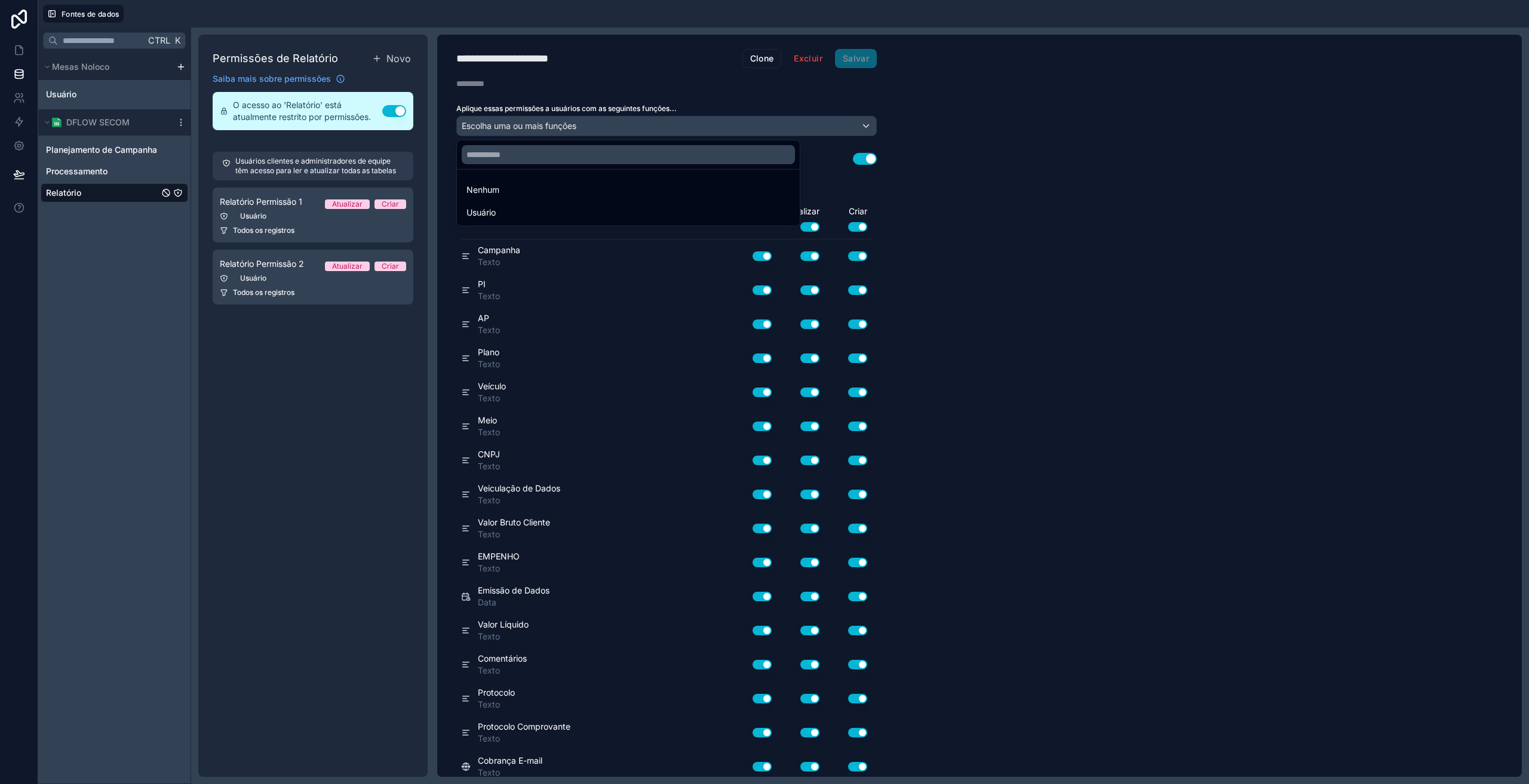
drag, startPoint x: 516, startPoint y: 109, endPoint x: 651, endPoint y: 114, distance: 135.1
click at [651, 114] on div at bounding box center [764, 392] width 1529 height 784
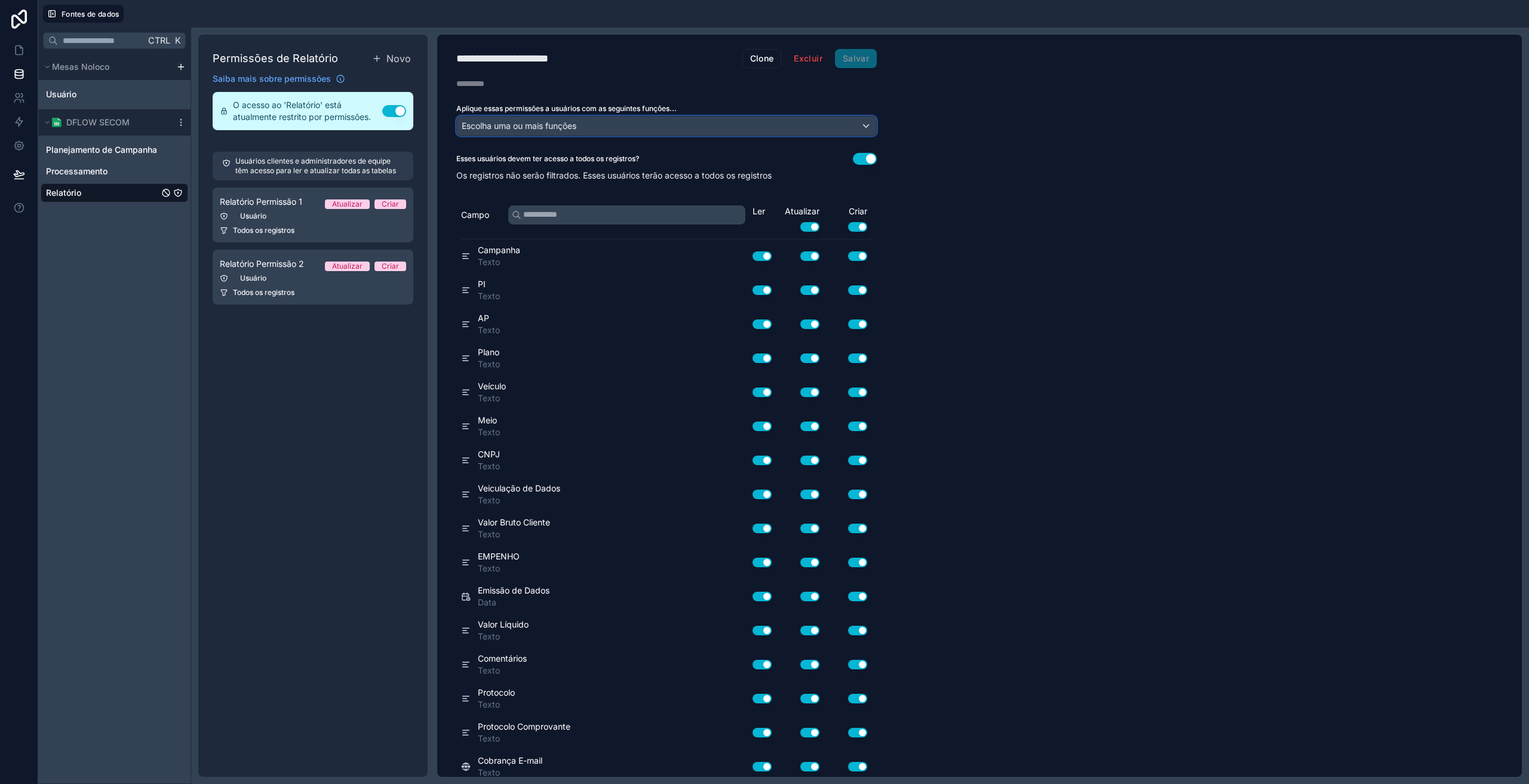
click at [591, 126] on div "Escolha uma ou mais funções" at bounding box center [666, 126] width 419 height 19
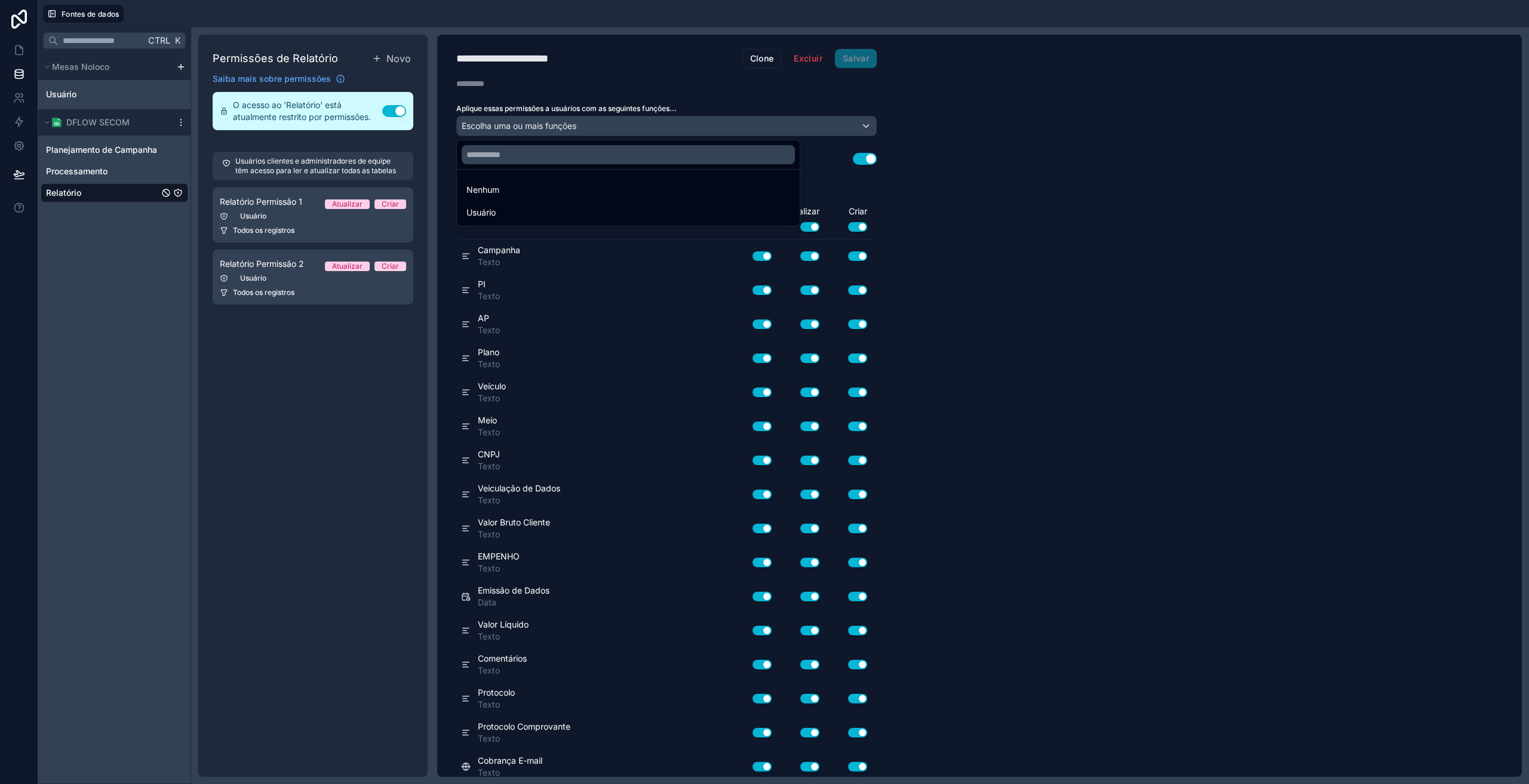
click at [591, 126] on div at bounding box center [764, 392] width 1529 height 784
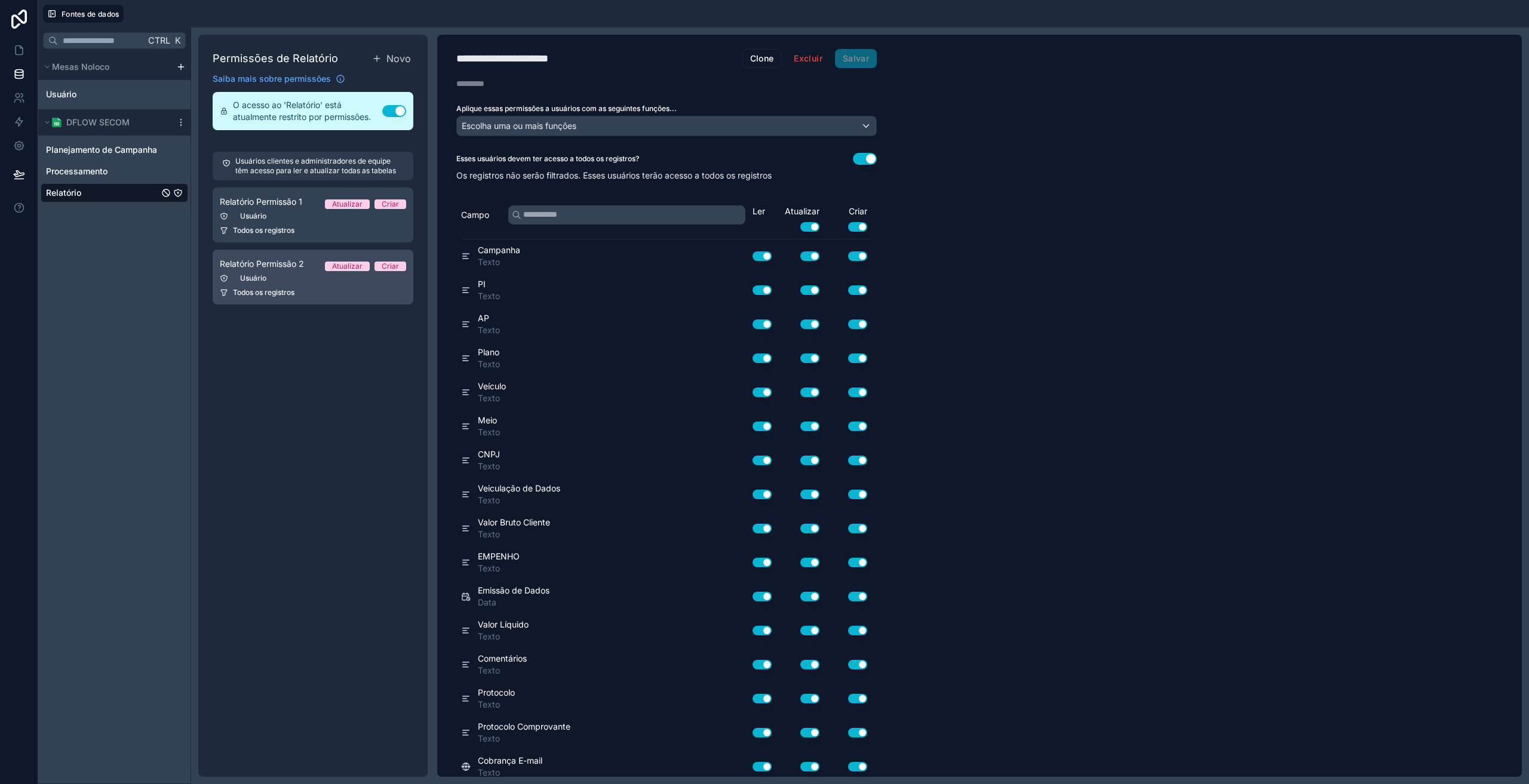
click at [291, 273] on div "Usuário" at bounding box center [312, 278] width 186 height 9
click at [300, 286] on link "Relatório Permissão 2 Atualizar Criar Usuário Todos os registros" at bounding box center [312, 276] width 201 height 55
click at [810, 53] on button "Excluir" at bounding box center [808, 58] width 44 height 19
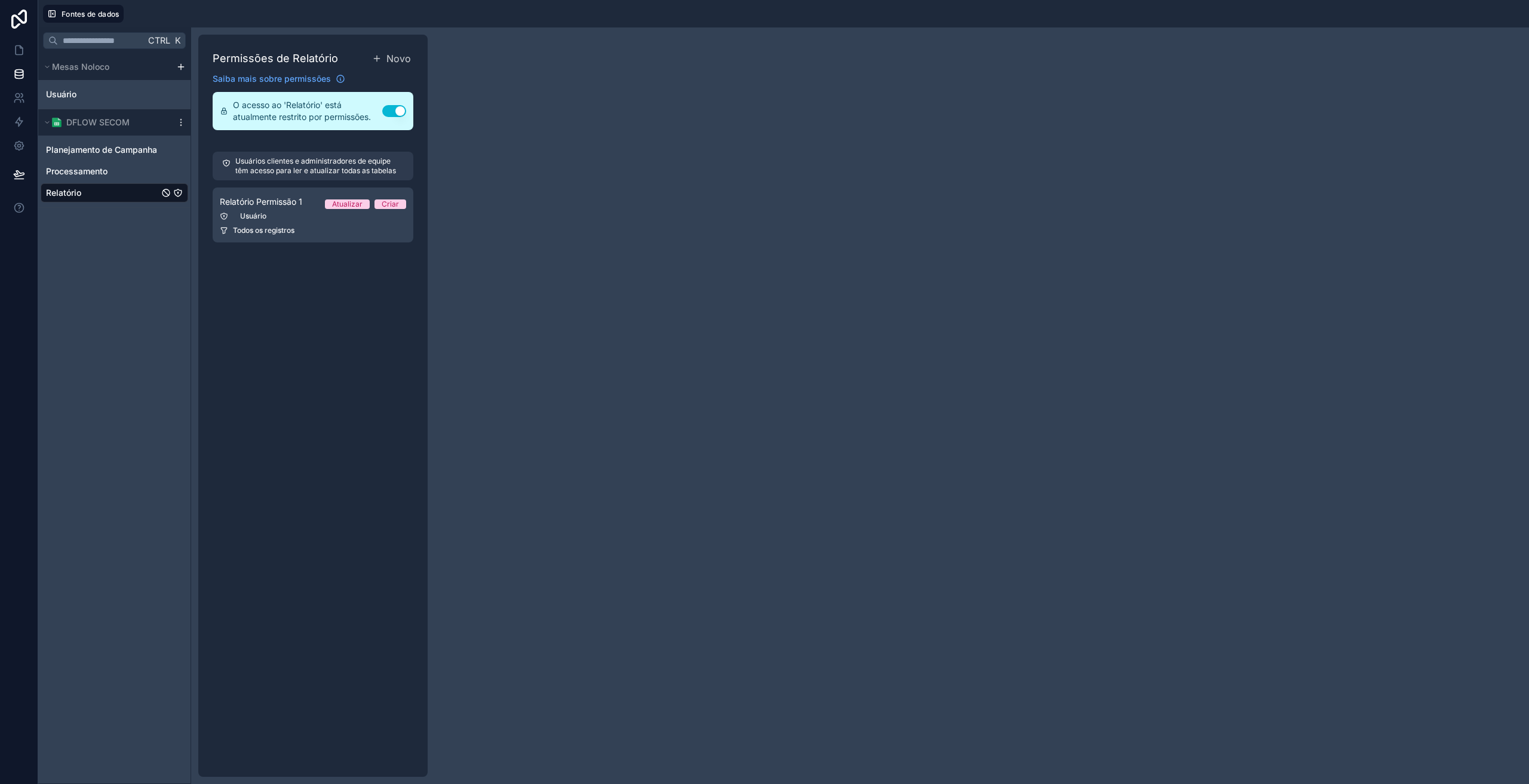
click at [82, 193] on link "Relatório" at bounding box center [102, 193] width 113 height 12
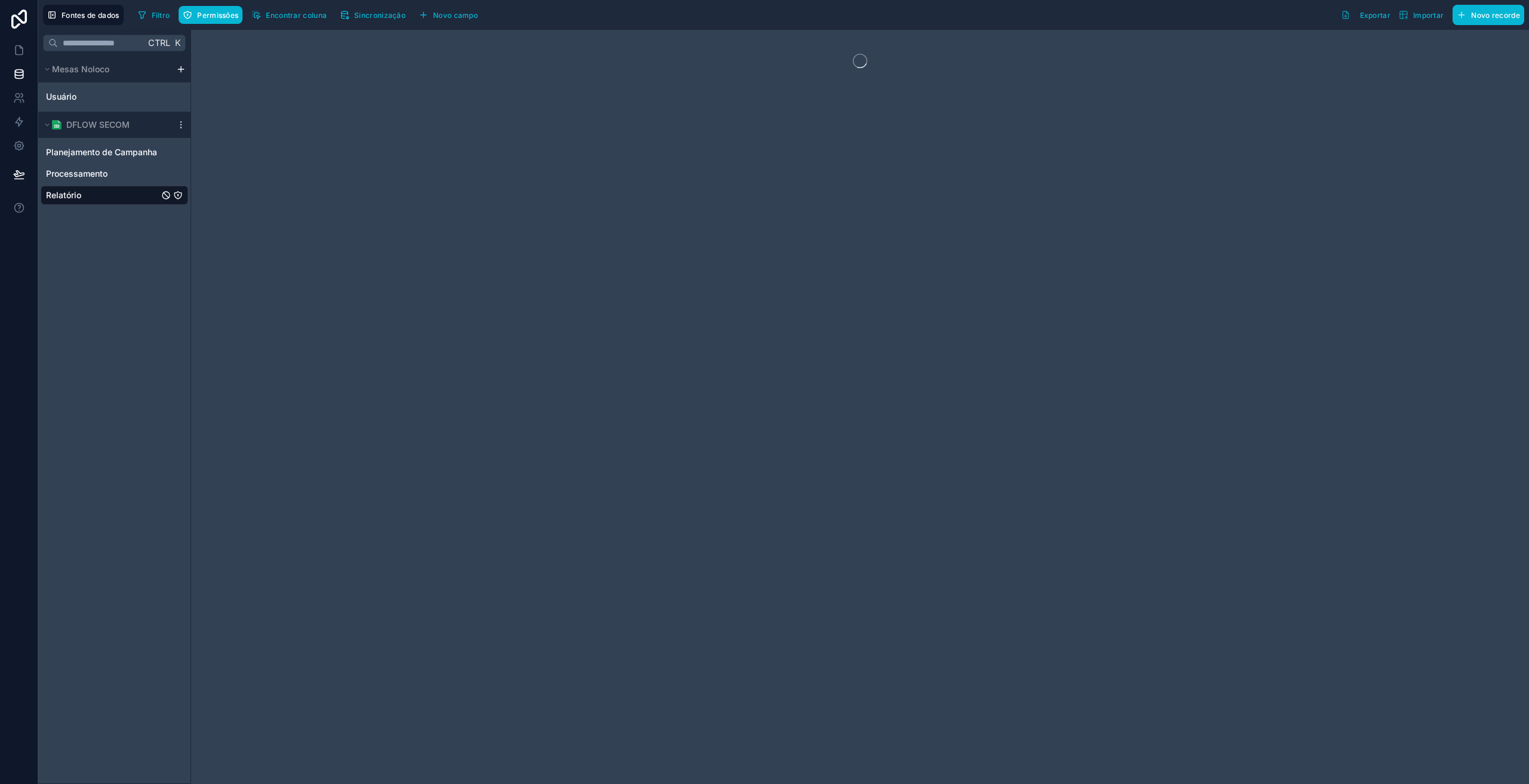
click at [117, 199] on link "Relatório" at bounding box center [102, 195] width 113 height 12
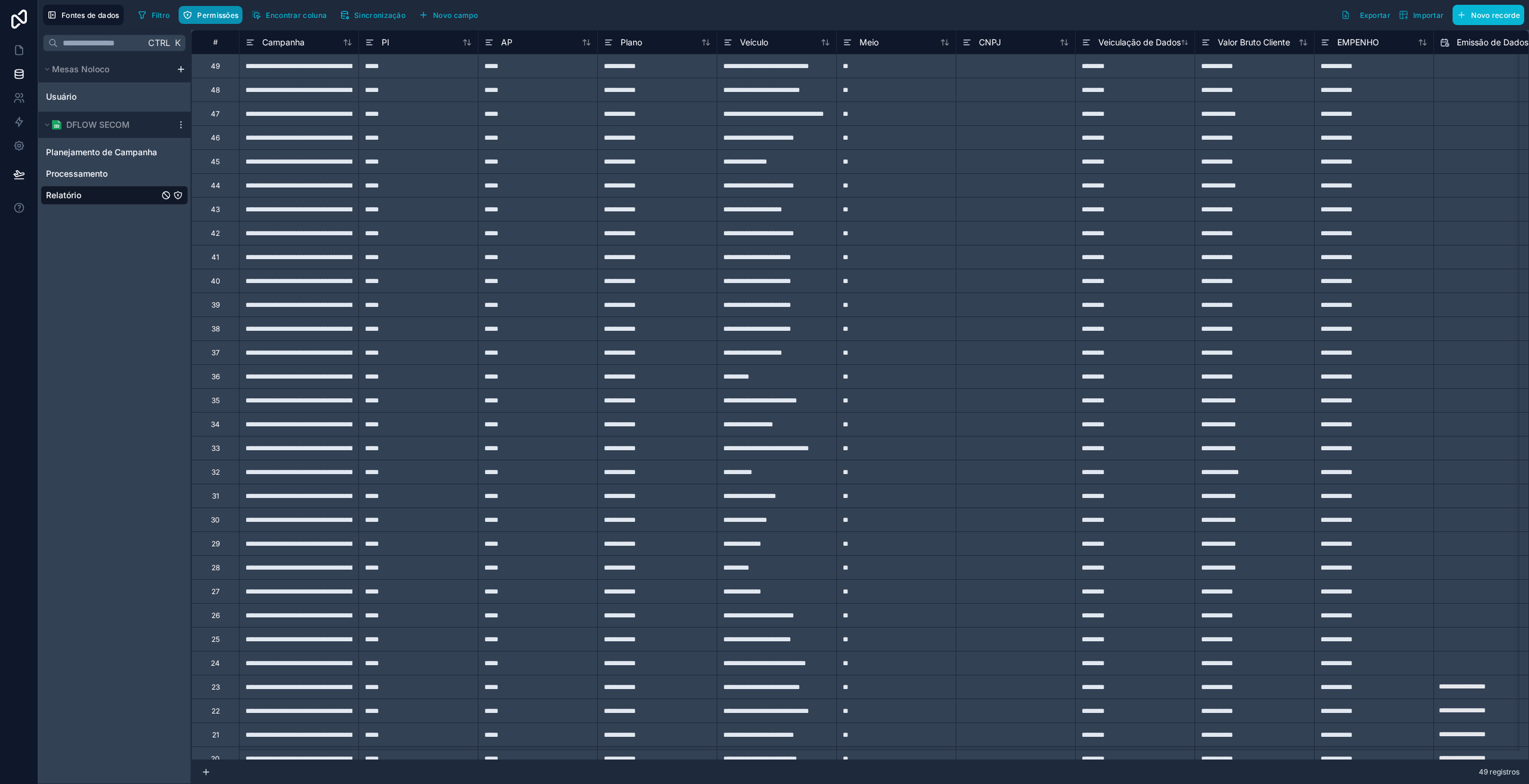
click at [216, 15] on font "Permissões" at bounding box center [217, 15] width 41 height 9
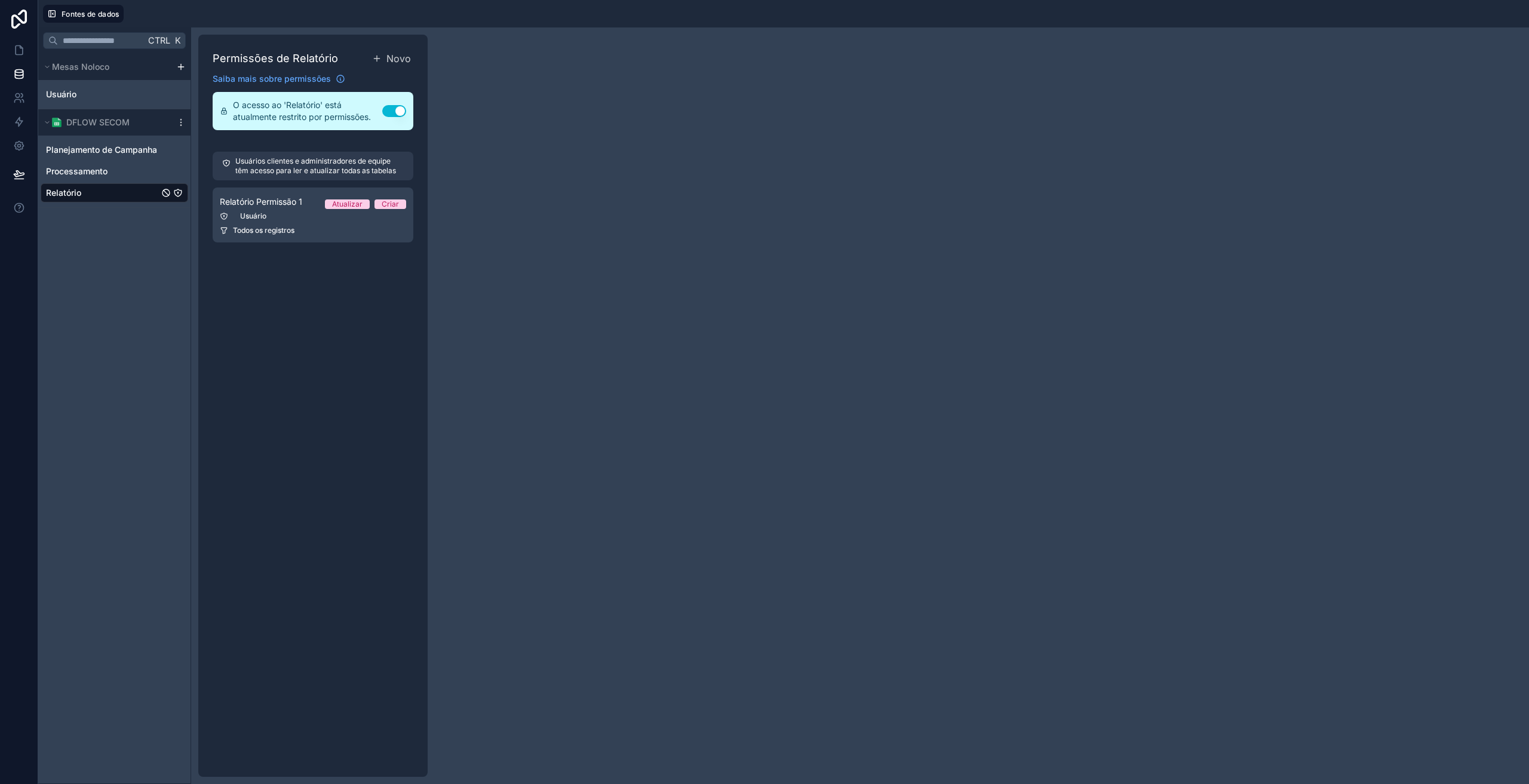
click at [398, 116] on button "Usar configuração" at bounding box center [394, 111] width 24 height 12
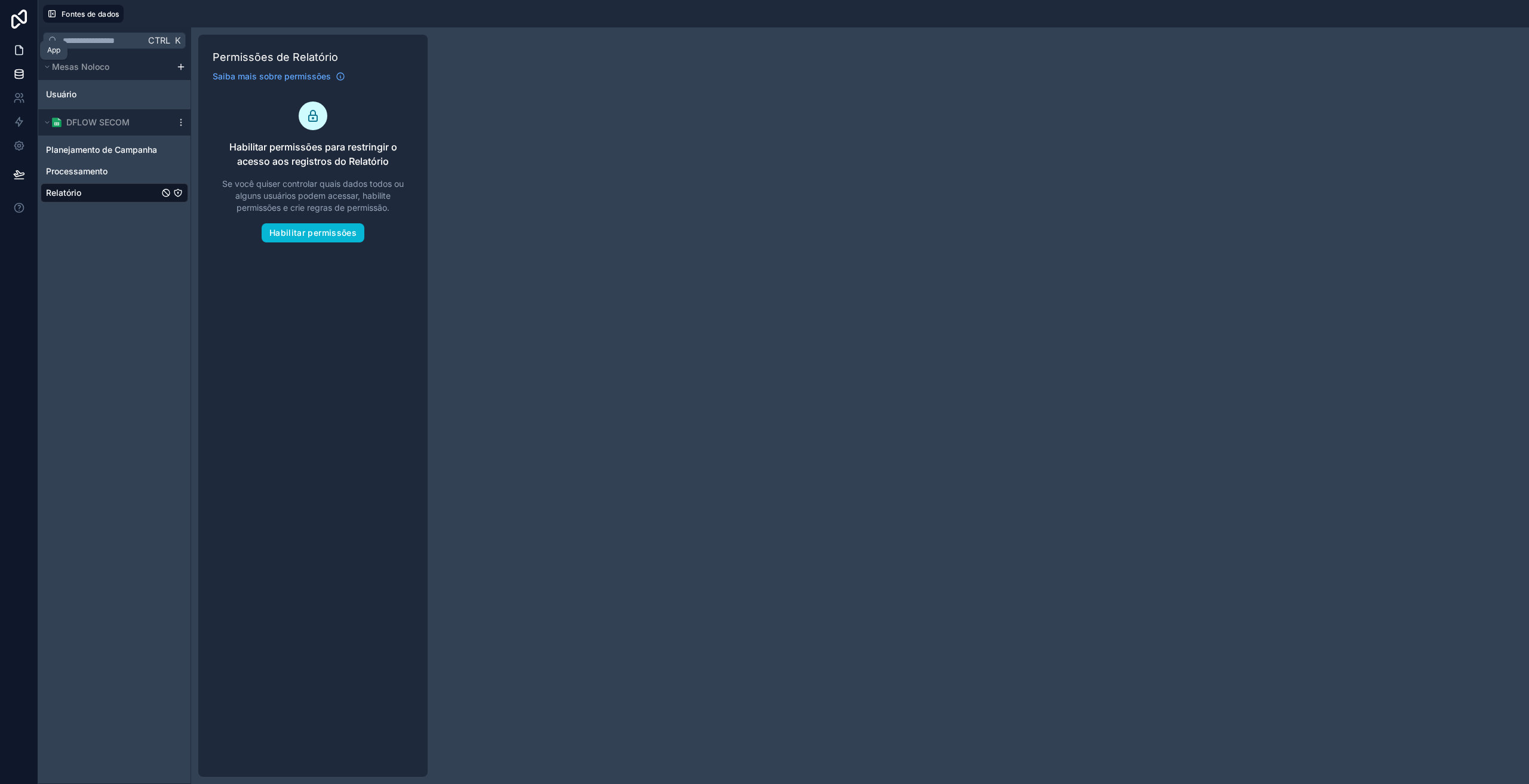
click at [20, 50] on icon at bounding box center [19, 50] width 12 height 12
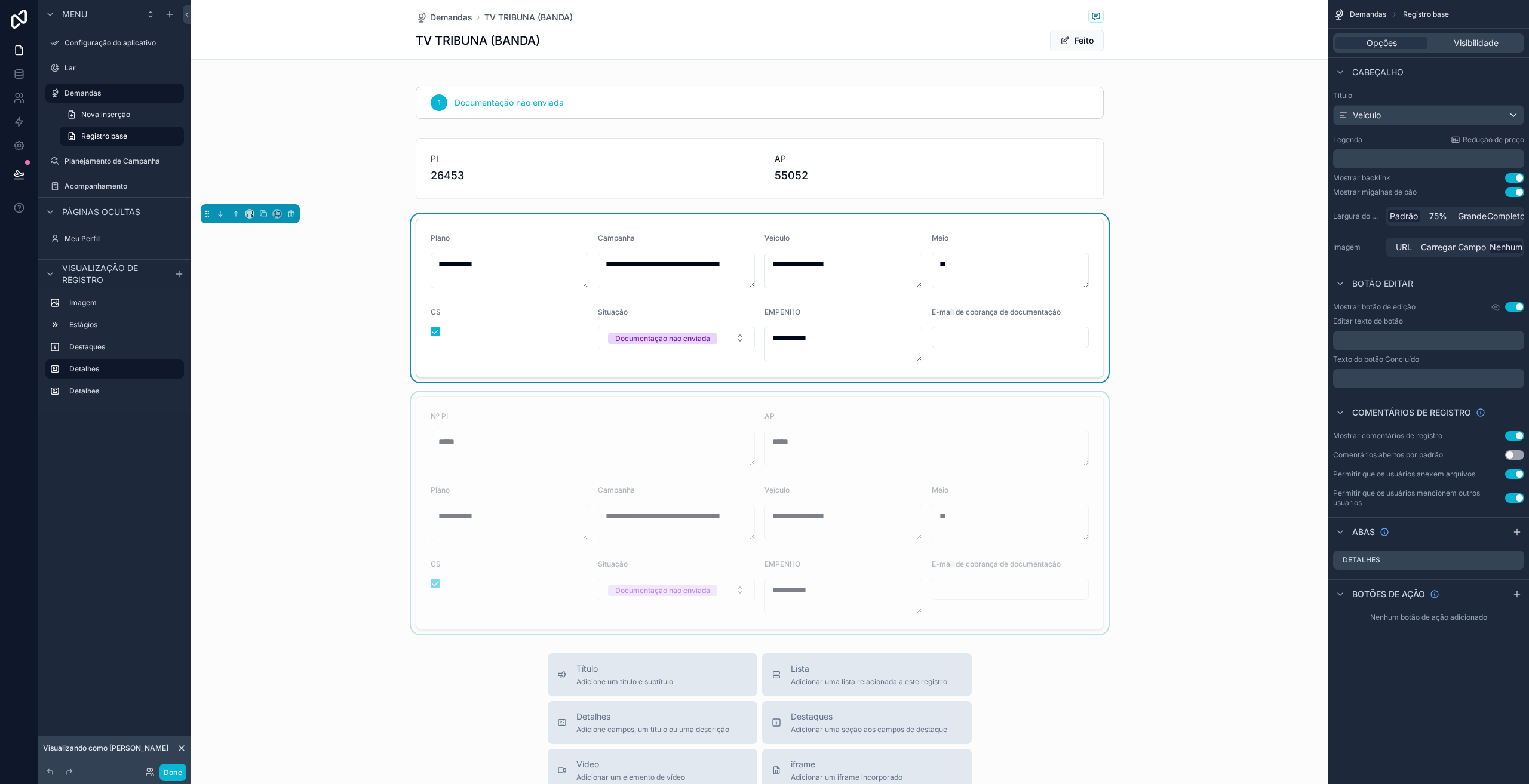
scroll to position [298, 0]
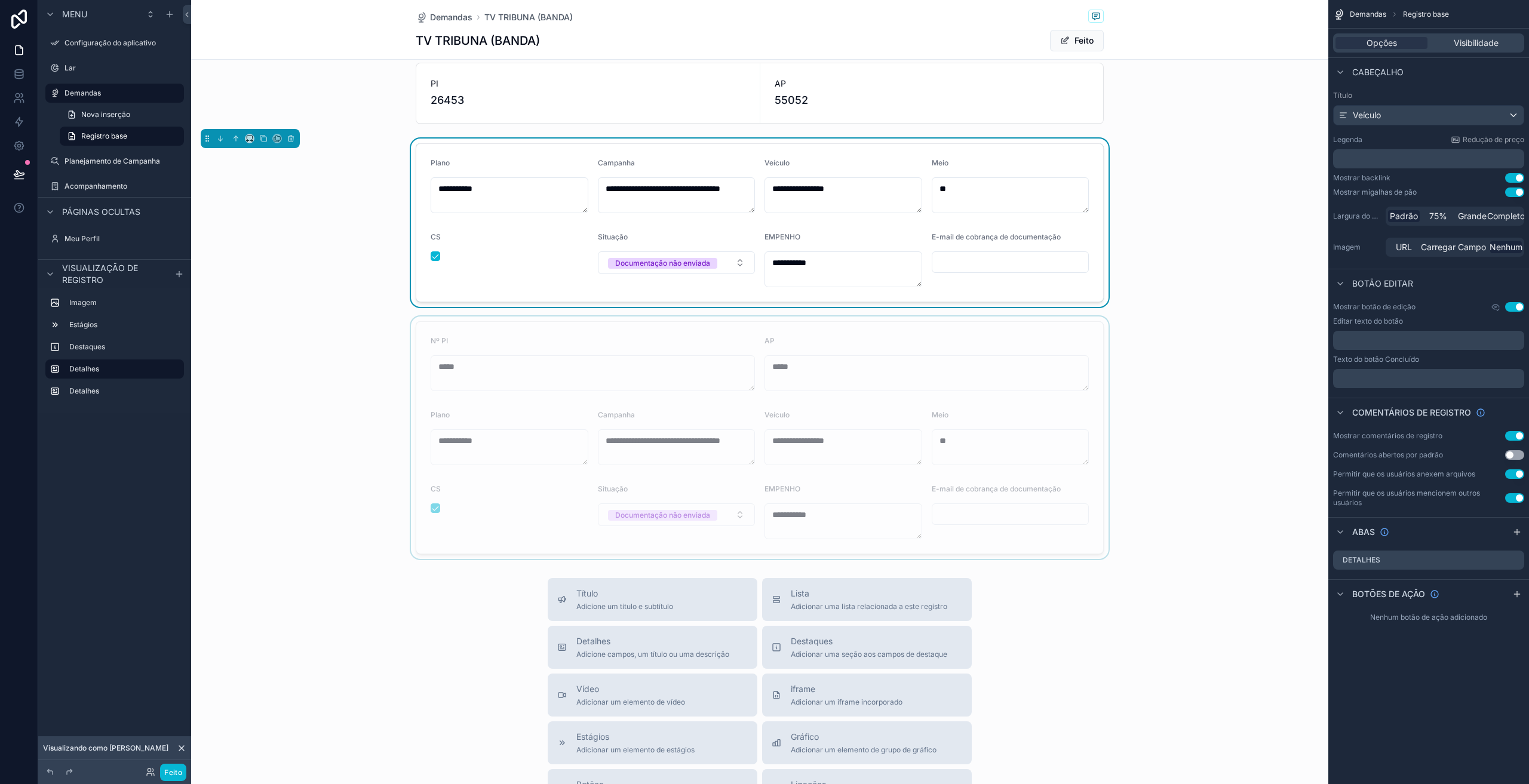
click at [547, 331] on div at bounding box center [759, 438] width 1137 height 242
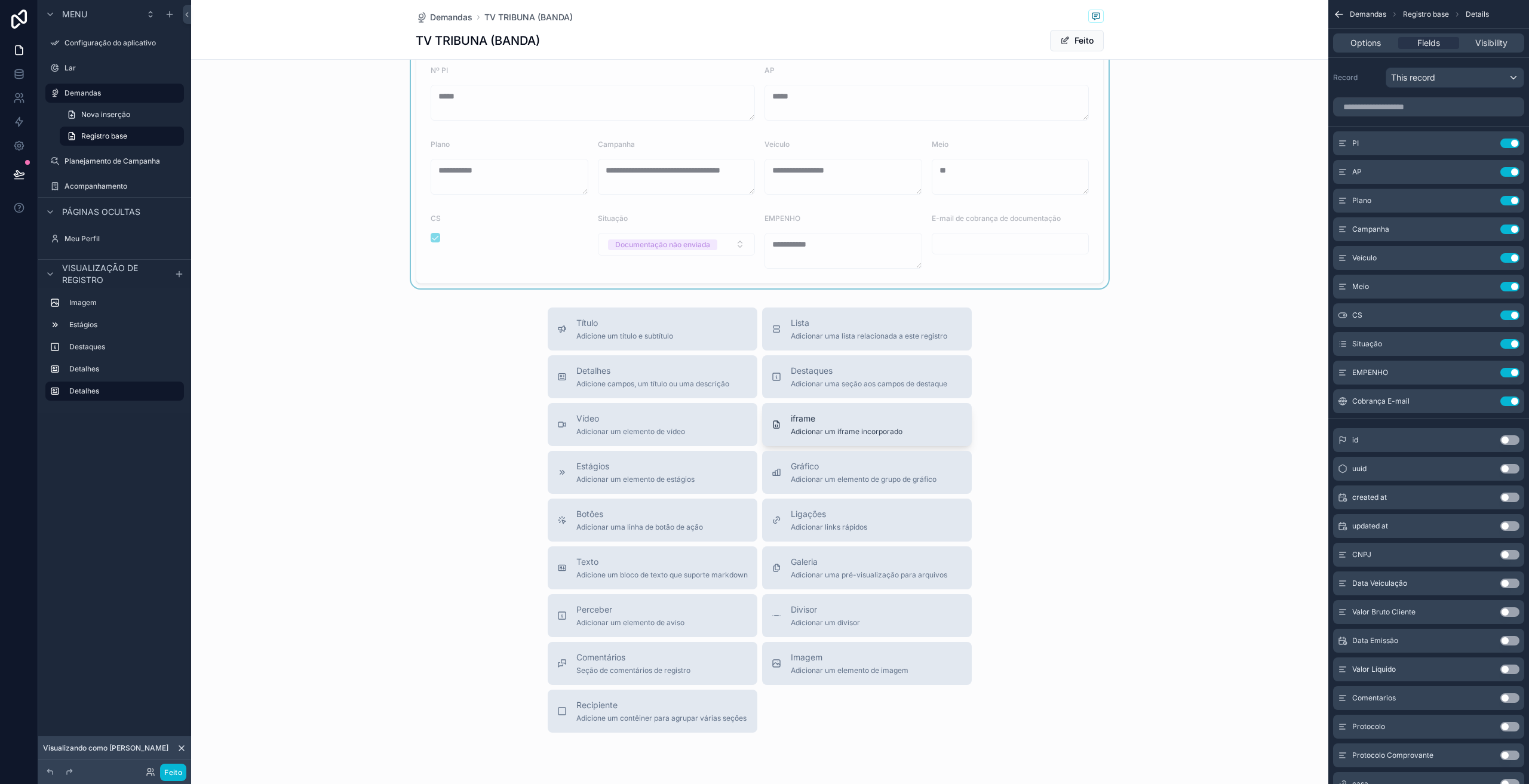
scroll to position [494, 0]
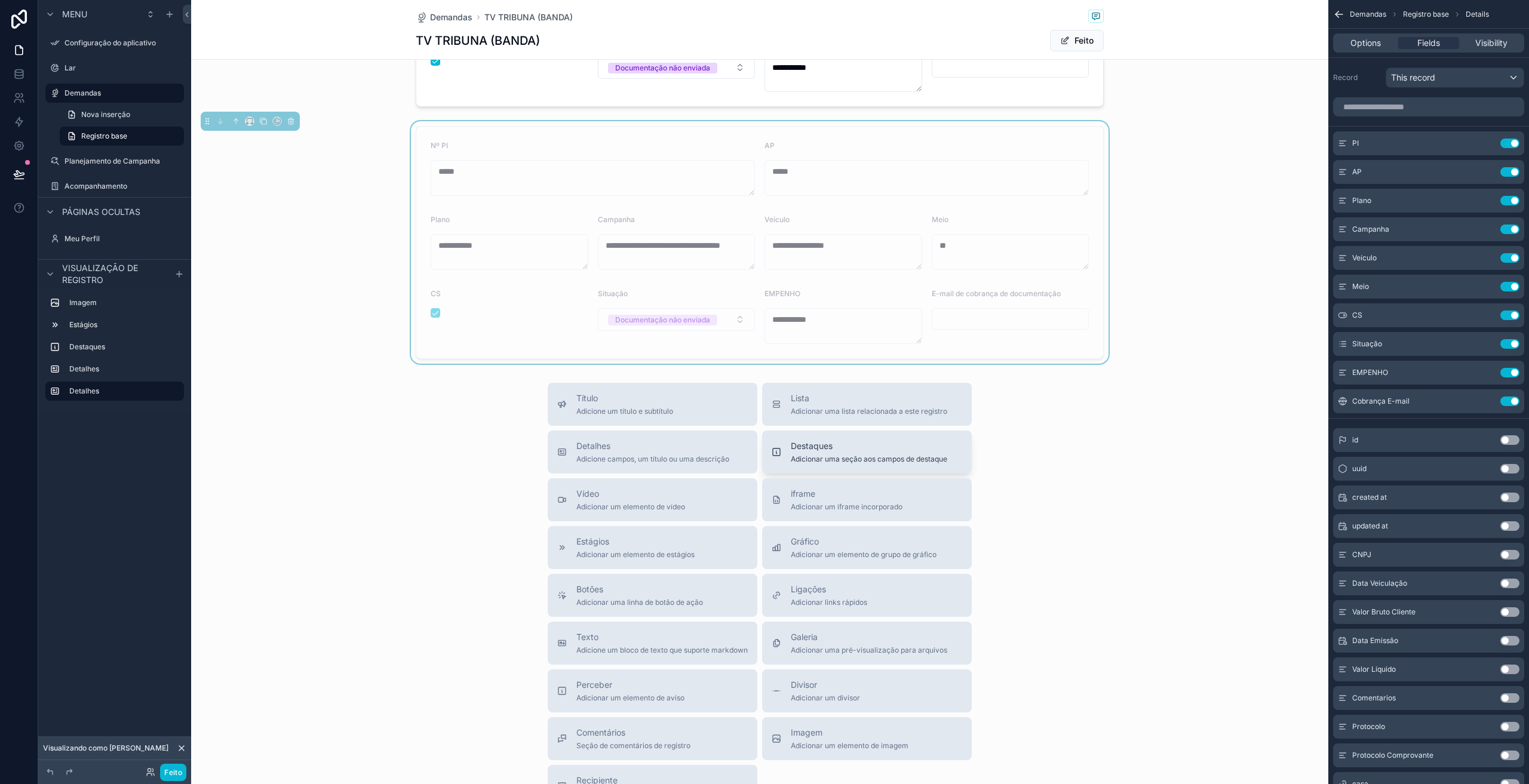
click at [826, 449] on font "Destaques" at bounding box center [811, 446] width 42 height 10
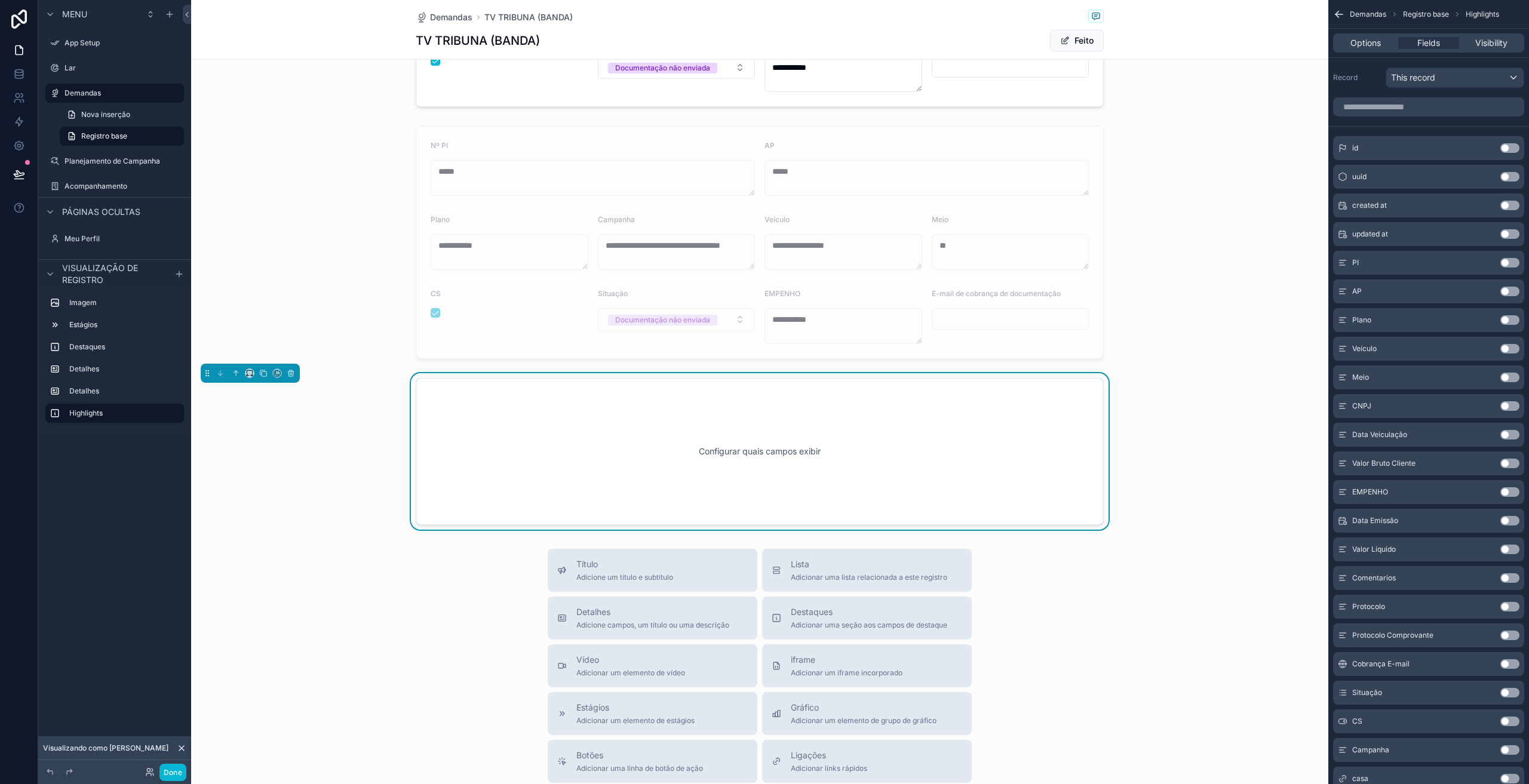
scroll to position [554, 0]
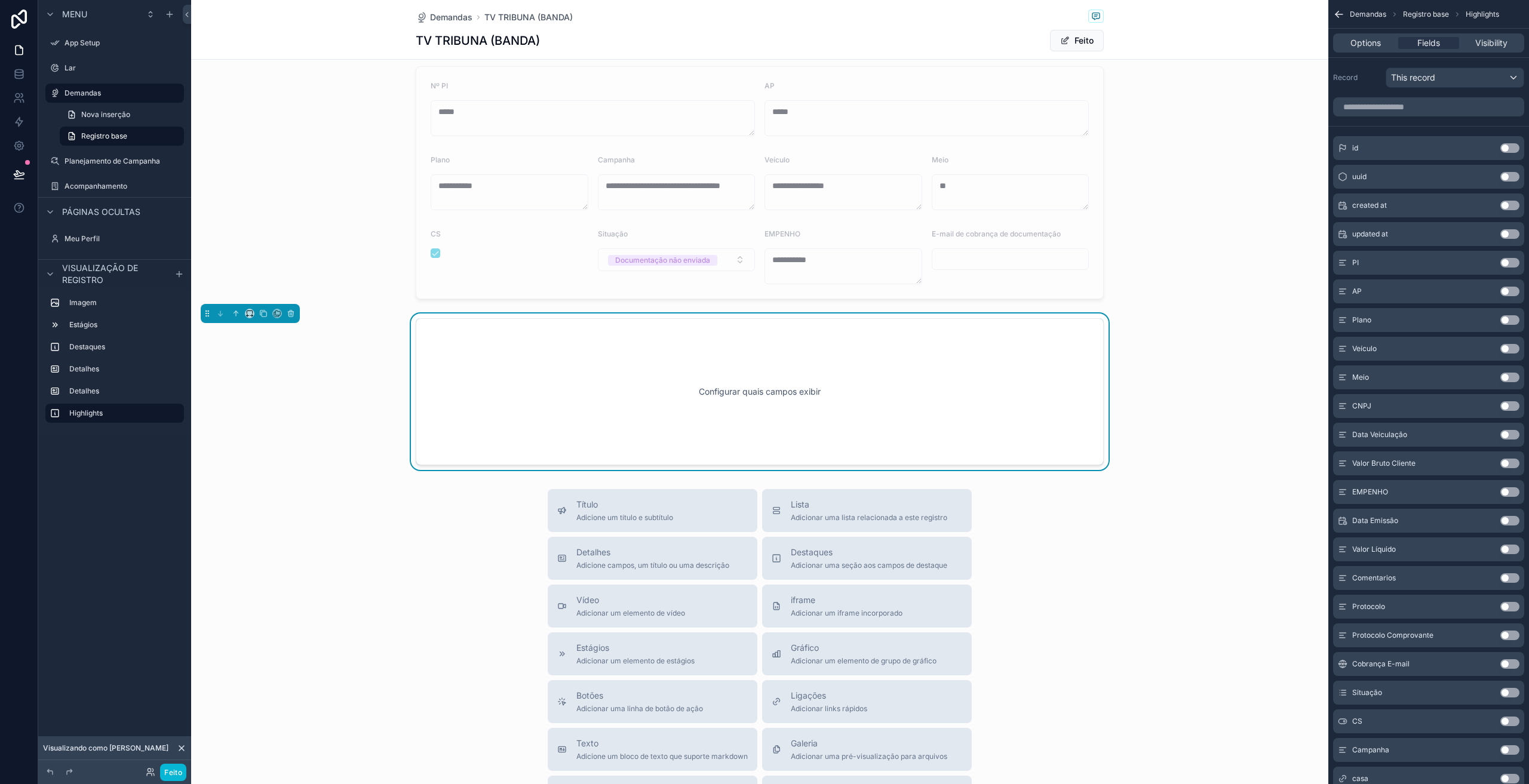
click at [748, 411] on div "Configurar quais campos exibir" at bounding box center [759, 391] width 649 height 107
click at [1507, 262] on button "Use setting" at bounding box center [1510, 263] width 19 height 9
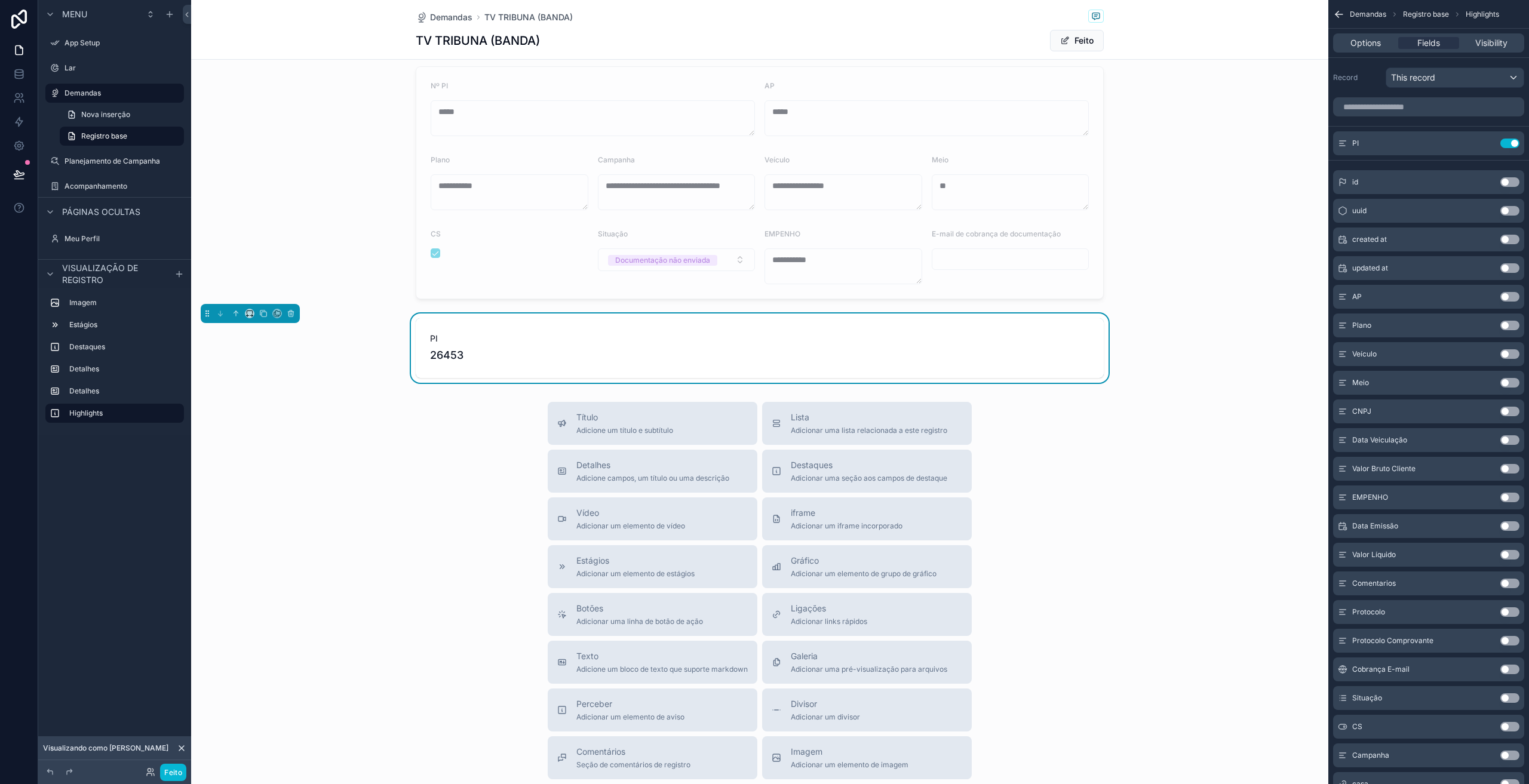
click at [1501, 293] on button "Use setting" at bounding box center [1510, 296] width 19 height 9
click at [293, 313] on icon at bounding box center [290, 313] width 8 height 8
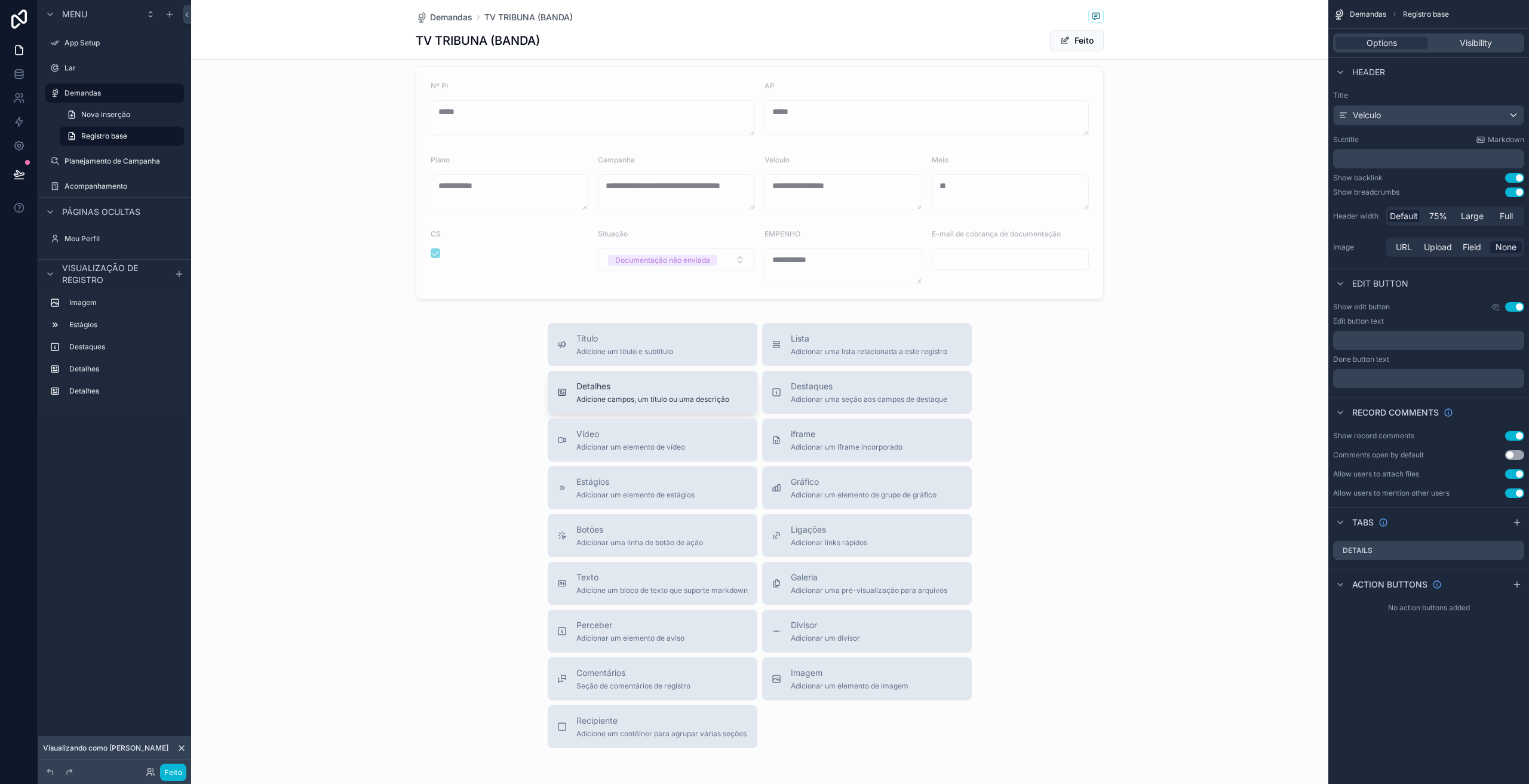
click at [598, 387] on font "Detalhes" at bounding box center [593, 386] width 34 height 10
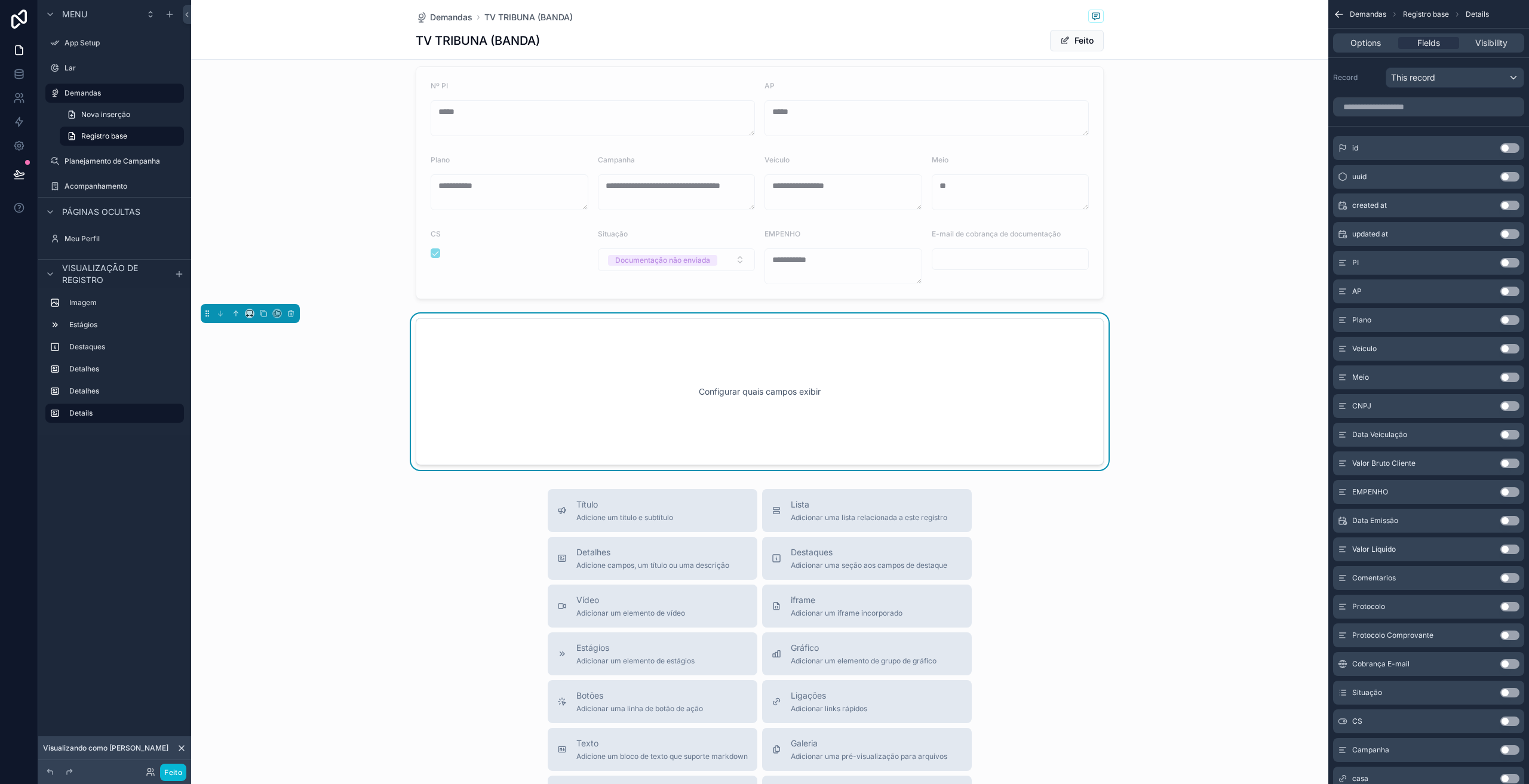
click at [631, 387] on div "Configurar quais campos exibir" at bounding box center [759, 391] width 649 height 107
click at [1512, 262] on button "Use setting" at bounding box center [1510, 263] width 19 height 9
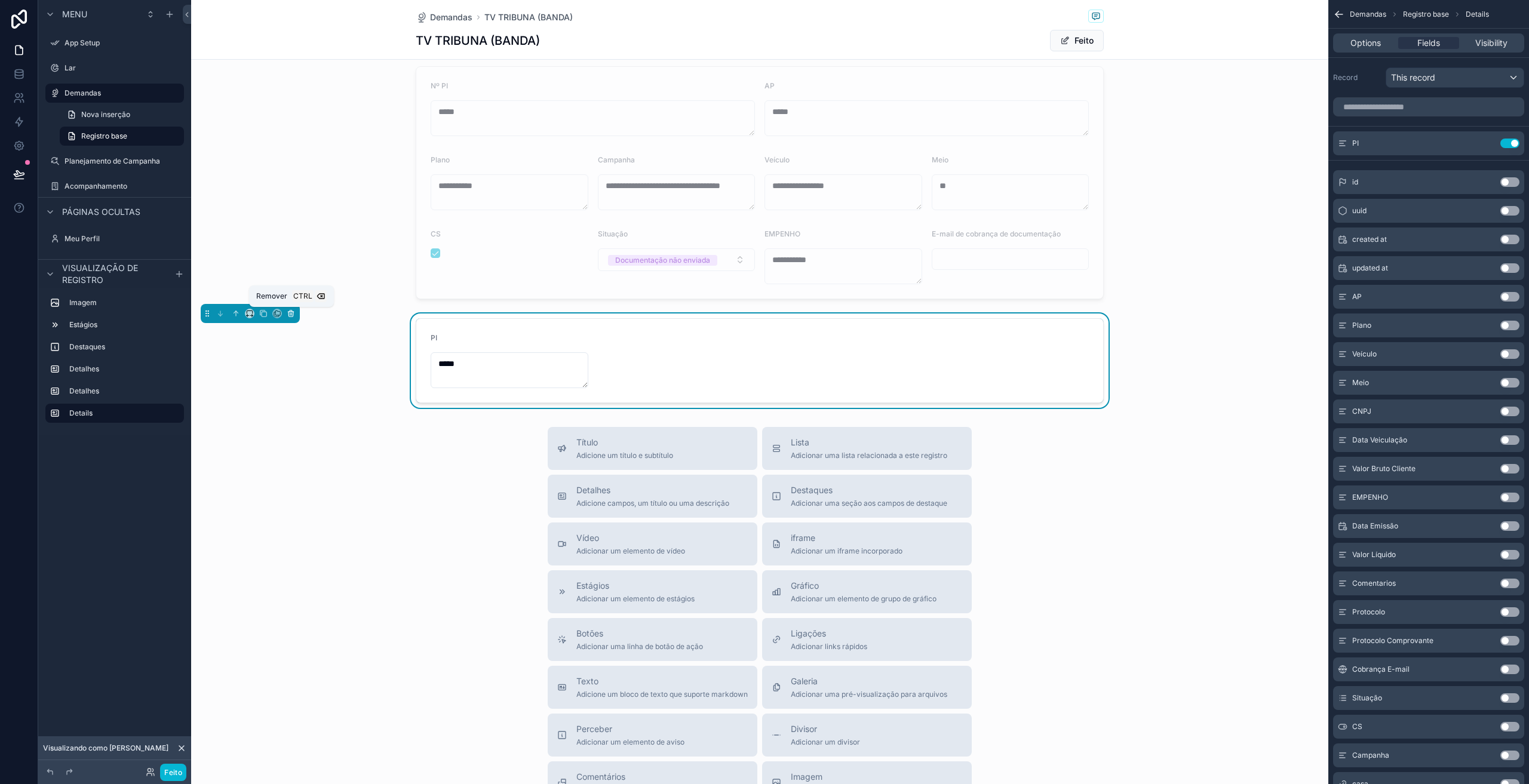
click at [289, 316] on icon at bounding box center [290, 314] width 5 height 5
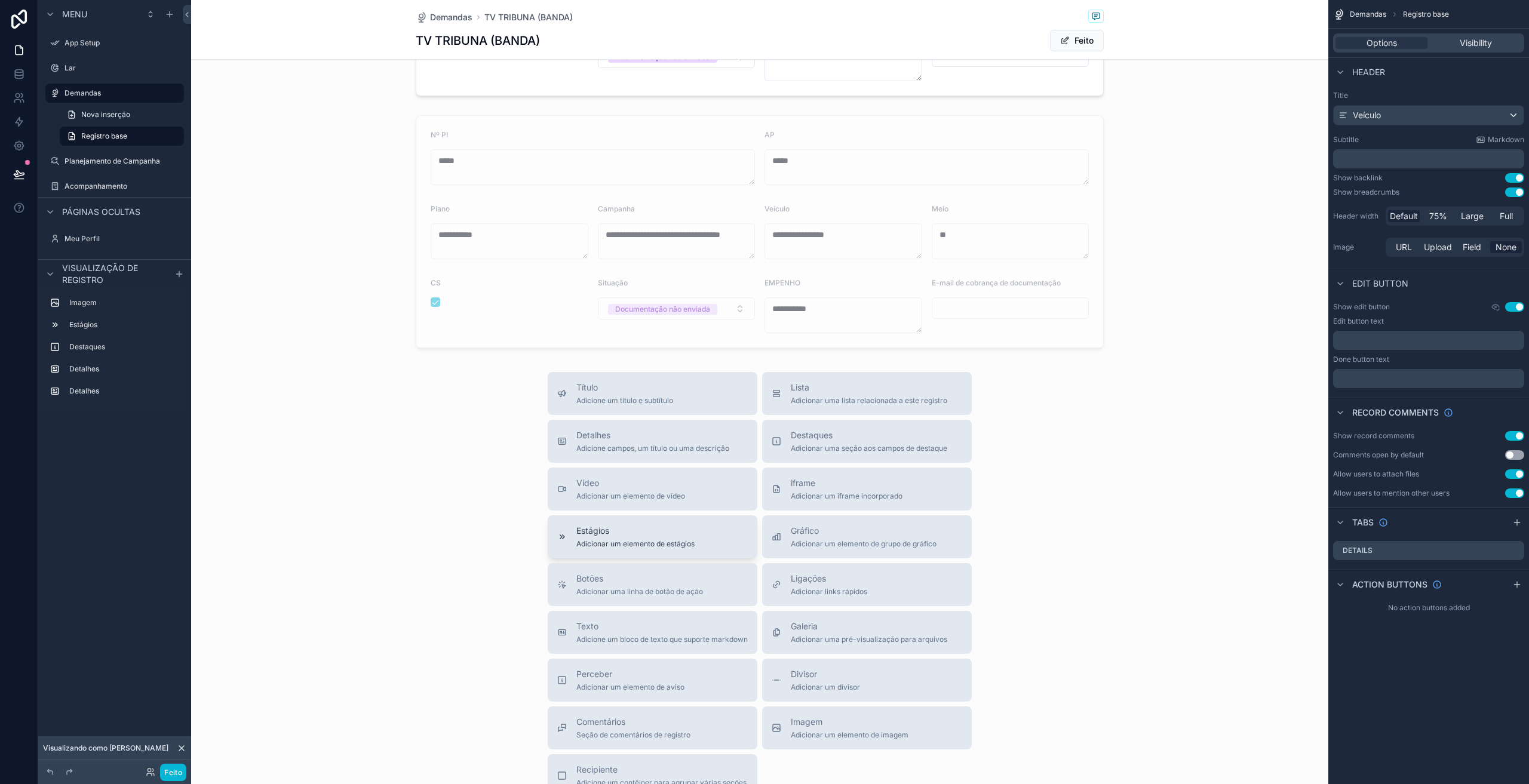
scroll to position [494, 0]
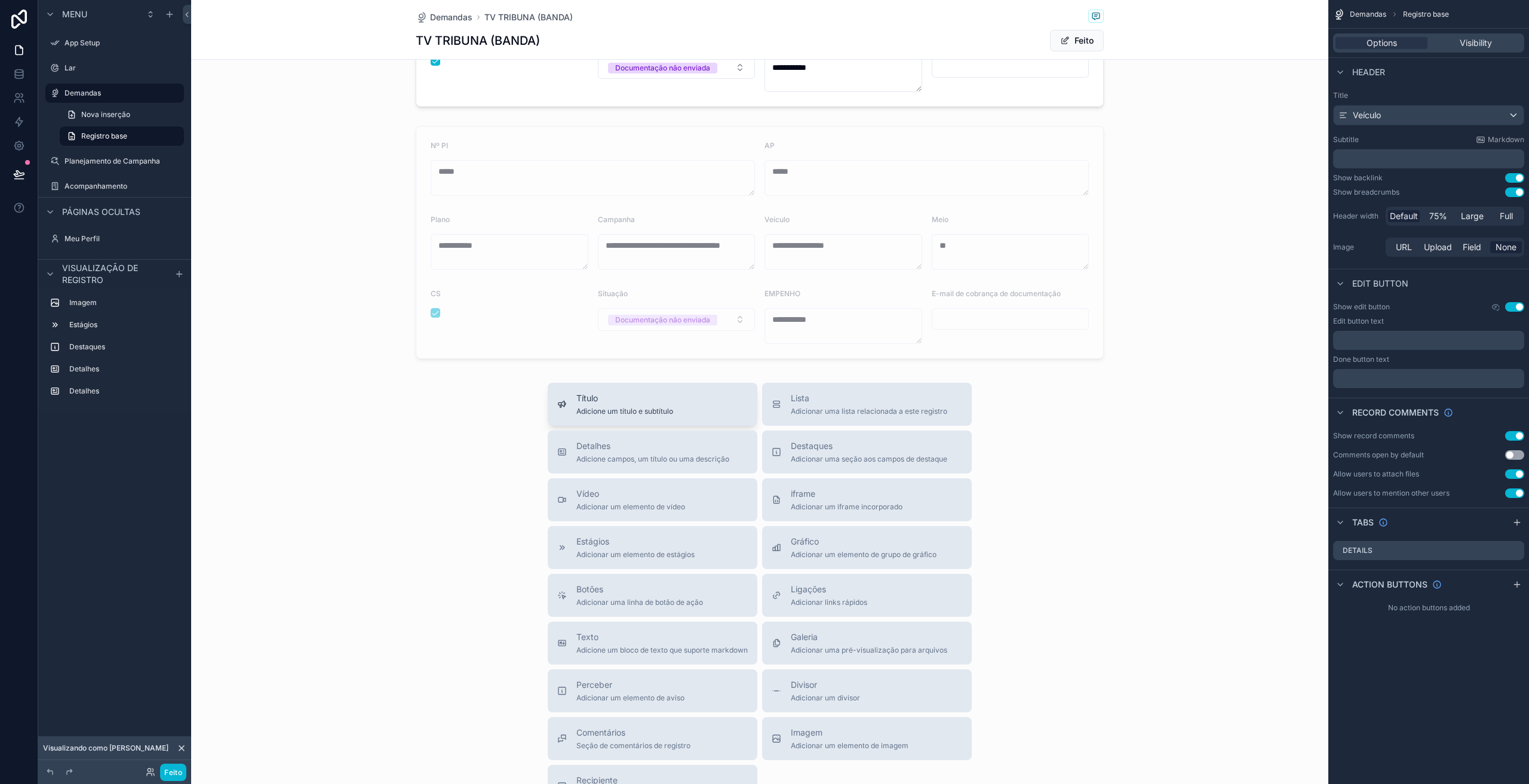
click at [648, 409] on font "Adicione um título e subtítulo" at bounding box center [624, 411] width 97 height 9
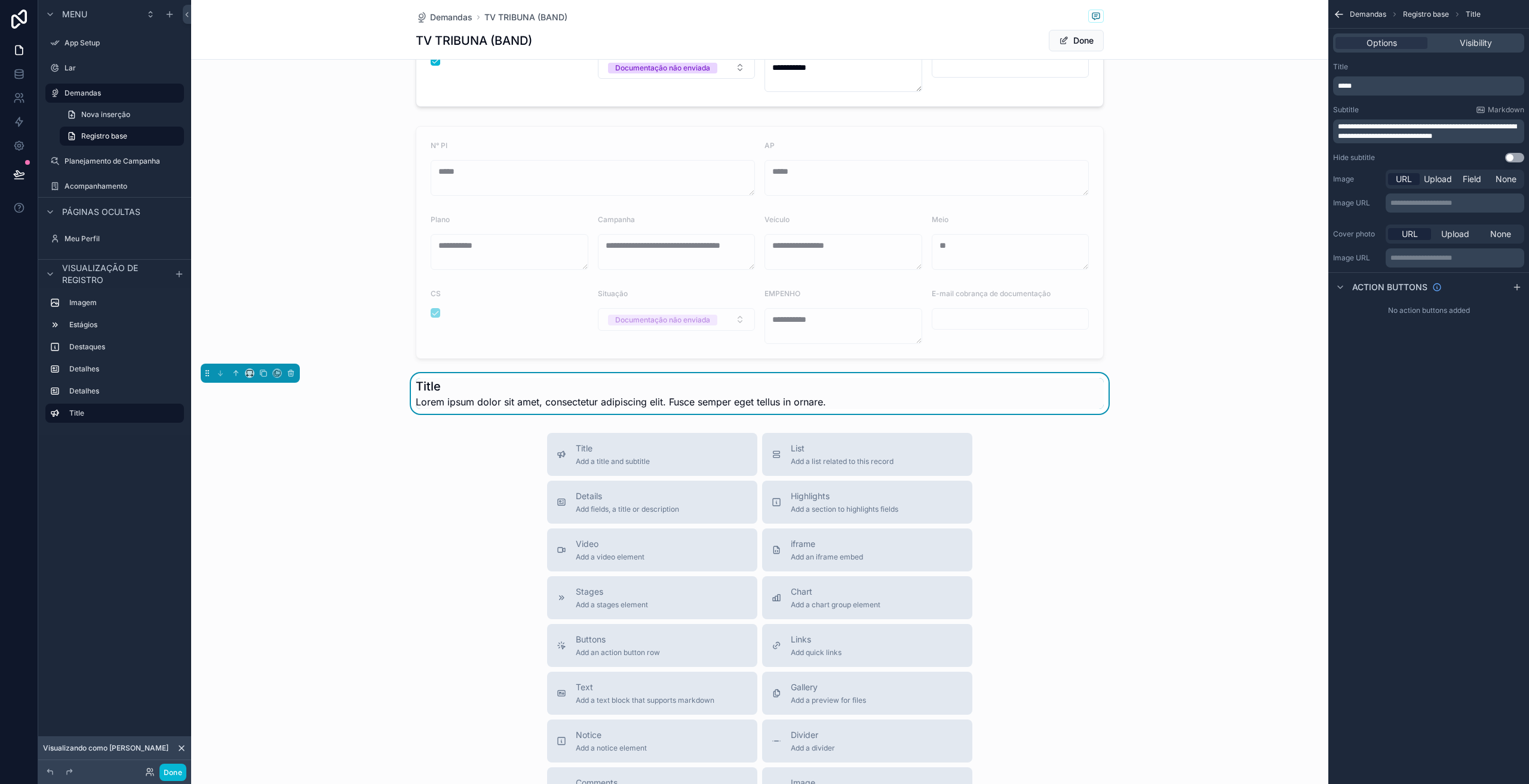
scroll to position [496, 0]
click at [291, 374] on icon at bounding box center [290, 372] width 5 height 5
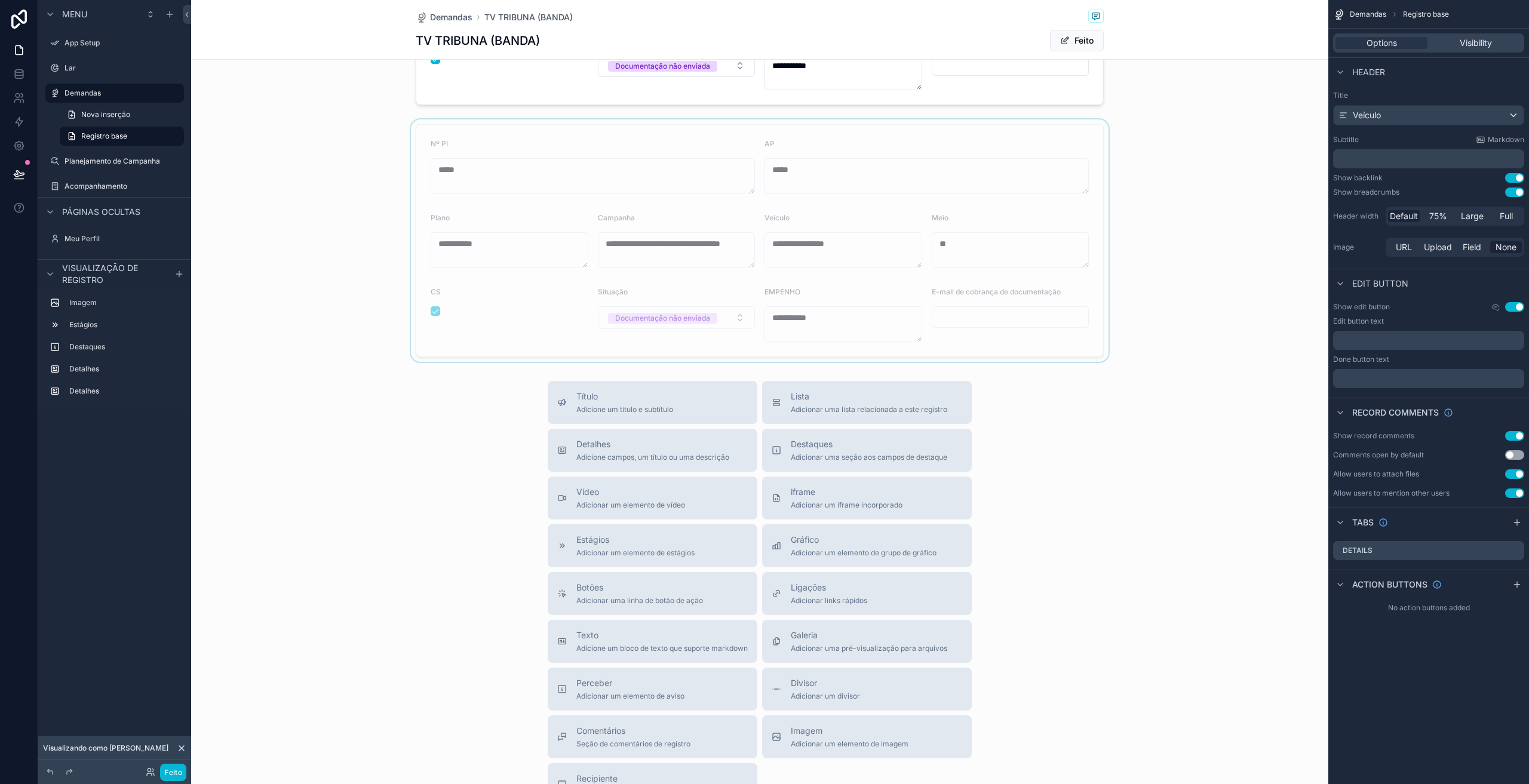
click at [498, 338] on div at bounding box center [759, 241] width 1137 height 242
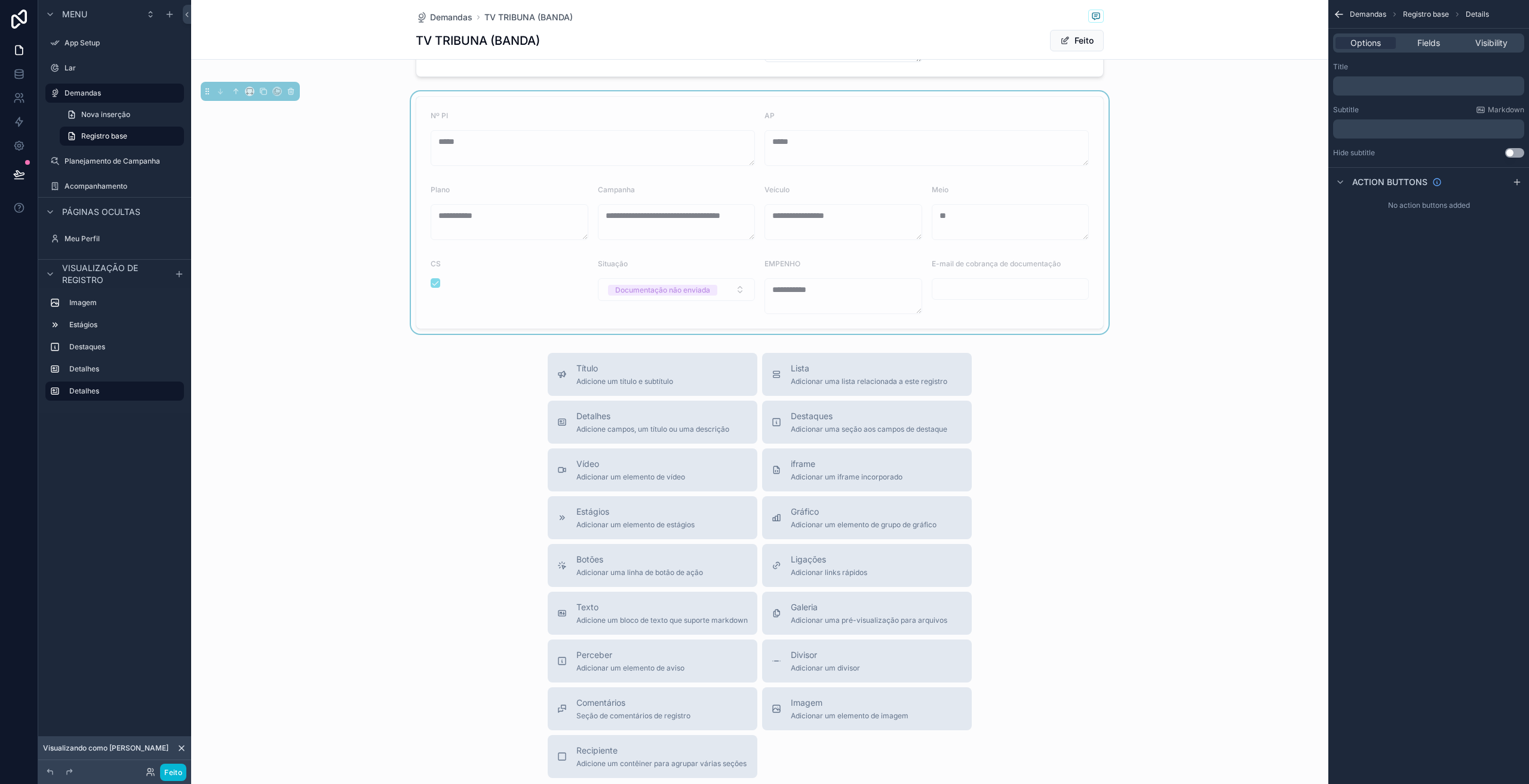
scroll to position [374, 0]
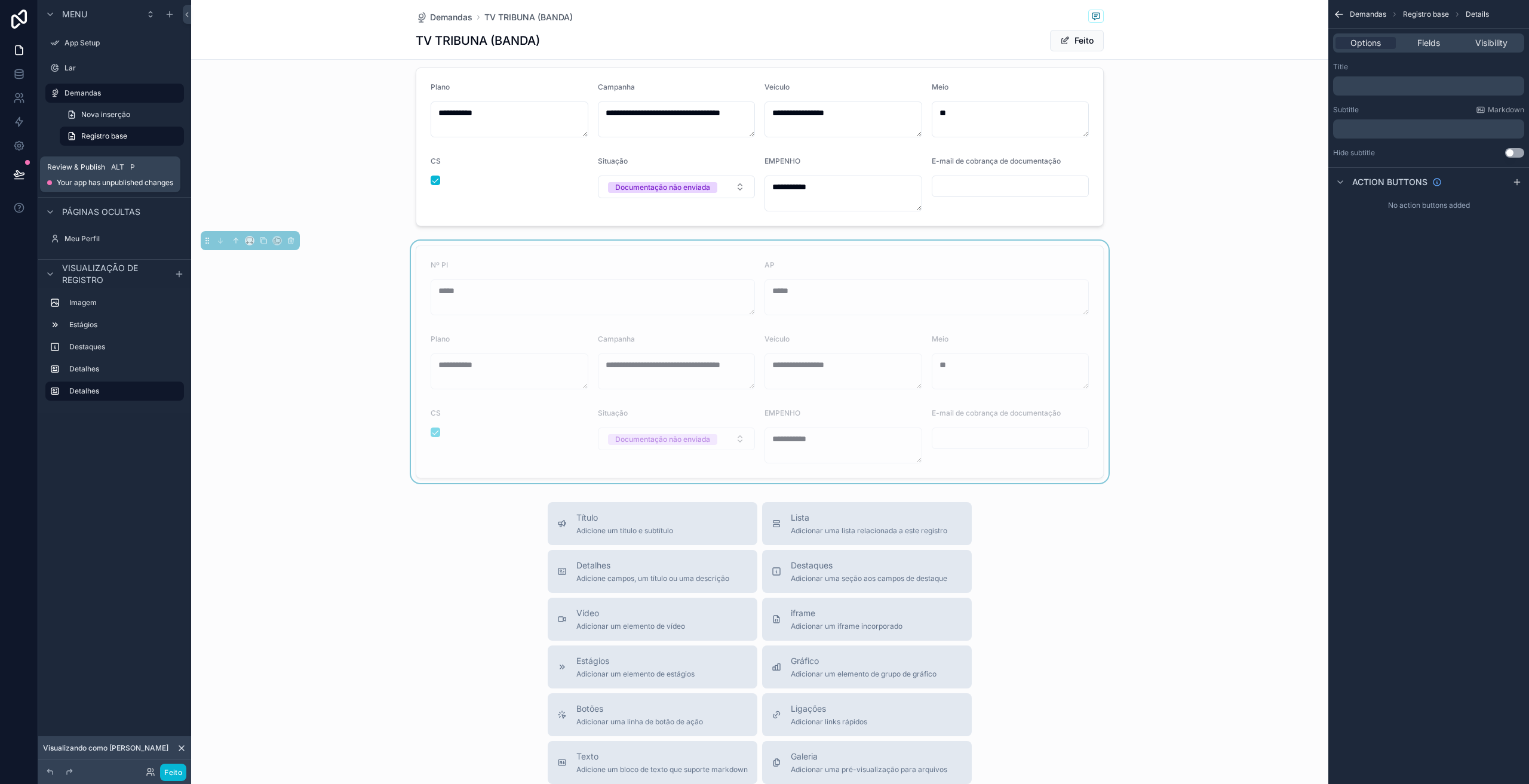
click at [19, 177] on icon at bounding box center [19, 174] width 12 height 12
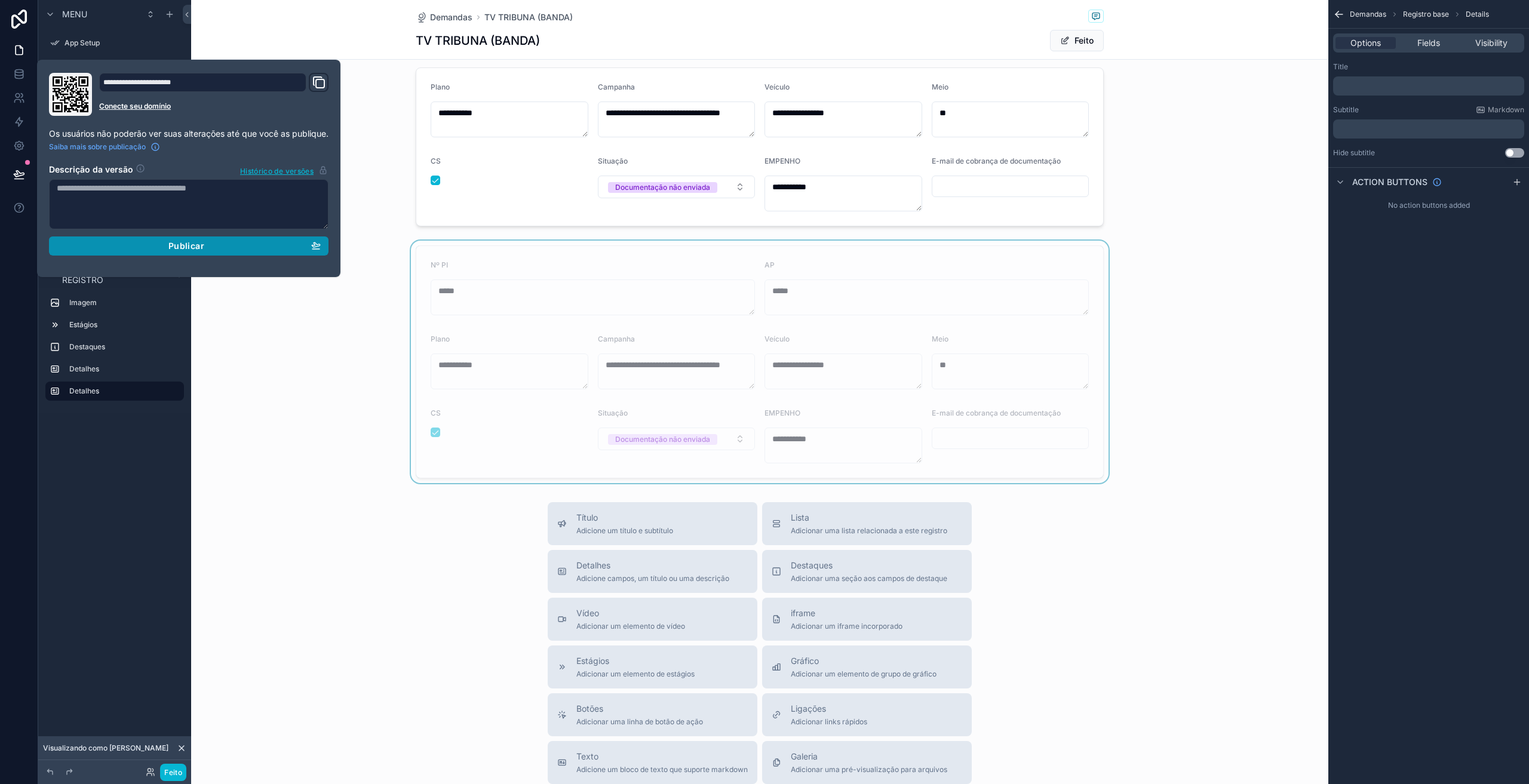
click at [177, 239] on button "Publicar" at bounding box center [188, 246] width 279 height 19
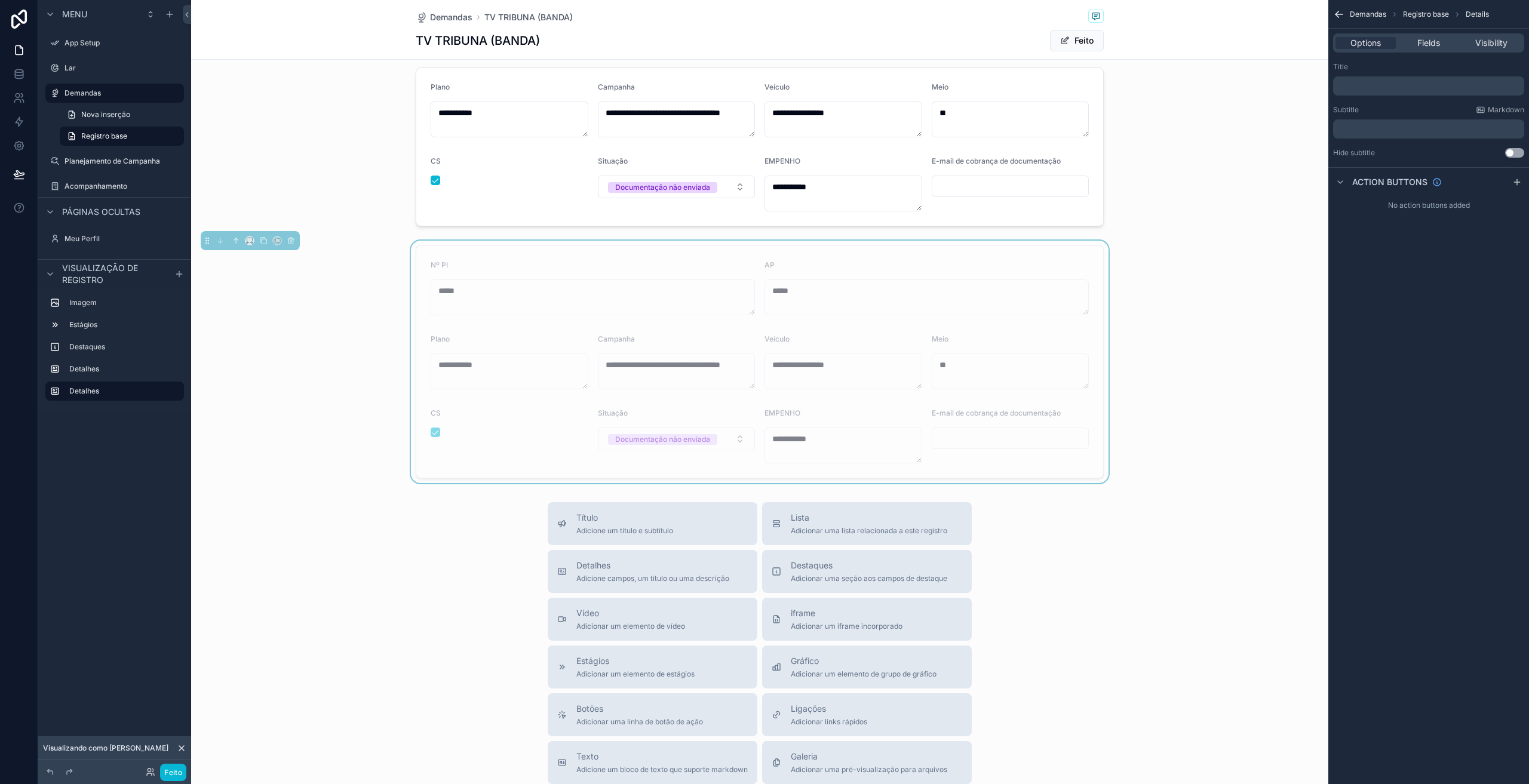
click at [305, 358] on div "**********" at bounding box center [759, 362] width 1137 height 242
click at [9, 71] on link at bounding box center [19, 74] width 38 height 24
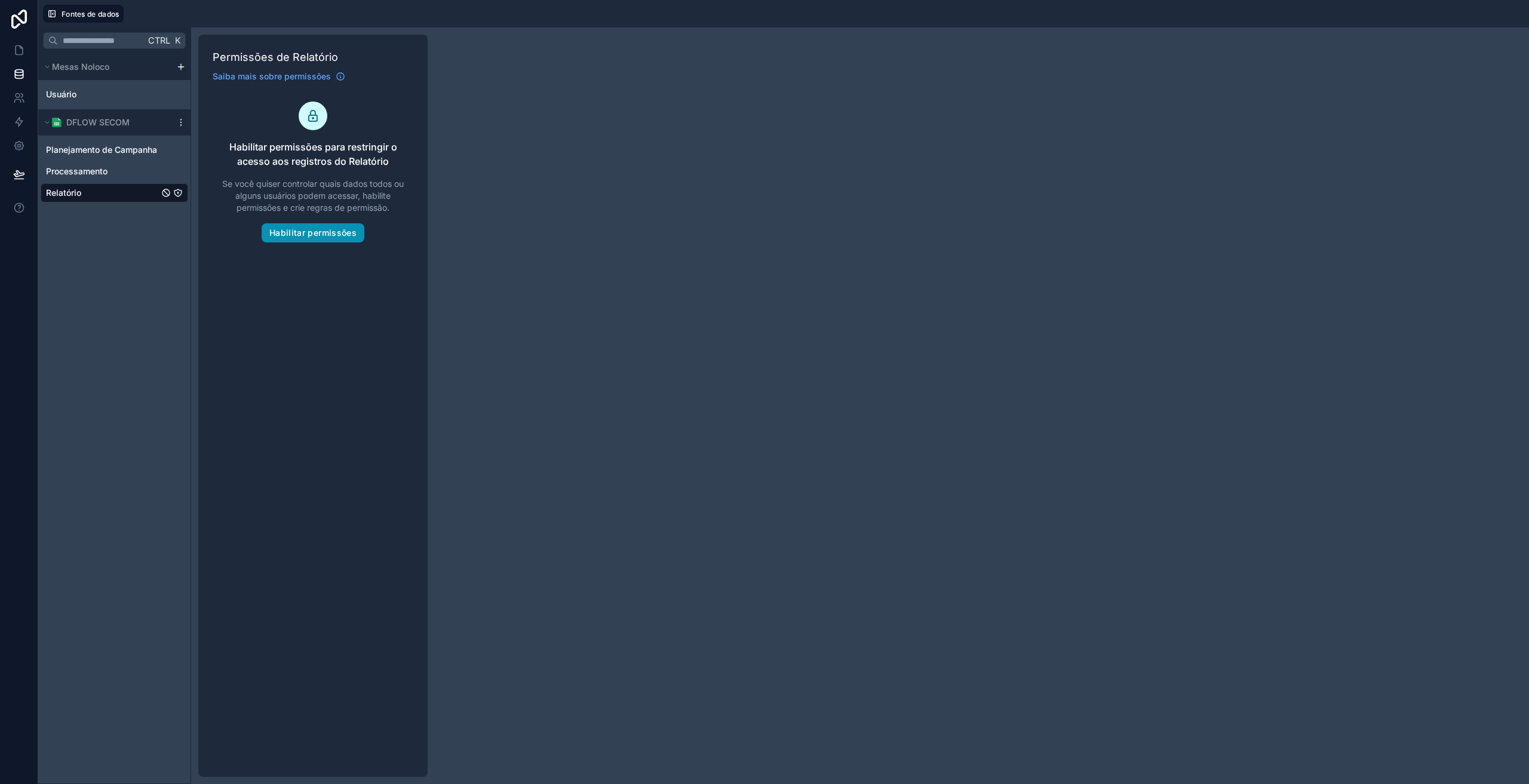
click at [298, 238] on button "Habilitar permissões" at bounding box center [313, 233] width 103 height 19
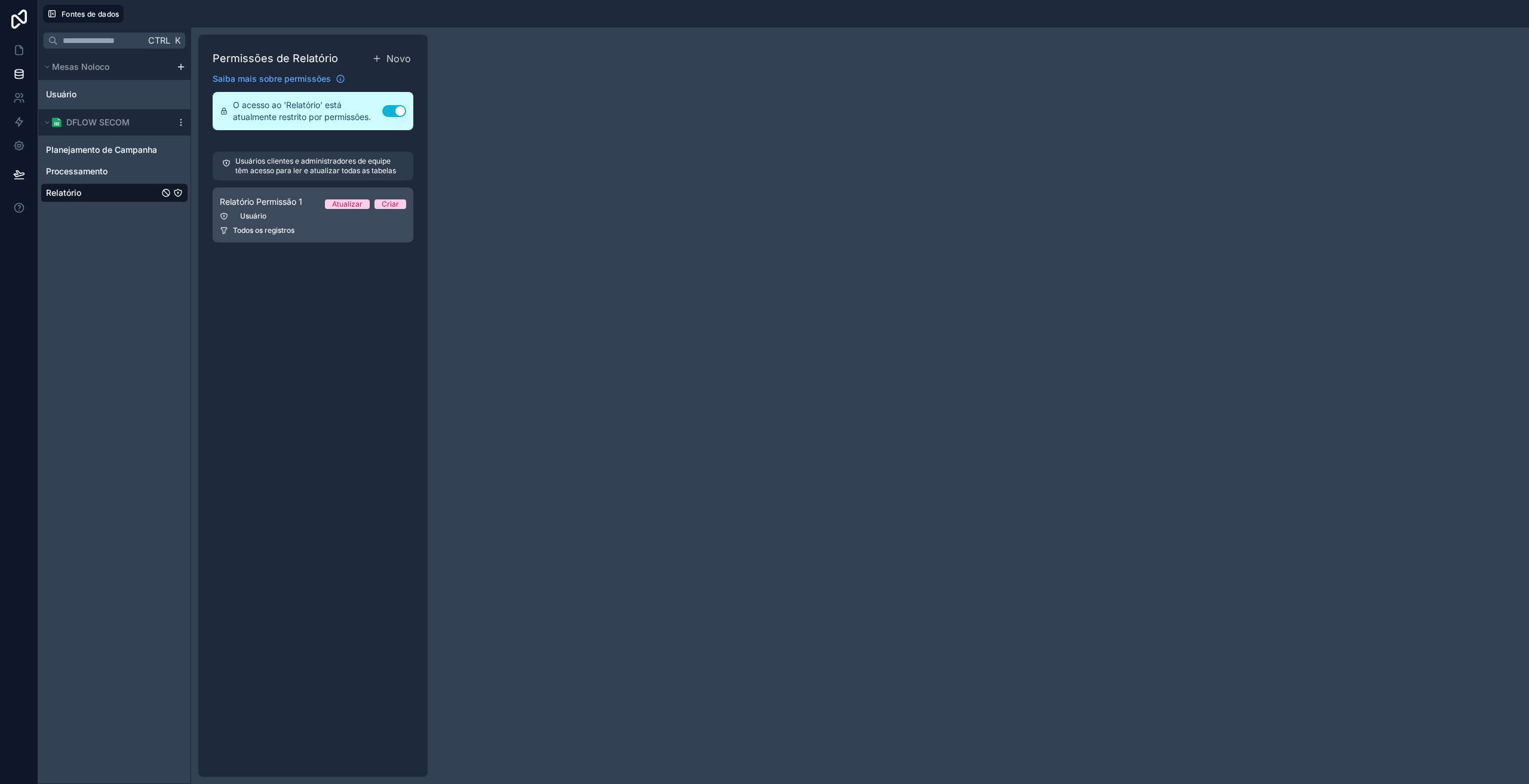
click at [304, 228] on div "Todos os registros" at bounding box center [312, 230] width 186 height 9
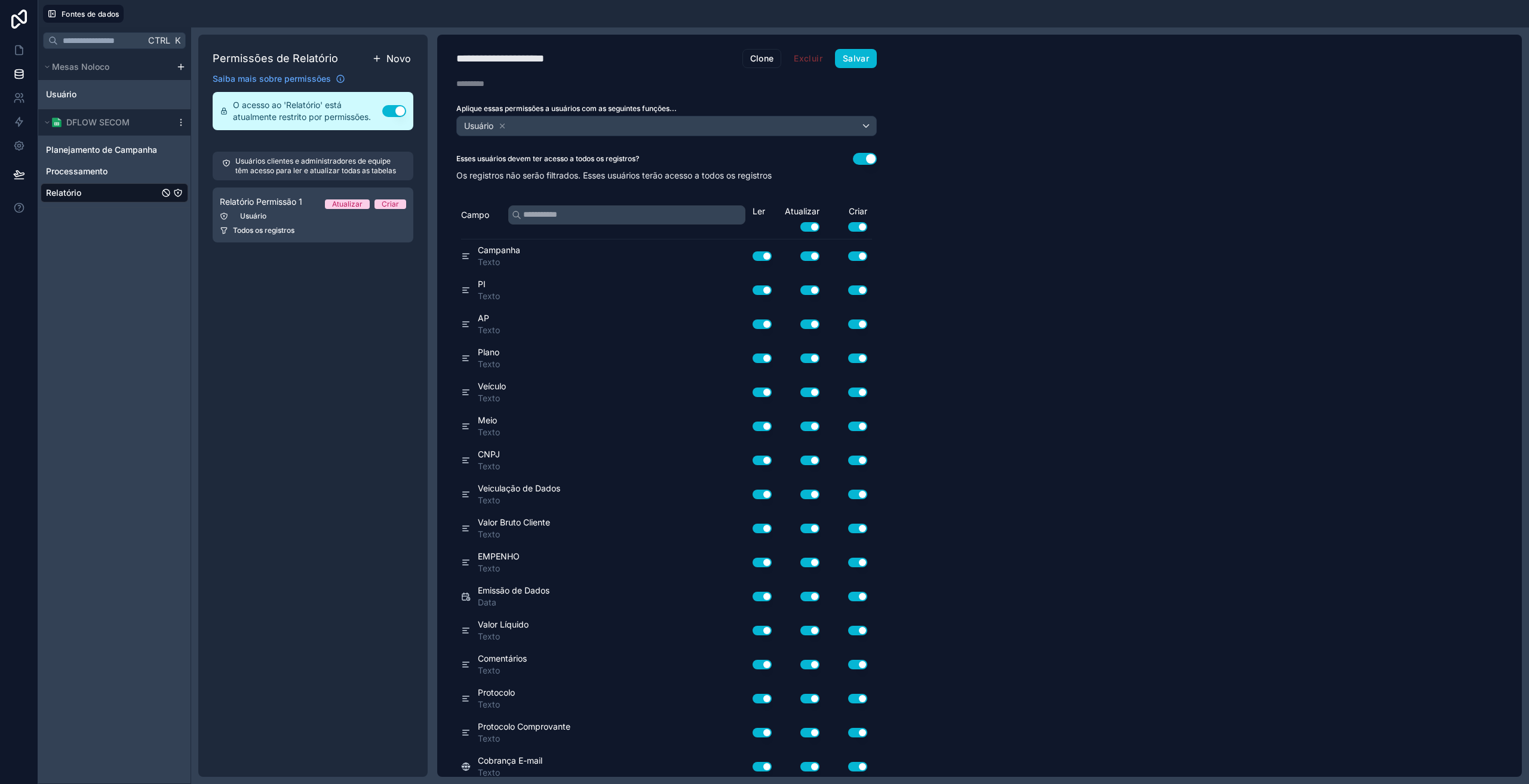
click at [395, 51] on span "Novo" at bounding box center [399, 58] width 25 height 15
click at [287, 279] on div "Usuário" at bounding box center [312, 278] width 186 height 9
click at [504, 125] on icon at bounding box center [503, 125] width 4 height 4
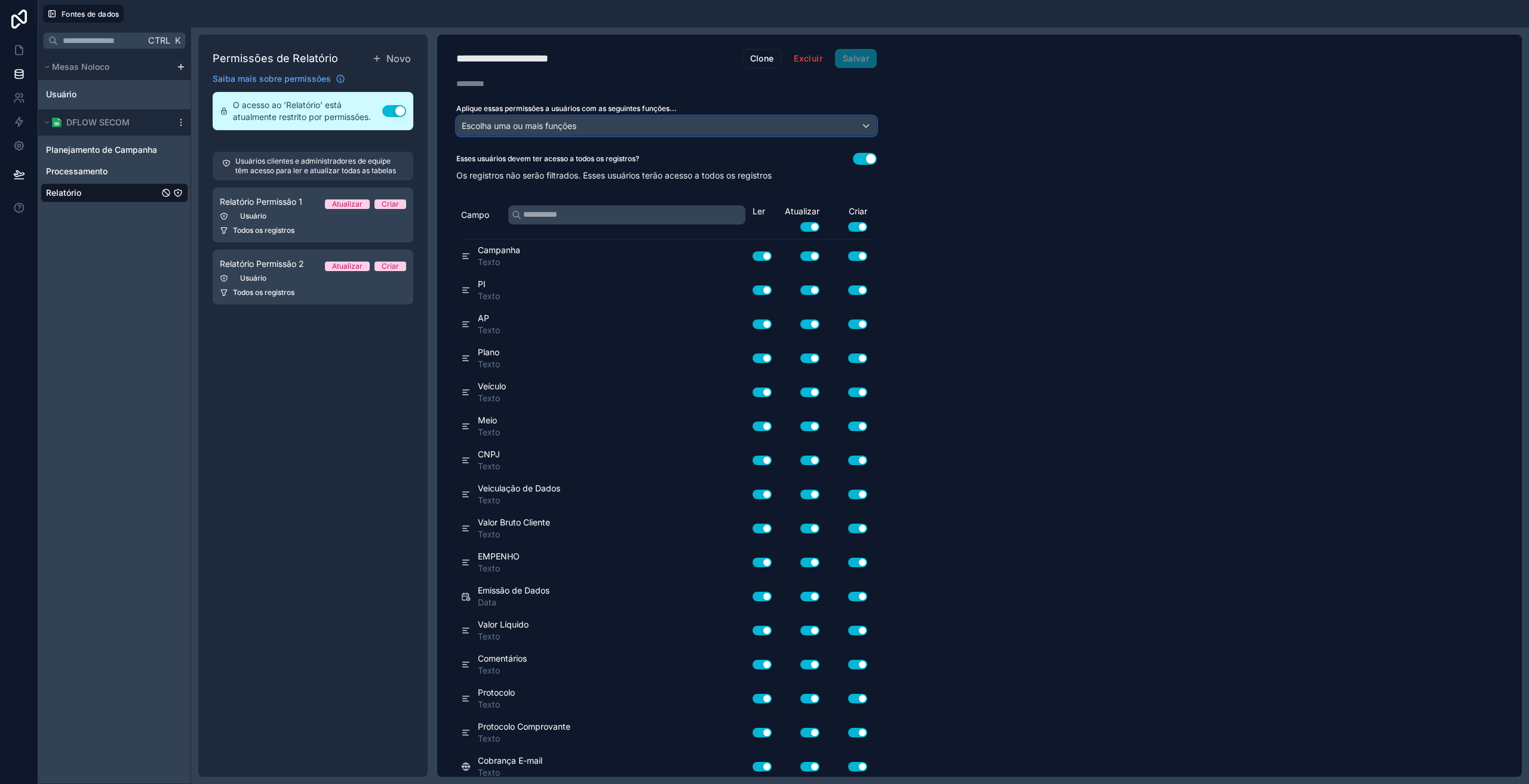
click at [527, 122] on font "Escolha uma ou mais funções" at bounding box center [519, 125] width 115 height 10
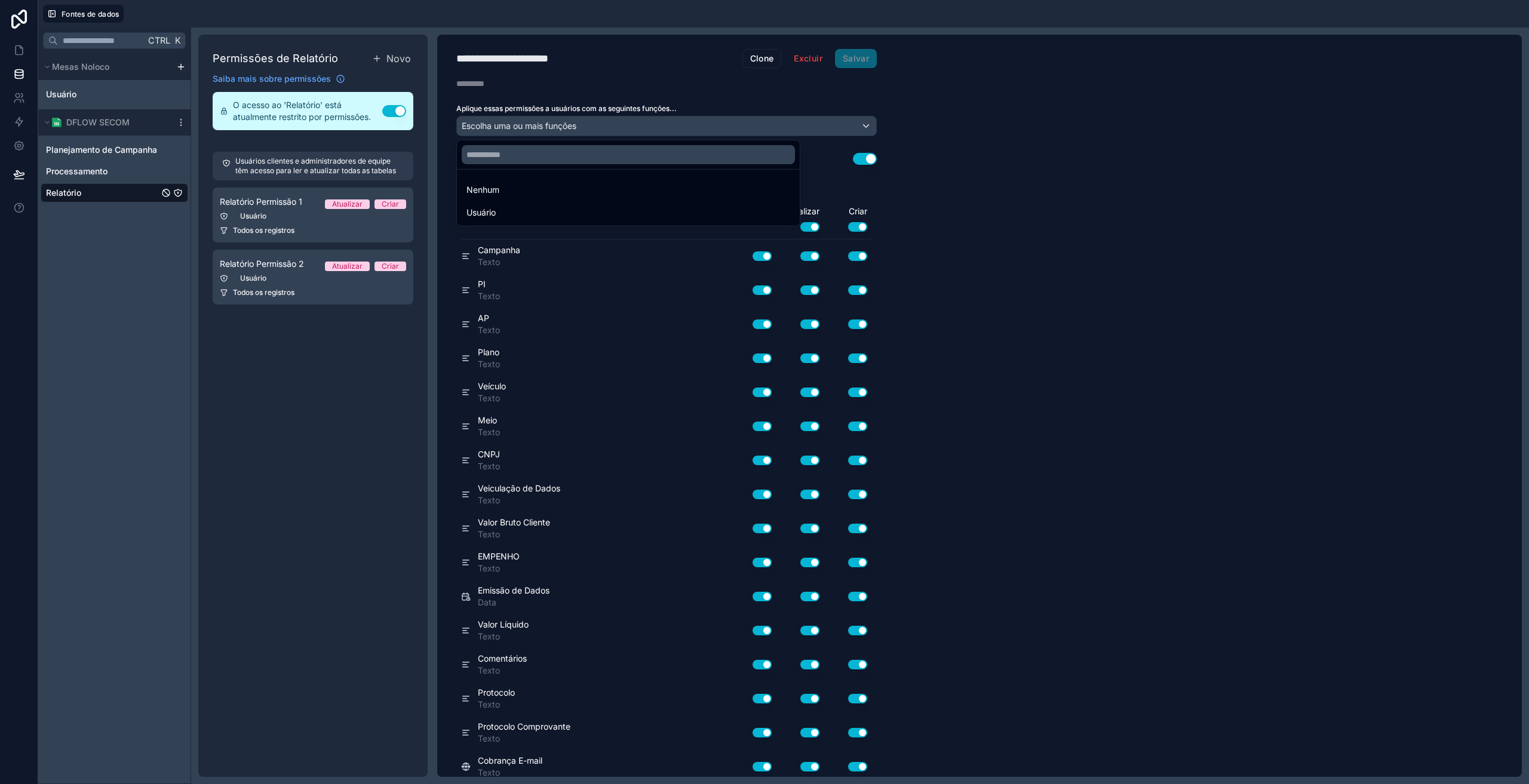
click at [22, 101] on div at bounding box center [764, 392] width 1529 height 784
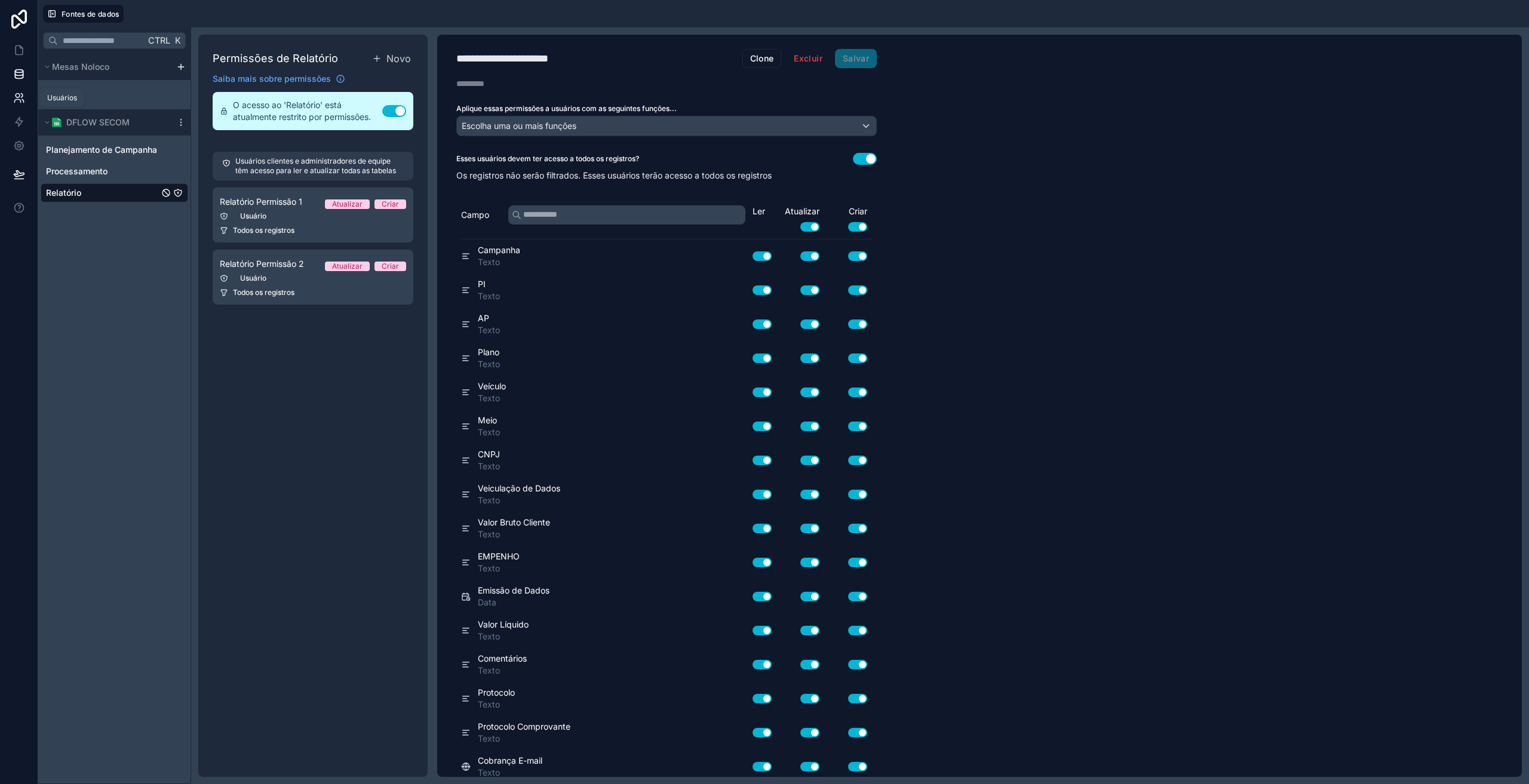
click at [22, 100] on icon at bounding box center [23, 101] width 1 height 3
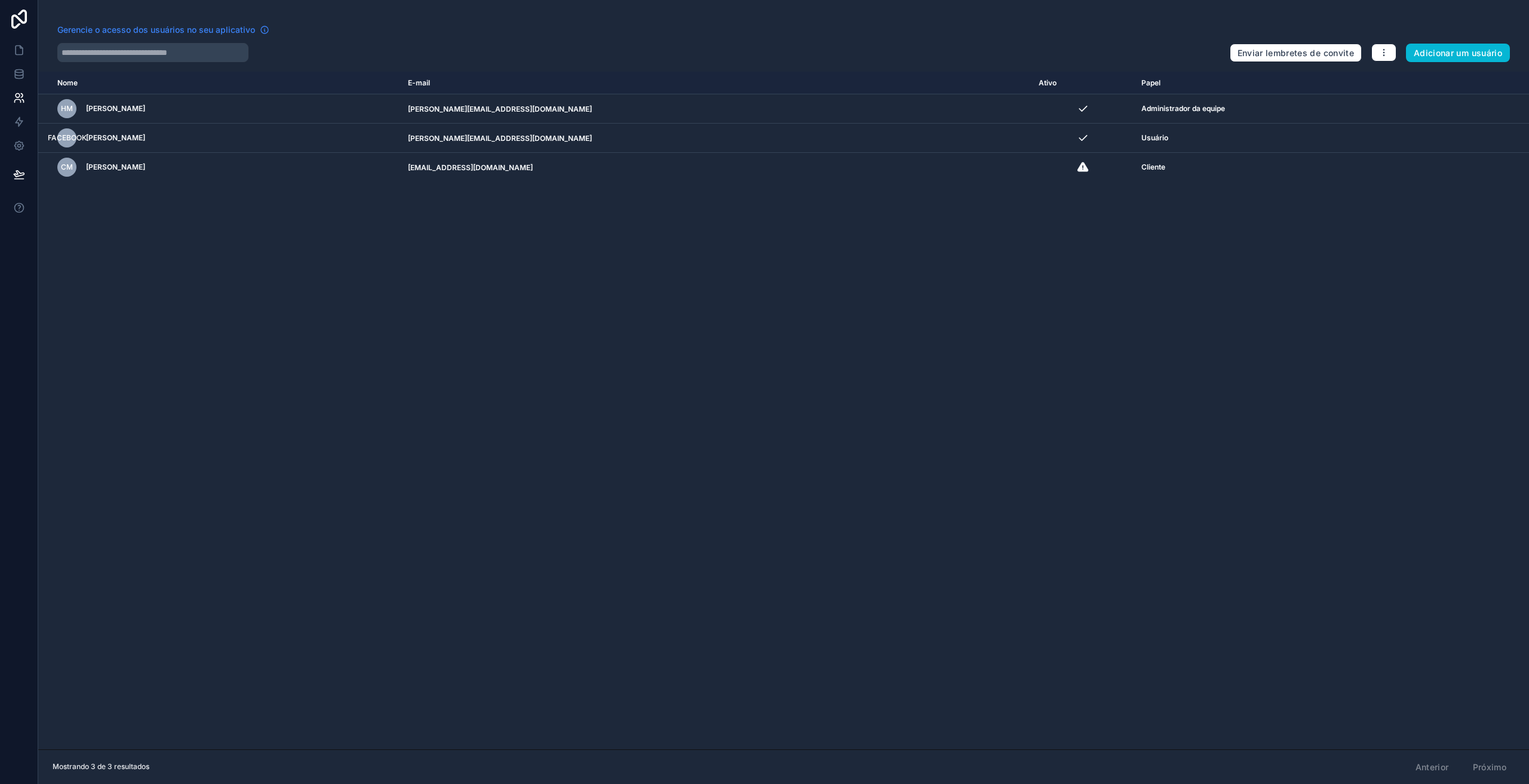
click at [188, 28] on font "Gerencie o acesso dos usuários no seu aplicativo" at bounding box center [156, 30] width 198 height 10
click at [1382, 55] on icon "button" at bounding box center [1384, 53] width 9 height 9
click at [1386, 78] on link "Gerenciar funções" at bounding box center [1425, 80] width 113 height 19
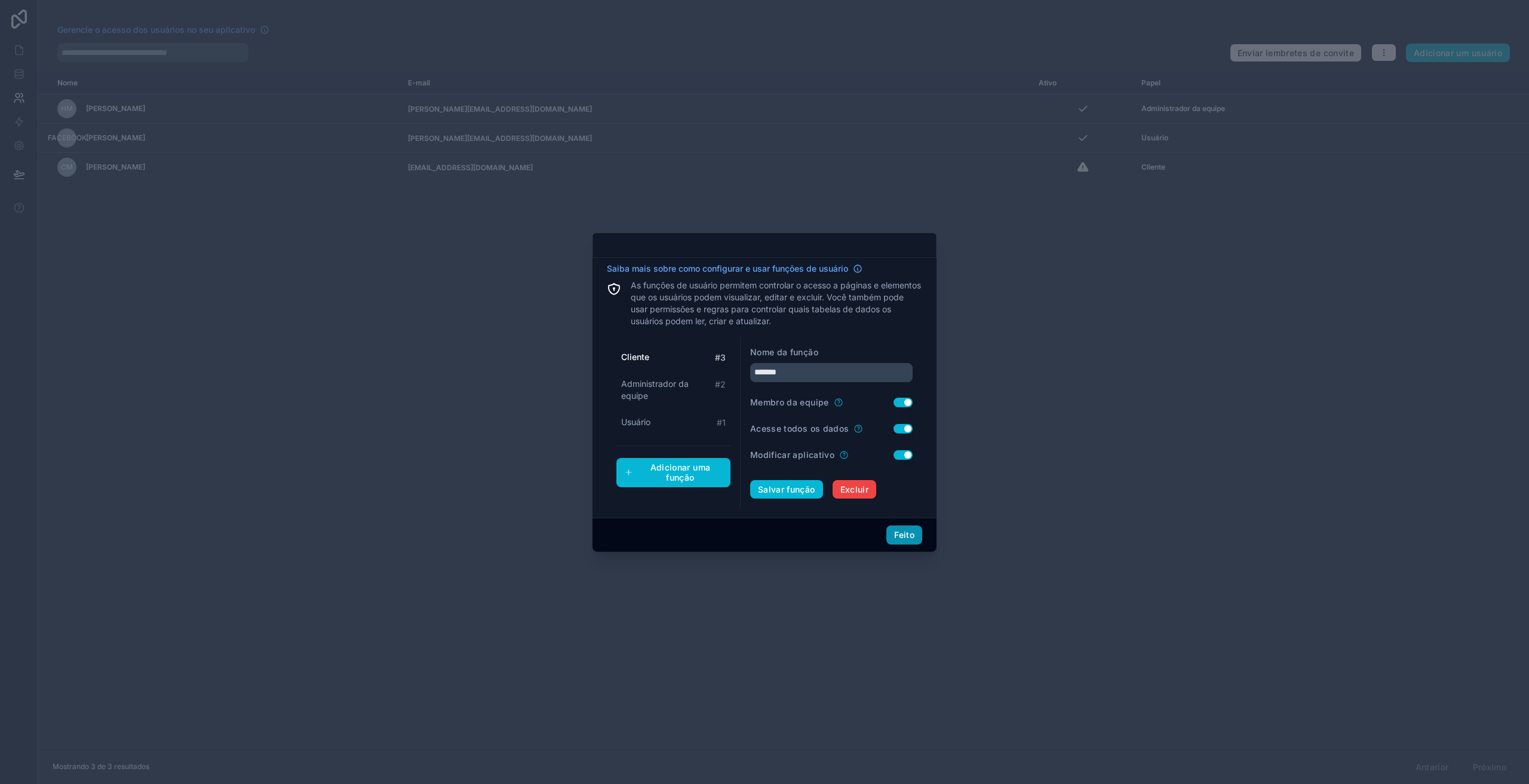
click at [911, 534] on font "Feito" at bounding box center [905, 535] width 20 height 10
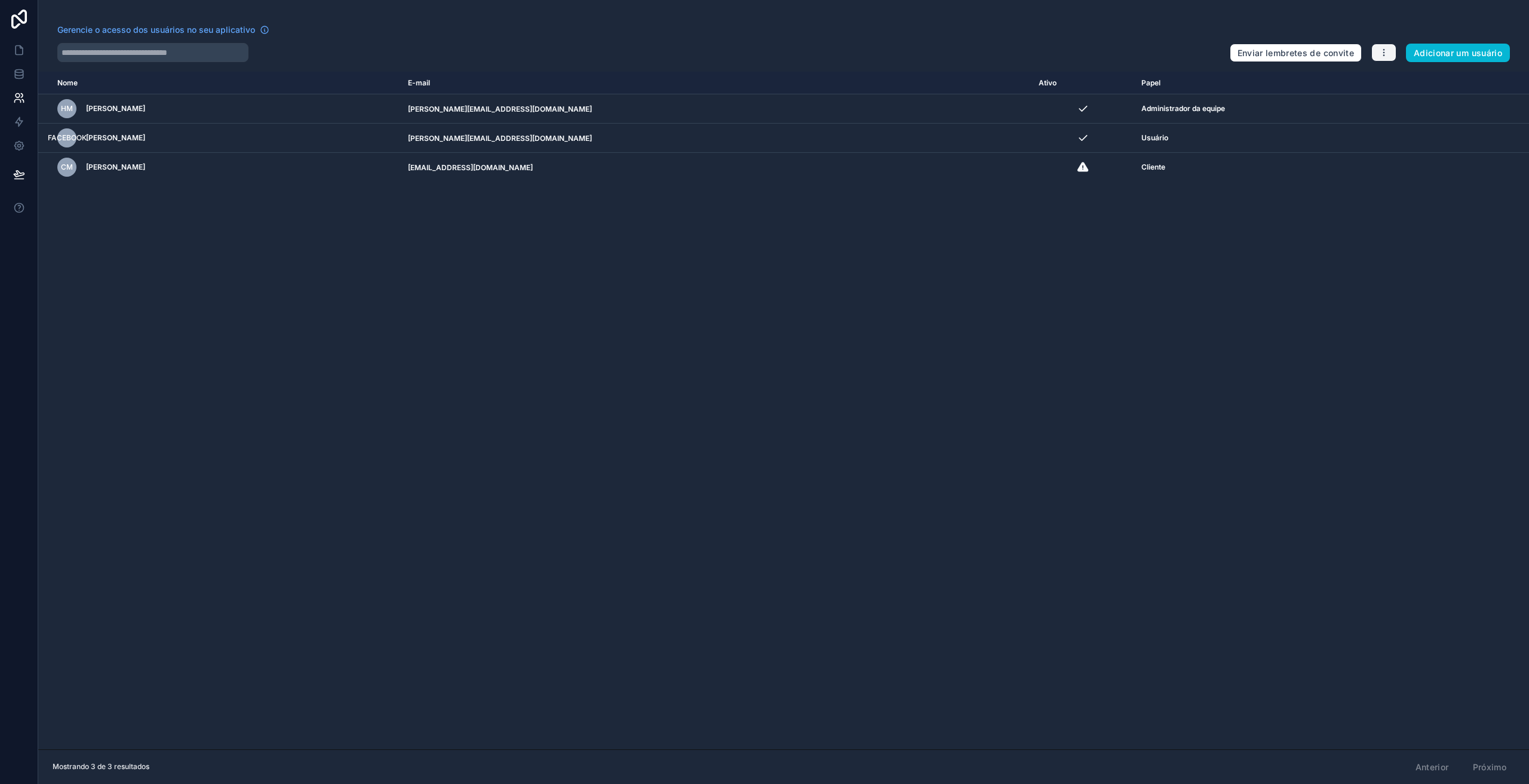
click at [1391, 53] on button "button" at bounding box center [1384, 53] width 25 height 18
click at [1409, 103] on font "Sincronize seus usuários" at bounding box center [1435, 99] width 84 height 9
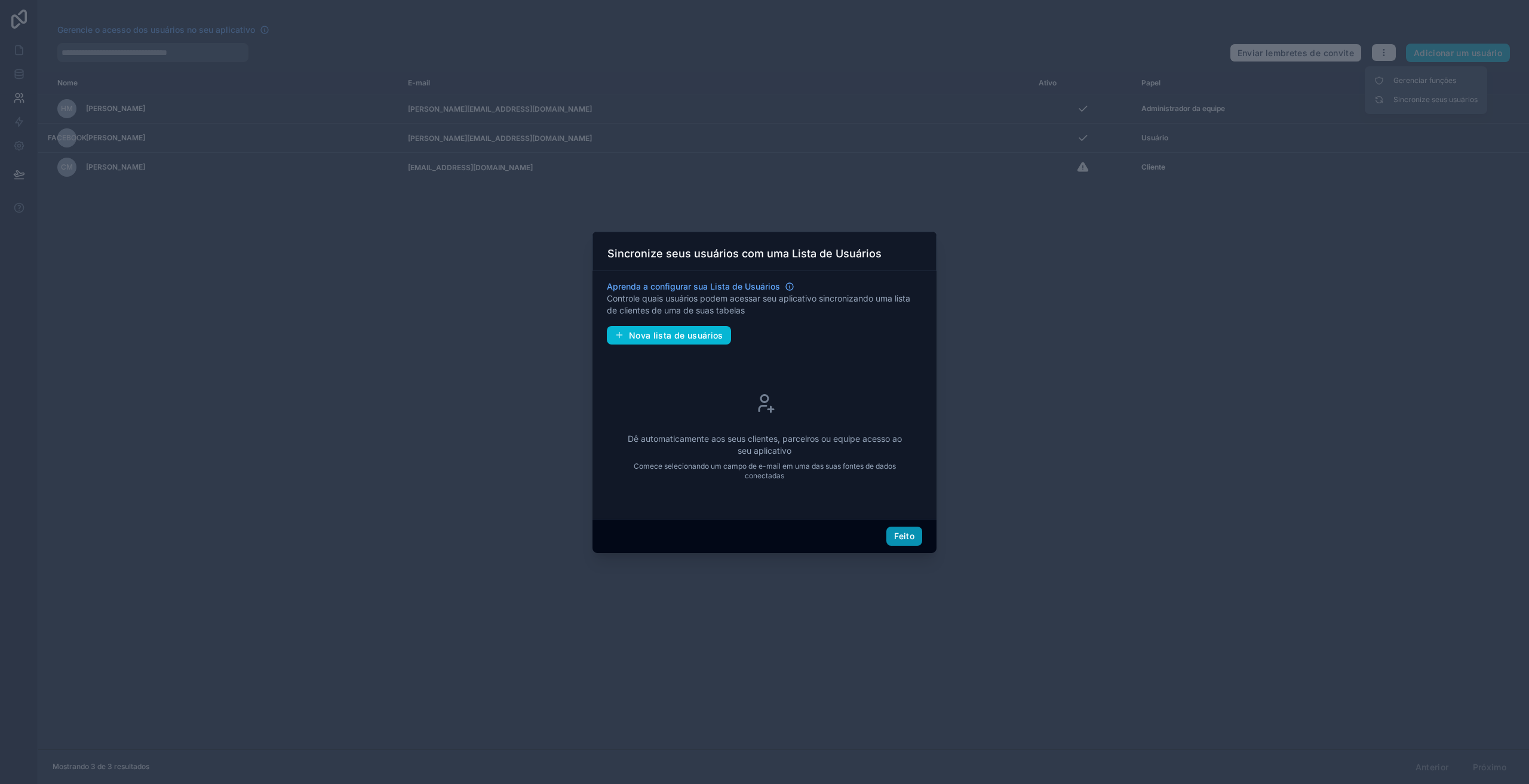
click at [902, 534] on font "Feito" at bounding box center [905, 536] width 20 height 10
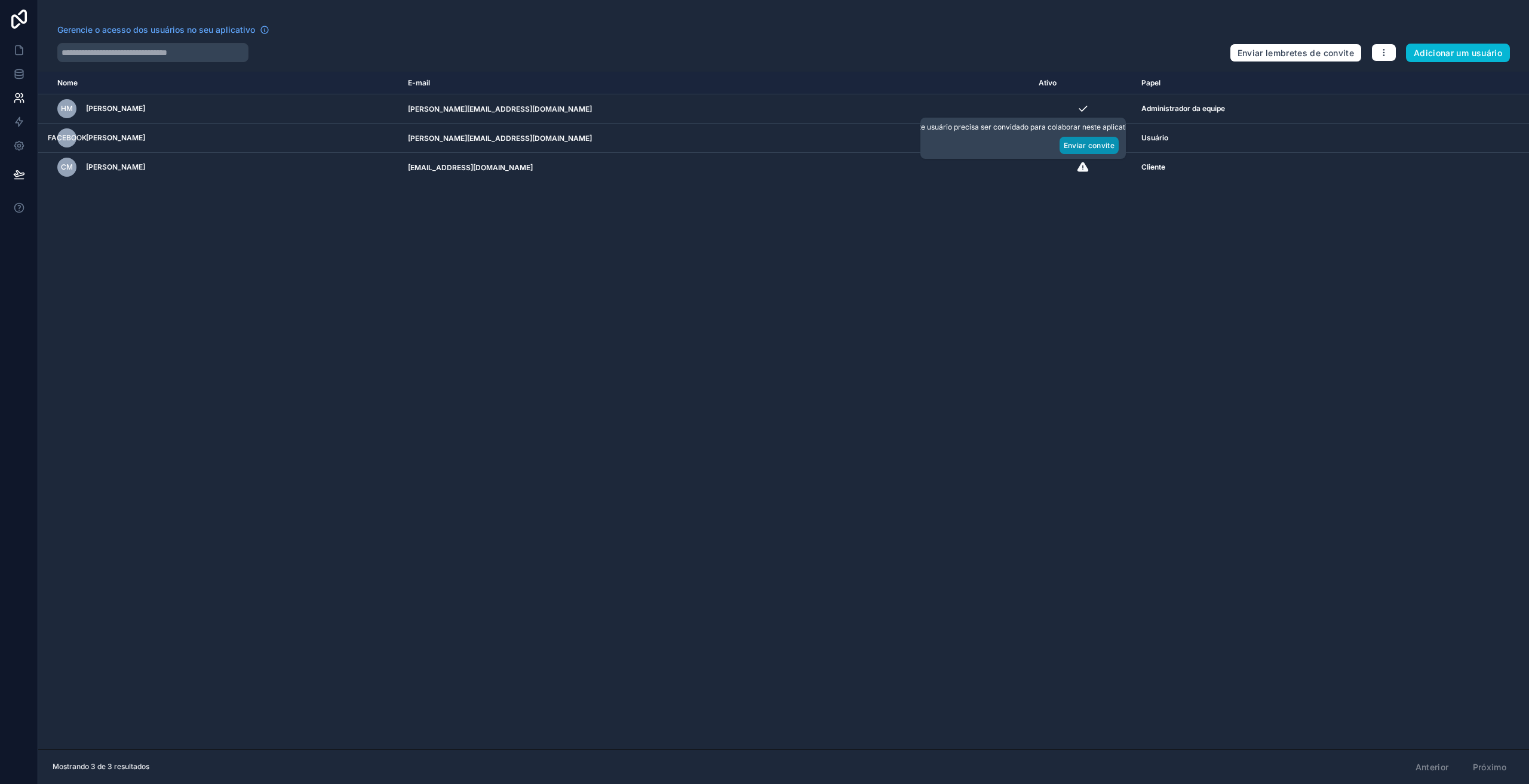
click at [1084, 143] on font "Enviar convite" at bounding box center [1089, 145] width 51 height 9
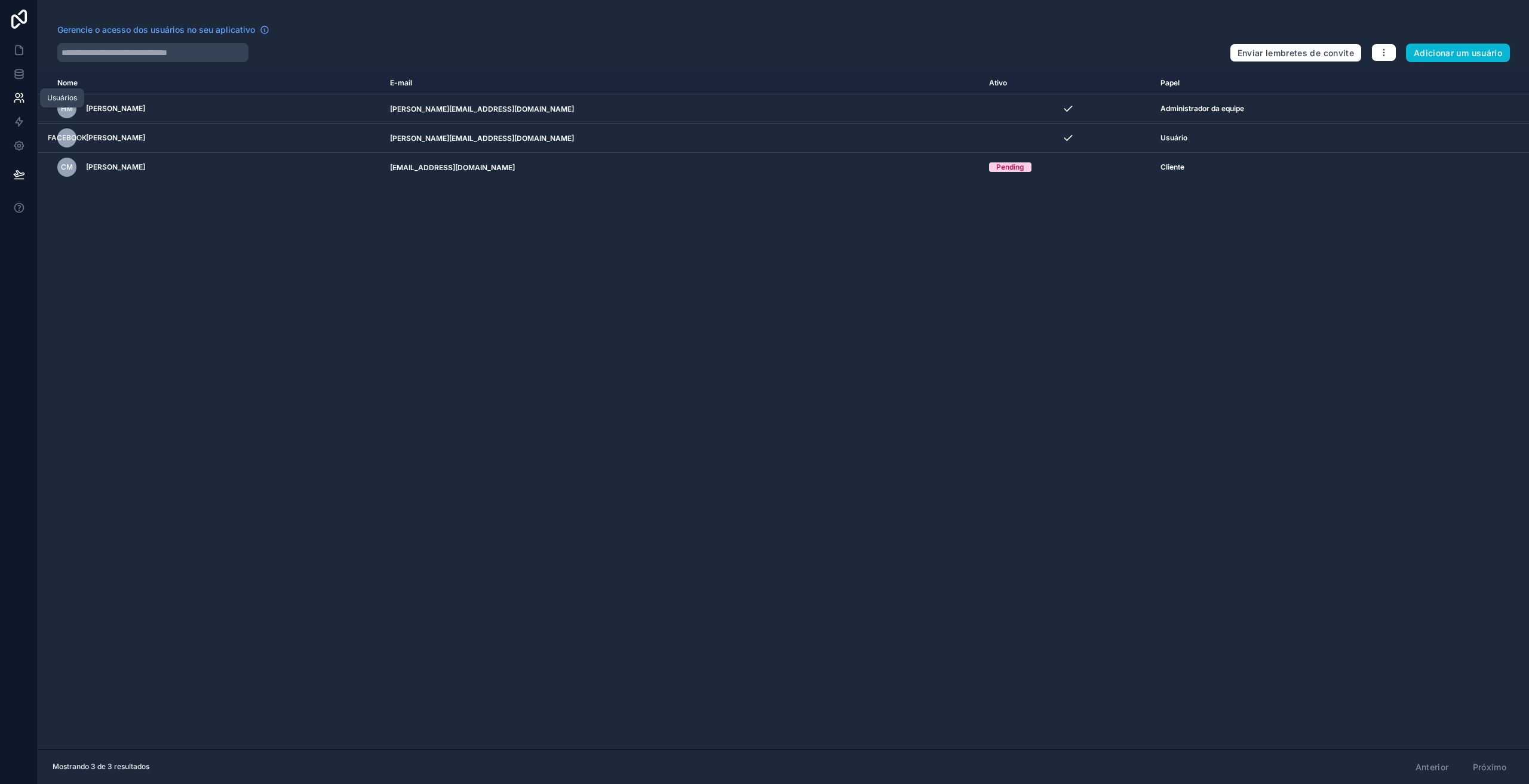
click at [22, 102] on icon at bounding box center [19, 98] width 12 height 12
click at [16, 76] on icon at bounding box center [19, 74] width 12 height 12
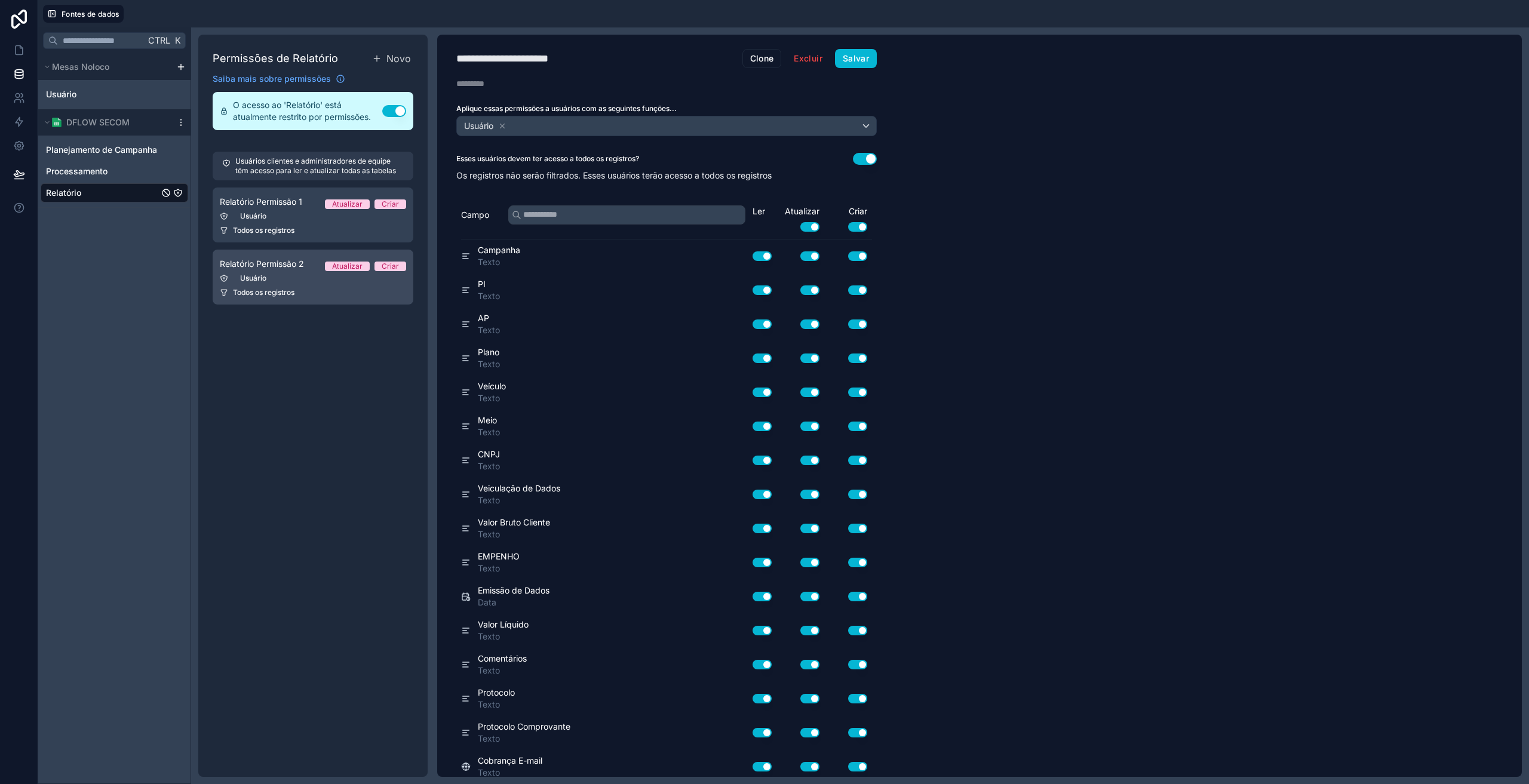
click at [272, 277] on div "Usuário" at bounding box center [312, 278] width 186 height 9
click at [504, 126] on icon at bounding box center [503, 125] width 4 height 4
click at [521, 130] on font "Escolha uma ou mais funções" at bounding box center [519, 125] width 115 height 10
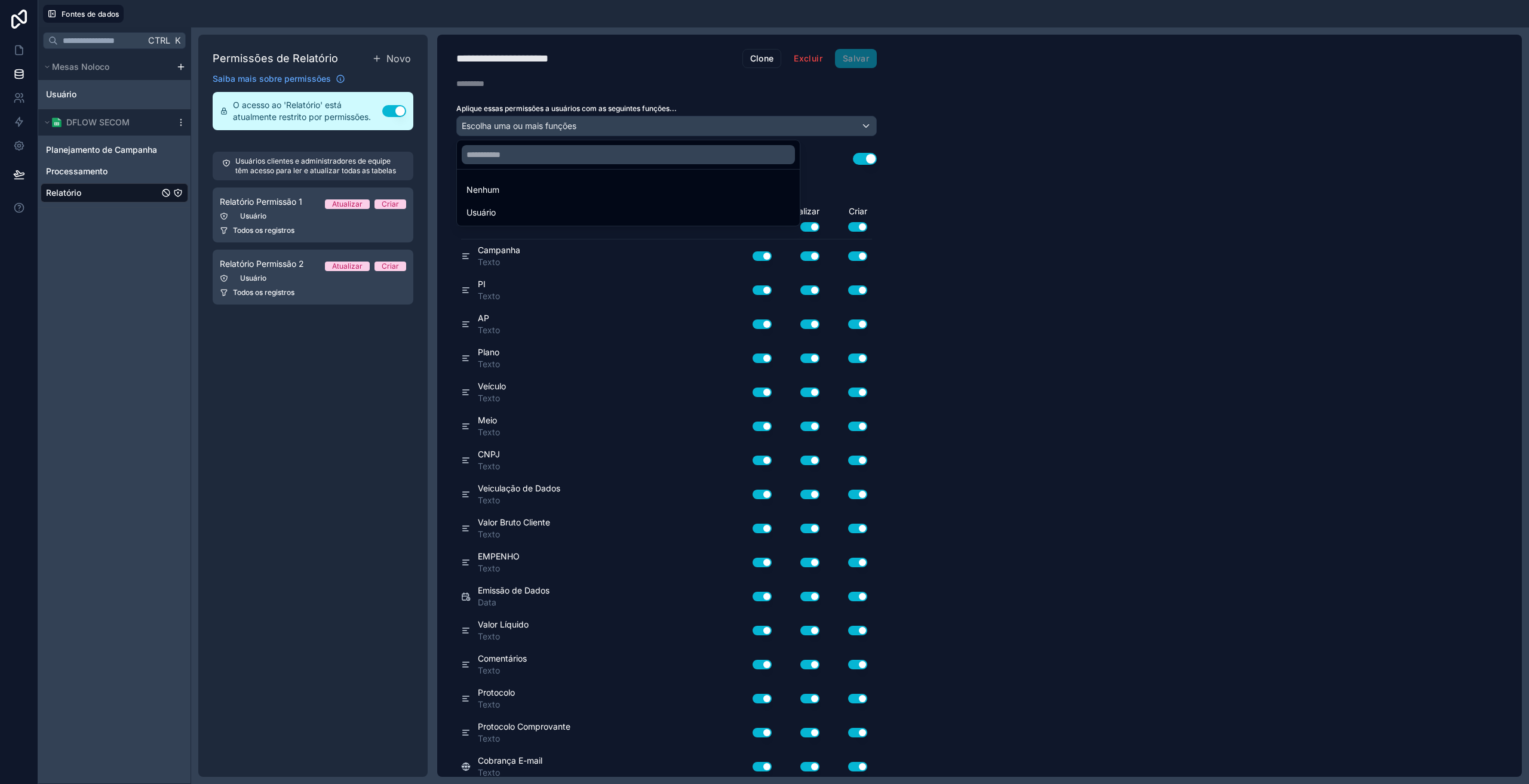
click at [809, 61] on div at bounding box center [764, 392] width 1529 height 784
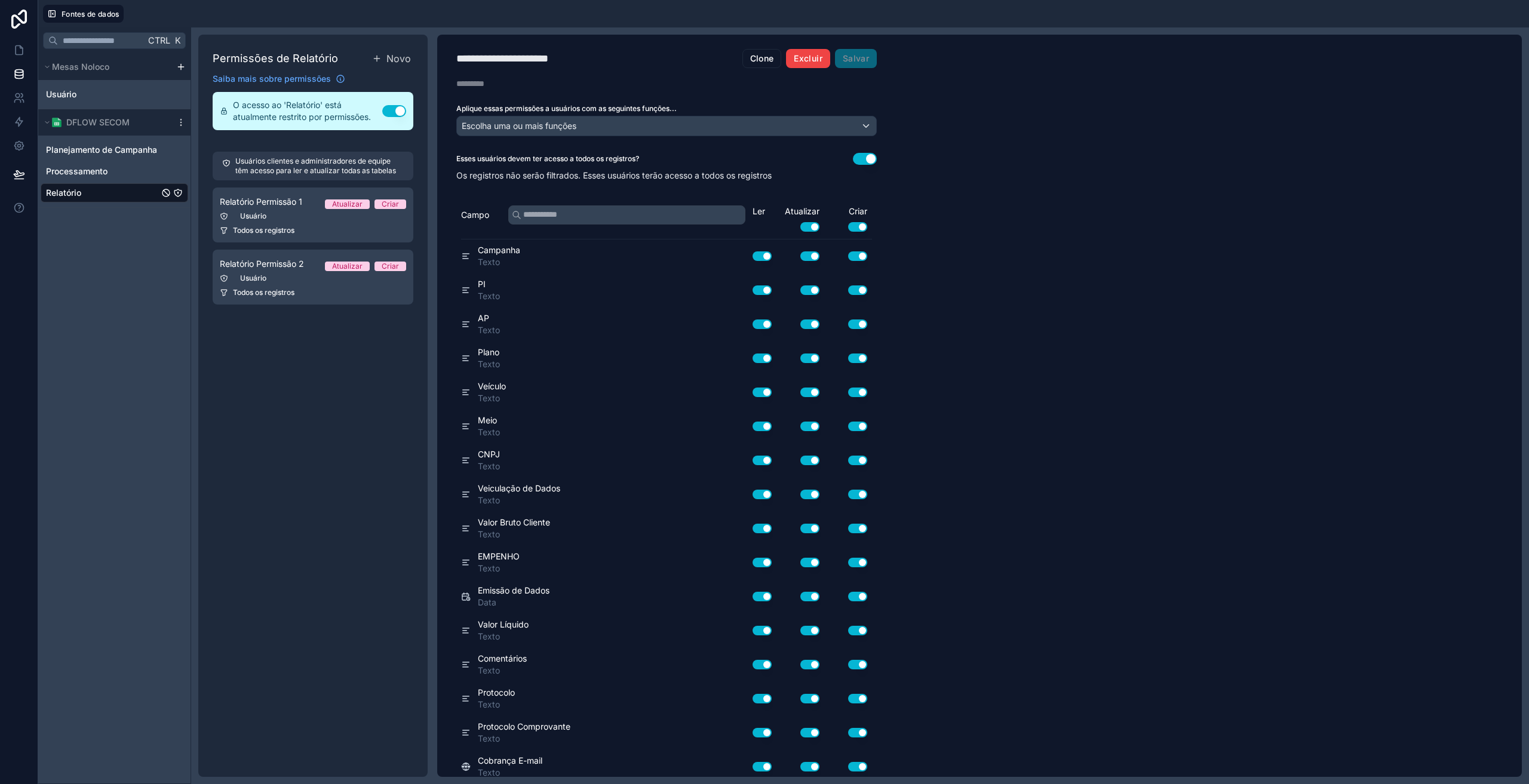
click at [800, 61] on font "Excluir" at bounding box center [808, 58] width 28 height 10
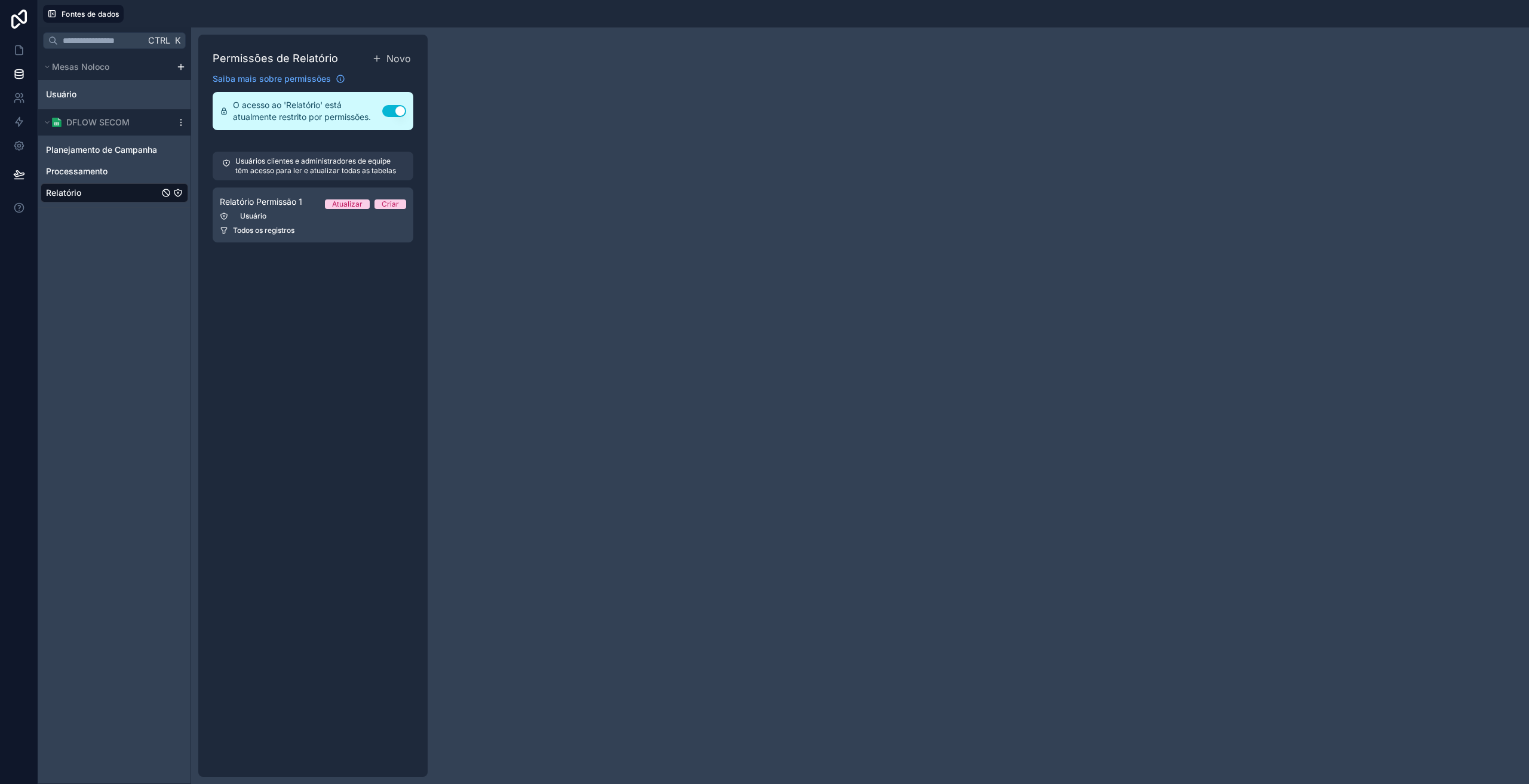
click at [397, 46] on div "Permissões de Relatório Novo Saiba mais sobre permissões O acesso ao 'Relatório…" at bounding box center [313, 405] width 229 height 742
click at [402, 60] on font "Novo" at bounding box center [399, 58] width 25 height 12
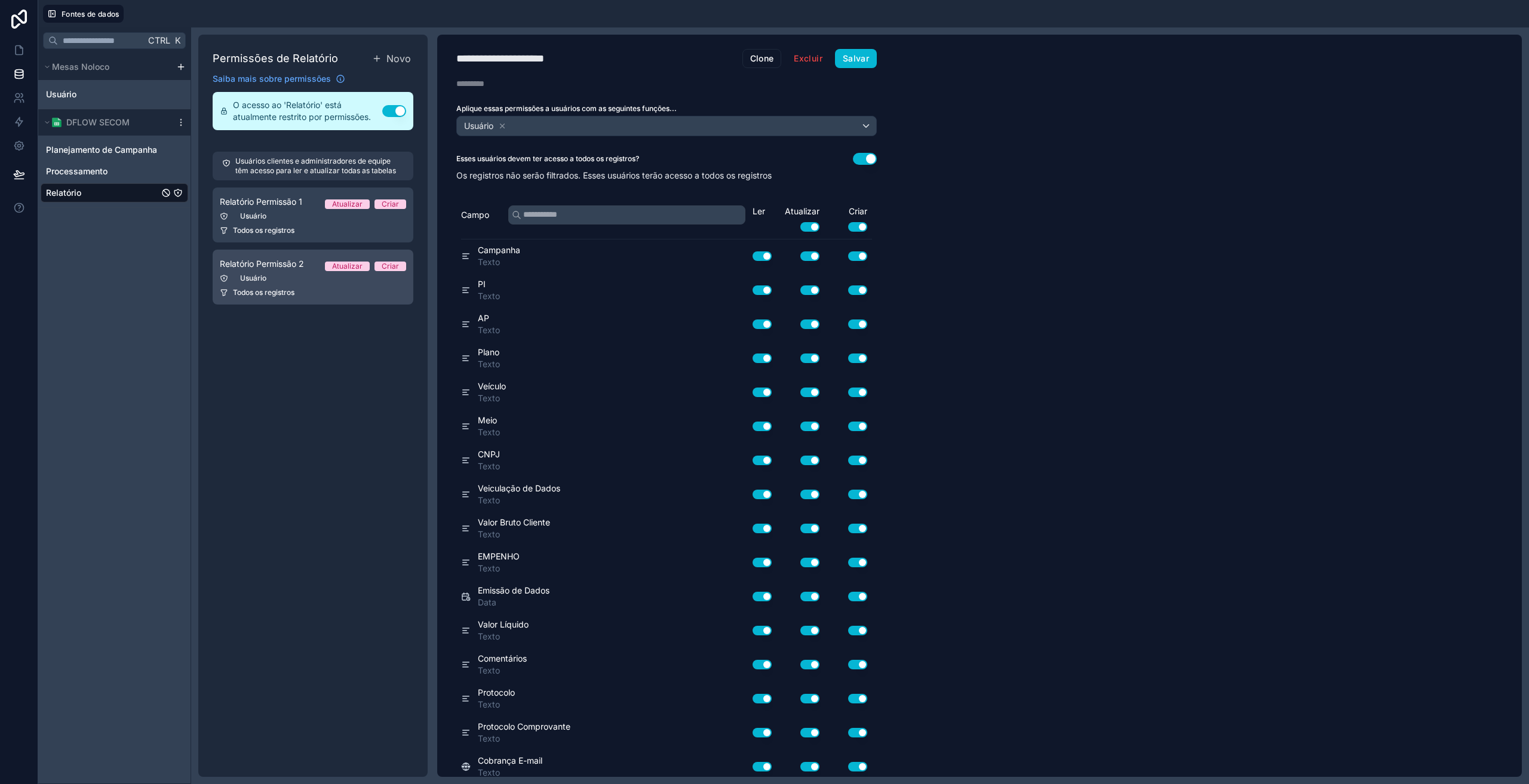
click at [297, 268] on font "Relatório Permissão 2" at bounding box center [261, 264] width 84 height 10
click at [502, 127] on icon at bounding box center [502, 125] width 8 height 8
click at [559, 128] on font "Escolha uma ou mais funções" at bounding box center [519, 125] width 115 height 10
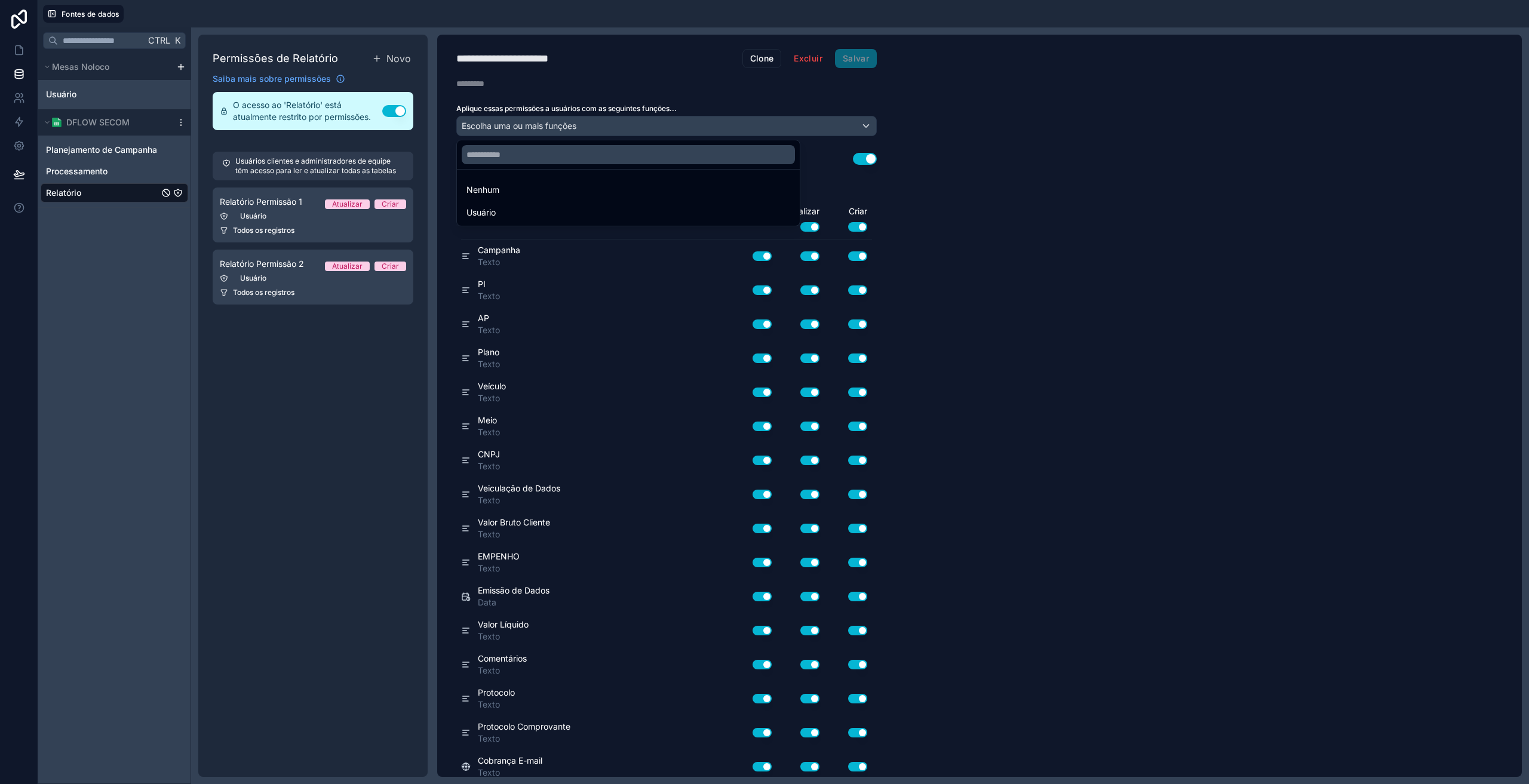
click at [814, 58] on div at bounding box center [764, 392] width 1529 height 784
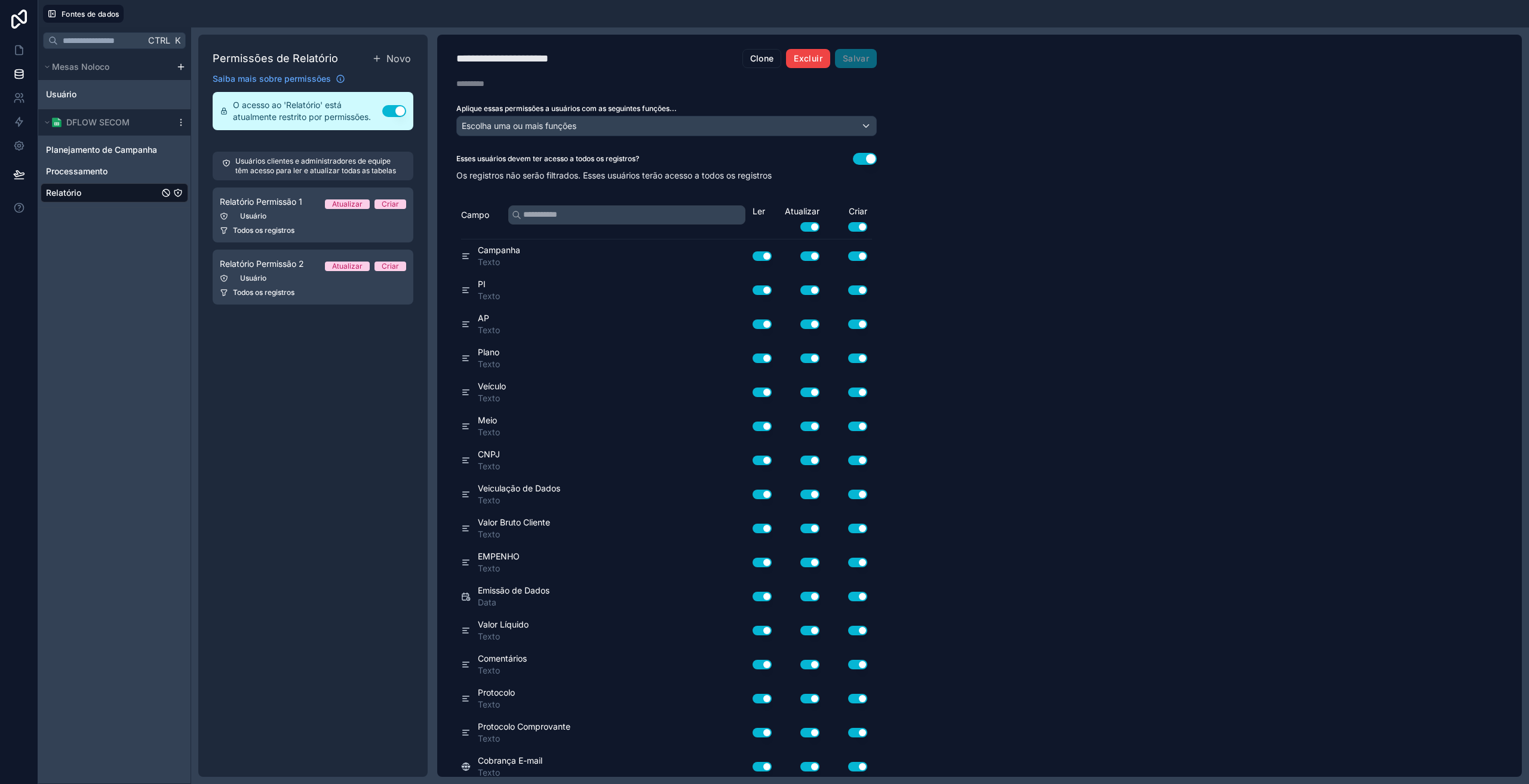
click at [813, 59] on font "Excluir" at bounding box center [808, 58] width 28 height 10
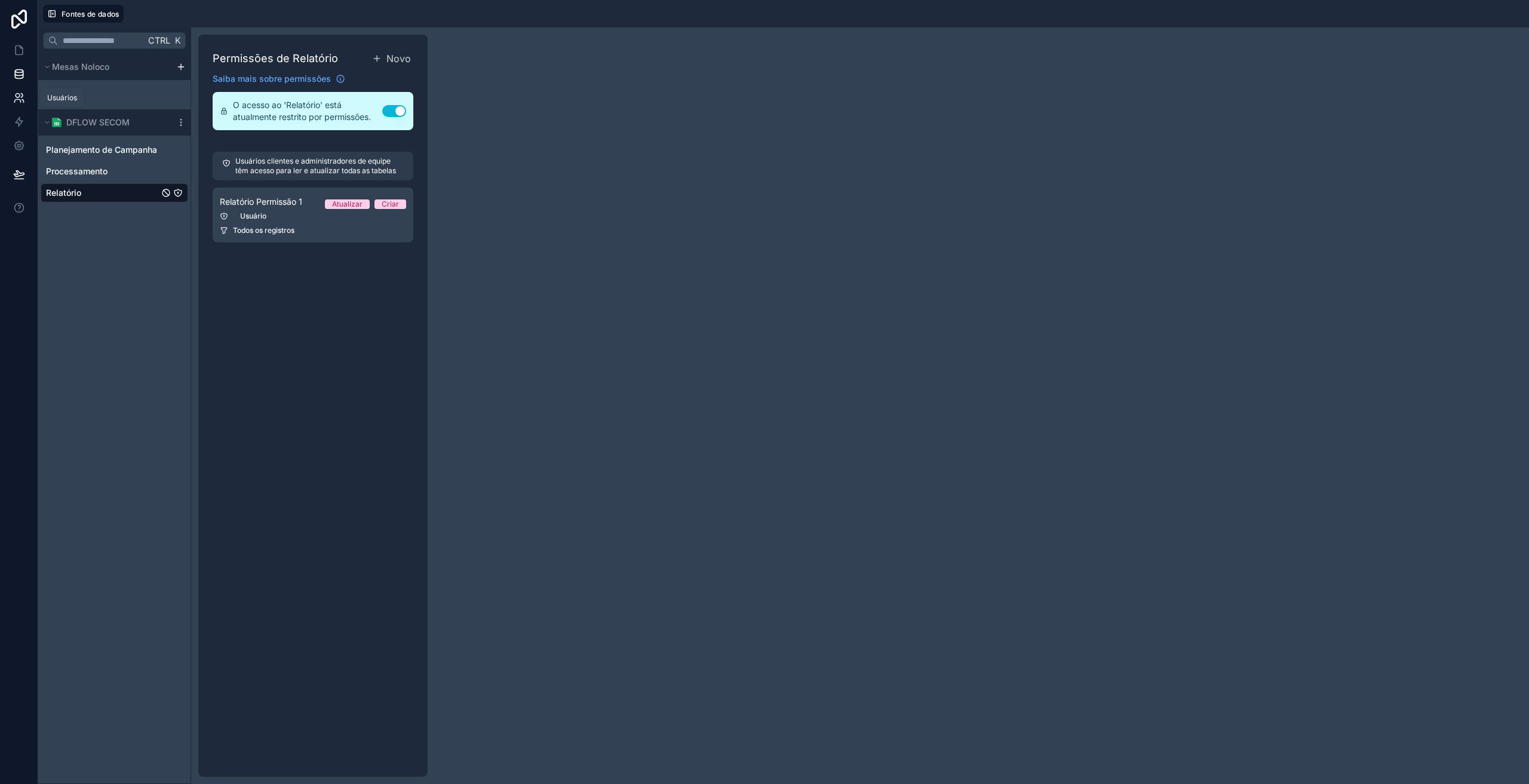
click at [20, 106] on link at bounding box center [19, 98] width 38 height 24
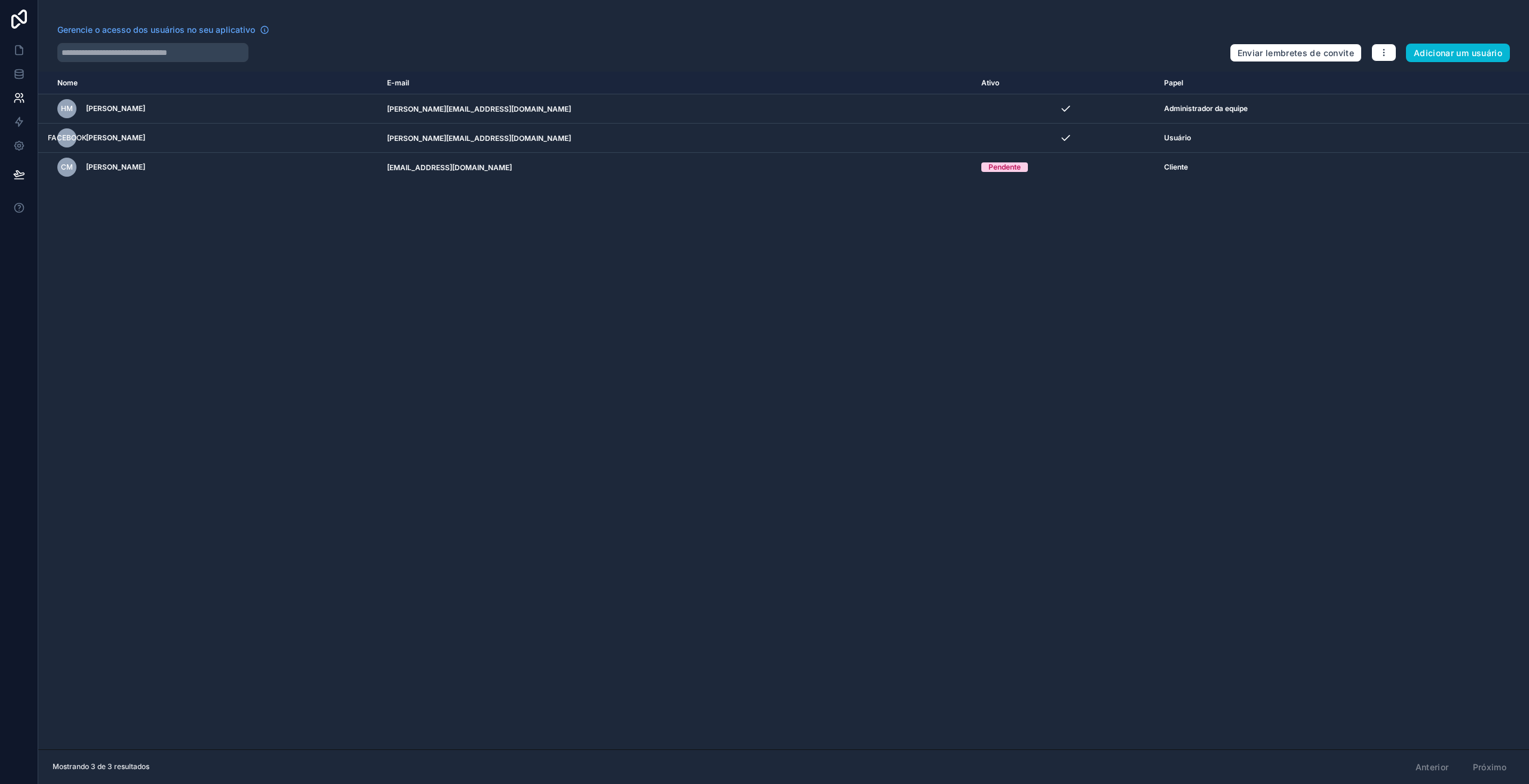
click at [918, 247] on div "Nome E-mail Ativo Papel [DOMAIN_NAME] HM [PERSON_NAME] [PERSON_NAME][EMAIL_ADDR…" at bounding box center [783, 410] width 1491 height 678
